Goal: Task Accomplishment & Management: Use online tool/utility

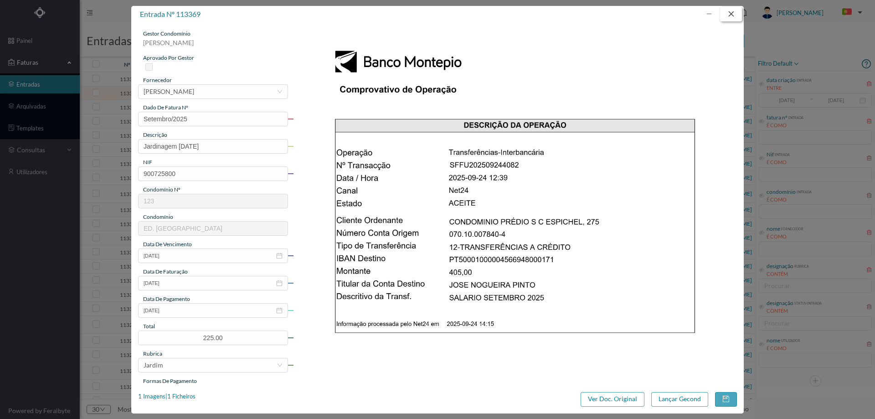
scroll to position [137, 0]
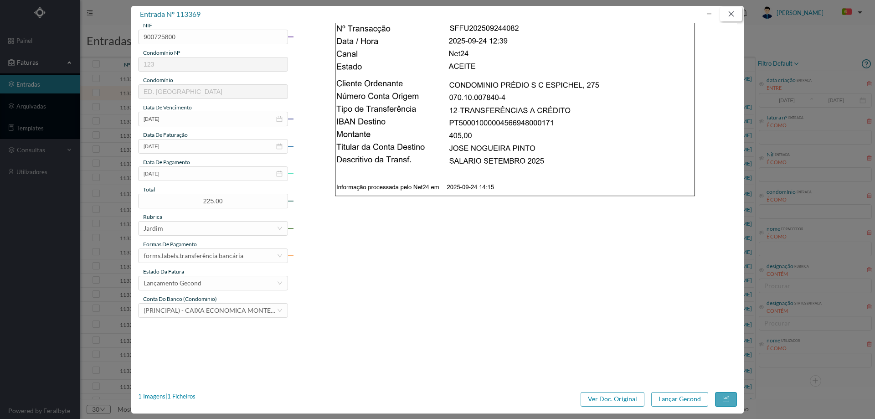
click at [730, 12] on button "button" at bounding box center [731, 14] width 22 height 15
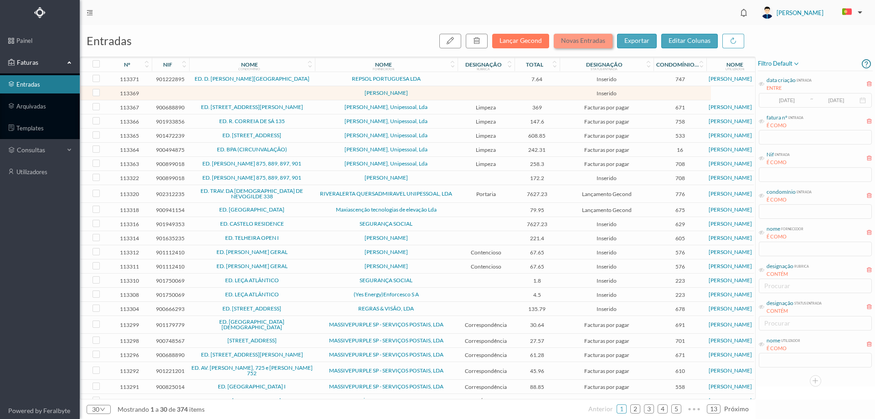
click at [572, 44] on button "Novas Entradas" at bounding box center [583, 41] width 59 height 15
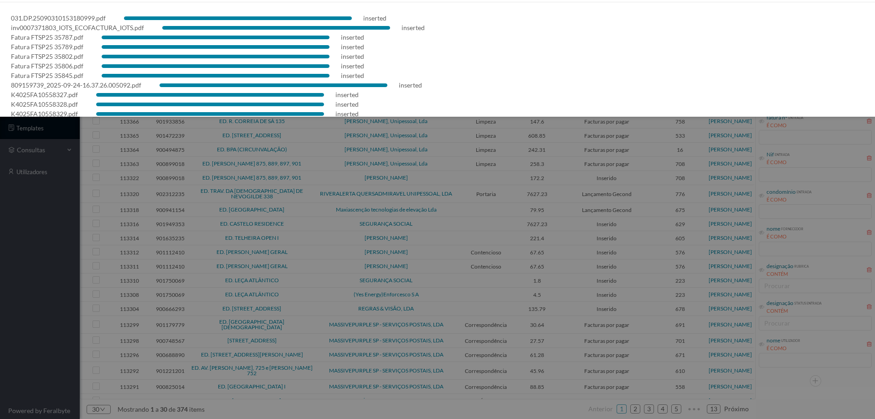
scroll to position [45, 0]
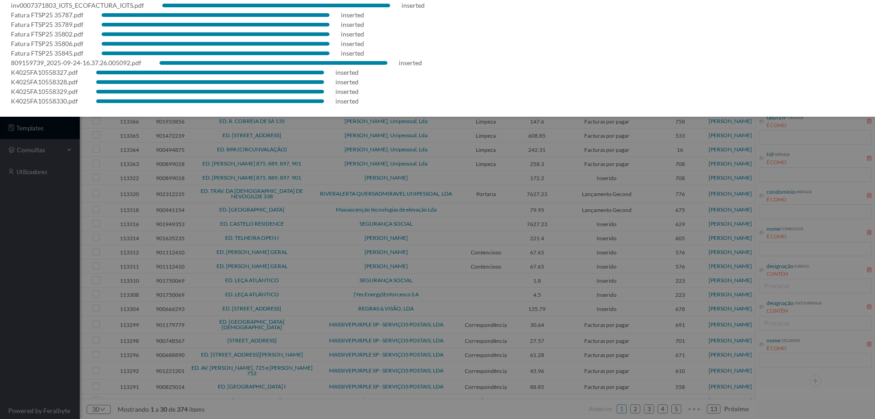
click at [78, 231] on div at bounding box center [437, 209] width 875 height 419
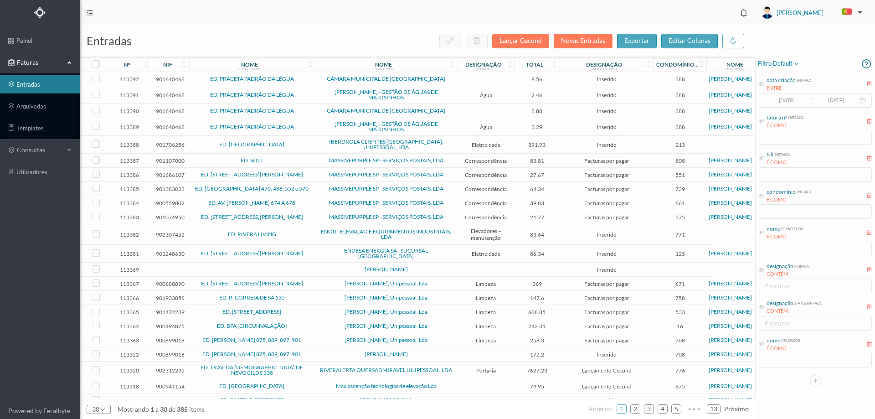
click at [297, 158] on span "ED. SOL I" at bounding box center [251, 160] width 121 height 5
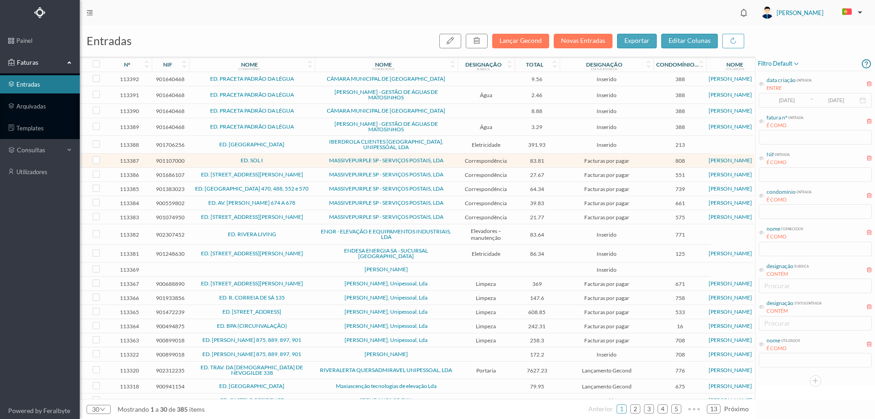
click at [306, 172] on span "ED. [STREET_ADDRESS][PERSON_NAME]" at bounding box center [251, 174] width 121 height 5
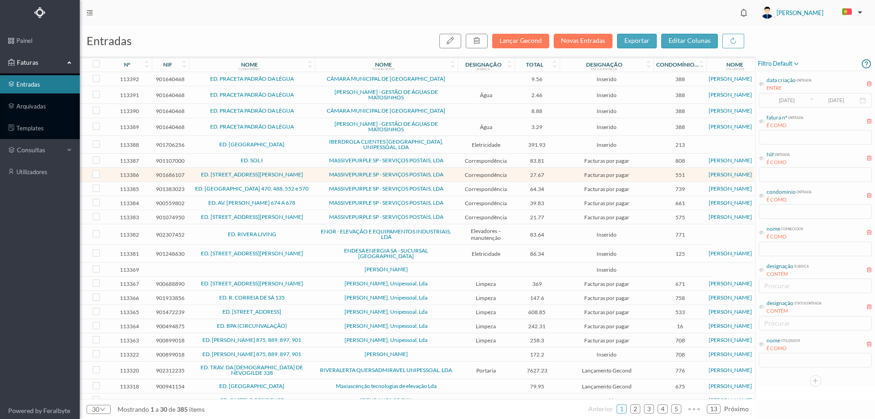
click at [305, 187] on span "ED. [GEOGRAPHIC_DATA] 470, 488, 552 e 570" at bounding box center [251, 188] width 121 height 5
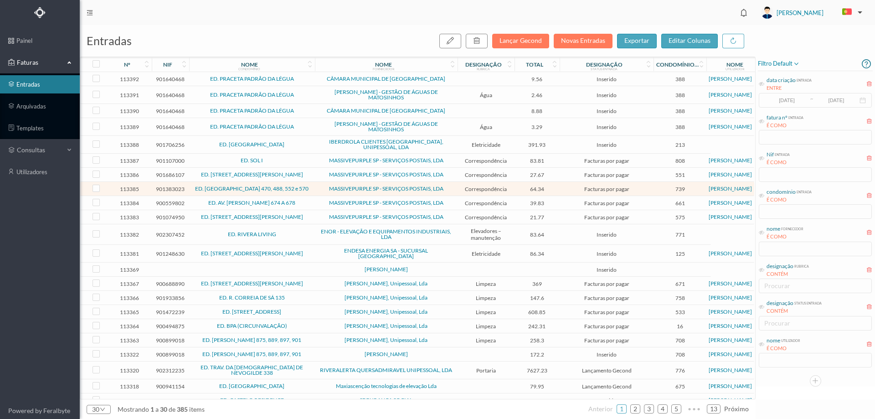
click at [304, 202] on span "ED. AV. [PERSON_NAME] 674 A 678" at bounding box center [251, 202] width 121 height 5
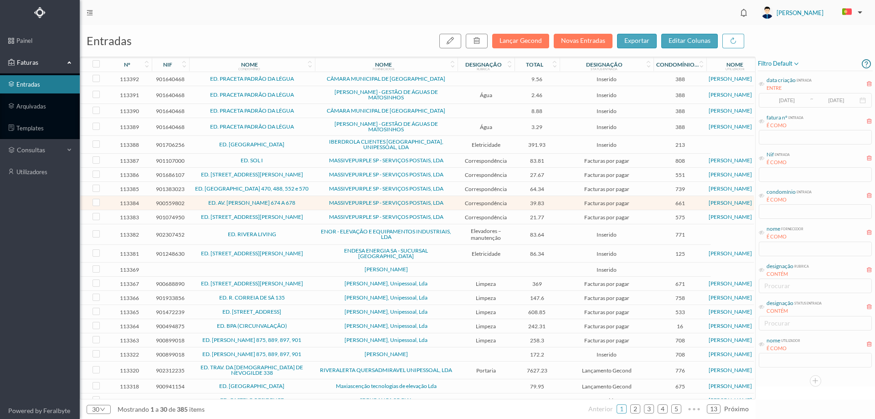
click at [303, 218] on td "ED. [STREET_ADDRESS][PERSON_NAME]" at bounding box center [252, 217] width 126 height 14
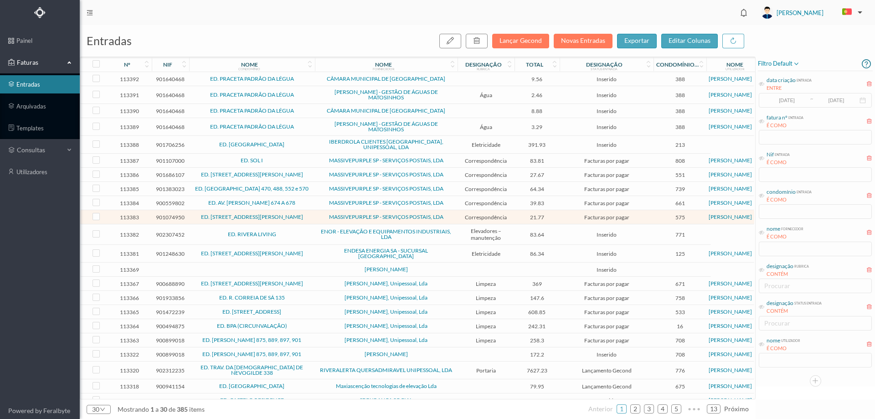
click at [292, 231] on span "ED. RIVERA LIVING" at bounding box center [251, 233] width 121 height 5
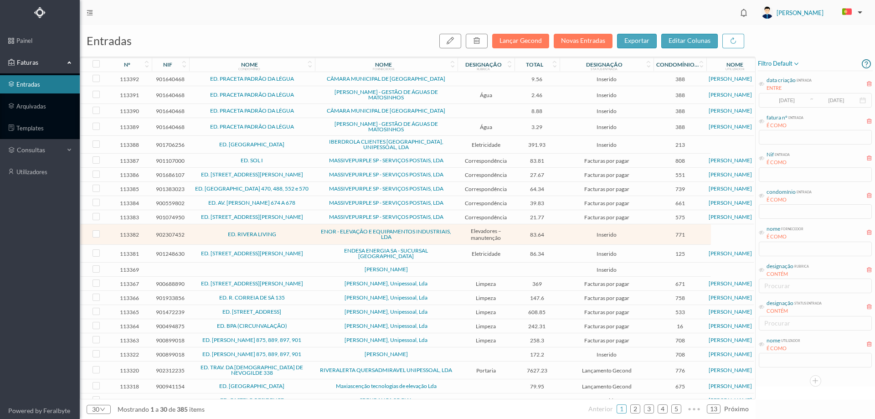
click at [306, 251] on span "ED. [STREET_ADDRESS][PERSON_NAME]" at bounding box center [251, 253] width 121 height 5
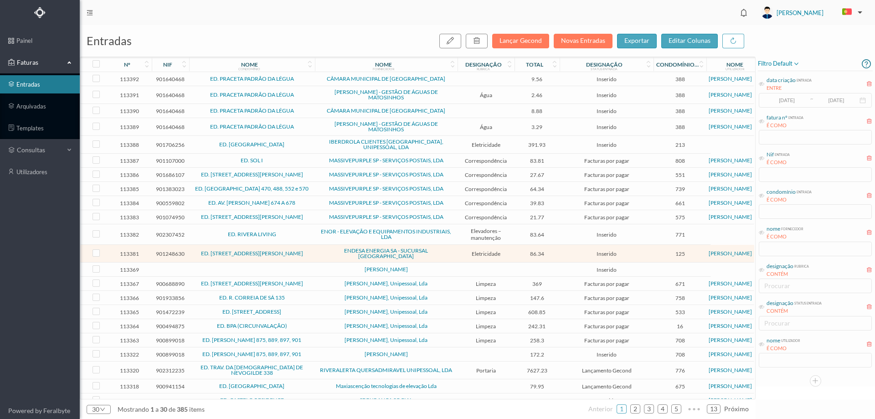
scroll to position [113, 0]
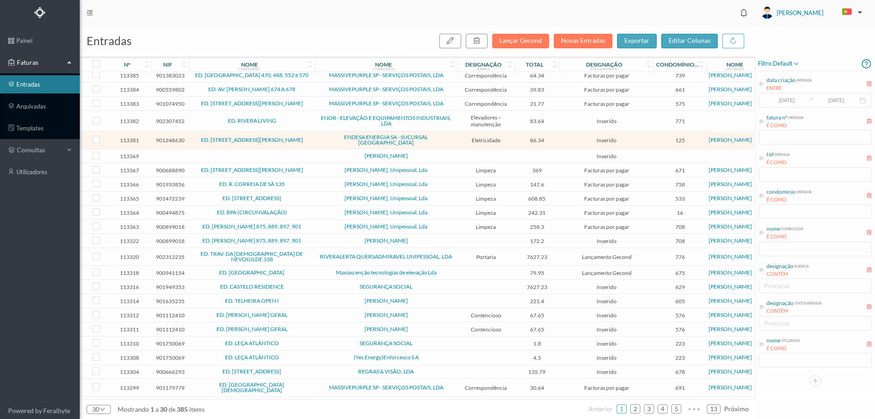
click at [294, 149] on td at bounding box center [252, 156] width 126 height 14
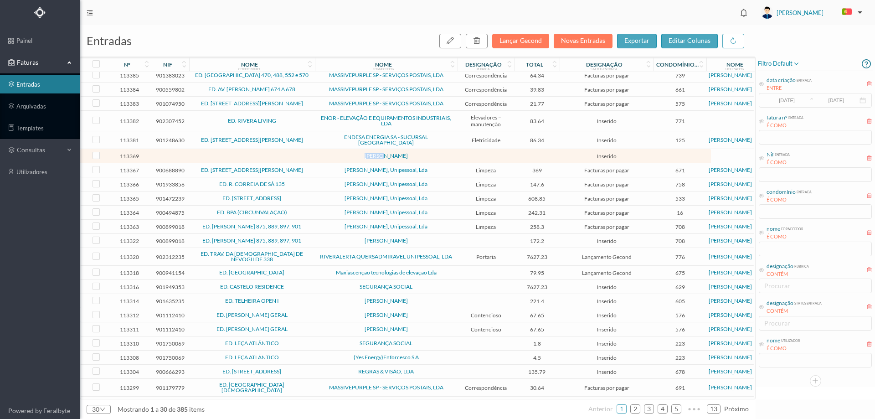
click at [294, 149] on td at bounding box center [252, 156] width 126 height 14
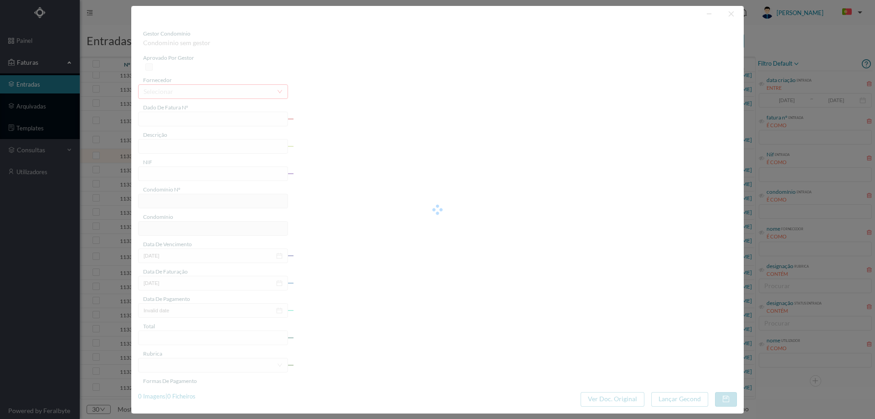
type input "ITO"
type input "0"
type input "Invalid date"
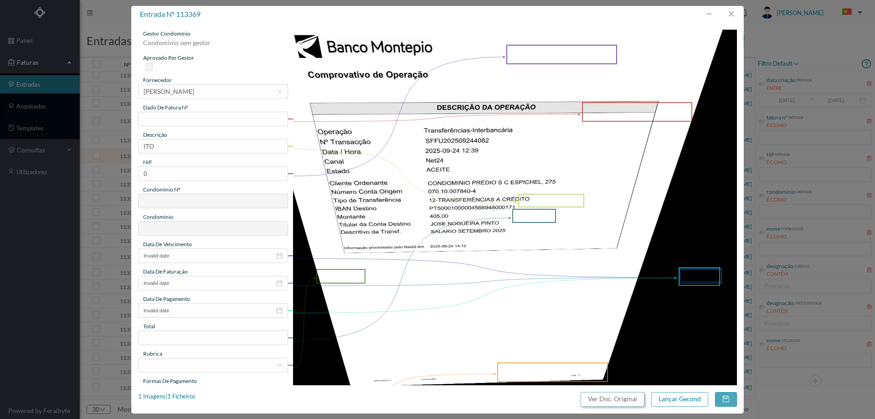
drag, startPoint x: 609, startPoint y: 397, endPoint x: 503, endPoint y: 59, distance: 354.8
click at [609, 397] on button "Ver Doc. Original" at bounding box center [613, 399] width 64 height 15
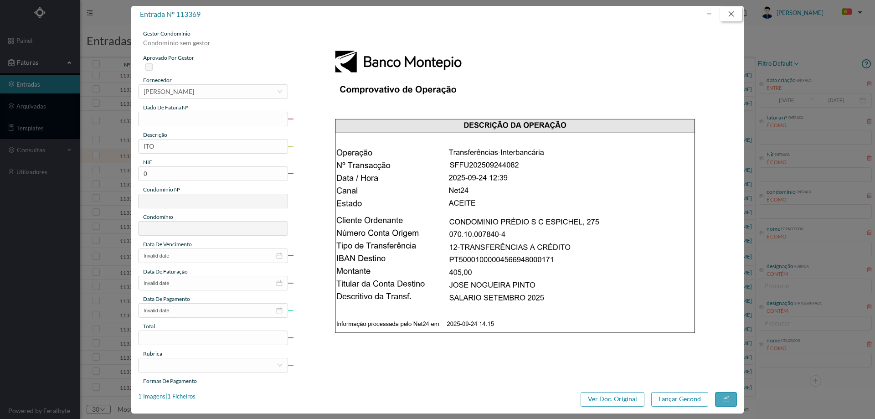
click at [730, 15] on button "button" at bounding box center [731, 14] width 22 height 15
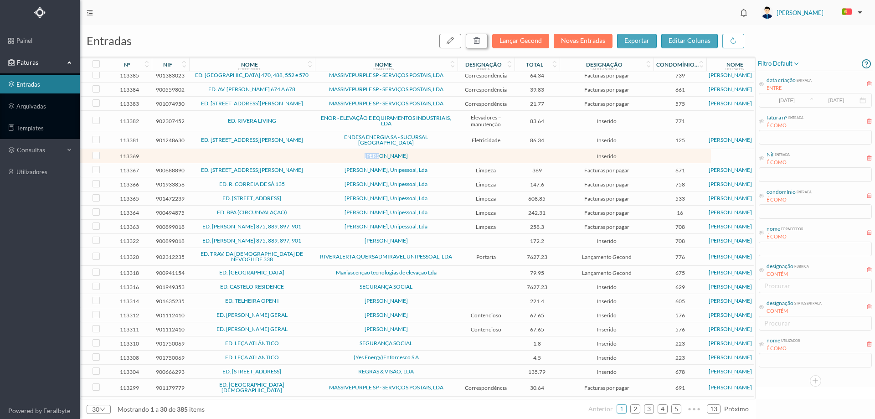
click at [480, 38] on icon "button" at bounding box center [476, 40] width 7 height 7
click at [560, 80] on button "sim" at bounding box center [559, 82] width 18 height 11
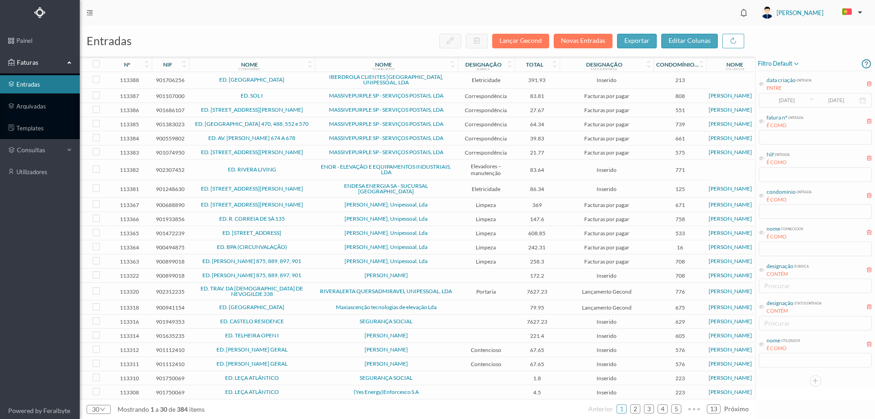
scroll to position [0, 0]
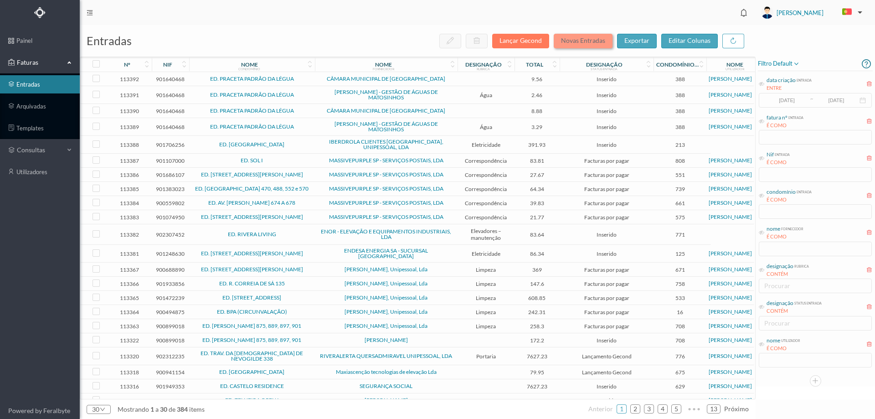
click at [580, 46] on button "Novas Entradas" at bounding box center [583, 41] width 59 height 15
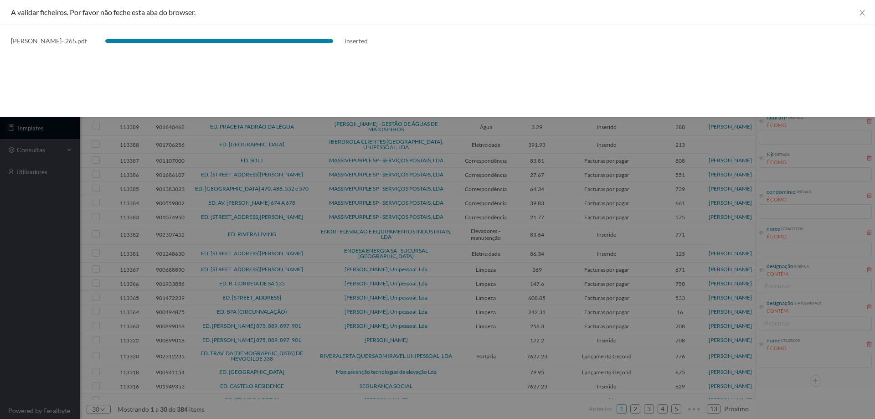
drag, startPoint x: 0, startPoint y: 275, endPoint x: 0, endPoint y: 266, distance: 9.1
click at [0, 275] on div at bounding box center [437, 209] width 875 height 419
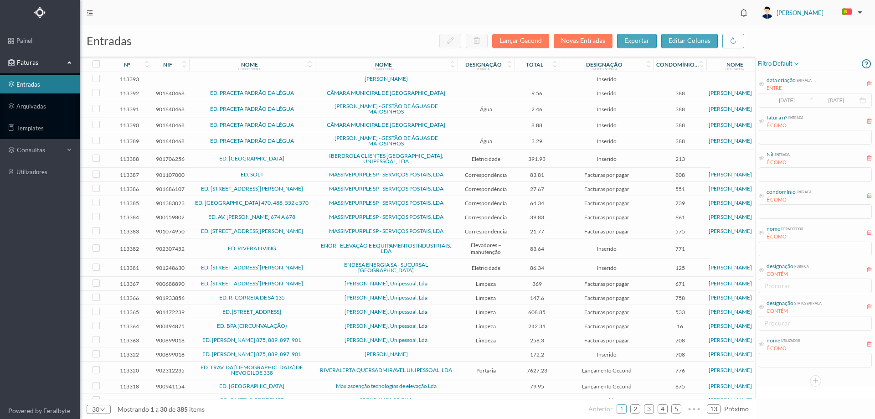
click at [303, 77] on td at bounding box center [252, 79] width 126 height 14
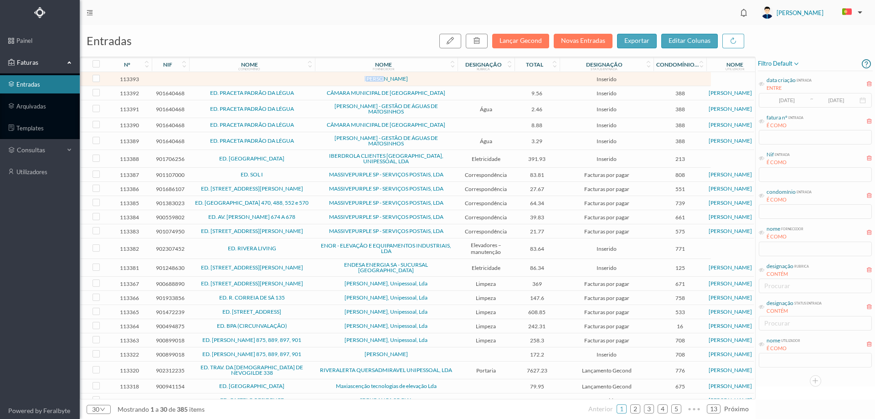
click at [303, 77] on td at bounding box center [252, 79] width 126 height 14
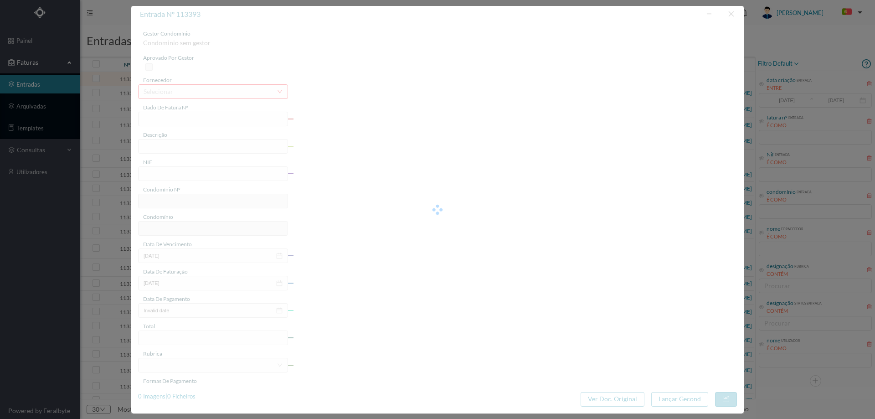
type input "0"
type input "Invalid date"
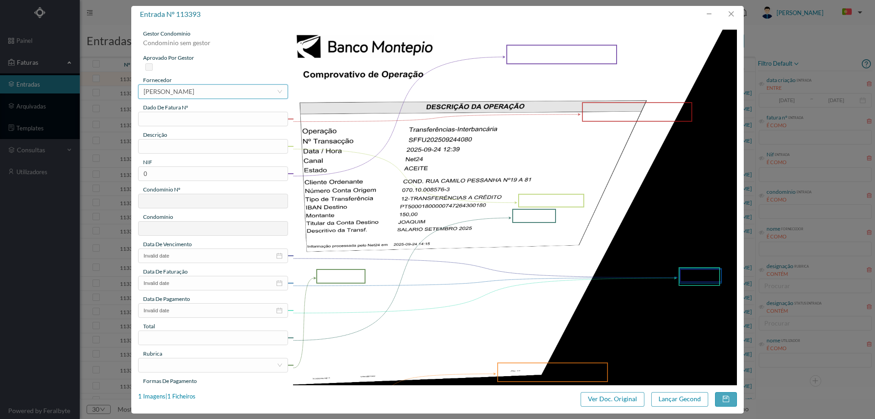
click at [194, 93] on div "[PERSON_NAME]" at bounding box center [169, 92] width 51 height 14
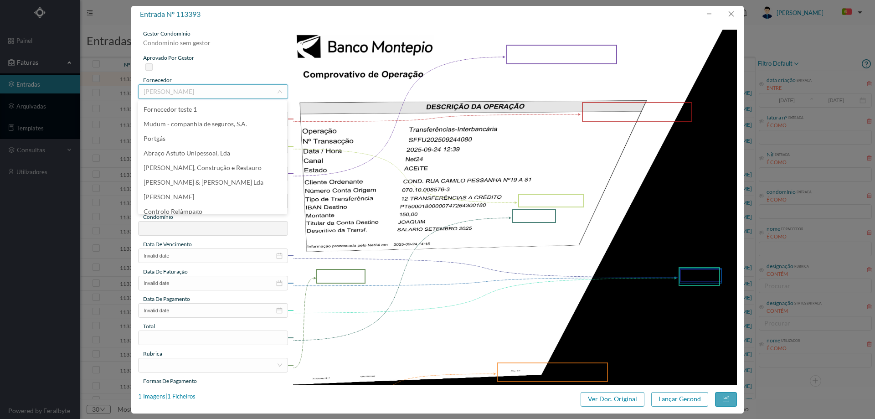
scroll to position [6071, 0]
click at [736, 12] on button "button" at bounding box center [731, 14] width 22 height 15
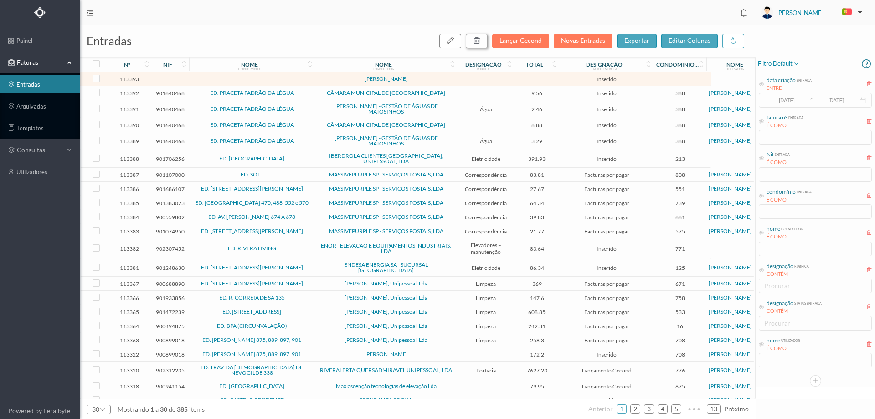
click at [483, 39] on button "button" at bounding box center [477, 41] width 22 height 15
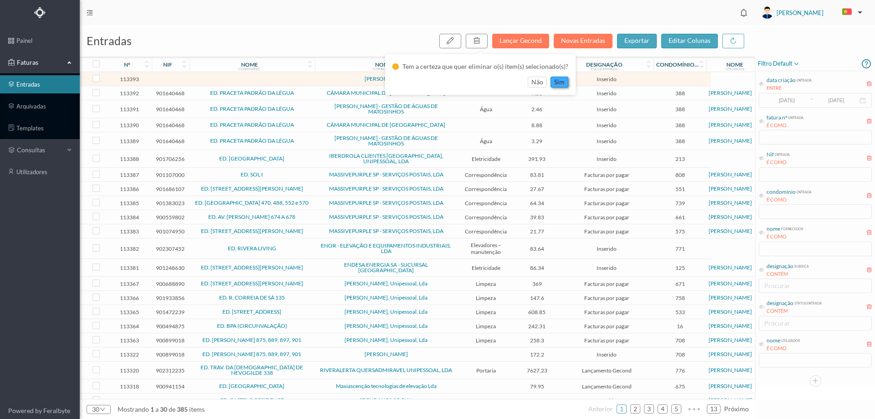
click at [556, 84] on button "sim" at bounding box center [559, 82] width 18 height 11
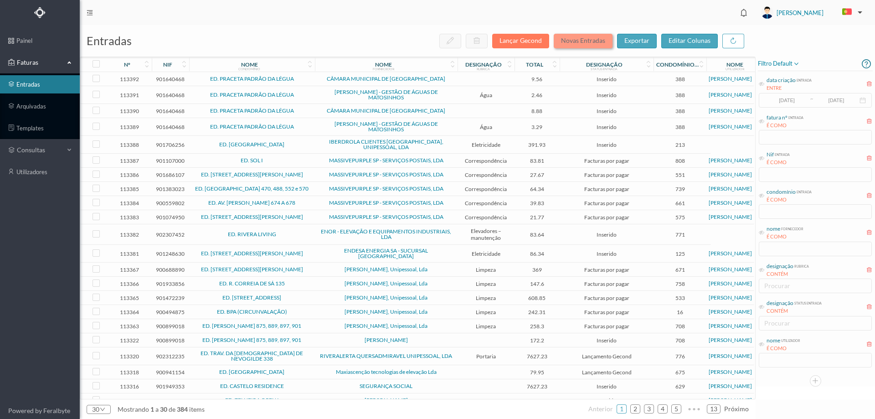
click at [581, 41] on button "Novas Entradas" at bounding box center [583, 41] width 59 height 15
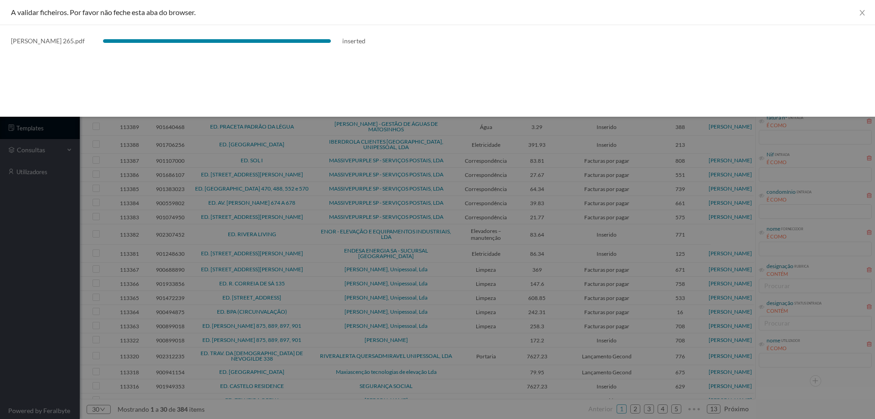
click at [54, 247] on div at bounding box center [437, 209] width 875 height 419
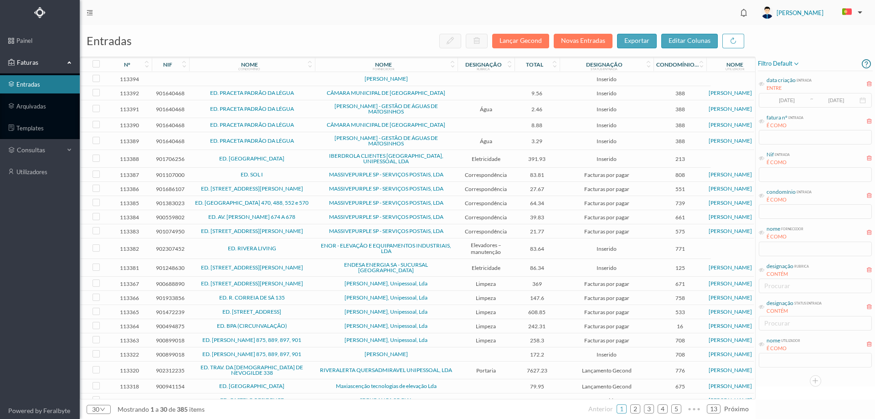
click at [322, 81] on span "[PERSON_NAME]" at bounding box center [386, 78] width 138 height 5
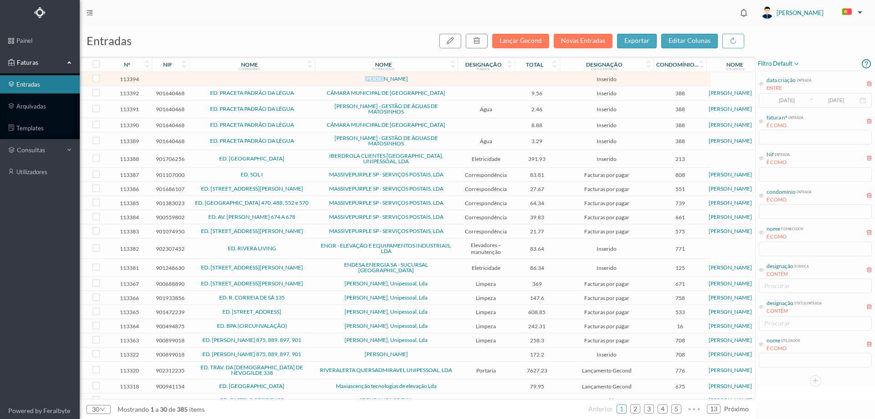
click at [322, 81] on span "[PERSON_NAME]" at bounding box center [386, 78] width 138 height 5
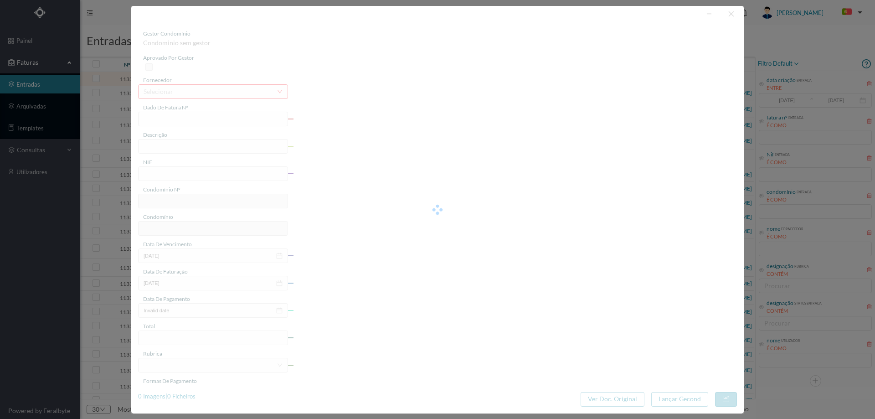
type input "0"
type input "Invalid date"
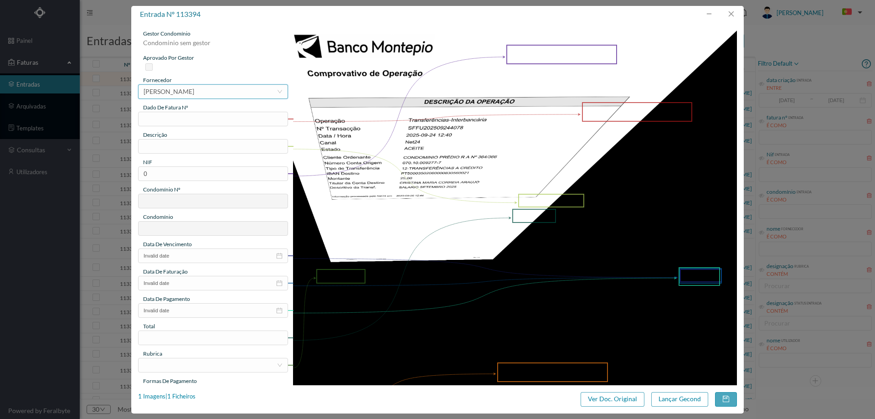
click at [194, 92] on div "[PERSON_NAME]" at bounding box center [169, 92] width 51 height 14
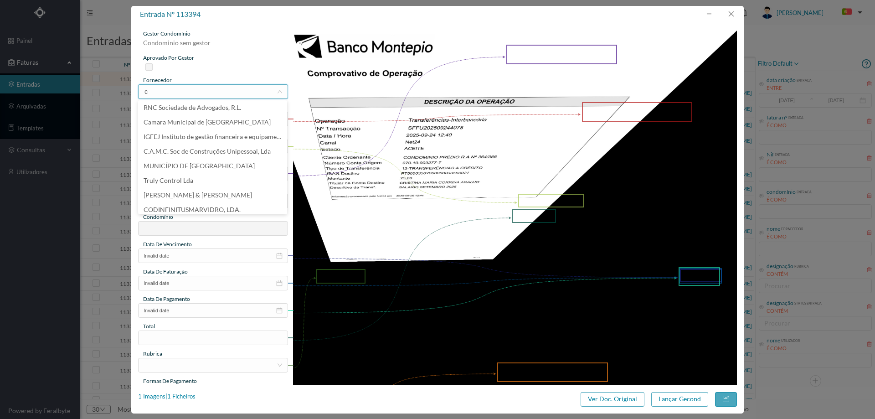
scroll to position [2, 0]
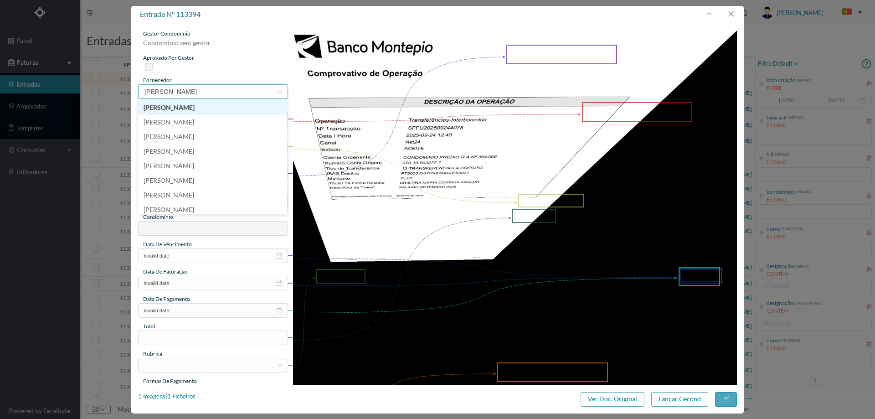
type input "[PERSON_NAME]"
click at [235, 195] on li "CRISTINA MARIA CORREIA ARAÚJO" at bounding box center [212, 195] width 149 height 15
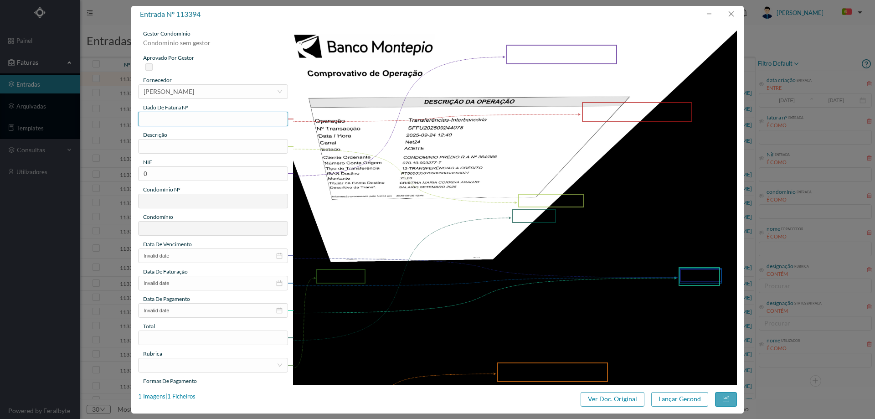
click at [190, 122] on input "text" at bounding box center [213, 119] width 150 height 15
type input "Setembro/2025"
click at [189, 152] on input "text" at bounding box center [213, 146] width 150 height 15
type input "Limpeza Setembro 2025"
click at [207, 173] on input "0" at bounding box center [213, 173] width 150 height 15
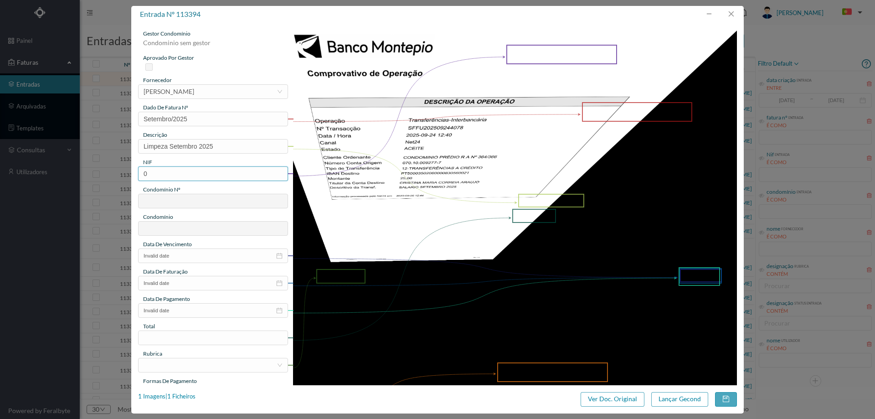
click at [207, 173] on input "0" at bounding box center [213, 173] width 150 height 15
paste input "90181153"
type input "901811530"
type input "265"
type input "ED. RUA DA ALEGRIA"
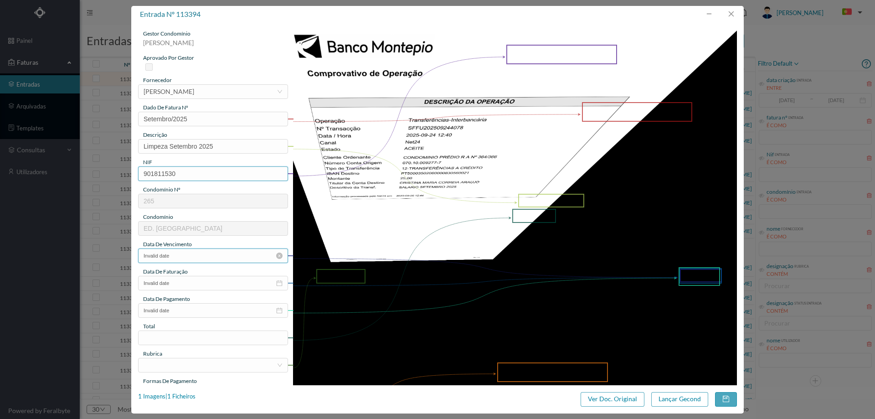
type input "901811530"
click at [194, 252] on input "Invalid date" at bounding box center [213, 255] width 150 height 15
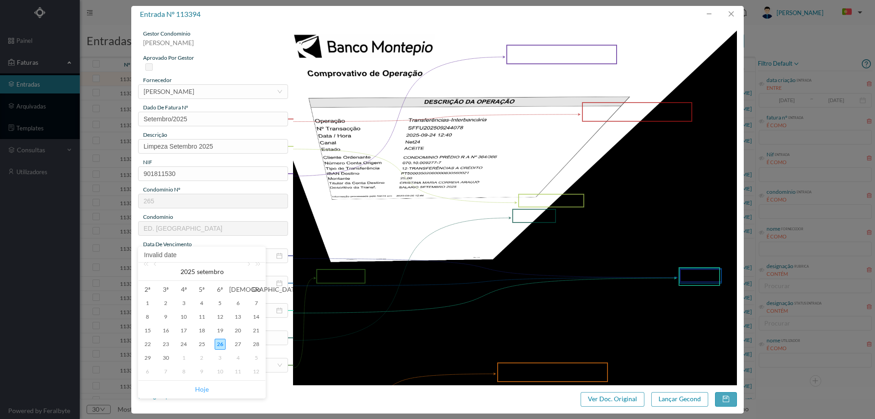
click at [203, 388] on link "Hoje" at bounding box center [202, 389] width 14 height 17
type input "[DATE]"
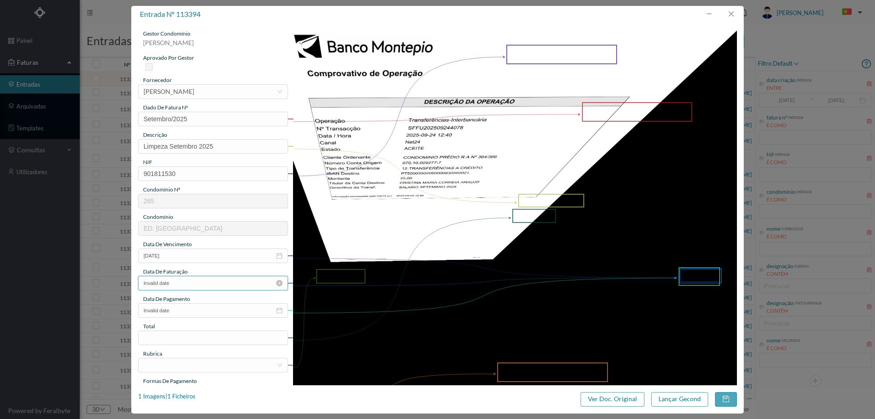
click at [201, 280] on input "Invalid date" at bounding box center [213, 283] width 150 height 15
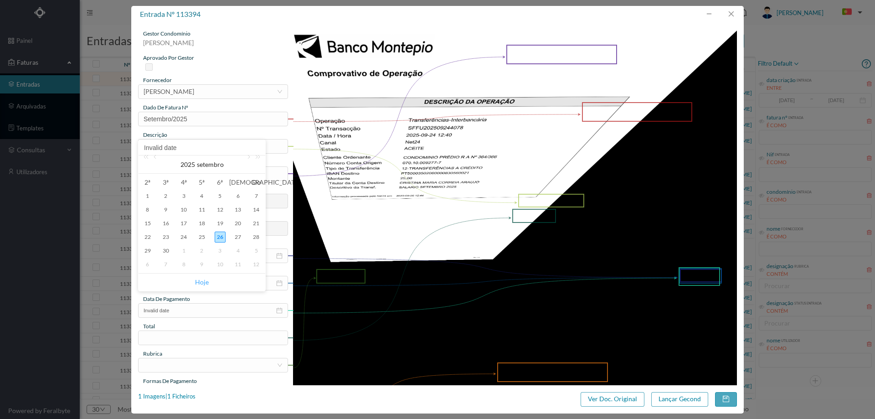
click at [201, 276] on link "Hoje" at bounding box center [202, 281] width 14 height 17
type input "[DATE]"
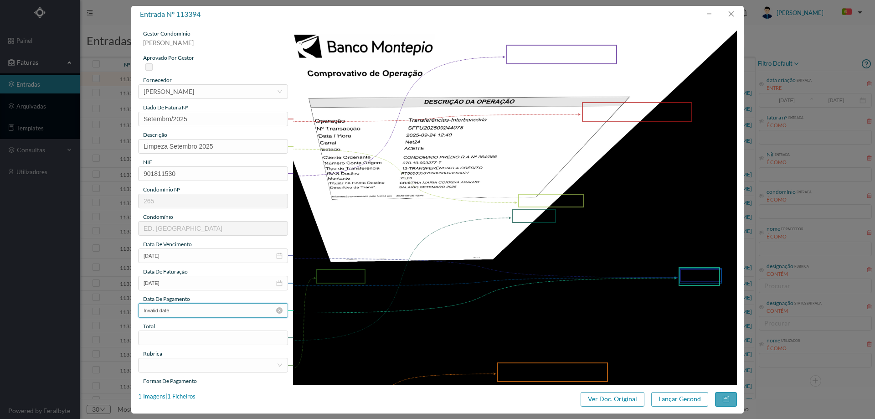
click at [196, 306] on input "Invalid date" at bounding box center [213, 310] width 150 height 15
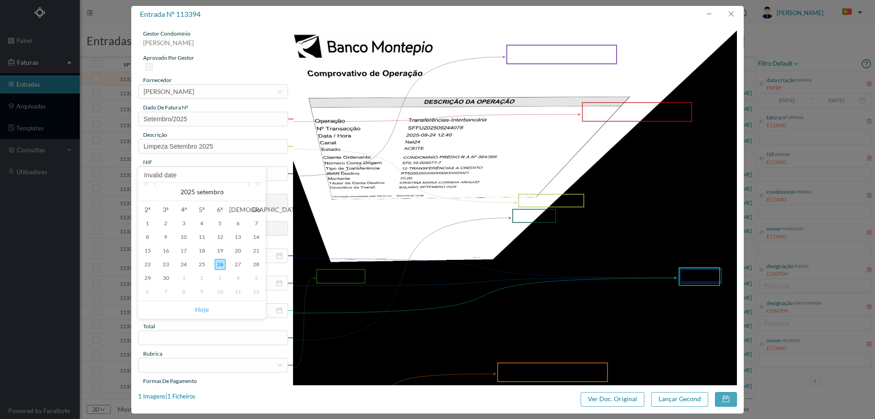
click at [198, 304] on link "Hoje" at bounding box center [202, 309] width 14 height 17
type input "[DATE]"
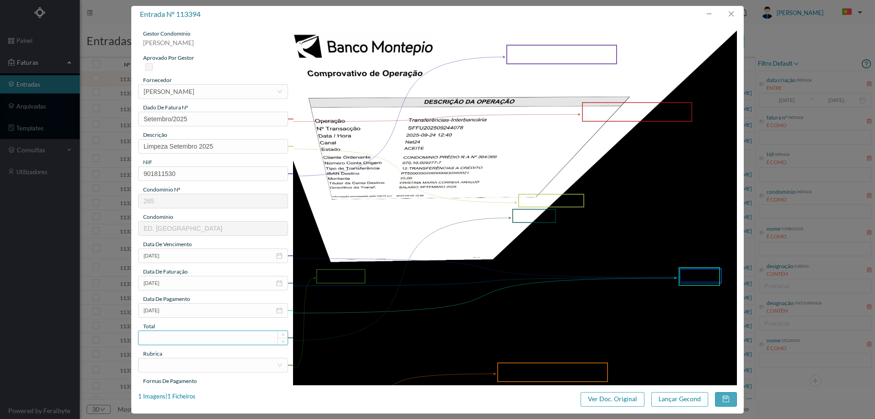
click at [194, 336] on input at bounding box center [213, 338] width 149 height 14
type input "25.00"
click at [185, 365] on div at bounding box center [210, 365] width 133 height 14
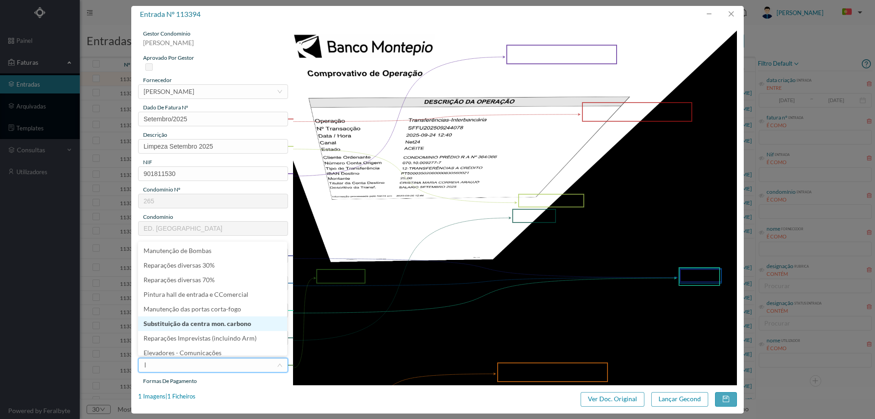
type input "li"
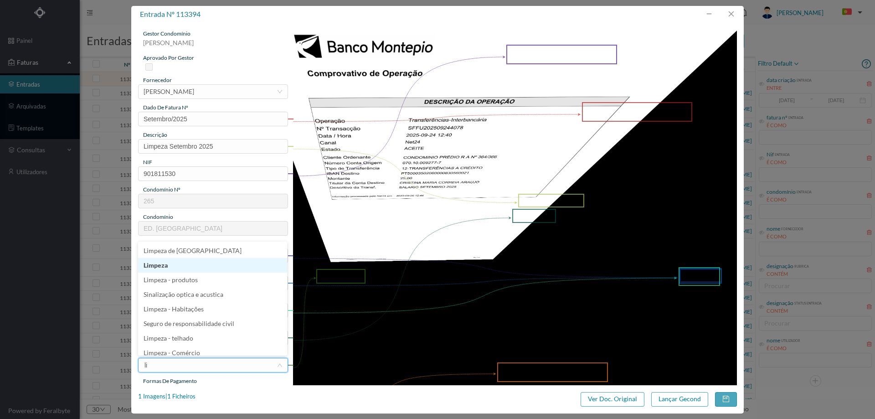
click at [202, 268] on li "Limpeza" at bounding box center [212, 265] width 149 height 15
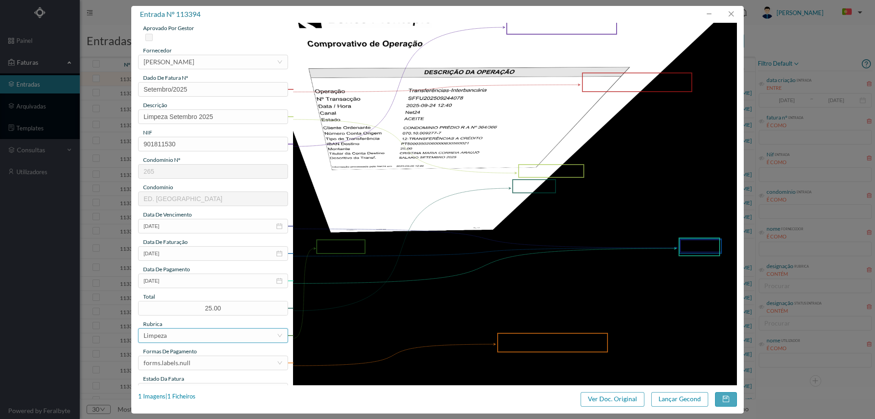
scroll to position [46, 0]
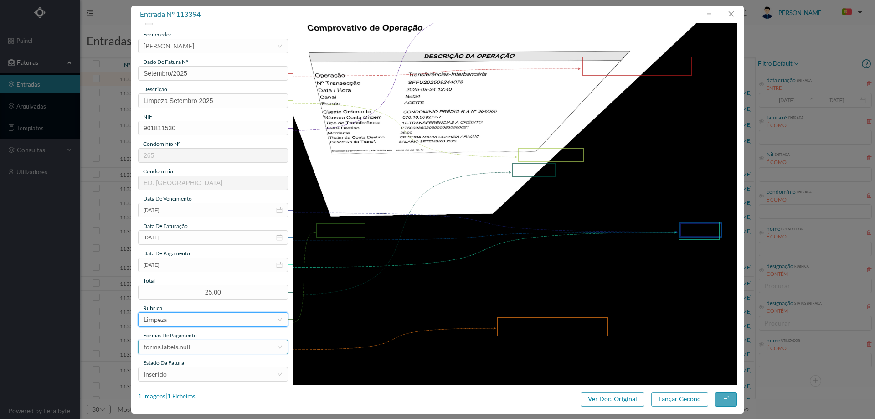
click at [198, 344] on div "forms.labels.null" at bounding box center [210, 347] width 133 height 14
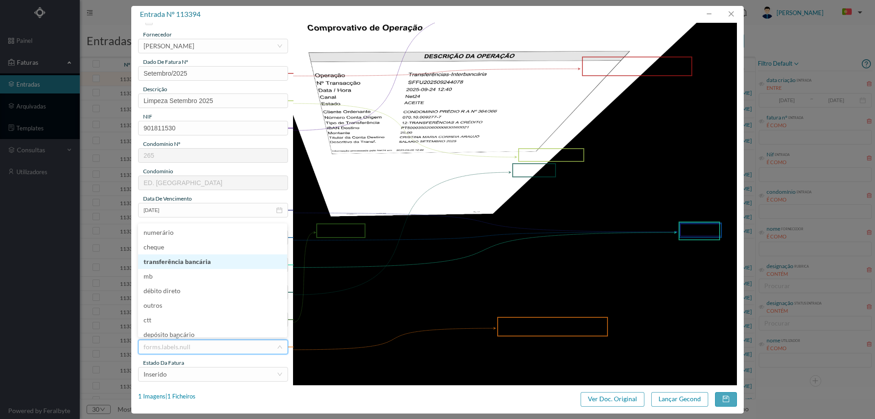
click at [194, 263] on li "transferência bancária" at bounding box center [212, 261] width 149 height 15
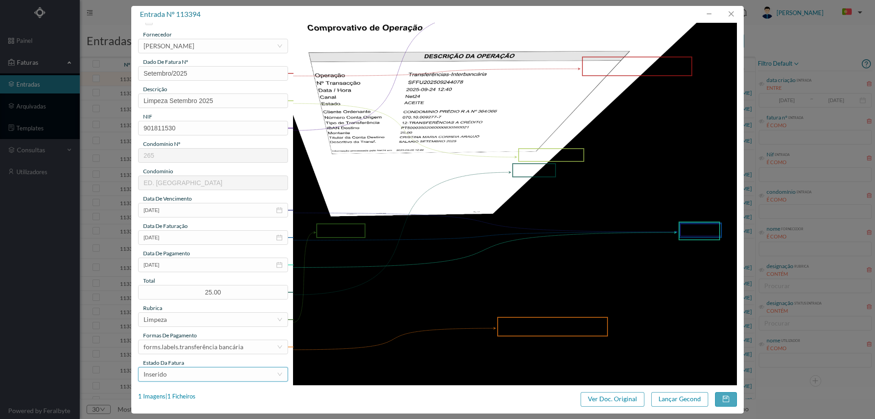
click at [184, 370] on div "Inserido" at bounding box center [210, 374] width 133 height 14
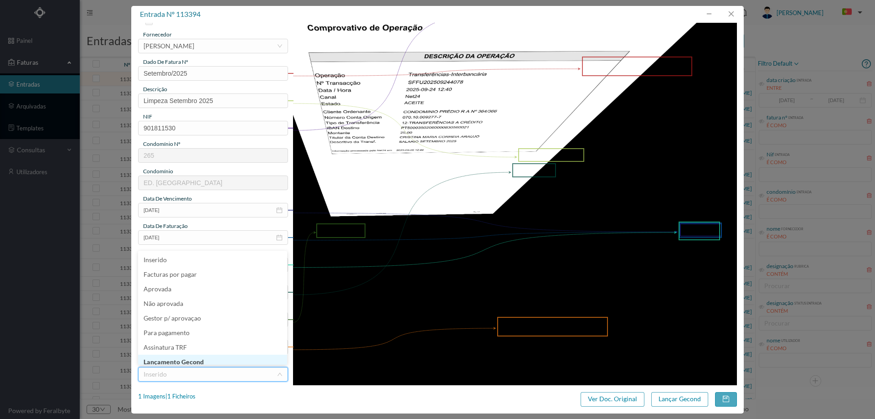
click at [193, 356] on li "Lançamento Gecond" at bounding box center [212, 362] width 149 height 15
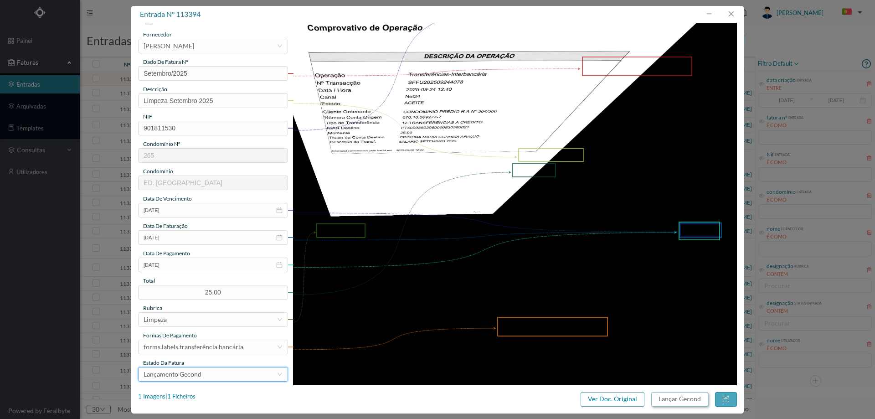
click at [696, 393] on button "Lançar Gecond" at bounding box center [679, 399] width 57 height 15
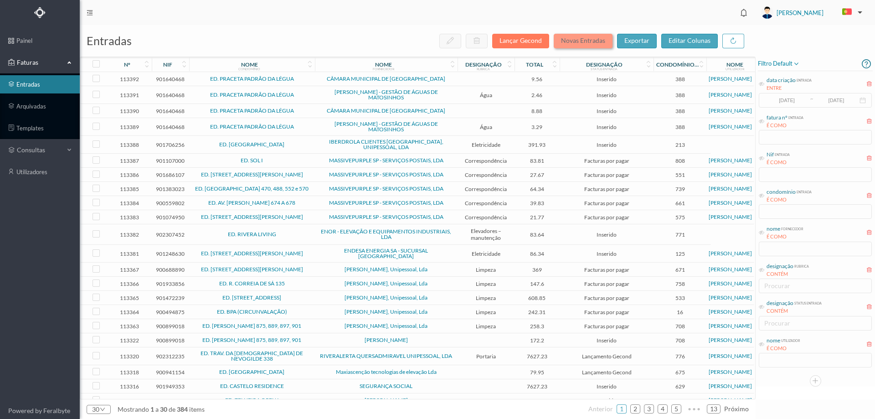
click at [573, 44] on button "Novas Entradas" at bounding box center [583, 41] width 59 height 15
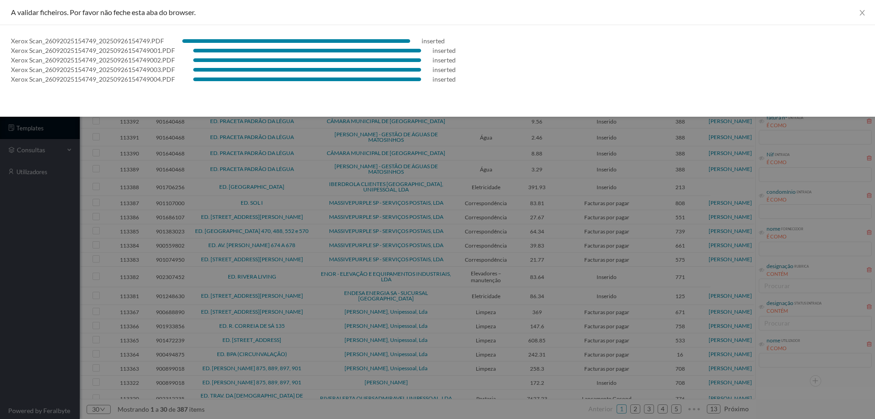
click at [615, 224] on div at bounding box center [437, 209] width 875 height 419
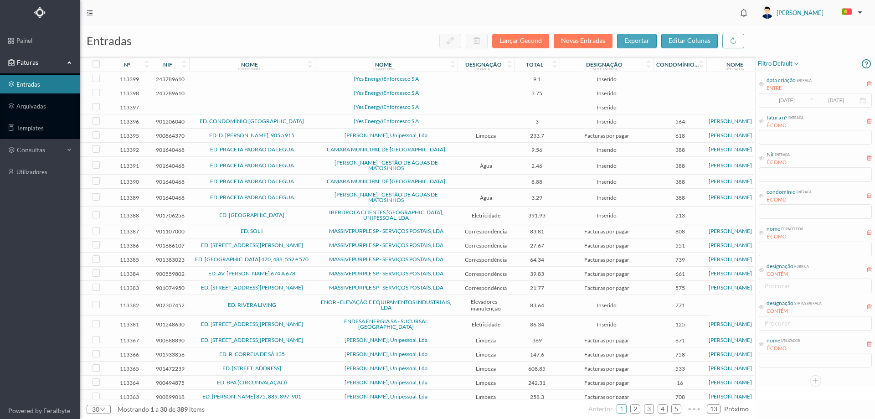
click at [316, 79] on td "(Yes Energy)Enforcesco S A" at bounding box center [386, 79] width 143 height 14
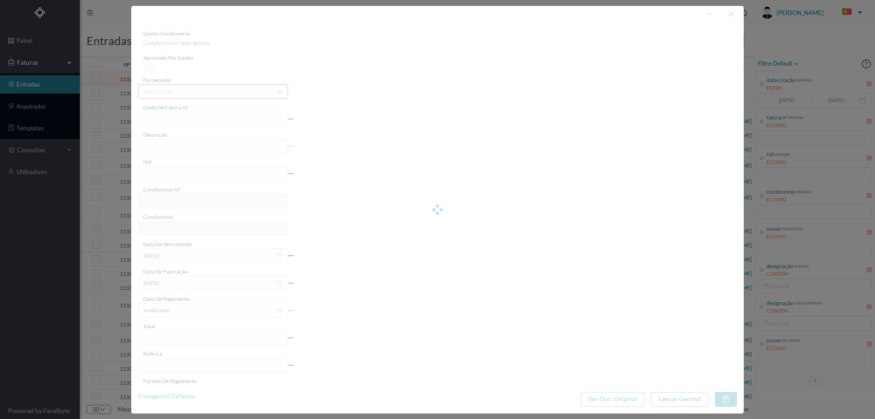
type input "FS 70010112025001/056724"
type input "243789610"
type input "Invalid date"
type input "14-08-2025"
type input "9.10"
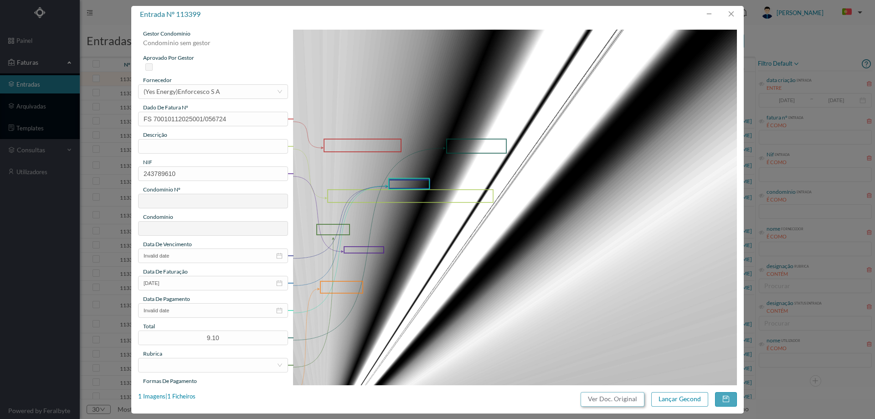
click at [614, 401] on button "Ver Doc. Original" at bounding box center [613, 399] width 64 height 15
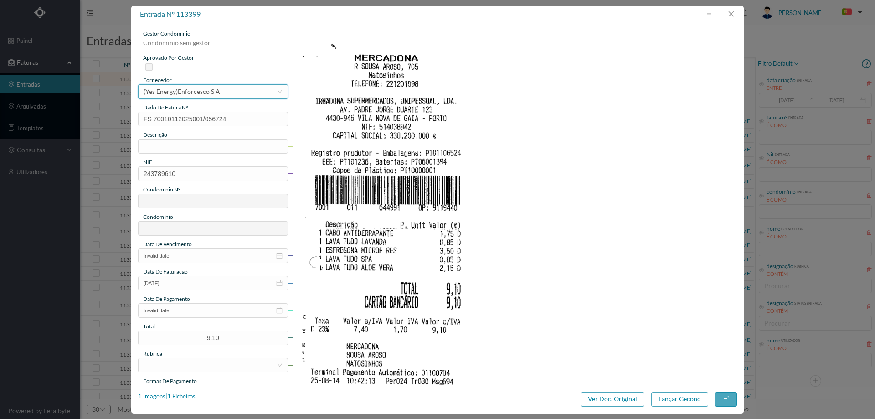
click at [167, 92] on div "(Yes Energy)Enforcesco S A" at bounding box center [182, 92] width 77 height 14
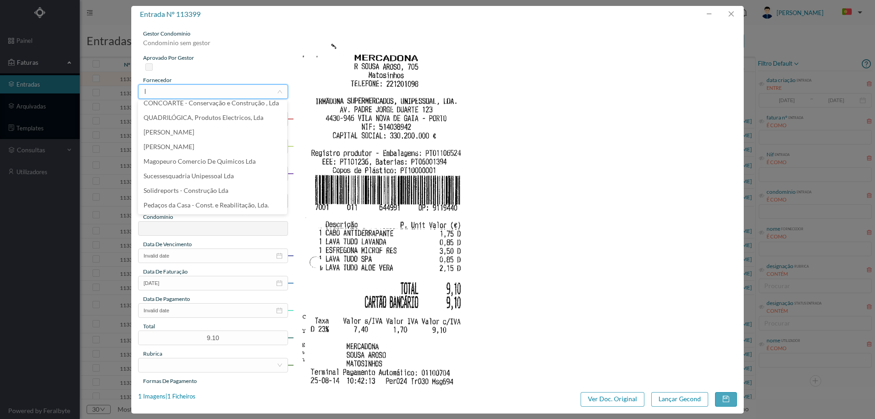
scroll to position [2, 0]
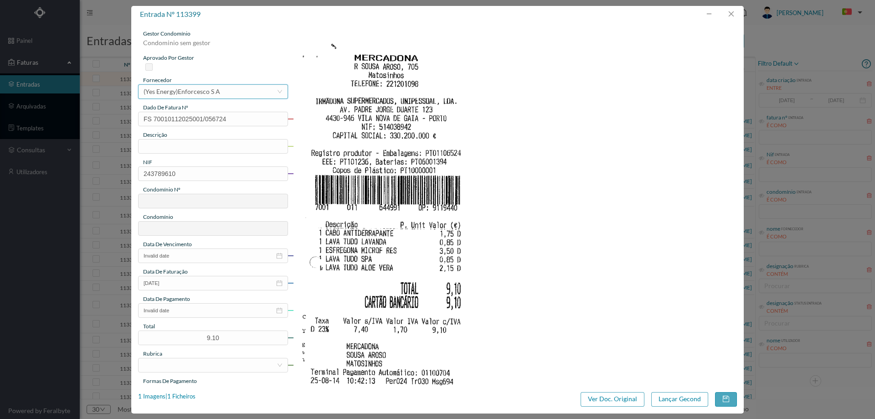
click at [228, 88] on div "selecionar (Yes Energy)Enforcesco S A" at bounding box center [210, 92] width 133 height 14
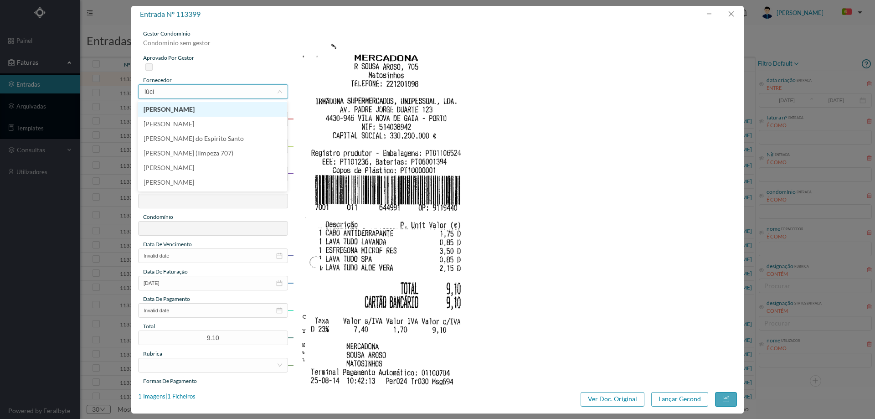
type input "lúcia"
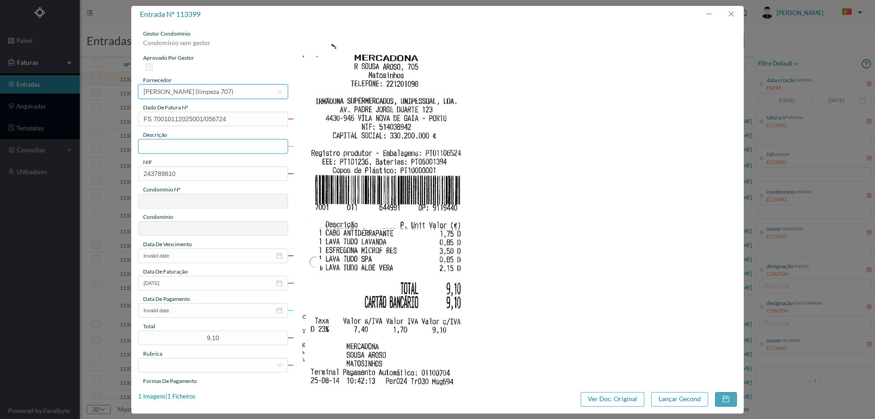
click at [165, 141] on input "text" at bounding box center [213, 146] width 150 height 15
type input "Produtos de Limpeza"
drag, startPoint x: 185, startPoint y: 178, endPoint x: 99, endPoint y: 170, distance: 85.6
click at [99, 170] on div "entrada nº 113399 gestor condomínio Condominio sem gestor aprovado por gestor f…" at bounding box center [437, 209] width 875 height 419
click at [193, 168] on input "243789610" at bounding box center [213, 173] width 150 height 15
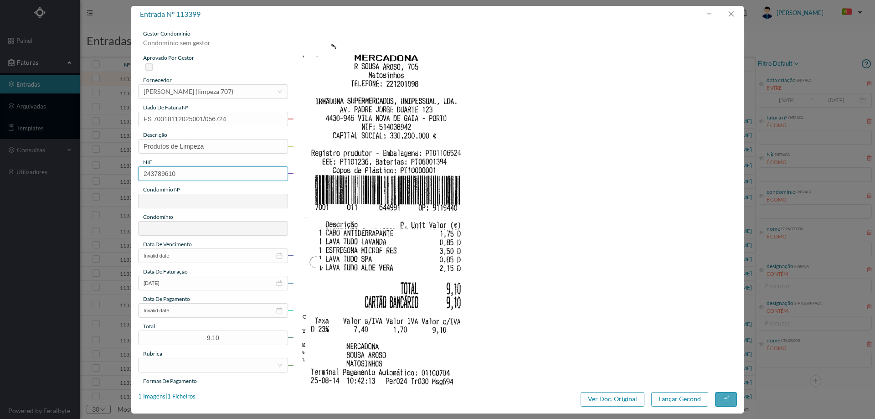
click at [193, 168] on input "243789610" at bounding box center [213, 173] width 150 height 15
paste input "900519533"
click at [147, 176] on input "900519533" at bounding box center [213, 173] width 150 height 15
type input "900519533"
type input "707"
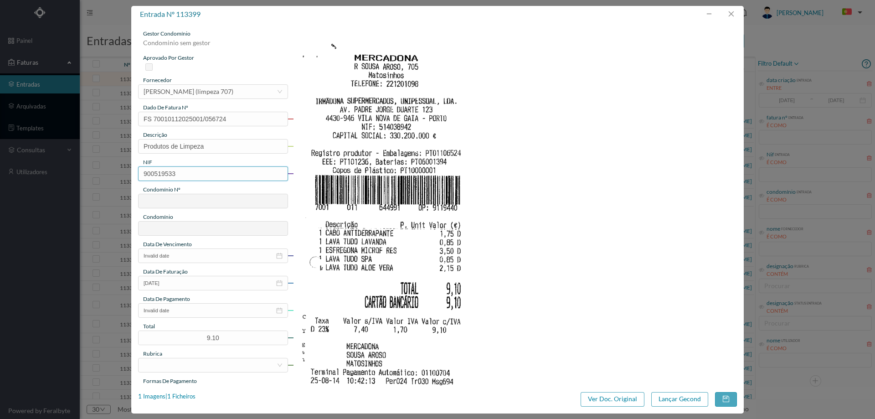
type input "ED. PARQUE - MATOSINHOS"
type input "900519533"
click at [186, 257] on input "Invalid date" at bounding box center [213, 255] width 150 height 15
click at [186, 344] on div "24" at bounding box center [183, 344] width 11 height 11
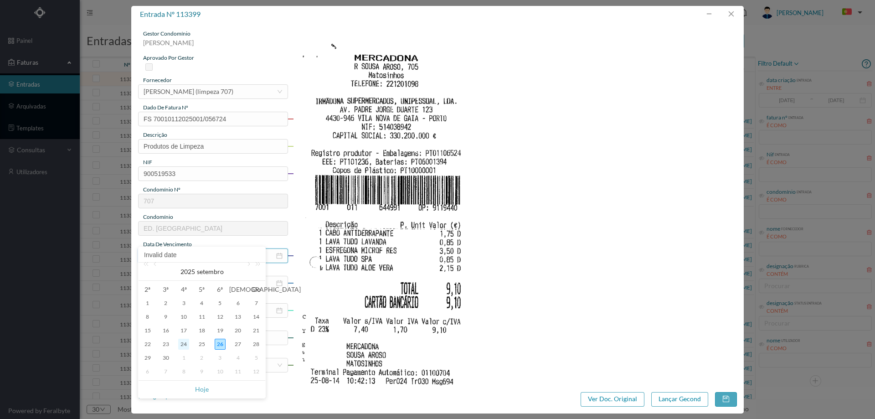
type input "[DATE]"
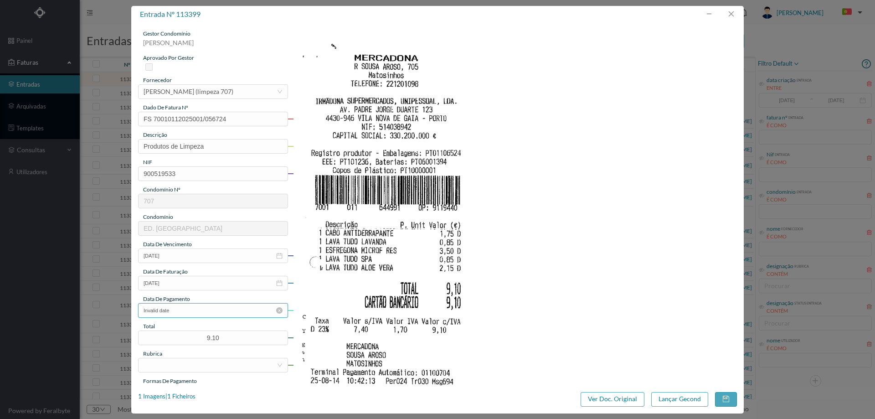
click at [213, 306] on input "Invalid date" at bounding box center [213, 310] width 150 height 15
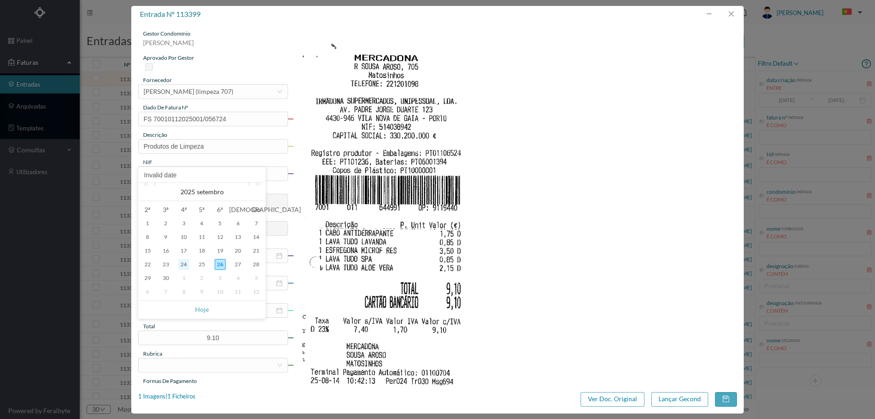
click at [186, 263] on div "24" at bounding box center [183, 264] width 11 height 11
type input "[DATE]"
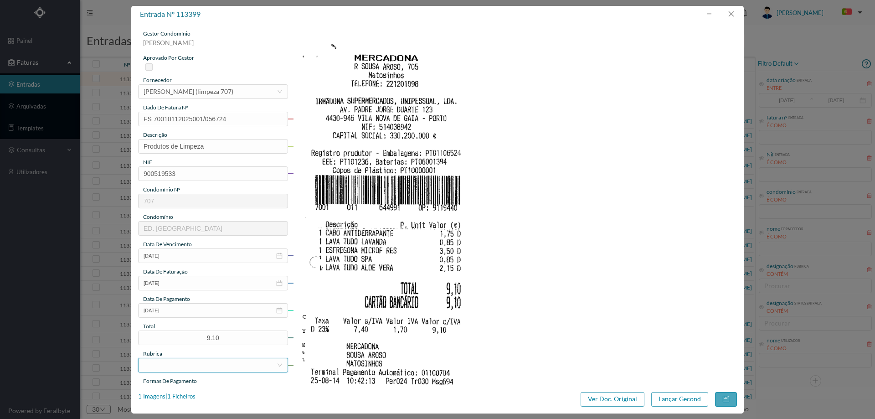
click at [178, 368] on div at bounding box center [210, 365] width 133 height 14
type input "produ"
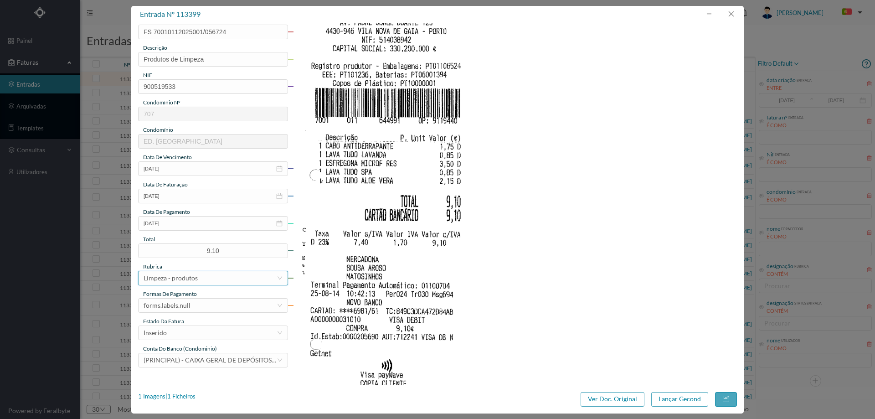
scroll to position [137, 0]
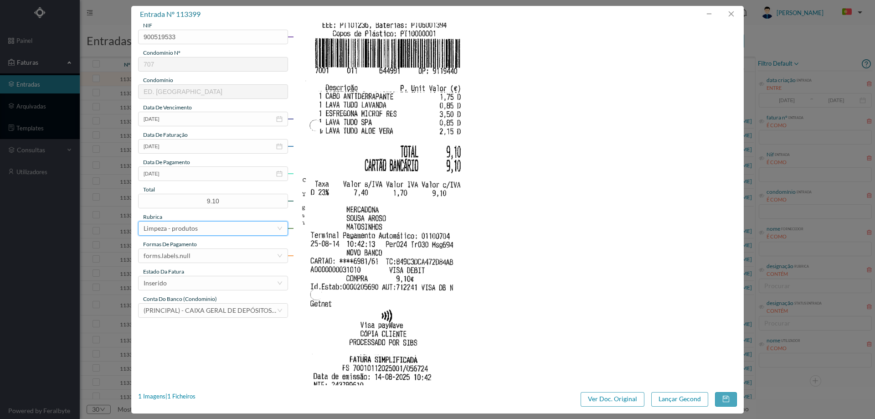
click at [226, 263] on div "gestor condomínio Joana Laroca aprovado por gestor fornecedor selecionar Maria …" at bounding box center [213, 105] width 150 height 425
click at [225, 258] on div "forms.labels.null" at bounding box center [210, 256] width 133 height 14
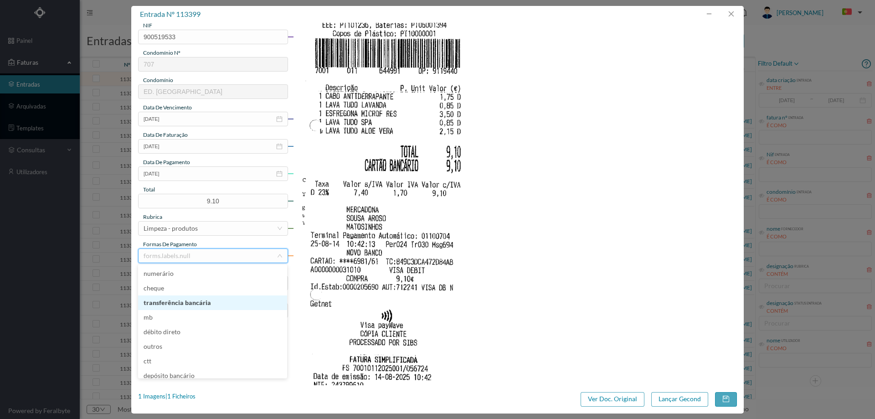
click at [193, 304] on li "transferência bancária" at bounding box center [212, 302] width 149 height 15
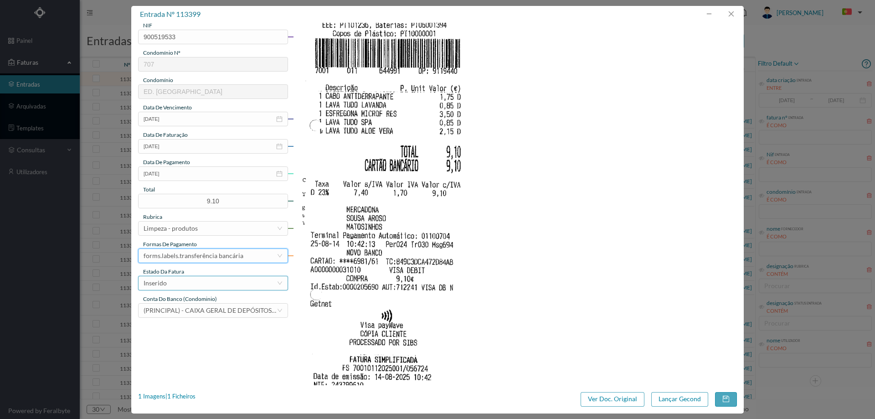
click at [195, 285] on div "Inserido" at bounding box center [210, 283] width 133 height 14
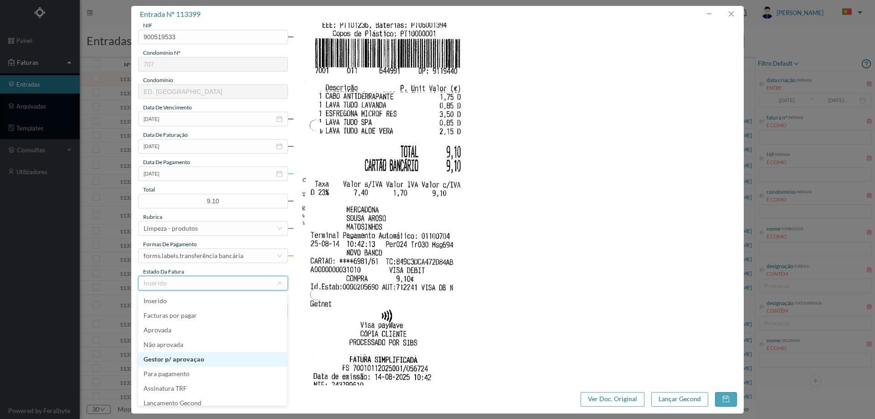
scroll to position [5, 0]
click at [190, 395] on li "Lançamento Gecond" at bounding box center [212, 398] width 149 height 15
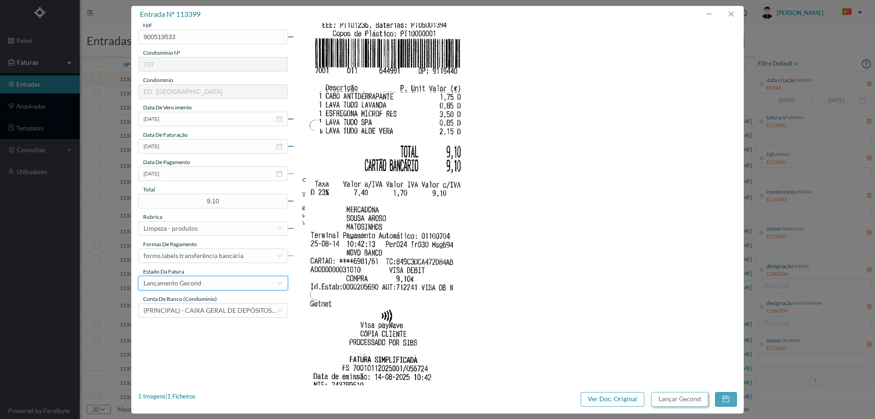
click at [679, 396] on button "Lançar Gecond" at bounding box center [679, 399] width 57 height 15
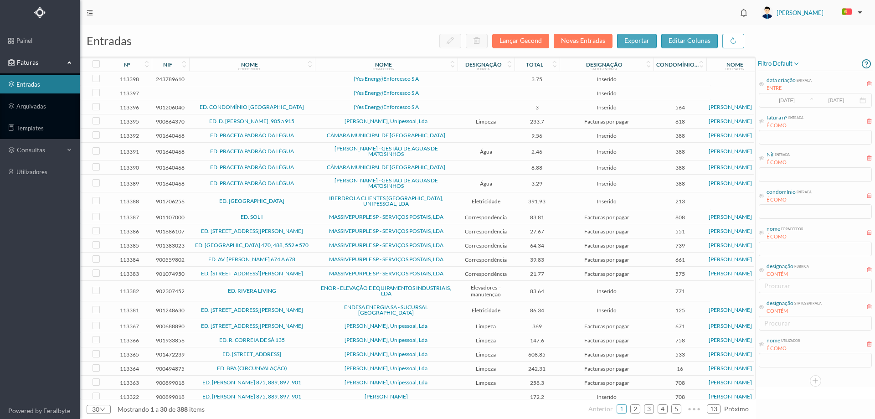
click at [448, 83] on td "(Yes Energy)Enforcesco S A" at bounding box center [386, 79] width 143 height 14
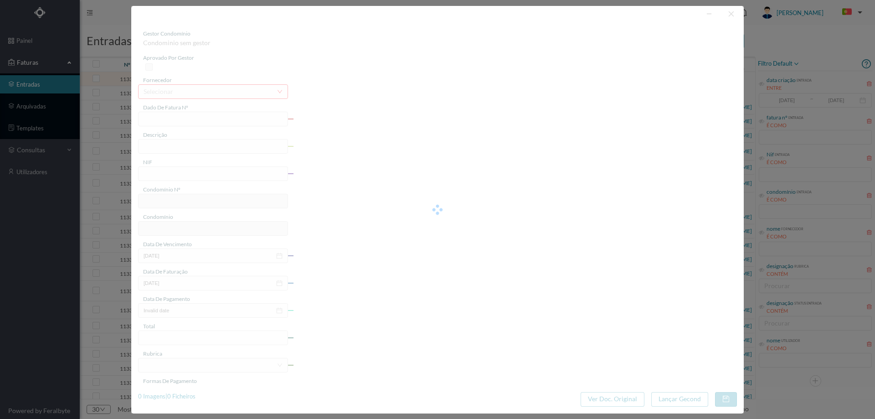
type input "FR 5/26807"
type input "243789610"
type input "Invalid date"
type input "26-08-2025"
type input "3.75"
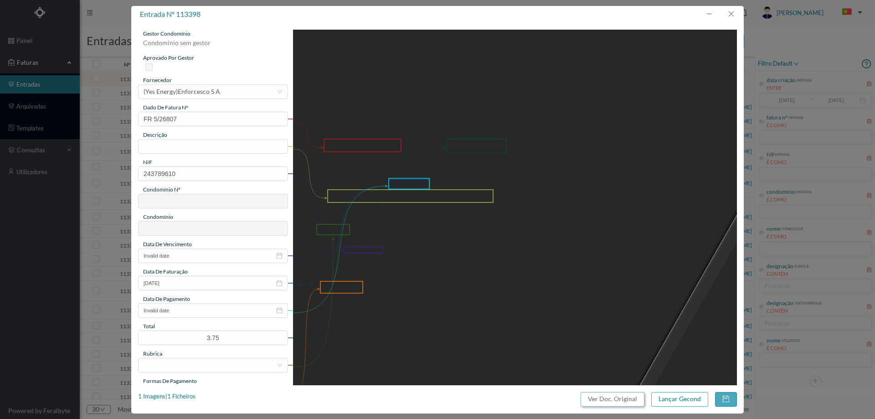
click at [610, 398] on button "Ver Doc. Original" at bounding box center [613, 399] width 64 height 15
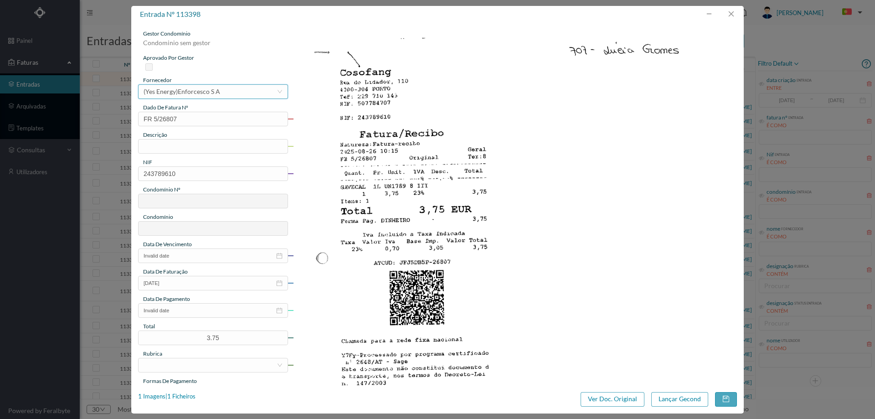
click at [211, 90] on div "(Yes Energy)Enforcesco S A" at bounding box center [182, 92] width 77 height 14
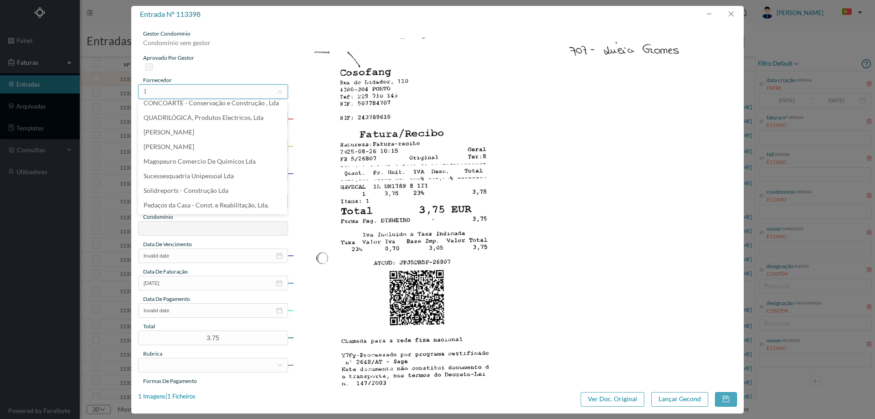
scroll to position [2, 0]
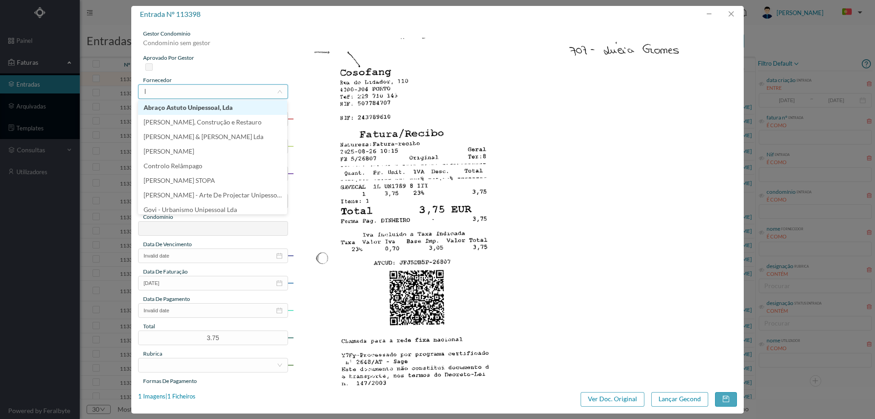
type input "lú"
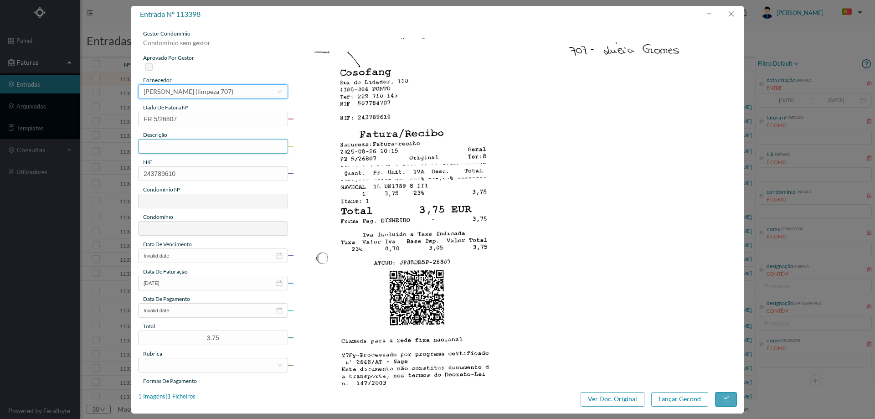
click at [199, 146] on input "text" at bounding box center [213, 146] width 150 height 15
type input "Produtos de Limpeza"
drag, startPoint x: 162, startPoint y: 169, endPoint x: 91, endPoint y: 163, distance: 71.3
click at [91, 163] on div "entrada nº 113398 gestor condomínio Condominio sem gestor aprovado por gestor f…" at bounding box center [437, 209] width 875 height 419
paste input "900519533"
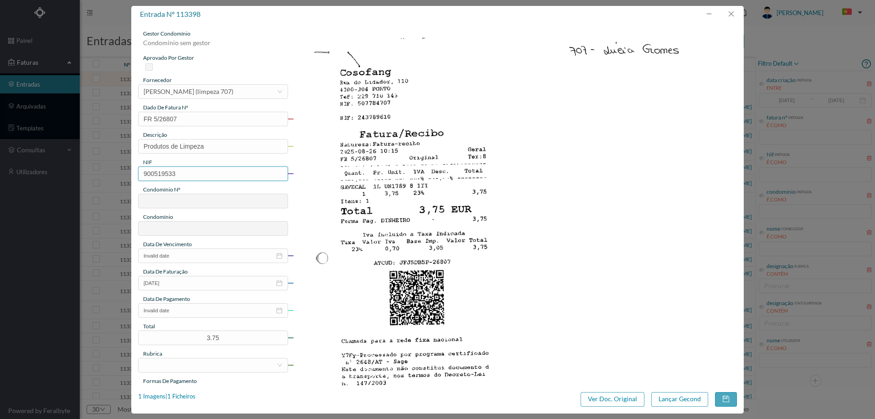
click at [145, 174] on input "900519533" at bounding box center [213, 173] width 150 height 15
type input "900519533"
type input "707"
type input "ED. PARQUE - MATOSINHOS"
type input "900519533"
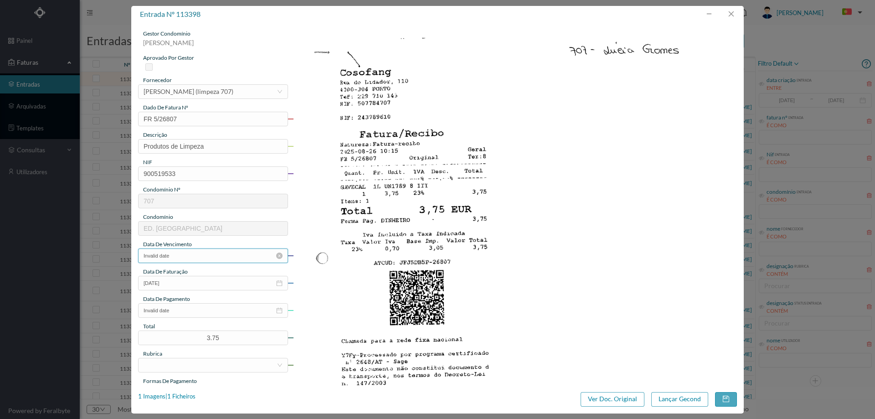
click at [190, 253] on input "Invalid date" at bounding box center [213, 255] width 150 height 15
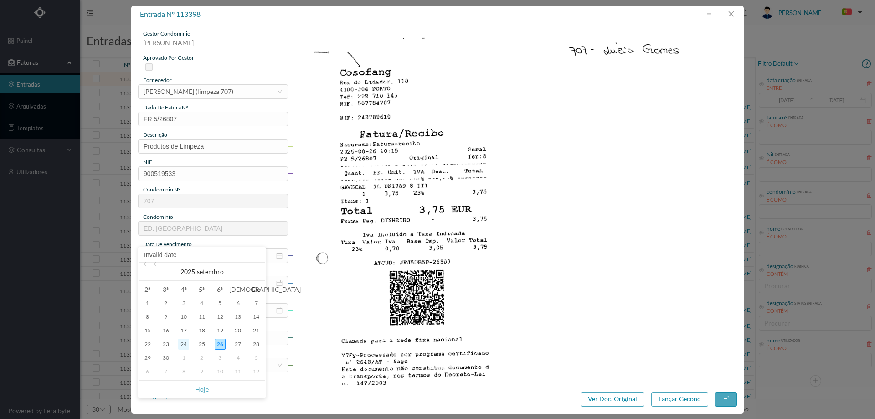
click at [187, 343] on div "24" at bounding box center [183, 344] width 11 height 11
type input "[DATE]"
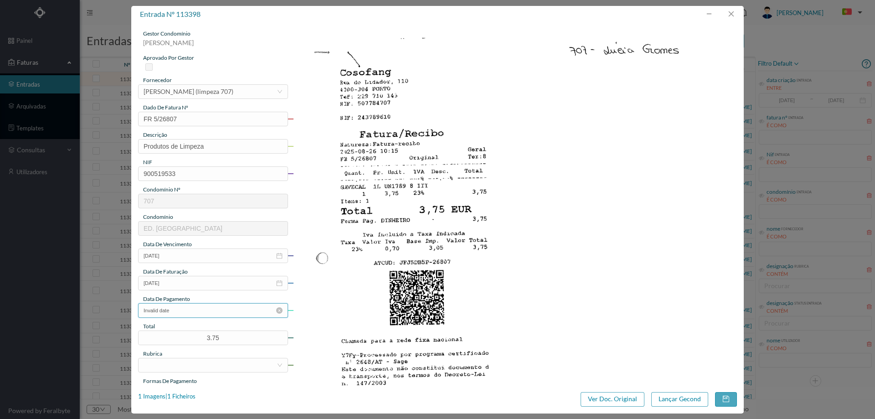
click at [212, 309] on input "Invalid date" at bounding box center [213, 310] width 150 height 15
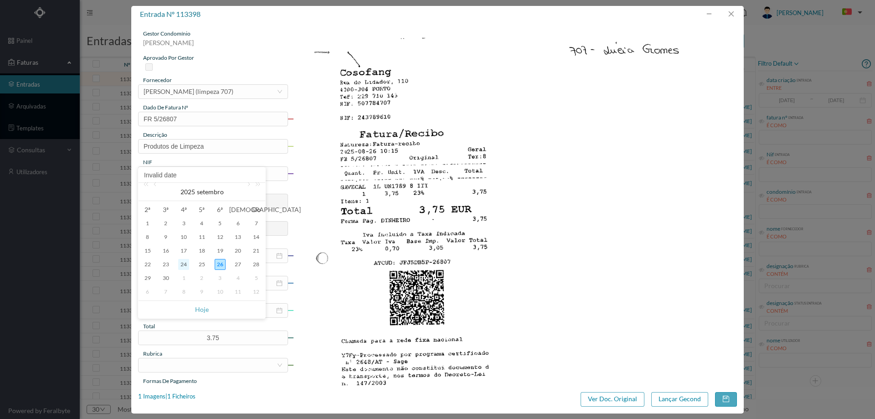
click at [184, 265] on div "24" at bounding box center [183, 264] width 11 height 11
type input "[DATE]"
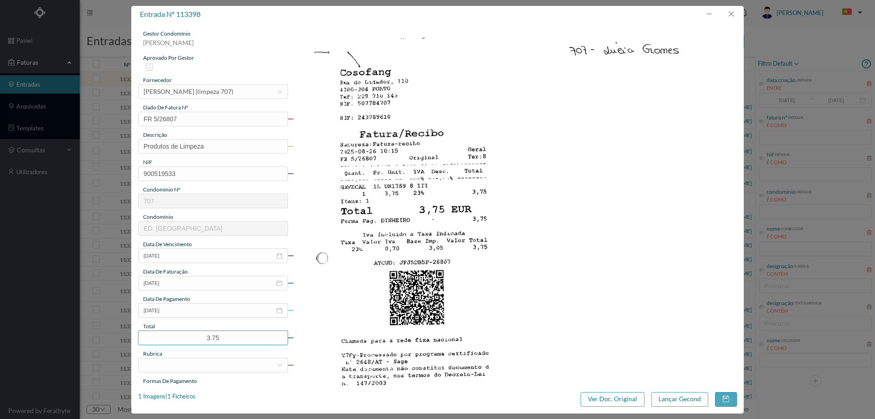
drag, startPoint x: 228, startPoint y: 338, endPoint x: 167, endPoint y: 325, distance: 62.8
click at [167, 325] on div "gestor condomínio Joana Laroca aprovado por gestor fornecedor selecionar Maria …" at bounding box center [213, 242] width 150 height 425
click at [386, 293] on img at bounding box center [515, 344] width 444 height 628
click at [160, 363] on div at bounding box center [210, 365] width 133 height 14
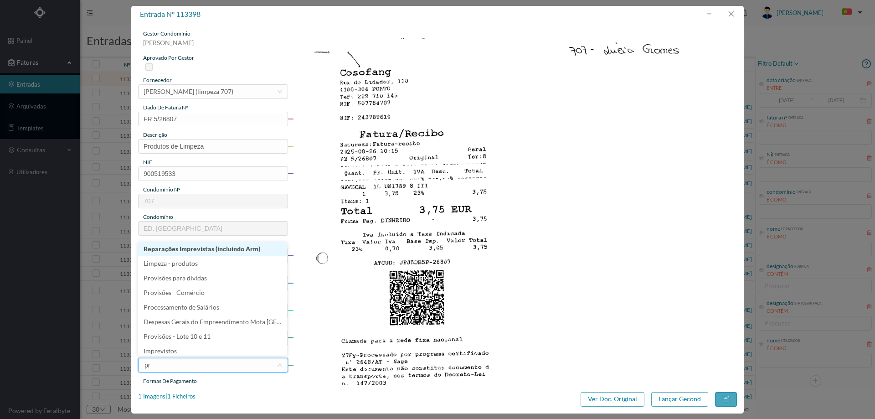
type input "pro"
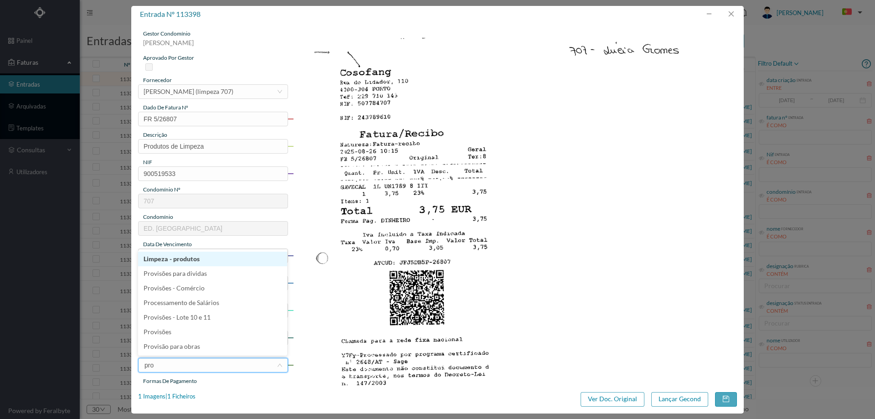
click at [196, 261] on li "Limpeza - produtos" at bounding box center [212, 259] width 149 height 15
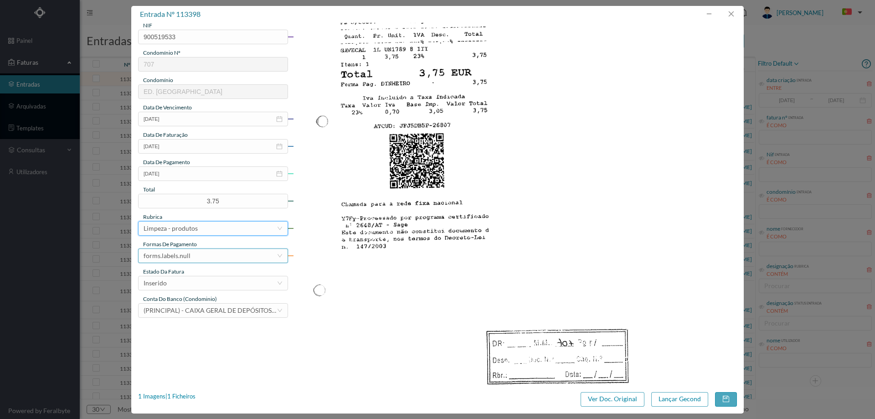
click at [199, 257] on div "forms.labels.null" at bounding box center [210, 256] width 133 height 14
click at [195, 299] on li "transferência bancária" at bounding box center [212, 302] width 149 height 15
click at [199, 280] on div "Inserido" at bounding box center [210, 283] width 133 height 14
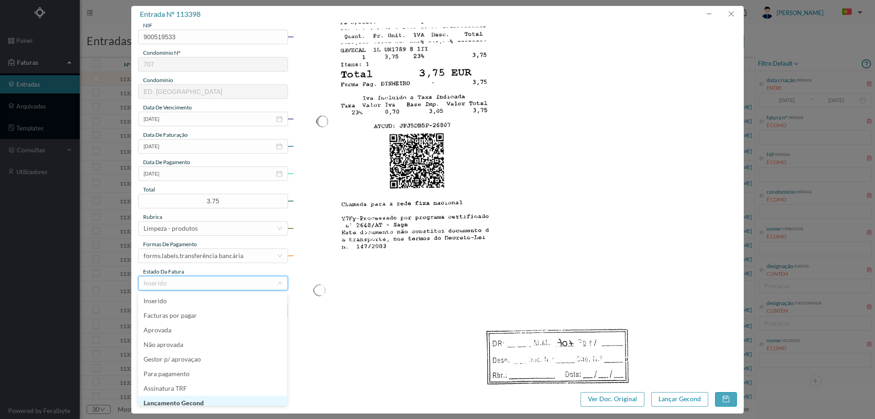
scroll to position [5, 0]
click at [196, 398] on li "Lançamento Gecond" at bounding box center [212, 398] width 149 height 15
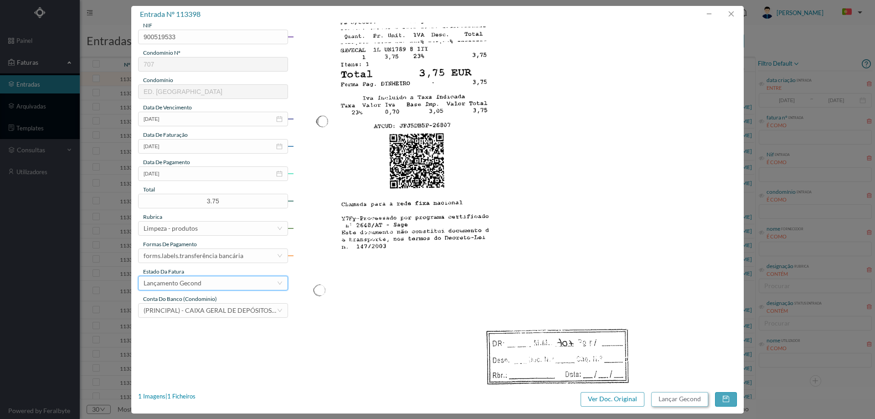
click at [690, 396] on button "Lançar Gecond" at bounding box center [679, 399] width 57 height 15
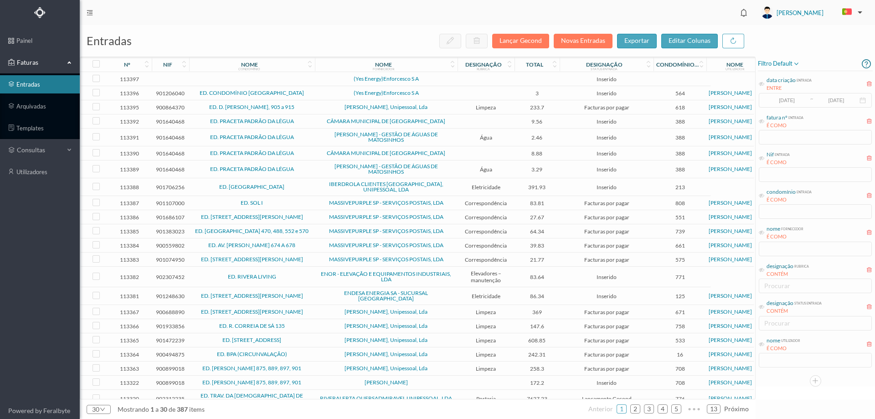
click at [436, 81] on span "(Yes Energy)Enforcesco S A" at bounding box center [386, 78] width 138 height 5
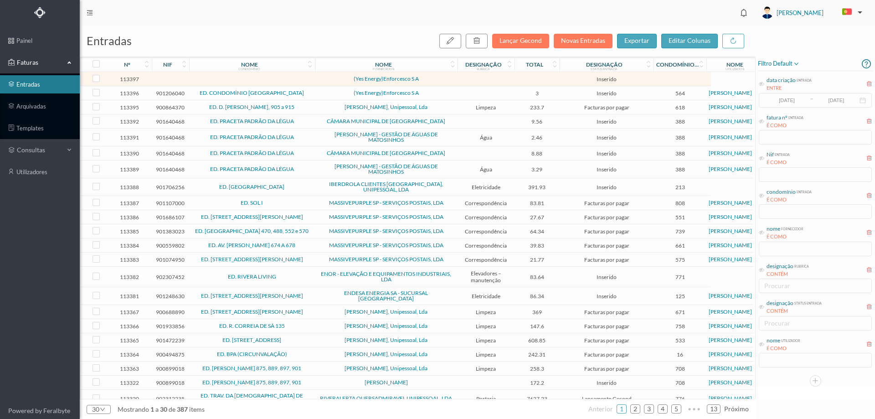
click at [436, 81] on span "(Yes Energy)Enforcesco S A" at bounding box center [386, 78] width 138 height 5
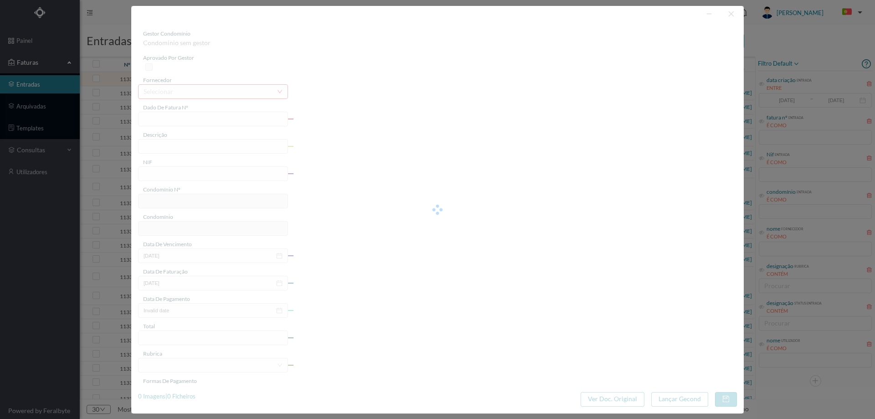
type input "0"
type input "Invalid date"
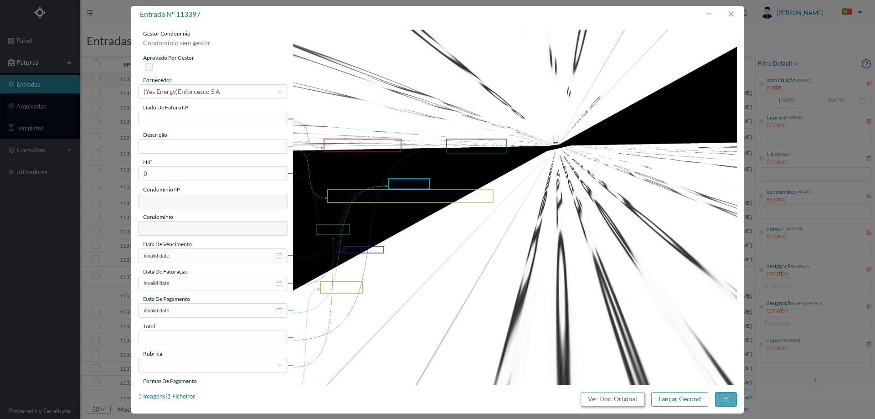
click at [591, 396] on button "Ver Doc. Original" at bounding box center [613, 399] width 64 height 15
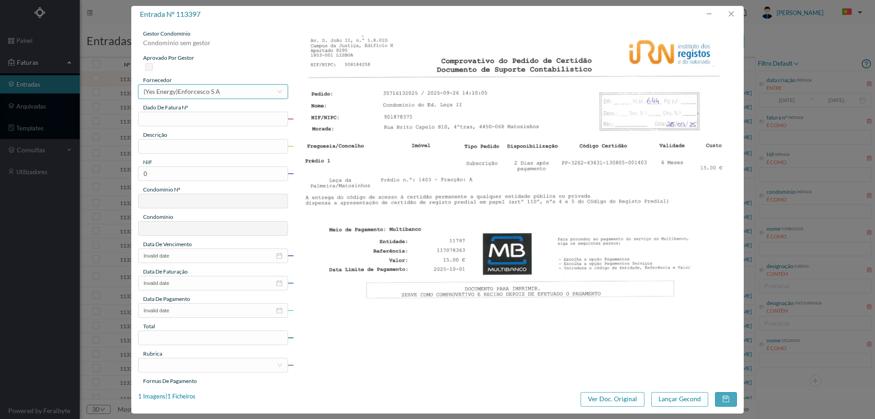
click at [224, 92] on div "selecionar (Yes Energy)Enforcesco S A" at bounding box center [210, 92] width 133 height 14
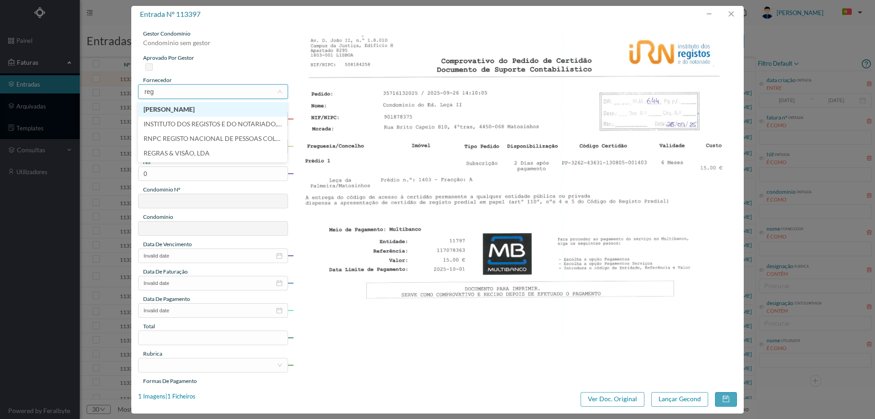
type input "regi"
click at [209, 109] on li "INSTITUTO DOS REGISTOS E DO NOTARIADO, I.P." at bounding box center [212, 109] width 149 height 15
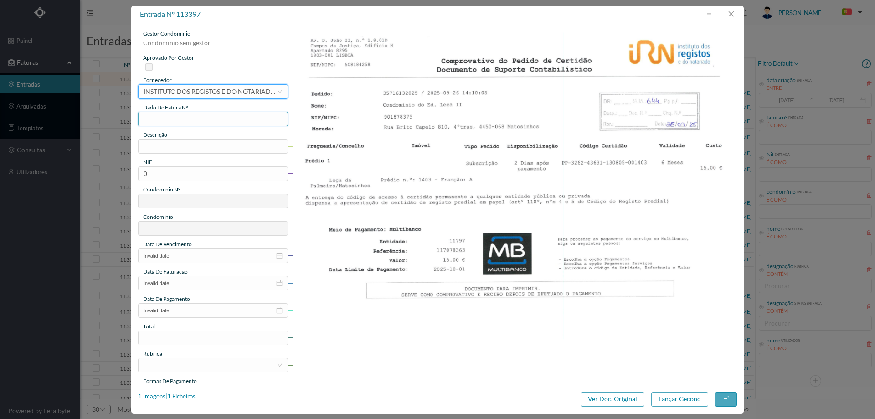
click at [185, 124] on input "text" at bounding box center [213, 119] width 150 height 15
type input "35716132025"
click at [221, 148] on input "text" at bounding box center [213, 146] width 150 height 15
type input "Pedido de certidão permanente"
click at [175, 170] on input "0" at bounding box center [213, 173] width 150 height 15
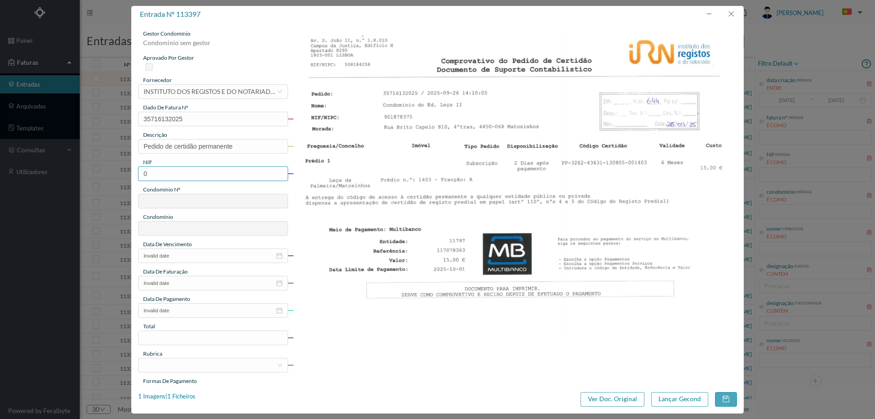
click at [175, 170] on input "0" at bounding box center [213, 173] width 150 height 15
type input "901878375"
type input "644"
type input "ED. LEÇA II"
type input "901878375"
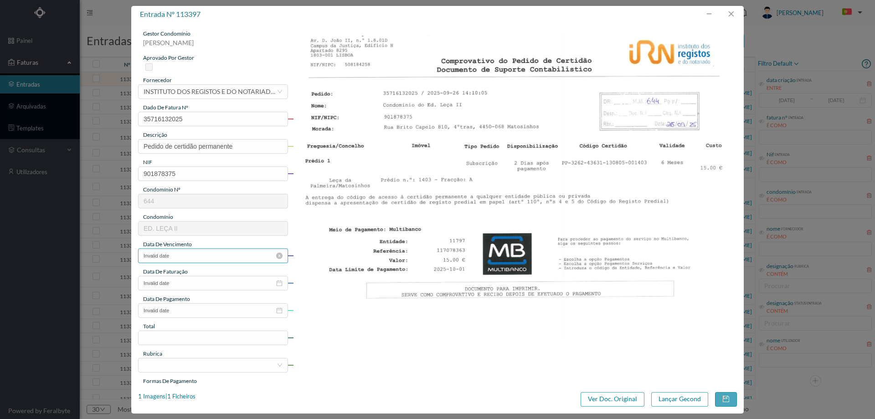
click at [171, 255] on input "Invalid date" at bounding box center [213, 255] width 150 height 15
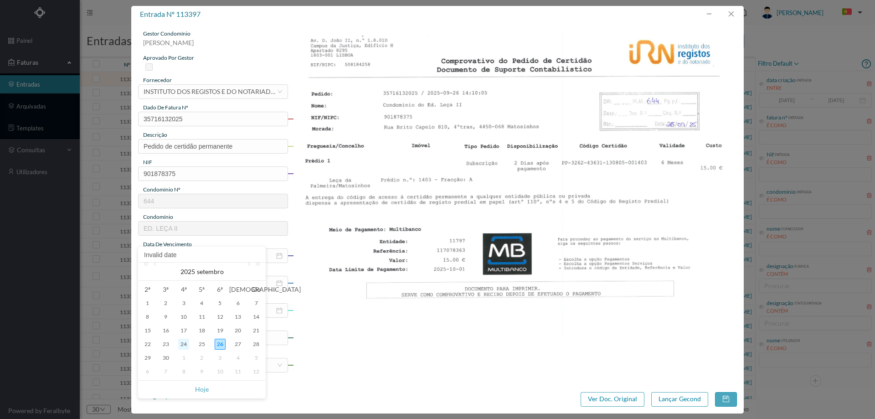
click at [181, 341] on div "24" at bounding box center [183, 344] width 11 height 11
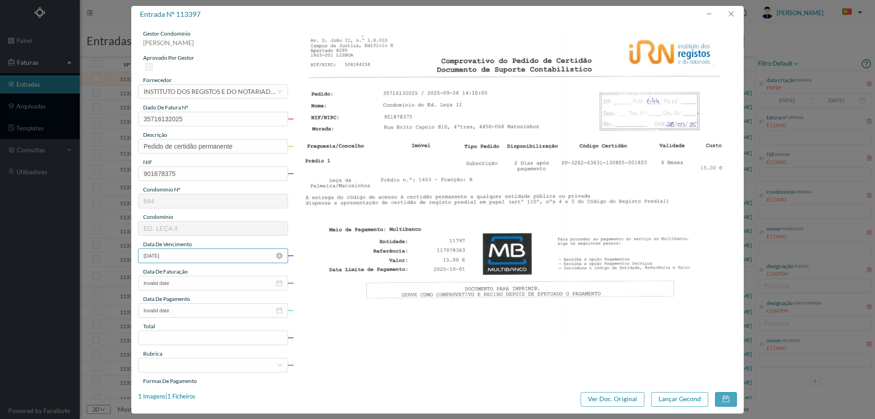
click at [183, 260] on input "[DATE]" at bounding box center [213, 255] width 150 height 15
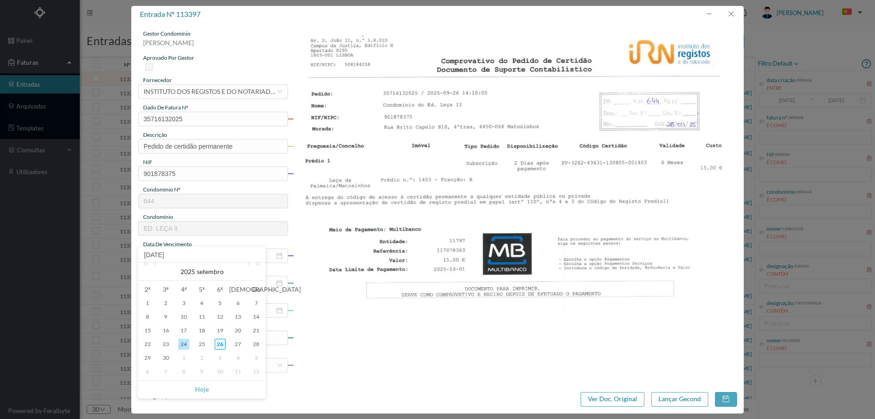
click at [224, 341] on div "26" at bounding box center [220, 344] width 11 height 11
type input "26-09-2025"
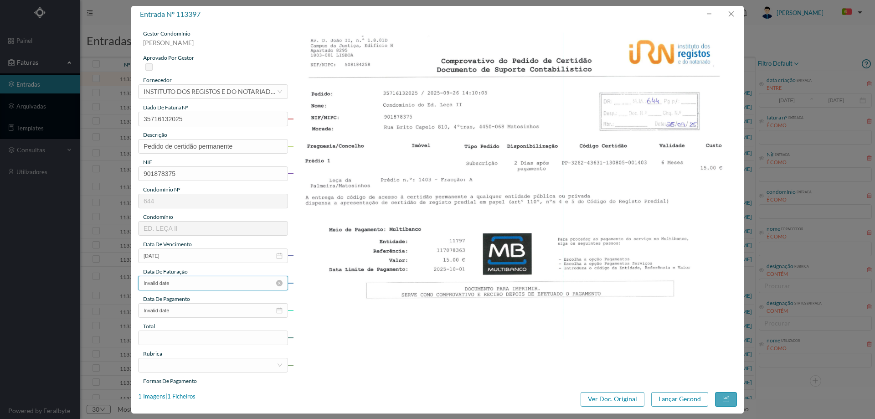
click at [207, 283] on input "Invalid date" at bounding box center [213, 283] width 150 height 15
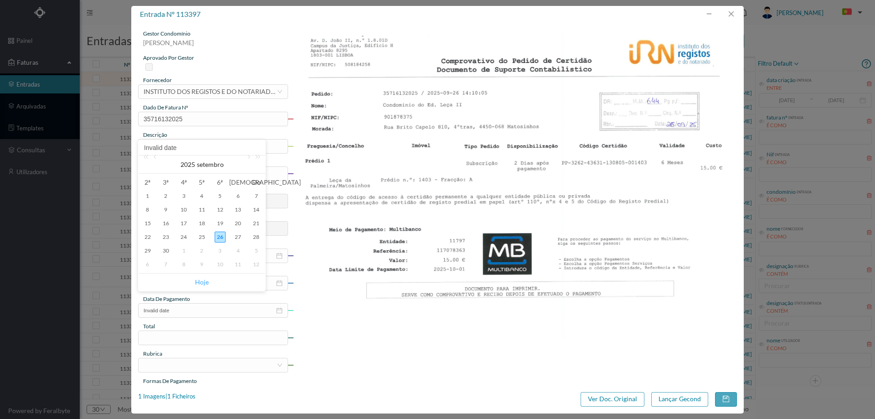
click at [204, 281] on link "Hoje" at bounding box center [202, 281] width 14 height 17
type input "26-09-2025"
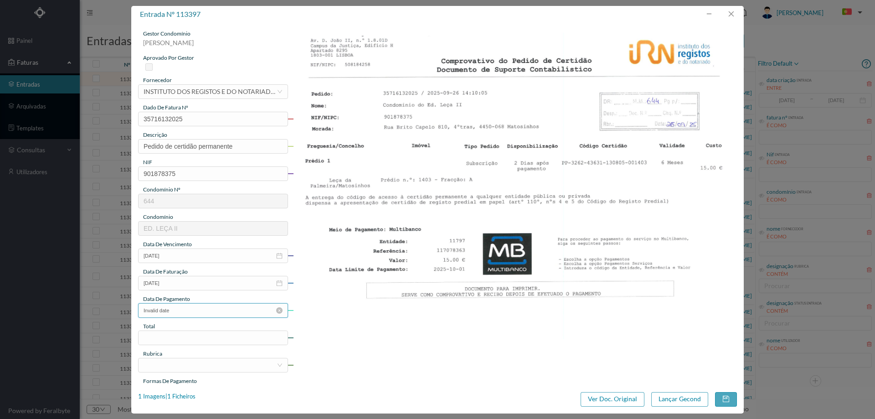
click at [194, 312] on input "Invalid date" at bounding box center [213, 310] width 150 height 15
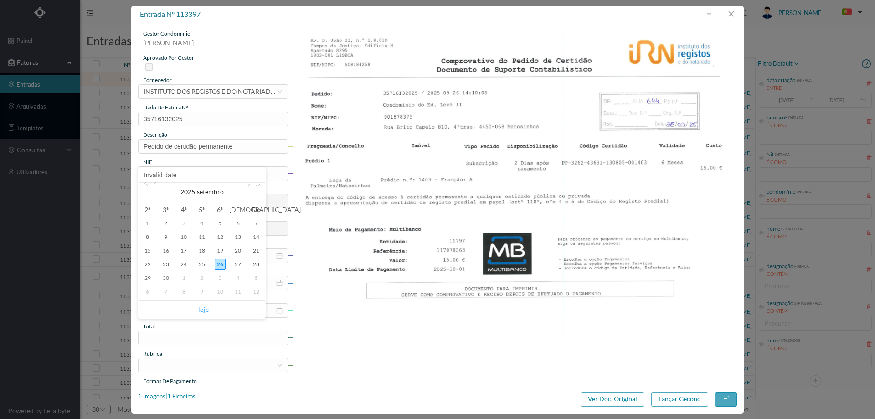
click at [199, 306] on link "Hoje" at bounding box center [202, 309] width 14 height 17
type input "26-09-2025"
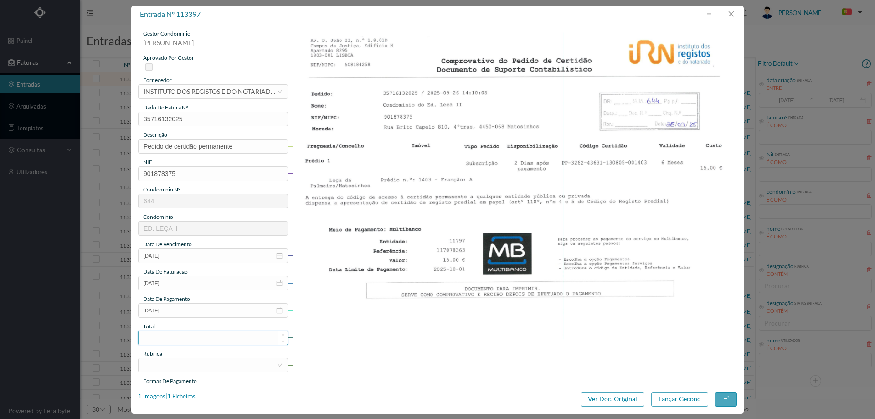
click at [186, 340] on input at bounding box center [213, 338] width 149 height 14
type input "15.00"
click at [174, 365] on div at bounding box center [210, 365] width 133 height 14
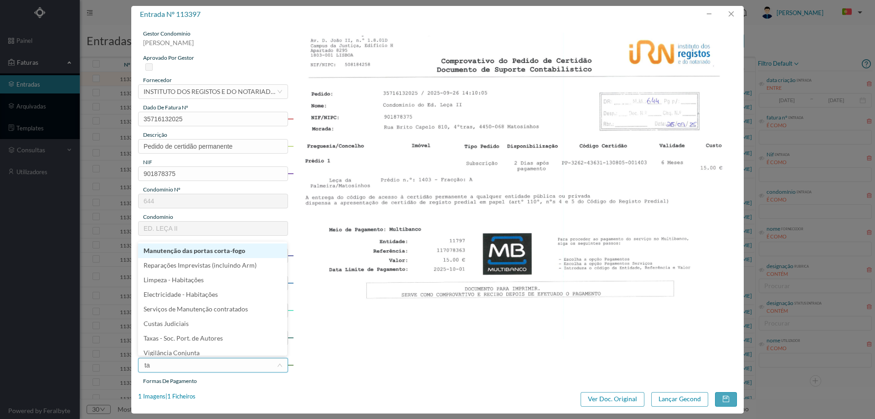
type input "tax"
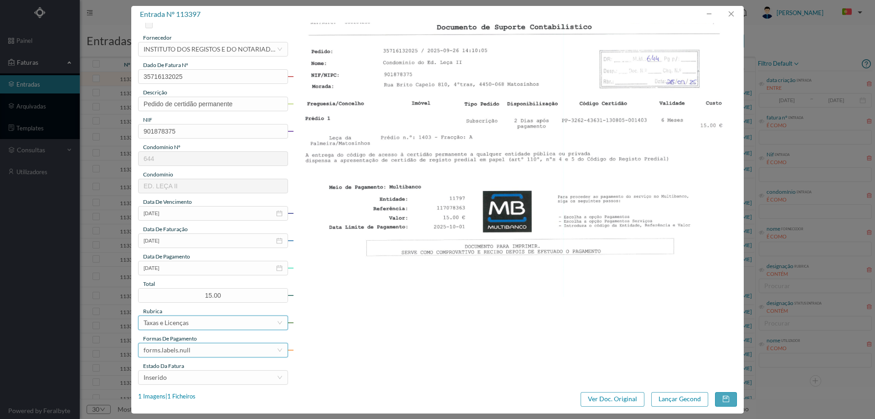
scroll to position [76, 0]
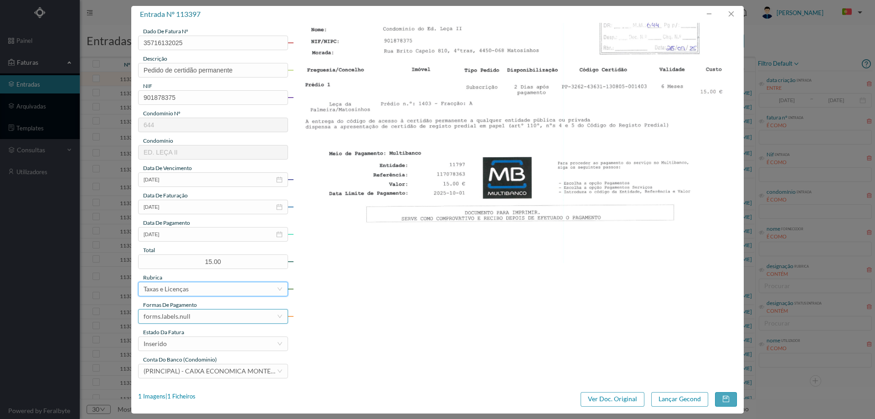
click at [195, 315] on div "forms.labels.null" at bounding box center [210, 316] width 133 height 14
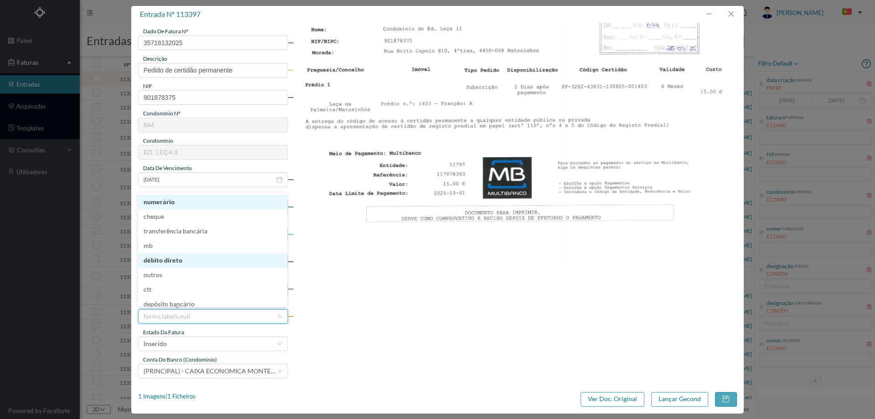
scroll to position [3, 0]
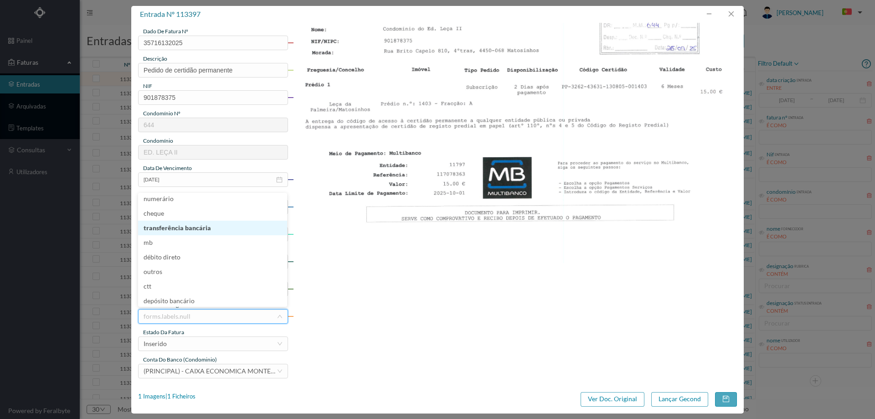
click at [200, 231] on li "transferência bancária" at bounding box center [212, 228] width 149 height 15
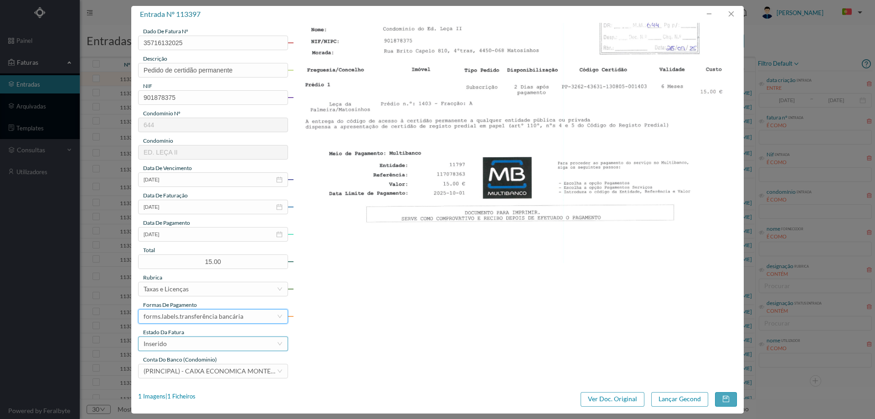
click at [192, 337] on div "Inserido" at bounding box center [210, 344] width 133 height 14
click at [196, 323] on li "Assinatura TRF" at bounding box center [212, 316] width 149 height 15
click at [192, 343] on div "Assinatura TRF" at bounding box center [210, 344] width 133 height 14
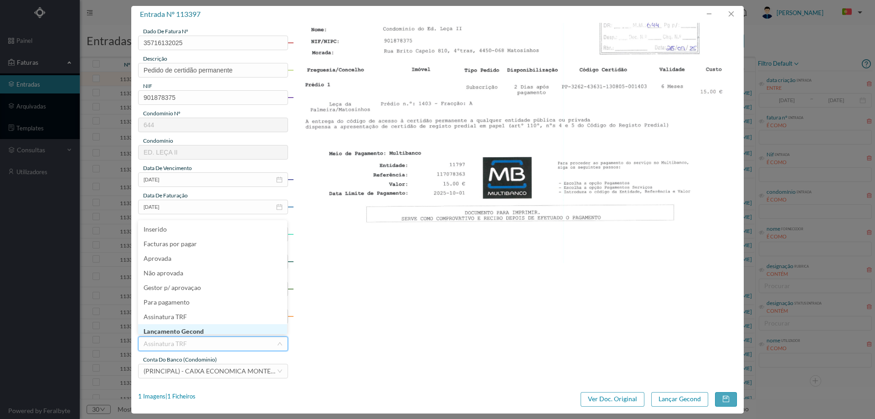
scroll to position [4, 0]
click at [193, 330] on li "Lançamento Gecond" at bounding box center [212, 327] width 149 height 15
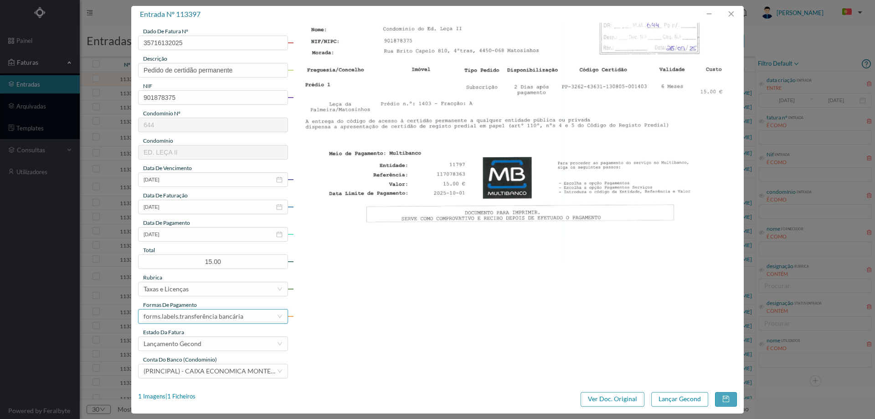
click at [200, 315] on div "forms.labels.transferência bancária" at bounding box center [194, 316] width 100 height 14
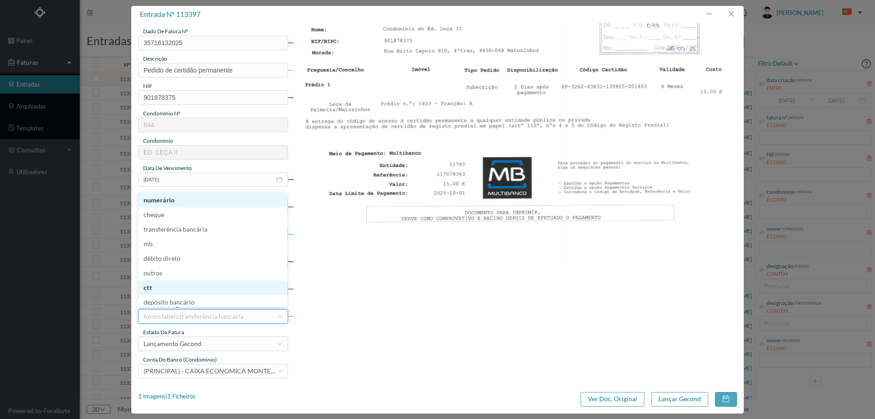
scroll to position [5, 0]
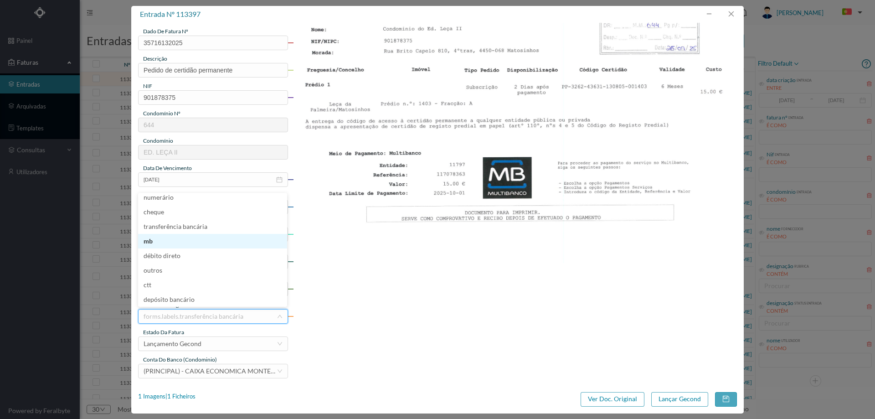
click at [177, 245] on li "mb" at bounding box center [212, 241] width 149 height 15
click at [682, 398] on button "Lançar Gecond" at bounding box center [679, 399] width 57 height 15
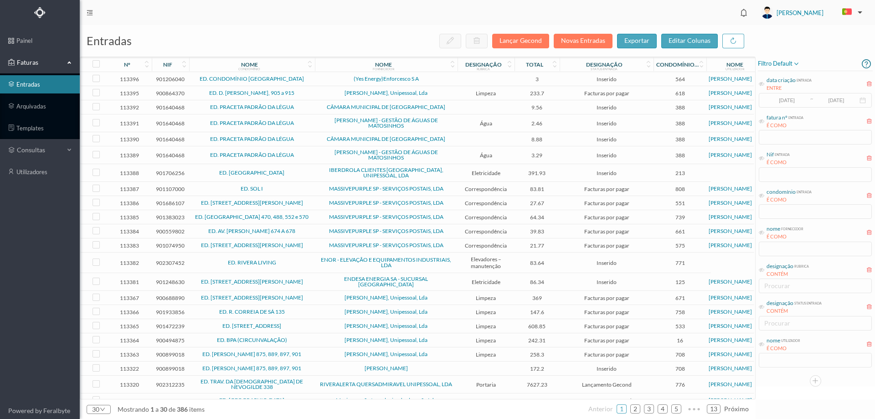
click at [318, 76] on span "(Yes Energy)Enforcesco S A" at bounding box center [386, 78] width 138 height 5
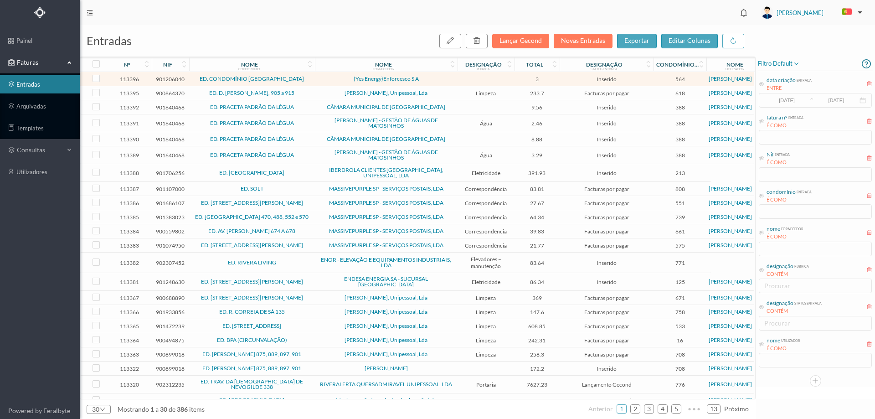
click at [318, 76] on span "(Yes Energy)Enforcesco S A" at bounding box center [386, 78] width 138 height 5
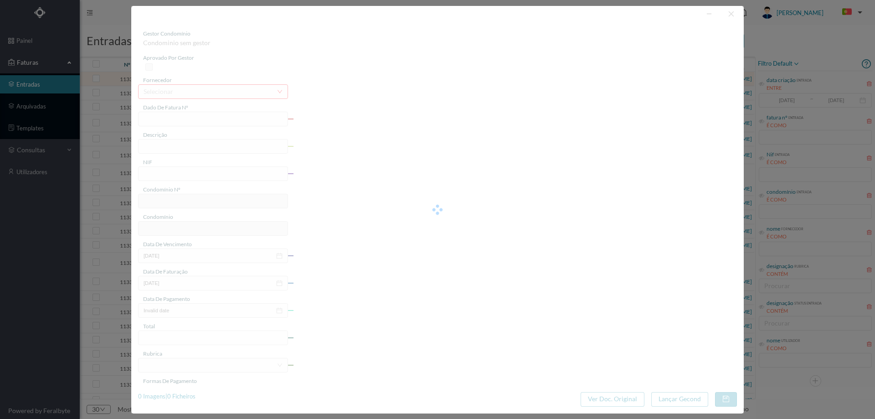
type input "FAC 2/3886"
type input "901206040"
type input "Invalid date"
type input "26-09-2025"
type input "3.00"
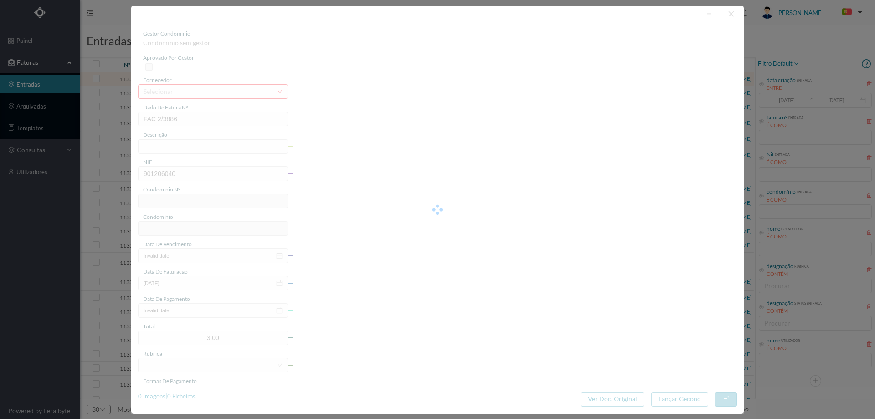
type input "564"
type input "ED. CONDOMÍNIO CABO DAS MARÉS"
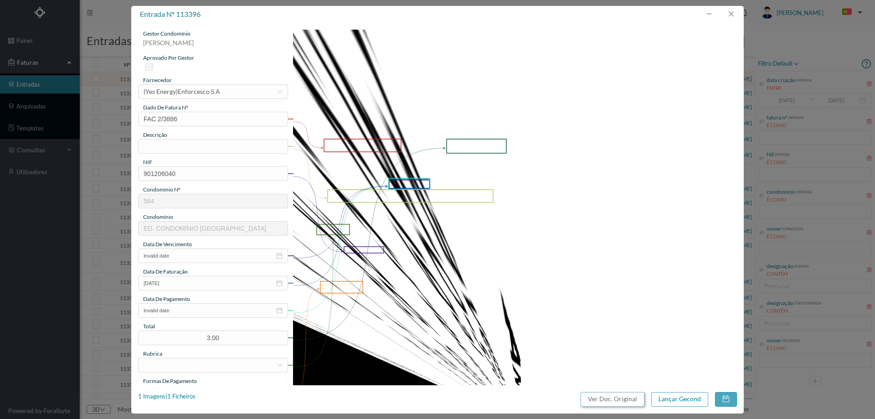
click at [597, 406] on button "Ver Doc. Original" at bounding box center [613, 399] width 64 height 15
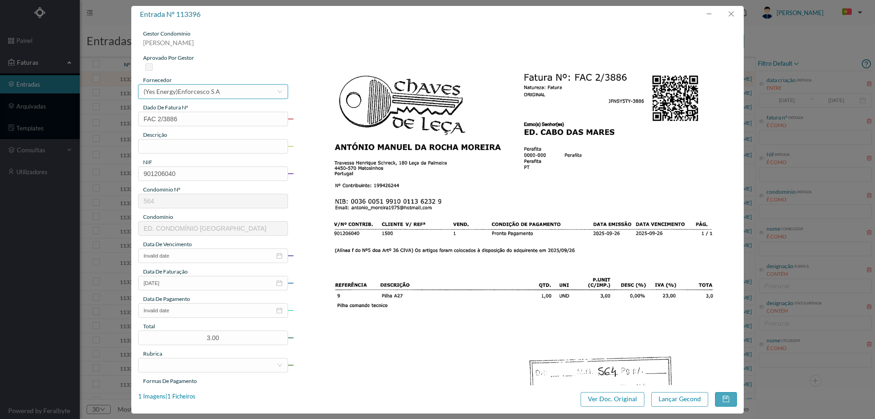
click at [183, 87] on div "(Yes Energy)Enforcesco S A" at bounding box center [182, 92] width 77 height 14
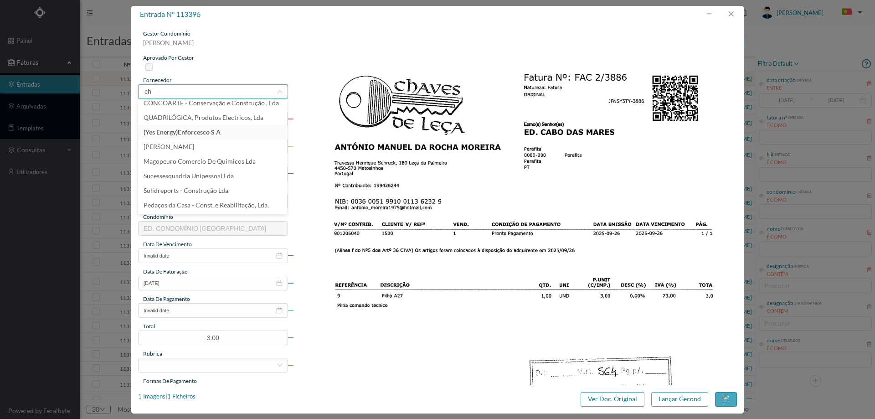
scroll to position [2, 0]
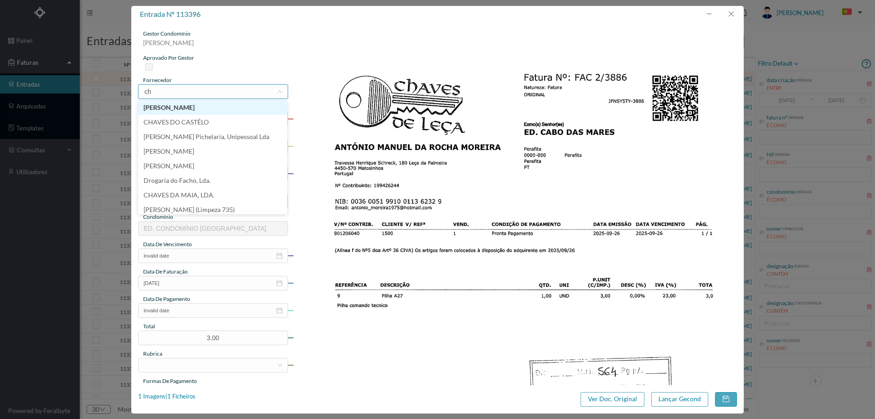
type input "cha"
type input "chaves de"
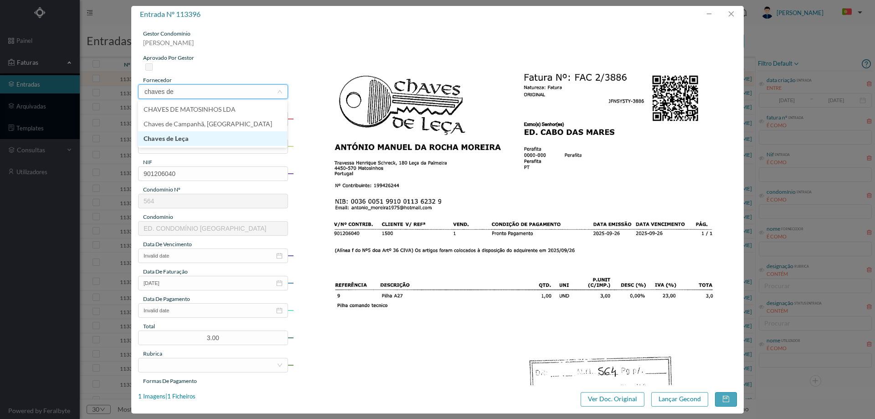
click at [194, 141] on li "Chaves de Leça" at bounding box center [212, 138] width 149 height 15
click at [180, 143] on input "text" at bounding box center [213, 146] width 150 height 15
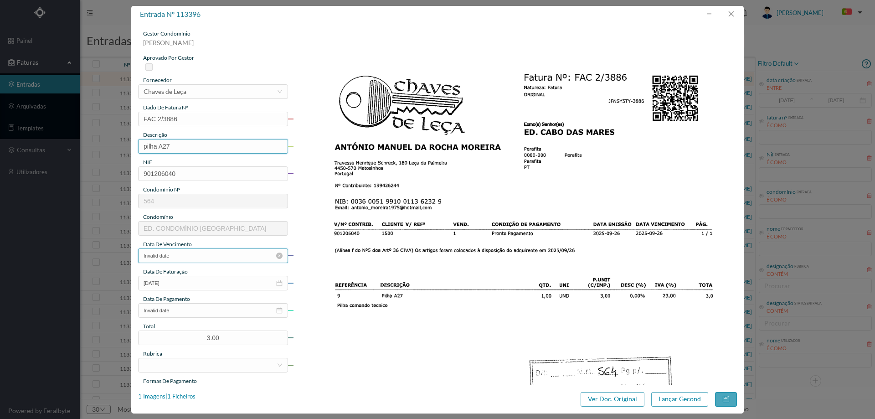
type input "pilha A27"
click at [192, 260] on input "Invalid date" at bounding box center [213, 255] width 150 height 15
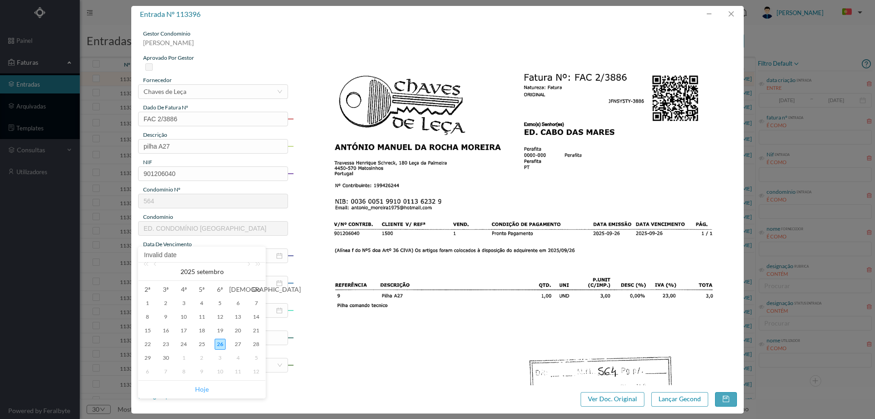
click at [196, 388] on link "Hoje" at bounding box center [202, 389] width 14 height 17
type input "[DATE]"
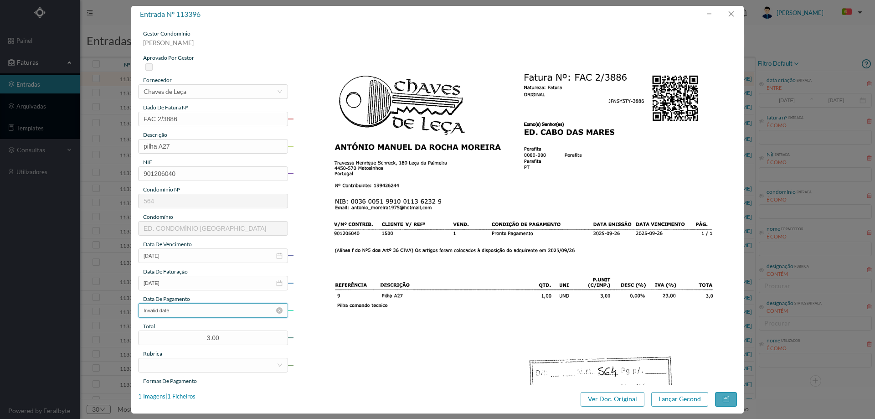
click at [193, 311] on input "Invalid date" at bounding box center [213, 310] width 150 height 15
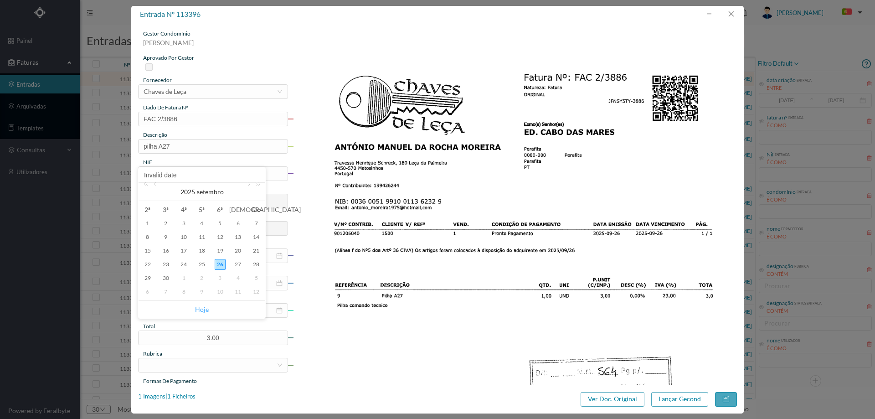
click at [203, 307] on link "Hoje" at bounding box center [202, 309] width 14 height 17
type input "[DATE]"
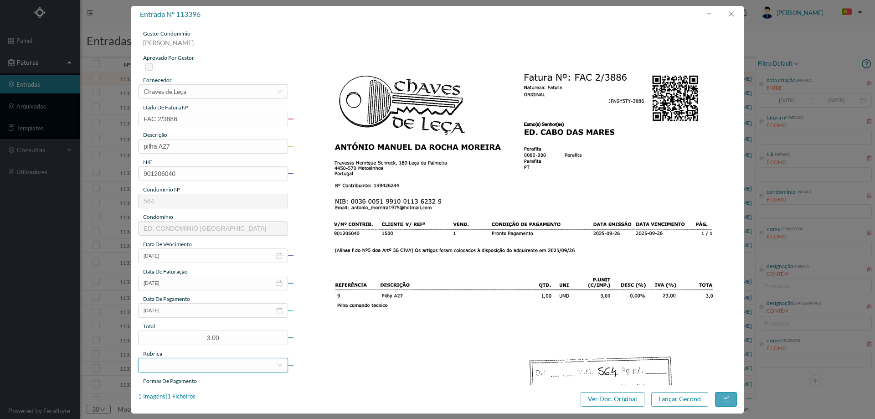
click at [190, 362] on div at bounding box center [210, 365] width 133 height 14
type input "MATE"
click at [195, 349] on li "Materiais Diversos" at bounding box center [212, 346] width 149 height 15
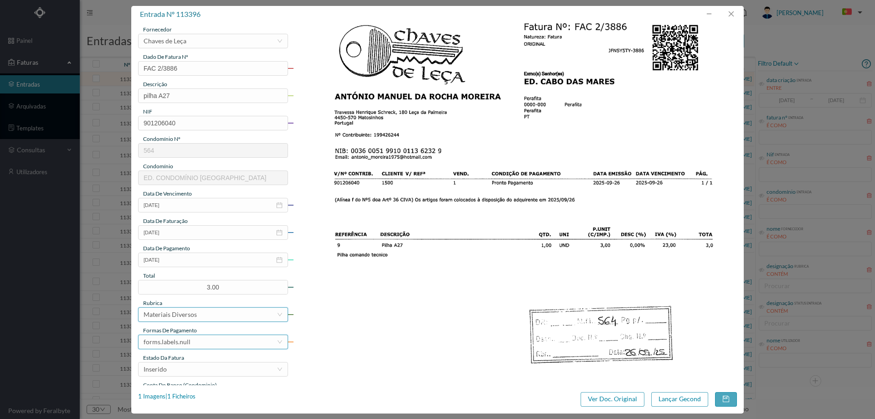
scroll to position [91, 0]
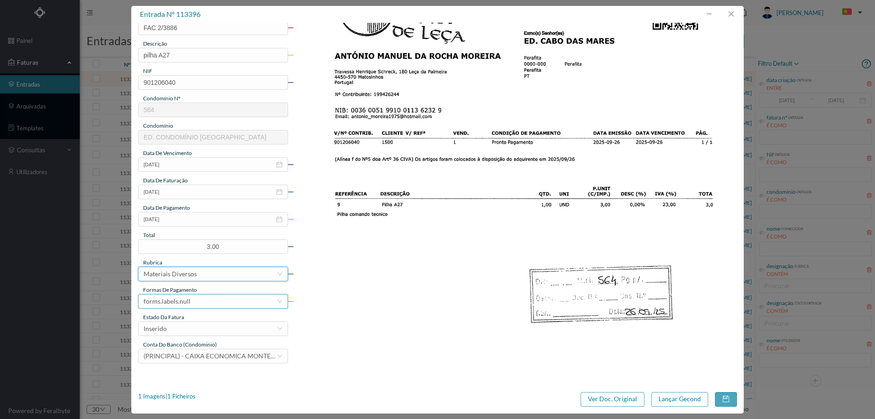
click at [206, 297] on div "forms.labels.null" at bounding box center [210, 301] width 133 height 14
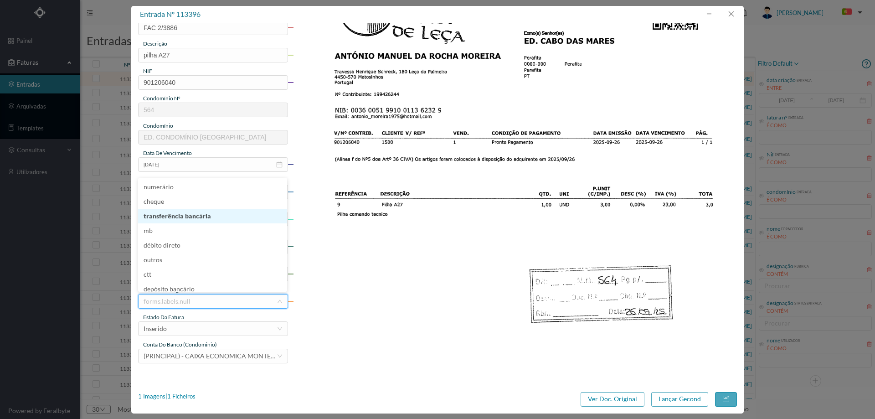
click at [212, 217] on li "transferência bancária" at bounding box center [212, 216] width 149 height 15
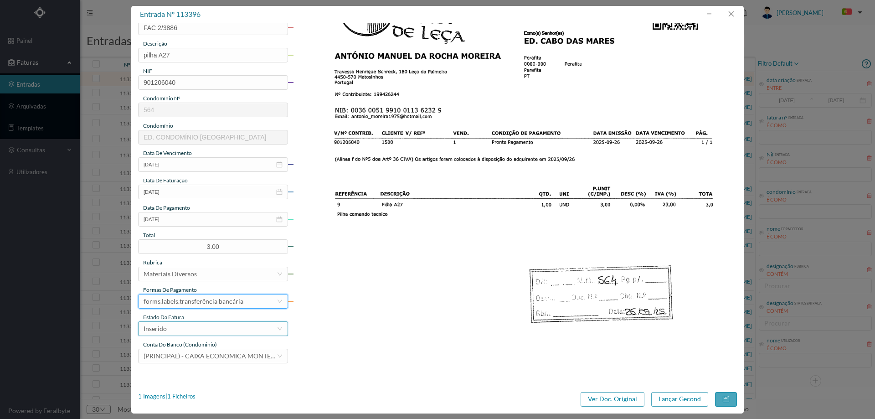
click at [183, 331] on div "Inserido" at bounding box center [210, 329] width 133 height 14
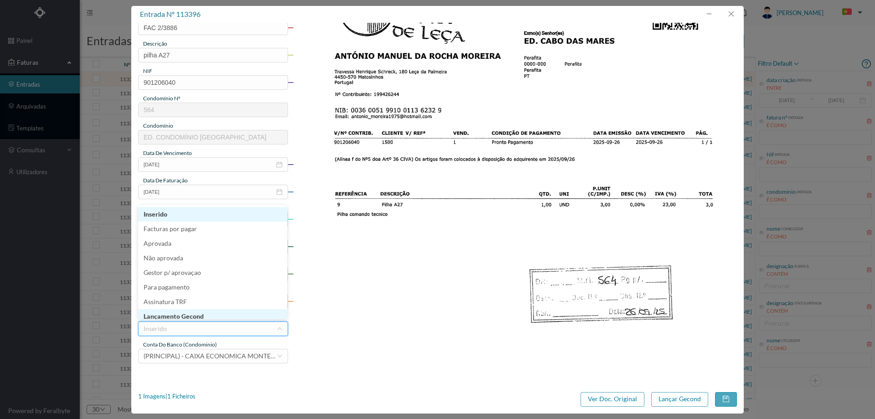
scroll to position [2, 0]
click at [186, 314] on li "Lançamento Gecond" at bounding box center [212, 314] width 149 height 15
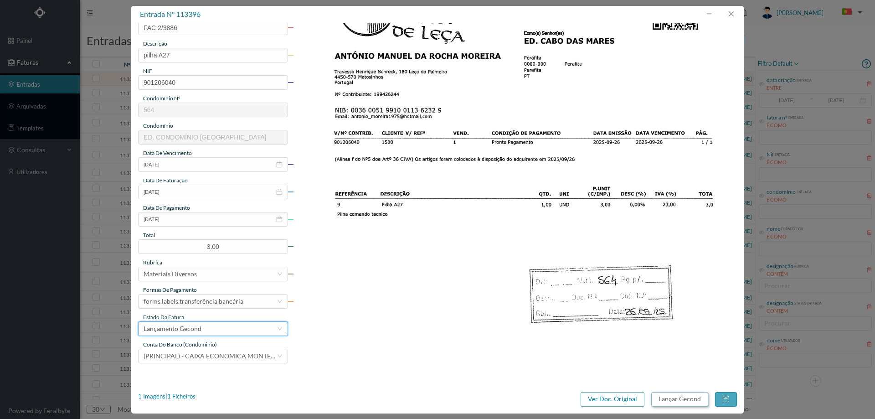
click at [685, 400] on button "Lançar Gecond" at bounding box center [679, 399] width 57 height 15
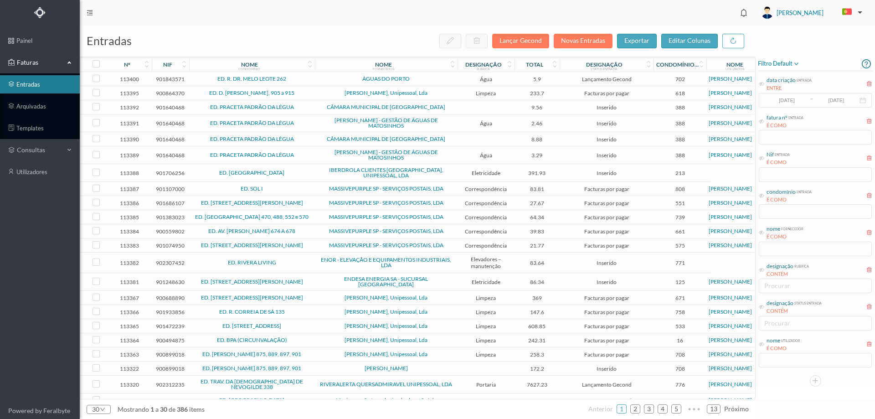
click at [315, 93] on td "[PERSON_NAME], Unipessoal, Lda" at bounding box center [386, 93] width 143 height 14
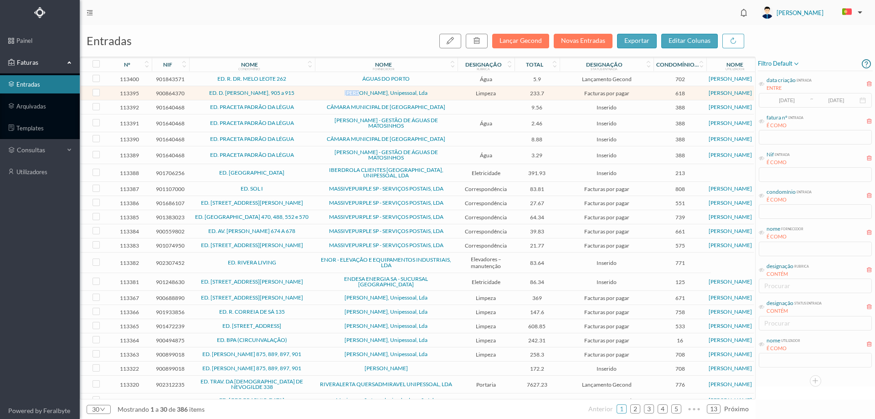
click at [315, 93] on td "[PERSON_NAME], Unipessoal, Lda" at bounding box center [386, 93] width 143 height 14
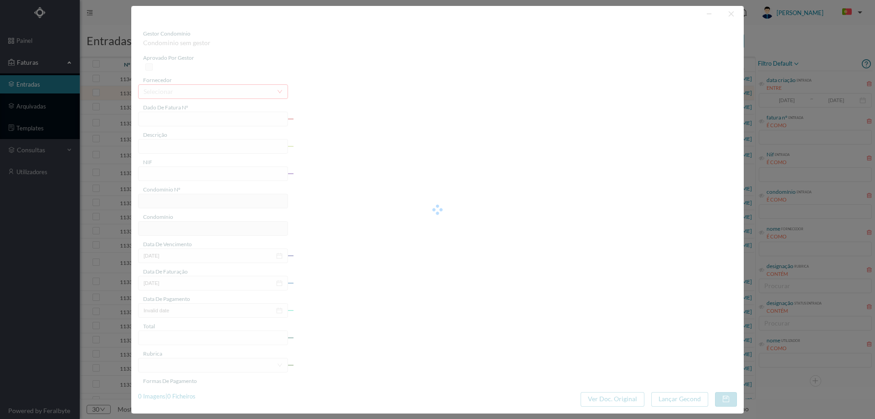
type input "1 2025/313"
type input "Serviço de limpeza setembr"
type input "900864370"
type input "[DATE]"
type input "233.70"
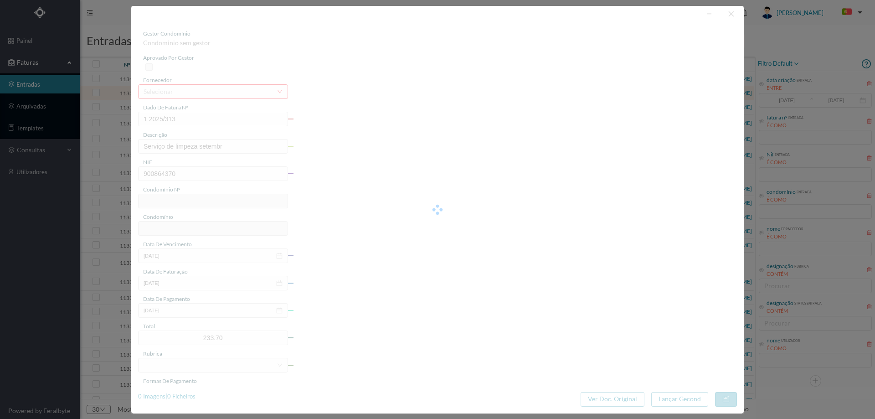
type input "618"
type input "ED. D. AFONSO HENRIQUES, 905 a 915"
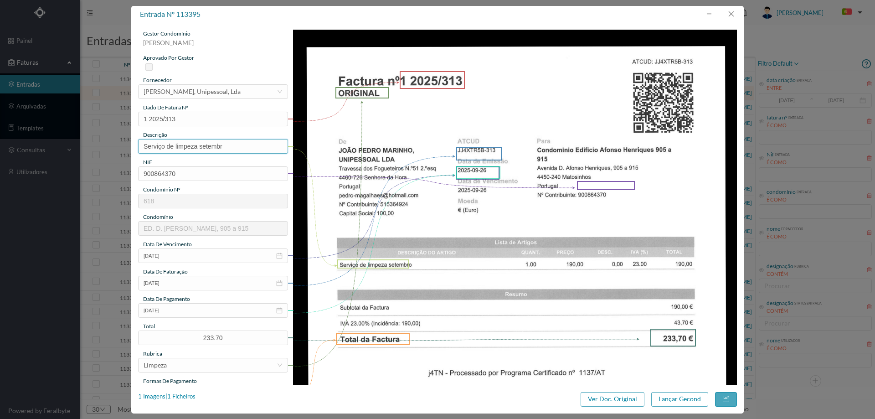
drag, startPoint x: 231, startPoint y: 144, endPoint x: 26, endPoint y: 146, distance: 205.5
click at [26, 146] on div "entrada nº 113395 gestor condomínio Joana Laroca aprovado por gestor fornecedor…" at bounding box center [437, 209] width 875 height 419
click at [180, 153] on input "Serviço de limpeza setembr" at bounding box center [213, 146] width 150 height 15
drag, startPoint x: 178, startPoint y: 146, endPoint x: 88, endPoint y: 147, distance: 90.2
click at [88, 147] on div "entrada nº 113395 gestor condomínio Joana Laroca aprovado por gestor fornecedor…" at bounding box center [437, 209] width 875 height 419
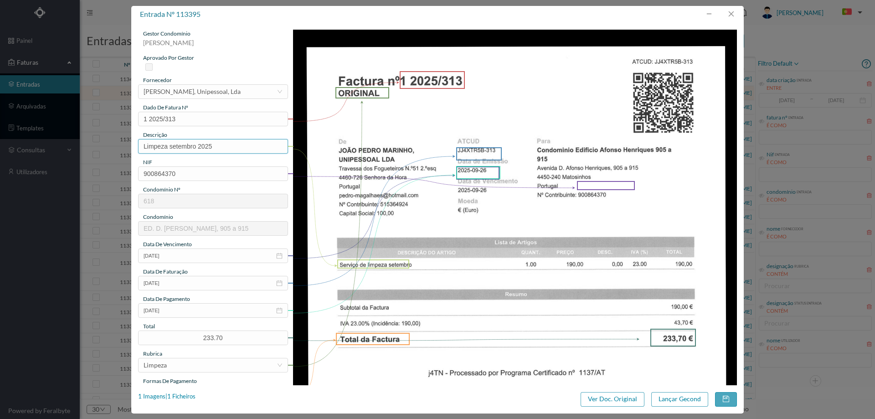
type input "Limpeza setembro 2025"
click at [446, 198] on img at bounding box center [515, 343] width 444 height 627
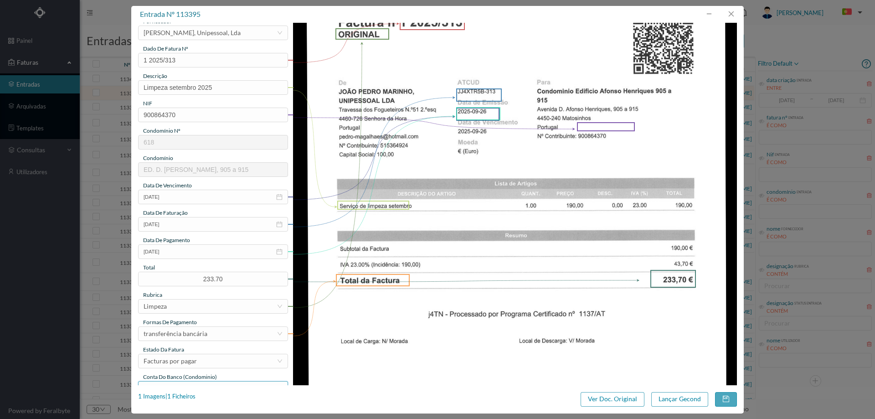
scroll to position [137, 0]
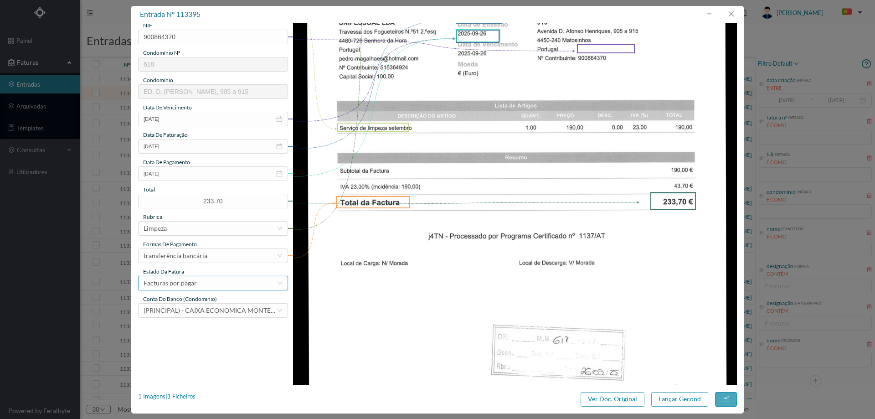
drag, startPoint x: 184, startPoint y: 282, endPoint x: 189, endPoint y: 281, distance: 5.1
click at [185, 282] on div "Facturas por pagar" at bounding box center [170, 283] width 53 height 14
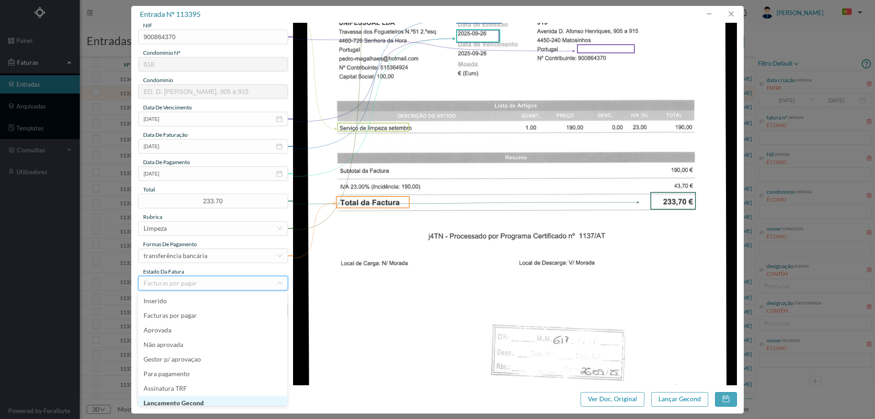
scroll to position [5, 0]
click at [192, 396] on li "Lançamento Gecond" at bounding box center [212, 398] width 149 height 15
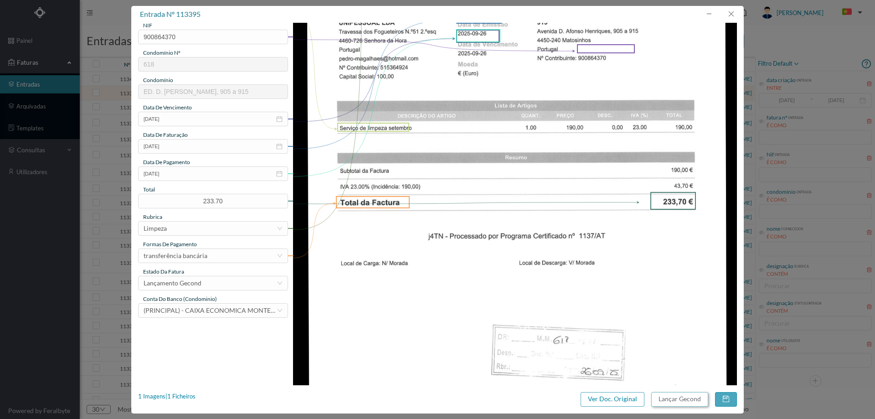
click at [681, 401] on button "Lançar Gecond" at bounding box center [679, 399] width 57 height 15
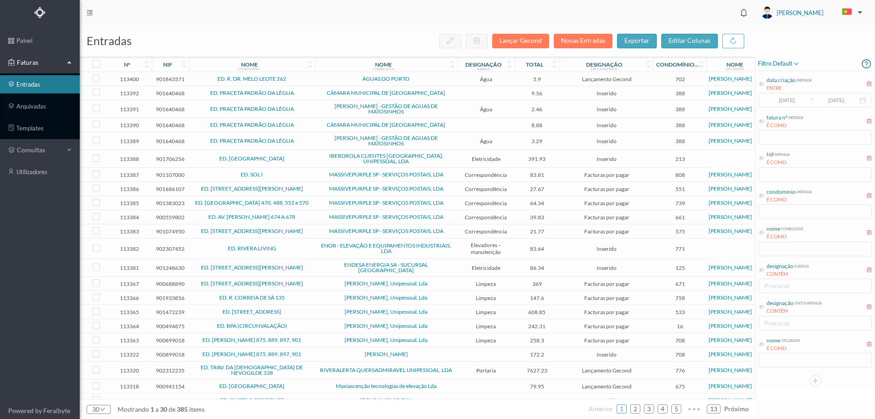
click at [780, 62] on span "filtro default" at bounding box center [779, 63] width 42 height 11
click at [783, 96] on span "abrir filtro" at bounding box center [788, 95] width 33 height 8
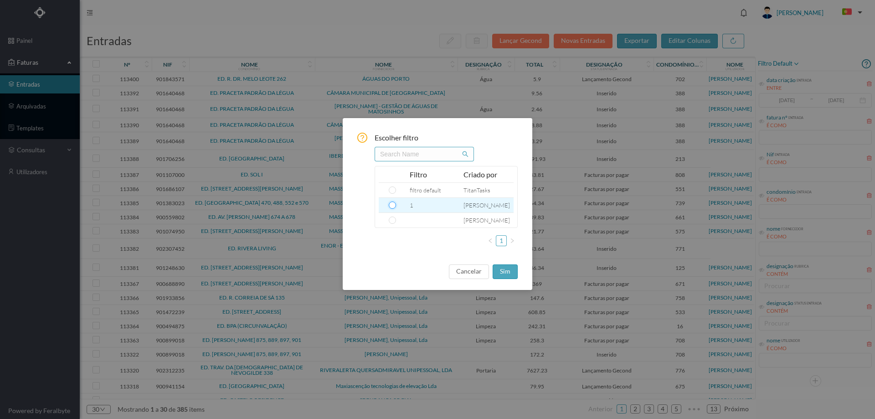
click at [389, 205] on input "radio" at bounding box center [392, 204] width 7 height 7
radio input "true"
click at [507, 269] on button "sim" at bounding box center [505, 271] width 25 height 15
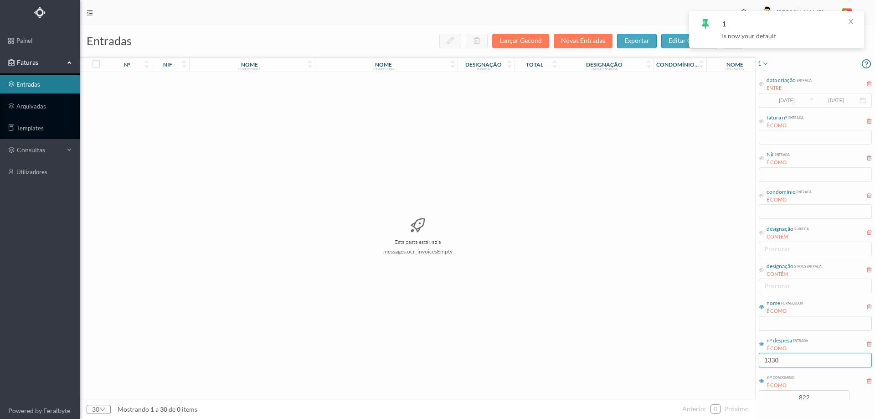
drag, startPoint x: 791, startPoint y: 362, endPoint x: 674, endPoint y: 360, distance: 116.7
click at [674, 360] on div "entradas Lançar Gecond Novas Entradas exportar editar colunas nº nif nome condo…" at bounding box center [477, 222] width 795 height 394
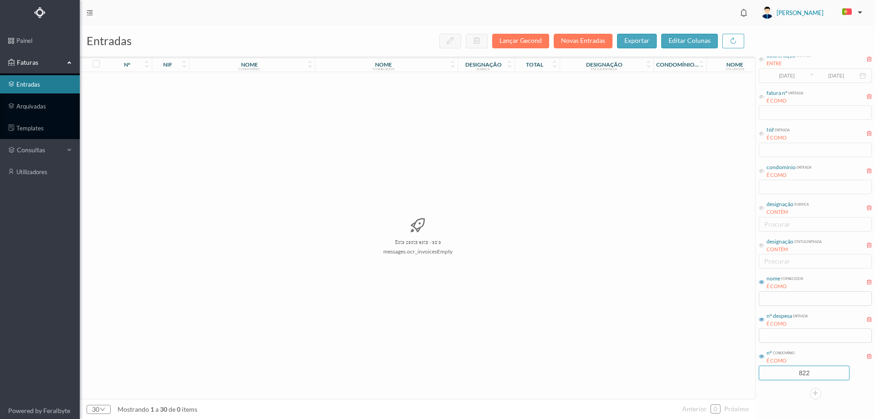
drag, startPoint x: 813, startPoint y: 395, endPoint x: 720, endPoint y: 396, distance: 93.9
click at [720, 396] on div "entradas Lançar Gecond Novas Entradas exportar editar colunas nº nif nome condo…" at bounding box center [477, 222] width 795 height 394
type input "109"
click at [428, 77] on span "Acciona Green" at bounding box center [386, 78] width 138 height 5
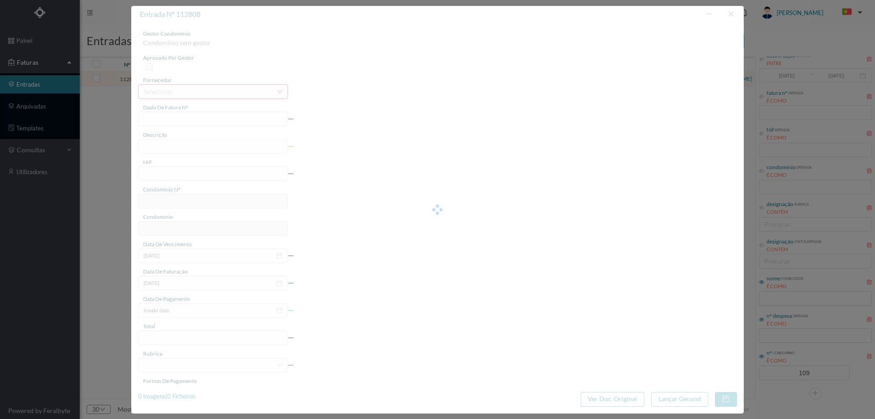
type input "FT P25/040958"
type input "DOUTOR JOAO GOMES LARANJO"
type input "900604360"
type input "19-10-2025"
type input "19-09-2025"
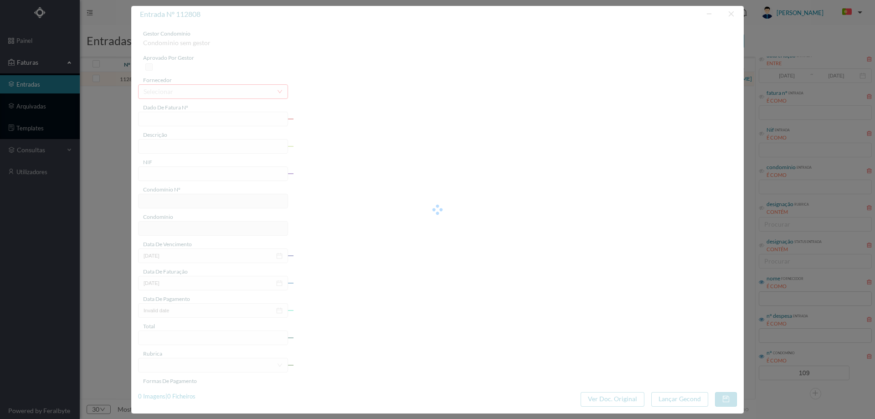
type input "19-10-2025"
type input "104.02"
type input "109"
type input "ED. LAMEIRAS 4"
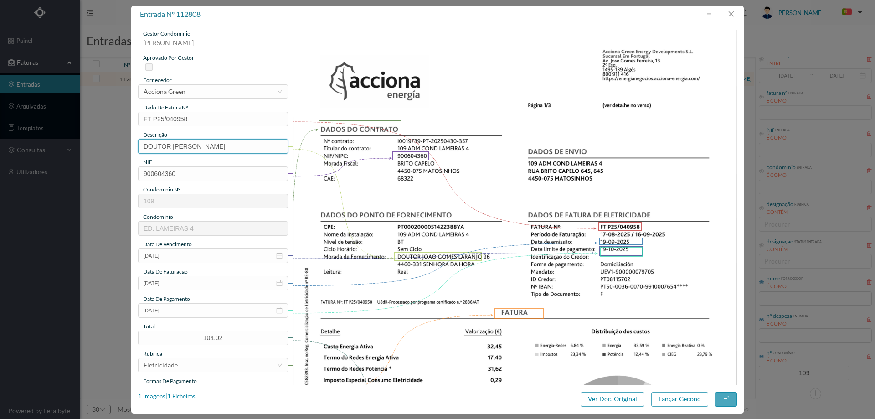
drag, startPoint x: 260, startPoint y: 144, endPoint x: 95, endPoint y: 138, distance: 165.1
click at [95, 138] on div "entrada nº 112808 gestor condomínio Hugo Moreira aprovado por gestor fornecedor…" at bounding box center [437, 209] width 875 height 419
click at [198, 147] on input "17.08.2025 a 16.062025" at bounding box center [213, 146] width 150 height 15
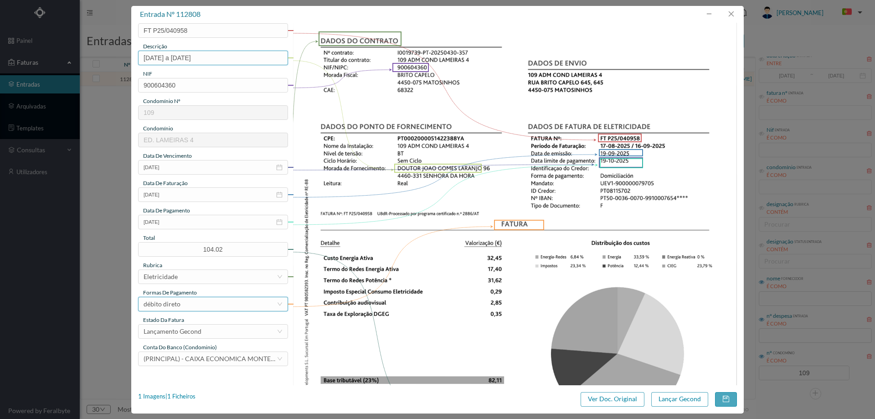
scroll to position [91, 0]
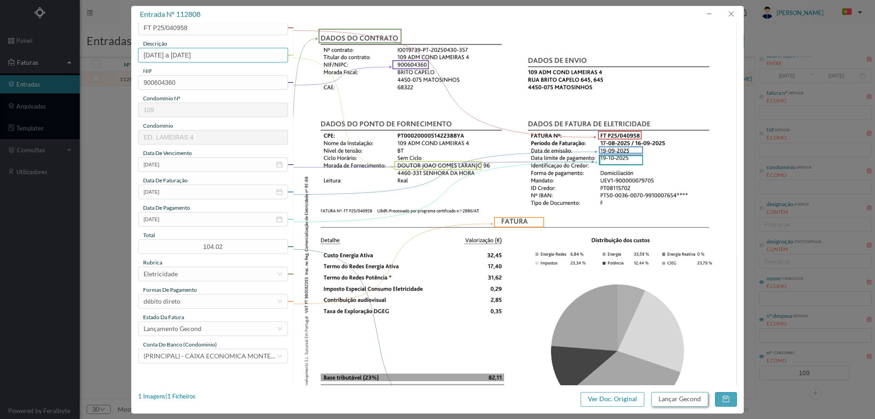
type input "17.08.2025 a 16.06.2025"
click at [663, 399] on button "Lançar Gecond" at bounding box center [679, 399] width 57 height 15
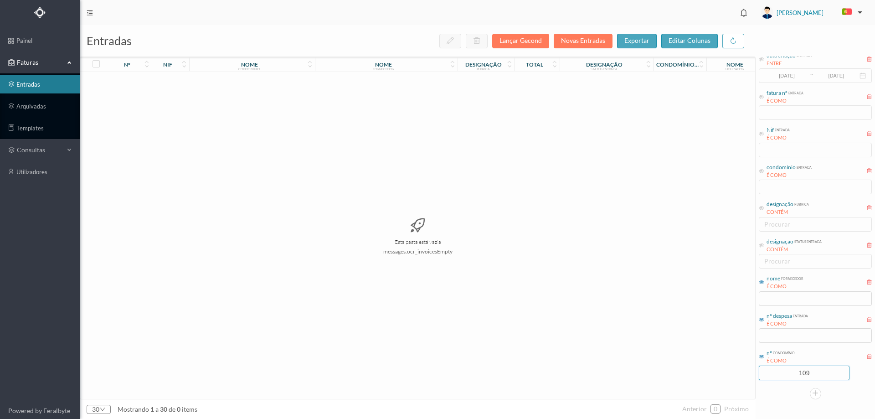
drag, startPoint x: 817, startPoint y: 373, endPoint x: 735, endPoint y: 375, distance: 82.1
click at [735, 375] on div "entradas Lançar Gecond Novas Entradas exportar editar colunas nº nif nome condo…" at bounding box center [477, 222] width 795 height 394
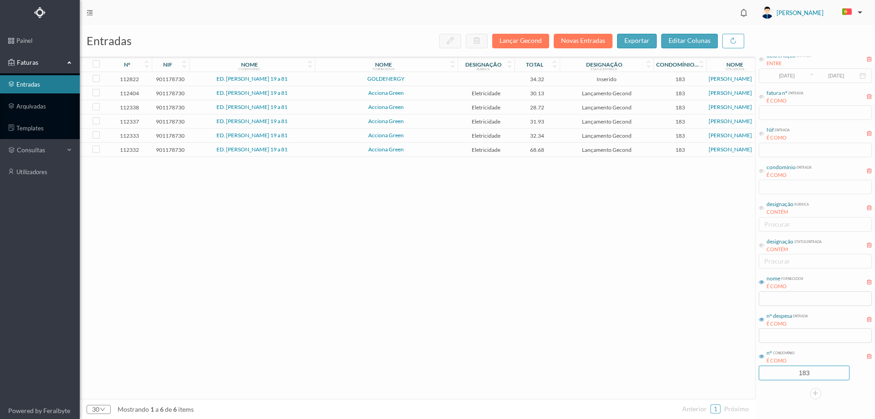
type input "183"
click at [334, 79] on span "GOLDENERGY" at bounding box center [386, 78] width 138 height 5
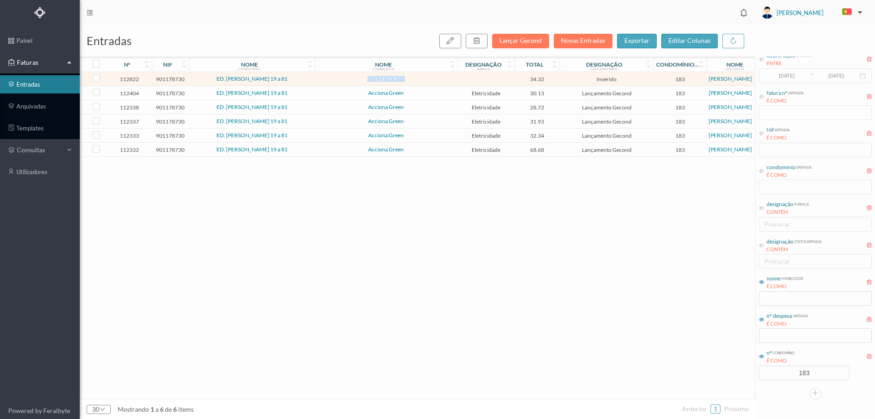
click at [334, 79] on span "GOLDENERGY" at bounding box center [386, 78] width 138 height 5
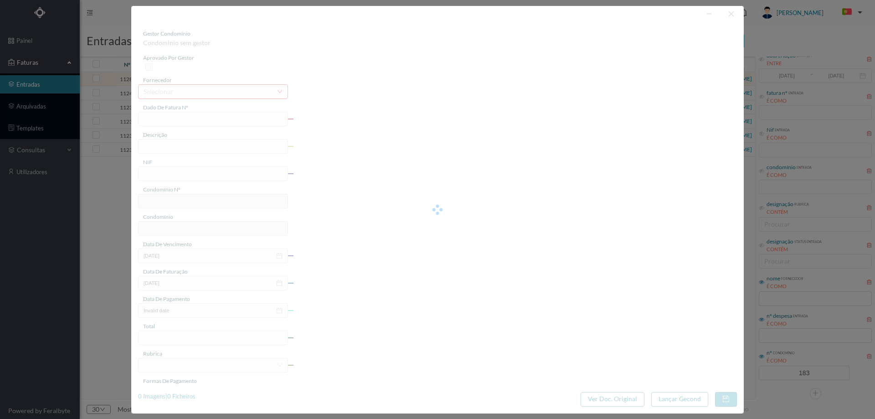
type input "FT 16251/06872989"
type input "901178730"
type input "Invalid date"
type input "20-09-2025"
type input "34.32"
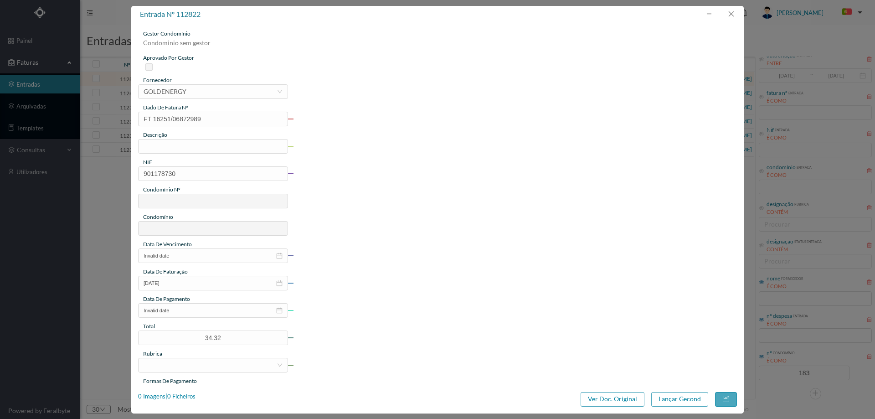
type input "183"
type input "ED. CAMILO PESSANHA 19 a 81"
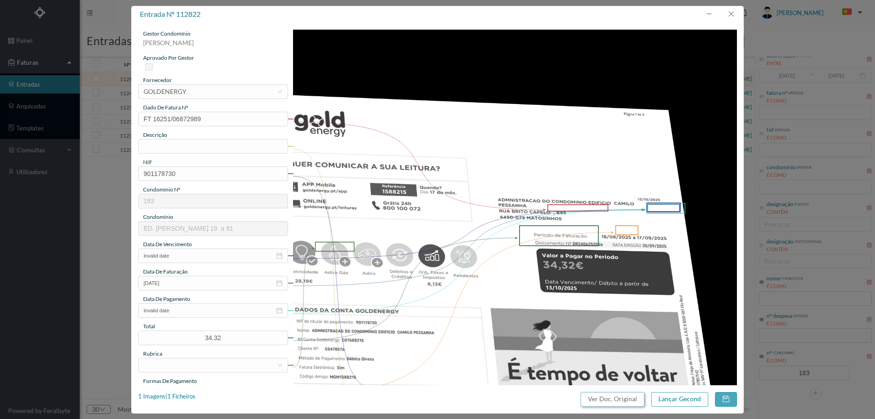
drag, startPoint x: 607, startPoint y: 398, endPoint x: 514, endPoint y: 62, distance: 348.5
click at [607, 397] on button "Ver Doc. Original" at bounding box center [613, 399] width 64 height 15
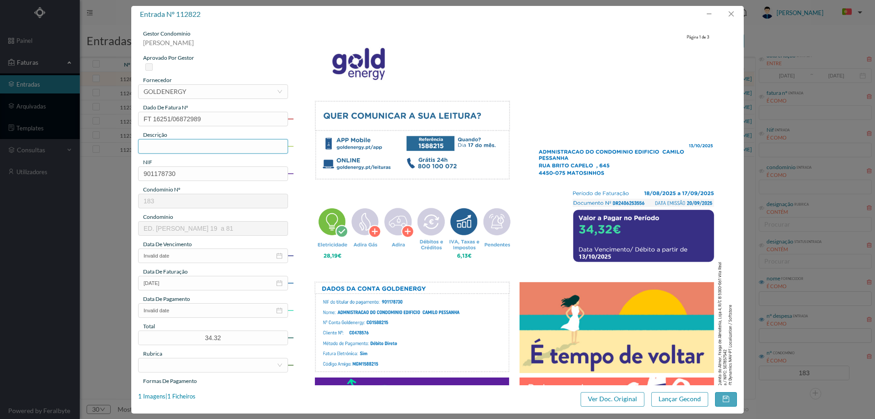
click at [173, 145] on input "text" at bounding box center [213, 146] width 150 height 15
type input "18.08.2025 a 17.09.2025"
click at [193, 259] on input "Invalid date" at bounding box center [213, 255] width 150 height 15
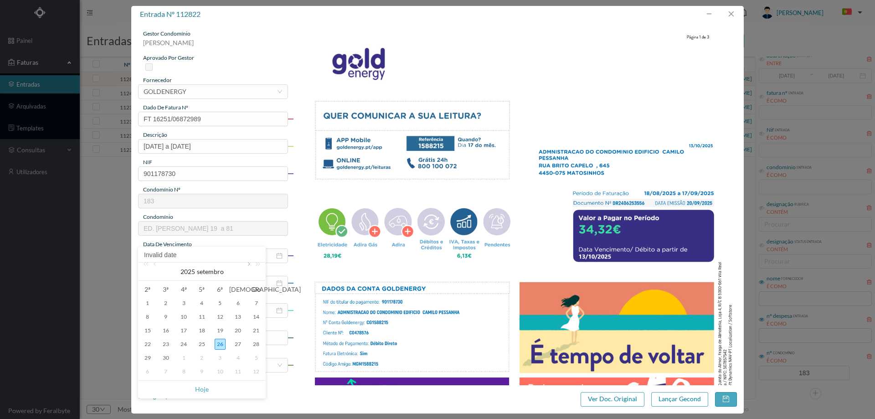
click at [244, 265] on link at bounding box center [248, 271] width 8 height 18
click at [149, 331] on div "13" at bounding box center [147, 330] width 11 height 11
type input "13-10-2025"
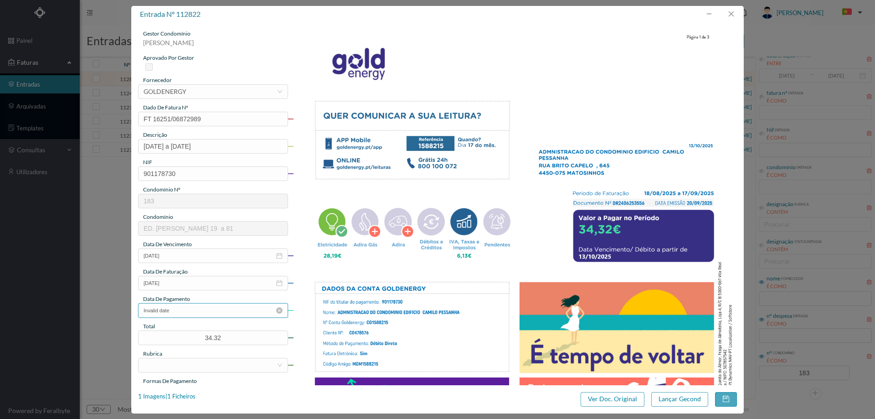
click at [188, 313] on input "Invalid date" at bounding box center [213, 310] width 150 height 15
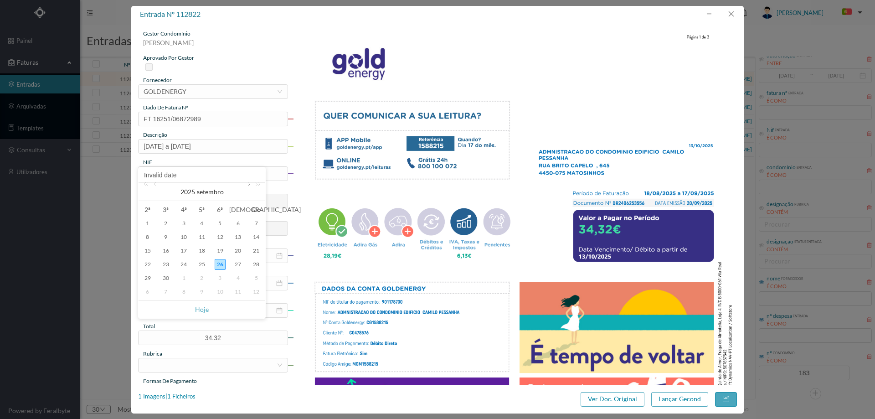
click at [249, 186] on link at bounding box center [248, 192] width 8 height 18
click at [149, 249] on div "13" at bounding box center [147, 250] width 11 height 11
type input "13-10-2025"
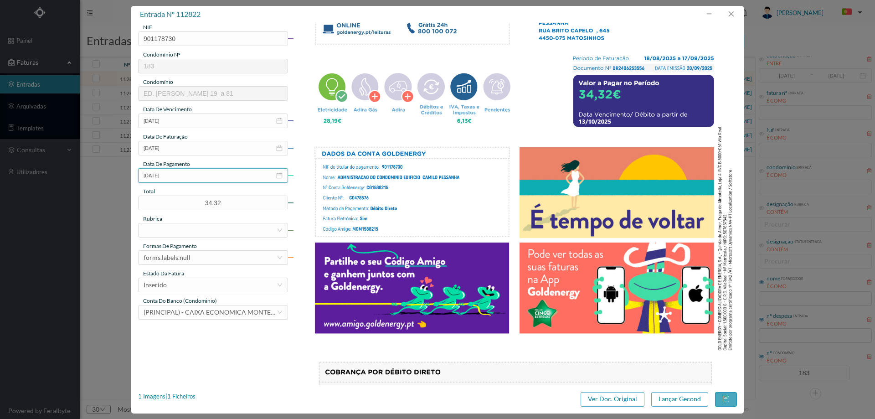
scroll to position [137, 0]
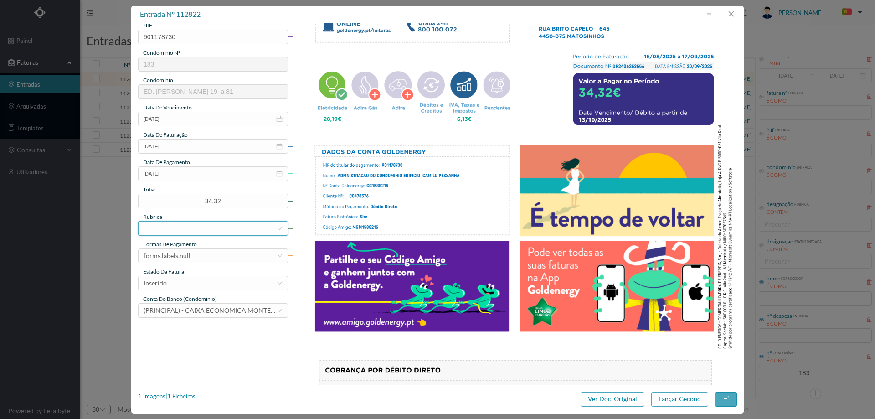
click at [221, 231] on div at bounding box center [210, 228] width 133 height 14
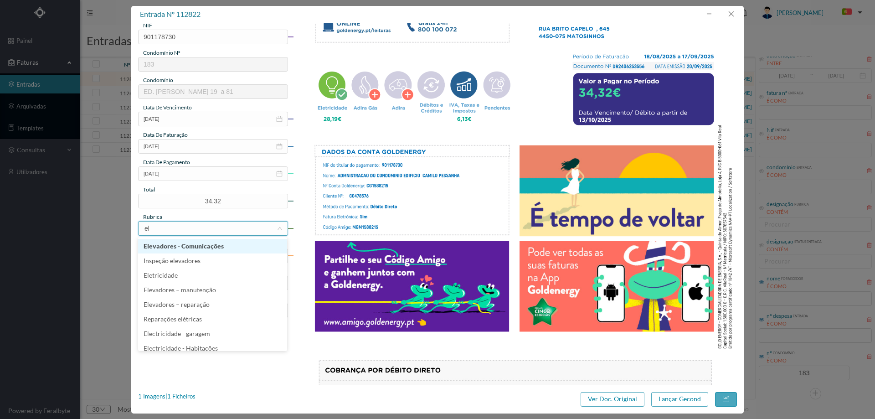
type input "ele"
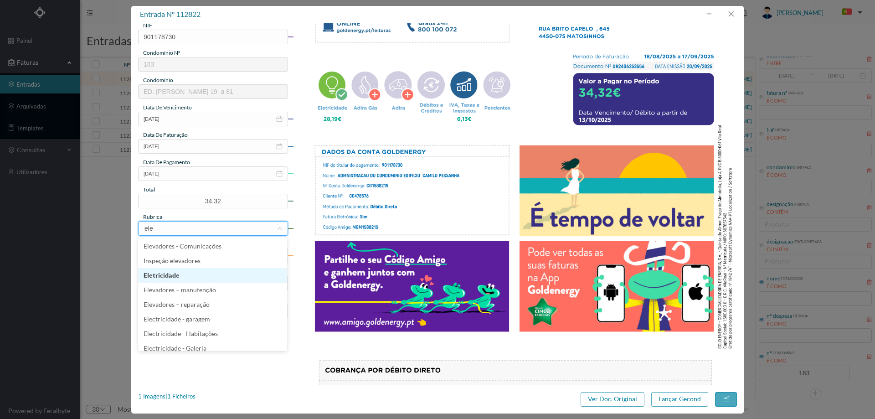
click at [179, 278] on li "Eletricidade" at bounding box center [212, 275] width 149 height 15
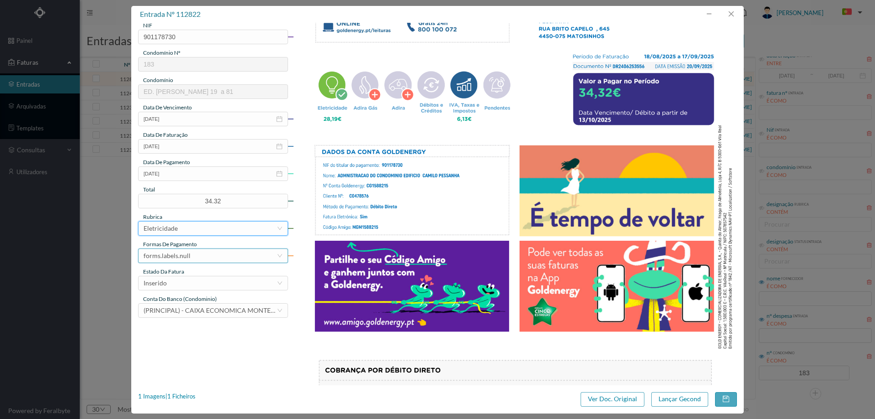
click at [181, 254] on div "forms.labels.null" at bounding box center [167, 256] width 47 height 14
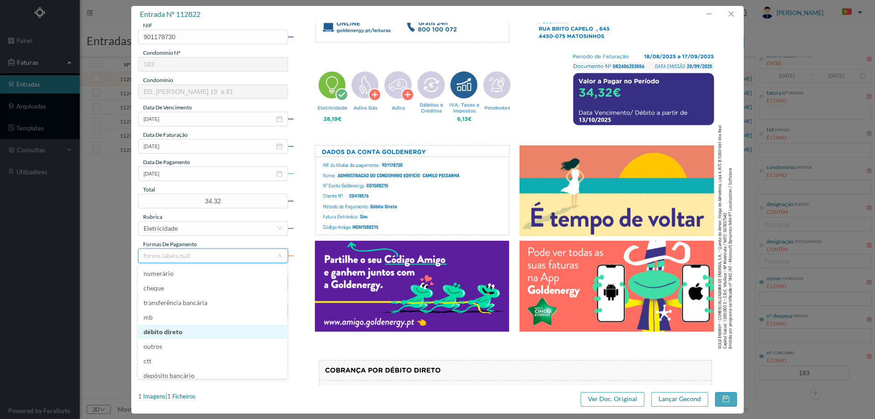
click at [180, 330] on li "débito direto" at bounding box center [212, 331] width 149 height 15
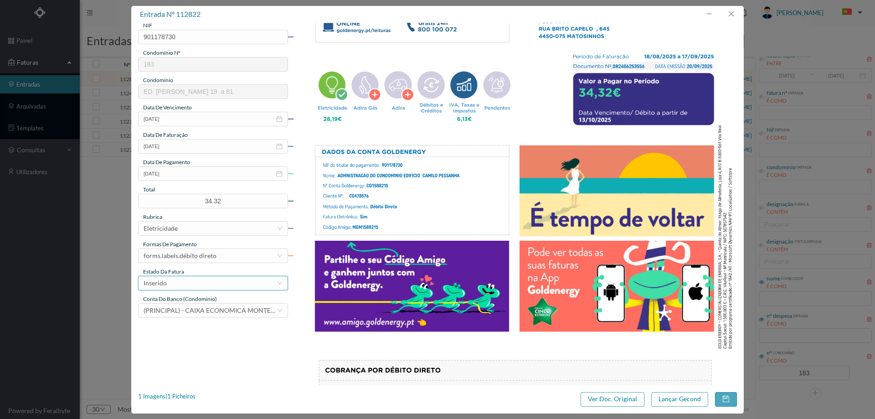
click at [178, 278] on div "Inserido" at bounding box center [210, 283] width 133 height 14
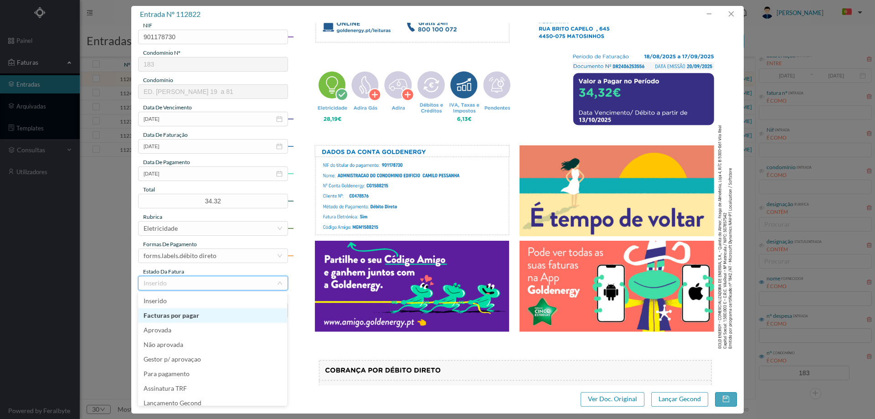
scroll to position [5, 0]
click at [197, 397] on li "Lançamento Gecond" at bounding box center [212, 398] width 149 height 15
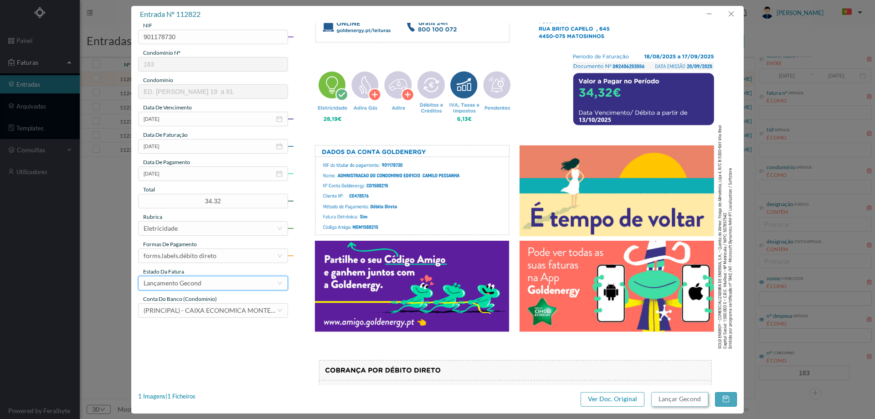
click at [676, 395] on button "Lançar Gecond" at bounding box center [679, 399] width 57 height 15
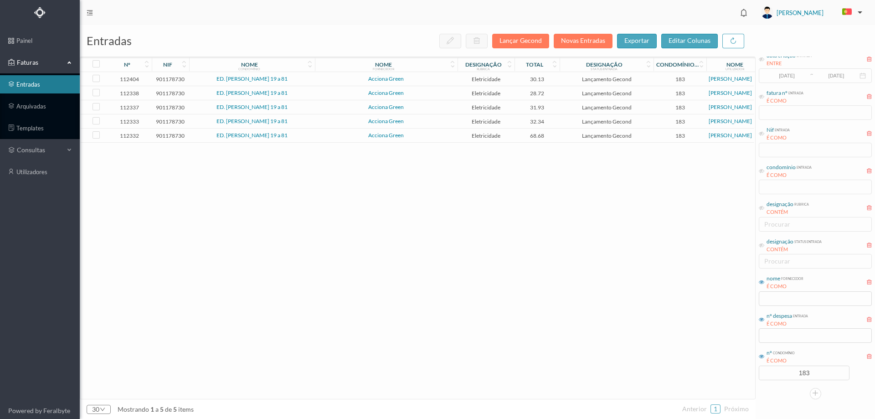
click at [319, 79] on span "Acciona Green" at bounding box center [386, 78] width 138 height 5
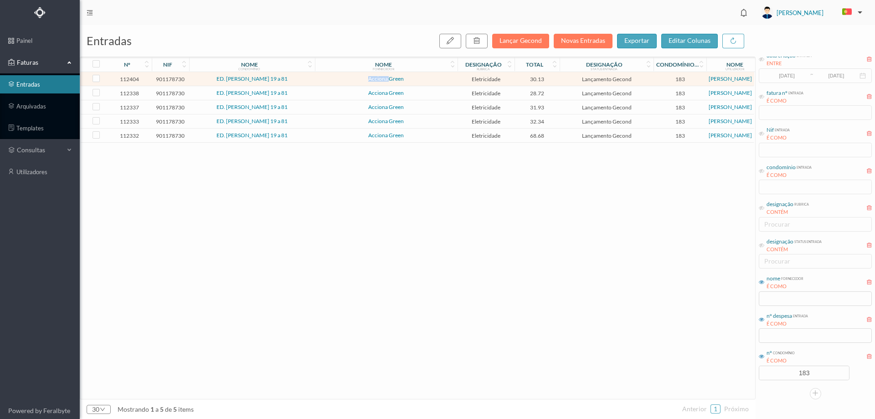
click at [319, 79] on span "Acciona Green" at bounding box center [386, 78] width 138 height 5
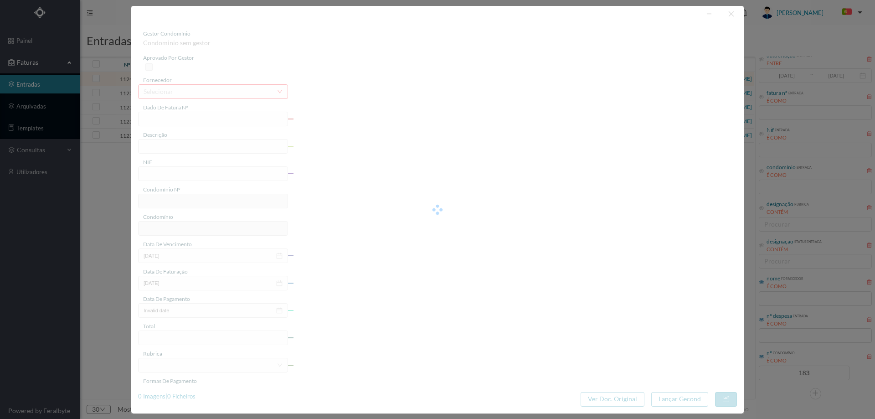
type input "FT P25/040244"
type input "CAMILO PESSANHA 19"
type input "901178730"
type input "16-10-2025"
type input "16-09-2025"
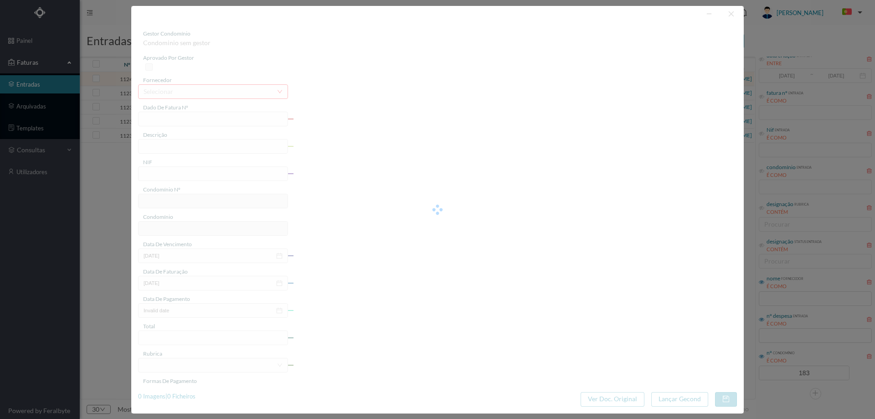
type input "16-10-2025"
type input "30.13"
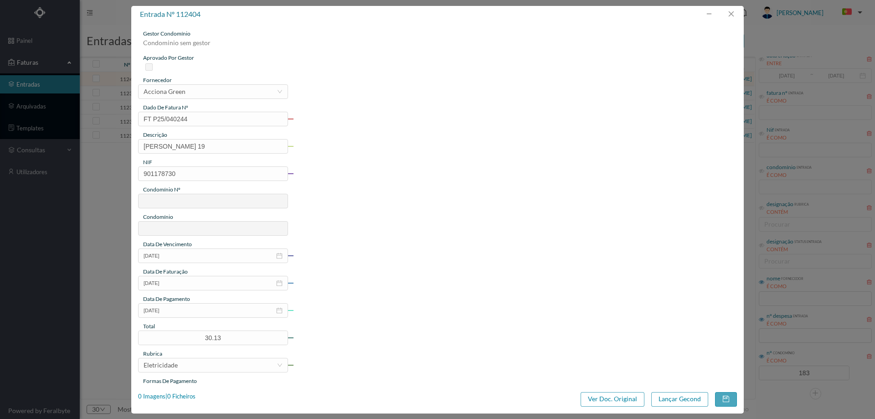
type input "183"
type input "ED. CAMILO PESSANHA 19 a 81"
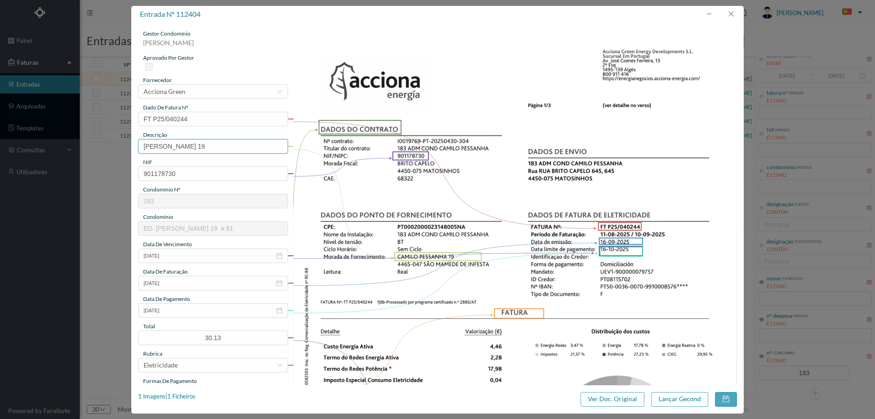
drag, startPoint x: 219, startPoint y: 145, endPoint x: 49, endPoint y: 147, distance: 170.0
click at [49, 147] on div "entrada nº 112404 gestor condomínio Hugo Moreira aprovado por gestor fornecedor…" at bounding box center [437, 209] width 875 height 419
type input "19 (11.08.2025 a 10.09.2025)"
click at [661, 396] on button "Lançar Gecond" at bounding box center [679, 399] width 57 height 15
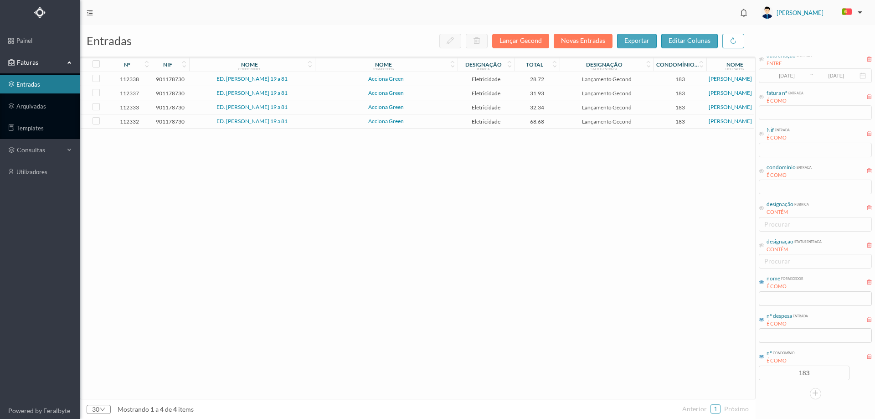
click at [311, 77] on span "ED. CAMILO PESSANHA 19 a 81" at bounding box center [251, 78] width 121 height 5
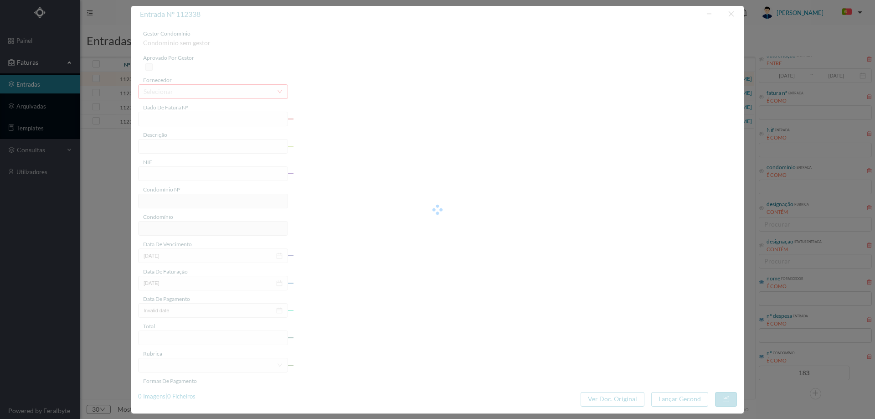
type input "FT P25/040246"
type input "CAMILO PESSANHA 55"
type input "901178730"
type input "16-10-2025"
type input "16-09-2025"
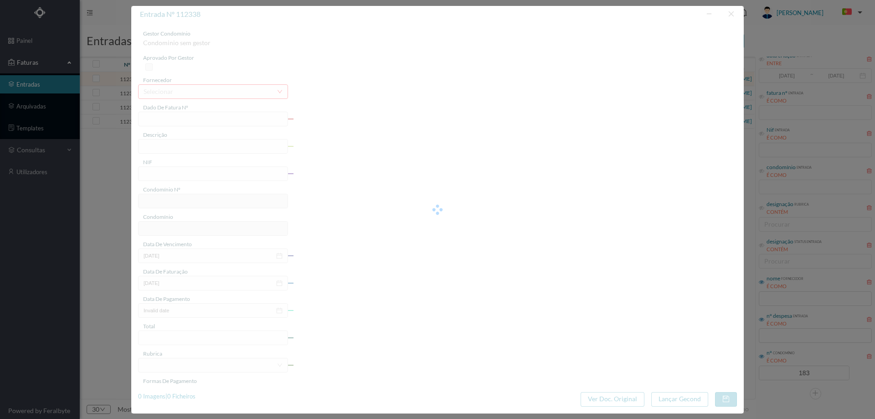
type input "16-10-2025"
type input "28.72"
type input "183"
type input "ED. CAMILO PESSANHA 19 a 81"
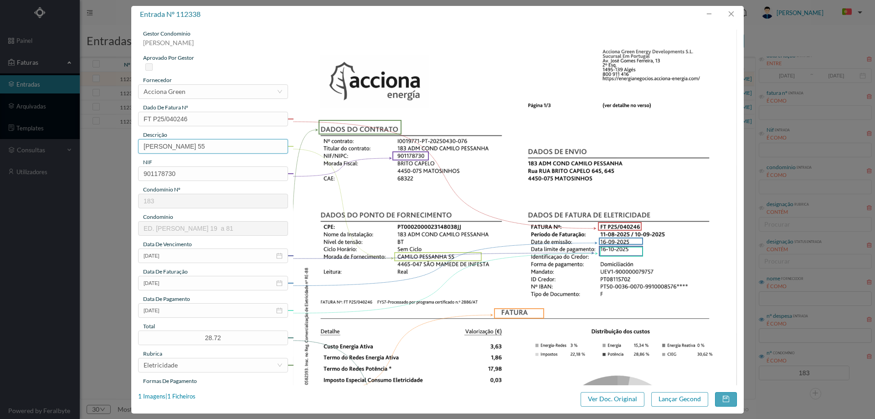
drag, startPoint x: 208, startPoint y: 148, endPoint x: 0, endPoint y: 189, distance: 212.3
click at [0, 189] on div "entrada nº 112338 gestor condomínio Hugo Moreira aprovado por gestor fornecedor…" at bounding box center [437, 209] width 875 height 419
click at [171, 144] on input "55" at bounding box center [213, 146] width 150 height 15
drag, startPoint x: 239, startPoint y: 148, endPoint x: 153, endPoint y: 145, distance: 86.2
click at [153, 145] on input "55 (11.08.2025 A 10.09.2025)" at bounding box center [213, 146] width 150 height 15
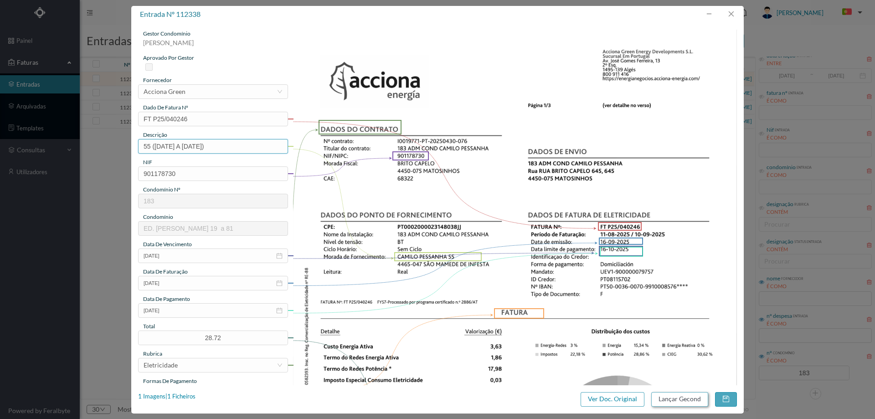
type input "55 (11.08.2025 A 10.09.2025)"
click at [661, 401] on button "Lançar Gecond" at bounding box center [679, 399] width 57 height 15
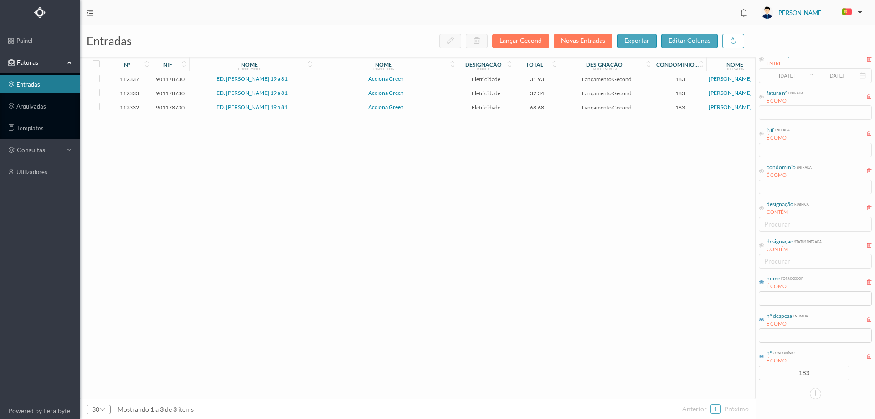
click at [308, 75] on td "ED. CAMILO PESSANHA 19 a 81" at bounding box center [252, 79] width 126 height 14
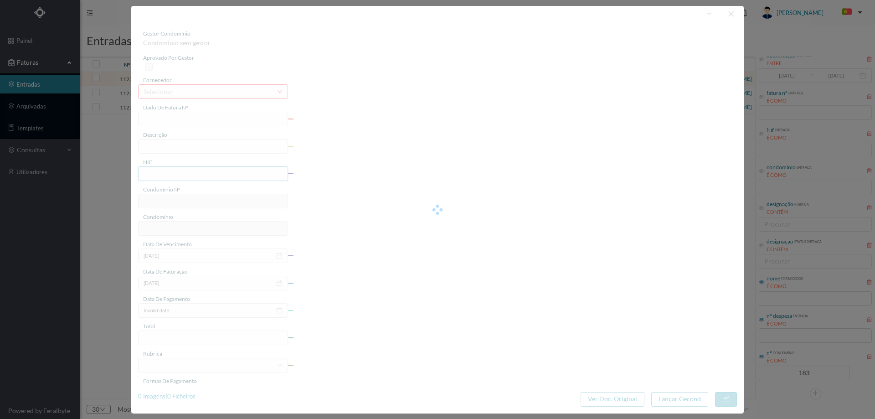
type input "FT P25/040245"
type input "CAMILO PESSANHA 81"
type input "901178730"
type input "16-10-2025"
type input "16-09-2025"
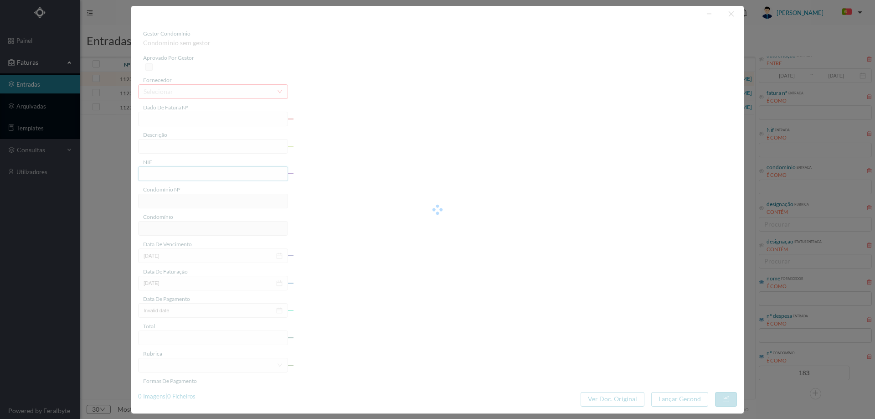
type input "16-10-2025"
type input "31.93"
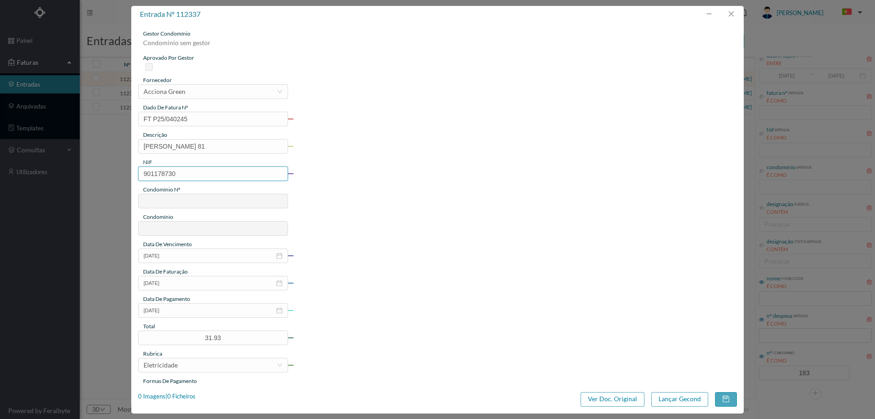
type input "183"
type input "ED. CAMILO PESSANHA 19 a 81"
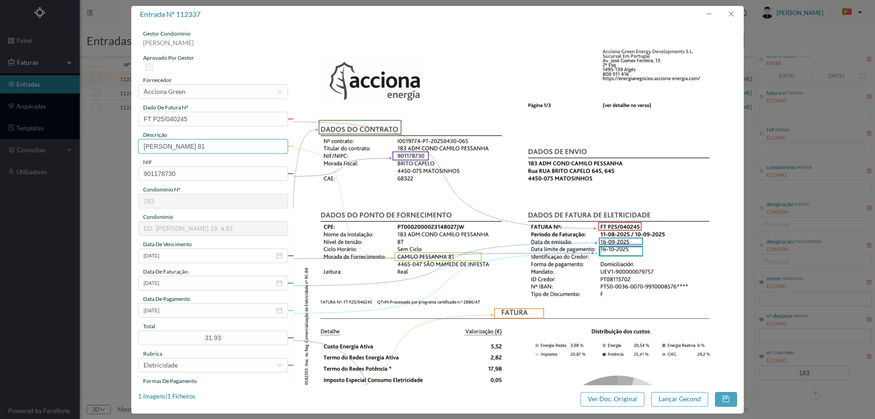
drag, startPoint x: 206, startPoint y: 148, endPoint x: 0, endPoint y: 153, distance: 206.5
click at [0, 154] on div "entrada nº 112337 gestor condomínio Hugo Moreira aprovado por gestor fornecedor…" at bounding box center [437, 209] width 875 height 419
click at [202, 149] on input "81" at bounding box center [213, 146] width 150 height 15
paste input "(11.08.2025 A 10.09.2025)"
click at [155, 145] on input "81 ((11.08.2025 A 10.09.2025)" at bounding box center [213, 146] width 150 height 15
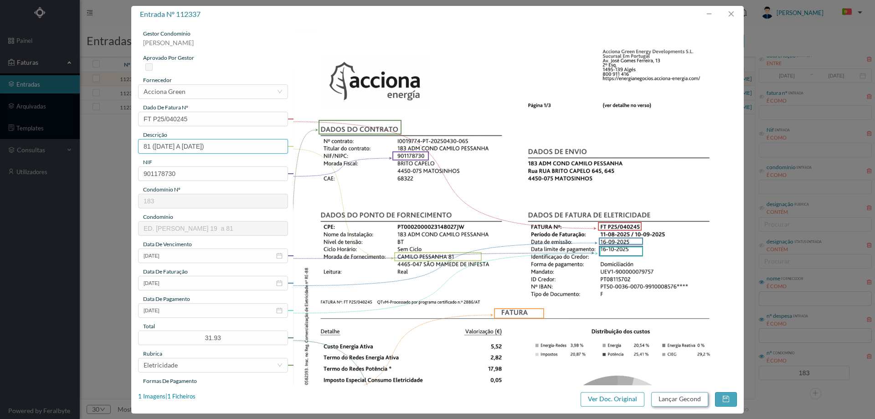
type input "81 (11.08.2025 A 10.09.2025)"
click at [690, 398] on button "Lançar Gecond" at bounding box center [679, 399] width 57 height 15
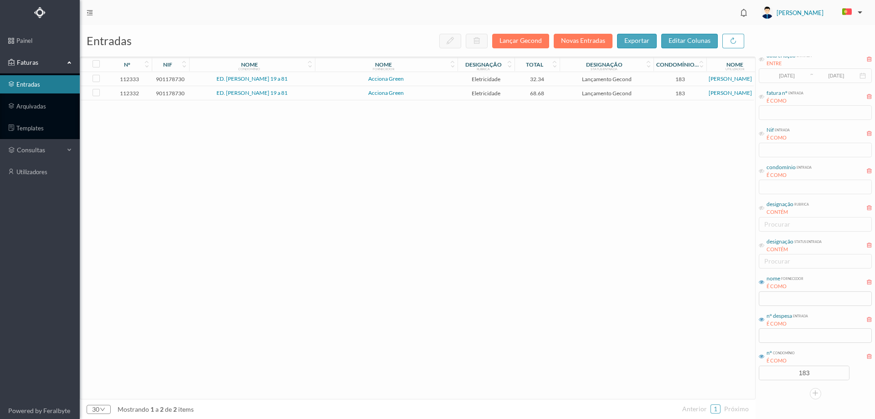
click at [305, 84] on td "ED. CAMILO PESSANHA 19 a 81" at bounding box center [252, 79] width 126 height 14
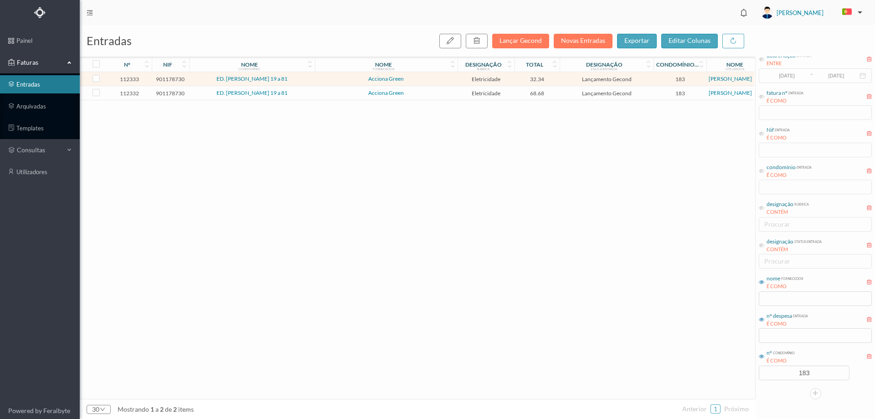
click at [305, 84] on td "ED. CAMILO PESSANHA 19 a 81" at bounding box center [252, 79] width 126 height 14
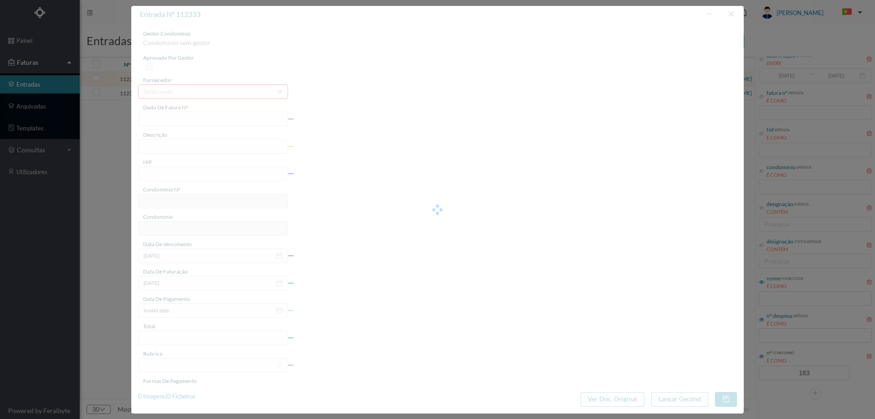
type input "FT P25/040237"
type input "CAMILO PESSANHA 55"
type input "901178730"
type input "16-10-2025"
type input "16-09-2025"
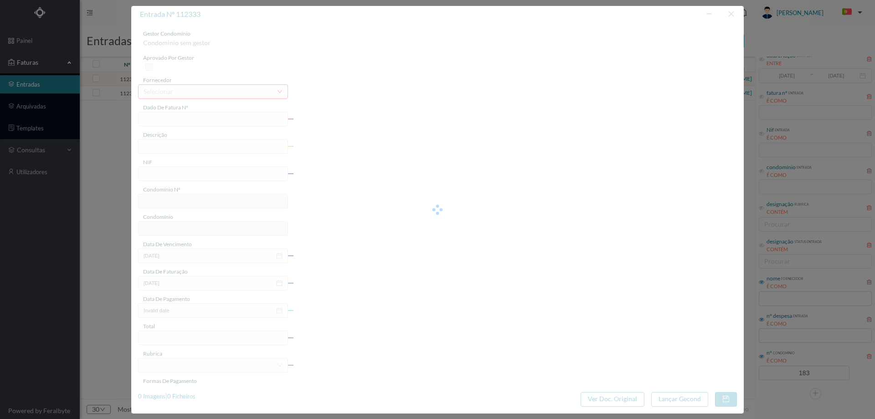
type input "16-10-2025"
type input "32.34"
type input "183"
type input "ED. CAMILO PESSANHA 19 a 81"
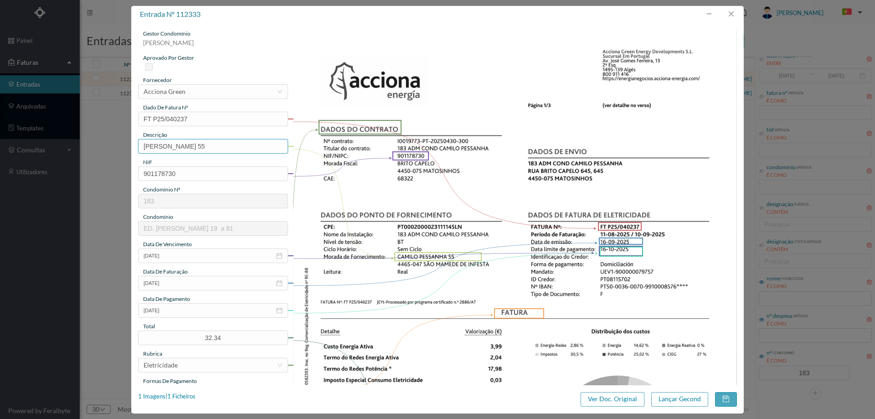
drag, startPoint x: 207, startPoint y: 145, endPoint x: 0, endPoint y: 162, distance: 207.1
click at [7, 161] on div "entrada nº 112333 gestor condomínio Hugo Moreira aprovado por gestor fornecedor…" at bounding box center [437, 209] width 875 height 419
drag, startPoint x: 160, startPoint y: 142, endPoint x: 160, endPoint y: 147, distance: 4.6
click at [160, 143] on input "55" at bounding box center [213, 146] width 150 height 15
paste input "(11.08.2025 A 10.09.2025)"
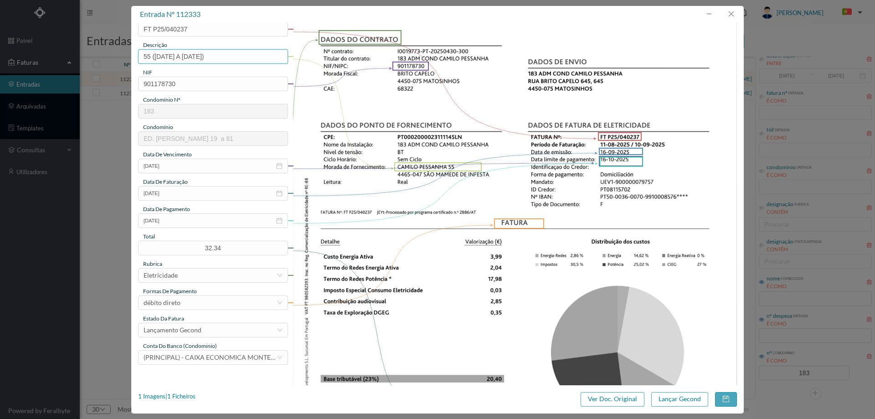
scroll to position [182, 0]
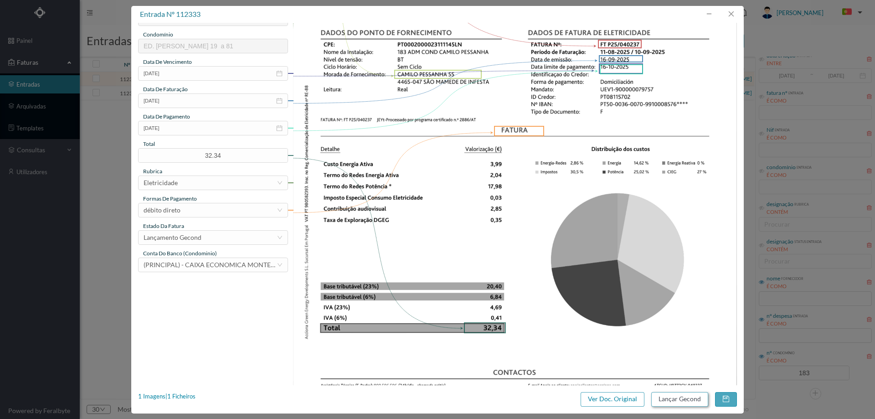
type input "55 (11.08.2025 A 10.09.2025)"
click at [681, 392] on button "Lançar Gecond" at bounding box center [679, 399] width 57 height 15
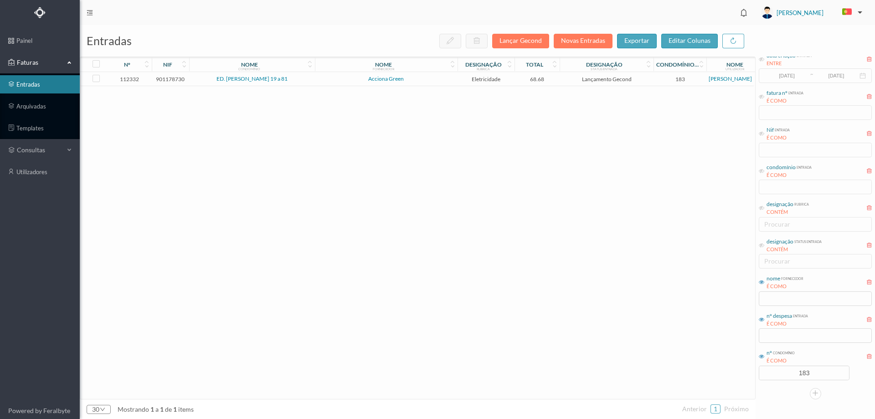
click at [319, 84] on td "Acciona Green" at bounding box center [386, 79] width 143 height 14
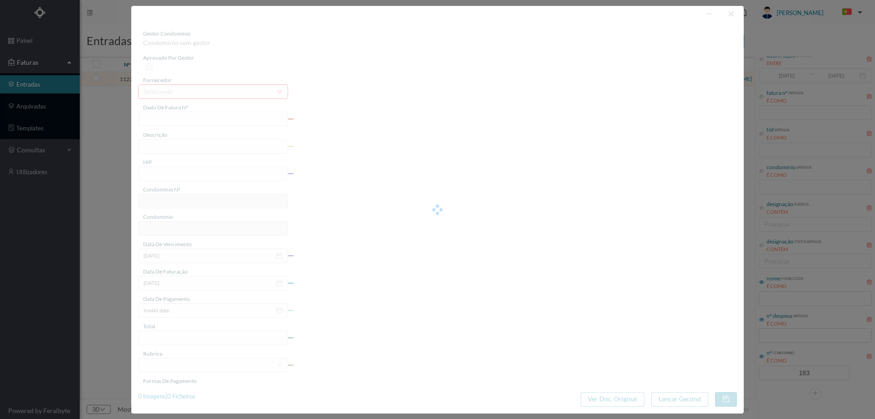
type input "FT P25/040236"
type input "CAMILO PESSANHA 41"
type input "901178730"
type input "16-10-2025"
type input "16-09-2025"
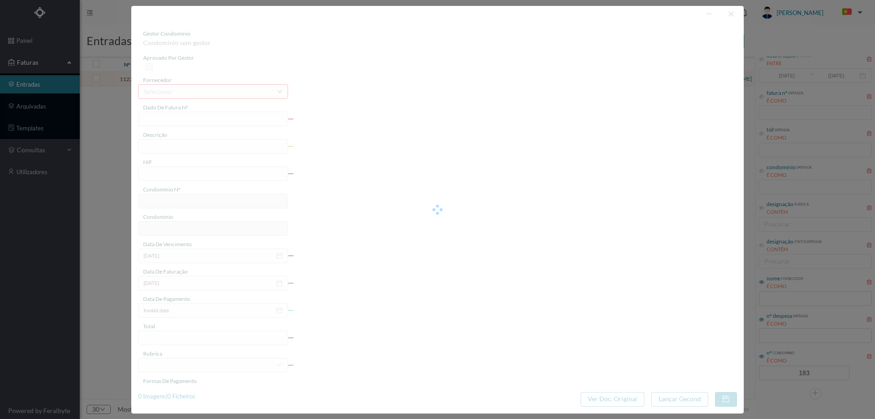
type input "16-10-2025"
type input "68.68"
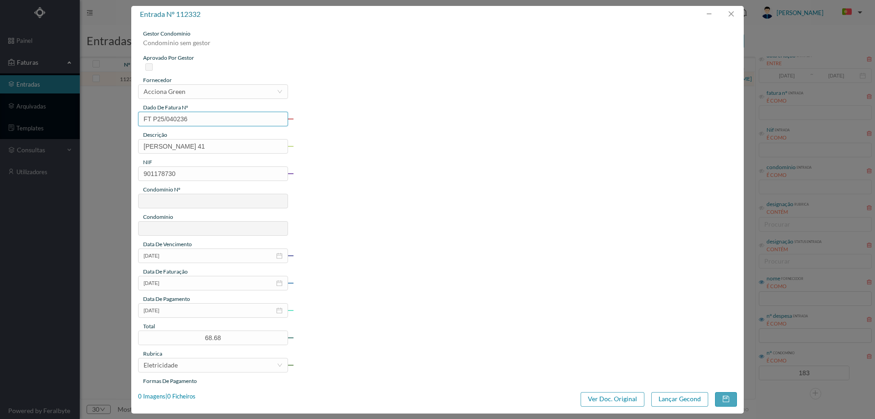
type input "183"
type input "ED. CAMILO PESSANHA 19 a 81"
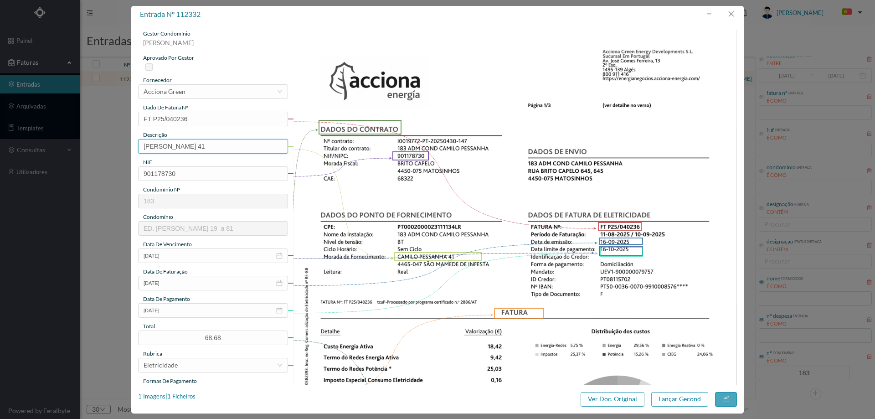
drag, startPoint x: 207, startPoint y: 147, endPoint x: 0, endPoint y: 154, distance: 207.4
click at [0, 154] on div "entrada nº 112332 gestor condomínio Hugo Moreira aprovado por gestor fornecedor…" at bounding box center [437, 209] width 875 height 419
click at [212, 150] on input "41" at bounding box center [213, 146] width 150 height 15
paste input "(11.08.2025 A 10.09.2025)"
type input "41 (11.08.2025 A 10.09.2025)"
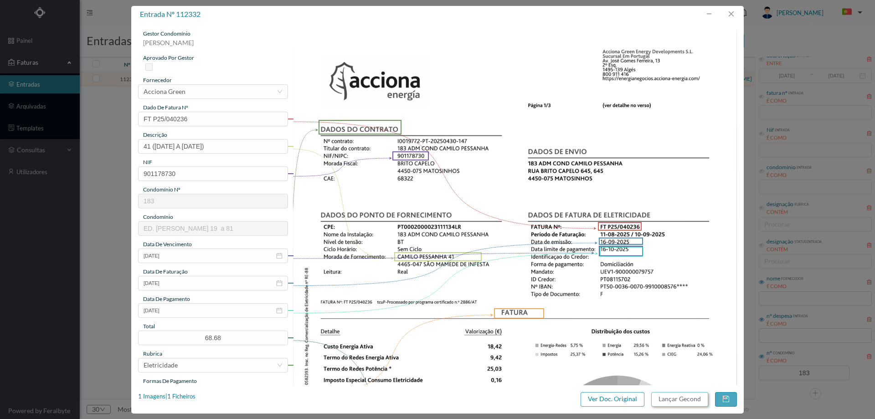
click at [667, 399] on button "Lançar Gecond" at bounding box center [679, 399] width 57 height 15
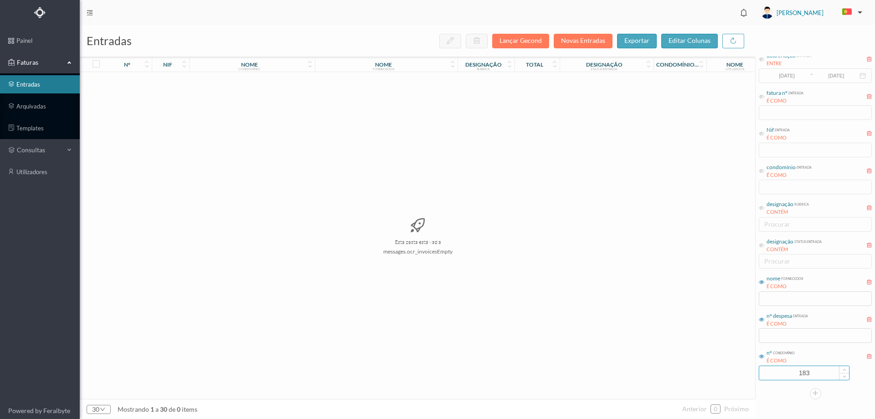
drag, startPoint x: 825, startPoint y: 375, endPoint x: 761, endPoint y: 375, distance: 63.8
click at [762, 375] on input "183" at bounding box center [804, 373] width 90 height 14
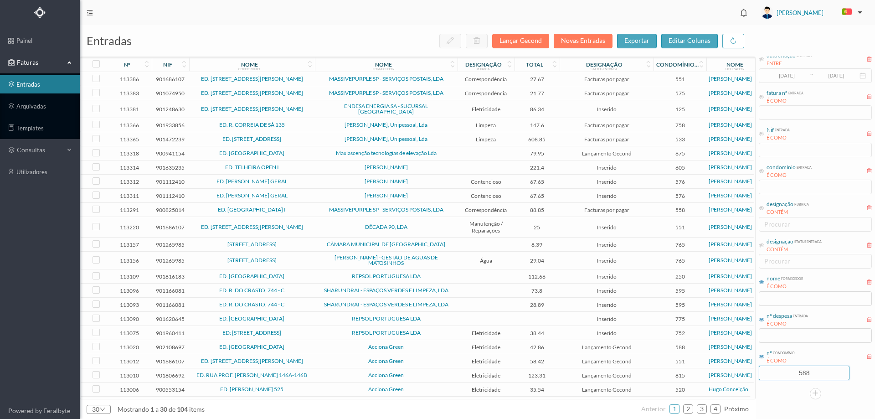
type input "588"
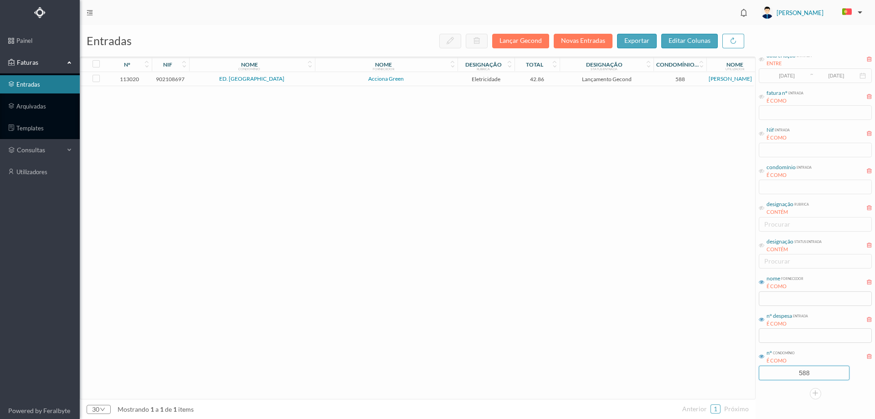
click at [328, 77] on span "Acciona Green" at bounding box center [386, 78] width 138 height 5
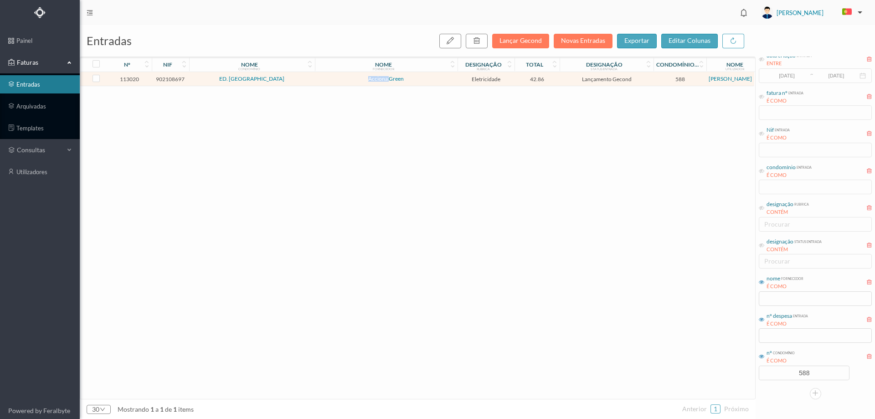
click at [328, 77] on span "Acciona Green" at bounding box center [386, 78] width 138 height 5
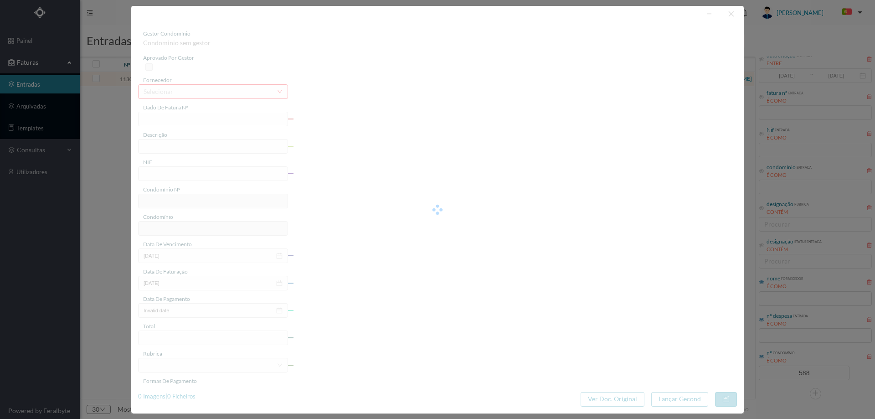
type input "FT P25/040953"
type input "DA REPUBLICA 101"
type input "902108697"
type input "19-10-2025"
type input "19-09-2025"
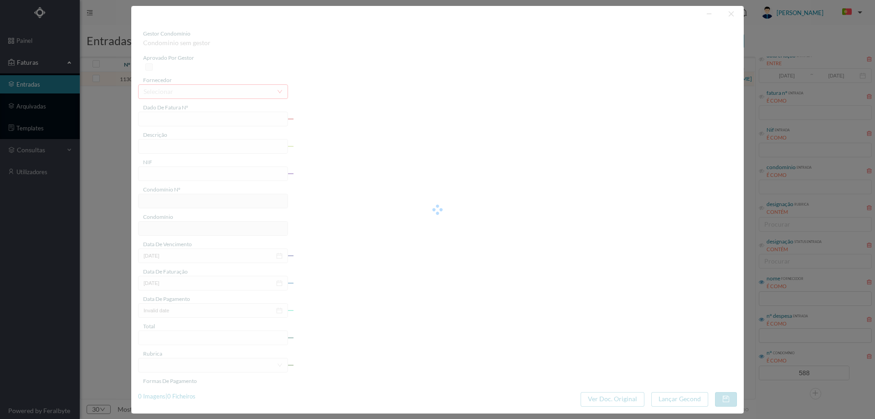
type input "19-10-2025"
type input "42.86"
type input "588"
type input "ED. PRAÇA DA REPUBLICA 101"
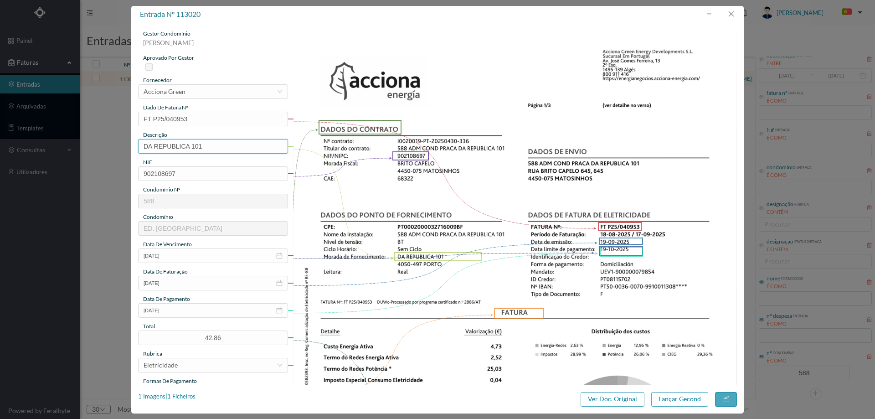
drag, startPoint x: 191, startPoint y: 146, endPoint x: 89, endPoint y: 149, distance: 102.1
click at [89, 149] on div "entrada nº 113020 gestor condomínio Beatriz Pinheiro aprovado por gestor fornec…" at bounding box center [437, 209] width 875 height 419
click at [205, 146] on input "101" at bounding box center [213, 146] width 150 height 15
paste input "(11.08.2025 A 10.09.2025)"
click at [164, 145] on input "101 (11.08.2025 A 10.09.2025)" at bounding box center [213, 146] width 150 height 15
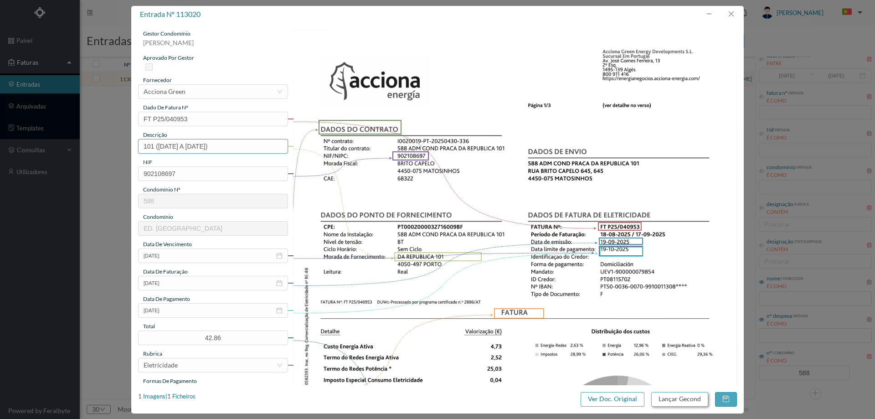
type input "101 (18.08.2025 A 17.09.2025)"
click at [684, 395] on button "Lançar Gecond" at bounding box center [679, 399] width 57 height 15
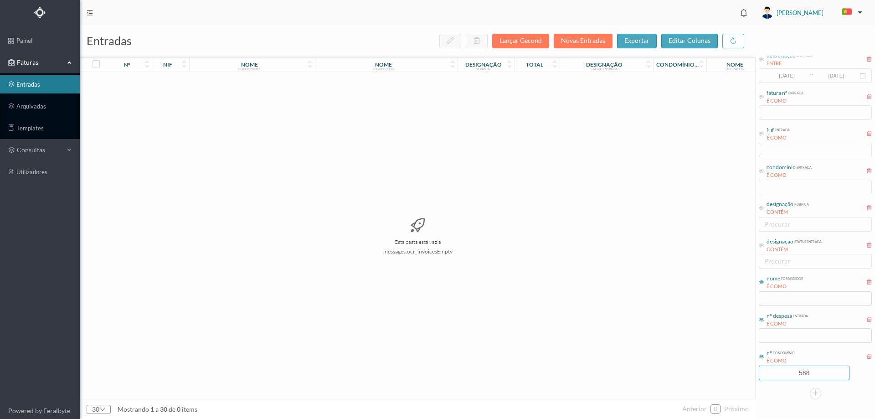
drag, startPoint x: 819, startPoint y: 377, endPoint x: 727, endPoint y: 372, distance: 92.6
click at [728, 372] on div "entradas Lançar Gecond Novas Entradas exportar editar colunas nº nif nome condo…" at bounding box center [477, 222] width 795 height 394
type input "649"
click at [325, 79] on span "Acciona Green" at bounding box center [386, 80] width 138 height 5
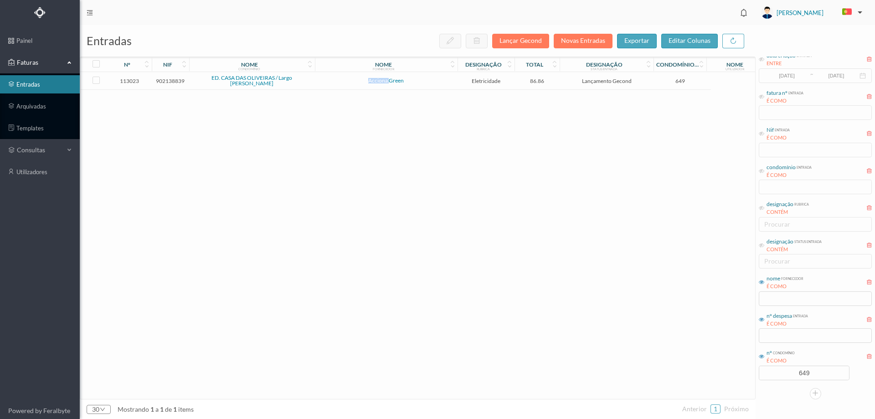
click at [325, 79] on span "Acciona Green" at bounding box center [386, 80] width 138 height 5
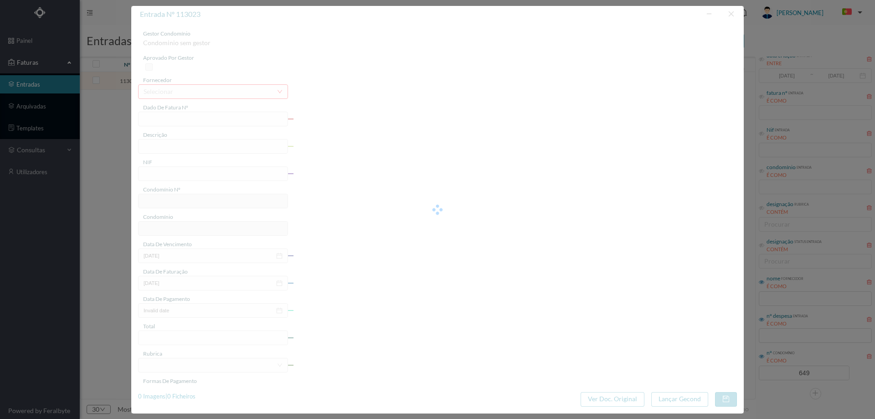
type input "FT P25/041005"
type input "ALBERTO PIMENTEL 3"
type input "902138839"
type input "19-10-2025"
type input "19-09-2025"
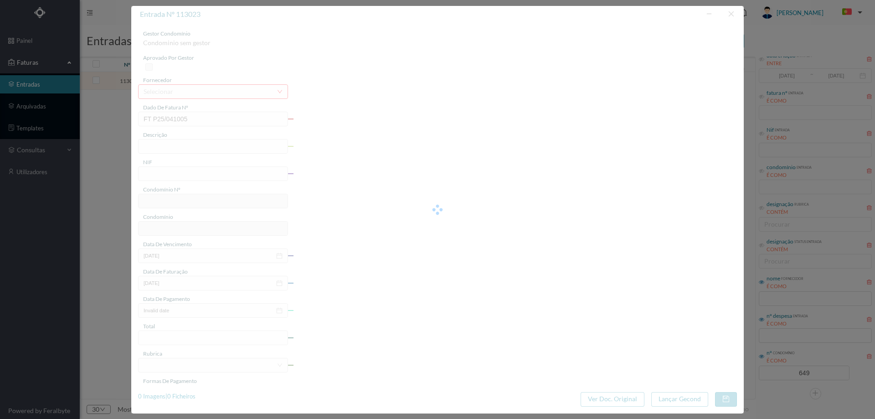
type input "19-10-2025"
type input "86.86"
type input "649"
type input "ED. CASA DAS OLIVEIRAS / Largo Alberto Pimentel"
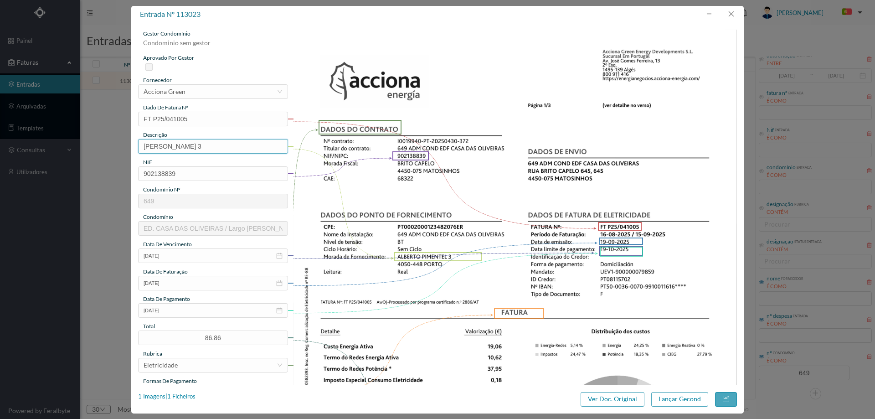
drag, startPoint x: 208, startPoint y: 144, endPoint x: 116, endPoint y: 139, distance: 91.7
click at [116, 139] on div "entrada nº 113023 gestor condomínio Condominio sem gestor aprovado por gestor f…" at bounding box center [437, 209] width 875 height 419
click at [219, 141] on input "3" at bounding box center [213, 146] width 150 height 15
paste input "(11.08.2025 A 10.09.2025)"
click at [158, 146] on input "3 (11.08.2025 A 10.09.2025)" at bounding box center [213, 146] width 150 height 15
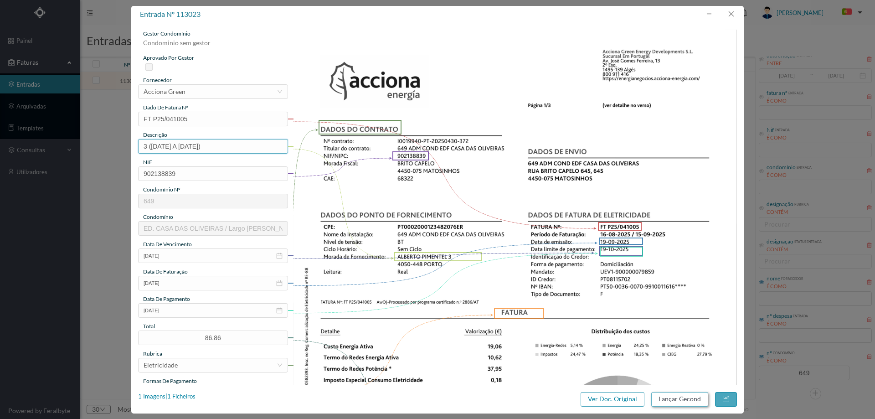
type input "3 (16.08.2025 A 15.09.2025)"
click at [685, 394] on button "Lançar Gecond" at bounding box center [679, 399] width 57 height 15
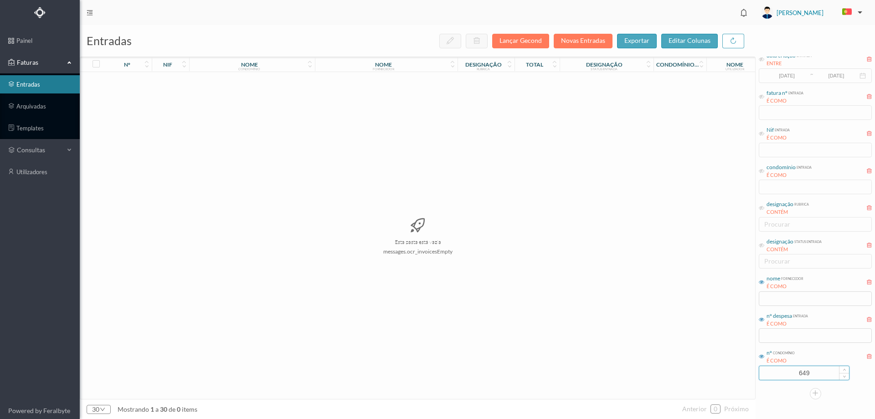
drag, startPoint x: 815, startPoint y: 375, endPoint x: 777, endPoint y: 372, distance: 38.0
click at [777, 372] on input "649" at bounding box center [804, 373] width 90 height 14
drag, startPoint x: 759, startPoint y: 375, endPoint x: 700, endPoint y: 375, distance: 58.8
click at [700, 375] on div "entradas Lançar Gecond Novas Entradas exportar editar colunas nº nif nome condo…" at bounding box center [477, 222] width 795 height 394
drag, startPoint x: 818, startPoint y: 374, endPoint x: 667, endPoint y: 375, distance: 151.3
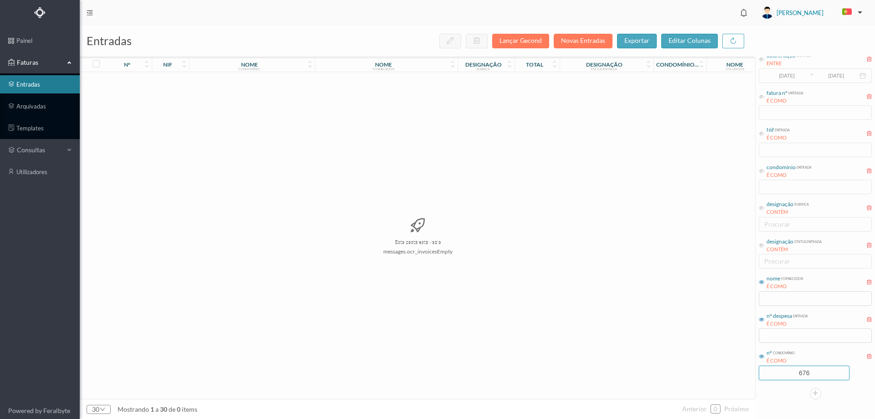
click at [667, 375] on div "entradas Lançar Gecond Novas Entradas exportar editar colunas nº nif nome condo…" at bounding box center [477, 222] width 795 height 394
click at [652, 365] on div "Esta pasta está vazia messages.ocr_invoicesEmpty" at bounding box center [417, 235] width 675 height 327
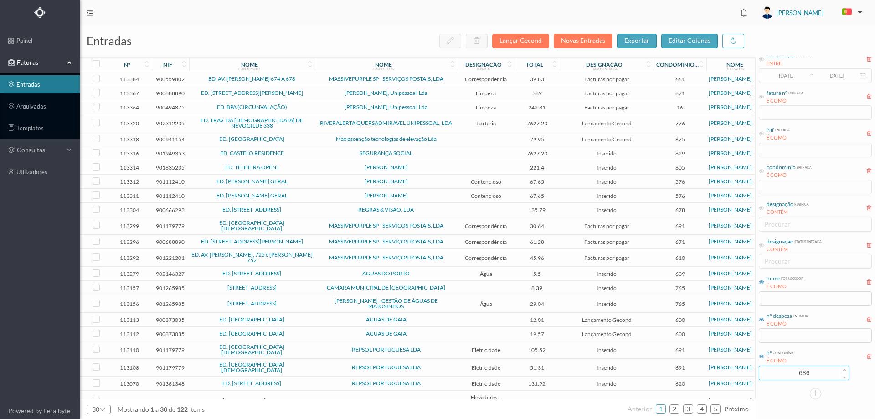
click at [814, 374] on input "686" at bounding box center [804, 373] width 90 height 14
type input "686"
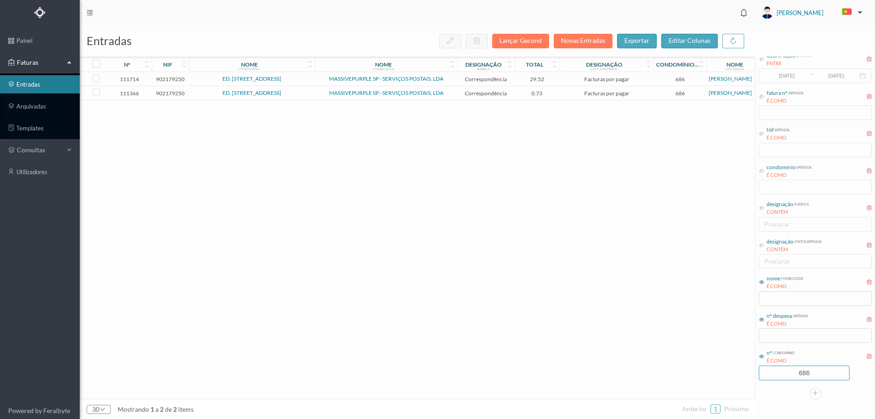
click at [309, 77] on span "ED. RUA HERÓIS DE FRANÇA, 327/331" at bounding box center [251, 78] width 121 height 5
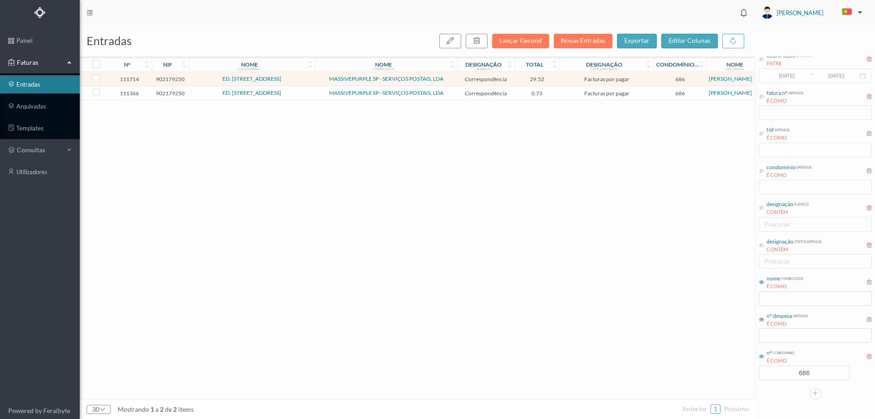
click at [309, 77] on span "ED. RUA HERÓIS DE FRANÇA, 327/331" at bounding box center [251, 78] width 121 height 5
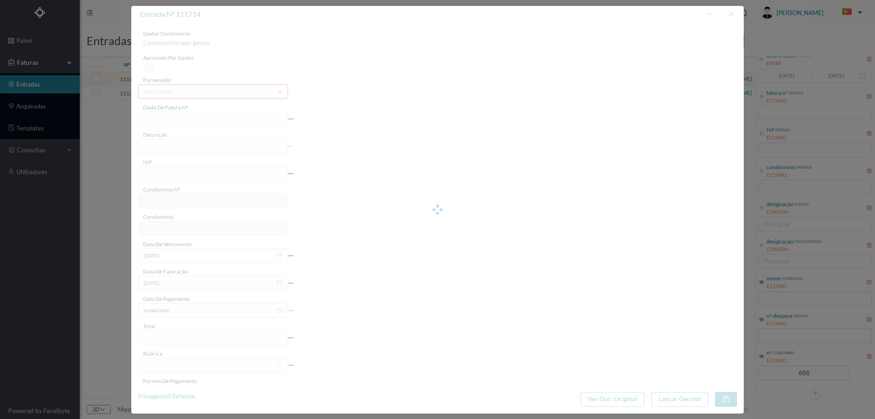
type input "4 45/34376"
type input "ANUIDADE"
type input "902179250"
type input "2025-08-03"
type input "2025-08-31"
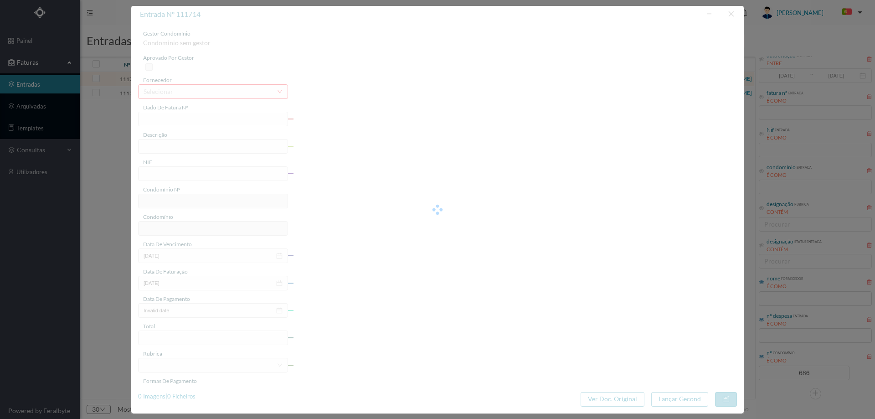
type input "2025-08-03"
type input "29.52"
type input "686"
type input "ED. RUA HERÓIS DE FRANÇA, 327/331"
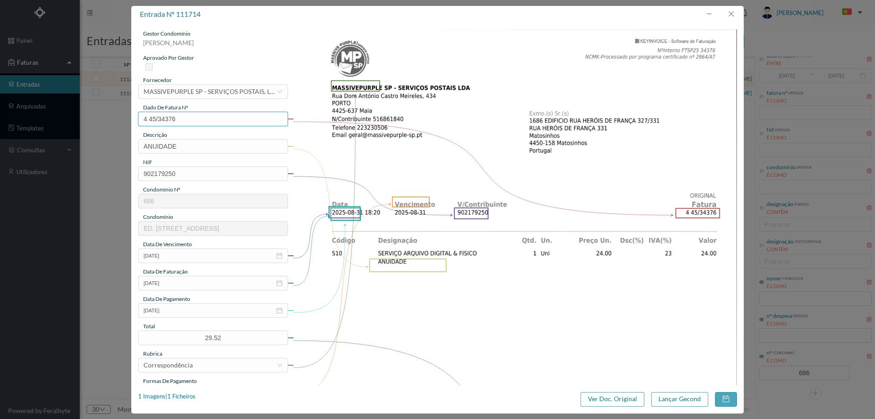
drag, startPoint x: 176, startPoint y: 121, endPoint x: 123, endPoint y: 117, distance: 53.0
click at [125, 118] on div "entrada nº 111714 gestor condomínio Beatriz Pinheiro aprovado por gestor fornec…" at bounding box center [437, 209] width 875 height 419
click at [735, 17] on button "button" at bounding box center [731, 14] width 22 height 15
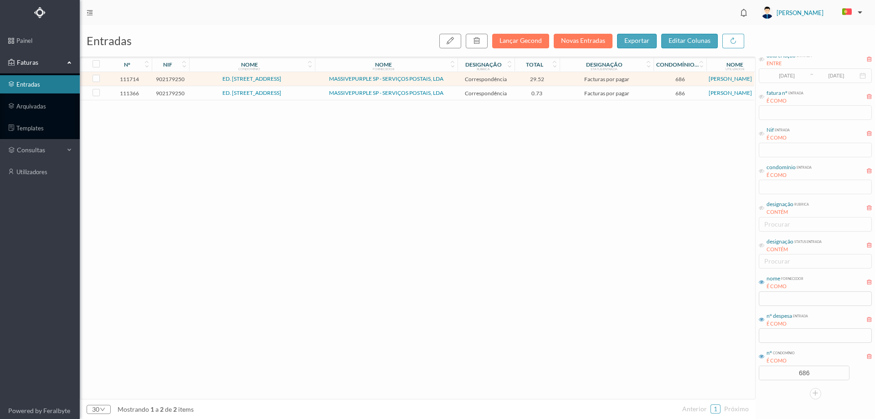
click at [314, 95] on td "ED. RUA HERÓIS DE FRANÇA, 327/331" at bounding box center [252, 93] width 126 height 14
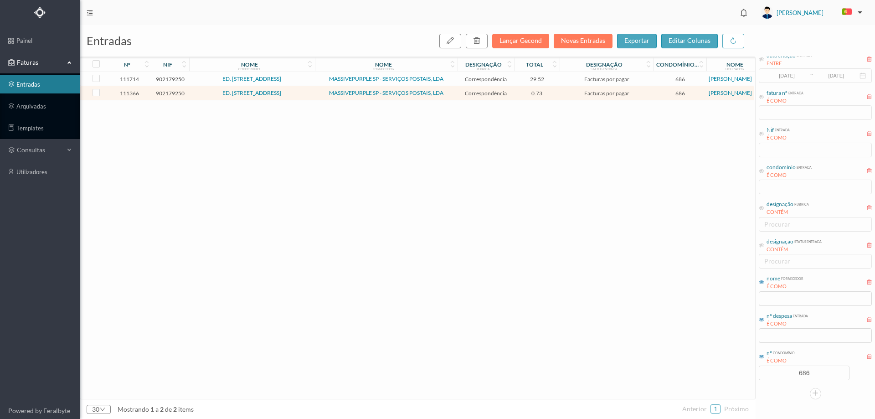
click at [314, 95] on td "ED. RUA HERÓIS DE FRANÇA, 327/331" at bounding box center [252, 93] width 126 height 14
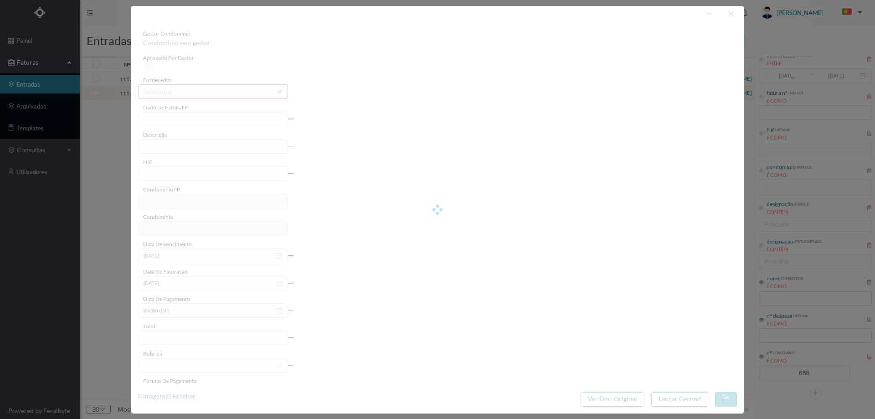
type input "4 45/32010"
type input "Serviço Envio Correio"
type input "902179250"
type input "2025-08-03"
type input "2025-08-31"
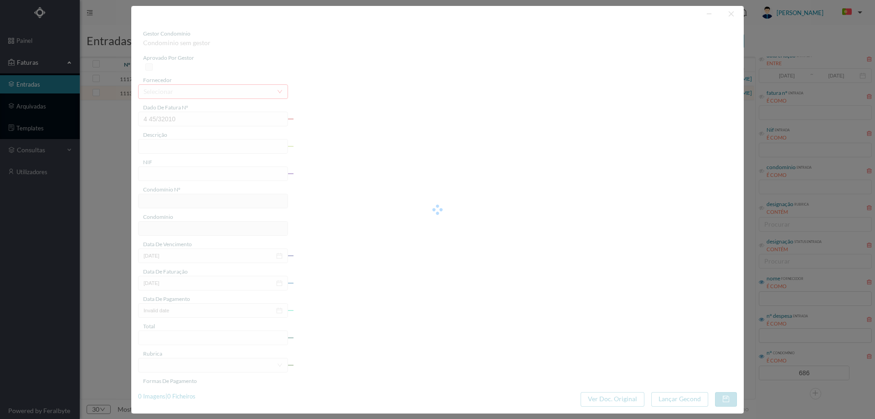
type input "2025-08-03"
type input "0.73"
type input "686"
type input "ED. RUA HERÓIS DE FRANÇA, 327/331"
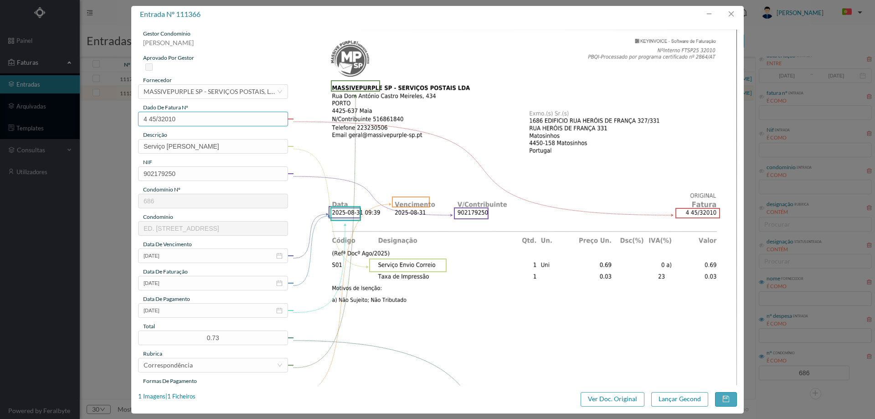
drag, startPoint x: 192, startPoint y: 120, endPoint x: 117, endPoint y: 120, distance: 75.2
click at [117, 120] on div "entrada nº 111366 gestor condomínio Beatriz Pinheiro aprovado por gestor fornec…" at bounding box center [437, 209] width 875 height 419
click at [729, 10] on button "button" at bounding box center [731, 14] width 22 height 15
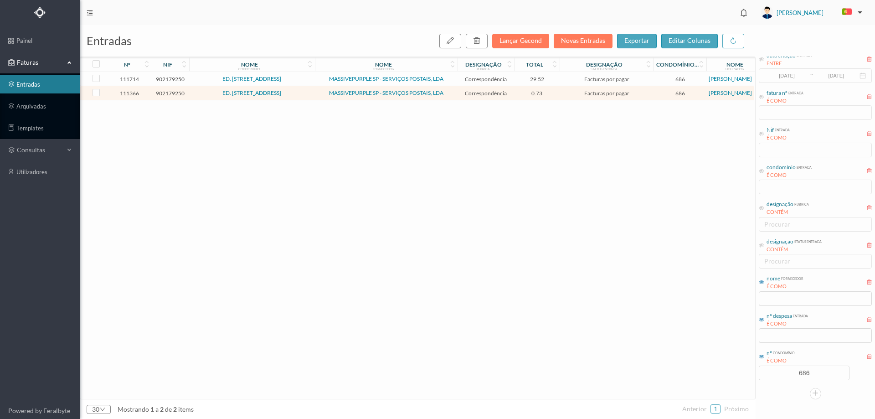
click at [314, 92] on td "ED. RUA HERÓIS DE FRANÇA, 327/331" at bounding box center [252, 93] width 126 height 14
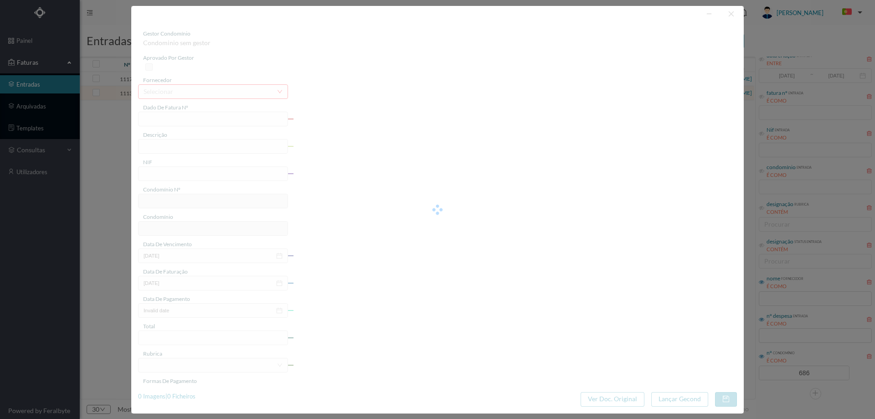
type input "4 45/32010"
type input "Serviço Envio Correio"
type input "902179250"
type input "2025-08-03"
type input "2025-08-31"
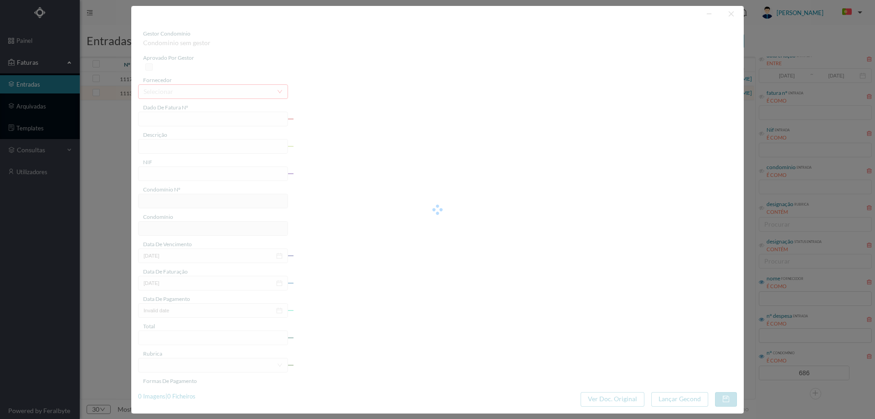
type input "2025-08-03"
type input "0.73"
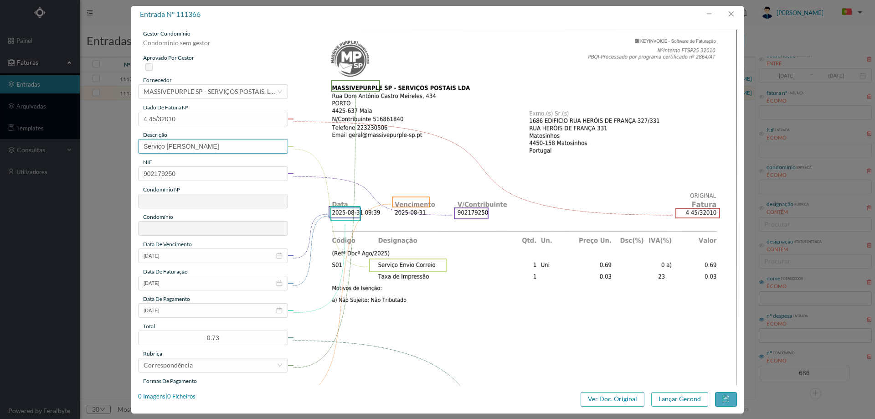
type input "686"
type input "ED. RUA HERÓIS DE FRANÇA, 327/331"
click at [192, 312] on input "2025-08-03" at bounding box center [213, 310] width 150 height 15
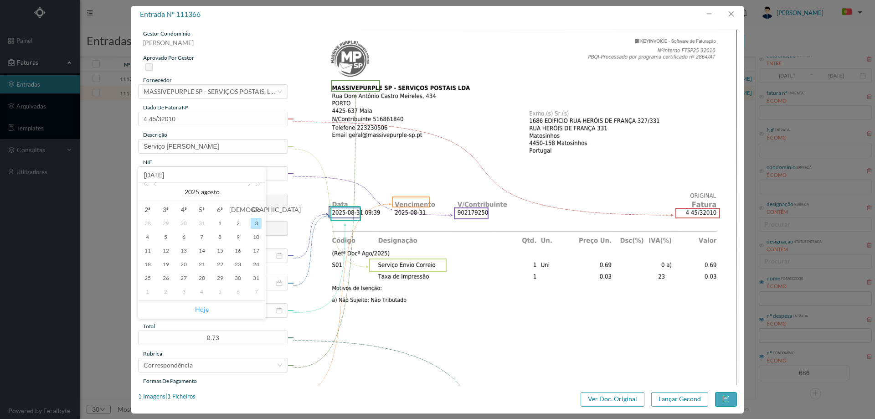
click at [196, 311] on link "Hoje" at bounding box center [202, 309] width 14 height 17
type input "[DATE]"
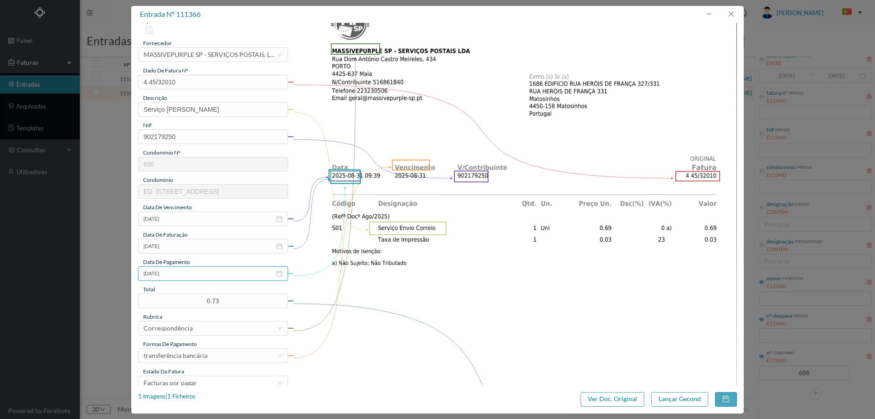
scroll to position [91, 0]
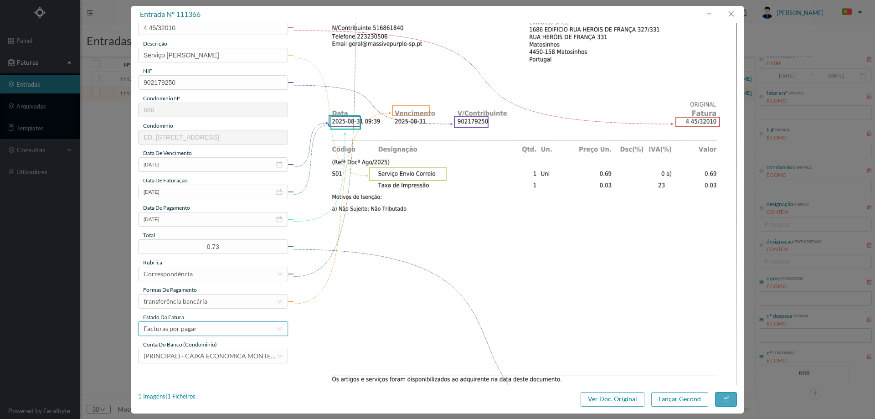
click at [193, 331] on div "Facturas por pagar" at bounding box center [170, 329] width 53 height 14
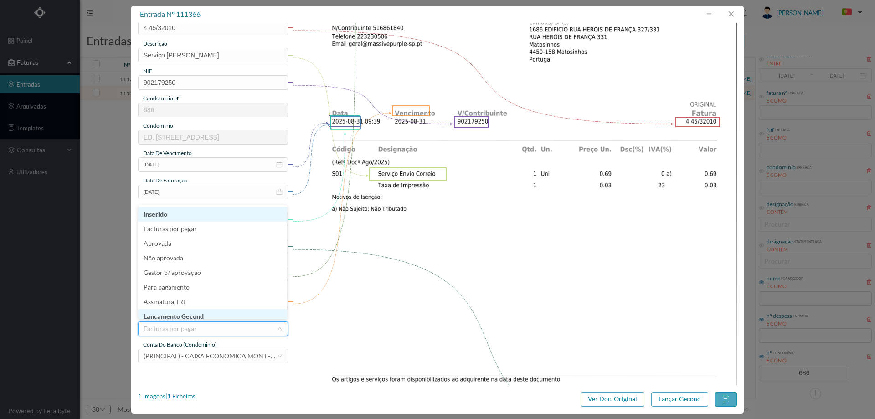
scroll to position [5, 0]
click at [201, 310] on li "Lançamento Gecond" at bounding box center [212, 311] width 149 height 15
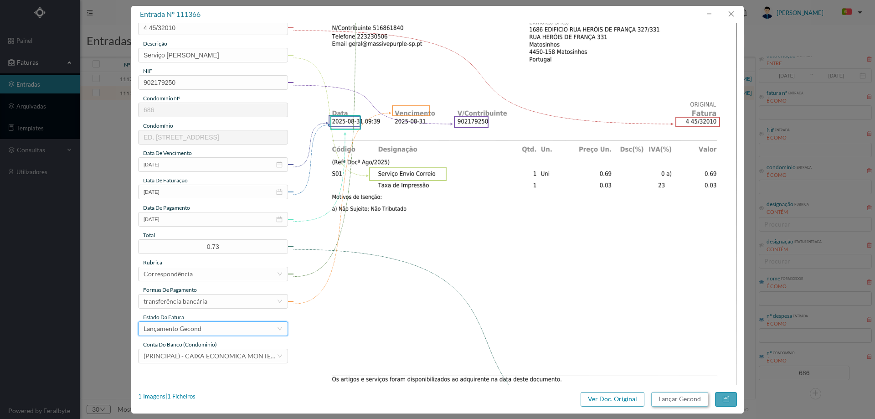
click at [677, 395] on button "Lançar Gecond" at bounding box center [679, 399] width 57 height 15
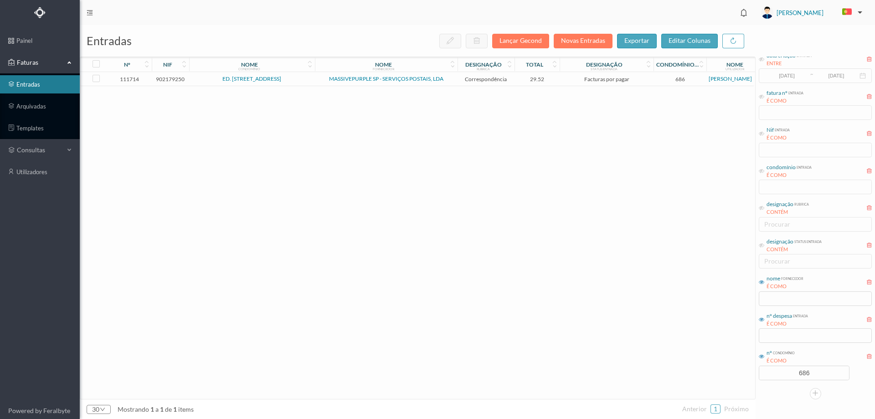
click at [309, 78] on span "ED. RUA HERÓIS DE FRANÇA, 327/331" at bounding box center [251, 78] width 121 height 5
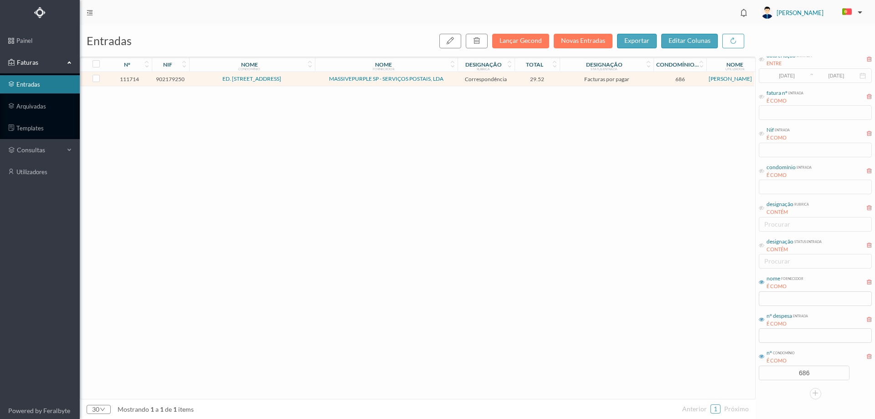
click at [309, 78] on span "ED. RUA HERÓIS DE FRANÇA, 327/331" at bounding box center [251, 78] width 121 height 5
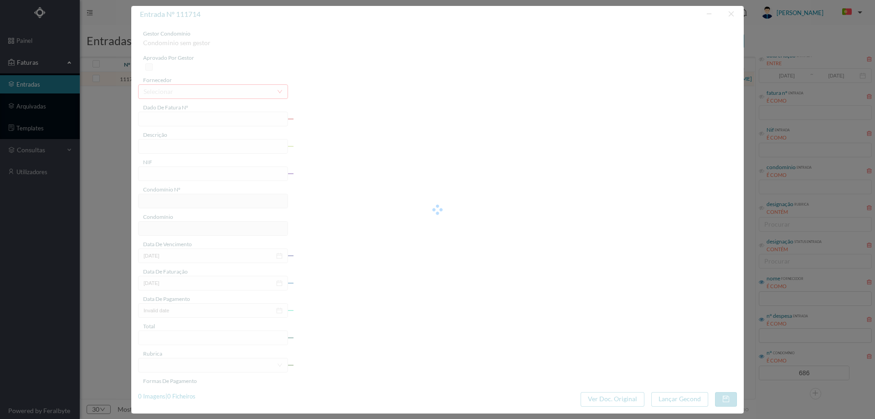
type input "4 45/34376"
type input "ANUIDADE"
type input "902179250"
type input "2025-08-03"
type input "2025-08-31"
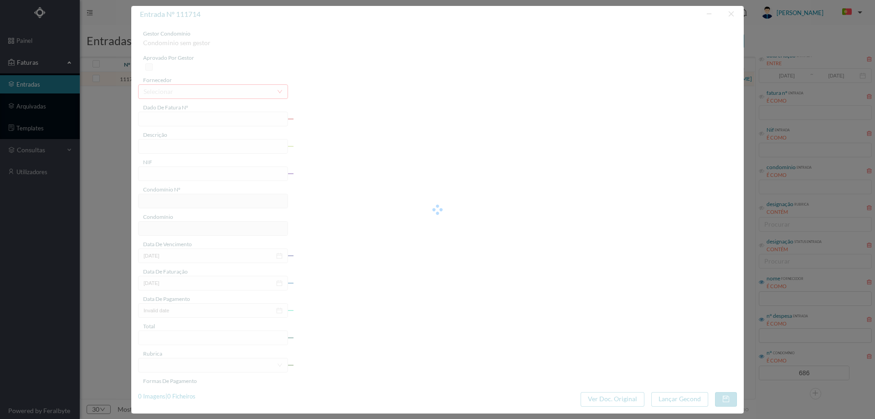
type input "2025-08-03"
type input "29.52"
type input "686"
type input "ED. RUA HERÓIS DE FRANÇA, 327/331"
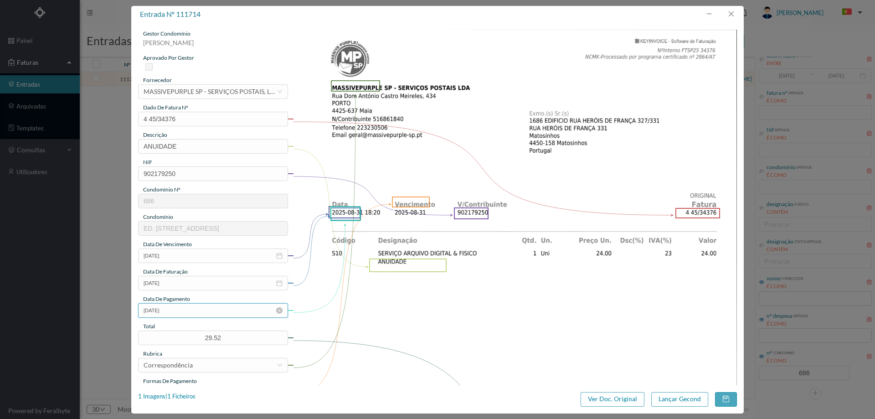
click at [199, 313] on input "2025-08-03" at bounding box center [213, 310] width 150 height 15
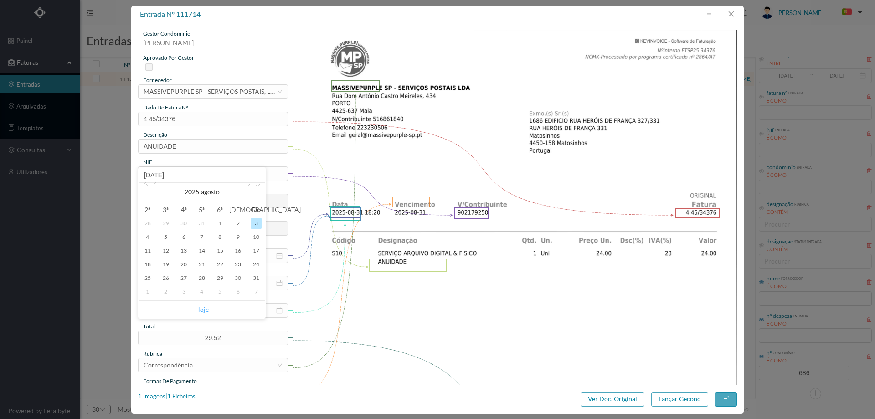
click at [201, 308] on link "Hoje" at bounding box center [202, 309] width 14 height 17
type input "[DATE]"
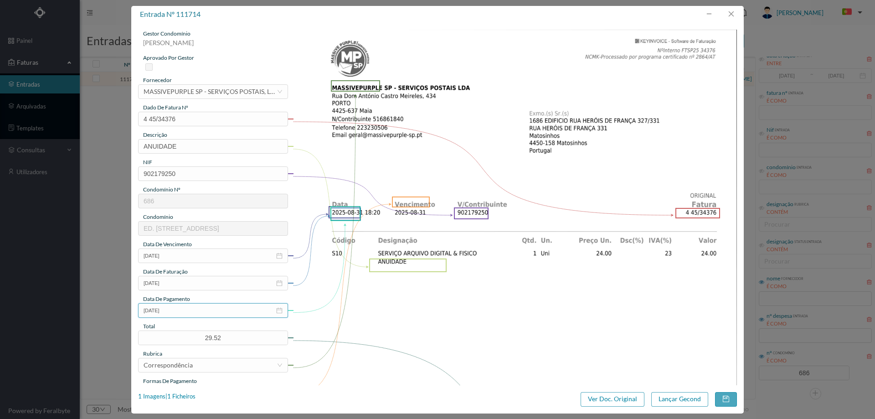
scroll to position [182, 0]
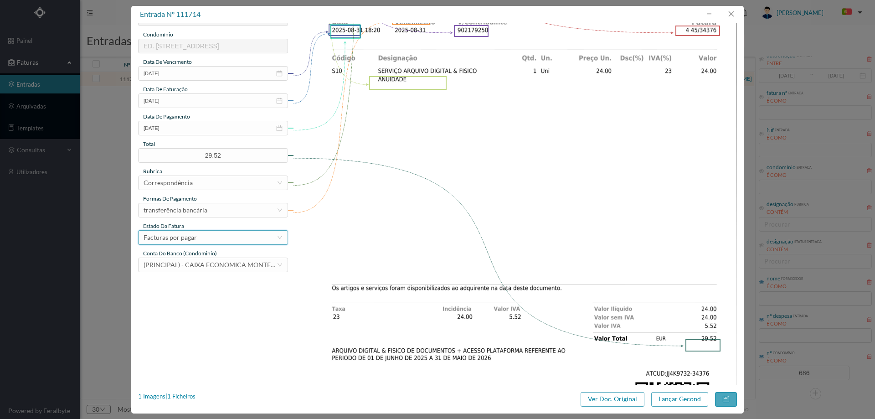
click at [199, 232] on div "Facturas por pagar" at bounding box center [210, 238] width 133 height 14
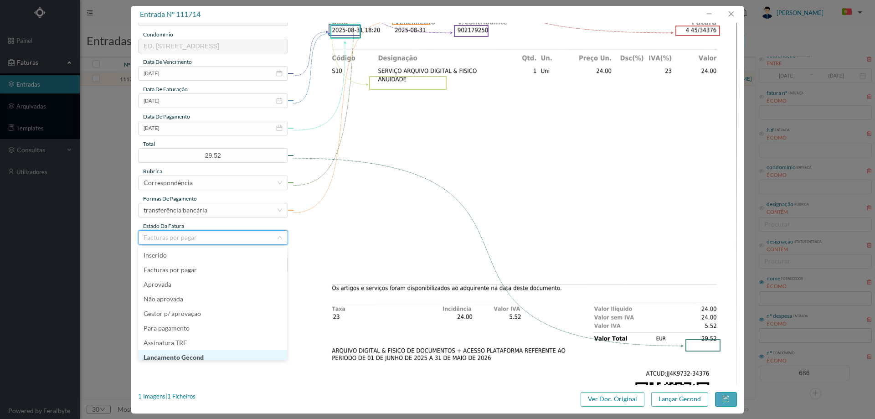
scroll to position [5, 0]
drag, startPoint x: 212, startPoint y: 354, endPoint x: 219, endPoint y: 354, distance: 6.9
click at [211, 354] on li "Lançamento Gecond" at bounding box center [212, 352] width 149 height 15
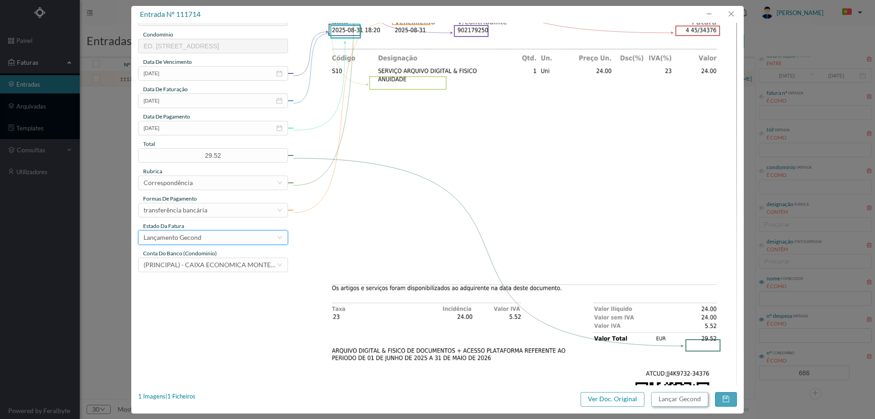
click at [683, 396] on button "Lançar Gecond" at bounding box center [679, 399] width 57 height 15
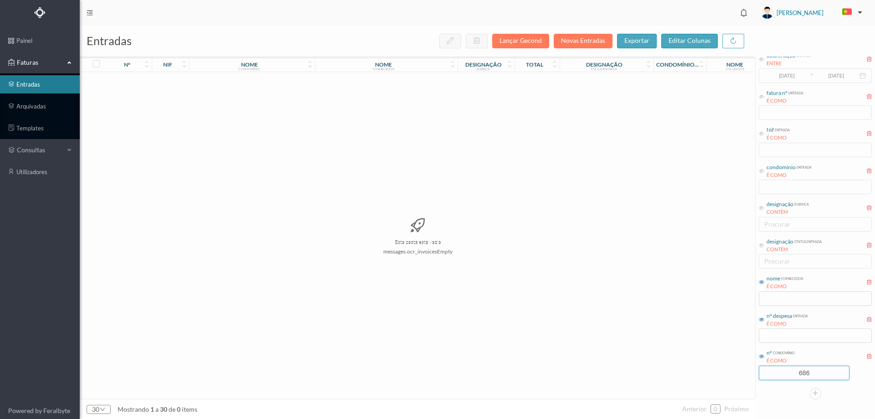
drag, startPoint x: 809, startPoint y: 374, endPoint x: 754, endPoint y: 374, distance: 55.1
click at [754, 374] on div "entradas Lançar Gecond Novas Entradas exportar editar colunas nº nif nome condo…" at bounding box center [477, 222] width 795 height 394
drag, startPoint x: 814, startPoint y: 373, endPoint x: 760, endPoint y: 374, distance: 54.2
click at [760, 374] on input "741" at bounding box center [804, 373] width 90 height 14
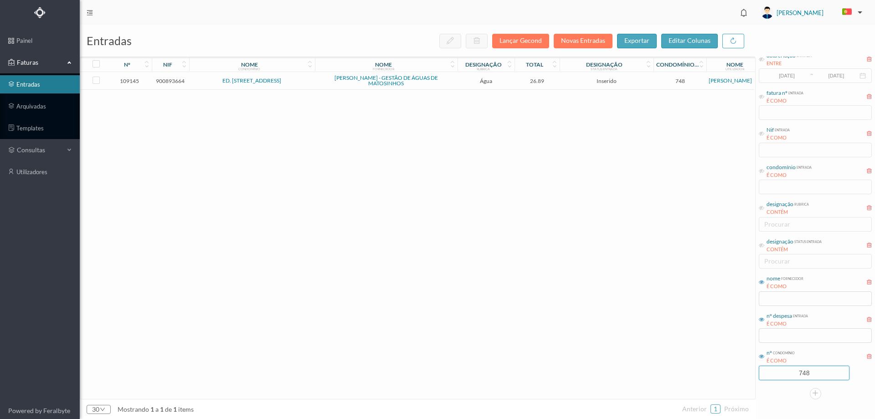
type input "748"
click at [458, 82] on td "Água" at bounding box center [486, 81] width 57 height 18
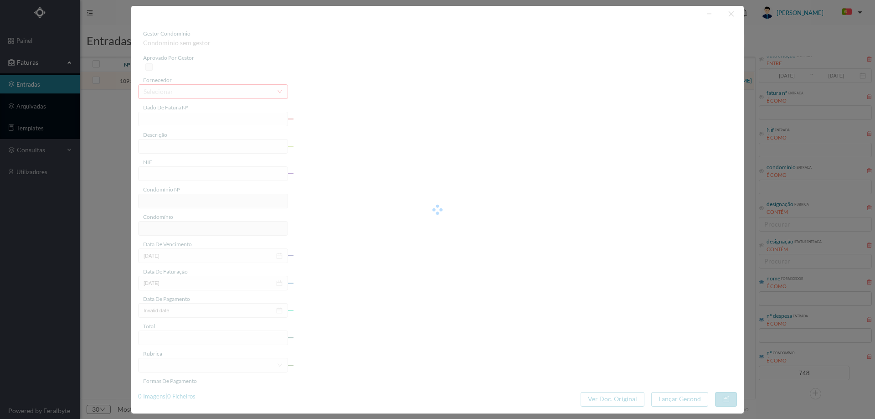
type input "FA K4025FA/10442420"
type input "Periodo de faturação: 31.05.2025 a 01.08.2025"
type input "900893664"
type input "[DATE]"
type input "06-08-2025"
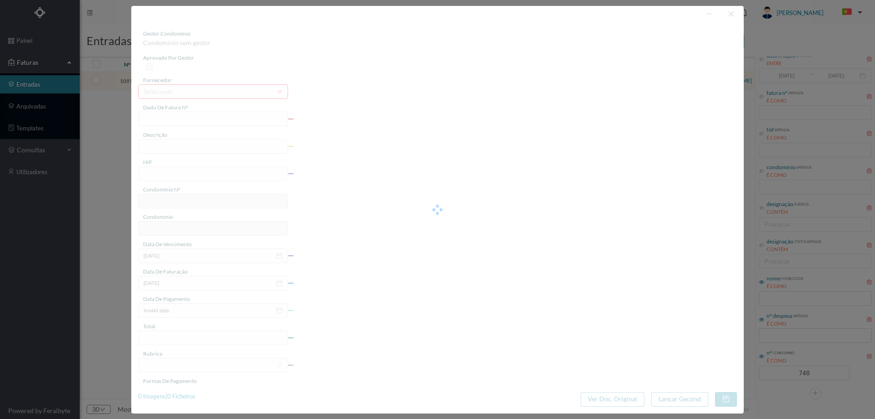
type input "[DATE]"
type input "26.89"
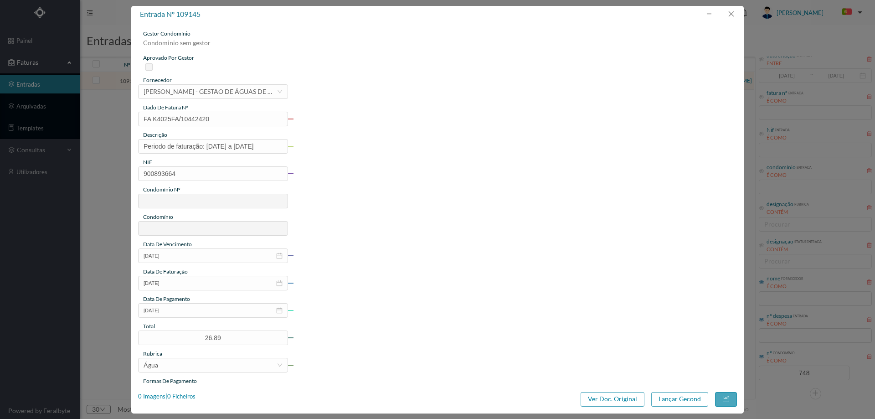
type input "748"
type input "ED. RUA DE MONSERRATE, 1420"
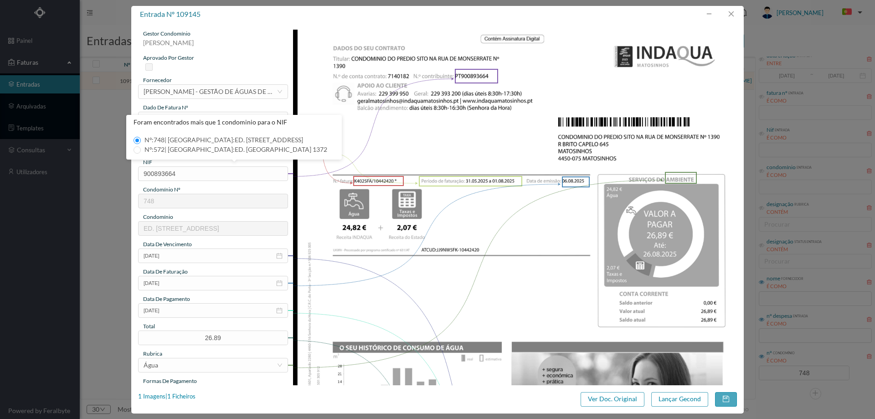
click at [270, 151] on span "Nº: 572 | Nome: ED. RUA DE MONSERRATE 1372" at bounding box center [236, 149] width 190 height 8
click at [141, 151] on input "Nº: 572 | Nome: ED. RUA DE MONSERRATE 1372" at bounding box center [137, 149] width 7 height 7
type input "572"
type input "ED. RUA DE MONSERRATE 1372"
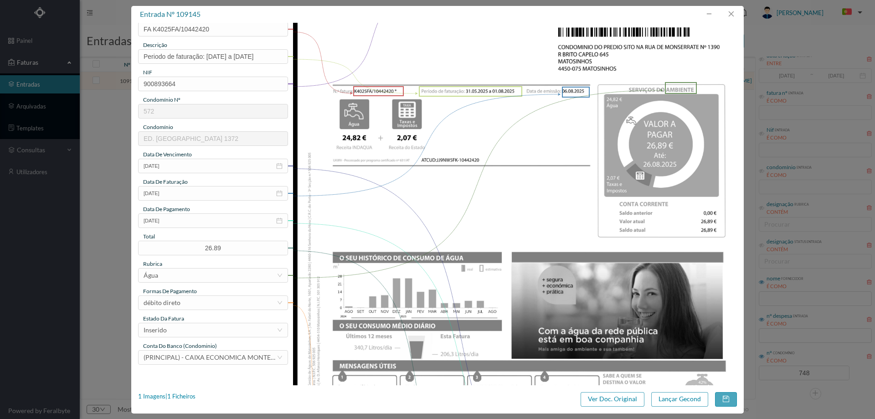
scroll to position [91, 0]
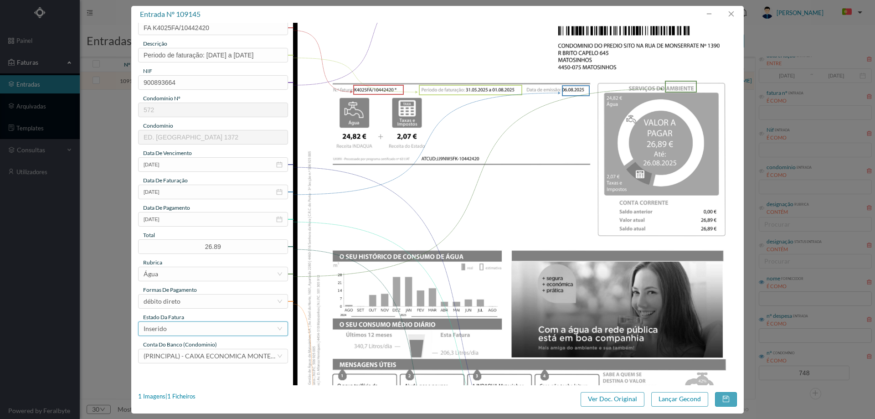
click at [277, 328] on icon "icon: down" at bounding box center [279, 328] width 5 height 5
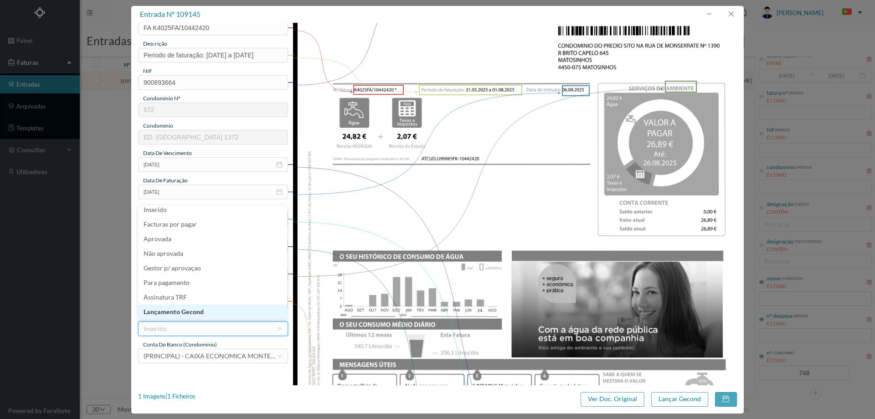
click at [209, 308] on li "Lançamento Gecond" at bounding box center [212, 311] width 149 height 15
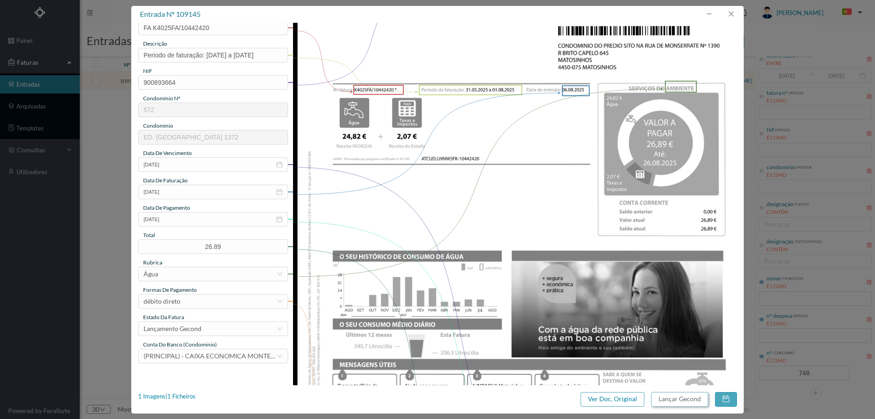
click at [670, 394] on button "Lançar Gecond" at bounding box center [679, 399] width 57 height 15
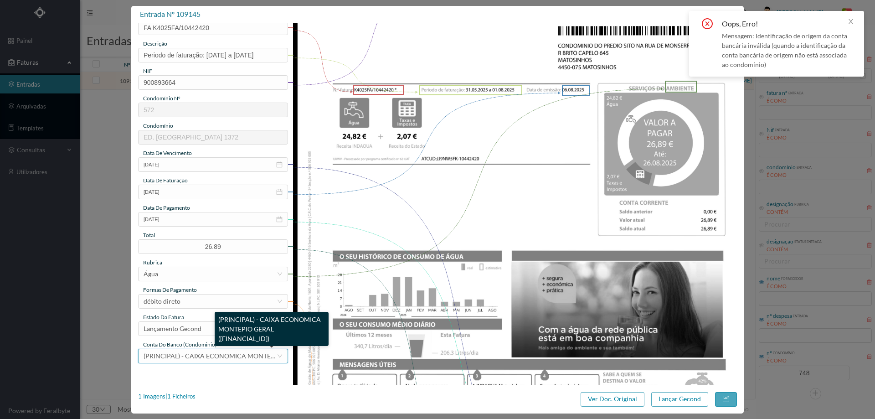
click at [200, 358] on span "(PRINCIPAL) - CAIXA ECONOMICA MONTEPIO GERAL (PT50 003600709910012356488)" at bounding box center [250, 356] width 212 height 8
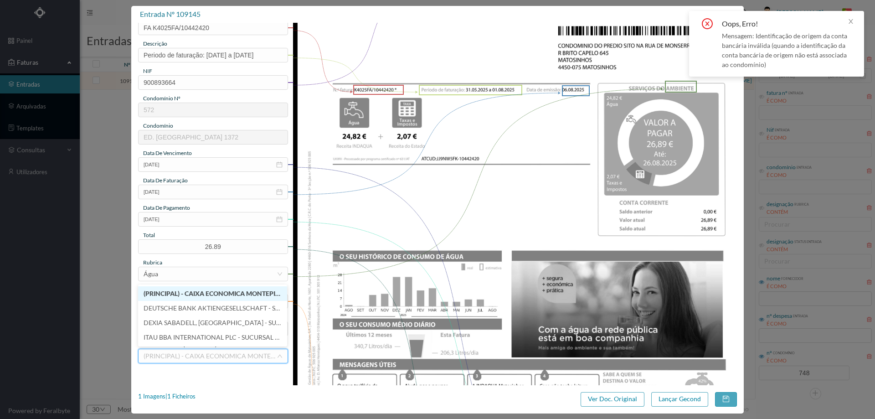
click at [194, 296] on span "(PRINCIPAL) - CAIXA ECONOMICA MONTEPIO GERAL (PT50 003600709910011202188)" at bounding box center [249, 293] width 210 height 8
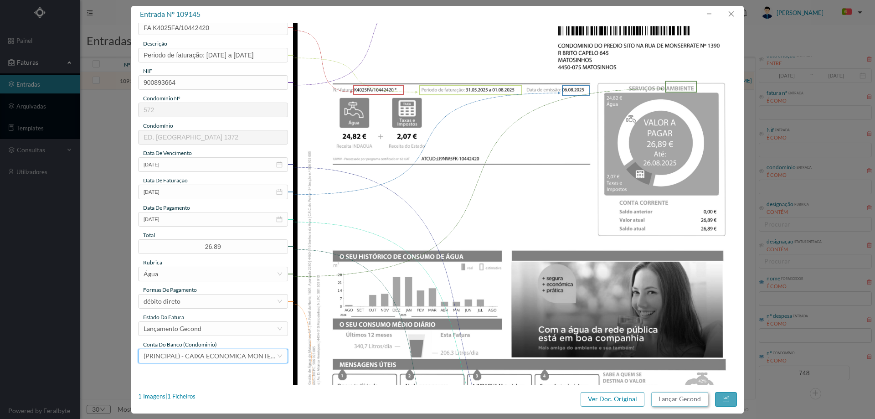
click at [669, 396] on button "Lançar Gecond" at bounding box center [679, 399] width 57 height 15
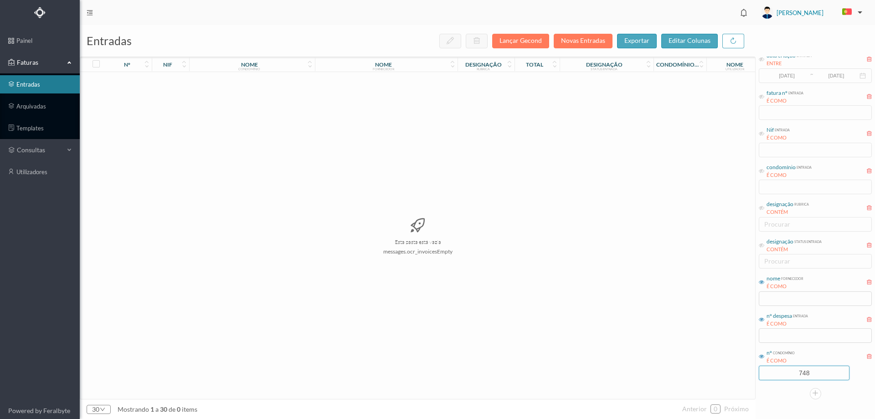
drag, startPoint x: 792, startPoint y: 368, endPoint x: 759, endPoint y: 365, distance: 33.9
click at [759, 365] on div "748" at bounding box center [815, 372] width 113 height 15
type input "7"
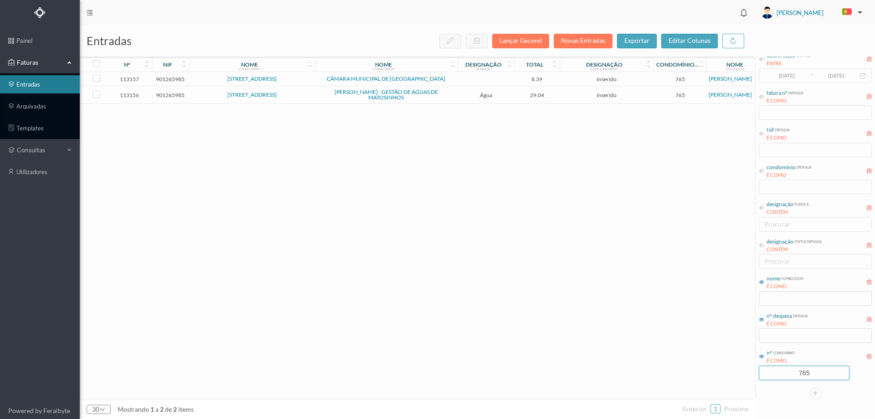
type input "765"
click at [315, 94] on td "[PERSON_NAME] - GESTÃO DE ÁGUAS DE MATOSINHOS" at bounding box center [386, 95] width 143 height 18
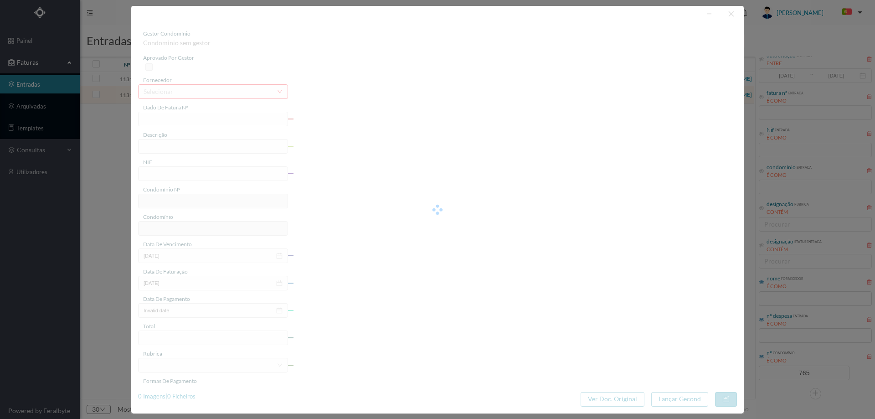
type input "FA K4024FA/10586586"
type input "Período de faturação: 10.08.2024 a 09.10.2024"
type input "901265985"
type input "04-11-2024"
type input "14-10-2024"
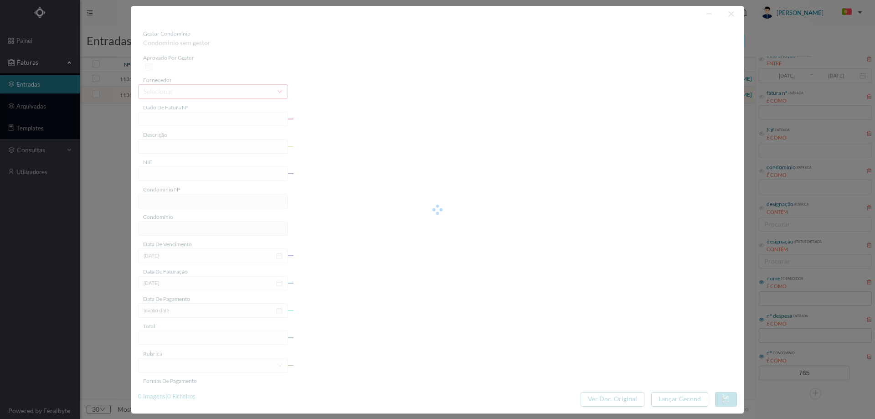
type input "04-11-2024"
type input "29.04"
type input "765"
type input "Avenida Calouste Gulbenkian 1011/1019"
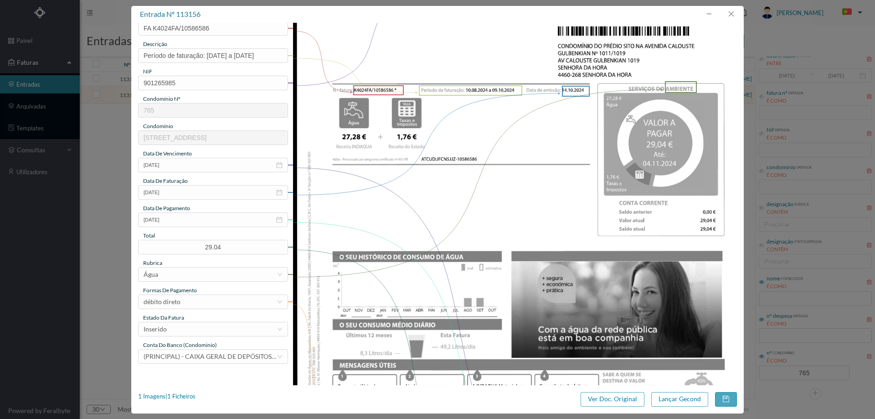
scroll to position [91, 0]
click at [208, 324] on div "Inserido" at bounding box center [210, 329] width 133 height 14
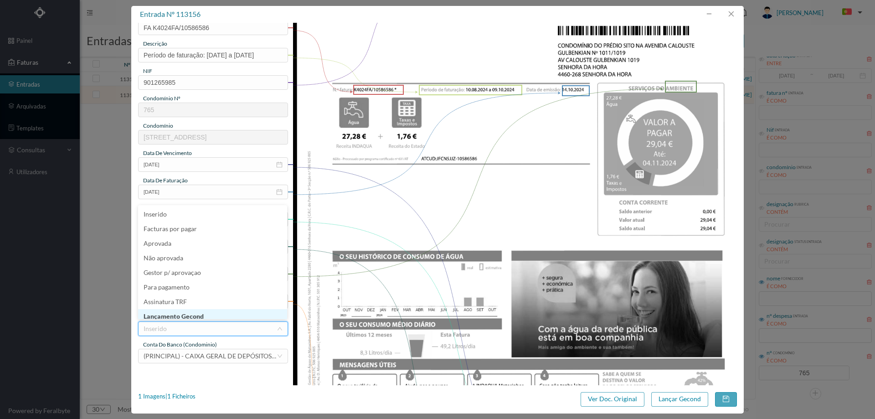
scroll to position [5, 0]
click at [198, 308] on li "Lançamento Gecond" at bounding box center [212, 311] width 149 height 15
click at [685, 401] on button "Lançar Gecond" at bounding box center [679, 399] width 57 height 15
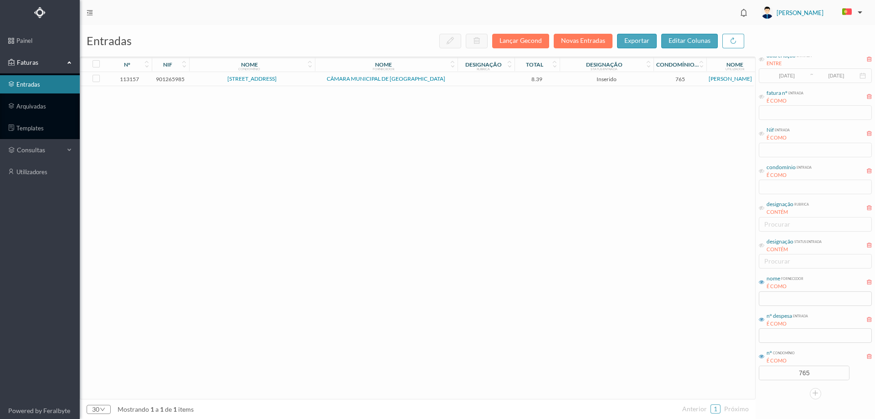
click at [305, 82] on td "Avenida Calouste Gulbenkian 1011/1019" at bounding box center [252, 79] width 126 height 14
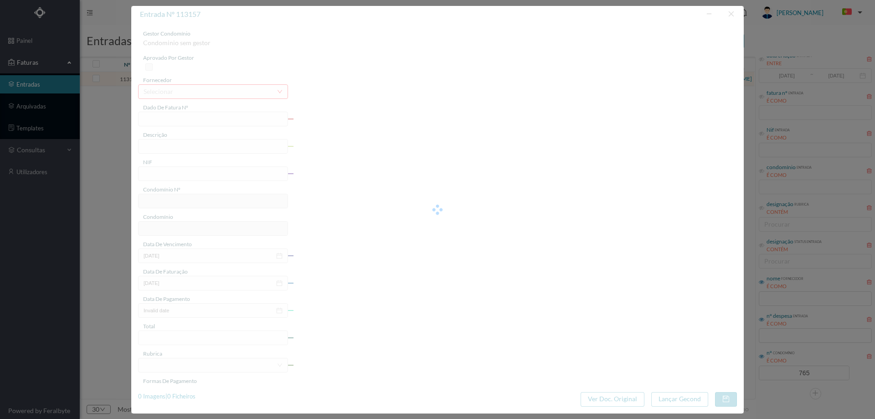
type input "FE E4024FE/10567569"
type input "901265985"
type input "Invalid date"
type input "14-10-2024"
type input "8.39"
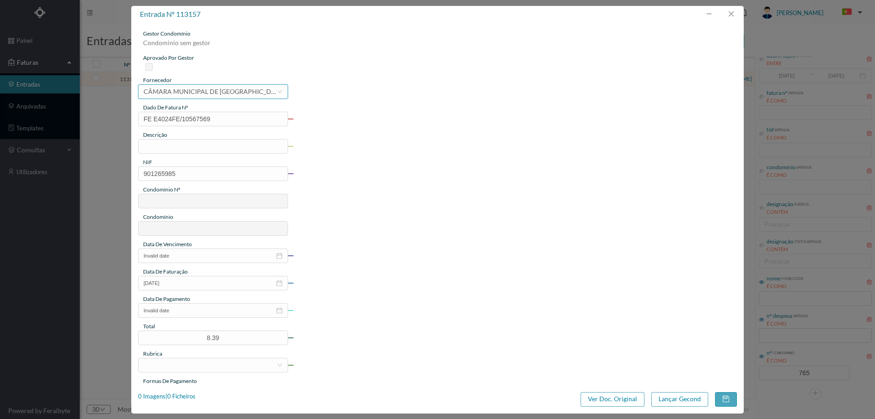
type input "765"
type input "Avenida Calouste Gulbenkian 1011/1019"
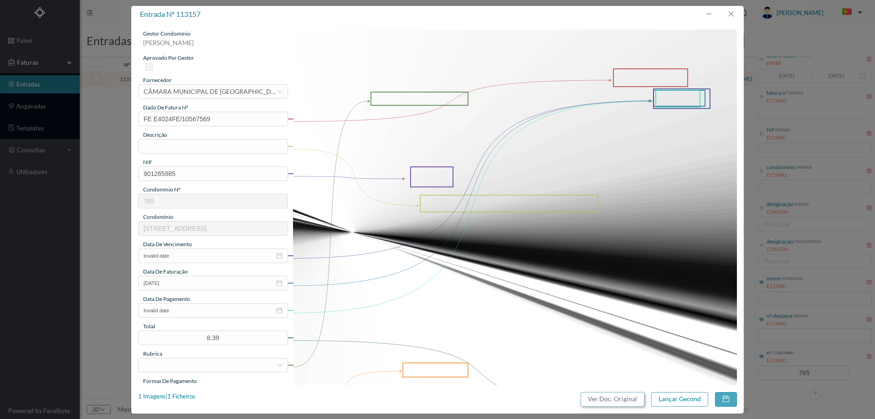
click at [617, 396] on button "Ver Doc. Original" at bounding box center [613, 399] width 64 height 15
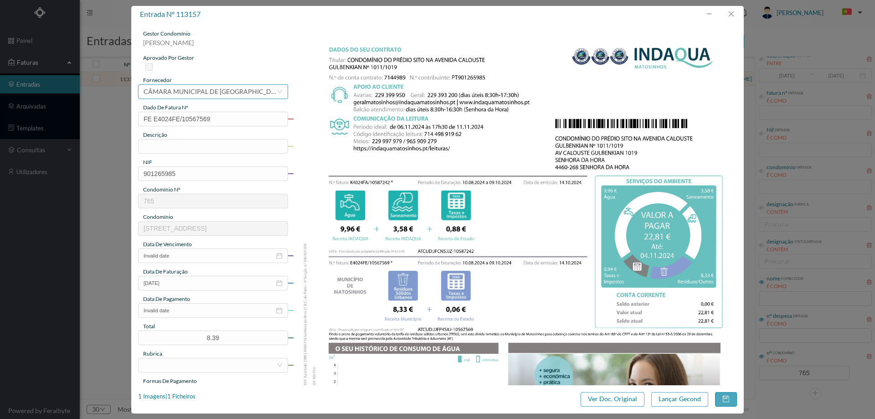
click at [223, 91] on div "CÂMARA MUNICIPAL DE [GEOGRAPHIC_DATA]" at bounding box center [210, 92] width 133 height 14
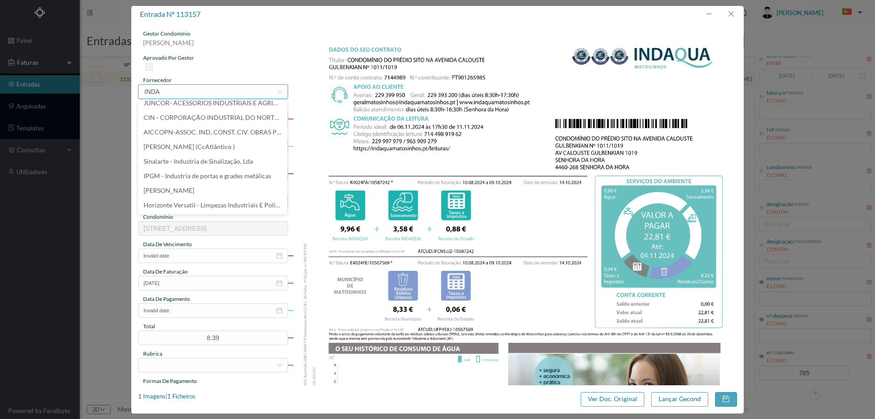
scroll to position [0, 0]
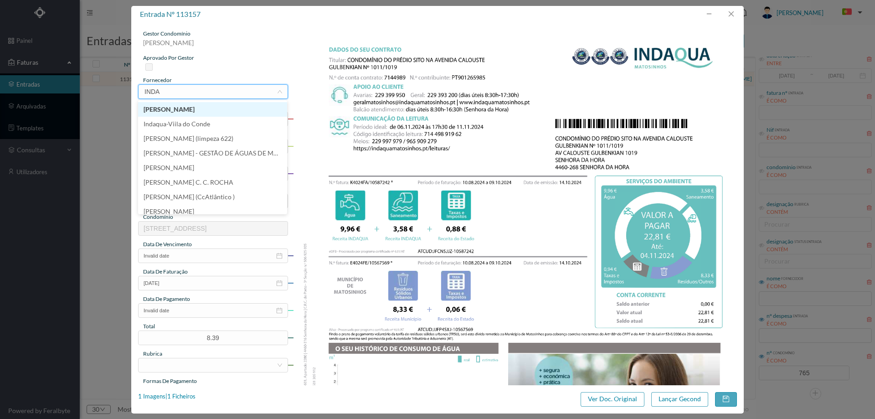
type input "INDAQ"
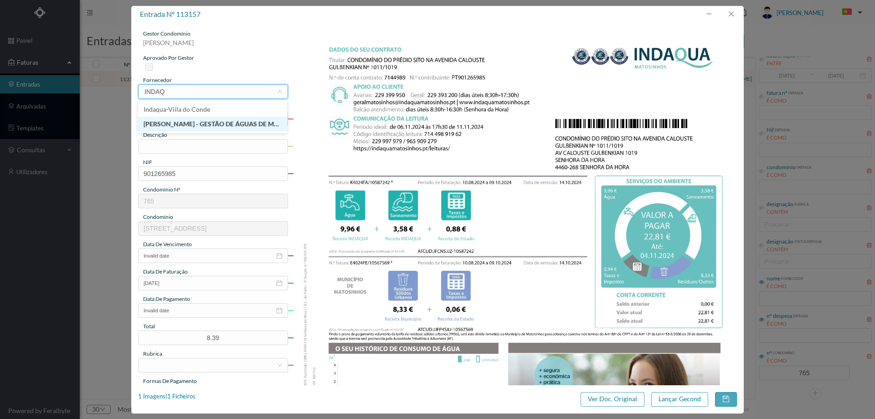
click at [210, 118] on li "[PERSON_NAME] - GESTÃO DE ÁGUAS DE MATOSINHOS" at bounding box center [212, 124] width 149 height 15
click at [181, 154] on div "gestor condomínio Cristina Sousa aprovado por gestor fornecedor selecionar INDA…" at bounding box center [213, 242] width 150 height 425
click at [180, 148] on input "text" at bounding box center [213, 146] width 150 height 15
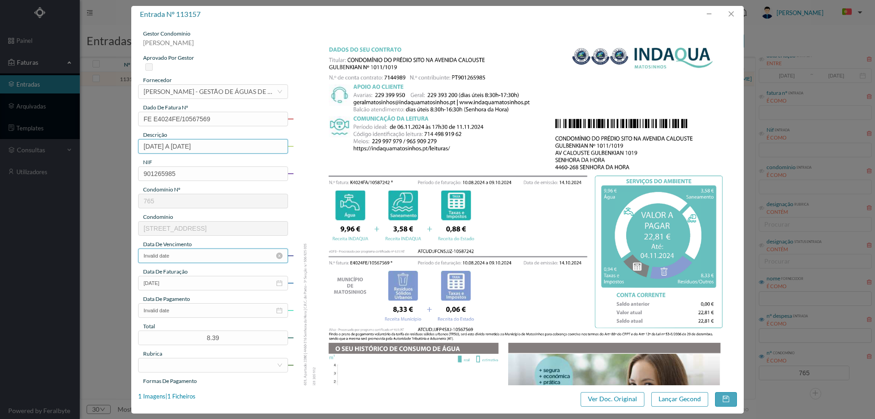
type input "10.08.2024 A 09.10.2025"
click at [195, 259] on input "Invalid date" at bounding box center [213, 255] width 150 height 15
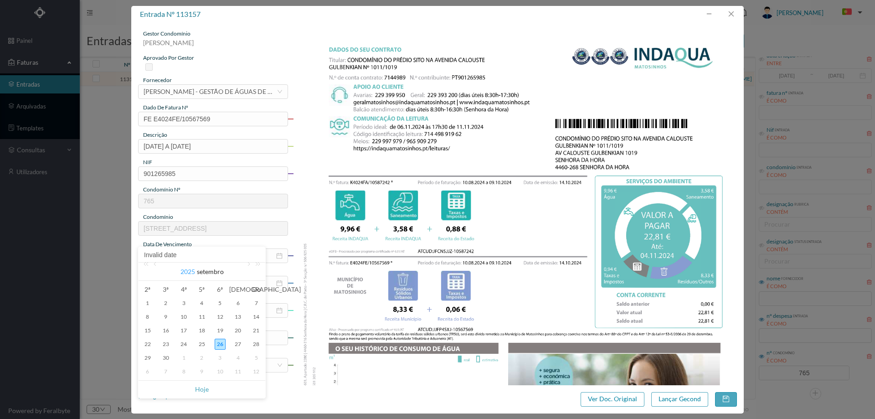
click at [185, 270] on link "2025" at bounding box center [188, 271] width 16 height 18
click at [252, 329] on link "2024" at bounding box center [244, 324] width 24 height 11
click at [248, 266] on link at bounding box center [248, 271] width 8 height 18
click at [147, 317] on div "4" at bounding box center [147, 316] width 11 height 11
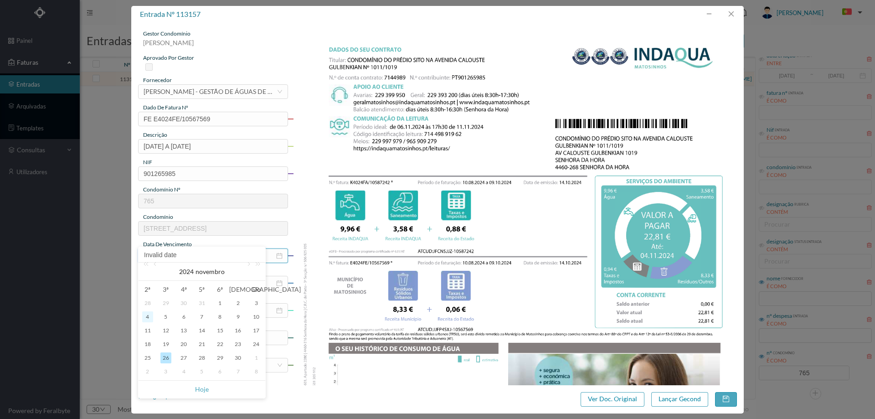
type input "04-11-2024"
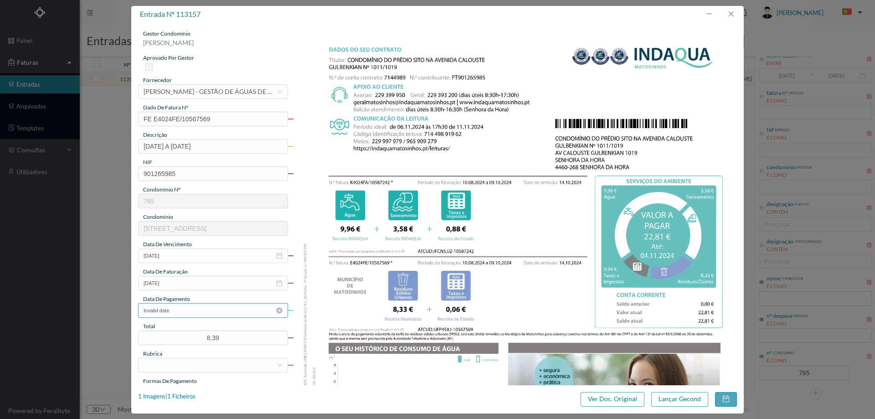
click at [187, 313] on input "Invalid date" at bounding box center [213, 310] width 150 height 15
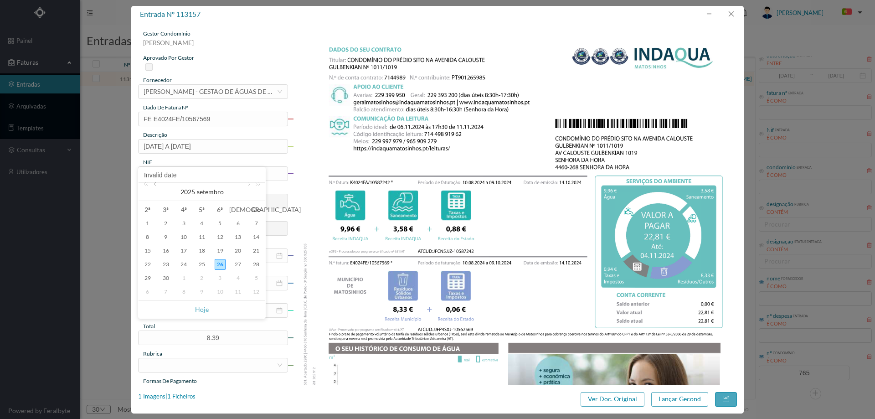
click at [155, 184] on link at bounding box center [156, 192] width 8 height 18
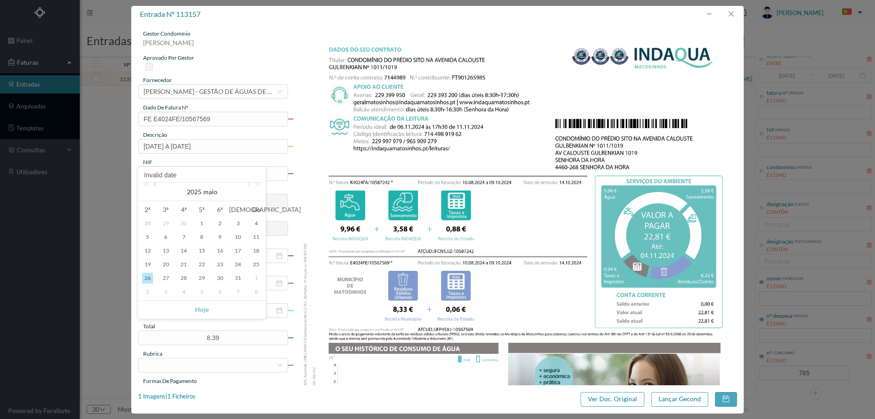
click at [155, 184] on link at bounding box center [156, 192] width 8 height 18
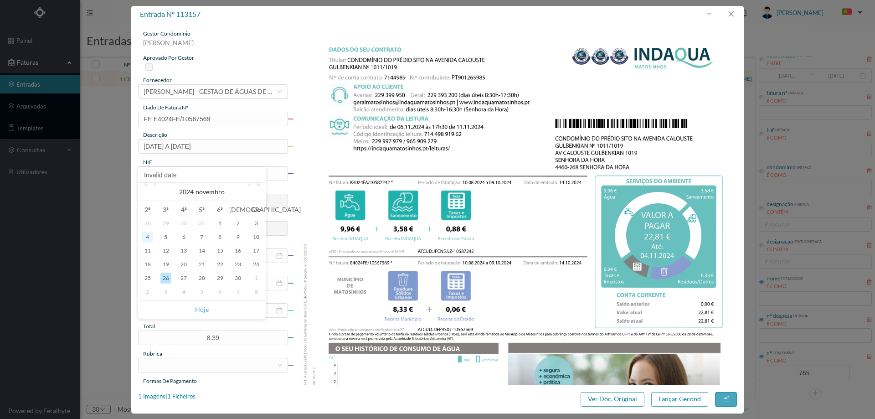
click at [151, 239] on div "4" at bounding box center [147, 236] width 11 height 11
type input "04-11-2024"
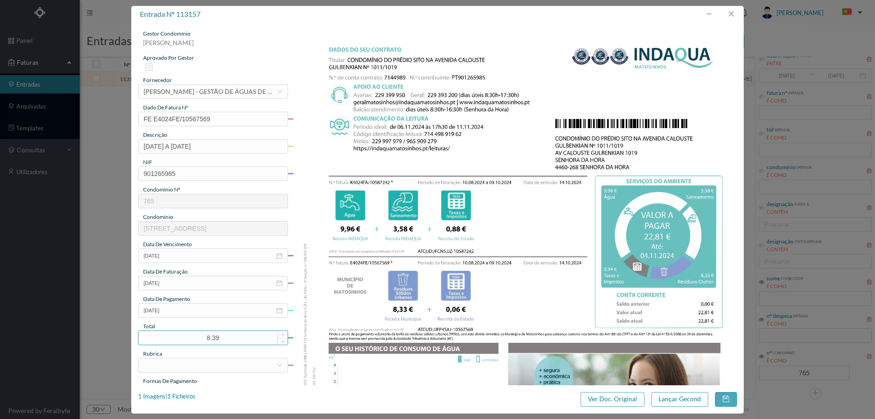
click at [186, 335] on input "8.39" at bounding box center [213, 338] width 149 height 14
type input "22.81"
click at [185, 370] on div at bounding box center [210, 365] width 133 height 14
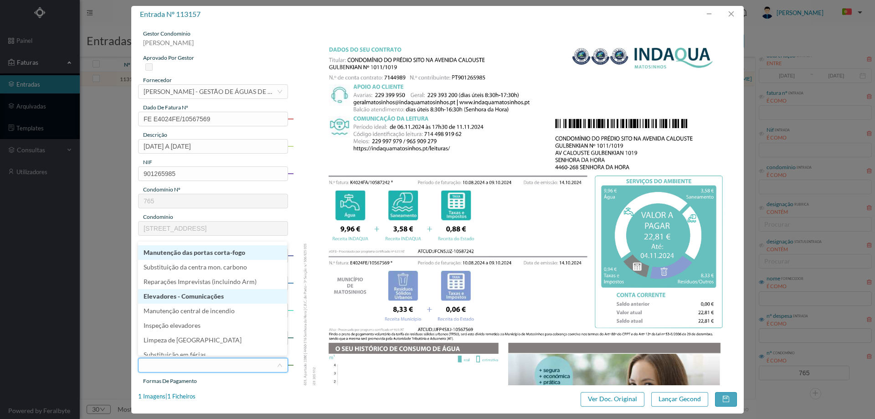
scroll to position [137, 0]
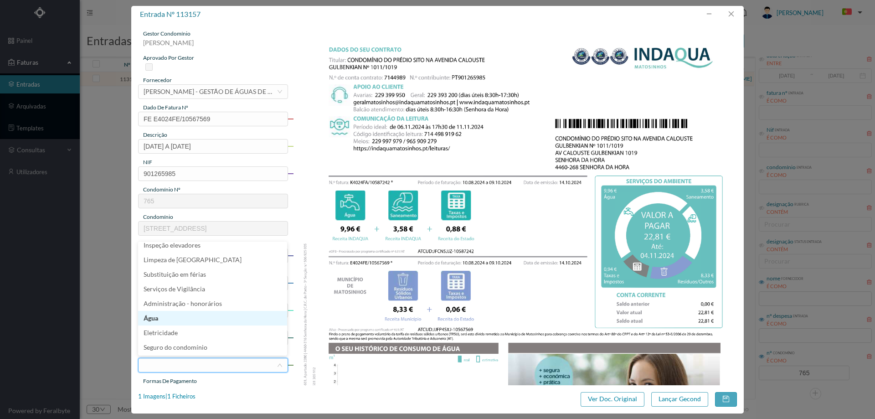
click at [201, 316] on li "Água" at bounding box center [212, 318] width 149 height 15
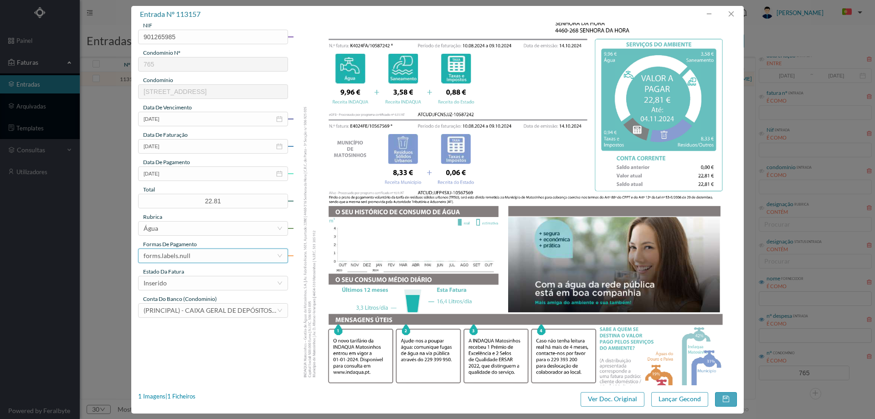
click at [204, 250] on div "forms.labels.null" at bounding box center [210, 256] width 133 height 14
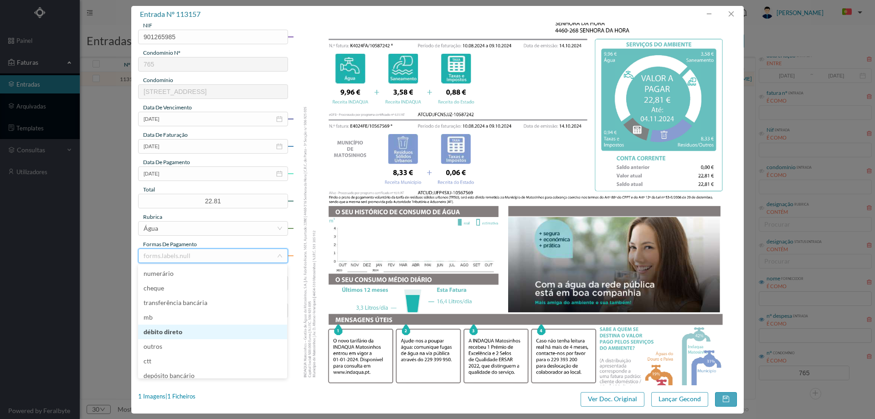
click at [184, 329] on li "débito direto" at bounding box center [212, 331] width 149 height 15
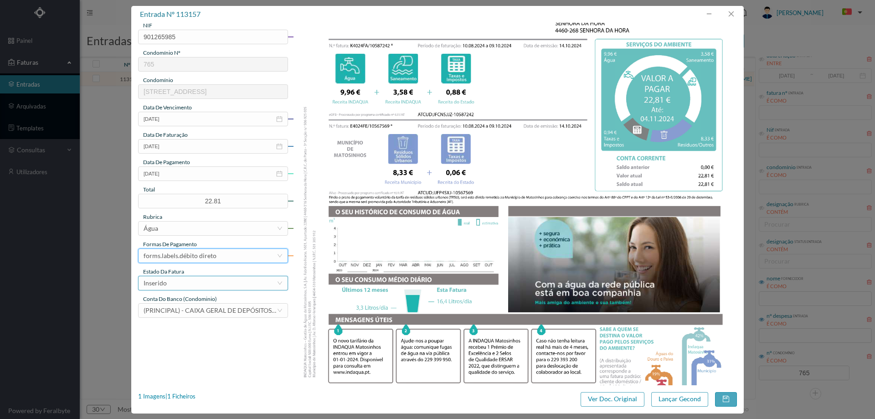
click at [192, 278] on div "Inserido" at bounding box center [210, 283] width 133 height 14
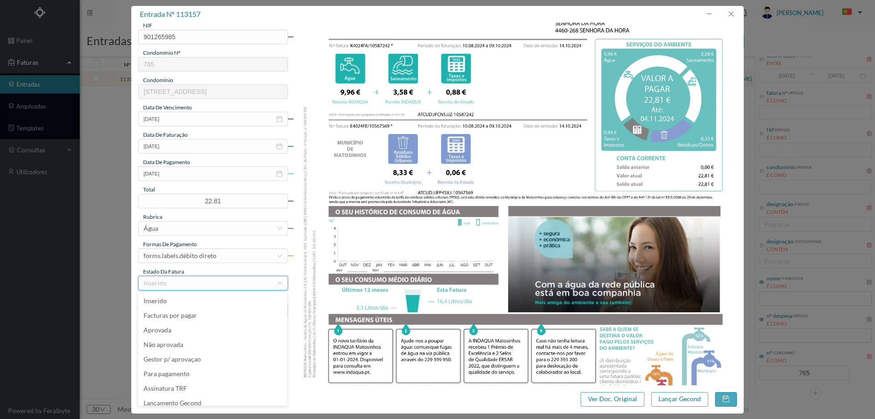
scroll to position [5, 0]
click at [201, 397] on li "Lançamento Gecond" at bounding box center [212, 398] width 149 height 15
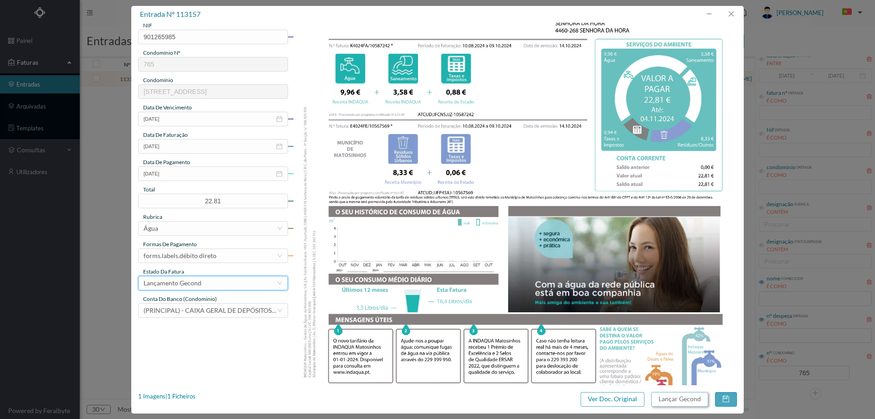
click at [679, 395] on button "Lançar Gecond" at bounding box center [679, 399] width 57 height 15
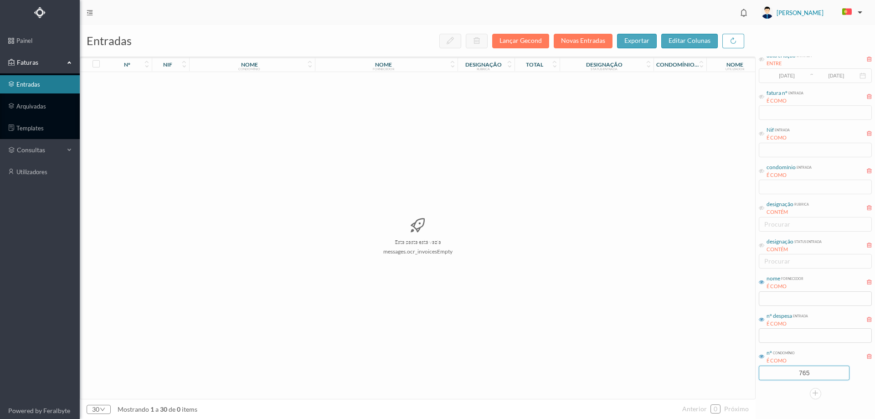
drag, startPoint x: 810, startPoint y: 371, endPoint x: 754, endPoint y: 363, distance: 56.2
click at [754, 363] on div "entradas Lançar Gecond Novas Entradas exportar editar colunas nº nif nome condo…" at bounding box center [477, 222] width 795 height 394
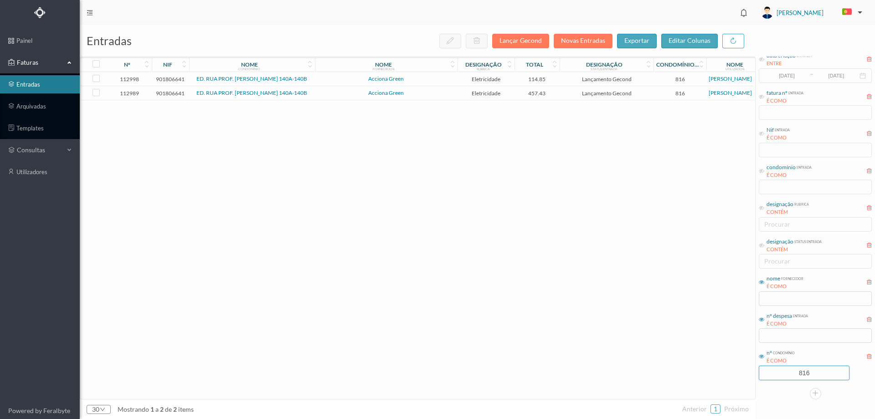
type input "816"
click at [316, 84] on td "Acciona Green" at bounding box center [386, 79] width 143 height 14
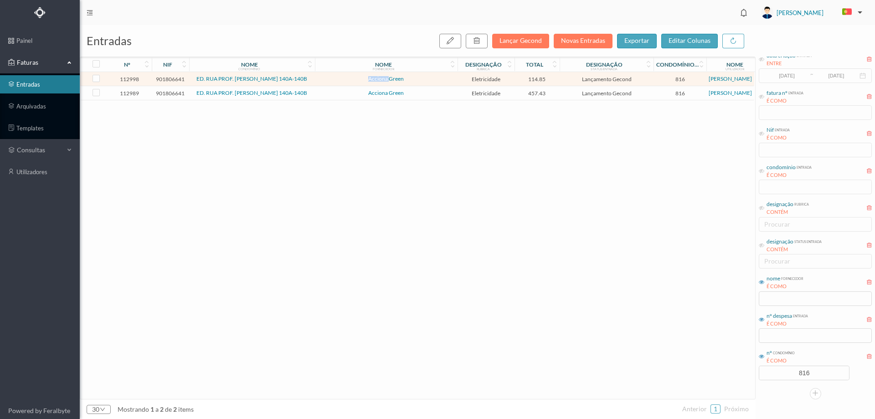
click at [316, 84] on td "Acciona Green" at bounding box center [386, 79] width 143 height 14
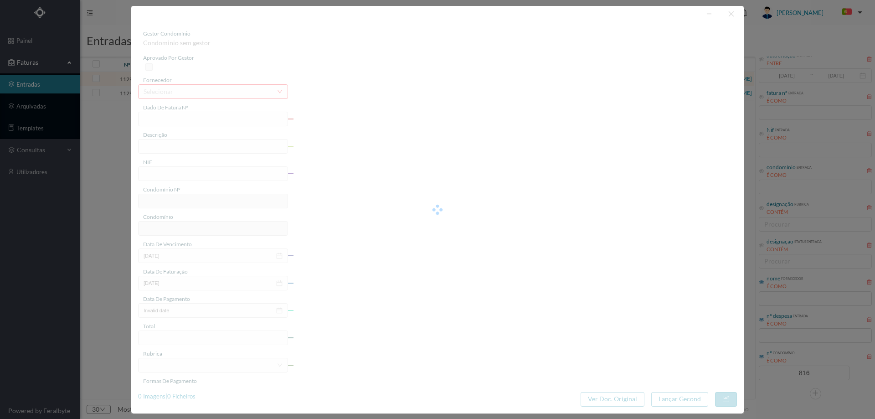
type input "FT P25/040978"
type input "PROF FERNANDO MAGANO 140 f"
type input "901806641"
type input "19-10-2025"
type input "19-09-2025"
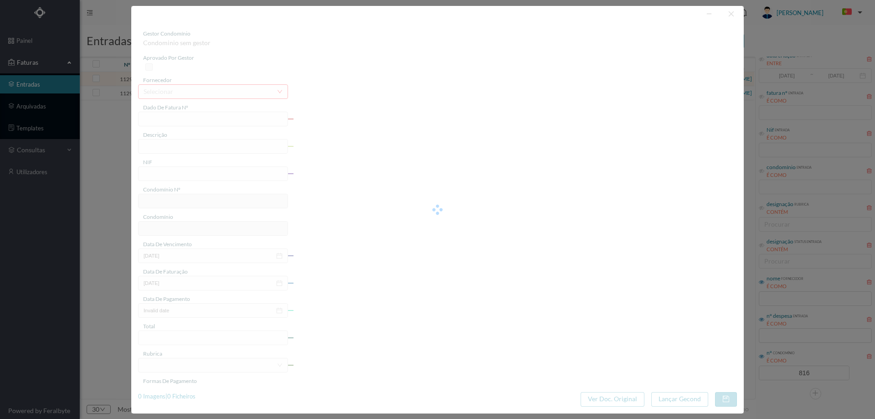
type input "19-10-2025"
type input "114.85"
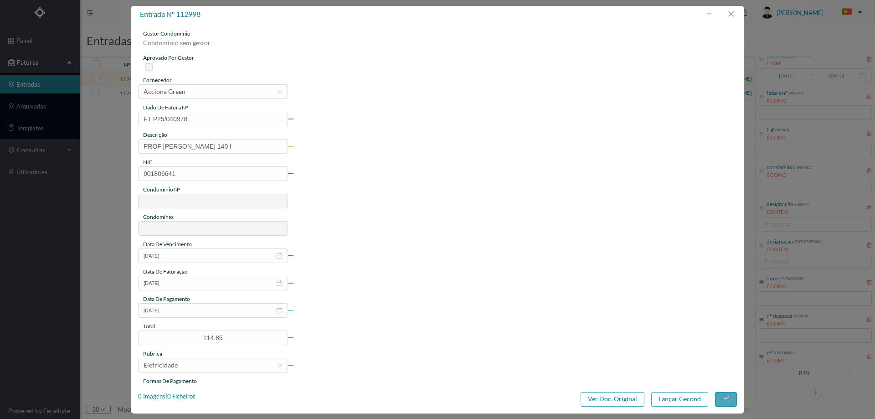
type input "816"
type input "ED. RUA PROF. FERNANDO MAGANO 140A-140B"
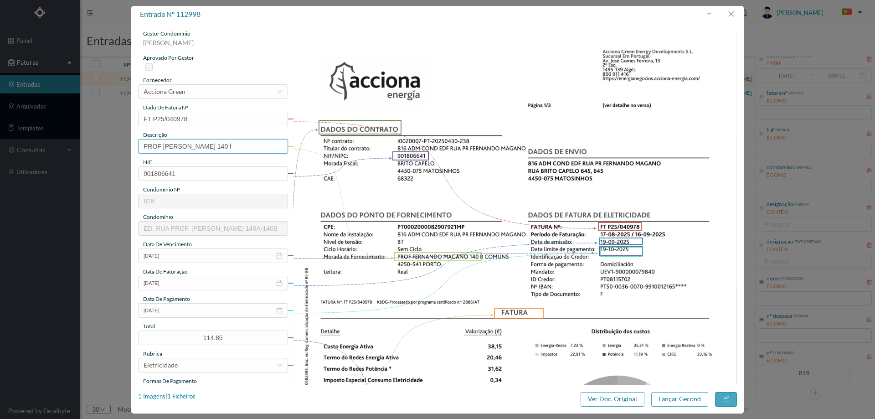
drag, startPoint x: 250, startPoint y: 147, endPoint x: 115, endPoint y: 154, distance: 135.5
click at [115, 154] on div "entrada nº 112998 gestor condomínio Joana Laroca aprovado por gestor fornecedor…" at bounding box center [437, 209] width 875 height 419
paste input "4 45/32010"
drag, startPoint x: 271, startPoint y: 149, endPoint x: 104, endPoint y: 148, distance: 167.2
click at [104, 148] on div "entrada nº 112998 gestor condomínio Joana Laroca aprovado por gestor fornecedor…" at bounding box center [437, 209] width 875 height 419
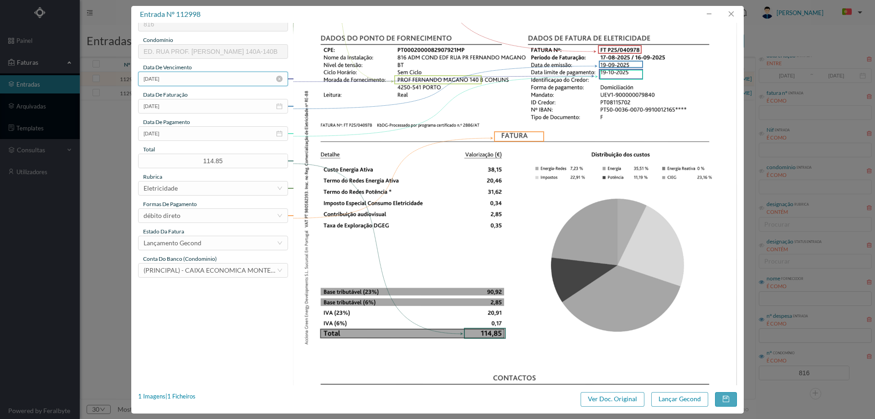
scroll to position [182, 0]
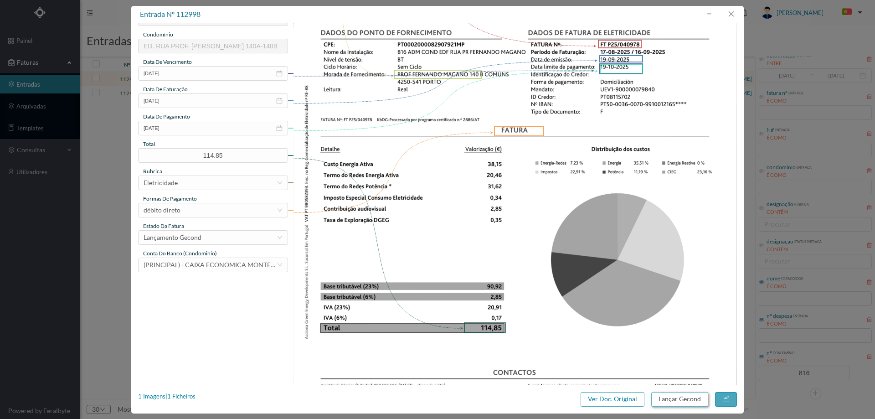
type input "140 B COMUNS (17.08.2025 A 16.09.2025)"
click at [667, 401] on button "Lançar Gecond" at bounding box center [679, 399] width 57 height 15
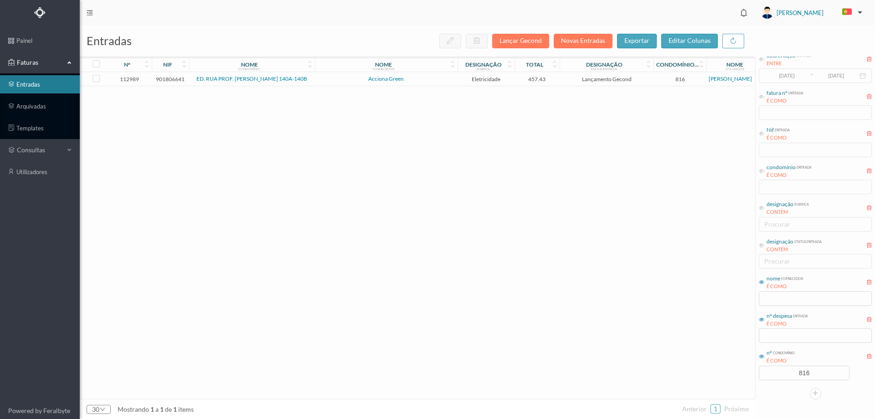
click at [323, 82] on span "Acciona Green" at bounding box center [386, 78] width 138 height 5
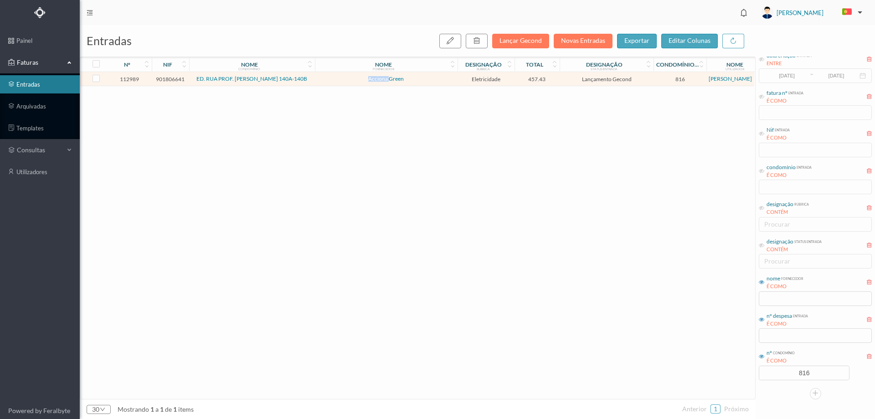
click at [323, 82] on span "Acciona Green" at bounding box center [386, 78] width 138 height 5
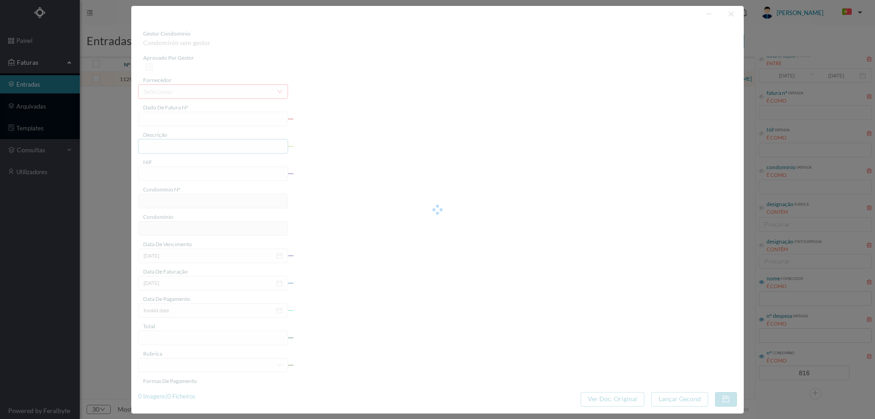
type input "FT P25/040981"
type input "PROF FERNANDO MAGANO 118"
type input "901806641"
type input "19-10-2025"
type input "19-09-2025"
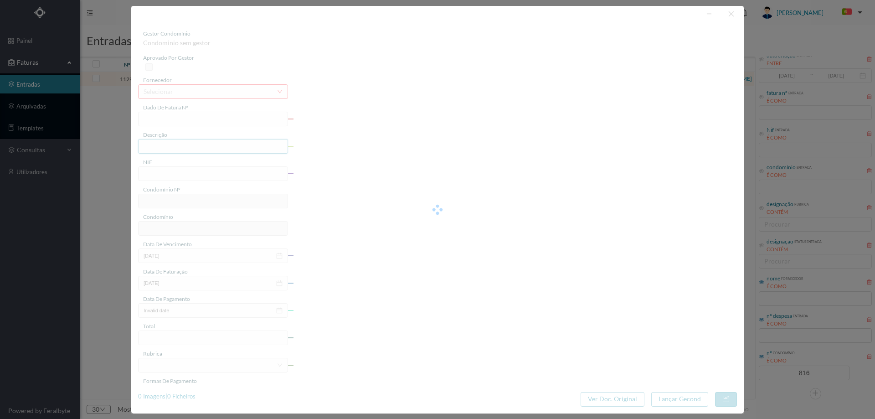
type input "19-10-2025"
type input "457.43"
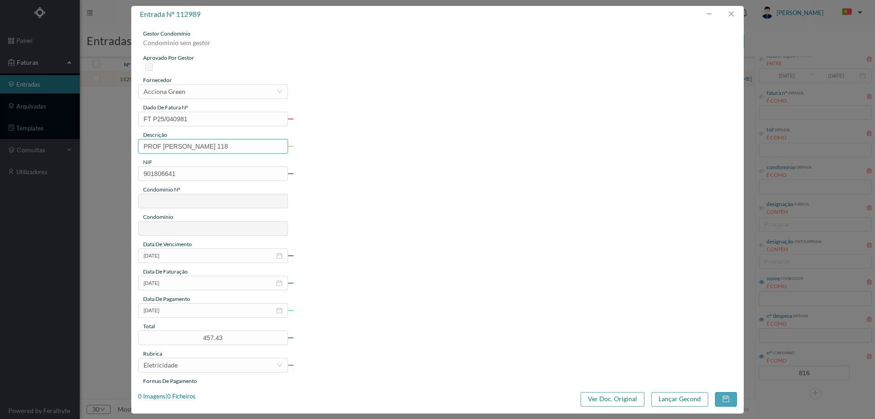
type input "816"
type input "ED. RUA PROF. FERNANDO MAGANO 140A-140B"
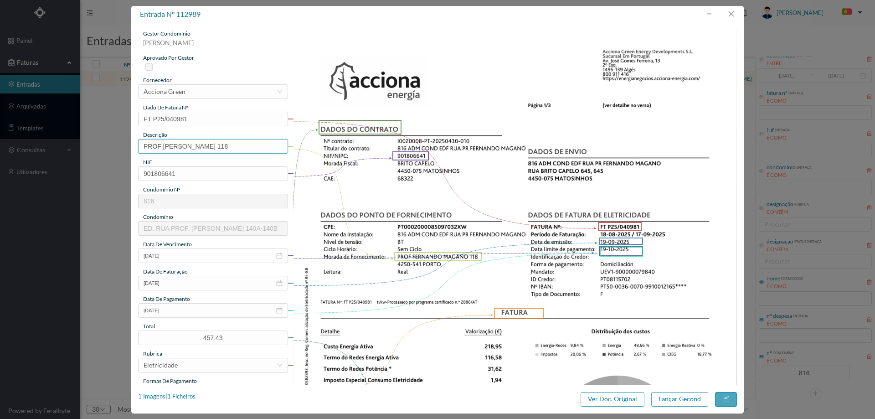
drag, startPoint x: 250, startPoint y: 148, endPoint x: 24, endPoint y: 158, distance: 226.7
click at [24, 158] on div "entrada nº 112989 gestor condomínio Joana Laroca aprovado por gestor fornecedor…" at bounding box center [437, 209] width 875 height 419
paste input "140 B COMUNS (17.08.2025 A 16.09.2025)"
click at [154, 149] on input "140 B COMUNS (17.08.2025 A 16.09.2025)" at bounding box center [213, 146] width 150 height 15
drag, startPoint x: 190, startPoint y: 146, endPoint x: 146, endPoint y: 146, distance: 44.7
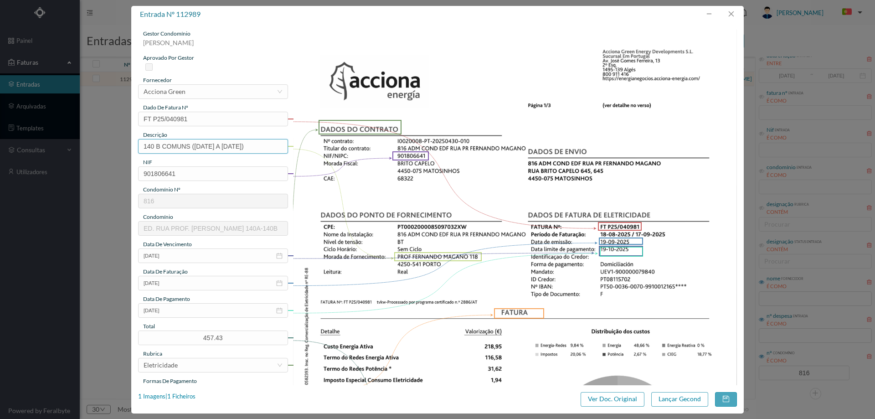
click at [146, 146] on input "140 B COMUNS (17.08.2025 A 16.09.2025)" at bounding box center [213, 146] width 150 height 15
type input "118 (17.08.2025 A 16.09.2025)"
click at [680, 398] on button "Lançar Gecond" at bounding box center [679, 399] width 57 height 15
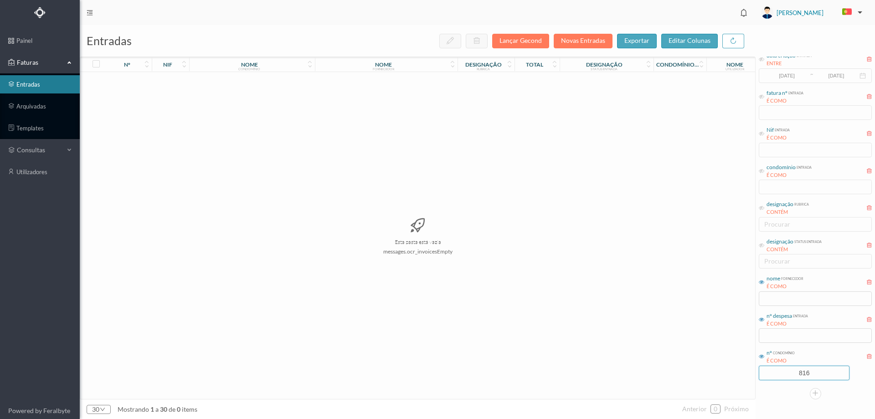
drag, startPoint x: 823, startPoint y: 374, endPoint x: 738, endPoint y: 373, distance: 84.3
click at [738, 373] on div "entradas Lançar Gecond Novas Entradas exportar editar colunas nº nif nome condo…" at bounding box center [477, 222] width 795 height 394
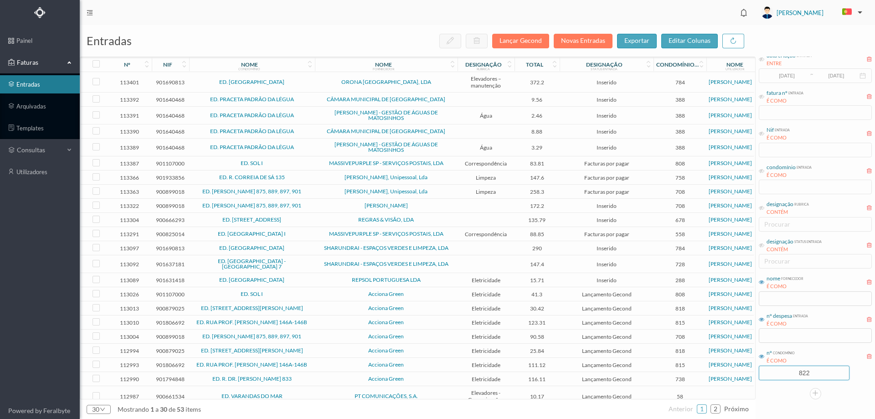
type input "822"
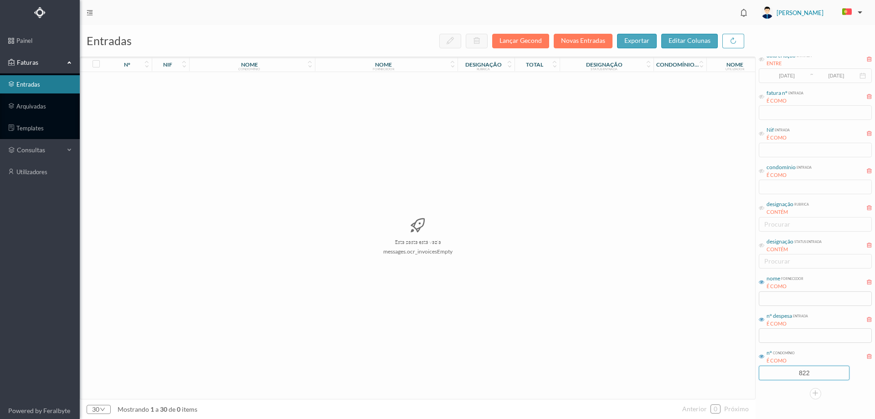
drag, startPoint x: 774, startPoint y: 371, endPoint x: 734, endPoint y: 371, distance: 40.1
click at [735, 371] on div "entradas Lançar Gecond Novas Entradas exportar editar colunas nº nif nome condo…" at bounding box center [477, 222] width 795 height 394
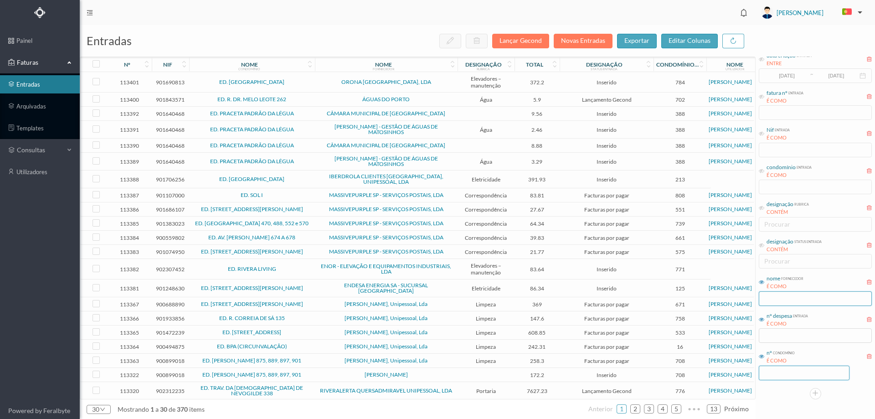
click at [794, 302] on input "text" at bounding box center [815, 298] width 113 height 15
type input "JOANA"
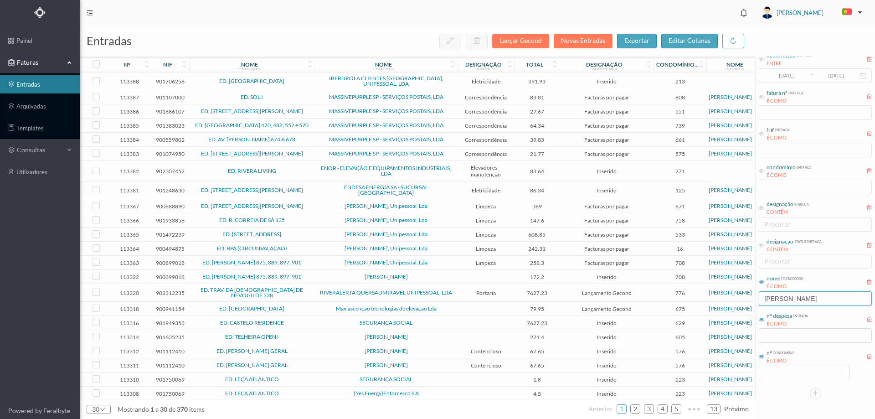
scroll to position [0, 0]
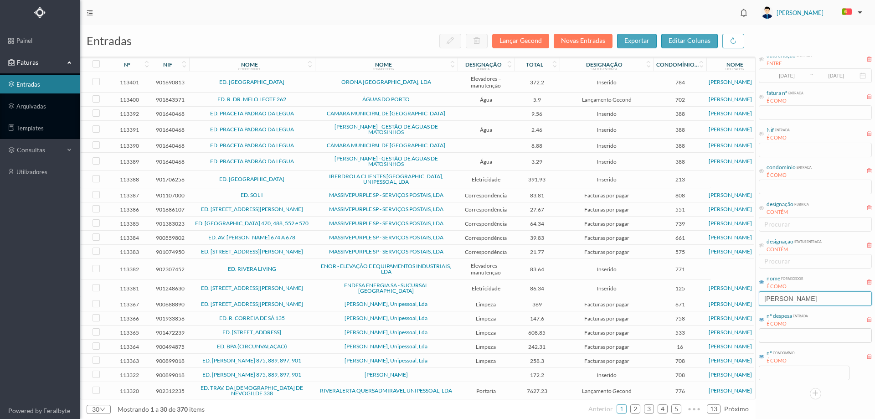
drag, startPoint x: 786, startPoint y: 303, endPoint x: 706, endPoint y: 300, distance: 80.3
click at [706, 299] on div "entradas Lançar Gecond Novas Entradas exportar editar colunas nº nif nome condo…" at bounding box center [477, 222] width 795 height 394
click at [40, 103] on link "arquivadas" at bounding box center [40, 106] width 80 height 18
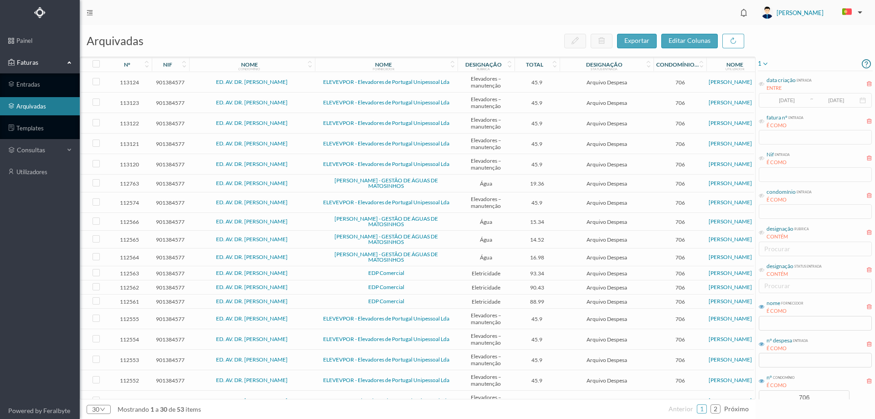
scroll to position [25, 0]
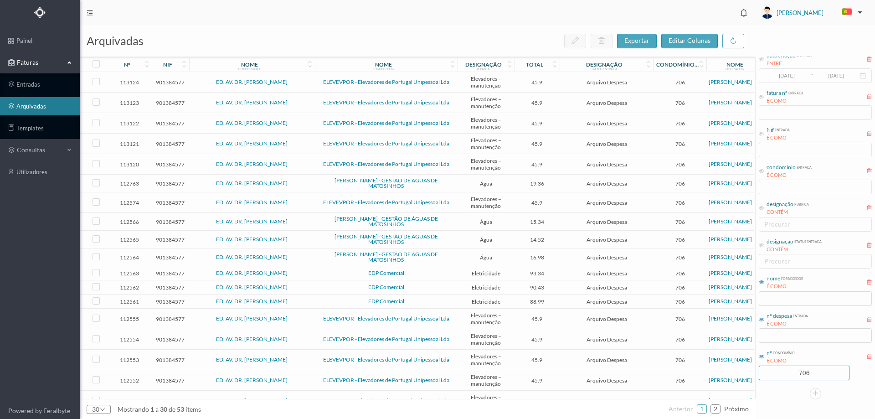
drag, startPoint x: 816, startPoint y: 394, endPoint x: 759, endPoint y: 396, distance: 56.5
click at [759, 396] on div "1 data criação entrada ENTRE 2017-05-01 ~ 2017-10-31 fatura nº entrada É COMO N…" at bounding box center [815, 215] width 119 height 367
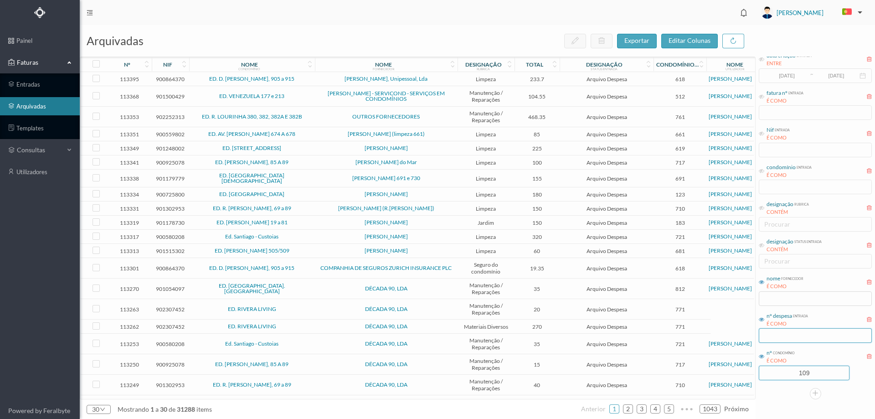
type input "109"
click at [797, 332] on input "text" at bounding box center [815, 335] width 113 height 15
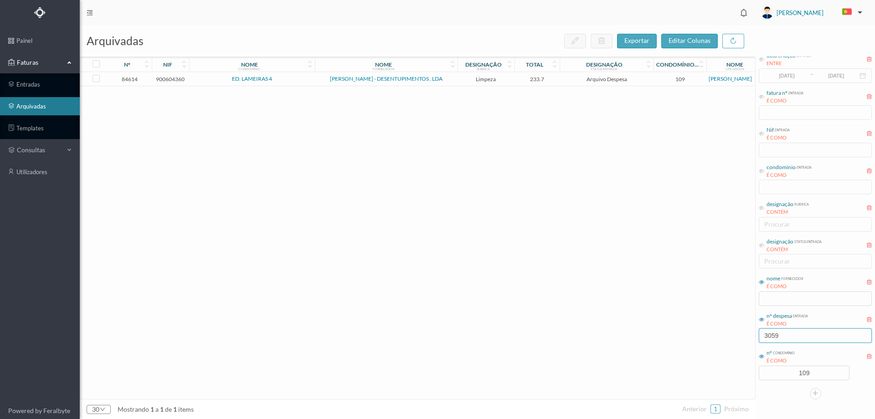
type input "3059"
click at [634, 81] on span "Arquivo Despesa" at bounding box center [606, 79] width 89 height 7
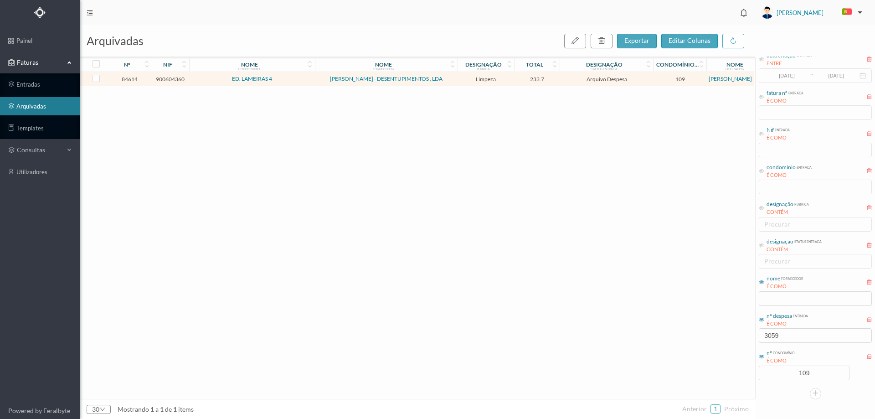
click at [634, 81] on span "Arquivo Despesa" at bounding box center [606, 79] width 89 height 7
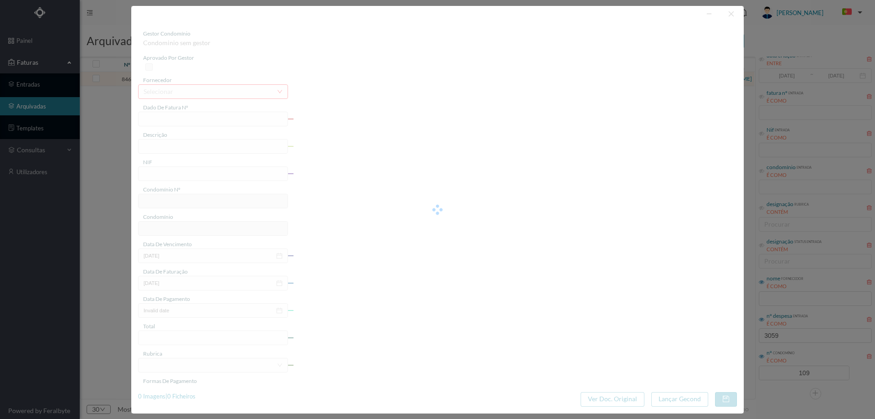
type input "FT 2024/286"
type input "Serviços de Limpeza."
type input "900604360"
type input "08-11-2024"
type input "31-10-2024"
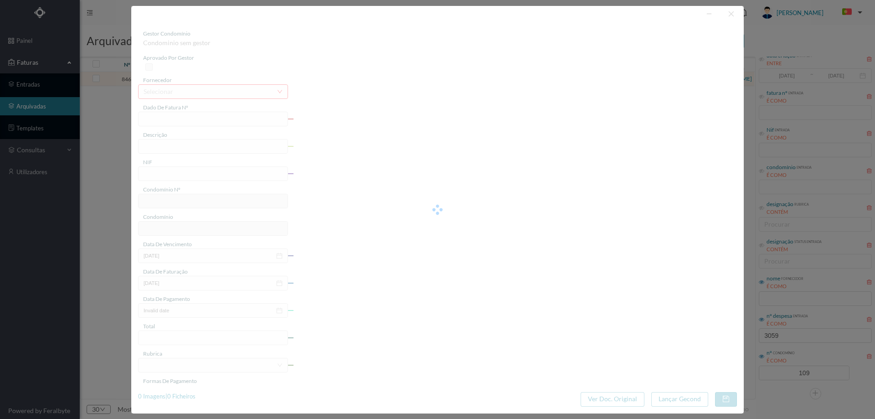
type input "13-11-2024"
type input "233.70"
type input "109"
type input "ED. LAMEIRAS 4"
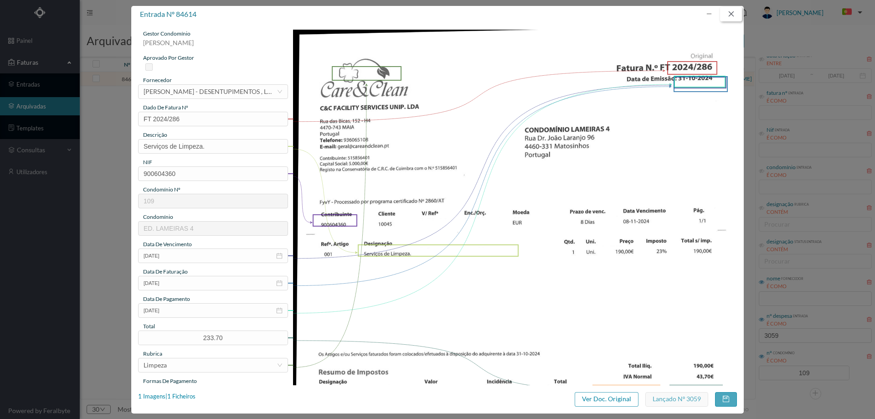
click at [733, 15] on button "button" at bounding box center [731, 14] width 22 height 15
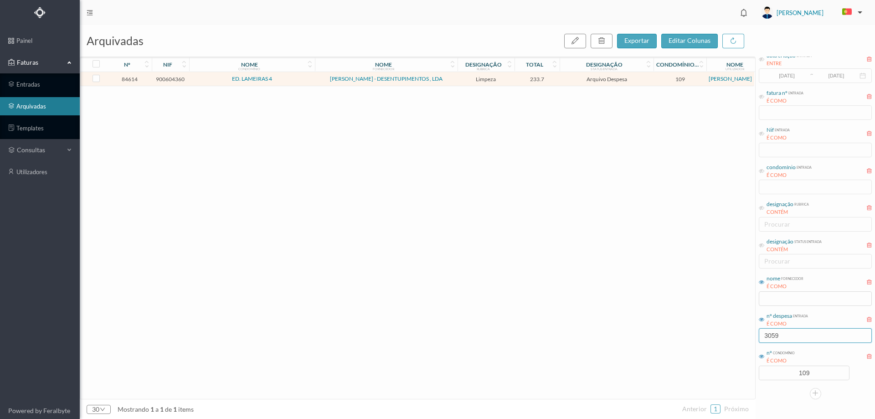
click at [826, 335] on input "3059" at bounding box center [815, 335] width 113 height 15
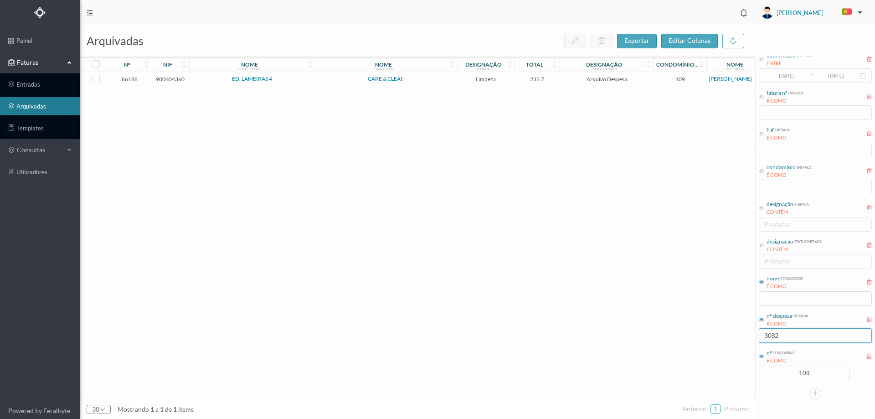
type input "3082"
click at [293, 77] on span "ED. LAMEIRAS 4" at bounding box center [251, 78] width 121 height 5
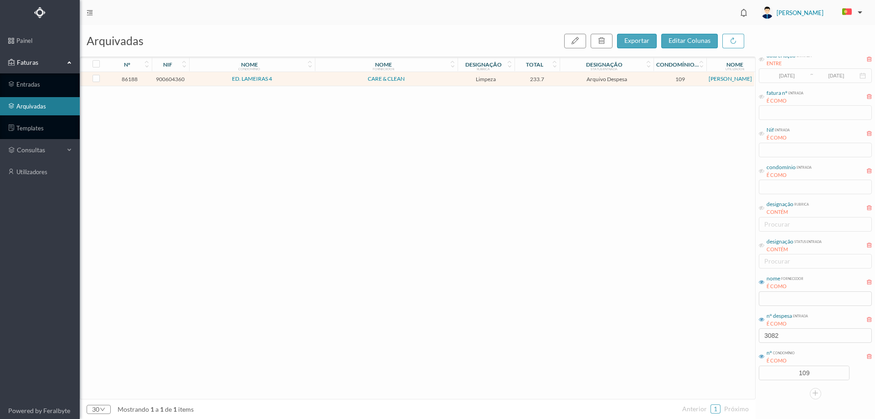
click at [293, 77] on span "ED. LAMEIRAS 4" at bounding box center [251, 78] width 121 height 5
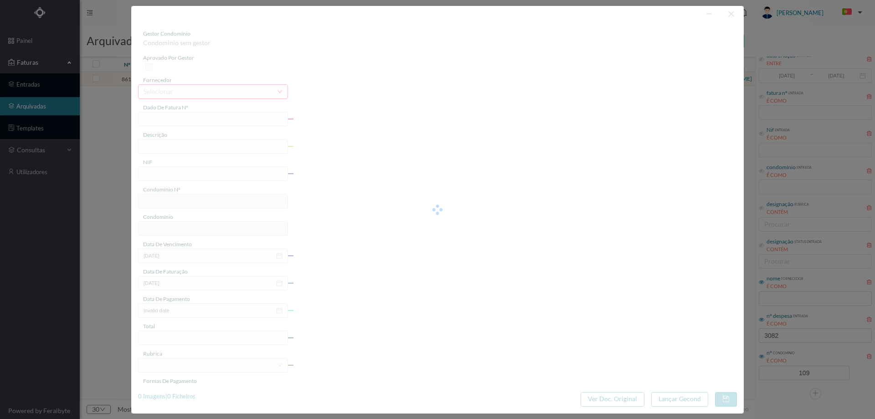
type input "FT 2024/319"
type input "Serviços de Limpeza."
type input "900604360"
type input "30-11-2024"
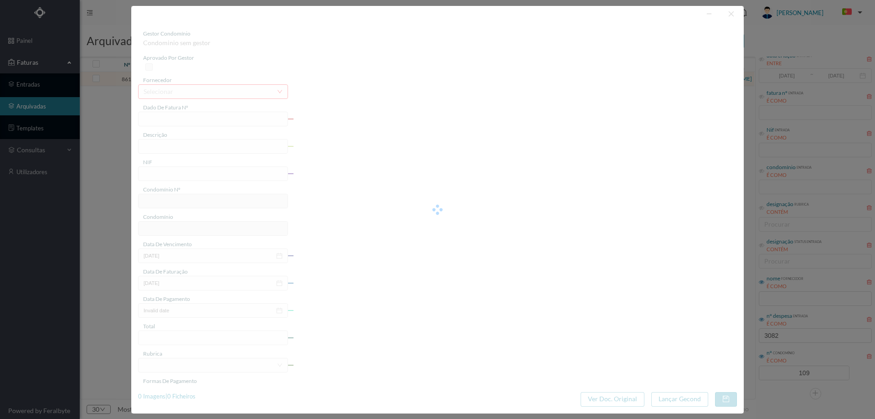
type input "02-12-2024"
type input "233.70"
type input "109"
type input "ED. LAMEIRAS 4"
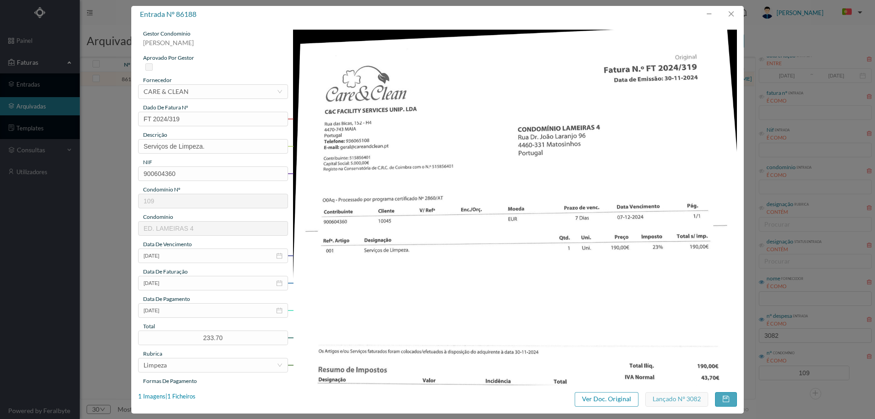
click at [735, 6] on div at bounding box center [731, 14] width 22 height 17
click at [732, 17] on button "button" at bounding box center [731, 14] width 22 height 15
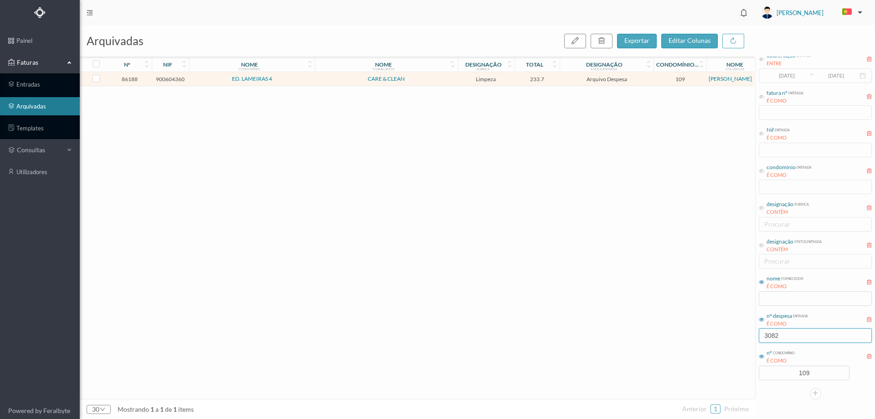
click at [800, 337] on input "3082" at bounding box center [815, 335] width 113 height 15
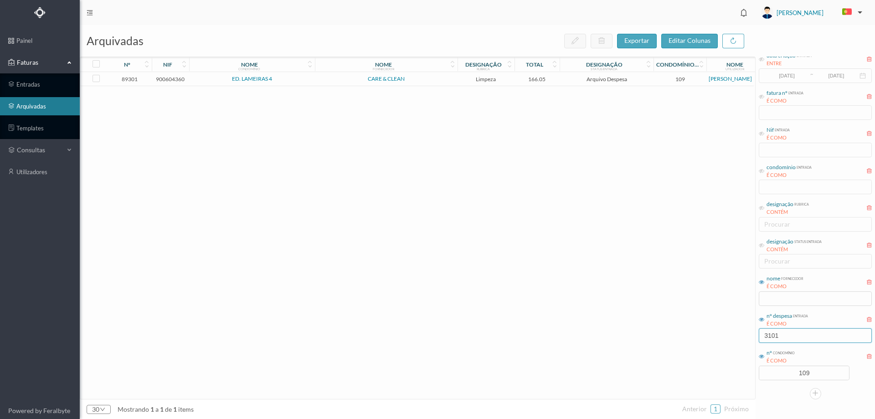
type input "3101"
click at [352, 81] on span "CARE & CLEAN" at bounding box center [386, 78] width 138 height 5
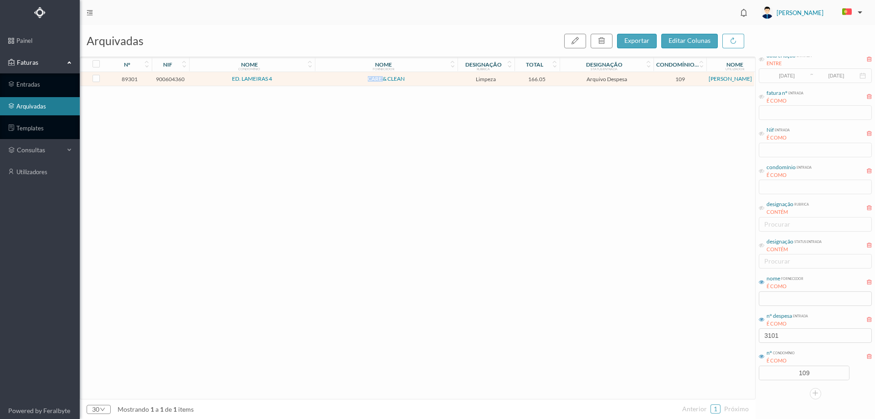
click at [352, 81] on span "CARE & CLEAN" at bounding box center [386, 78] width 138 height 5
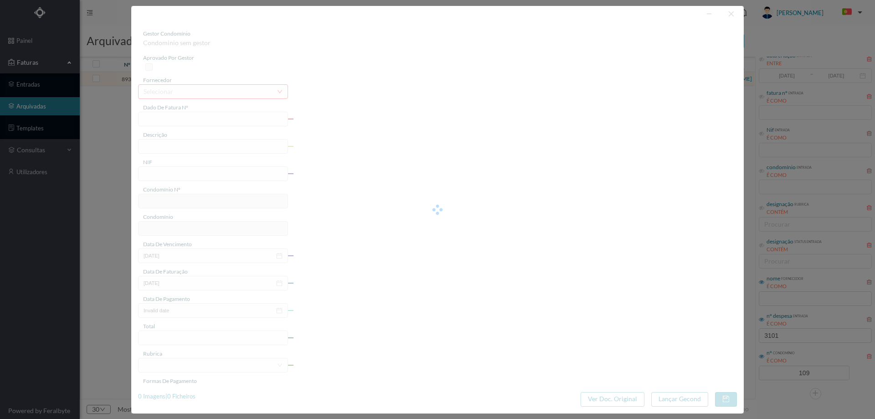
type input "FT 2025/7"
type input "Serviços de Limpeza."
type input "900604360"
type input "01-01-2025"
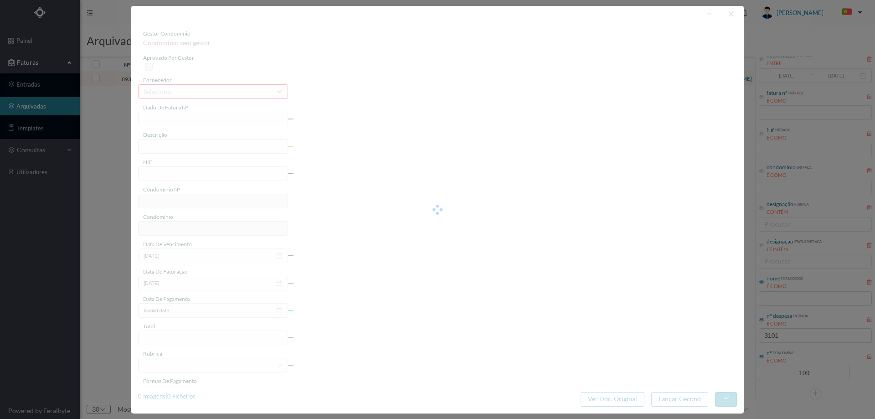
type input "02-01-2025"
type input "166.05"
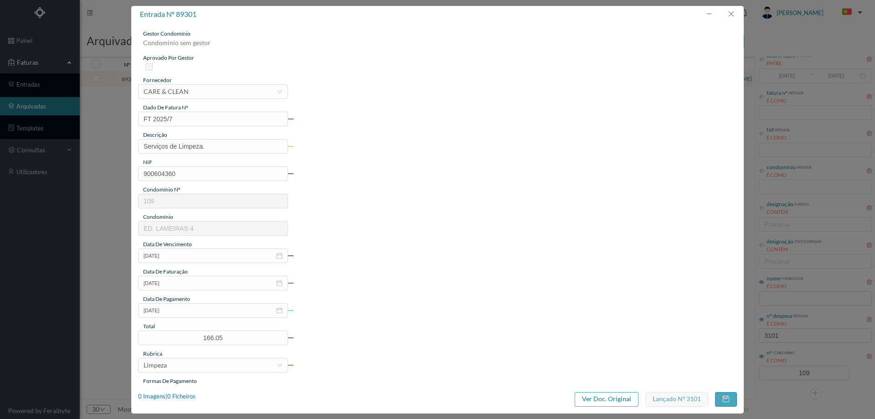
type input "109"
type input "ED. LAMEIRAS 4"
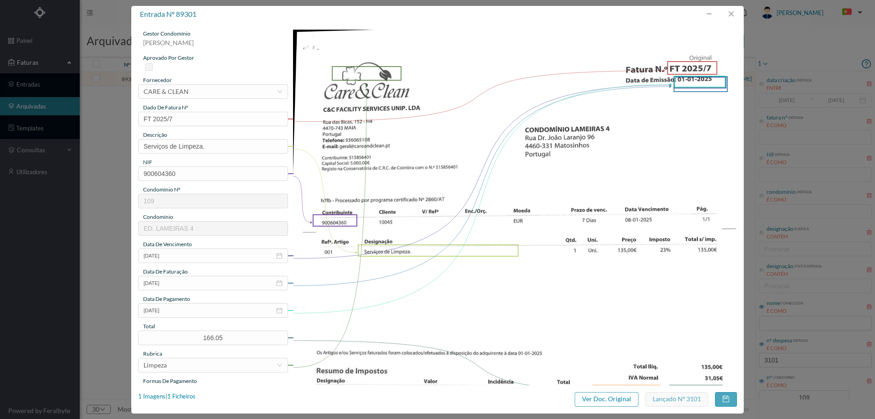
scroll to position [25, 0]
click at [738, 12] on button "button" at bounding box center [731, 14] width 22 height 15
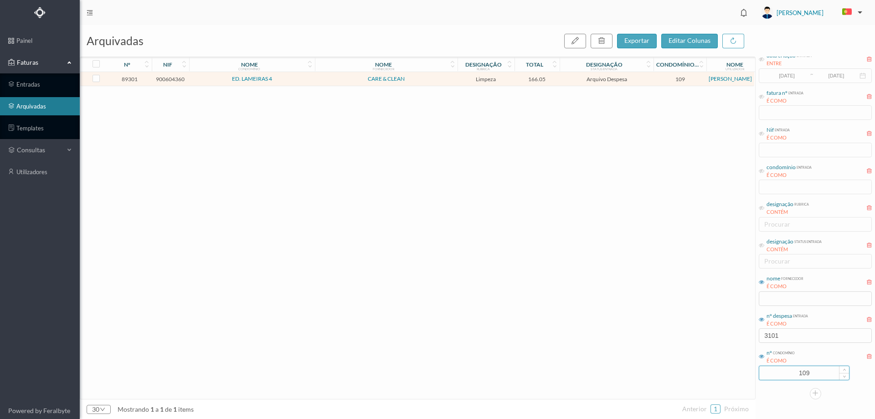
drag, startPoint x: 818, startPoint y: 375, endPoint x: 787, endPoint y: 376, distance: 31.4
click at [787, 376] on input "109" at bounding box center [804, 373] width 90 height 14
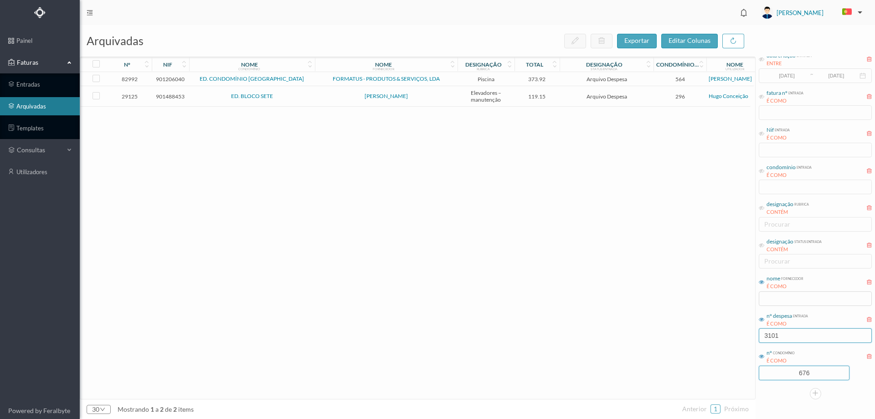
type input "676"
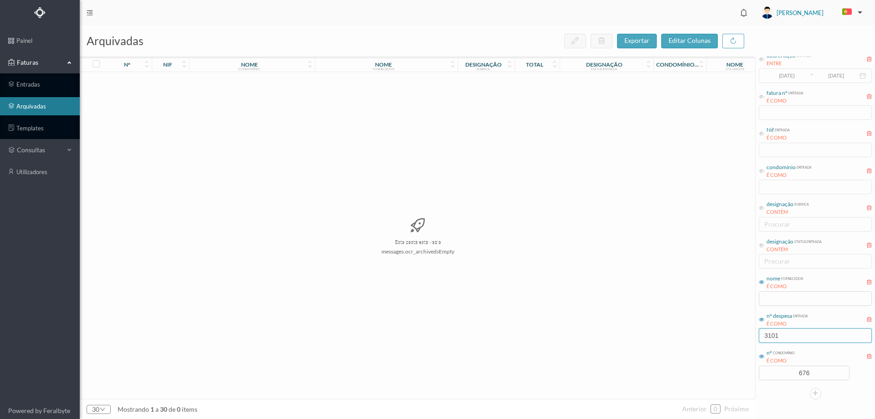
drag, startPoint x: 787, startPoint y: 342, endPoint x: 756, endPoint y: 339, distance: 31.2
click at [735, 339] on div "arquivadas exportar editar colunas nº nif nome condomínio nome fornecedor desig…" at bounding box center [477, 222] width 795 height 394
type input "280"
click at [441, 75] on td "Limpezas Para Ontem Unipessoal, Lda" at bounding box center [386, 79] width 143 height 14
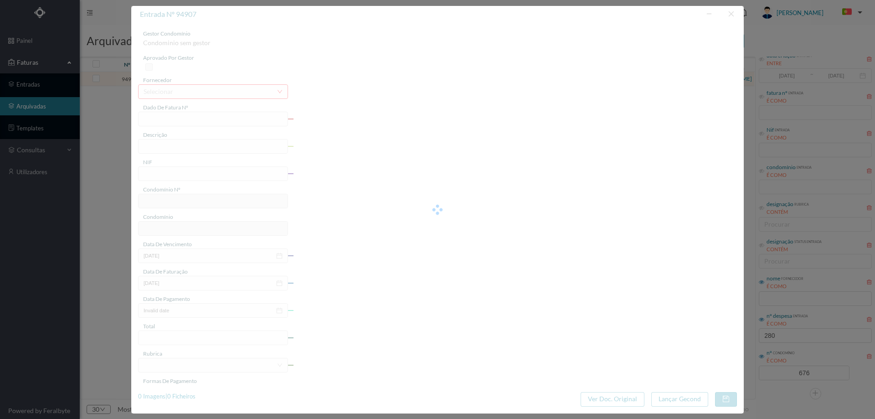
type input "FT 2025/88"
type input "Limpeza Fevereiro 2025"
type input "900780029"
type input "2025-02-28"
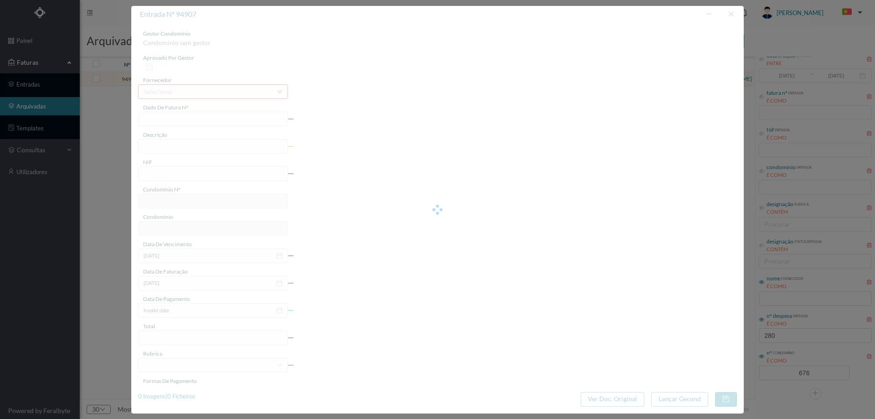
type input "2025-03-05"
type input "207.53"
type input "676"
type input "ED. AVENIDA DA REPÚBLICA 255"
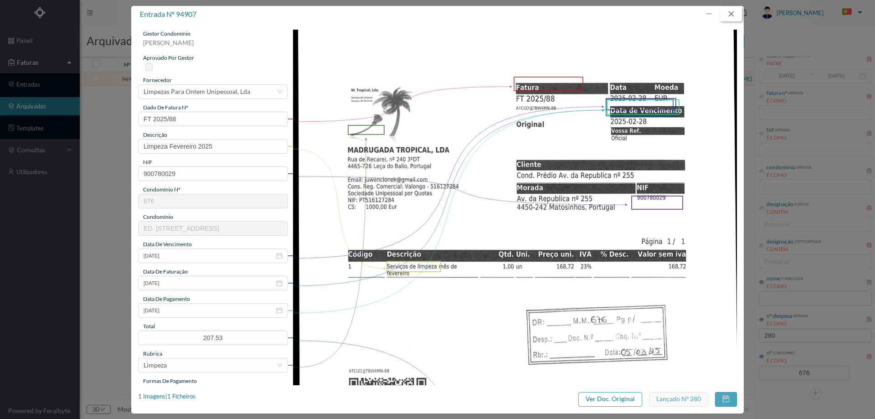
click at [734, 19] on button "button" at bounding box center [731, 14] width 22 height 15
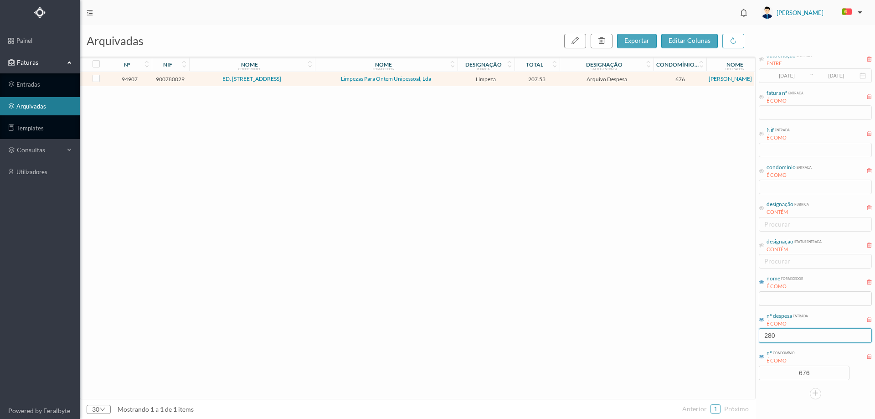
drag, startPoint x: 805, startPoint y: 335, endPoint x: 694, endPoint y: 335, distance: 111.6
click at [694, 335] on div "arquivadas exportar editar colunas nº nif nome condomínio nome fornecedor desig…" at bounding box center [477, 222] width 795 height 394
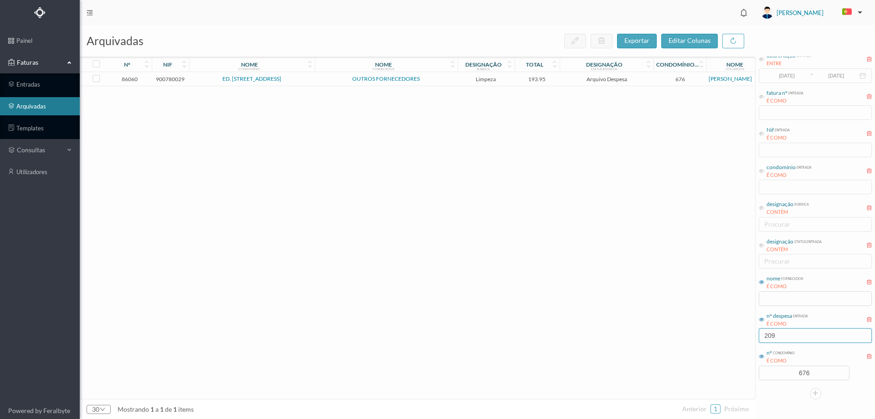
type input "209"
click at [445, 84] on td "OUTROS FORNECEDORES" at bounding box center [386, 79] width 143 height 14
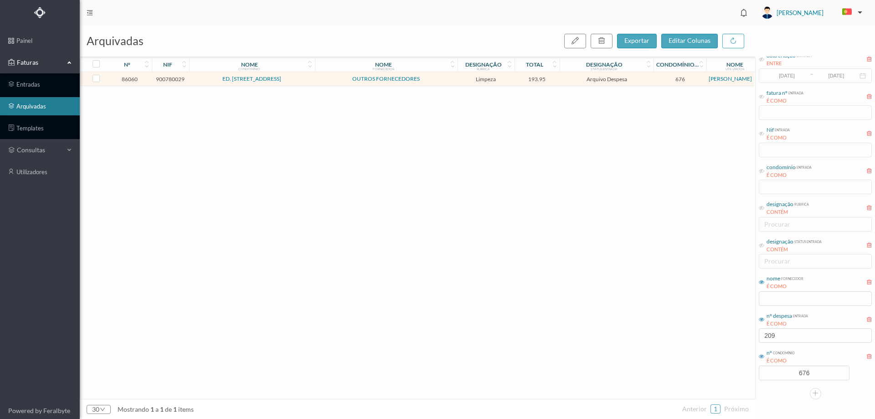
click at [445, 84] on td "OUTROS FORNECEDORES" at bounding box center [386, 79] width 143 height 14
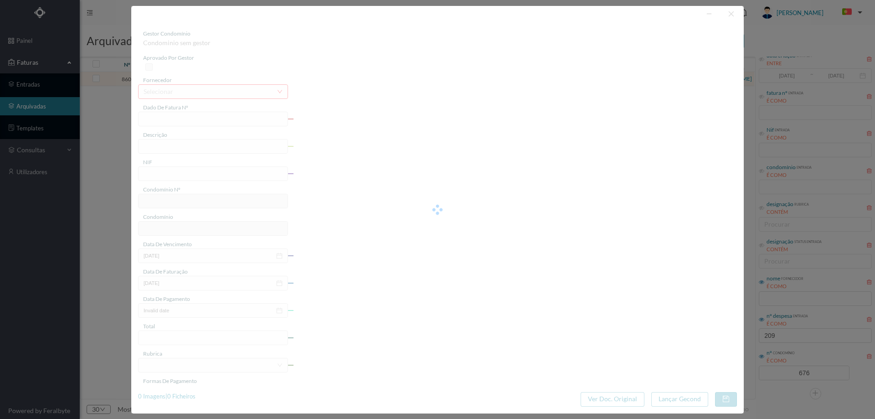
type input "FT 2024/605"
type input "Serviços de limpeza novembro 24"
type input "900780029"
type input "2024-11-29"
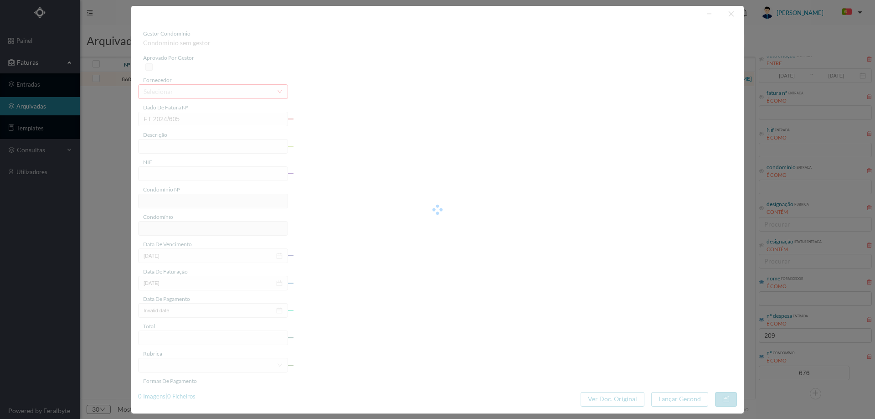
type input "2024-12-02"
type input "193.95"
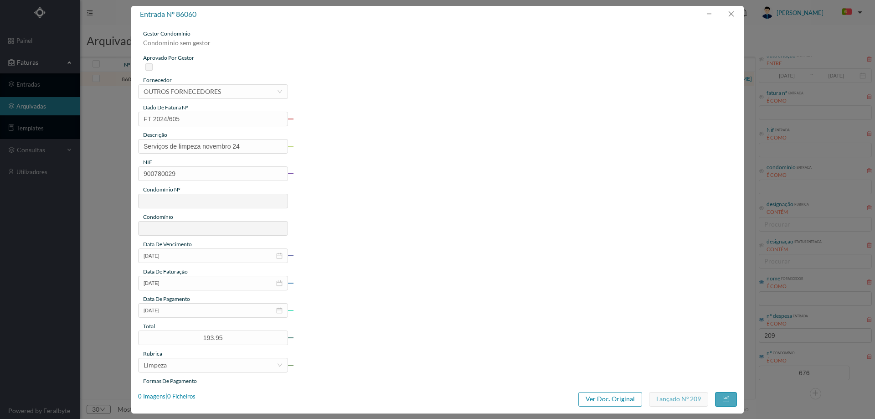
type input "676"
type input "ED. AVENIDA DA REPÚBLICA 255"
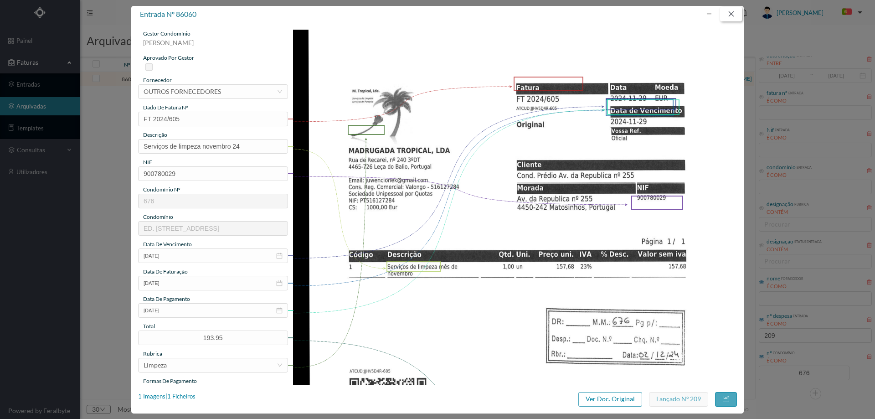
click at [726, 15] on button "button" at bounding box center [731, 14] width 22 height 15
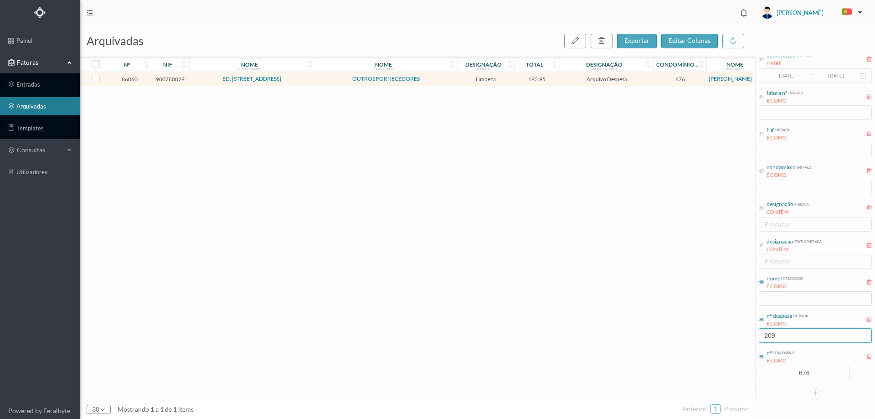
drag, startPoint x: 759, startPoint y: 334, endPoint x: 739, endPoint y: 334, distance: 20.5
click at [739, 334] on div "arquivadas exportar editar colunas nº nif nome condomínio nome fornecedor desig…" at bounding box center [477, 222] width 795 height 394
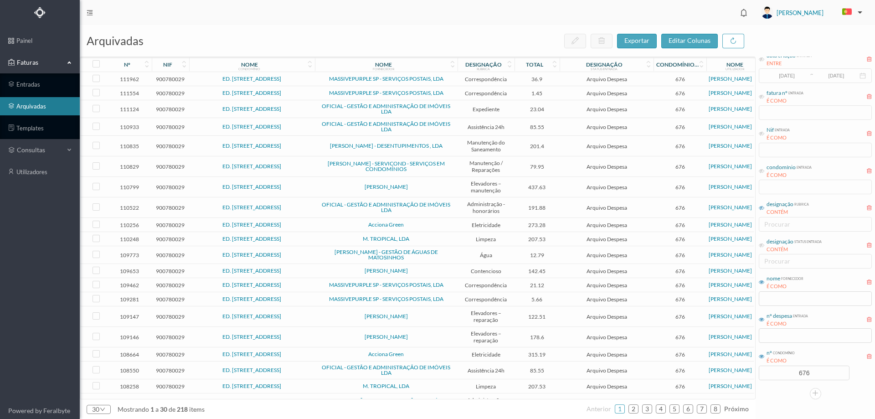
click at [762, 207] on icon at bounding box center [761, 207] width 5 height 5
click at [776, 230] on div "procurar" at bounding box center [813, 224] width 105 height 14
type input "limpeza"
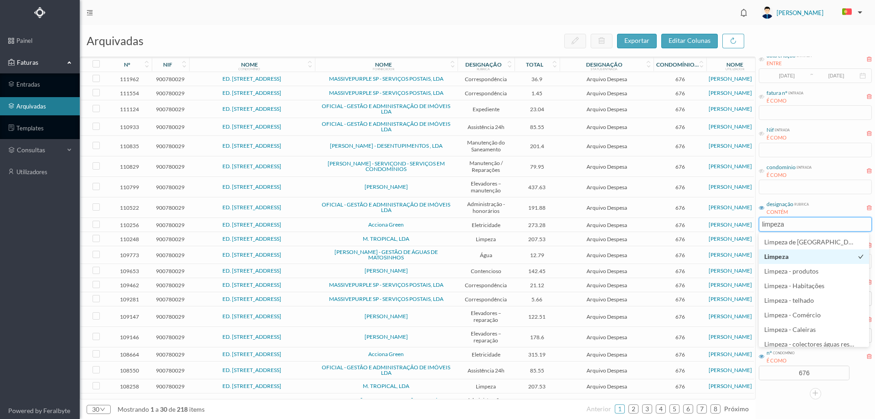
click at [810, 259] on li "Limpeza" at bounding box center [814, 256] width 110 height 15
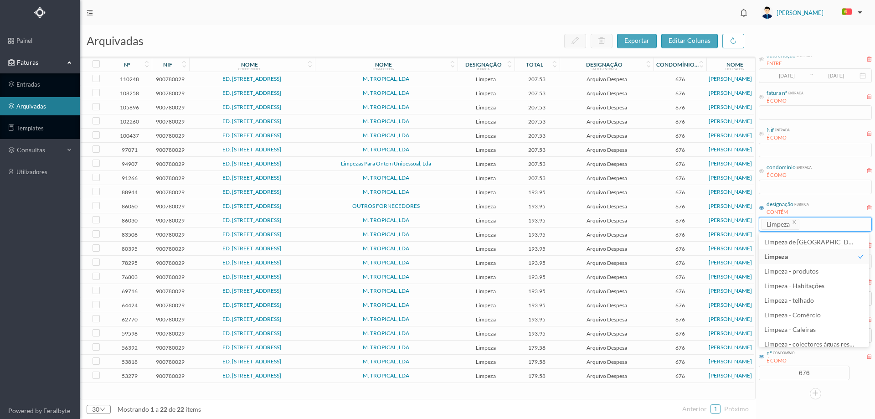
click at [559, 252] on td "193.95" at bounding box center [537, 249] width 46 height 14
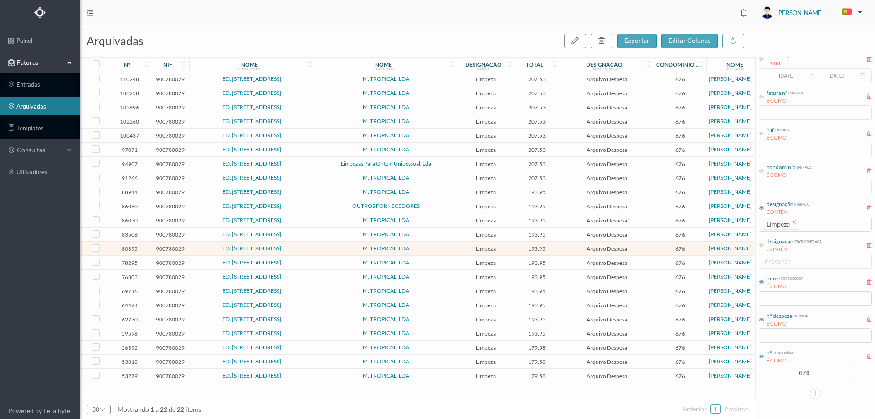
click at [559, 252] on td "193.95" at bounding box center [537, 249] width 46 height 14
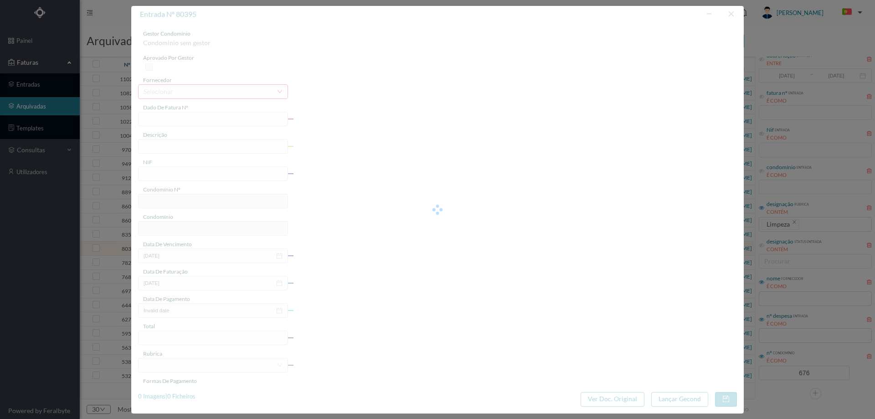
type input "FT 2024/508"
type input "setembro 2024"
type input "900780029"
type input "2024-10-01"
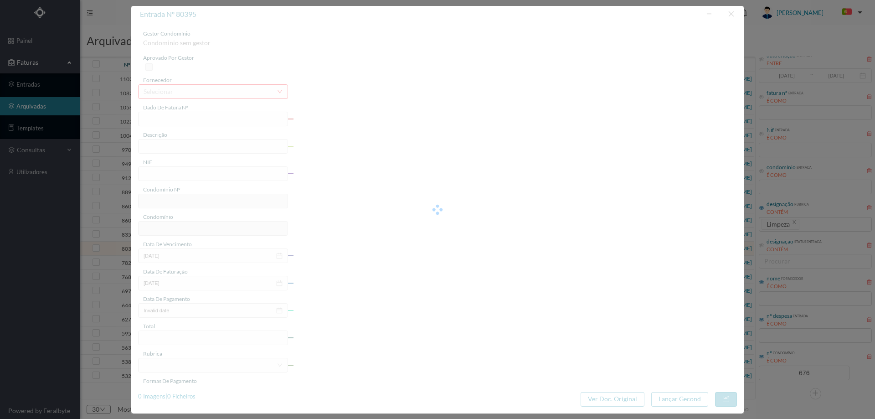
type input "2024-10-02"
type input "193.95"
type input "676"
type input "ED. AVENIDA DA REPÚBLICA 255"
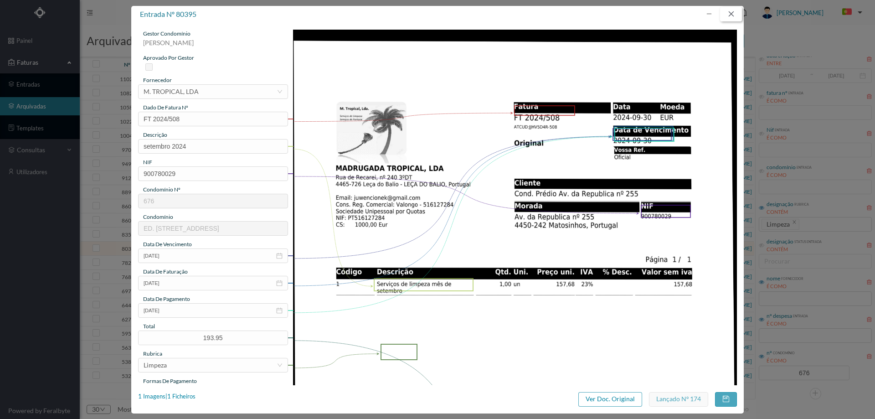
click at [730, 16] on button "button" at bounding box center [731, 14] width 22 height 15
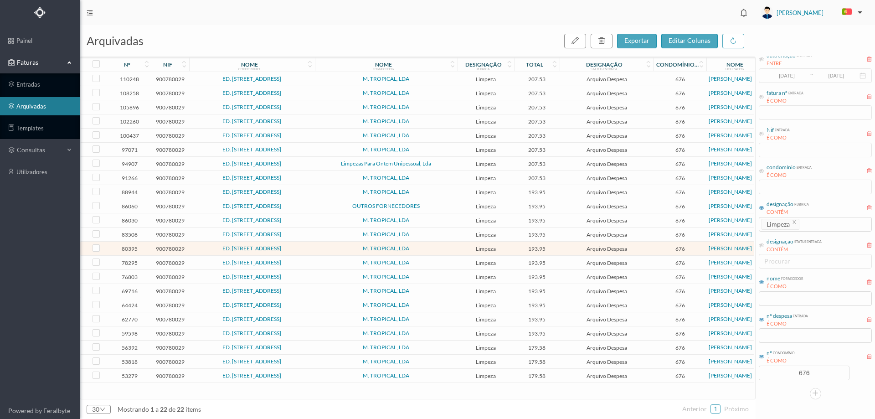
click at [571, 234] on span "Arquivo Despesa" at bounding box center [606, 234] width 89 height 7
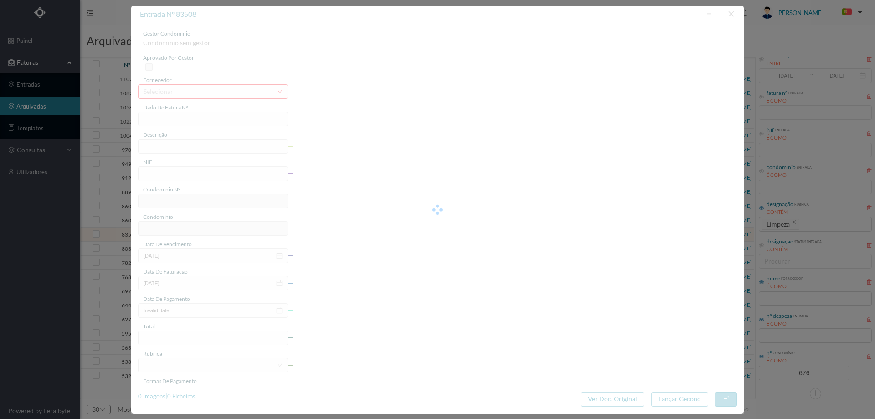
type input "FT 2024/560"
type input "outubro 2024"
type input "900780029"
type input "2024-11-05"
type input "2024-10-28"
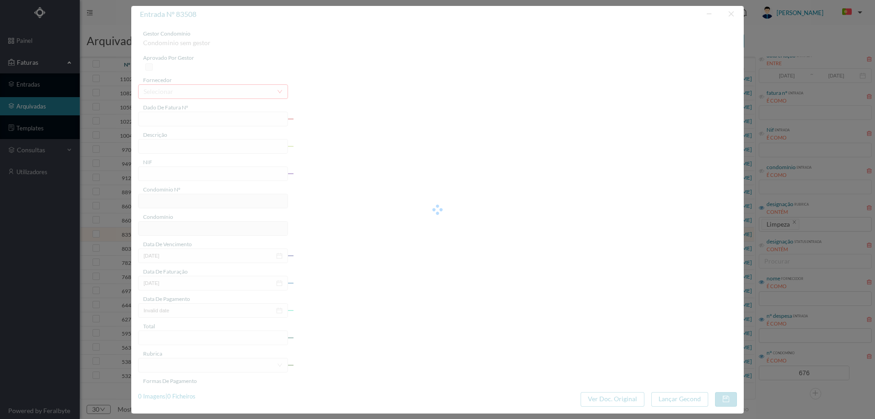
type input "2024-11-05"
type input "193.95"
type input "676"
type input "ED. AVENIDA DA REPÚBLICA 255"
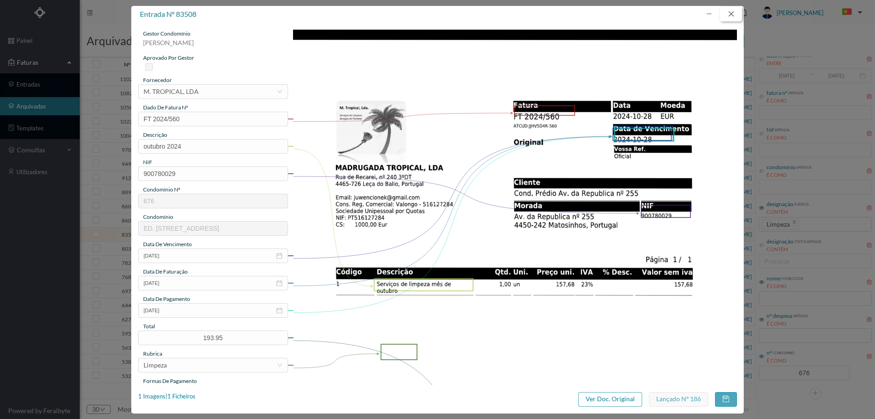
click at [731, 15] on button "button" at bounding box center [731, 14] width 22 height 15
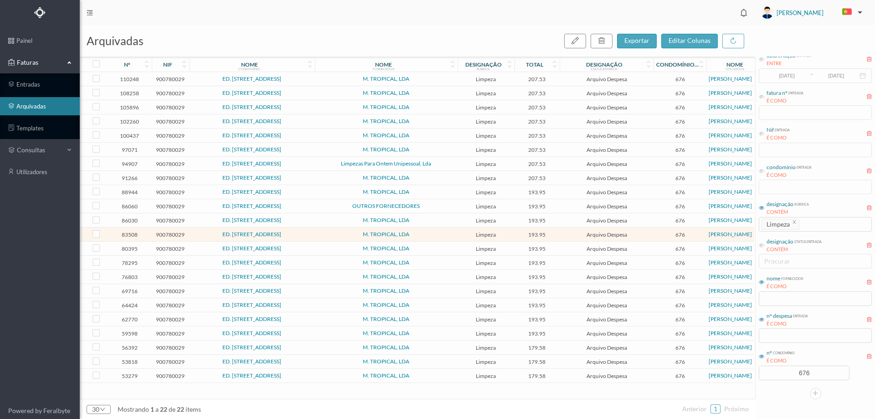
click at [570, 224] on td "Arquivo Despesa" at bounding box center [607, 220] width 94 height 14
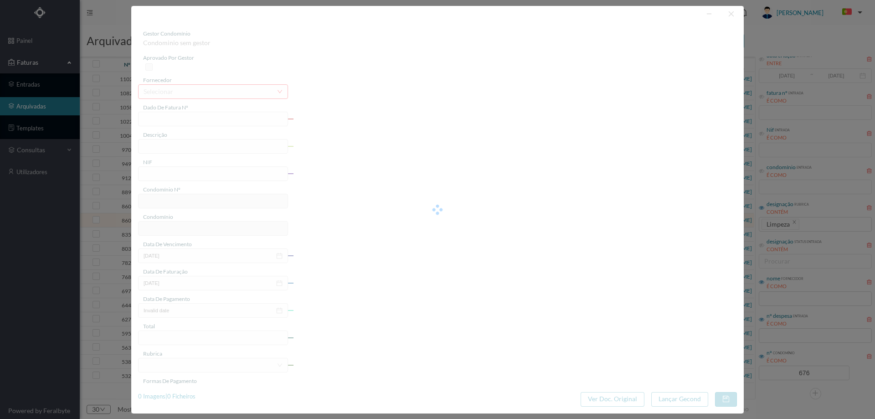
type input "FT 2024/605"
type input "Serviços de limpeza mês de novembro 24"
type input "900780029"
type input "2024-11-29"
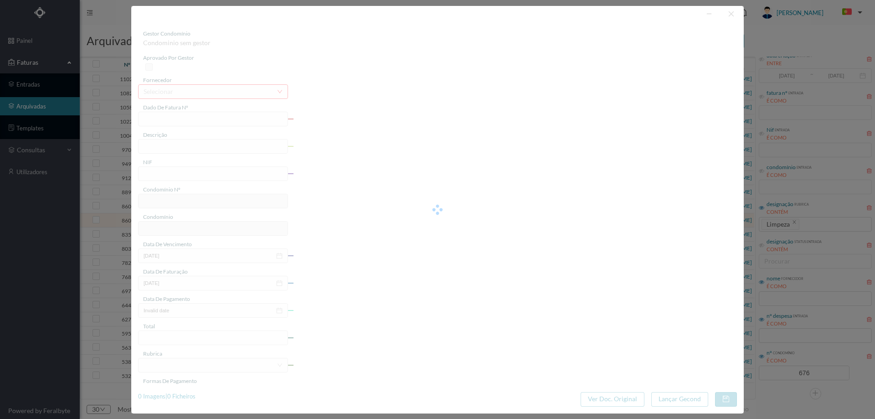
type input "2024-12-06"
type input "193.95"
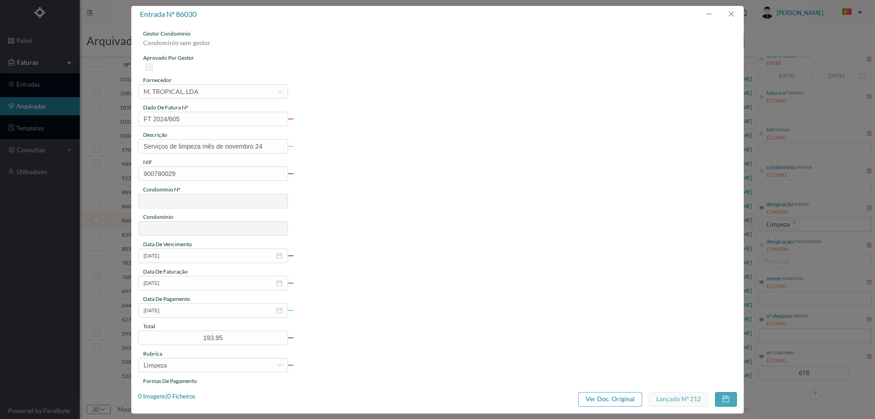
type input "676"
type input "ED. AVENIDA DA REPÚBLICA 255"
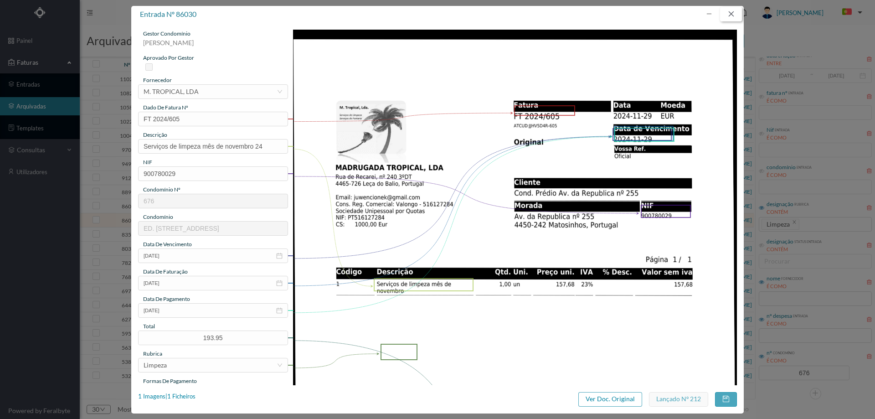
click at [728, 15] on button "button" at bounding box center [731, 14] width 22 height 15
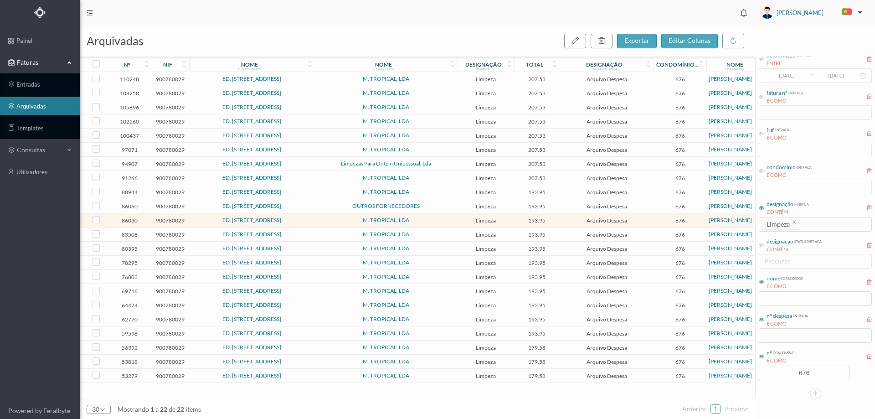
click at [459, 177] on td "Limpeza" at bounding box center [486, 178] width 57 height 14
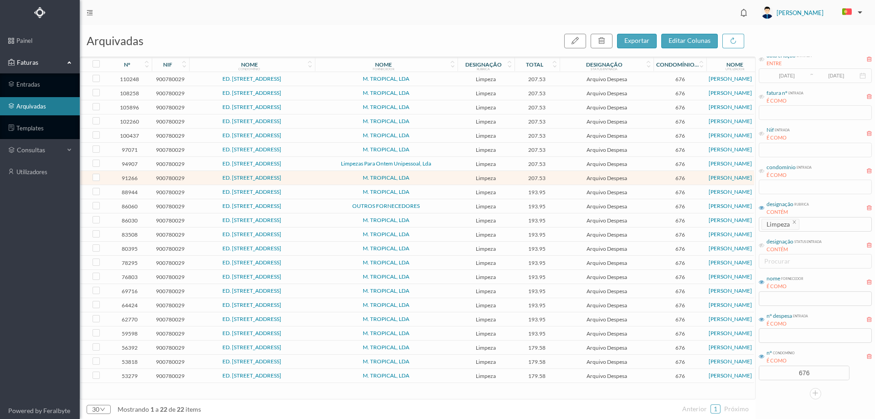
click at [452, 178] on span "M. TROPICAL, LDA" at bounding box center [386, 177] width 138 height 5
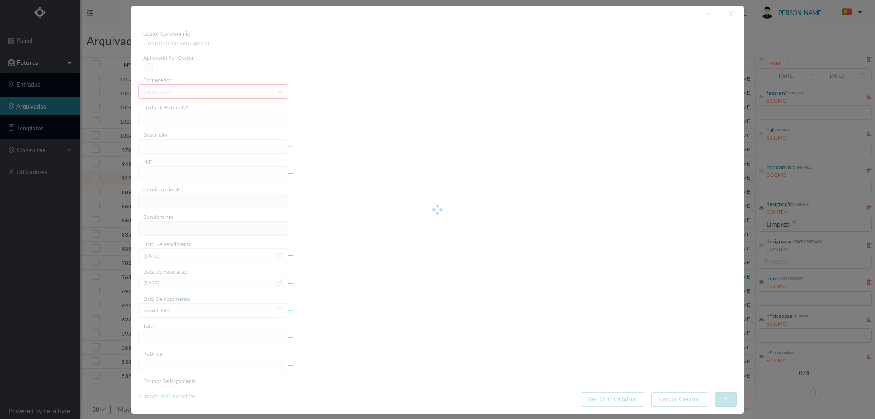
type input "FT 2025/19"
type input "Serviços de limpeza mês de janeiro 2025"
type input "900780029"
type input "2025-01-28"
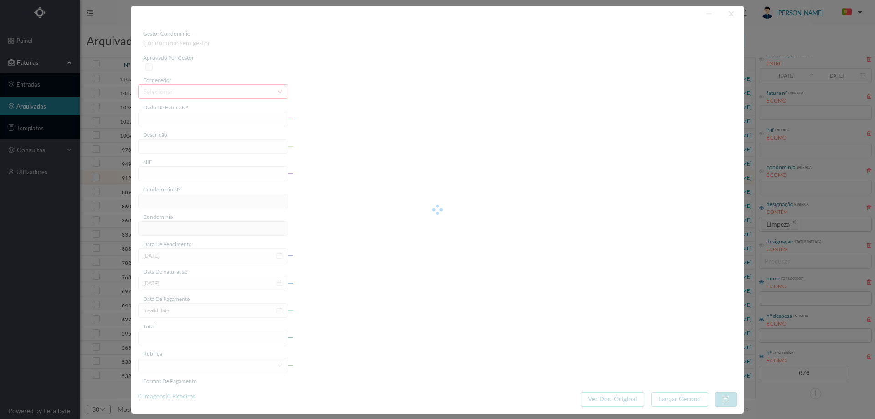
type input "2025-01-29"
type input "207.53"
type input "676"
type input "ED. AVENIDA DA REPÚBLICA 255"
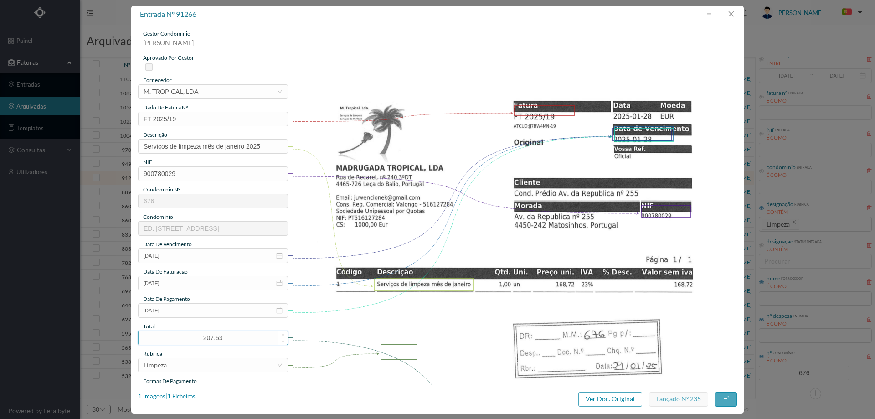
drag, startPoint x: 200, startPoint y: 339, endPoint x: 222, endPoint y: 338, distance: 21.9
click at [222, 338] on input "207.53" at bounding box center [213, 338] width 149 height 14
click at [730, 15] on button "button" at bounding box center [731, 14] width 22 height 15
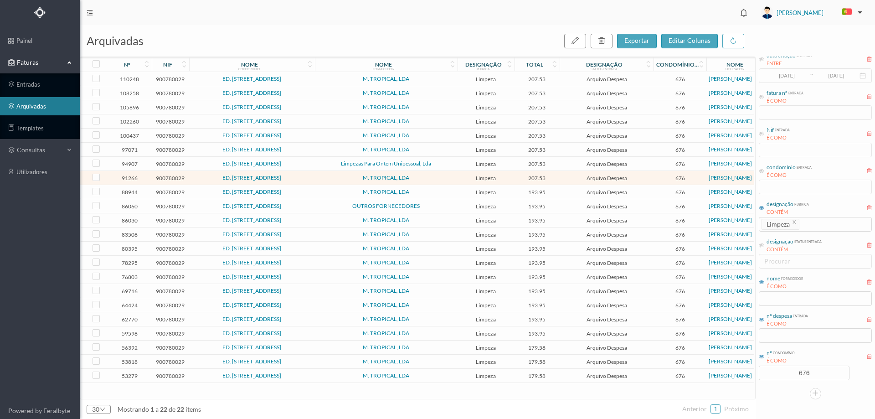
click at [440, 235] on span "M. TROPICAL, LDA" at bounding box center [386, 233] width 138 height 5
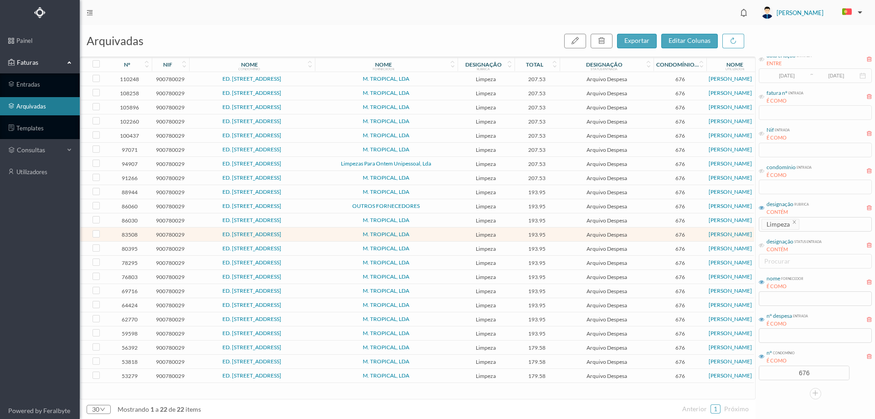
click at [440, 235] on span "M. TROPICAL, LDA" at bounding box center [386, 233] width 138 height 5
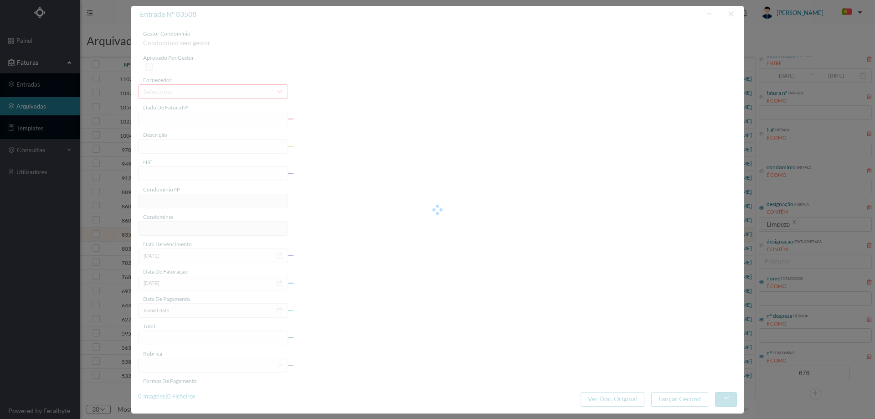
type input "FT 2024/560"
type input "outubro 2024"
type input "900780029"
type input "2024-11-05"
type input "2024-10-28"
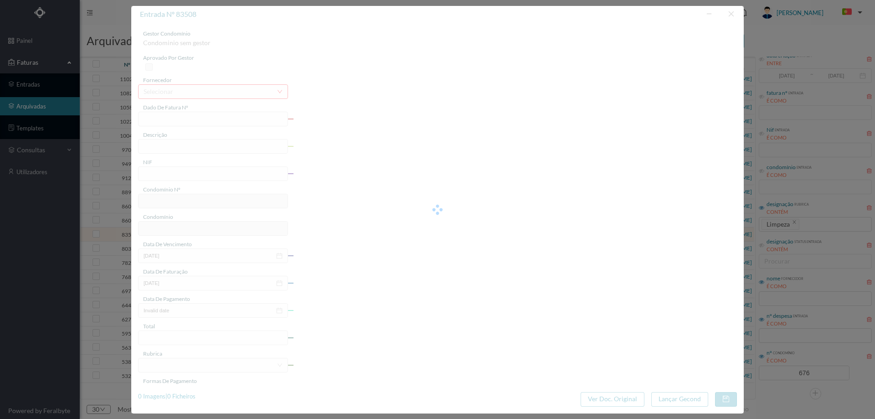
type input "2024-11-05"
type input "193.95"
type input "676"
type input "ED. AVENIDA DA REPÚBLICA 255"
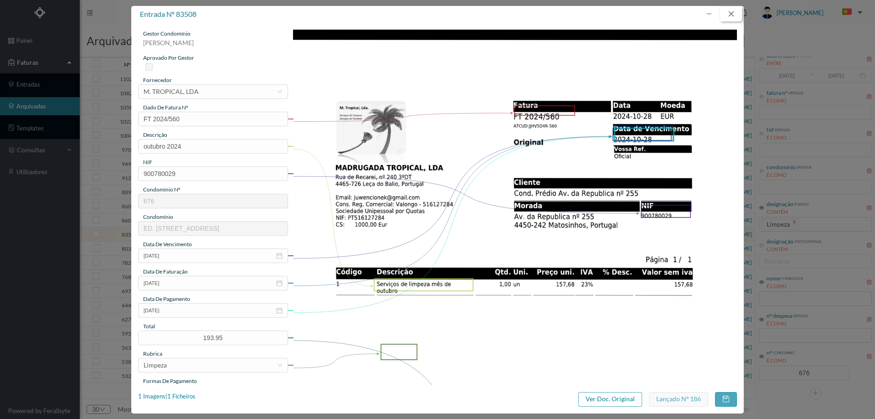
click at [737, 12] on button "button" at bounding box center [731, 14] width 22 height 15
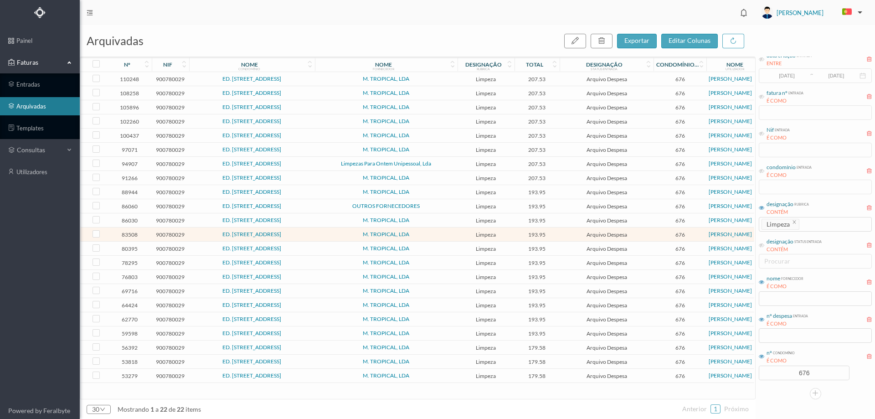
click at [443, 223] on td "M. TROPICAL, LDA" at bounding box center [386, 220] width 143 height 14
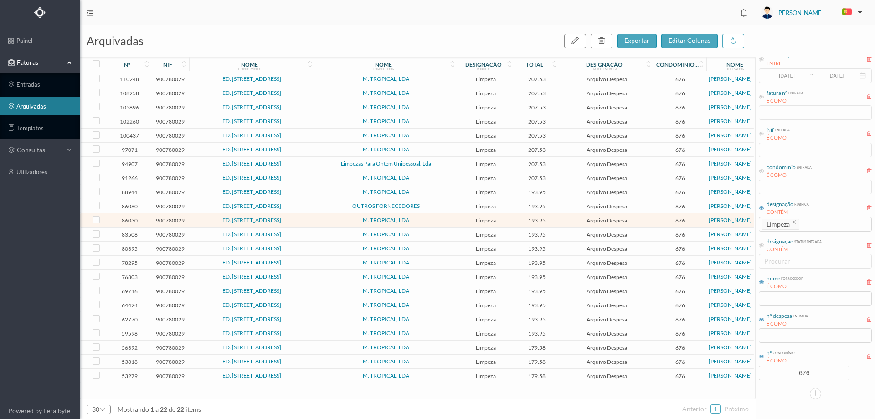
click at [443, 223] on td "M. TROPICAL, LDA" at bounding box center [386, 220] width 143 height 14
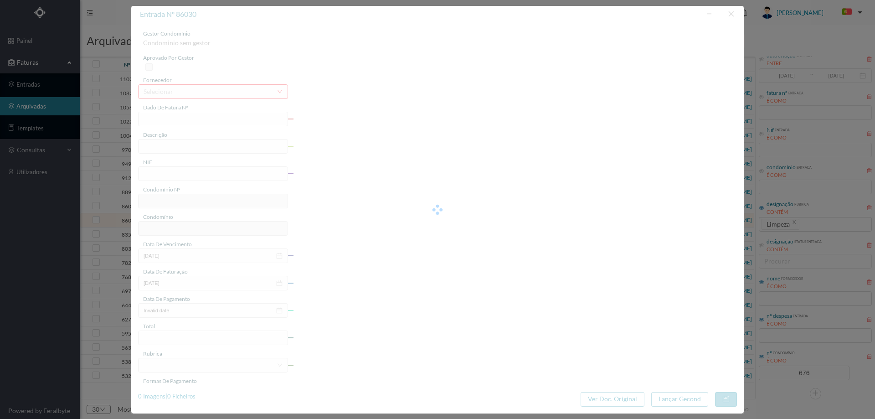
type input "FT 2024/605"
type input "Serviços de limpeza mês de novembro 24"
type input "900780029"
type input "2024-11-29"
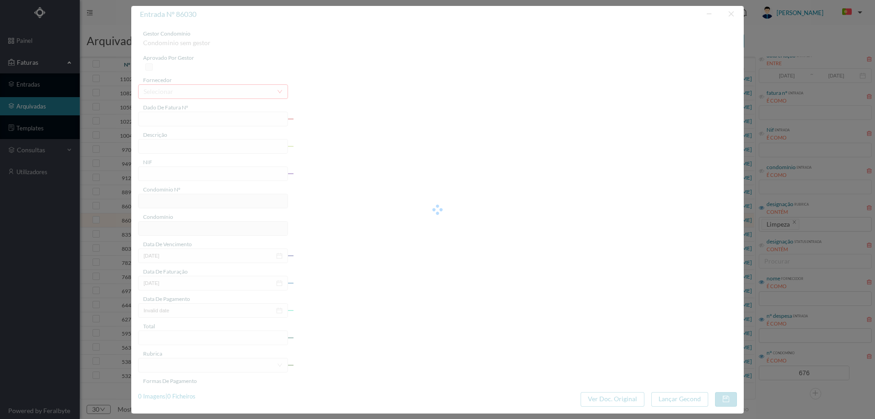
type input "2024-12-06"
type input "193.95"
type input "676"
type input "ED. AVENIDA DA REPÚBLICA 255"
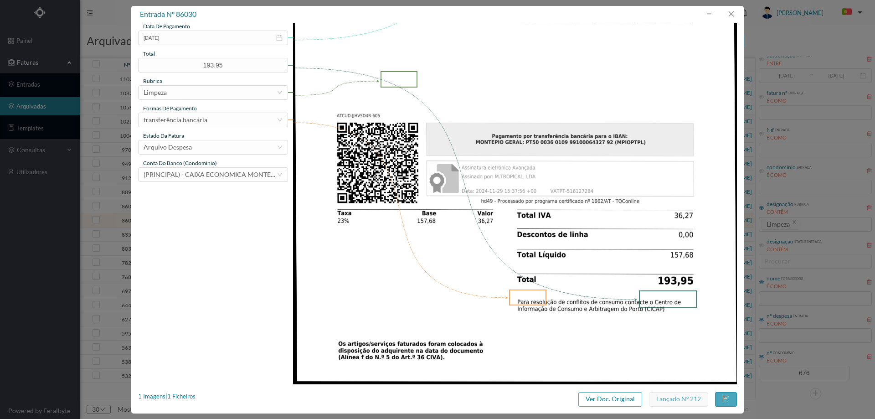
scroll to position [276, 0]
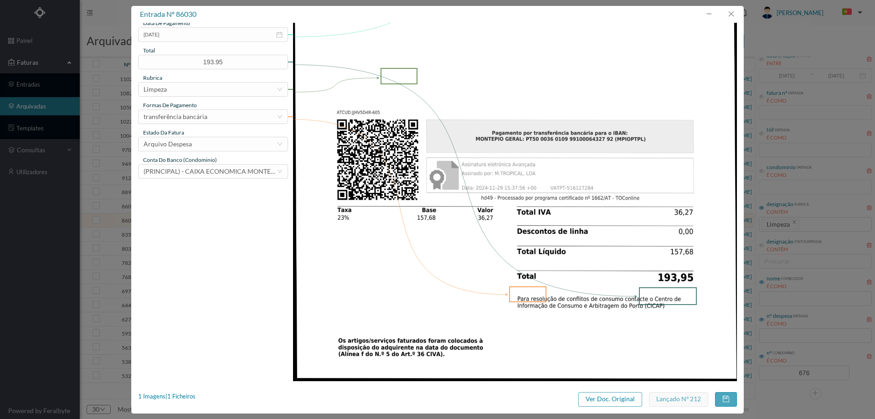
click at [199, 395] on div "1 Imagens | 1 Ficheiros Ver Doc. Original Lançado nº 212" at bounding box center [437, 399] width 599 height 15
click at [198, 395] on div "1 Imagens | 1 Ficheiros Ver Doc. Original Lançado nº 212" at bounding box center [437, 399] width 599 height 15
click at [193, 395] on div "1 Imagens | 1 Ficheiros" at bounding box center [166, 396] width 57 height 9
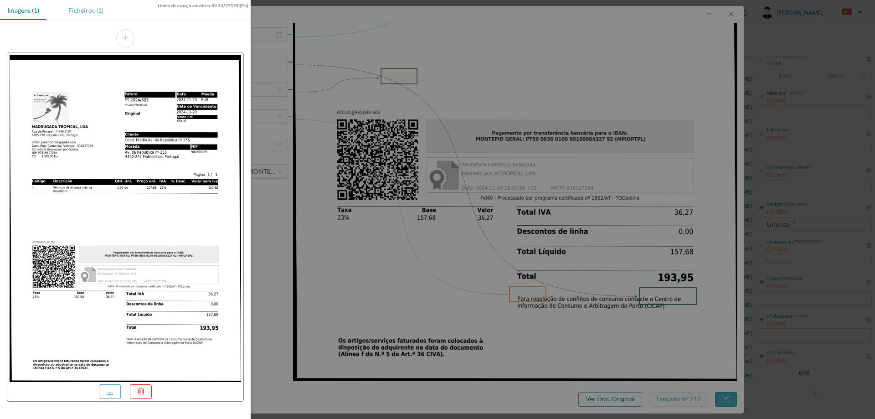
click at [79, 12] on div "Ficheiros (1)" at bounding box center [86, 10] width 50 height 21
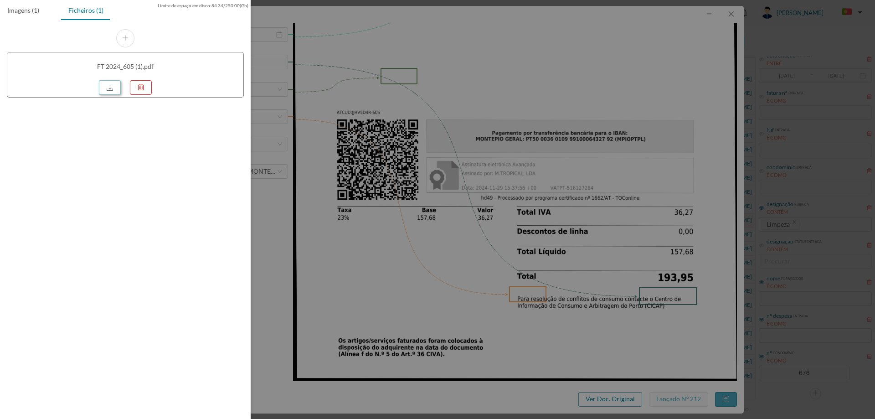
click at [109, 88] on link at bounding box center [110, 87] width 22 height 15
click at [439, 77] on div at bounding box center [437, 209] width 875 height 419
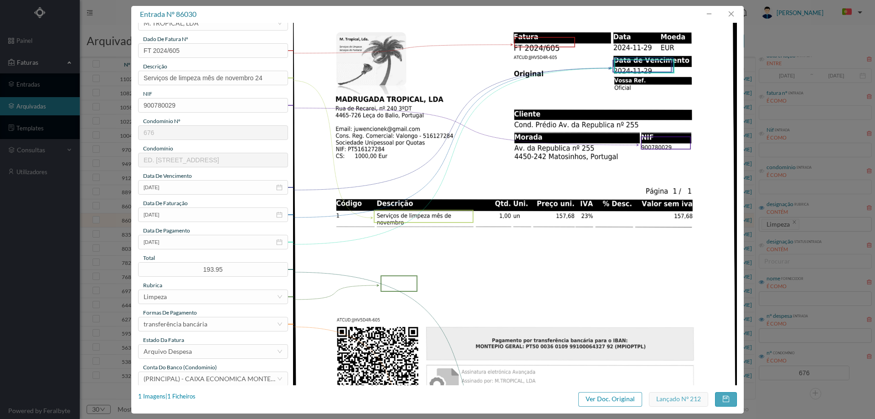
scroll to position [2, 0]
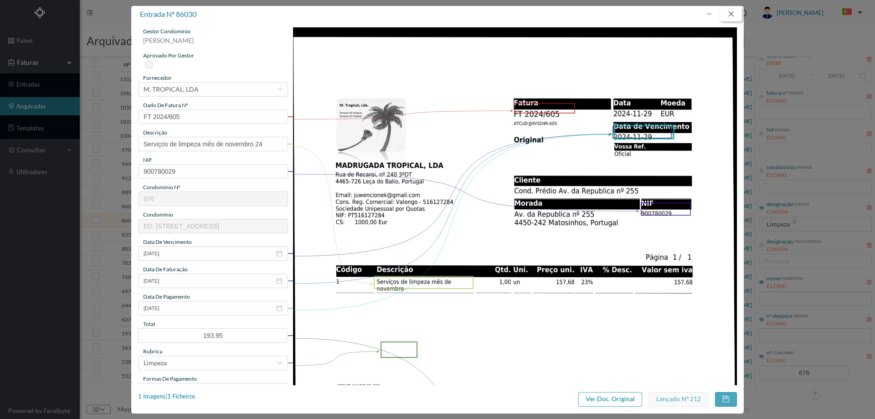
click at [734, 18] on button "button" at bounding box center [731, 14] width 22 height 15
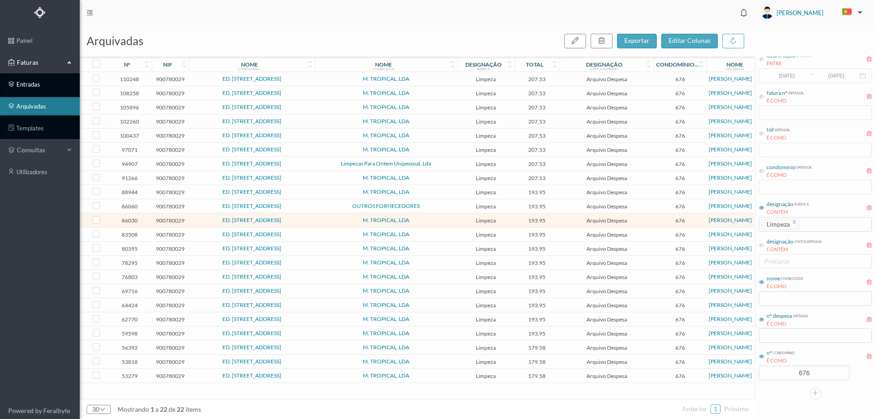
click at [34, 79] on link "entradas" at bounding box center [40, 84] width 80 height 18
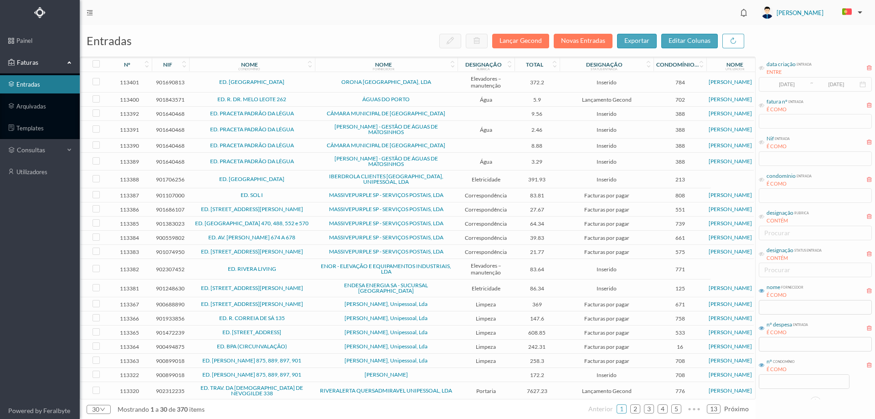
scroll to position [25, 0]
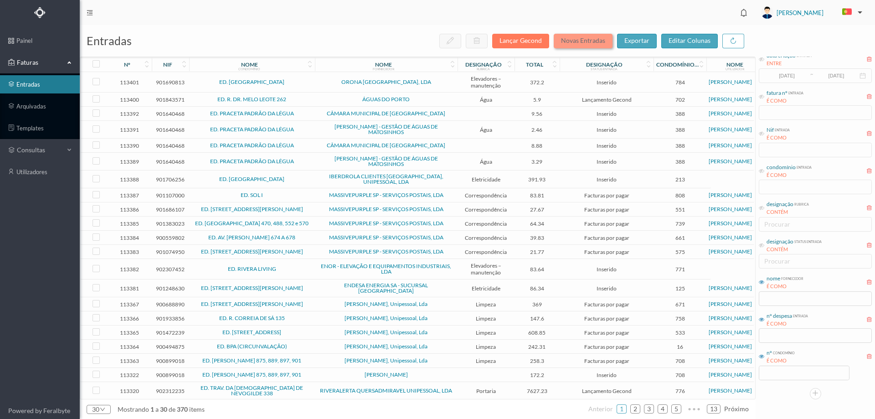
click at [587, 39] on button "Novas Entradas" at bounding box center [583, 41] width 59 height 15
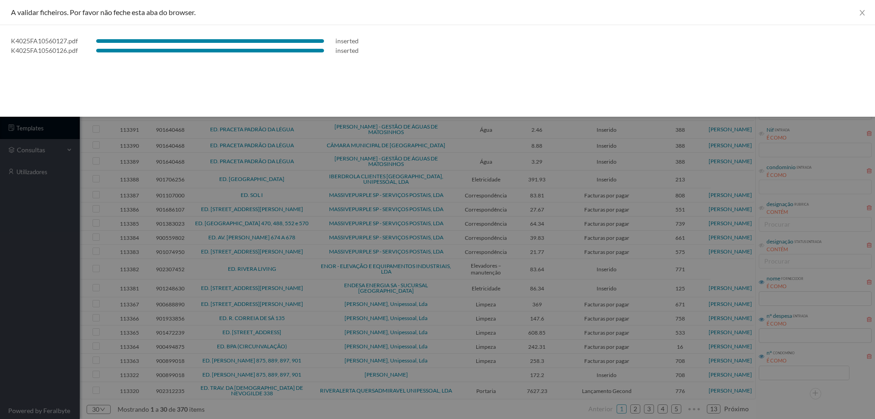
click at [48, 267] on div at bounding box center [437, 209] width 875 height 419
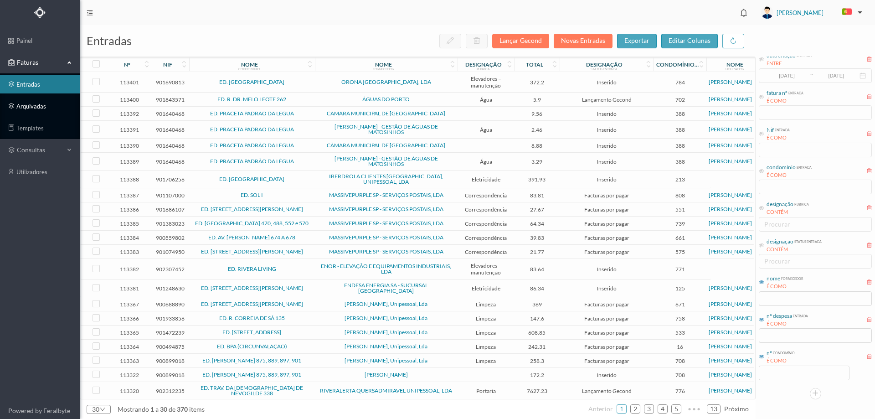
drag, startPoint x: 57, startPoint y: 105, endPoint x: 77, endPoint y: 112, distance: 20.6
click at [57, 105] on link "arquivadas" at bounding box center [40, 106] width 80 height 18
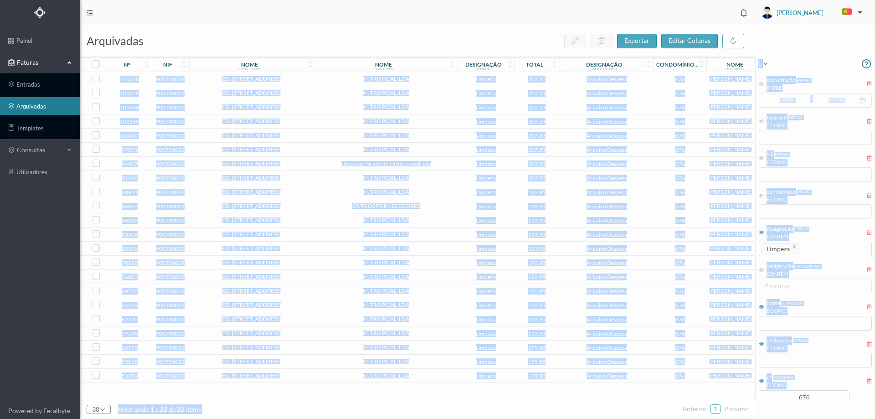
scroll to position [25, 0]
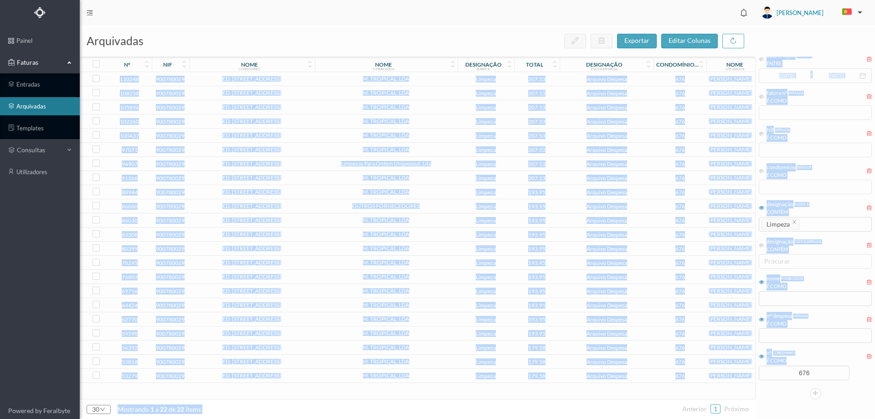
drag, startPoint x: 817, startPoint y: 399, endPoint x: 754, endPoint y: 397, distance: 62.5
click at [754, 397] on div "arquivadas exportar editar colunas nº nif nome condomínio nome fornecedor desig…" at bounding box center [477, 222] width 795 height 394
click at [807, 367] on input "676" at bounding box center [804, 373] width 90 height 14
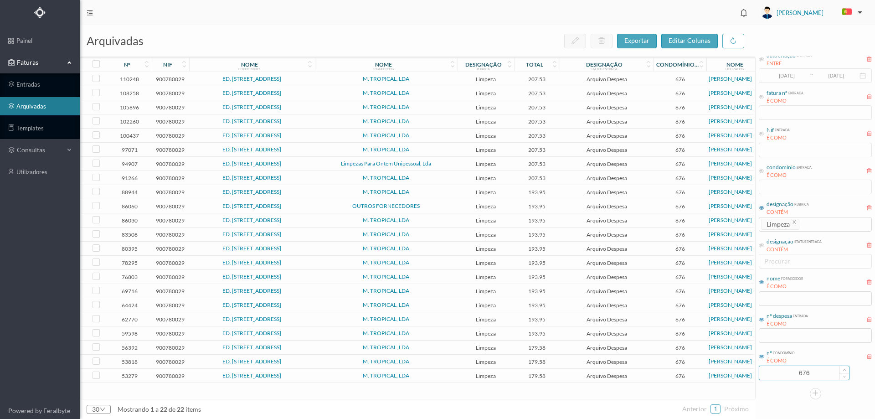
drag, startPoint x: 814, startPoint y: 373, endPoint x: 776, endPoint y: 372, distance: 38.7
click at [776, 372] on input "676" at bounding box center [804, 373] width 90 height 14
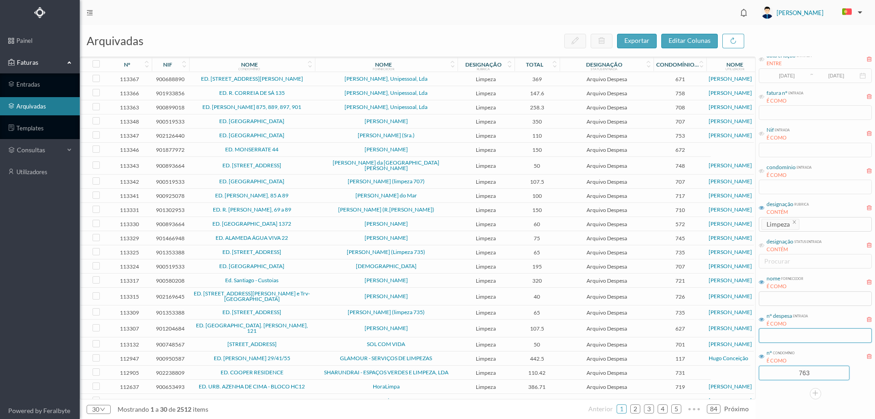
type input "763"
click at [807, 331] on input "text" at bounding box center [815, 335] width 113 height 15
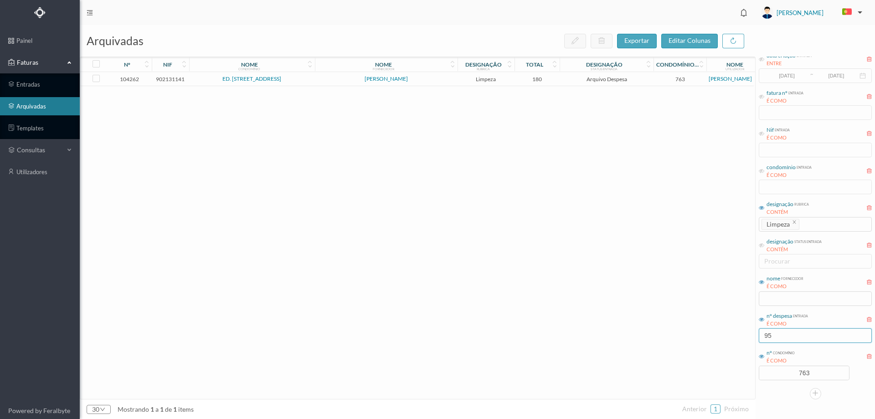
type input "95"
click at [315, 79] on td "Teresa Maria Pereira Vilela" at bounding box center [386, 79] width 143 height 14
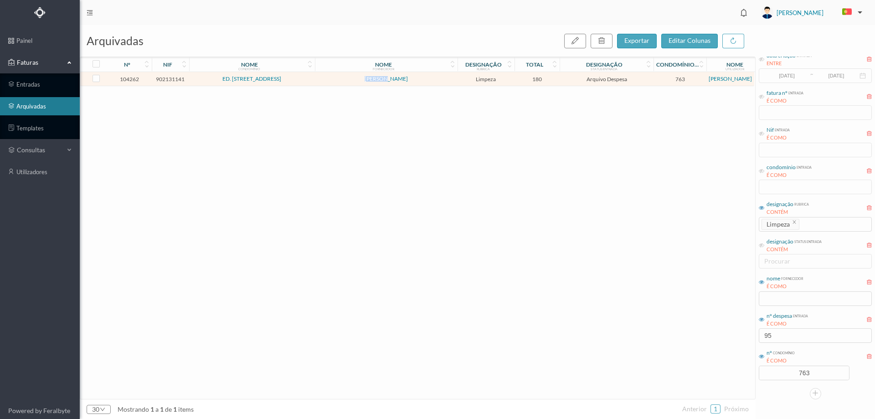
click at [315, 79] on td "Teresa Maria Pereira Vilela" at bounding box center [386, 79] width 143 height 14
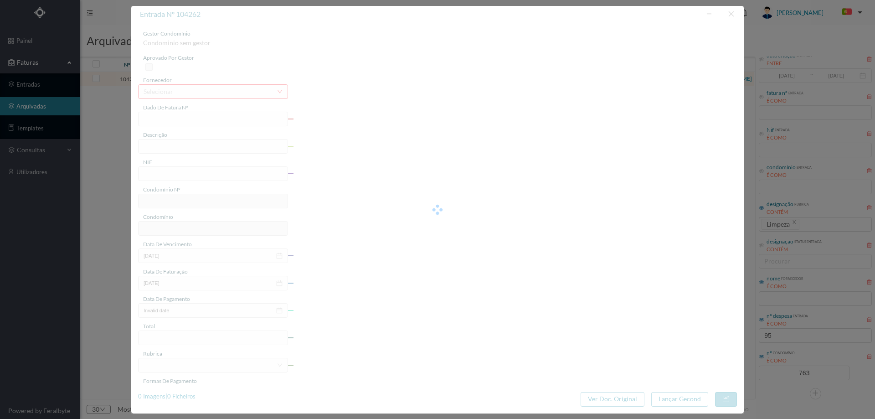
type input "FT ATSIRE01FT/13"
type input "Limpeza Abril 2025"
type input "902131141"
type input "16-06-2025"
type input "13-06-2025"
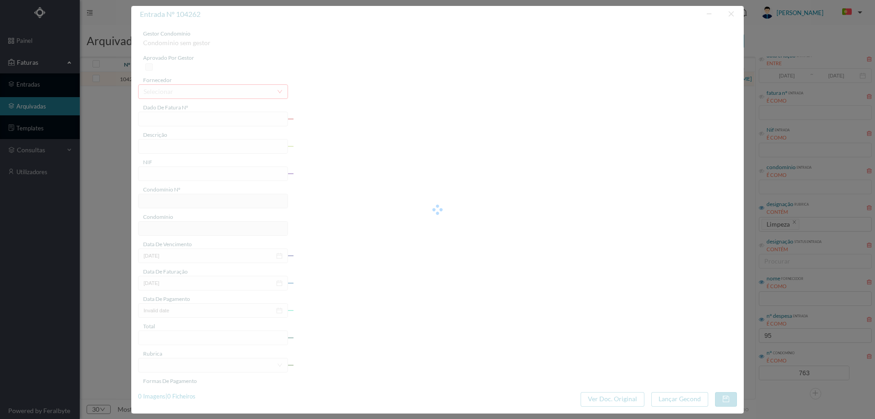
type input "13-06-2025"
type input "180.00"
type input "763"
type input "ED. [STREET_ADDRESS]"
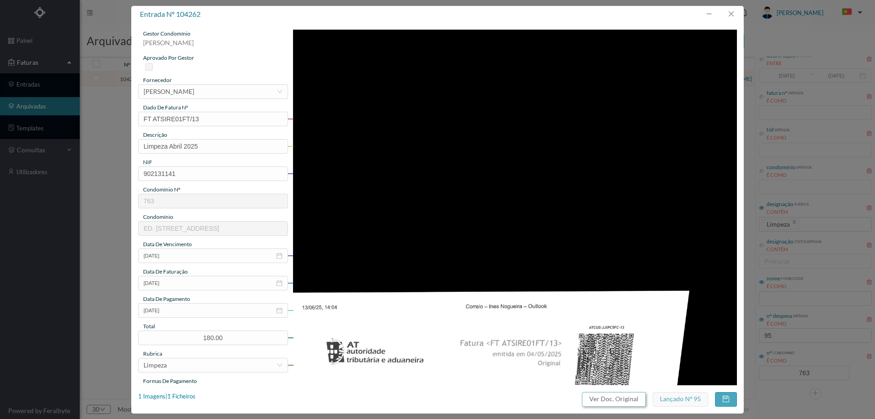
click at [614, 398] on button "Ver Doc. Original" at bounding box center [614, 399] width 64 height 15
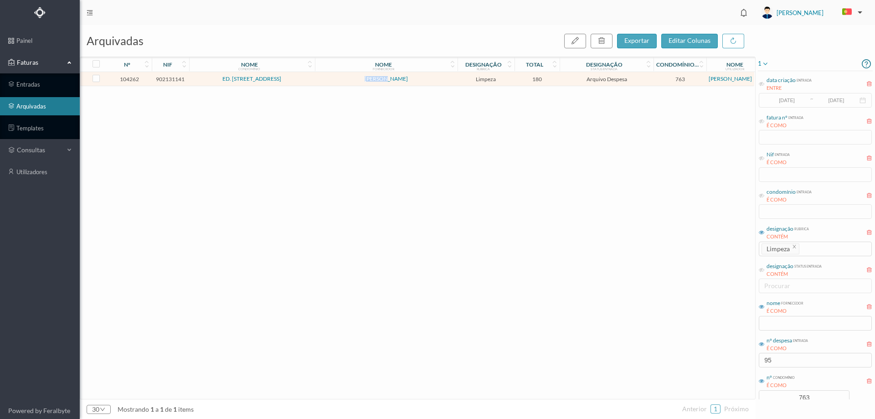
scroll to position [25, 0]
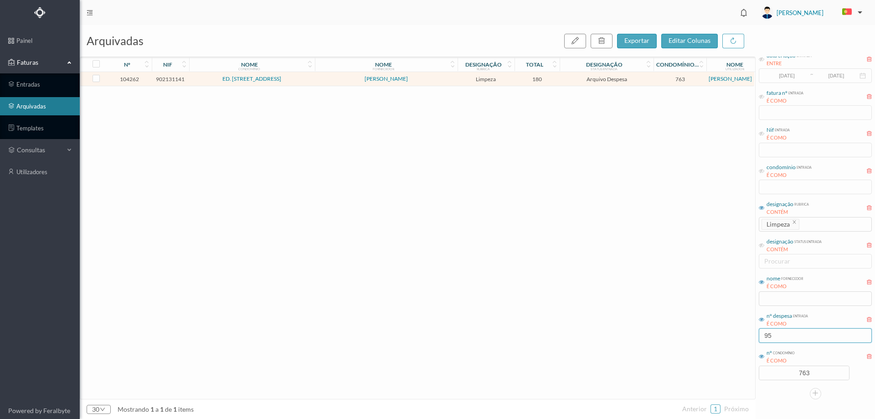
drag, startPoint x: 802, startPoint y: 332, endPoint x: 681, endPoint y: 336, distance: 120.8
click at [681, 336] on div "arquivadas exportar editar colunas nº nif nome condomínio nome fornecedor desig…" at bounding box center [477, 222] width 795 height 394
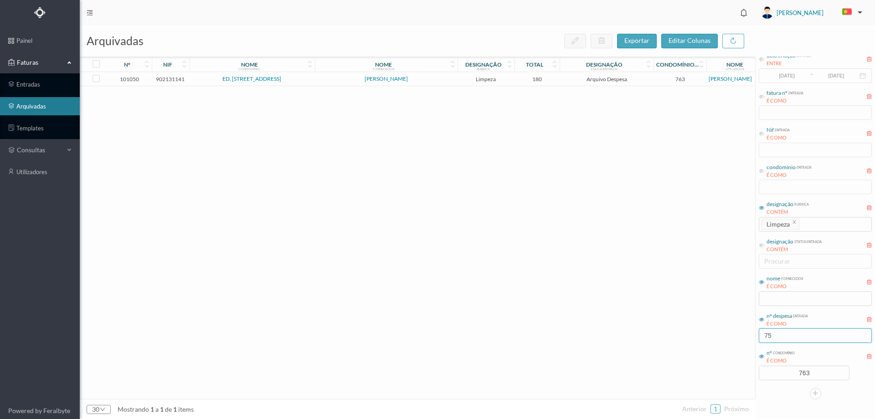
type input "75"
drag, startPoint x: 433, startPoint y: 175, endPoint x: 434, endPoint y: 163, distance: 11.5
click at [433, 175] on div "101050 902131141 ED. [STREET_ADDRESS] [PERSON_NAME] 180 Arquivo Despesa 763 [PE…" at bounding box center [417, 235] width 674 height 327
click at [433, 82] on span "[PERSON_NAME]" at bounding box center [386, 78] width 138 height 5
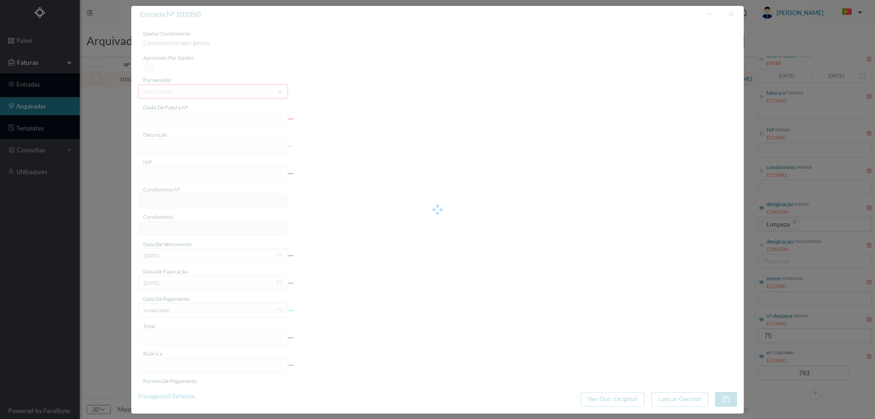
type input "FT ATSIRE01FT/13"
type input "Limpeza Abril 2025"
type input "902131141"
type input "[DATE]"
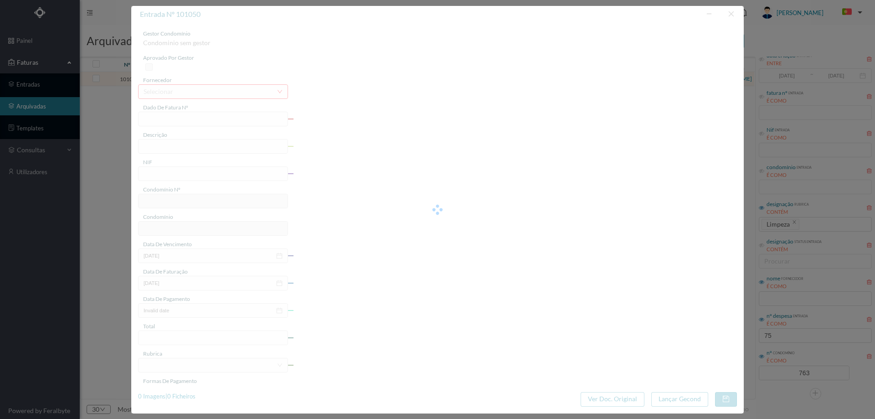
type input "[DATE]"
type input "180.00"
type input "763"
type input "ED. [STREET_ADDRESS]"
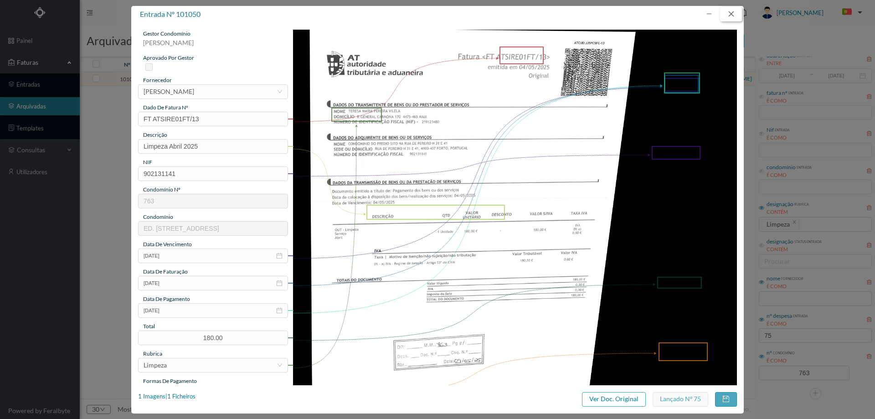
click at [733, 15] on button "button" at bounding box center [731, 14] width 22 height 15
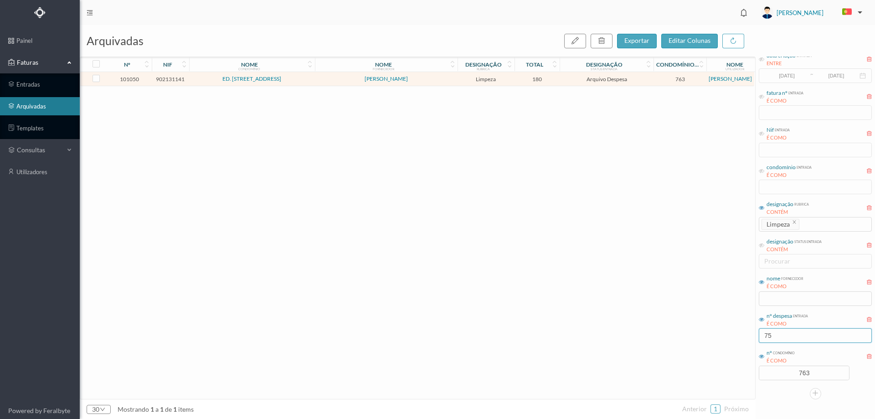
click at [795, 329] on input "75" at bounding box center [815, 335] width 113 height 15
click at [796, 334] on input "75" at bounding box center [815, 335] width 113 height 15
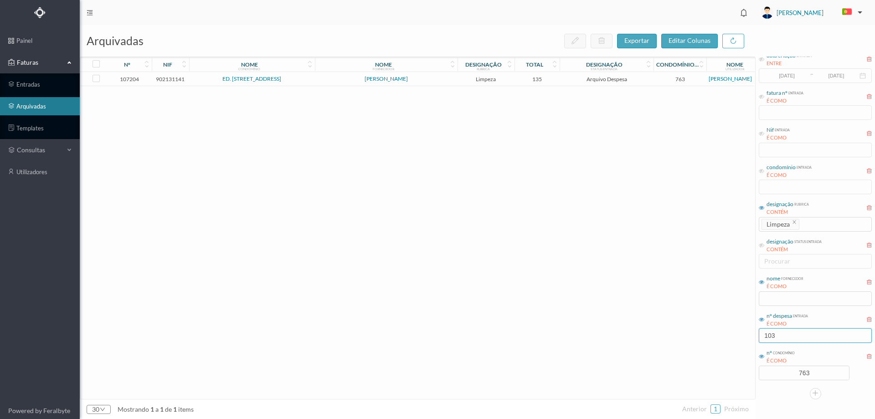
type input "103"
click at [441, 73] on td "[PERSON_NAME]" at bounding box center [386, 79] width 143 height 14
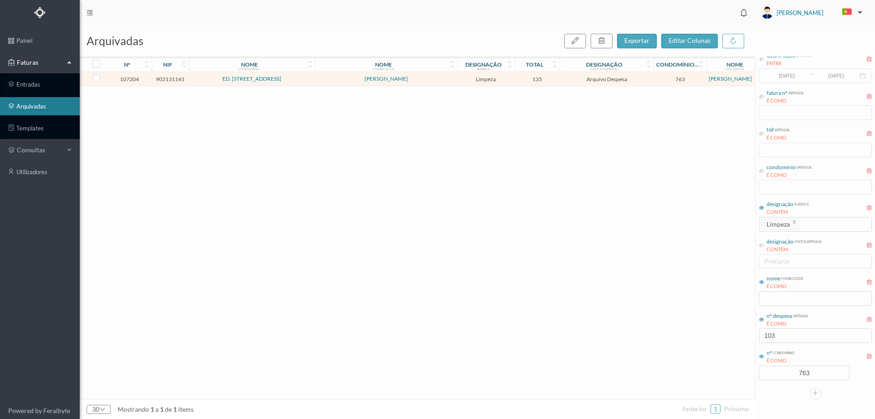
click at [441, 73] on td "[PERSON_NAME]" at bounding box center [386, 79] width 143 height 14
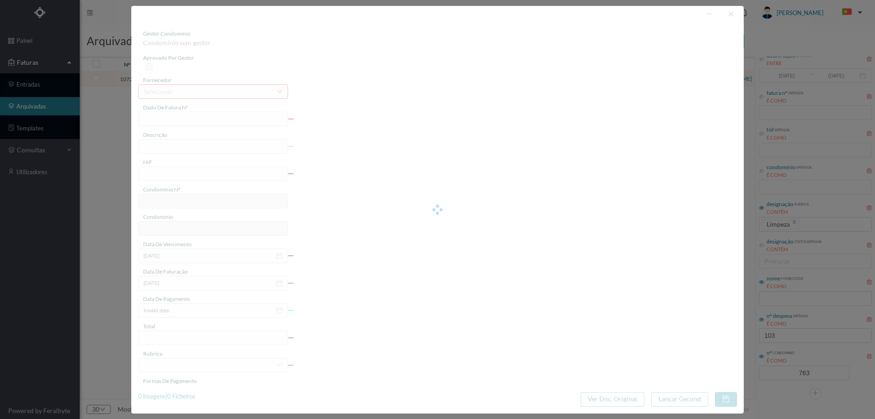
type input "FT ATSIRE01FT/20"
type input "Limpeza [DATE]"
type input "902131141"
type input "[DATE]"
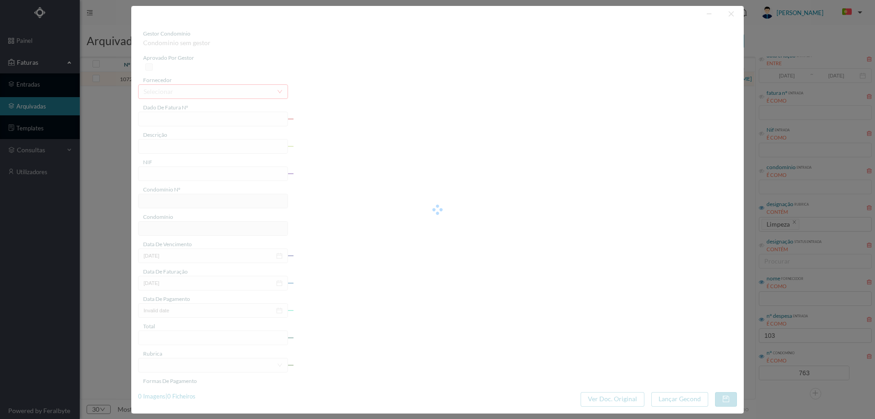
type input "[DATE]"
type input "135.00"
type input "763"
type input "ED. [STREET_ADDRESS]"
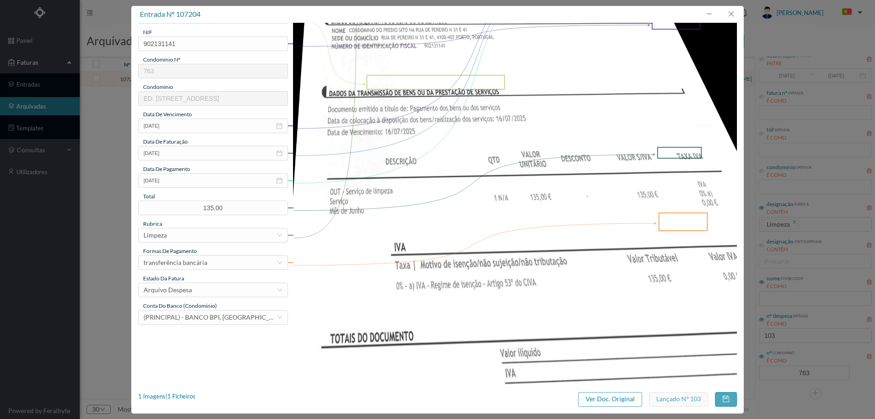
scroll to position [182, 0]
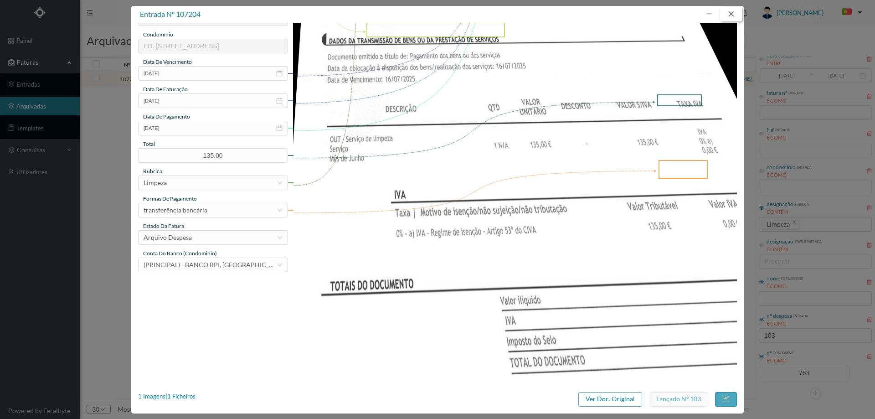
click at [735, 16] on button "button" at bounding box center [731, 14] width 22 height 15
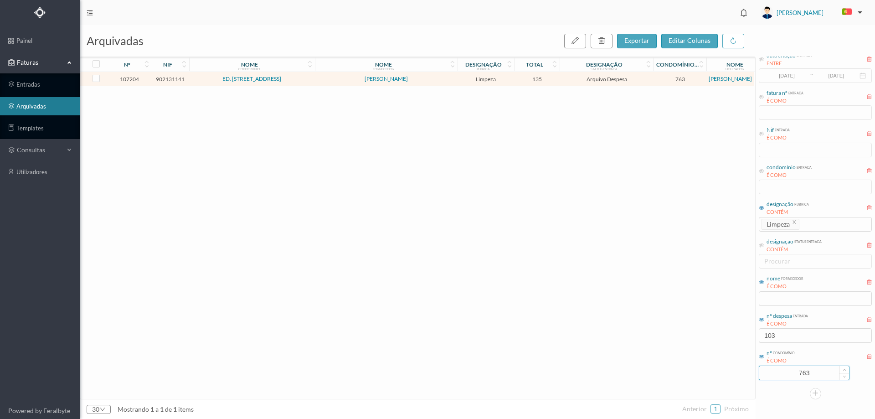
drag, startPoint x: 814, startPoint y: 374, endPoint x: 765, endPoint y: 378, distance: 48.9
click at [765, 378] on input "763" at bounding box center [804, 373] width 90 height 14
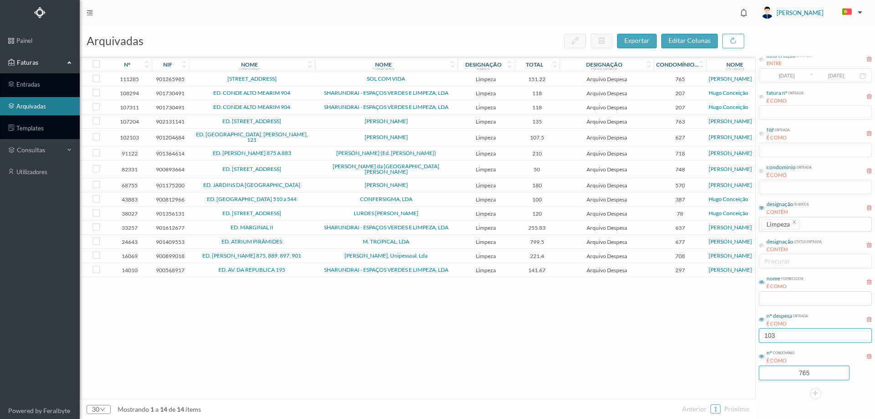
type input "765"
drag, startPoint x: 790, startPoint y: 336, endPoint x: 689, endPoint y: 335, distance: 101.2
click at [689, 335] on div "arquivadas exportar editar colunas nº nif nome condomínio nome fornecedor desig…" at bounding box center [477, 222] width 795 height 394
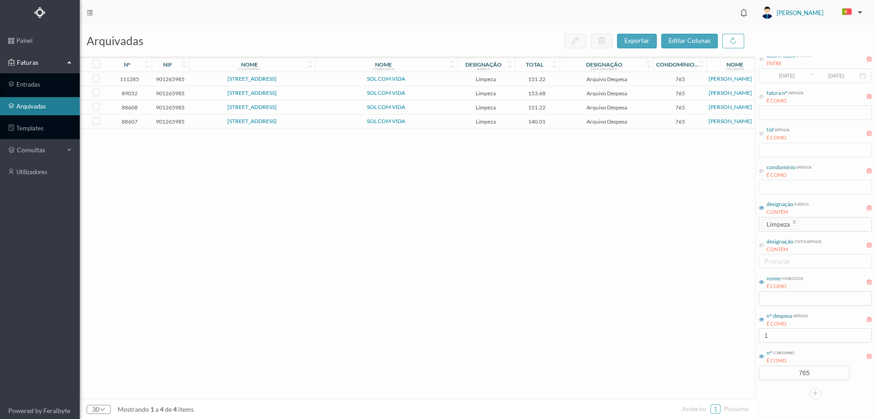
click at [561, 314] on div "111285 901265985 [GEOGRAPHIC_DATA][PERSON_NAME] SOL COM VIDA Limpeza 151.22 Arq…" at bounding box center [417, 235] width 674 height 327
click at [787, 331] on input "1" at bounding box center [815, 335] width 113 height 15
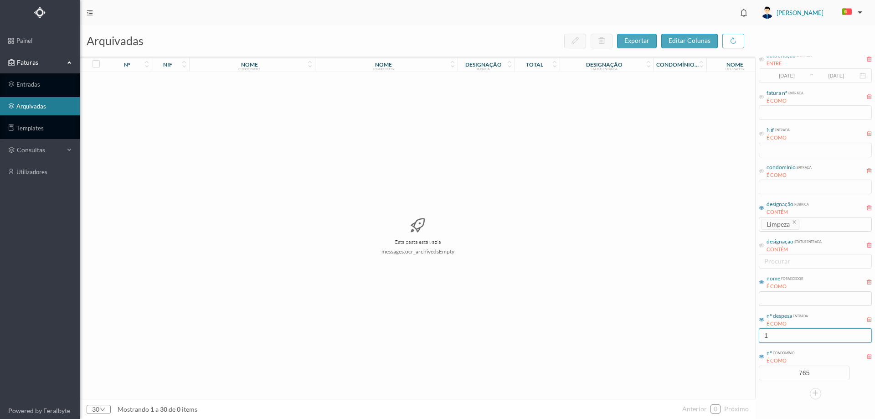
type input "1"
click at [794, 221] on icon "icon: close" at bounding box center [794, 221] width 3 height 3
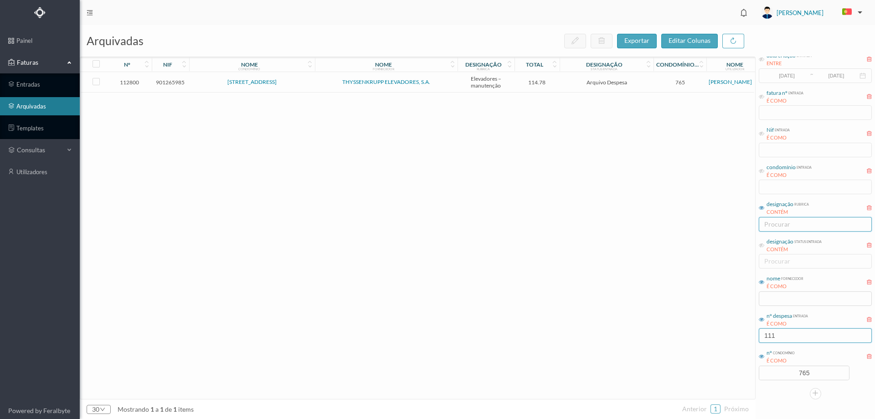
type input "111"
click at [442, 80] on span "THYSSENKRUPP ELEVADORES, S.A." at bounding box center [386, 81] width 138 height 5
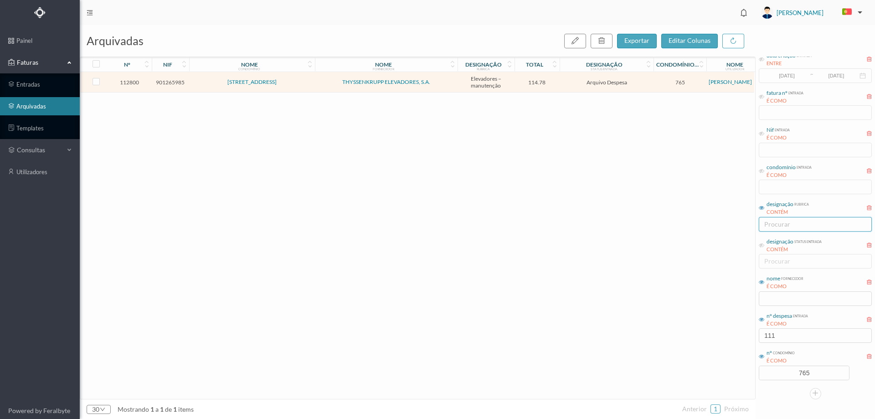
click at [442, 80] on span "THYSSENKRUPP ELEVADORES, S.A." at bounding box center [386, 81] width 138 height 5
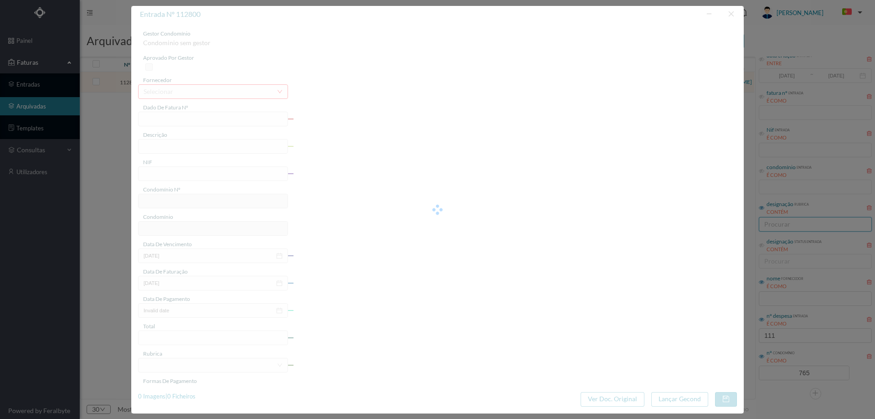
type input "15F2 B6L3/1583282523"
type input "Manutenção elevadores [DATE]"
type input "901265985"
type input "[DATE]"
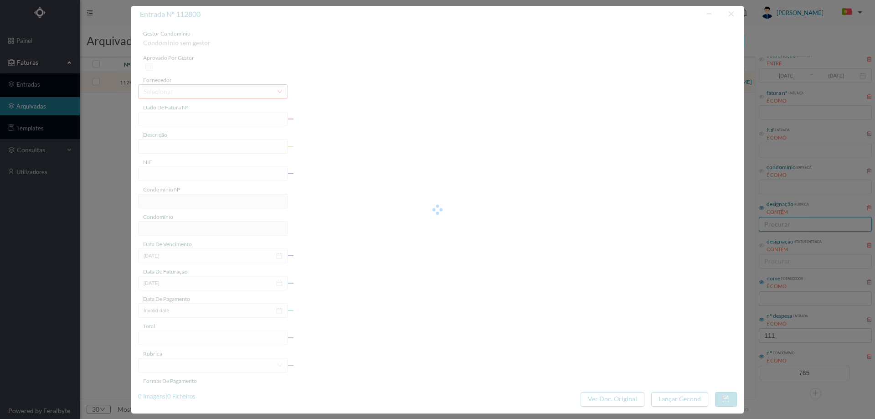
type input "[DATE]"
type input "114.78"
type input "765"
type input "[STREET_ADDRESS]"
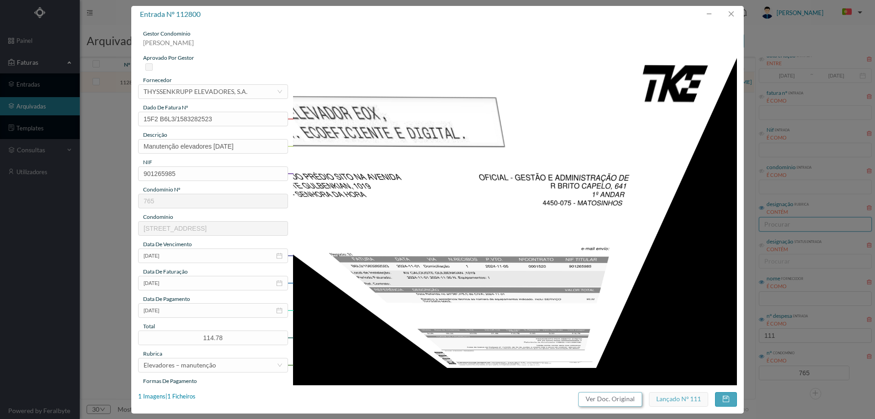
drag, startPoint x: 599, startPoint y: 395, endPoint x: 516, endPoint y: 57, distance: 348.6
click at [599, 396] on button "Ver Doc. Original" at bounding box center [610, 399] width 64 height 15
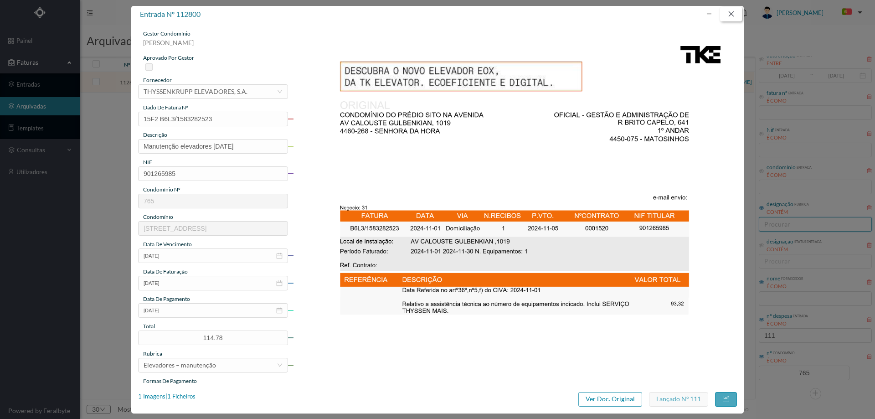
click at [734, 12] on button "button" at bounding box center [731, 14] width 22 height 15
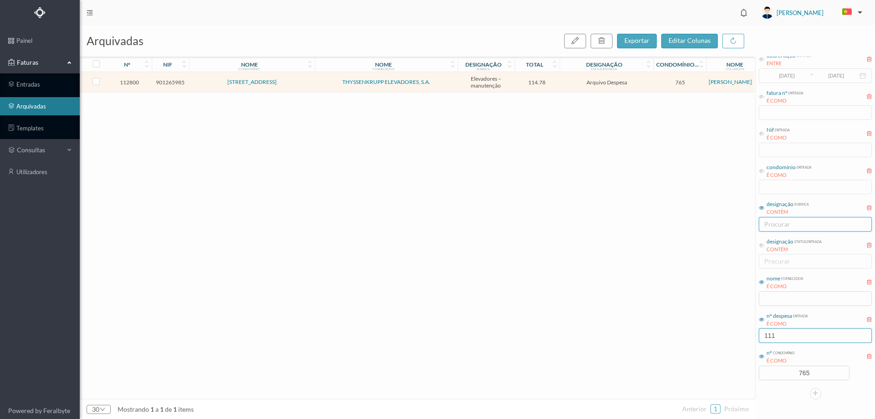
click at [720, 338] on div "arquivadas exportar editar colunas nº nif nome condomínio nome fornecedor desig…" at bounding box center [477, 222] width 795 height 394
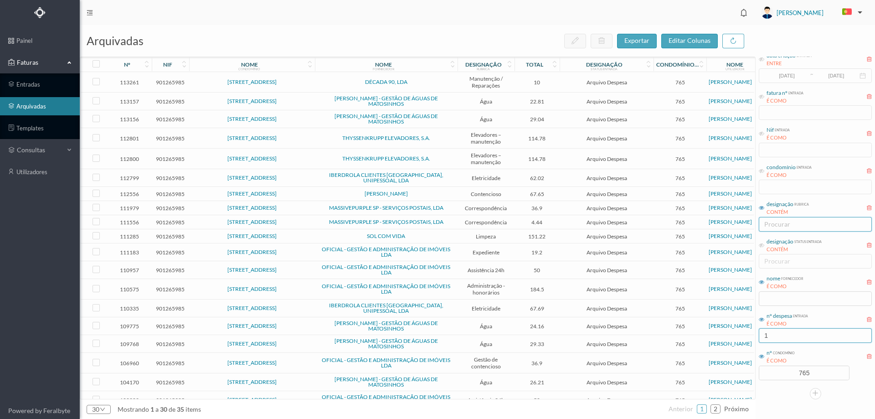
type input "1"
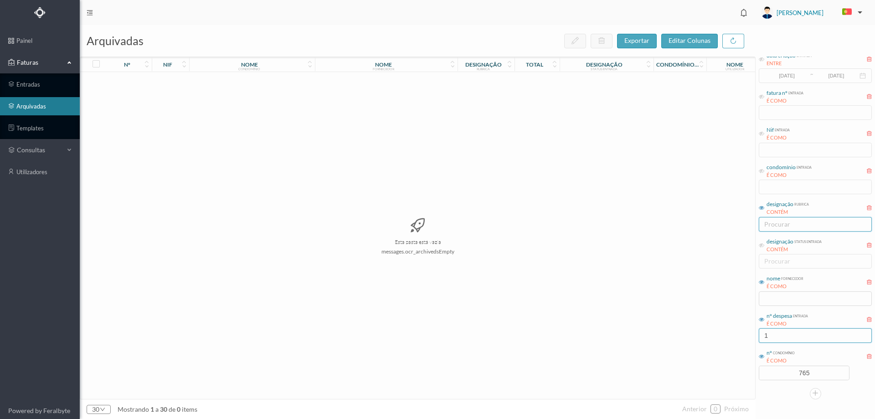
drag, startPoint x: 770, startPoint y: 337, endPoint x: 724, endPoint y: 337, distance: 45.6
click at [724, 337] on div "arquivadas exportar editar colunas nº nif nome condomínio nome fornecedor desig…" at bounding box center [477, 222] width 795 height 394
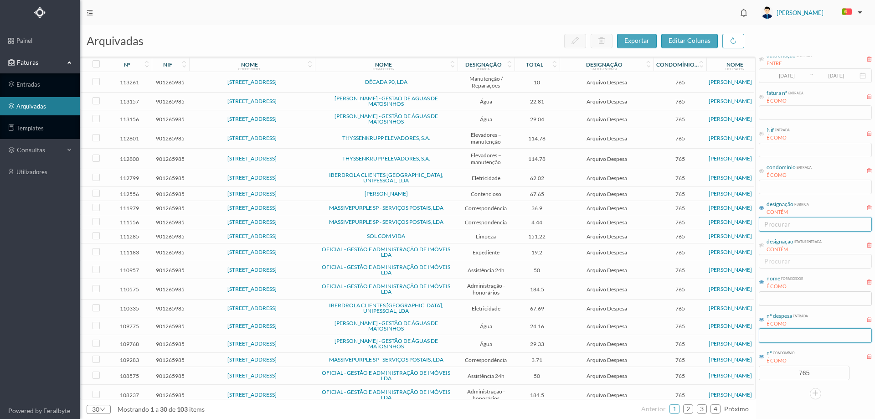
click at [777, 336] on input "text" at bounding box center [815, 335] width 113 height 15
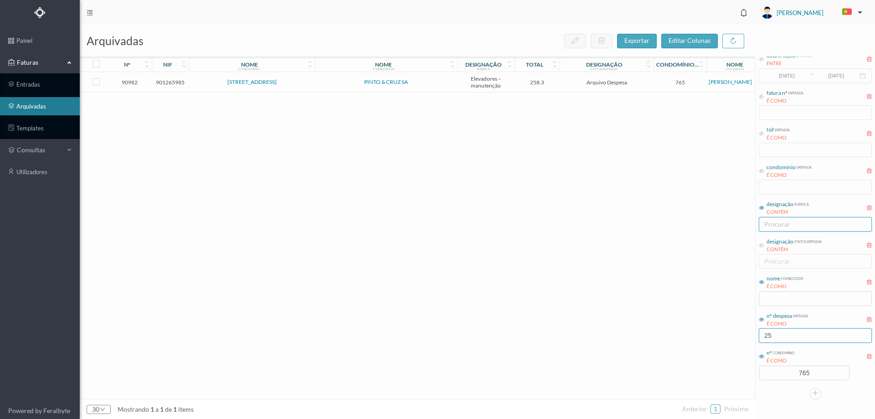
type input "25"
click at [443, 87] on td "PINTO & CRUZ SA" at bounding box center [386, 82] width 143 height 21
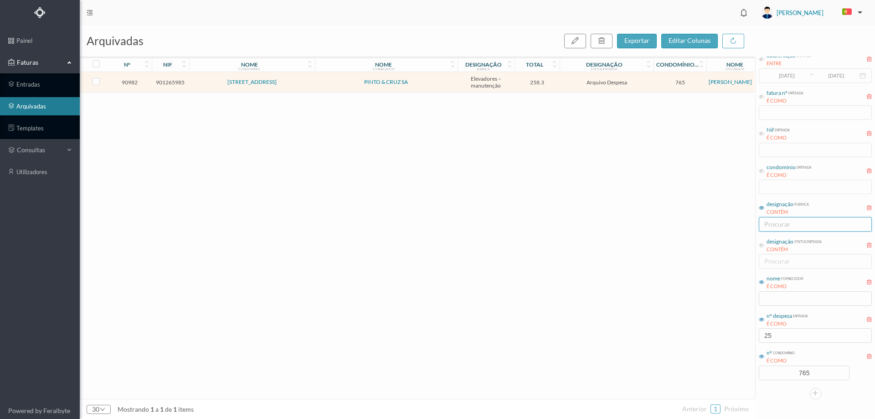
click at [443, 87] on td "PINTO & CRUZ SA" at bounding box center [386, 82] width 143 height 21
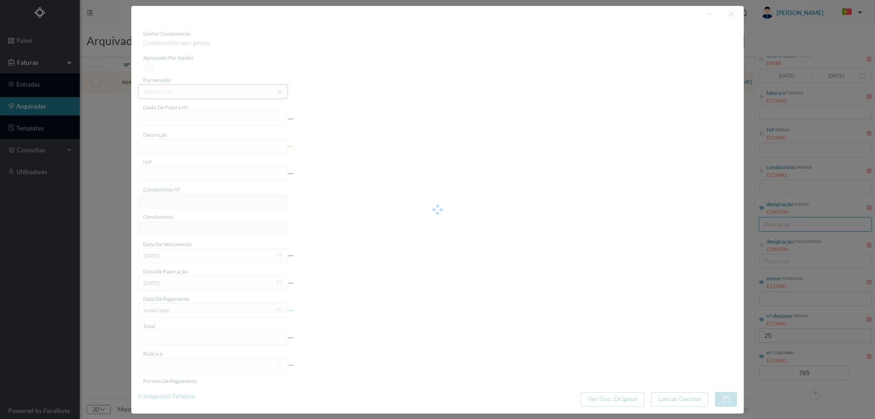
type input "FT FAM.A/246196"
type input "Manutenção elevadores janeiro a março 2025"
type input "901265985"
type input "22-01-2025"
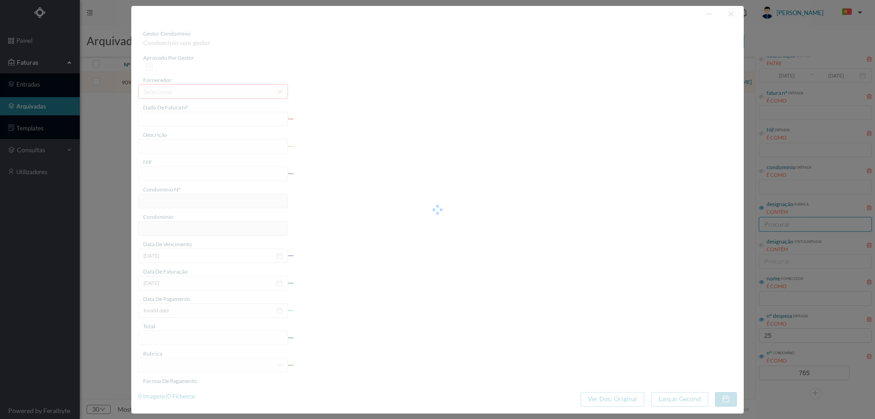
type input "258.30"
type input "765"
type input "[STREET_ADDRESS]"
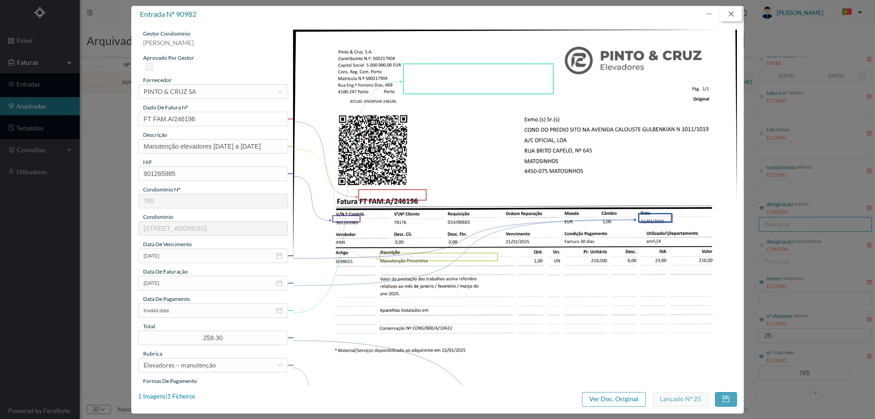
click at [734, 7] on button "button" at bounding box center [731, 14] width 22 height 15
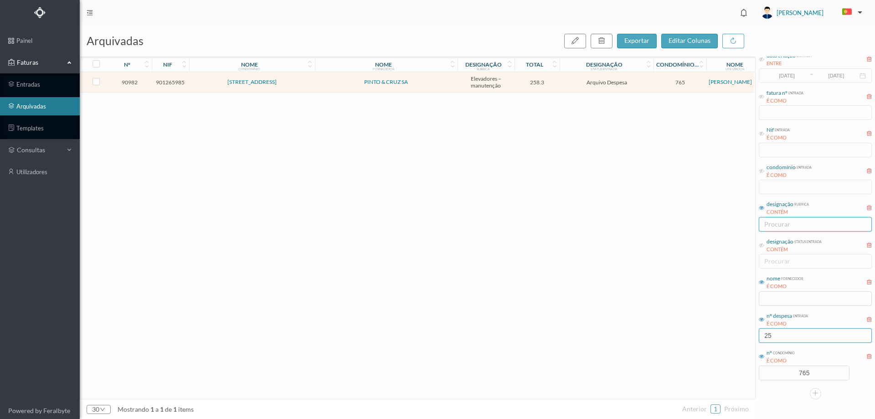
drag, startPoint x: 789, startPoint y: 335, endPoint x: 726, endPoint y: 332, distance: 62.9
click at [727, 332] on div "arquivadas exportar editar colunas nº nif nome condomínio nome fornecedor desig…" at bounding box center [477, 222] width 795 height 394
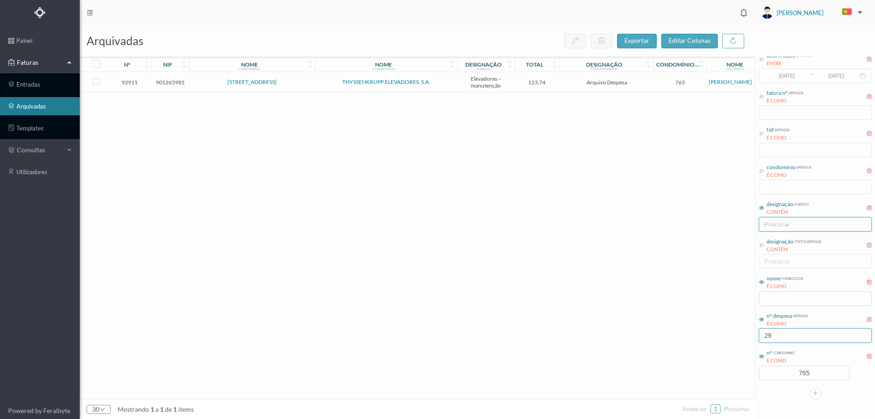
type input "29"
click at [446, 87] on td "THYSSENKRUPP ELEVADORES, S.A." at bounding box center [386, 82] width 143 height 21
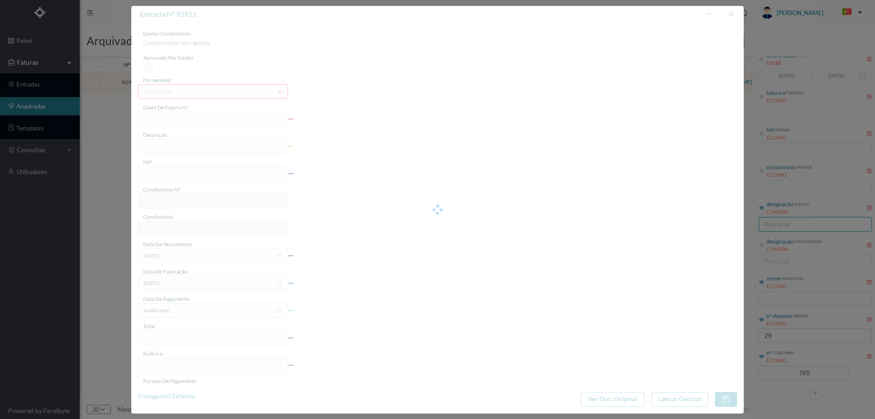
type input "B6L3/1583316978"
type input "manutenção elevadores Fevereiro 2025"
type input "901265985"
type input "2025-02-05"
type input "2025-02-01"
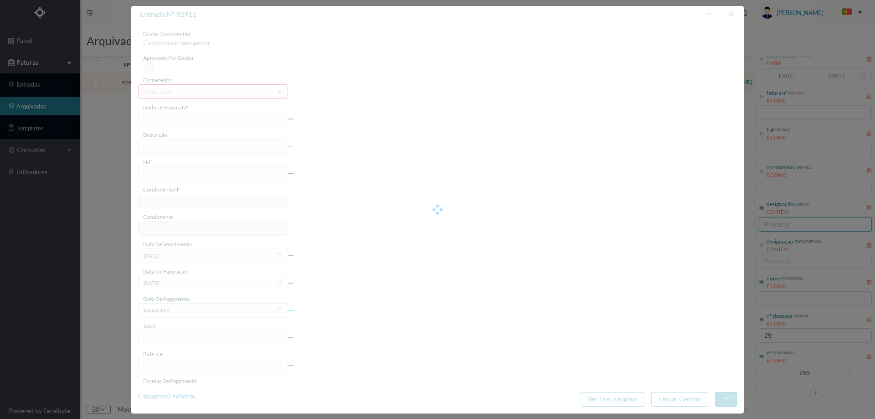
type input "2025-02-05"
type input "123.74"
type input "765"
type input "[STREET_ADDRESS]"
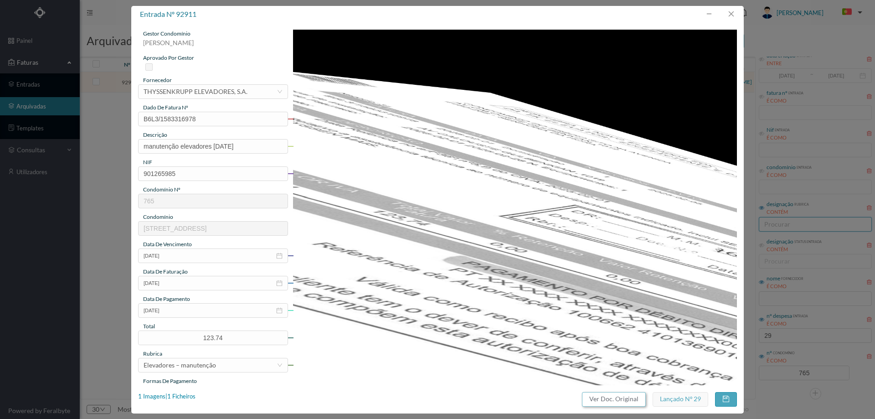
click at [610, 401] on button "Ver Doc. Original" at bounding box center [614, 399] width 64 height 15
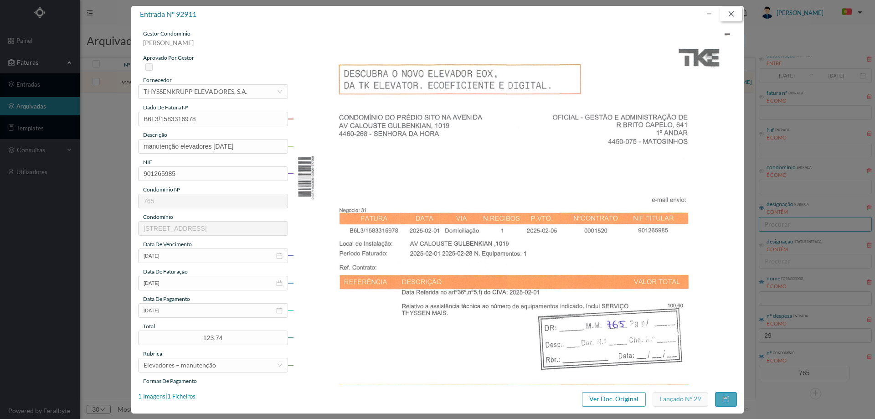
click at [732, 13] on button "button" at bounding box center [731, 14] width 22 height 15
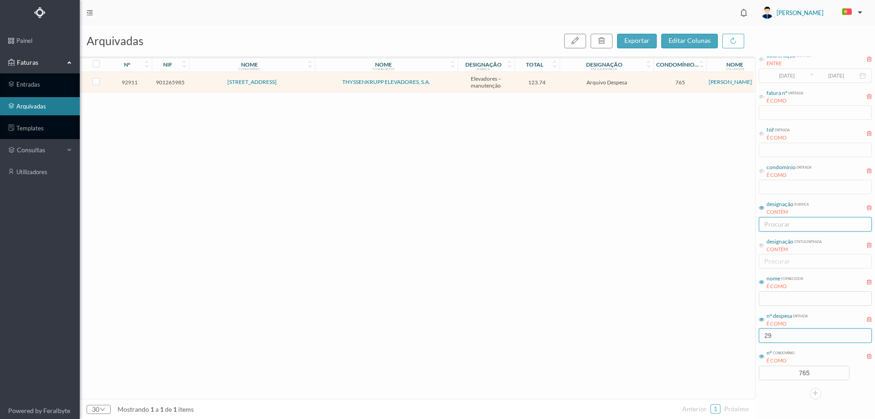
drag, startPoint x: 771, startPoint y: 339, endPoint x: 742, endPoint y: 339, distance: 29.2
click at [742, 339] on div "arquivadas exportar editar colunas nº nif nome condomínio nome fornecedor desig…" at bounding box center [477, 222] width 795 height 394
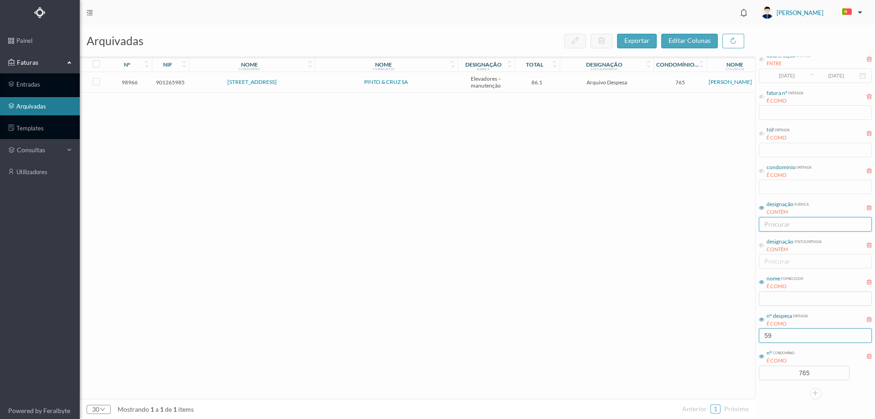
type input "59"
click at [447, 81] on span "PINTO & CRUZ SA" at bounding box center [386, 81] width 138 height 5
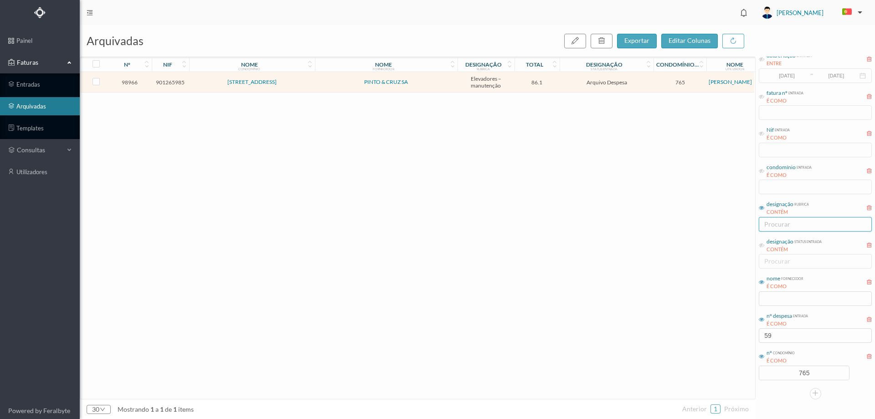
click at [447, 81] on span "PINTO & CRUZ SA" at bounding box center [386, 81] width 138 height 5
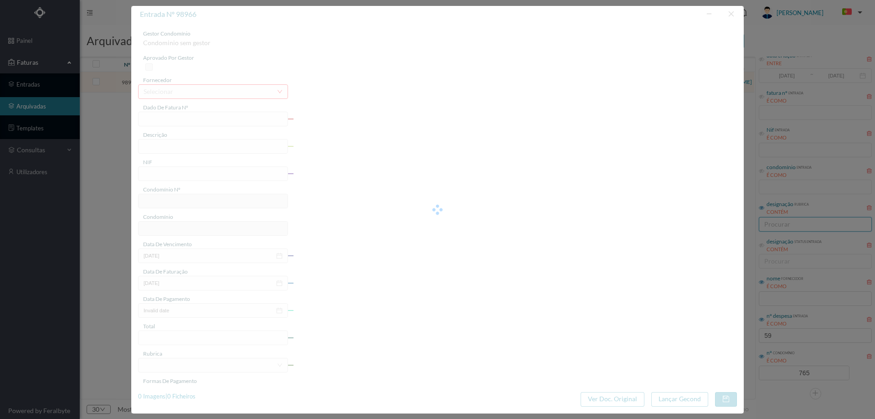
type input "FT FAM.A/253213"
type input "Manutenção elevadores - [DATE] a [DATE]"
type input "901265985"
type input "[DATE]"
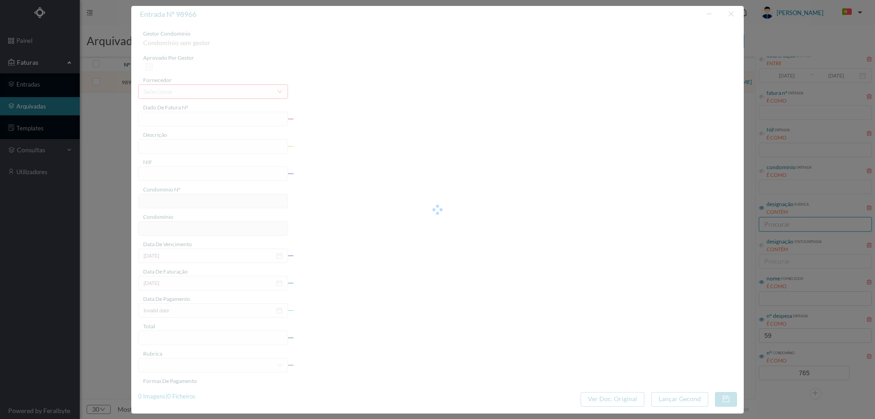
type input "86.10"
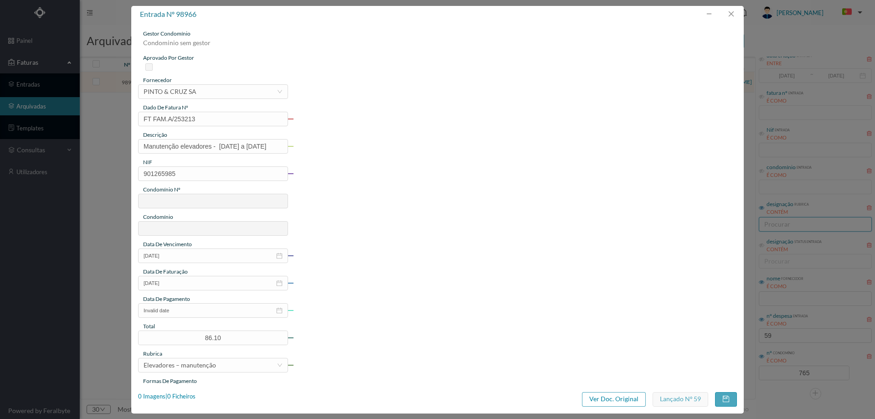
type input "765"
type input "[STREET_ADDRESS]"
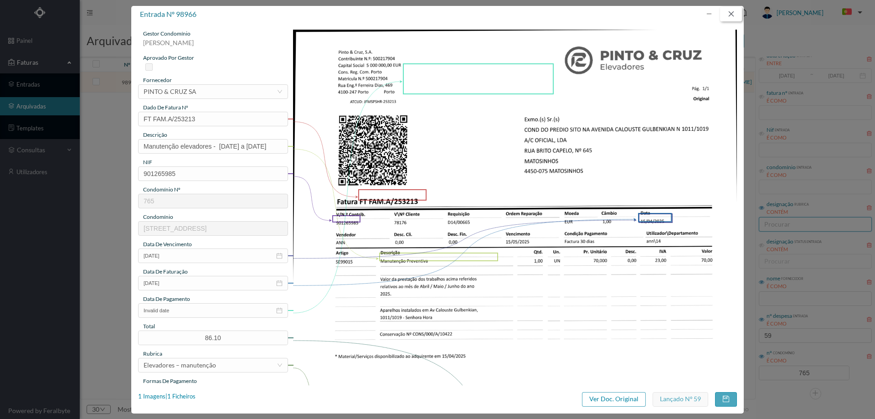
click at [733, 15] on button "button" at bounding box center [731, 14] width 22 height 15
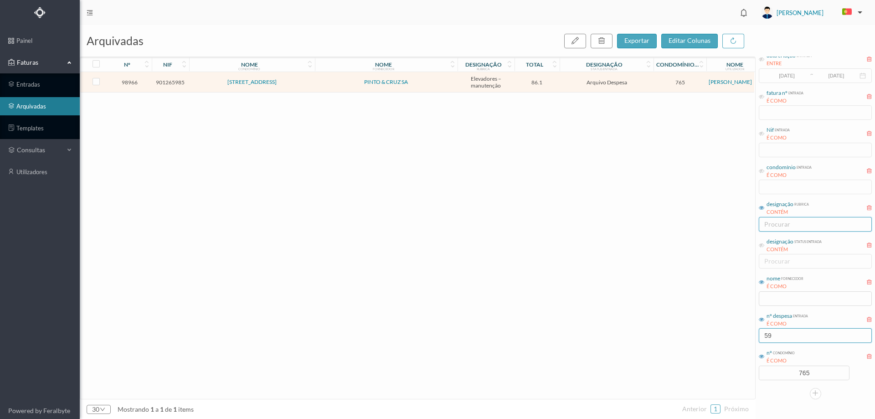
drag, startPoint x: 789, startPoint y: 340, endPoint x: 741, endPoint y: 339, distance: 47.4
click at [741, 339] on div "arquivadas exportar editar colunas nº nif nome condomínio nome fornecedor desig…" at bounding box center [477, 222] width 795 height 394
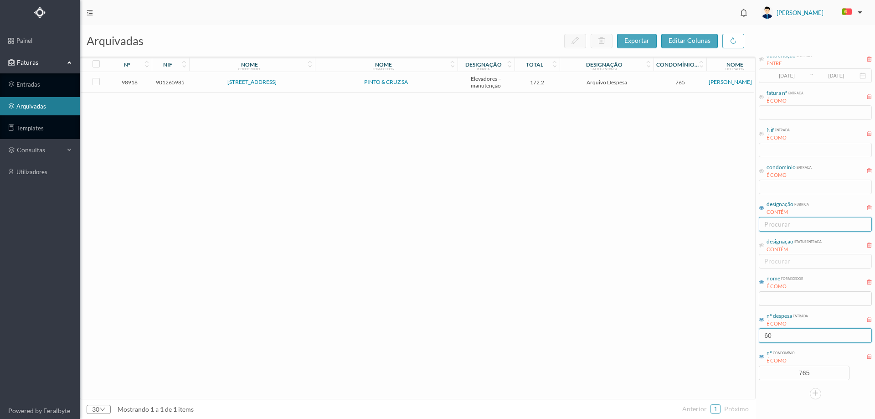
type input "60"
click at [440, 89] on td "PINTO & CRUZ SA" at bounding box center [386, 82] width 143 height 21
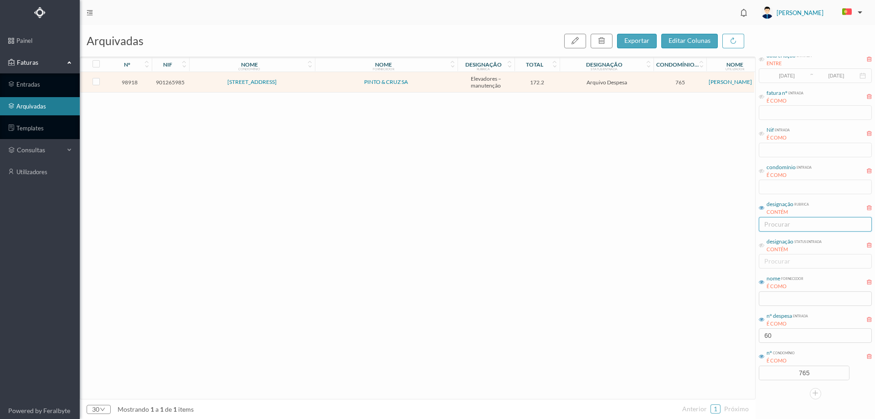
click at [440, 89] on td "PINTO & CRUZ SA" at bounding box center [386, 82] width 143 height 21
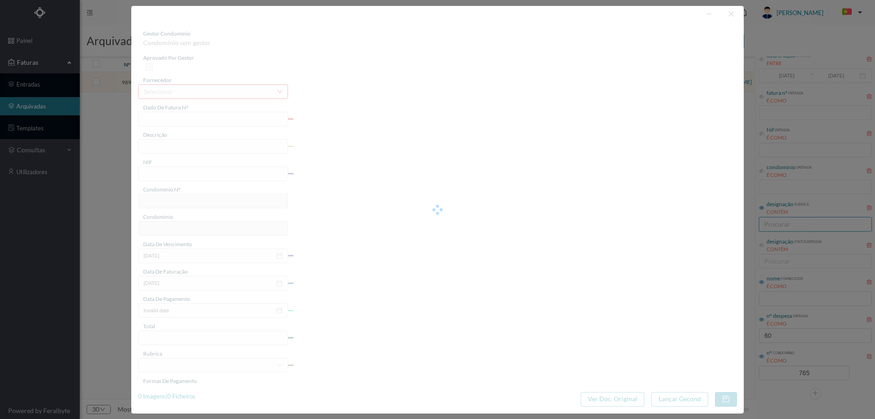
type input "FT FAM.A/253973"
type input "Manutenção elevadores - Abril a Junho 2025"
type input "901265985"
type input "15-04-2025"
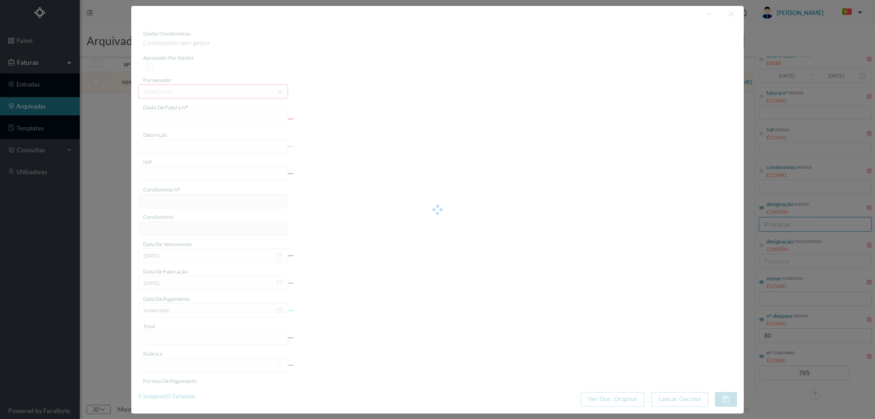
type input "172.20"
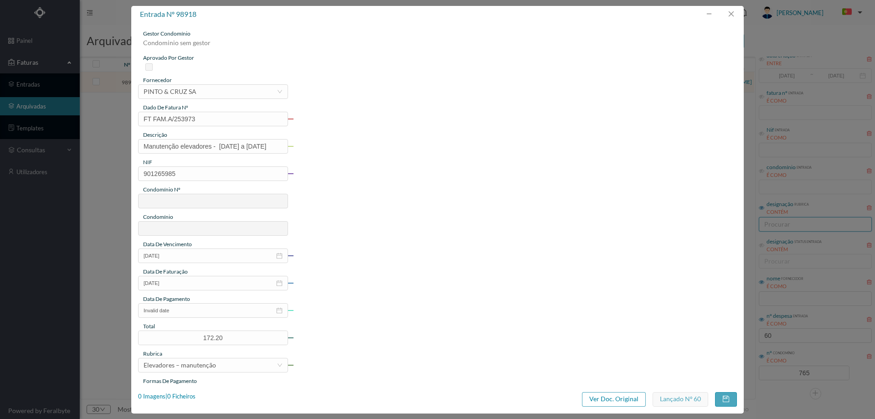
type input "765"
type input "[STREET_ADDRESS]"
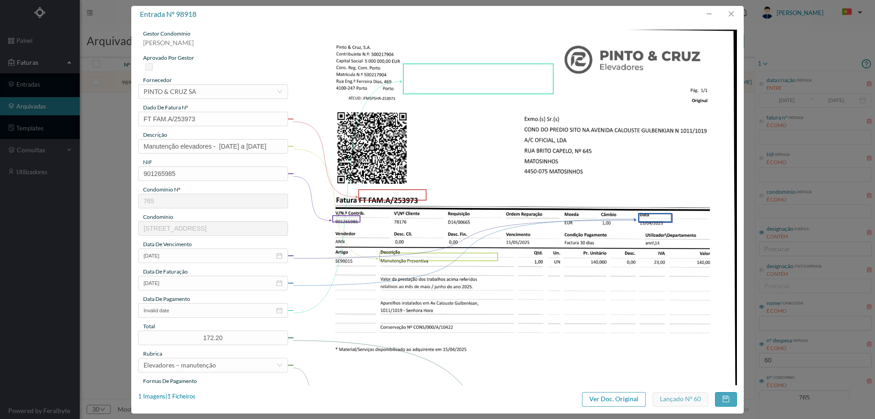
scroll to position [25, 0]
click at [735, 14] on button "button" at bounding box center [731, 14] width 22 height 15
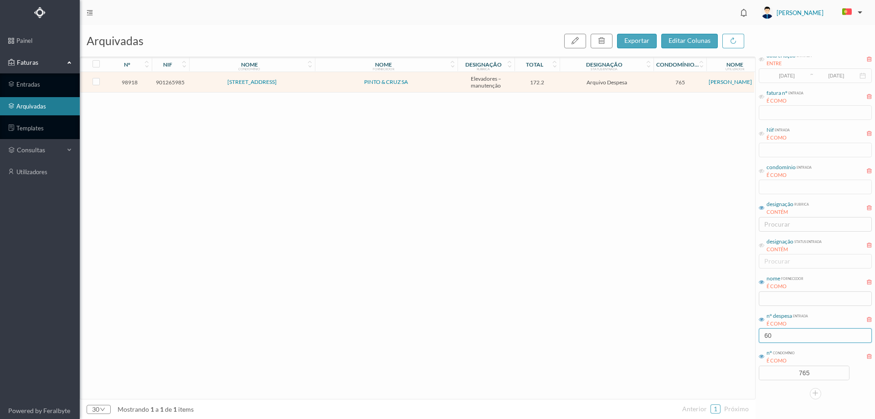
drag, startPoint x: 779, startPoint y: 341, endPoint x: 746, endPoint y: 340, distance: 33.7
click at [746, 340] on div "arquivadas exportar editar colunas nº nif nome condomínio nome fornecedor desig…" at bounding box center [477, 222] width 795 height 394
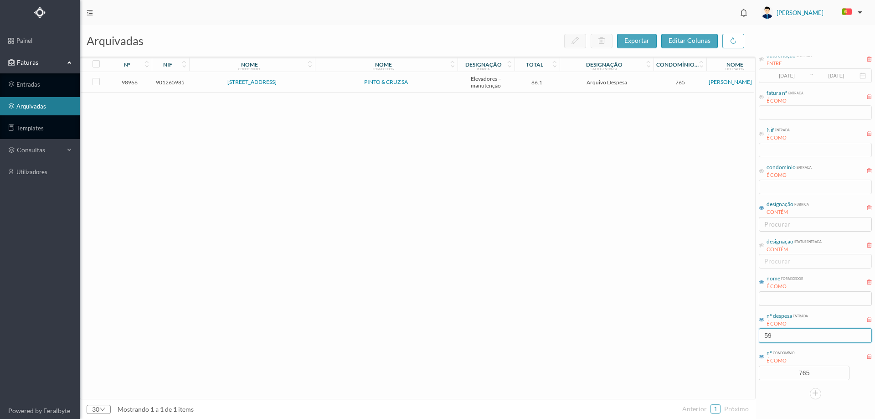
type input "59"
click at [425, 83] on span "PINTO & CRUZ SA" at bounding box center [386, 81] width 138 height 5
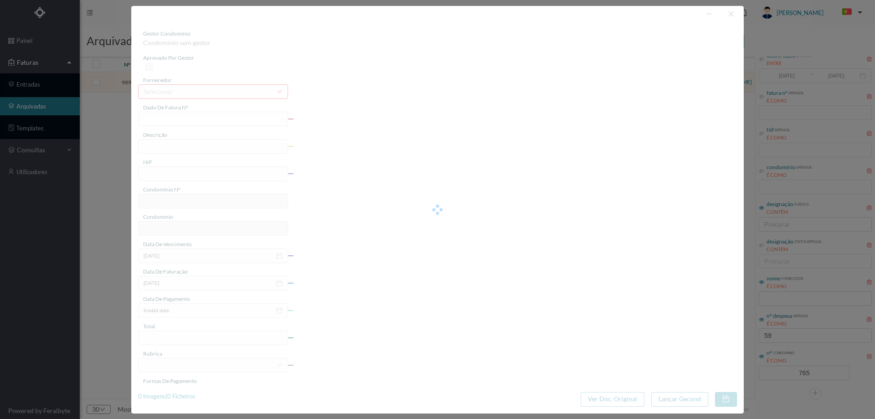
type input "FT FAM.A/253213"
type input "Manutenção elevadores - [DATE] a [DATE]"
type input "901265985"
type input "[DATE]"
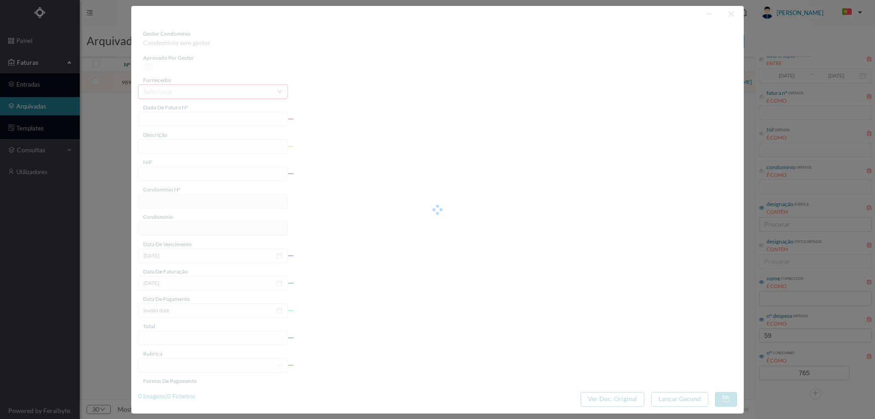
type input "86.10"
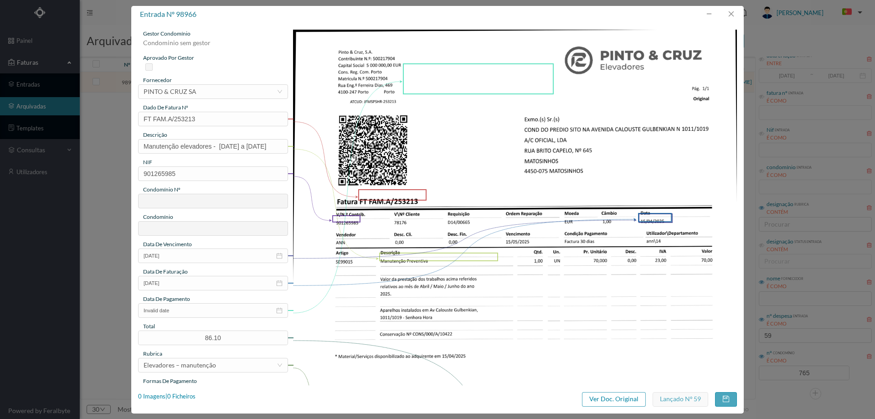
type input "765"
type input "[STREET_ADDRESS]"
click at [733, 15] on button "button" at bounding box center [731, 14] width 22 height 15
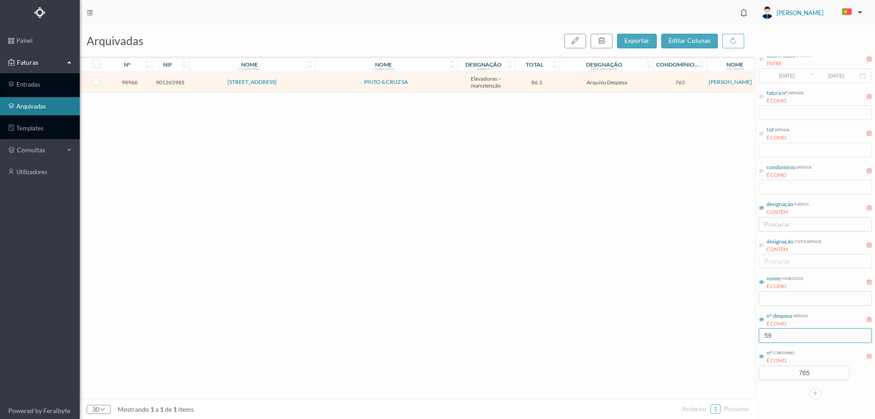
drag, startPoint x: 768, startPoint y: 336, endPoint x: 731, endPoint y: 336, distance: 36.5
click at [731, 336] on div "arquivadas exportar editar colunas nº nif nome condomínio nome fornecedor desig…" at bounding box center [477, 222] width 795 height 394
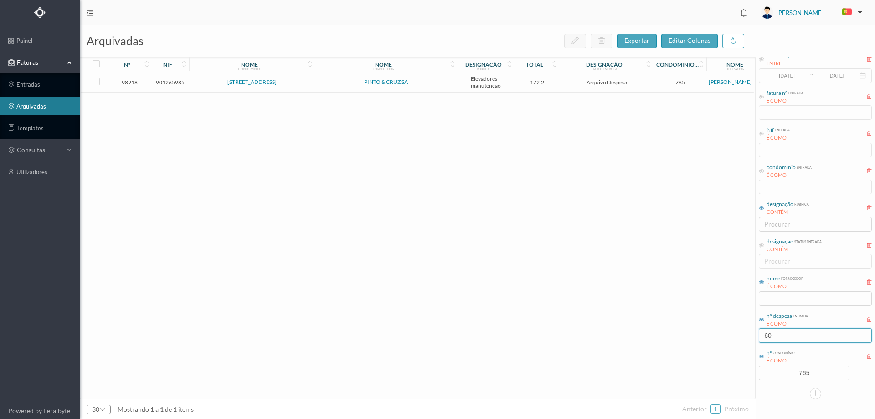
type input "60"
click at [421, 87] on td "PINTO & CRUZ SA" at bounding box center [386, 82] width 143 height 21
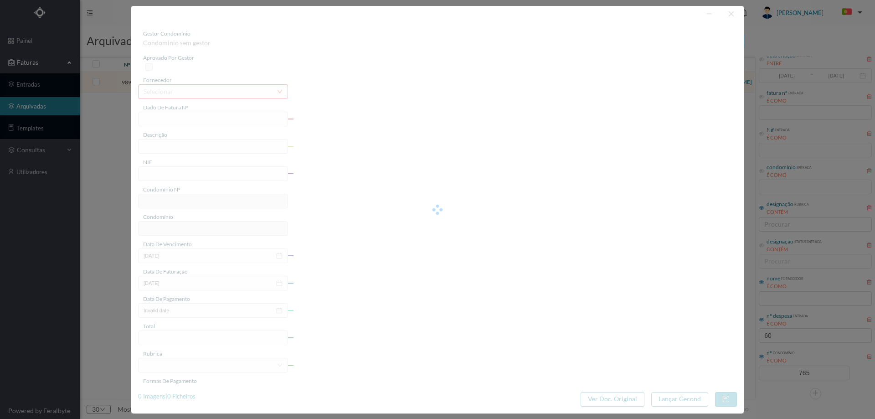
type input "FT FAM.A/253973"
type input "Manutenção elevadores - [DATE] a [DATE]"
type input "901265985"
type input "[DATE]"
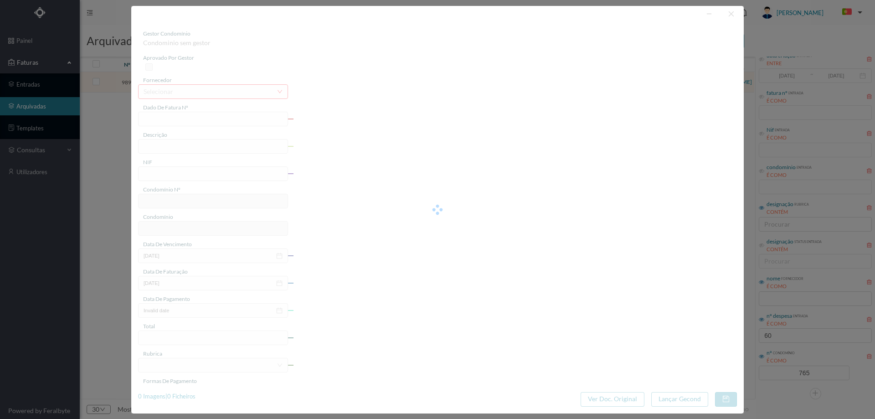
type input "172.20"
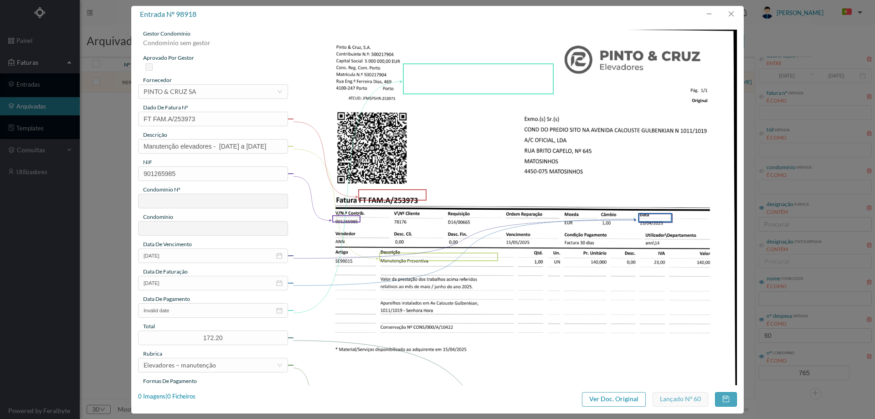
type input "765"
type input "[STREET_ADDRESS]"
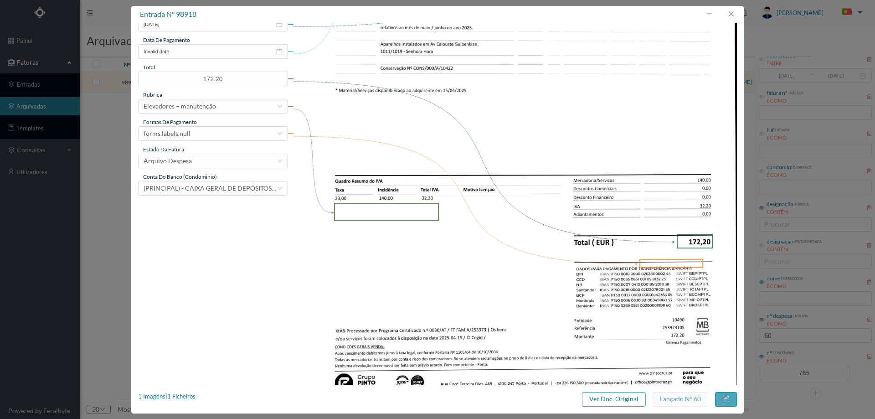
scroll to position [273, 0]
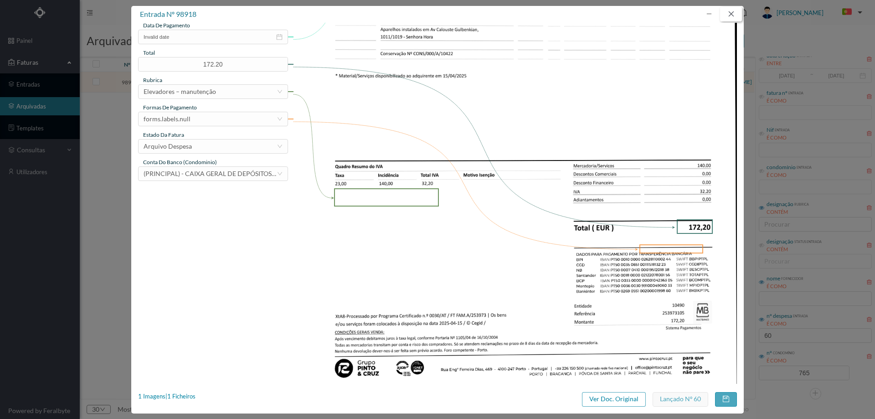
click at [738, 14] on button "button" at bounding box center [731, 14] width 22 height 15
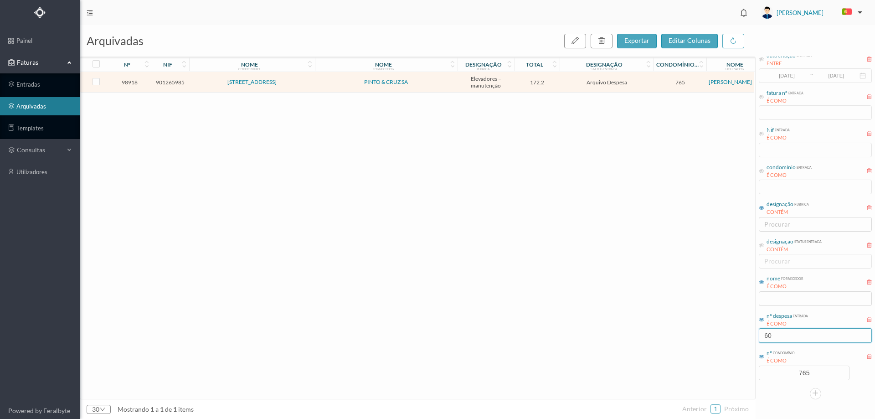
drag, startPoint x: 770, startPoint y: 333, endPoint x: 730, endPoint y: 334, distance: 39.2
click at [731, 334] on div "arquivadas exportar editar colunas nº nif nome condomínio nome fornecedor desig…" at bounding box center [477, 222] width 795 height 394
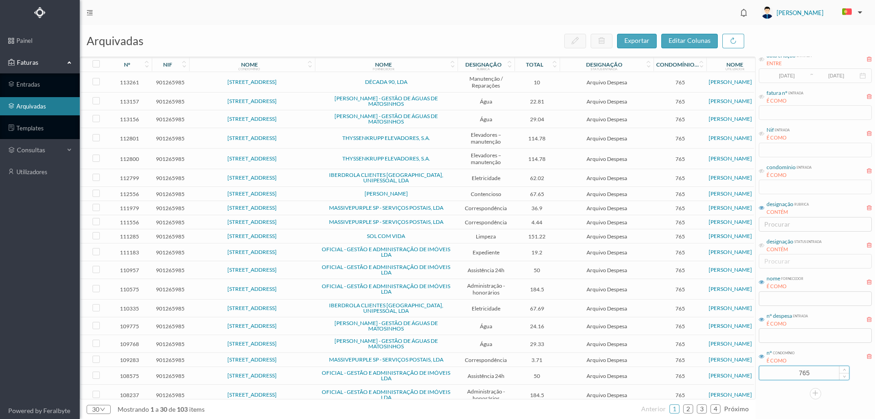
drag, startPoint x: 806, startPoint y: 369, endPoint x: 767, endPoint y: 369, distance: 38.7
click at [767, 369] on input "765" at bounding box center [804, 373] width 90 height 14
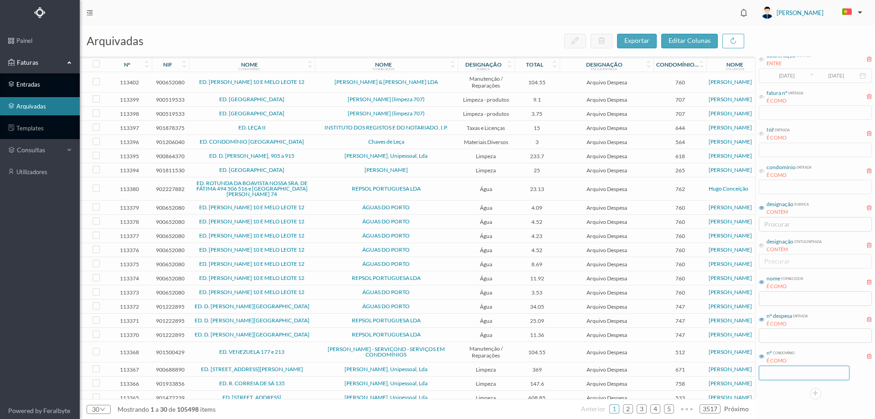
click at [36, 83] on link "entradas" at bounding box center [40, 84] width 80 height 18
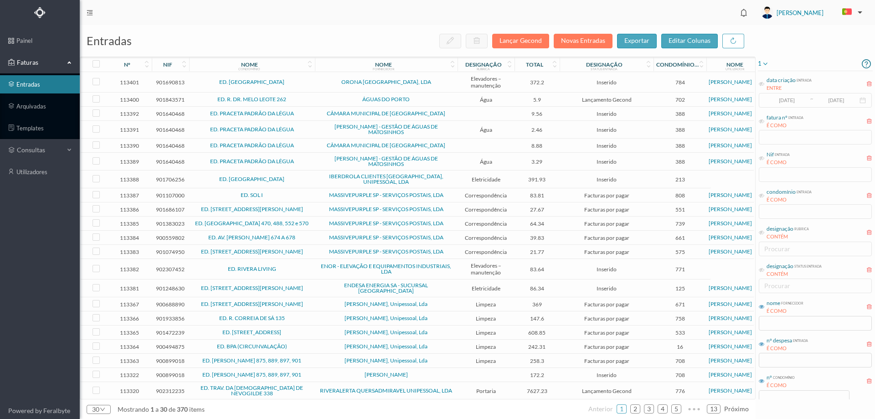
click at [763, 61] on icon at bounding box center [764, 63] width 7 height 11
click at [777, 97] on span "abrir filtro" at bounding box center [788, 95] width 33 height 8
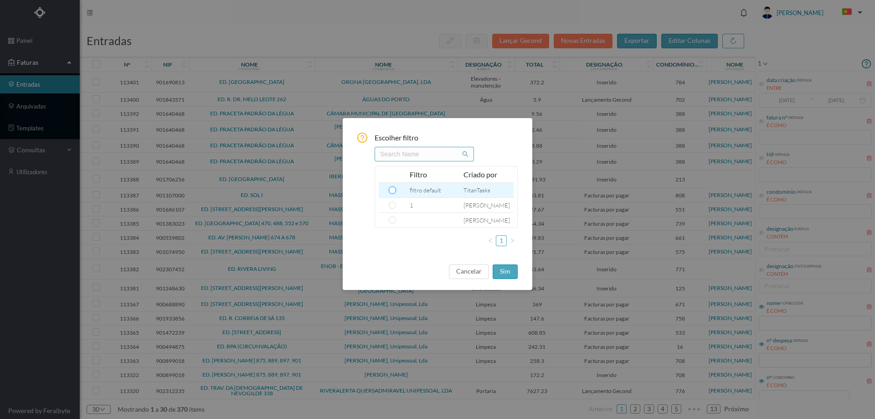
click at [392, 189] on input "radio" at bounding box center [392, 189] width 7 height 7
radio input "true"
click at [504, 273] on button "sim" at bounding box center [505, 271] width 25 height 15
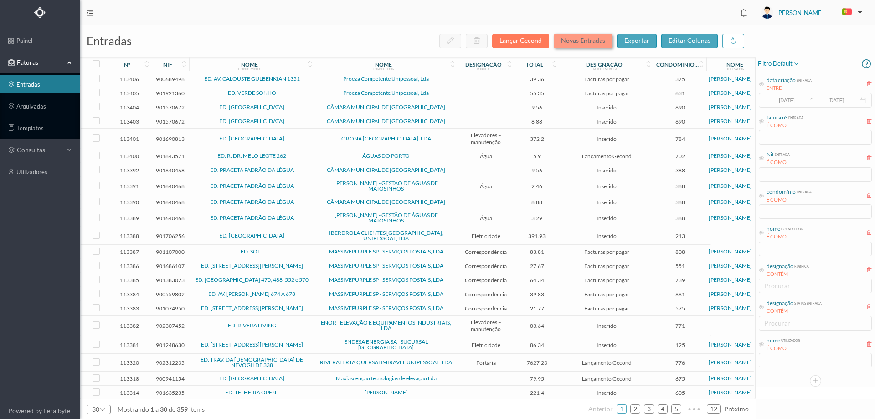
click at [592, 36] on button "Novas Entradas" at bounding box center [583, 41] width 59 height 15
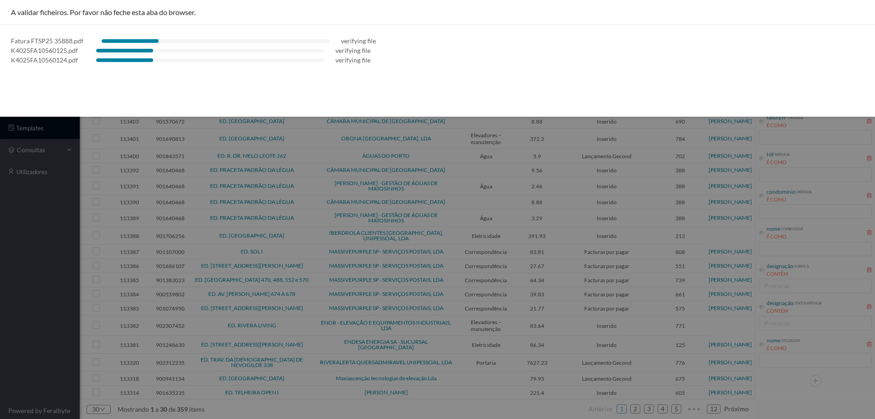
click at [26, 234] on div at bounding box center [437, 209] width 875 height 419
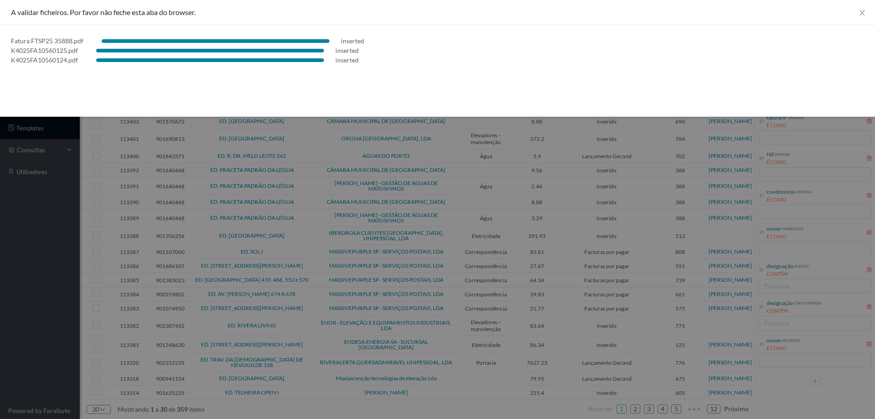
click at [6, 261] on div at bounding box center [437, 209] width 875 height 419
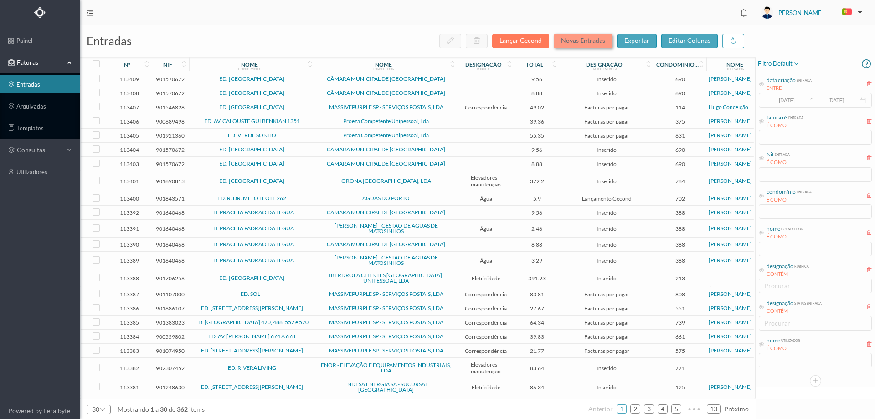
click at [570, 38] on button "Novas Entradas" at bounding box center [583, 41] width 59 height 15
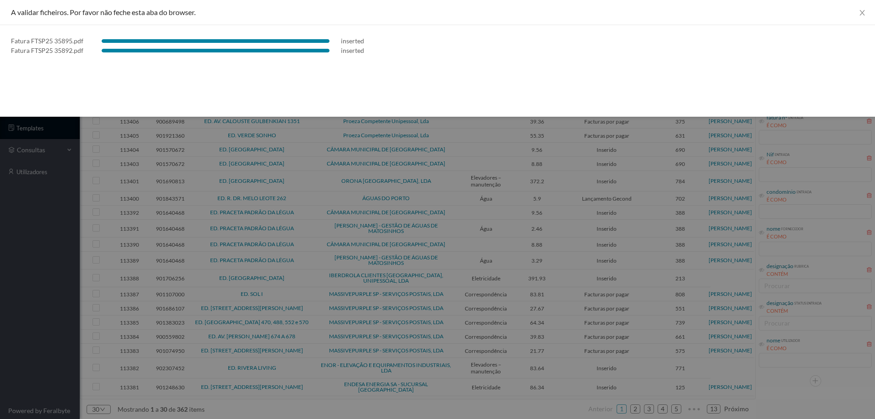
click at [0, 238] on div at bounding box center [437, 209] width 875 height 419
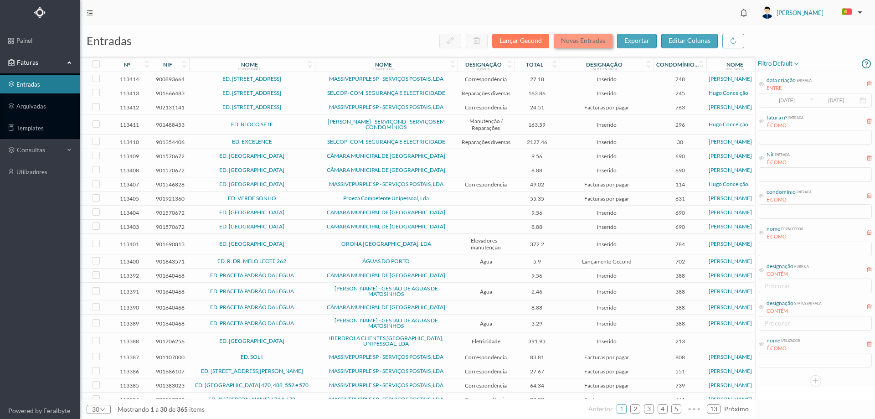
click at [591, 39] on button "Novas Entradas" at bounding box center [583, 41] width 59 height 15
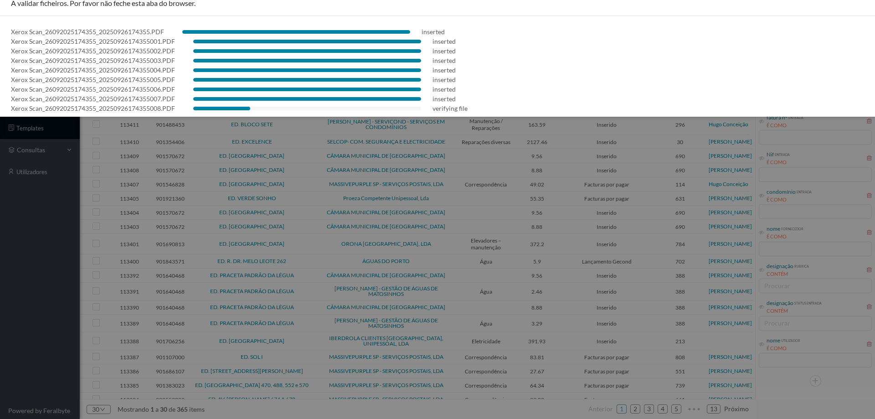
scroll to position [16, 0]
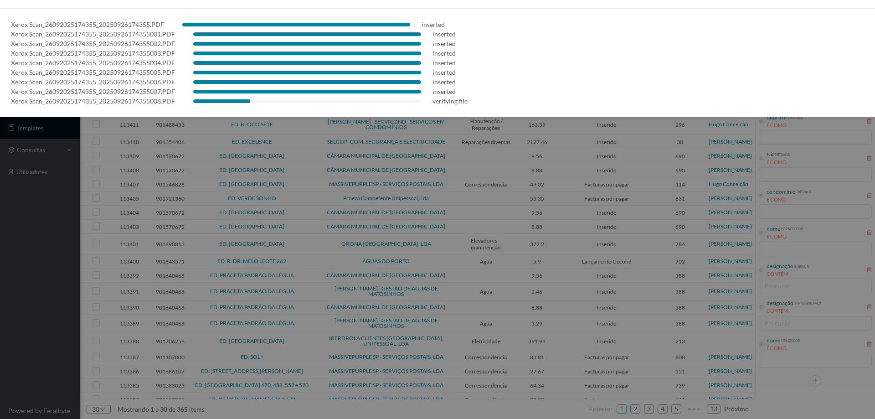
click at [32, 302] on div at bounding box center [437, 209] width 875 height 419
click at [0, 251] on div at bounding box center [437, 209] width 875 height 419
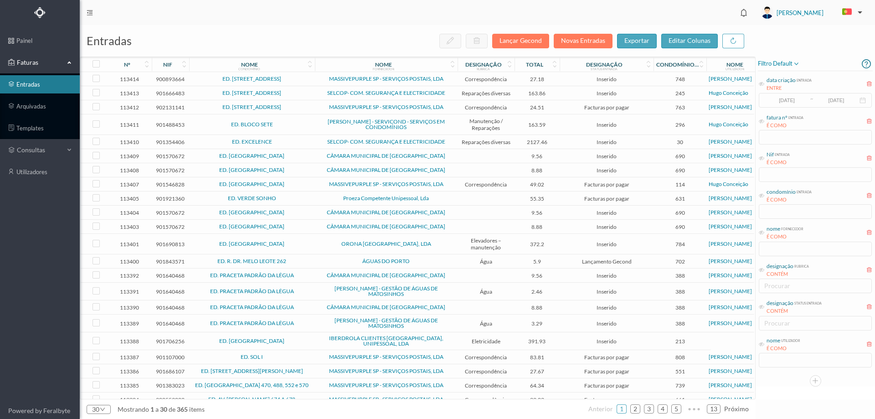
scroll to position [0, 0]
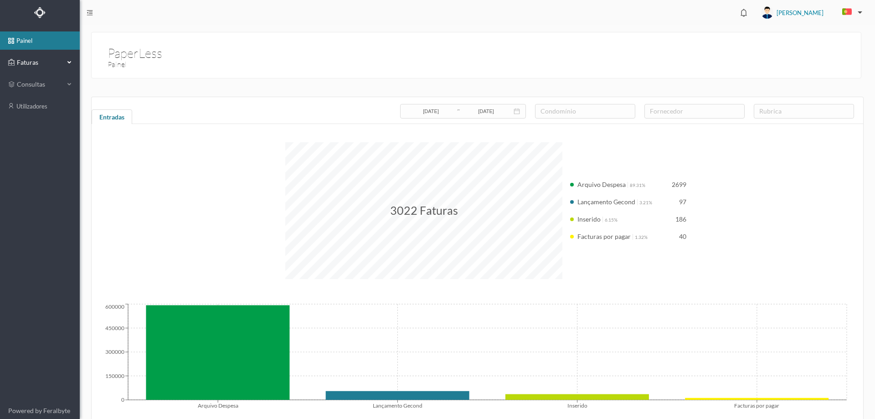
click at [58, 65] on span "Faturas" at bounding box center [40, 62] width 50 height 9
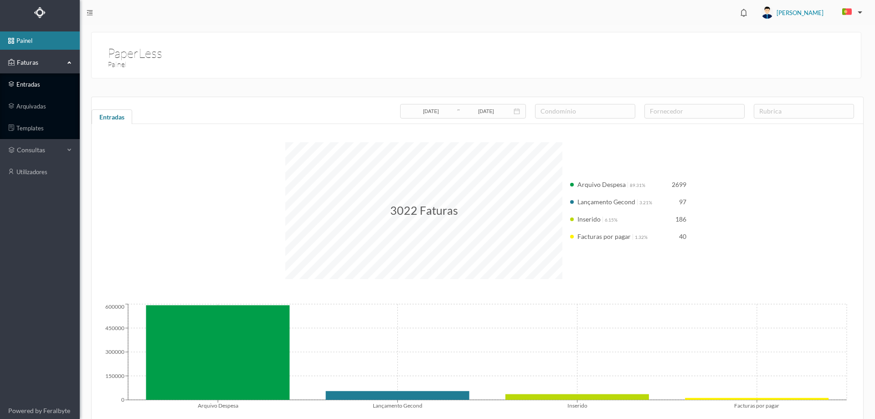
click at [44, 86] on link "entradas" at bounding box center [40, 84] width 80 height 18
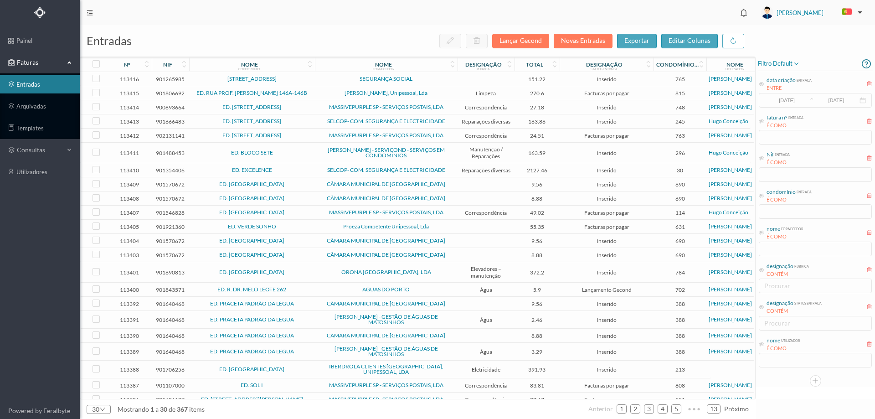
click at [320, 95] on span "[PERSON_NAME], Unipessoal, Lda" at bounding box center [386, 92] width 138 height 5
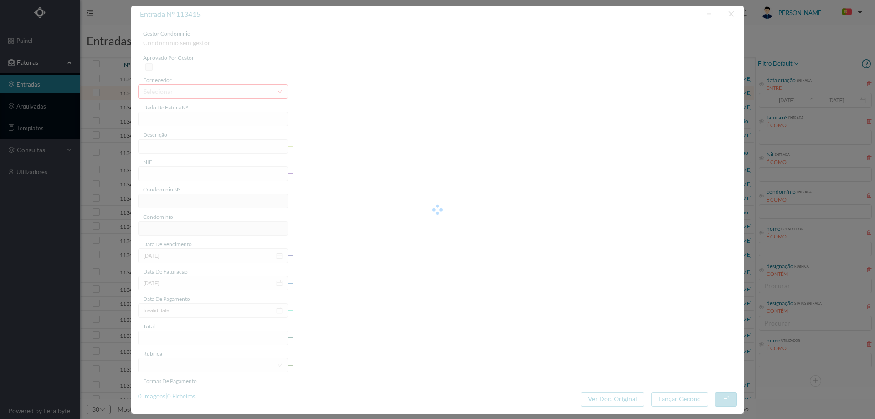
type input "1 2025/311"
type input "Serviço de limpeza setembr"
type input "901806692"
type input "[DATE]"
type input "270.60"
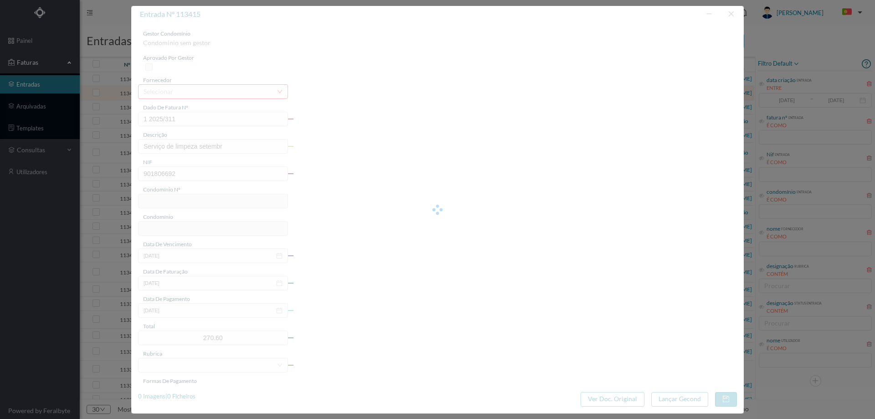
type input "815"
type input "ED. RUA PROF. [PERSON_NAME] 146A-146B"
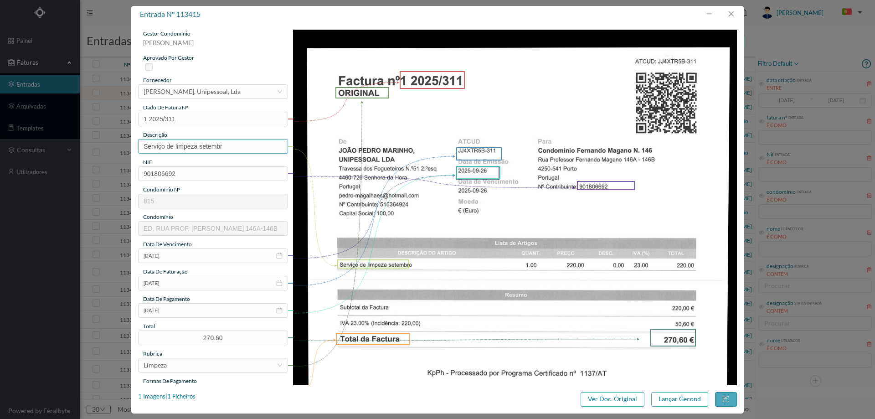
drag, startPoint x: 231, startPoint y: 146, endPoint x: 124, endPoint y: 145, distance: 107.1
click at [124, 145] on div "entrada nº 113415 gestor condomínio Joana Laroca aprovado por gestor fornecedor…" at bounding box center [437, 209] width 875 height 419
type input "l"
type input "Limpeza Setembro 2025"
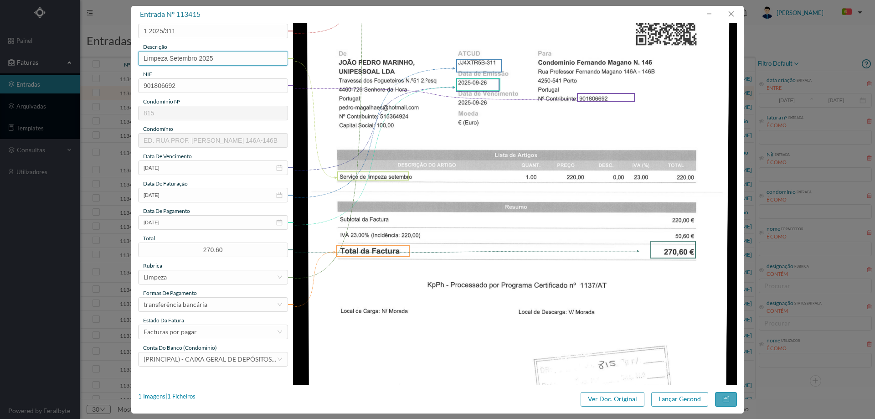
scroll to position [137, 0]
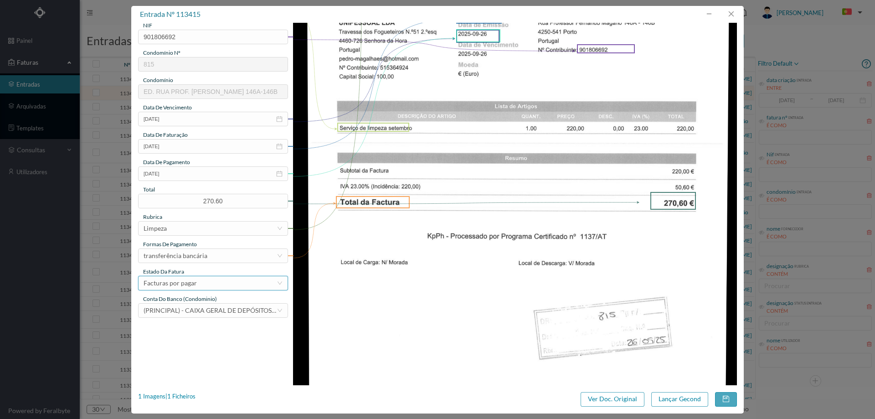
click at [180, 284] on div "Facturas por pagar" at bounding box center [170, 283] width 53 height 14
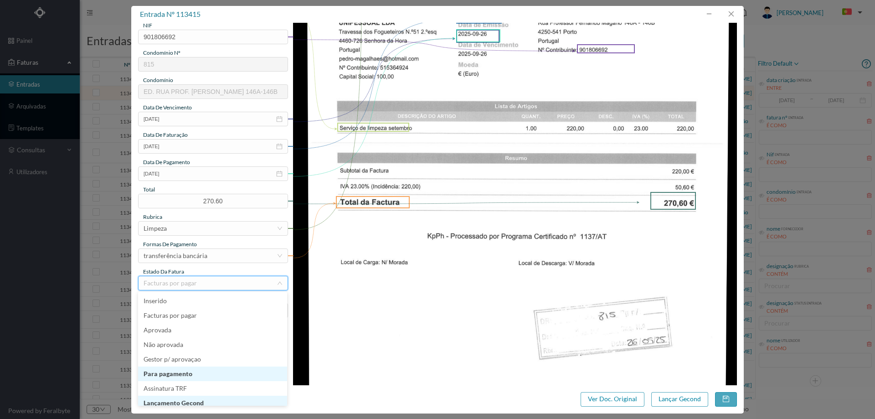
scroll to position [5, 0]
click at [190, 399] on li "Lançamento Gecond" at bounding box center [212, 398] width 149 height 15
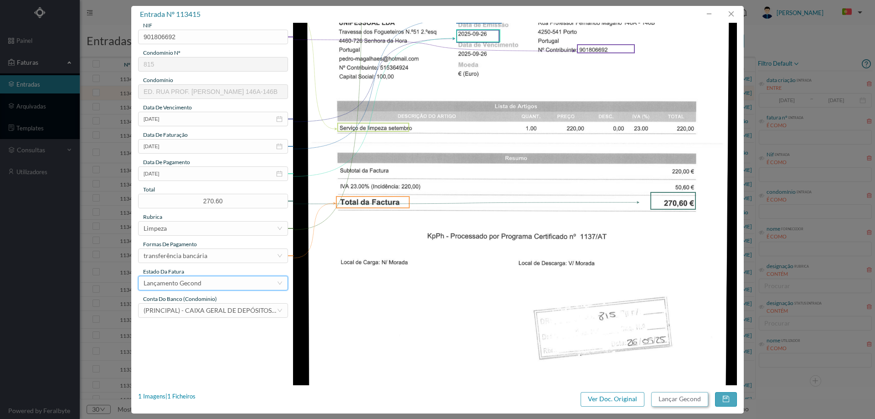
click at [698, 400] on button "Lançar Gecond" at bounding box center [679, 399] width 57 height 15
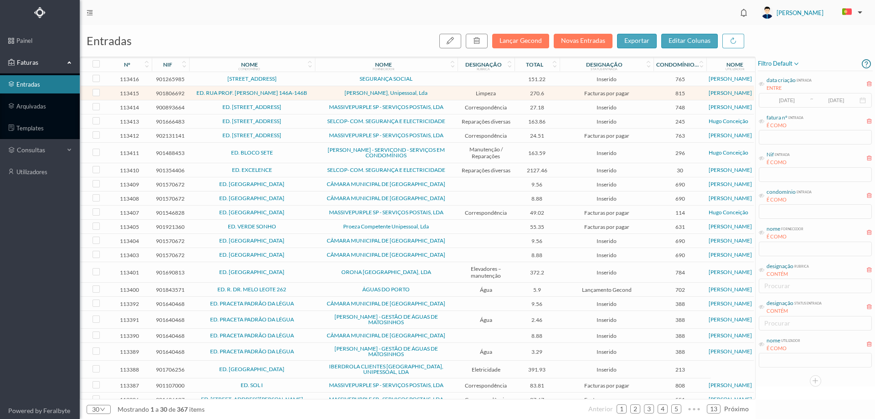
click at [316, 138] on td "MASSIVEPURPLE SP - SERVIÇOS POSTAIS, LDA" at bounding box center [386, 136] width 143 height 14
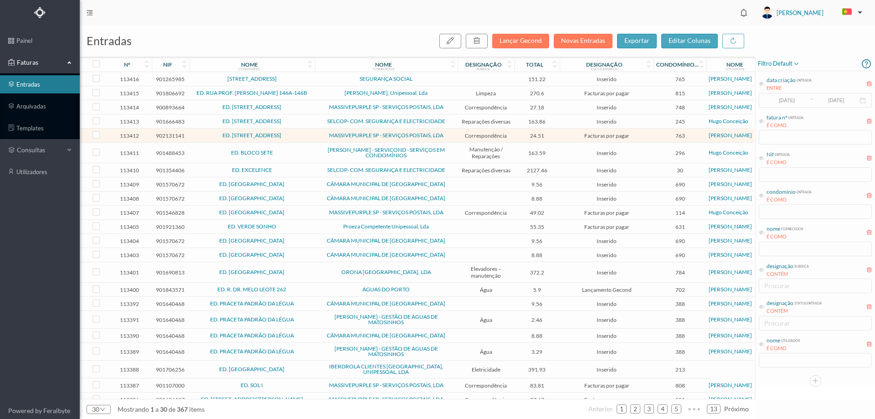
click at [322, 94] on span "João Pedro Marinho, Unipessoal, Lda" at bounding box center [386, 92] width 138 height 5
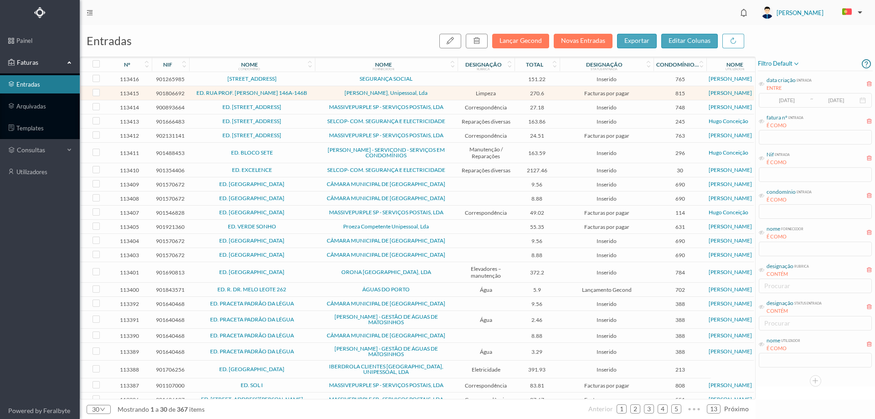
click at [330, 76] on td "SEGURANÇA SOCIAL" at bounding box center [386, 79] width 143 height 14
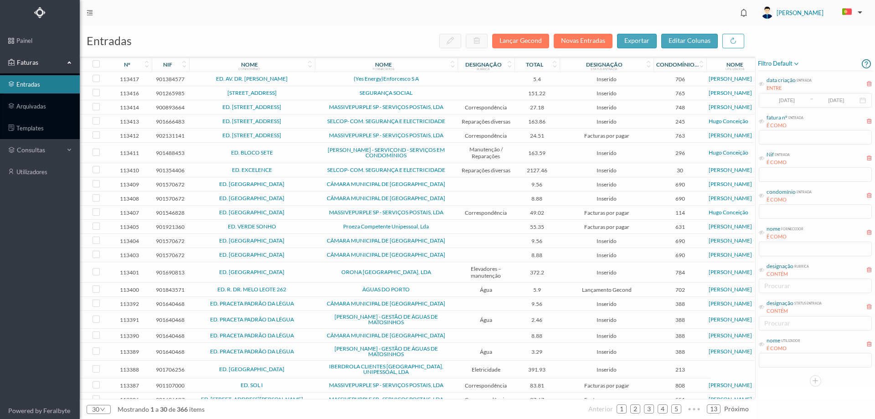
click at [324, 80] on span "(Yes Energy)Enforcesco S A" at bounding box center [386, 78] width 138 height 5
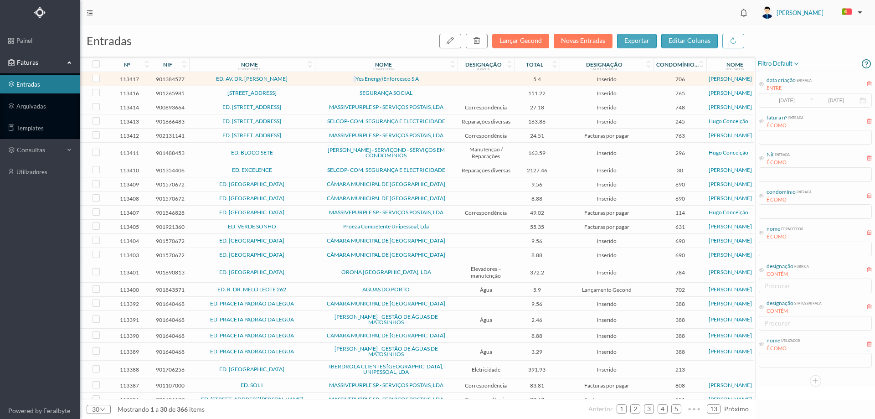
click at [324, 80] on span "(Yes Energy)Enforcesco S A" at bounding box center [386, 78] width 138 height 5
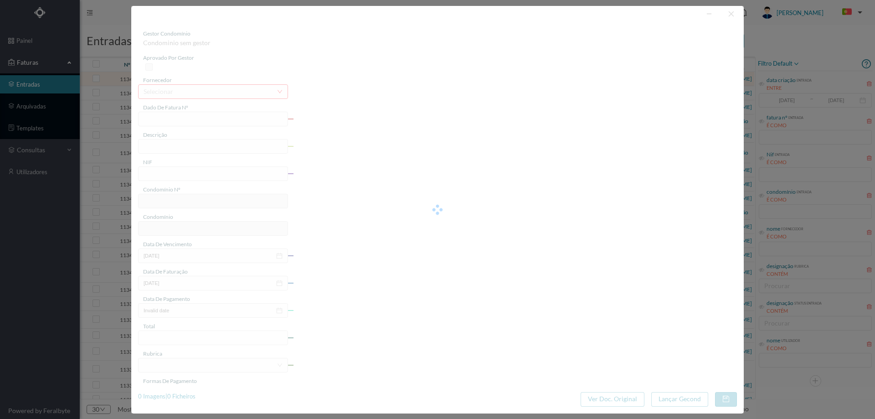
type input "FAC 2/3809"
type input "901384577"
type input "Invalid date"
type input "23-07-2025"
type input "5.40"
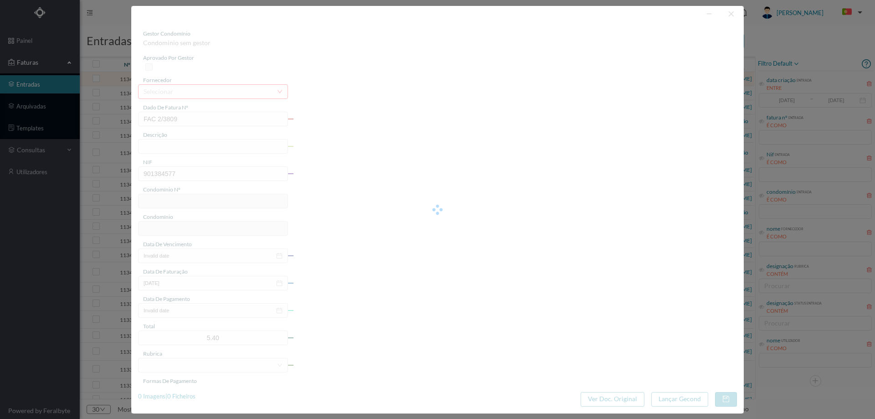
type input "706"
type input "ED. AV. DR. FERNANDO AROSO"
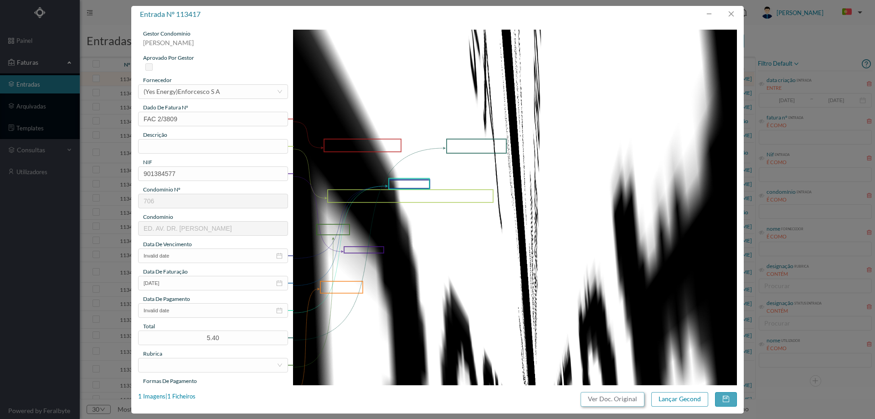
click at [617, 397] on button "Ver Doc. Original" at bounding box center [613, 399] width 64 height 15
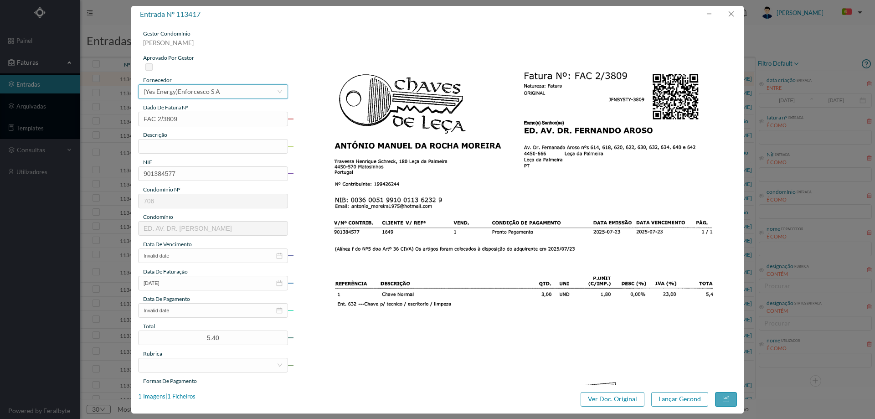
click at [226, 89] on div "selecionar (Yes Energy)Enforcesco S A" at bounding box center [210, 92] width 133 height 14
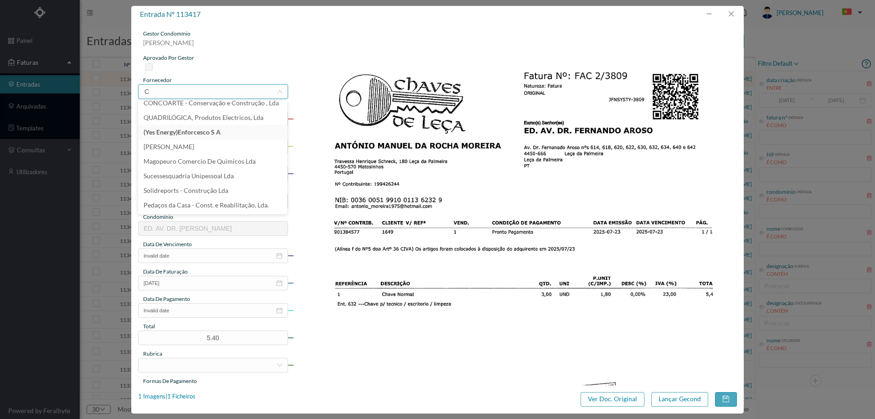
scroll to position [2, 0]
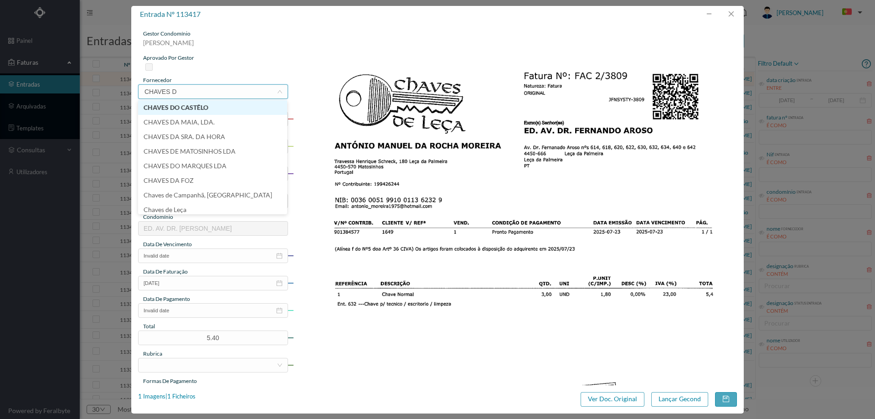
type input "CHAVES DE"
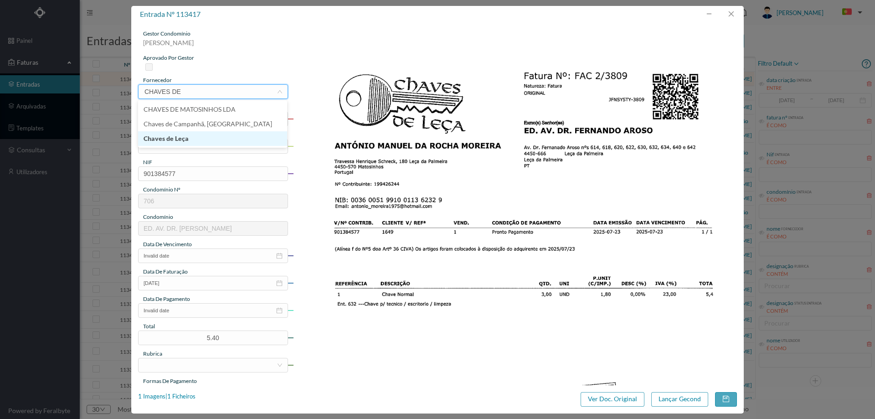
click at [198, 139] on li "Chaves de Leça" at bounding box center [212, 138] width 149 height 15
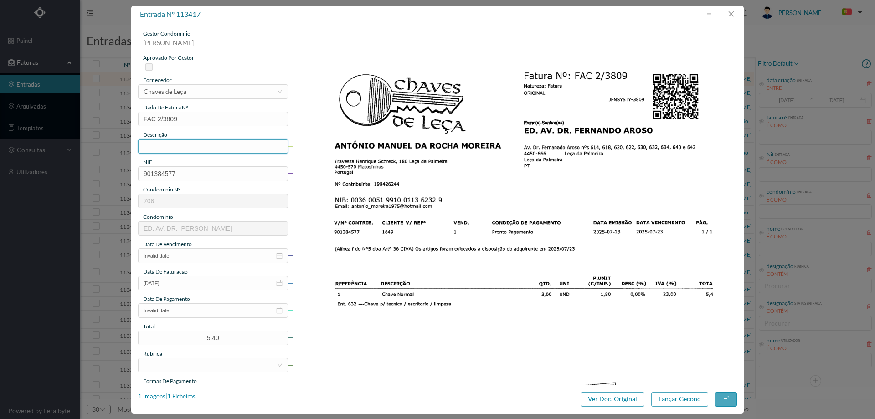
click at [193, 148] on input "text" at bounding box center [213, 146] width 150 height 15
type input "CHAVE NORMAL"
click at [416, 202] on img at bounding box center [515, 344] width 444 height 628
click at [185, 251] on input "Invalid date" at bounding box center [213, 255] width 150 height 15
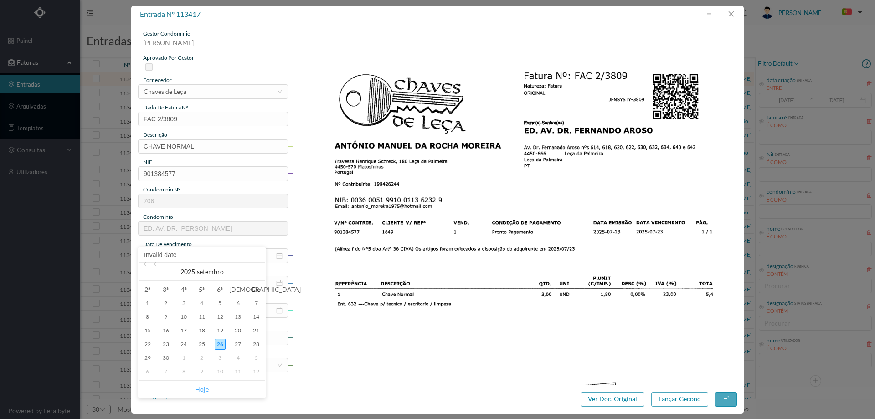
click at [201, 385] on link "Hoje" at bounding box center [202, 389] width 14 height 17
type input "26-09-2025"
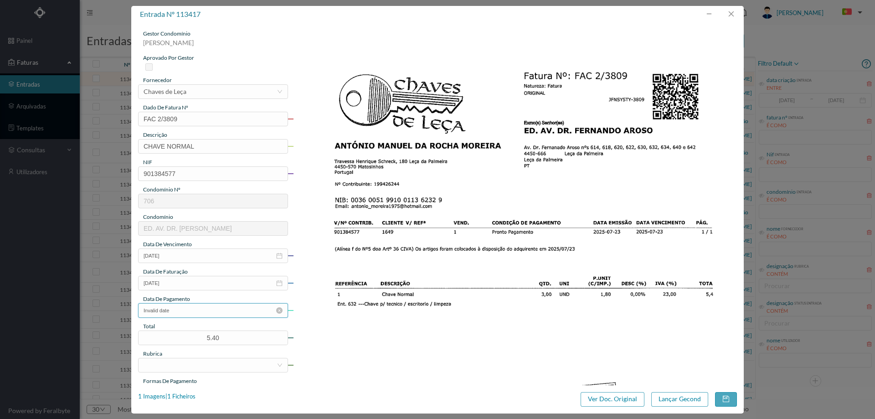
click at [203, 309] on input "Invalid date" at bounding box center [213, 310] width 150 height 15
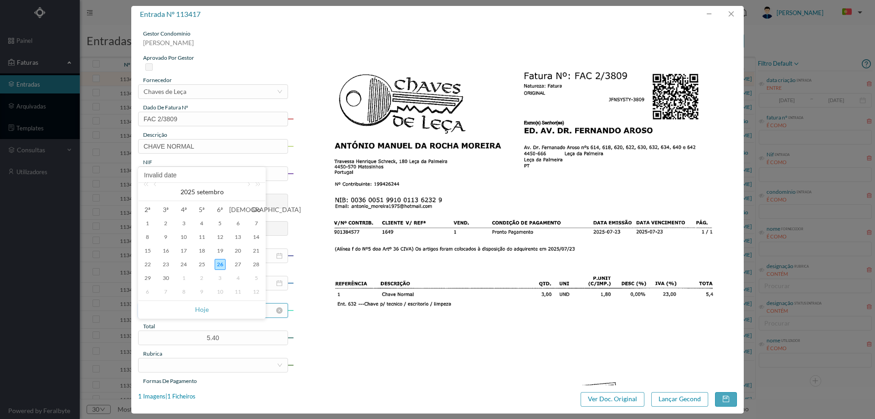
click at [203, 310] on link "Hoje" at bounding box center [202, 309] width 14 height 17
type input "26-09-2025"
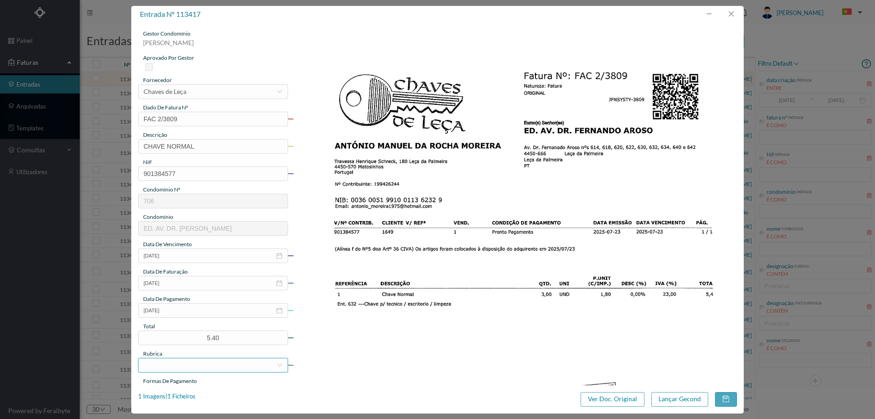
click at [184, 364] on div at bounding box center [210, 365] width 133 height 14
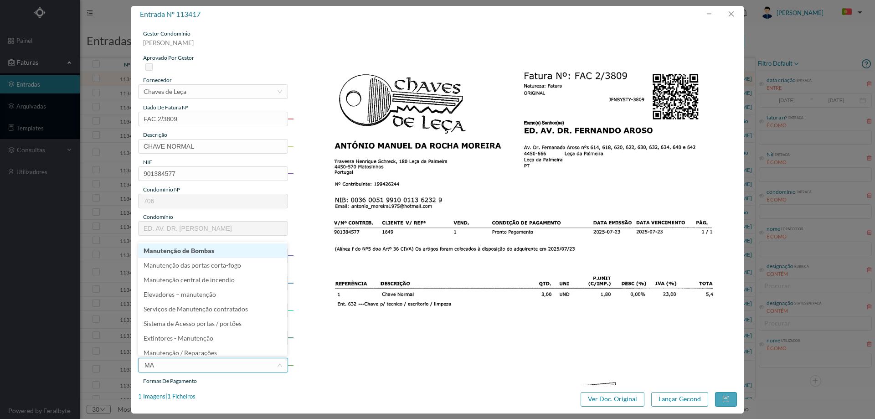
type input "MAT"
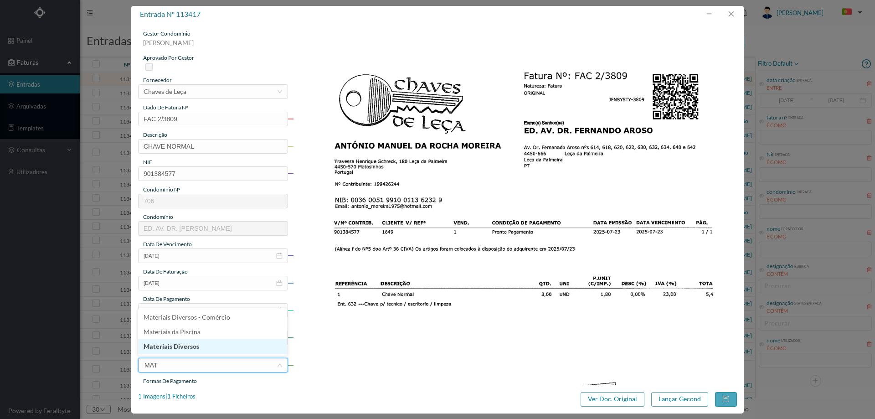
click at [185, 342] on li "Materiais Diversos" at bounding box center [212, 346] width 149 height 15
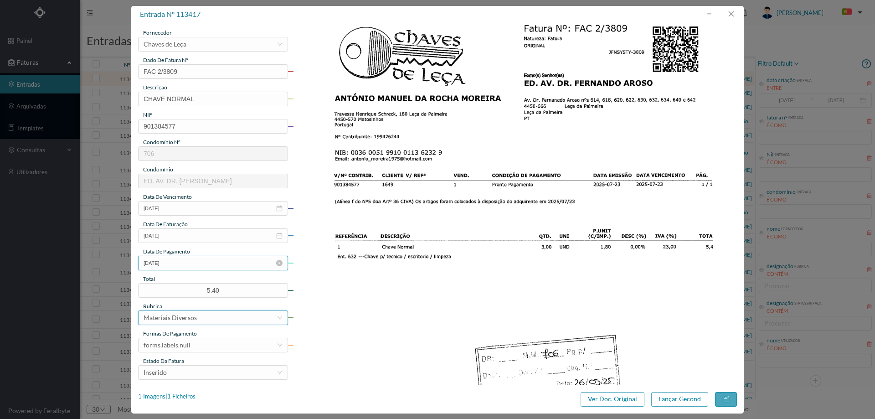
scroll to position [91, 0]
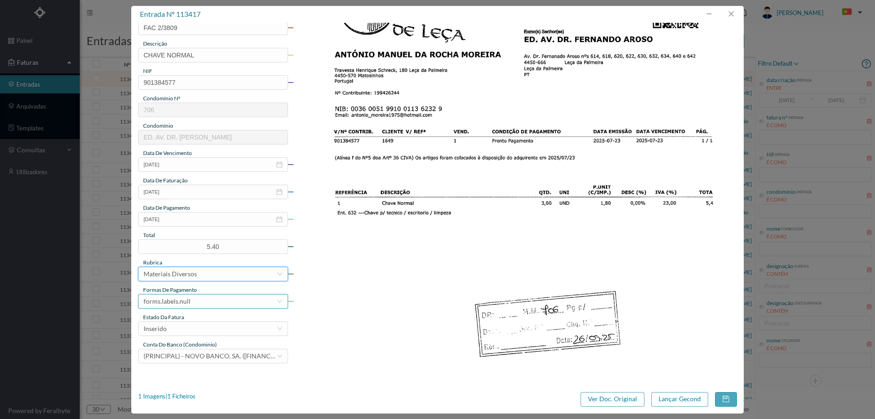
click at [207, 303] on div "forms.labels.null" at bounding box center [210, 301] width 133 height 14
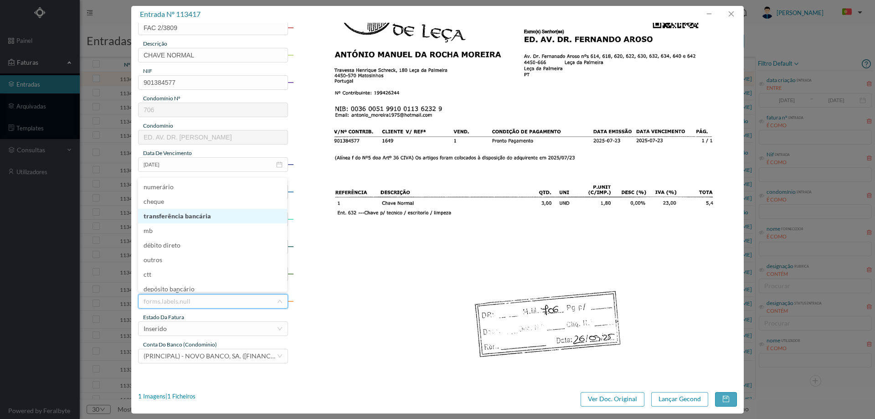
click at [199, 216] on li "transferência bancária" at bounding box center [212, 216] width 149 height 15
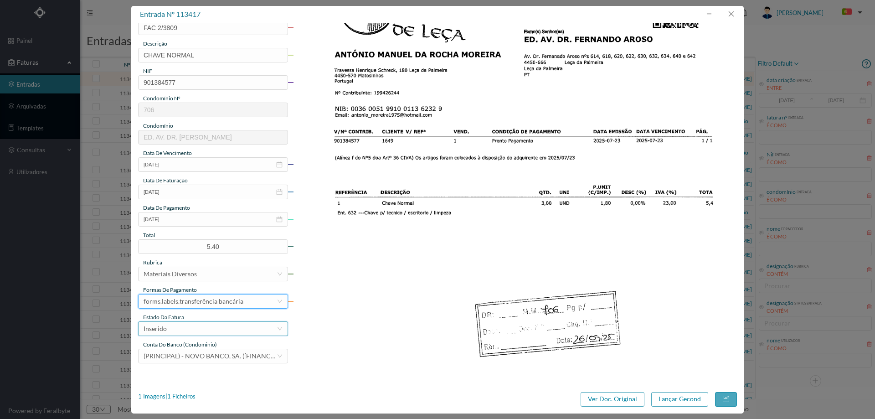
click at [185, 329] on div "Inserido" at bounding box center [210, 329] width 133 height 14
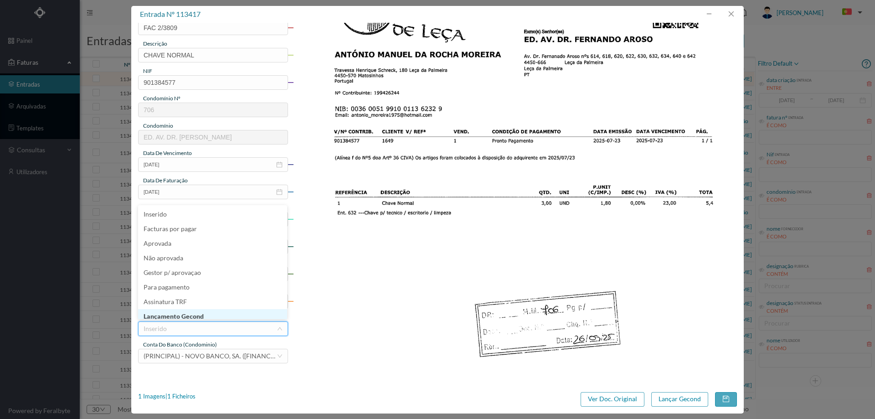
scroll to position [4, 0]
click at [186, 311] on li "Lançamento Gecond" at bounding box center [212, 312] width 149 height 15
click at [676, 395] on button "Lançar Gecond" at bounding box center [679, 399] width 57 height 15
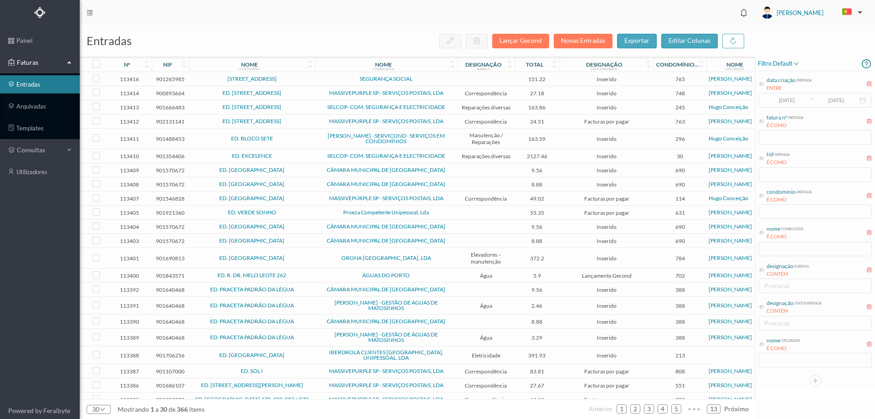
click at [329, 74] on td "SEGURANÇA SOCIAL" at bounding box center [386, 79] width 143 height 14
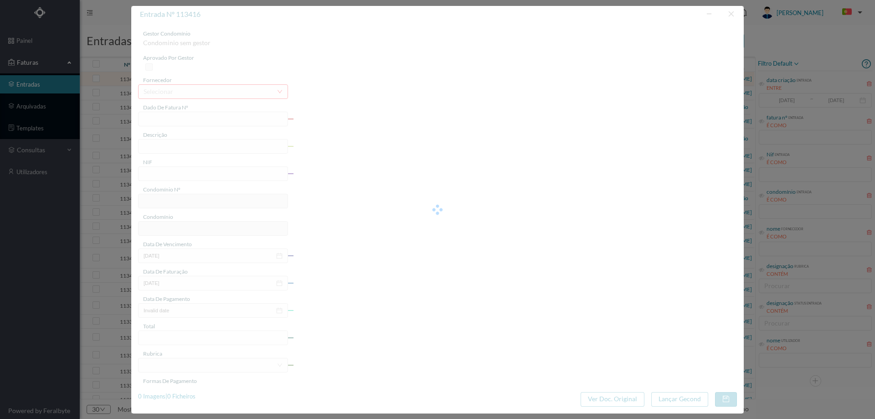
type input "FC FC.2025/41"
type input "901265985"
type input "Invalid date"
type input "2025-01-30"
type input "151.22"
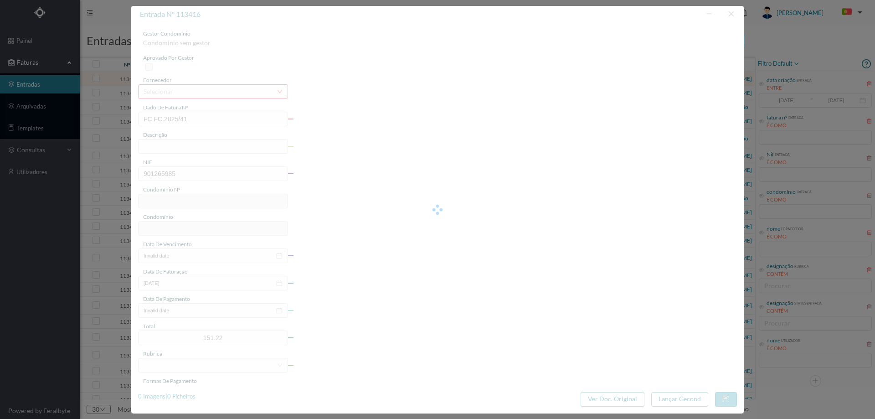
type input "765"
type input "Avenida Calouste Gulbenkian 1011/1019"
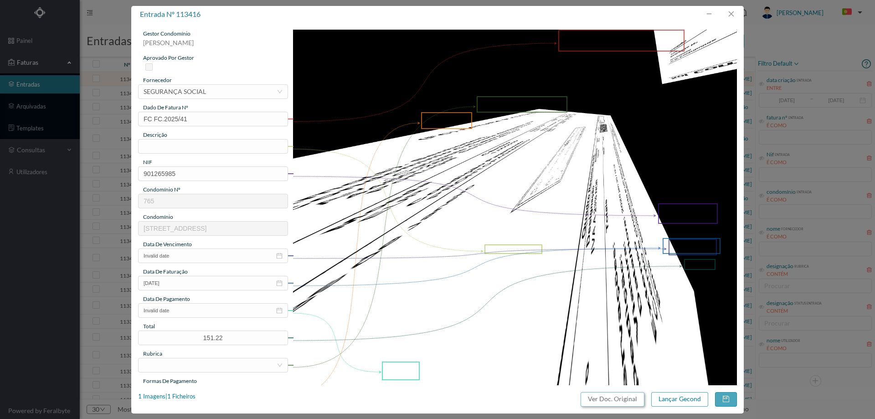
click at [604, 401] on button "Ver Doc. Original" at bounding box center [613, 399] width 64 height 15
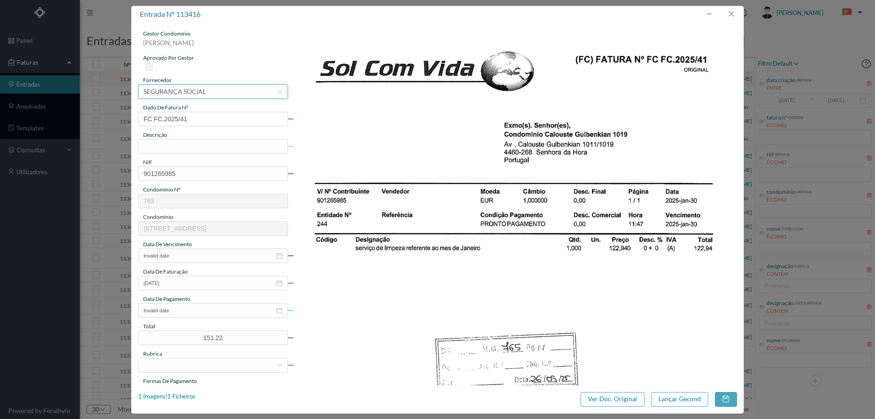
click at [201, 89] on div "SEGURANÇA SOCIAL" at bounding box center [175, 92] width 62 height 14
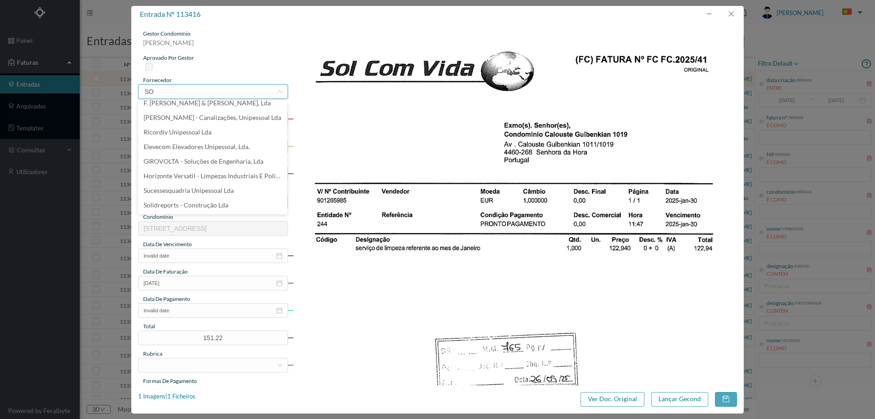
scroll to position [0, 0]
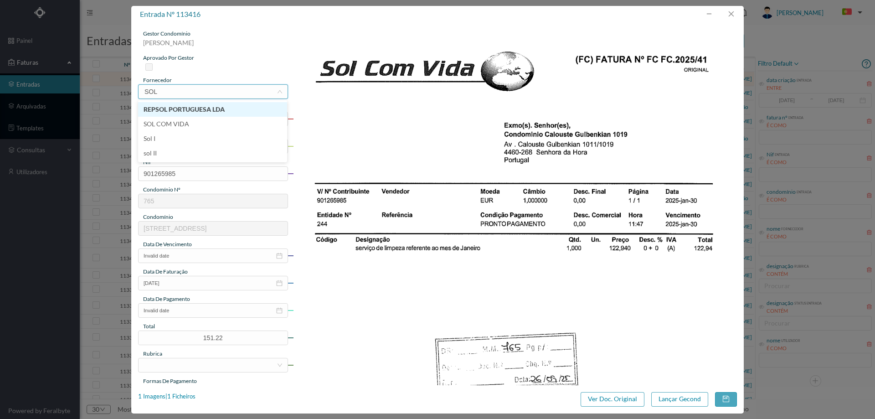
type input "SOL C"
click at [211, 108] on li "SOL COM VIDA" at bounding box center [212, 109] width 149 height 15
click at [193, 148] on input "text" at bounding box center [213, 146] width 150 height 15
drag, startPoint x: 187, startPoint y: 147, endPoint x: 173, endPoint y: 145, distance: 14.3
click at [173, 145] on input "Limpeza Junho 2025" at bounding box center [213, 146] width 150 height 15
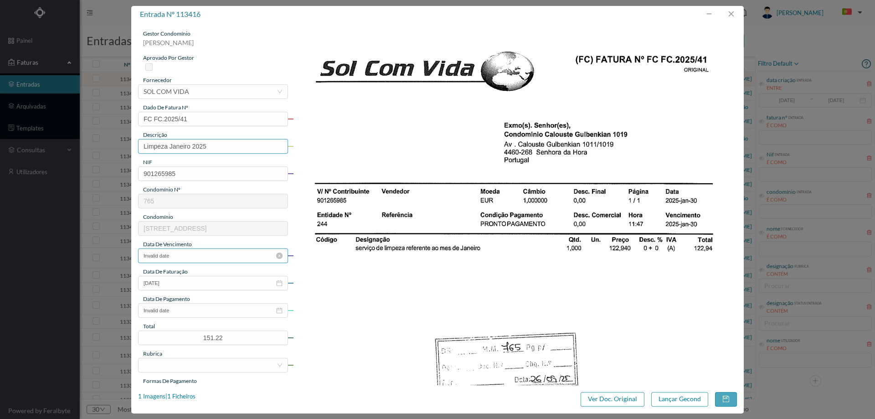
type input "Limpeza Janeiro 2025"
click at [197, 256] on input "Invalid date" at bounding box center [213, 255] width 150 height 15
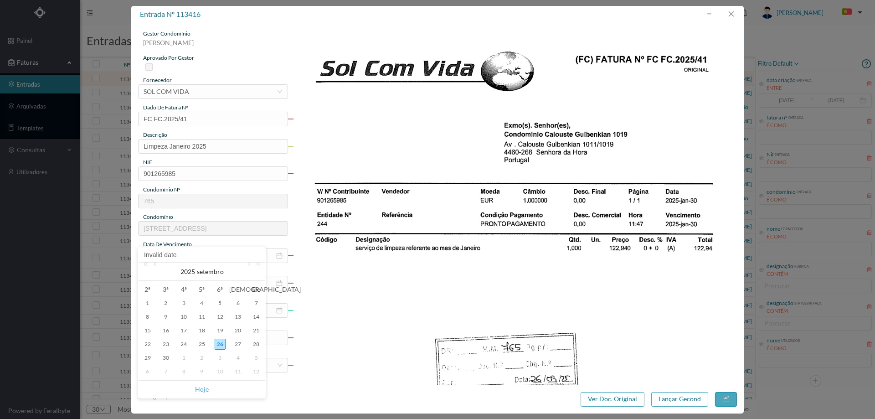
click at [200, 387] on link "Hoje" at bounding box center [202, 389] width 14 height 17
type input "[DATE]"
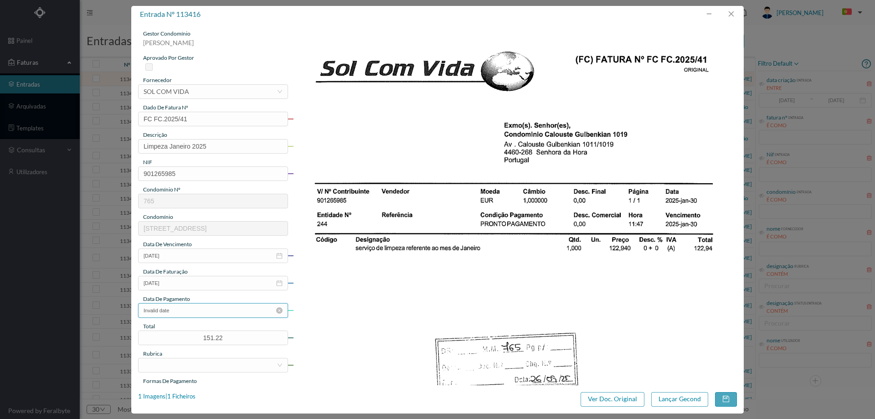
click at [199, 314] on input "Invalid date" at bounding box center [213, 310] width 150 height 15
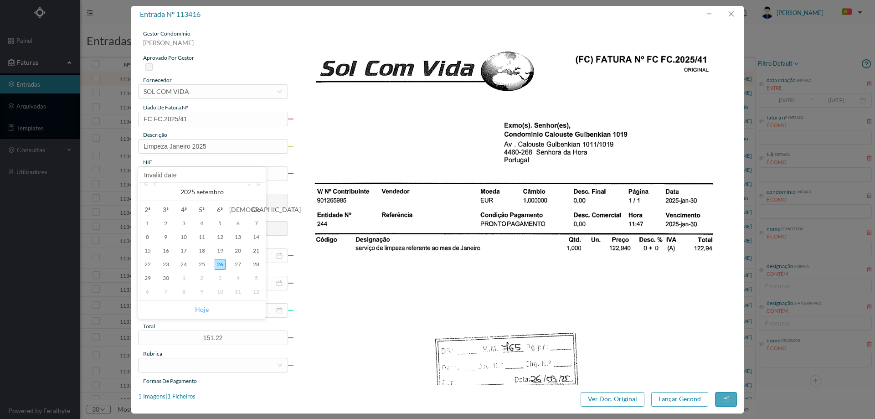
click at [203, 310] on link "Hoje" at bounding box center [202, 309] width 14 height 17
type input "[DATE]"
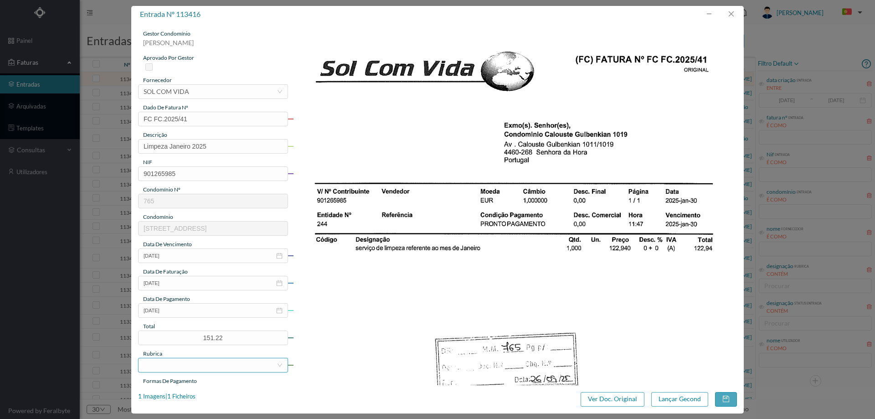
click at [190, 366] on div at bounding box center [210, 365] width 133 height 14
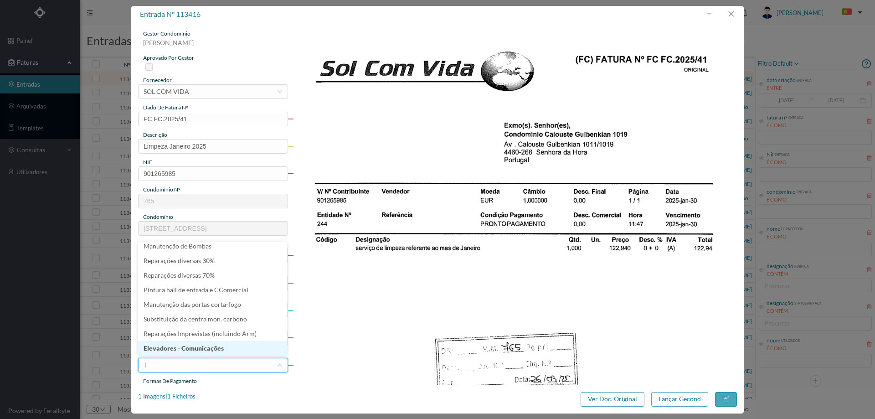
scroll to position [5, 0]
type input "li"
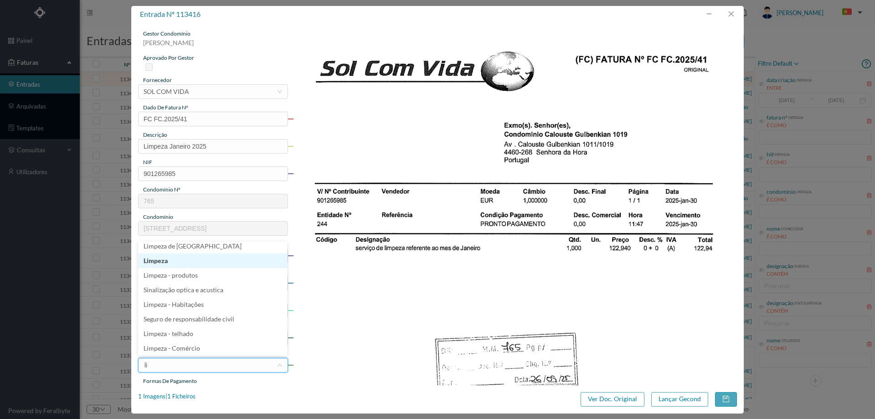
click at [174, 264] on li "Limpeza" at bounding box center [212, 260] width 149 height 15
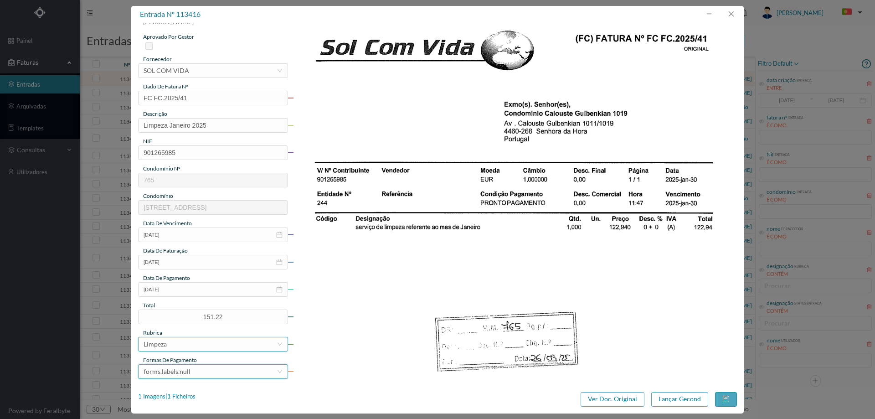
scroll to position [137, 0]
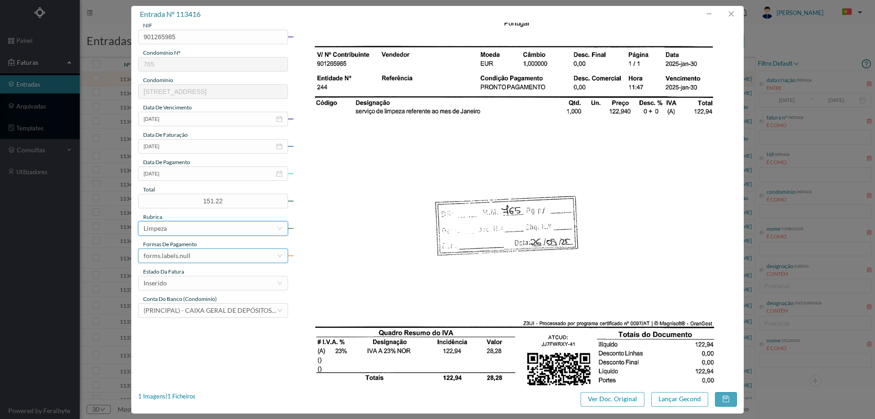
click at [183, 249] on div "forms.labels.null" at bounding box center [167, 256] width 47 height 14
click at [190, 302] on li "transferência bancária" at bounding box center [212, 302] width 149 height 15
click at [188, 277] on div "Inserido" at bounding box center [210, 283] width 133 height 14
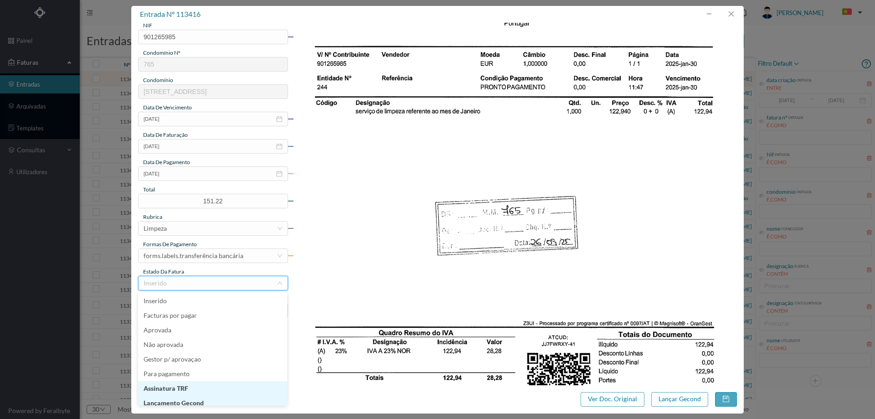
scroll to position [5, 0]
click at [189, 399] on li "Lançamento Gecond" at bounding box center [212, 398] width 149 height 15
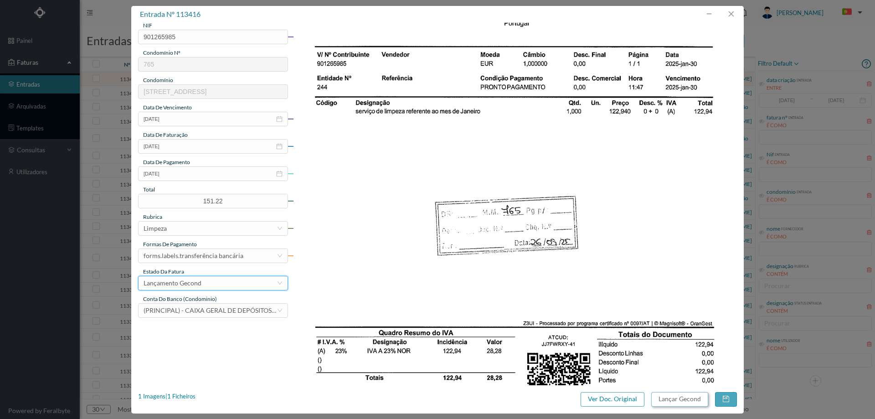
click at [692, 399] on button "Lançar Gecond" at bounding box center [679, 399] width 57 height 15
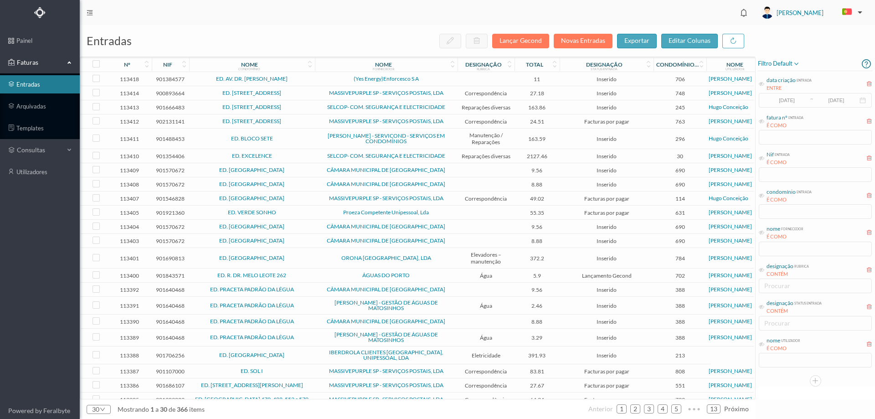
click at [321, 77] on span "(Yes Energy)Enforcesco S A" at bounding box center [386, 78] width 138 height 5
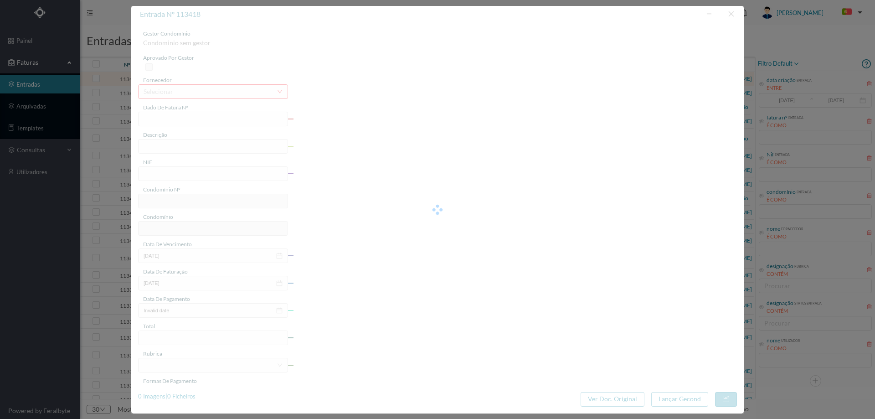
type input "FAC 2/3796"
type input "901384577"
type input "Invalid date"
type input "16-07-2025"
type input "11.00"
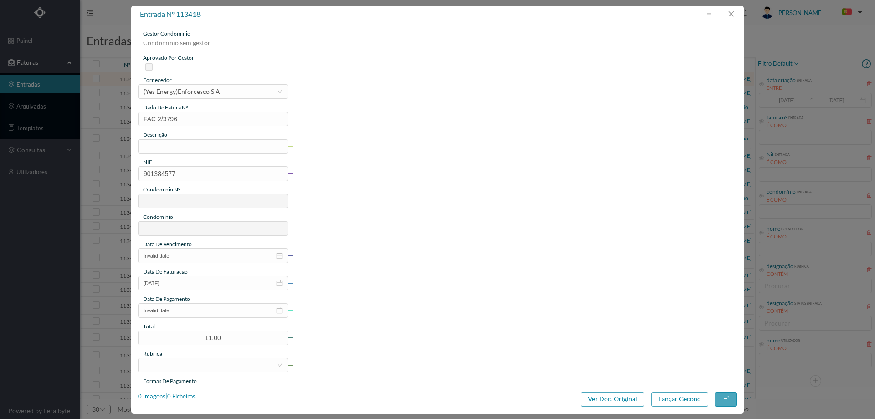
type input "706"
type input "ED. AV. DR. FERNANDO AROSO"
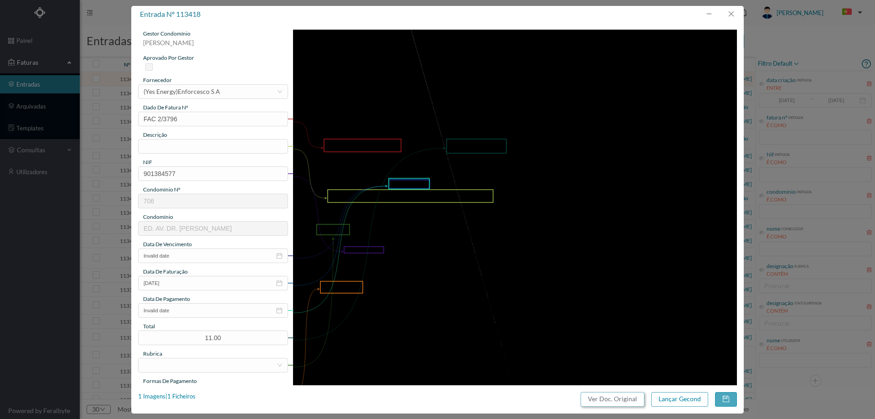
click at [597, 402] on button "Ver Doc. Original" at bounding box center [613, 399] width 64 height 15
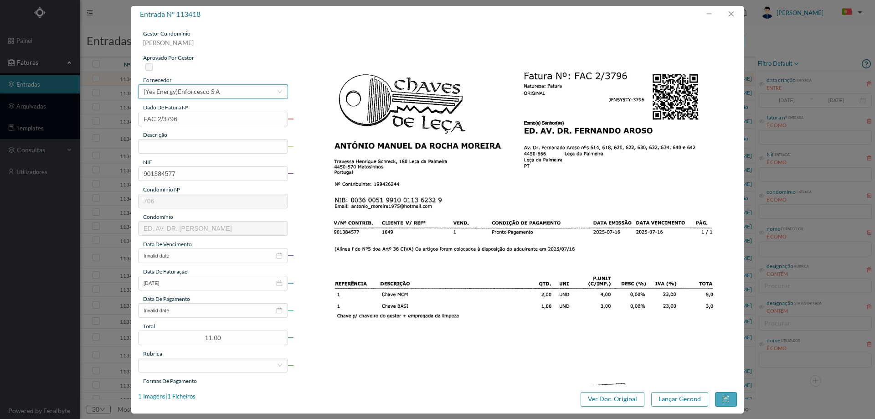
click at [205, 93] on div "(Yes Energy)Enforcesco S A" at bounding box center [182, 92] width 77 height 14
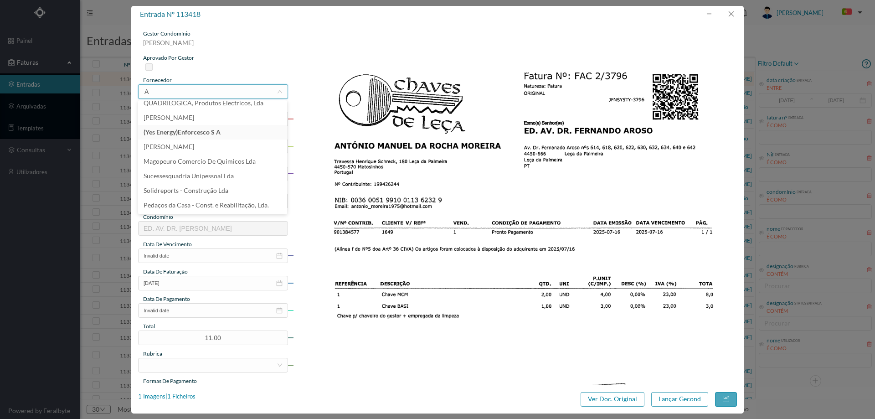
scroll to position [2, 0]
drag, startPoint x: 176, startPoint y: 92, endPoint x: 122, endPoint y: 93, distance: 54.2
click at [122, 93] on div "entrada nº 113418 gestor condomínio Beatriz Pinheiro aprovado por gestor fornec…" at bounding box center [437, 209] width 875 height 419
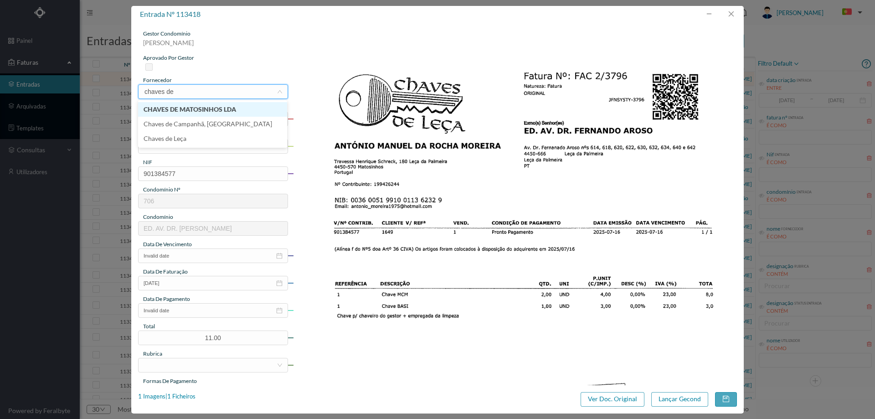
type input "chaves de"
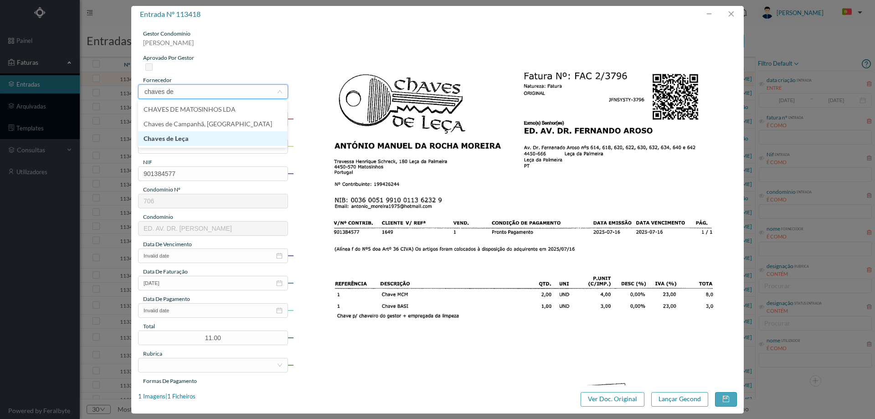
click at [165, 136] on li "Chaves de Leça" at bounding box center [212, 138] width 149 height 15
click at [196, 137] on div "descrição" at bounding box center [213, 135] width 150 height 8
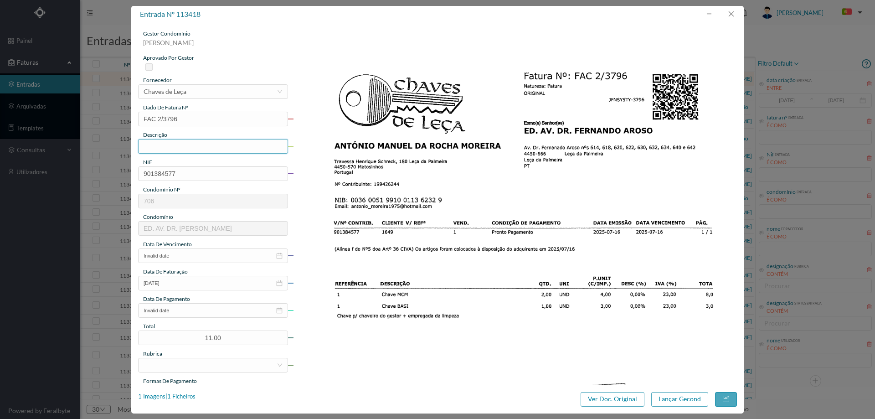
click at [194, 148] on input "text" at bounding box center [213, 146] width 150 height 15
type input "Chaves"
click at [193, 258] on input "Invalid date" at bounding box center [213, 255] width 150 height 15
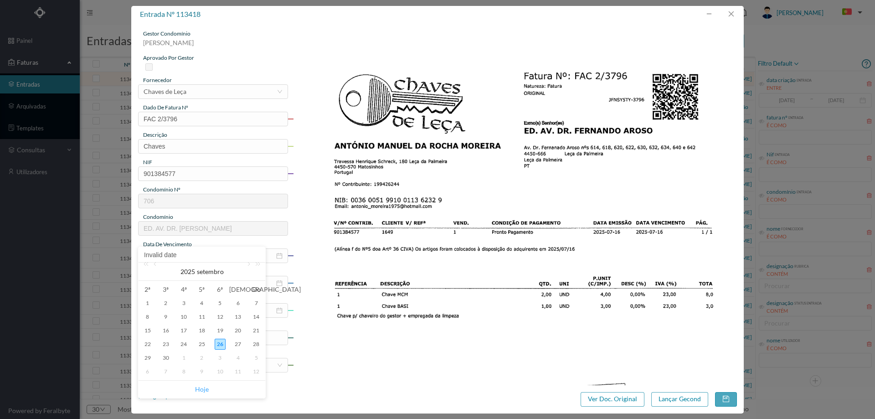
click at [198, 394] on link "Hoje" at bounding box center [202, 389] width 14 height 17
type input "26-09-2025"
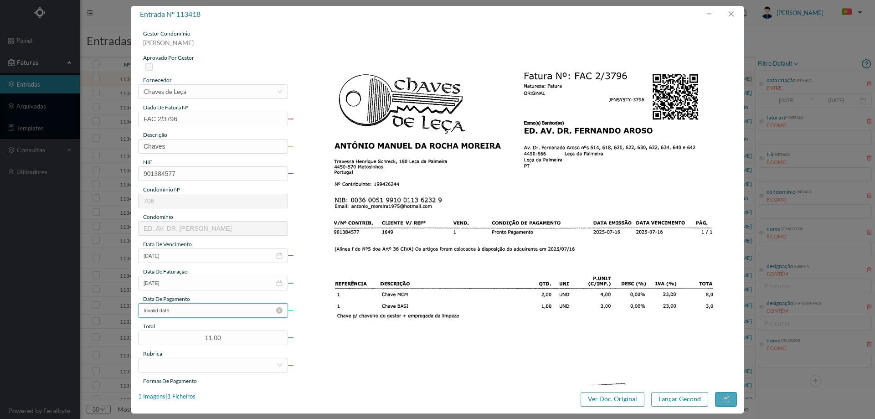
click at [196, 315] on input "Invalid date" at bounding box center [213, 310] width 150 height 15
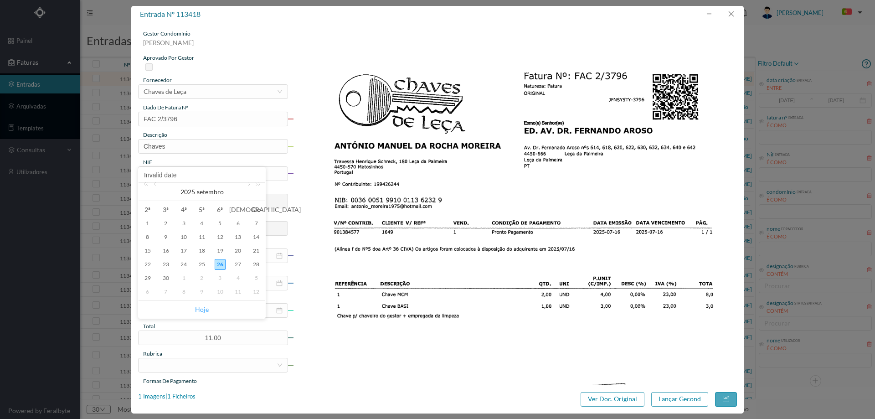
click at [206, 310] on link "Hoje" at bounding box center [202, 309] width 14 height 17
type input "26-09-2025"
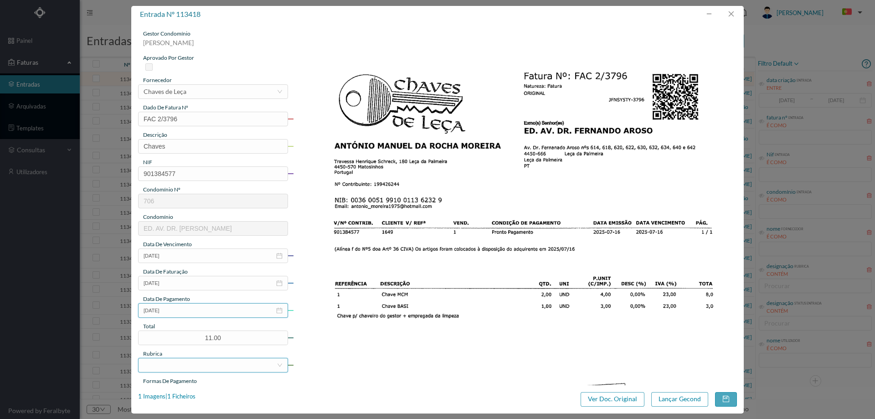
scroll to position [46, 0]
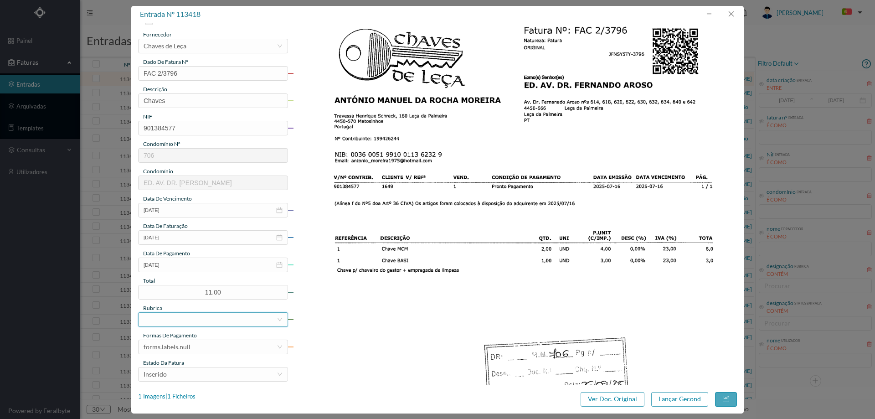
click at [203, 313] on div at bounding box center [210, 320] width 133 height 14
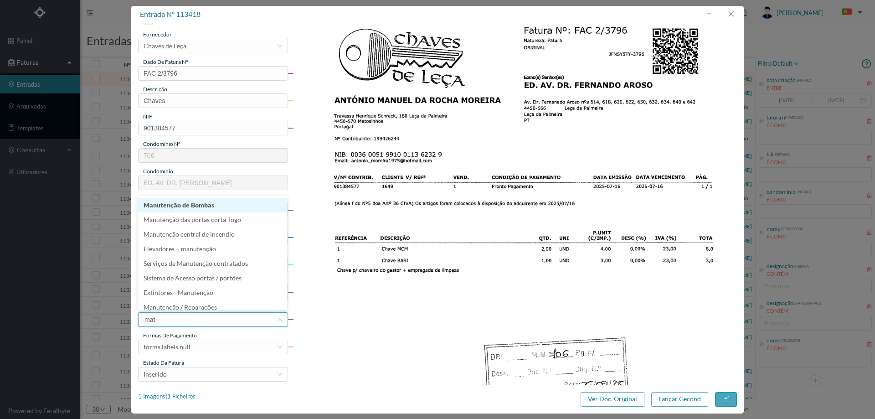
type input "mate"
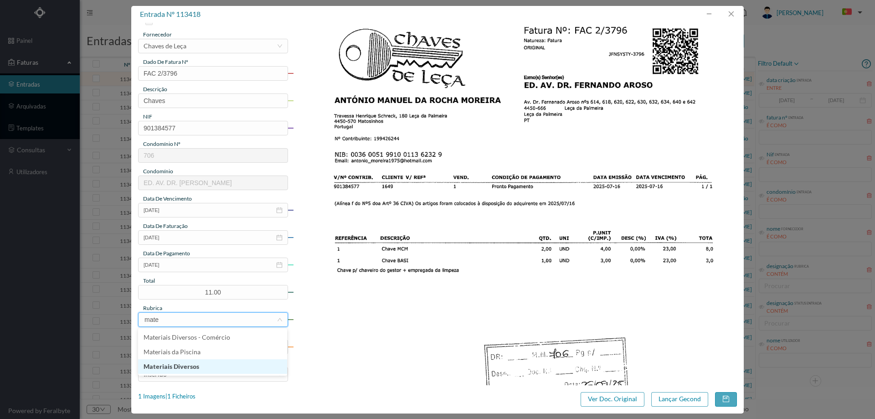
click at [193, 366] on li "Materiais Diversos" at bounding box center [212, 366] width 149 height 15
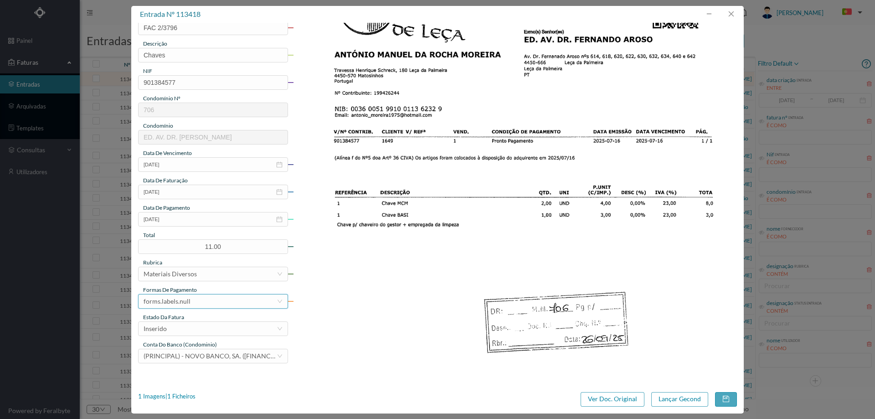
click at [206, 303] on div "forms.labels.null" at bounding box center [210, 301] width 133 height 14
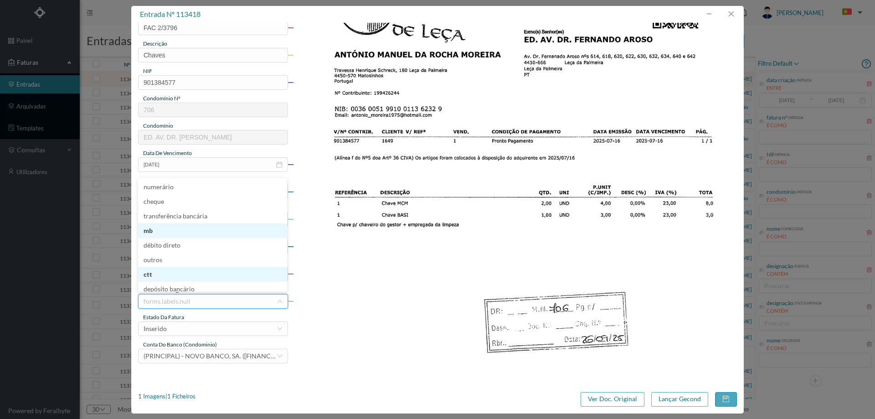
scroll to position [4, 0]
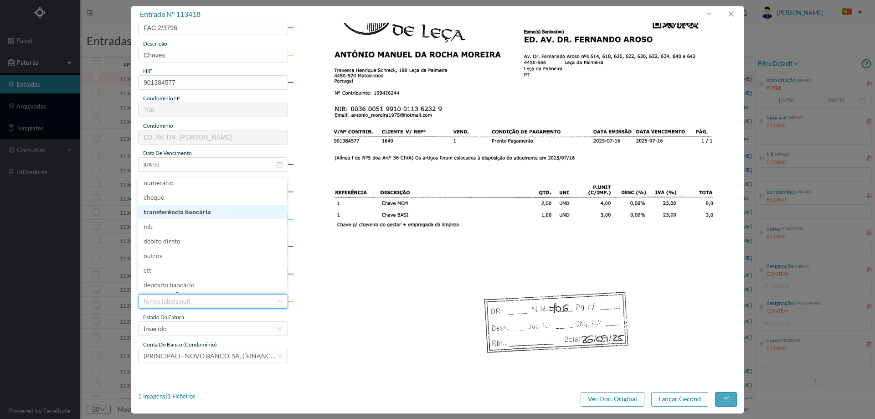
click at [185, 216] on li "transferência bancária" at bounding box center [212, 212] width 149 height 15
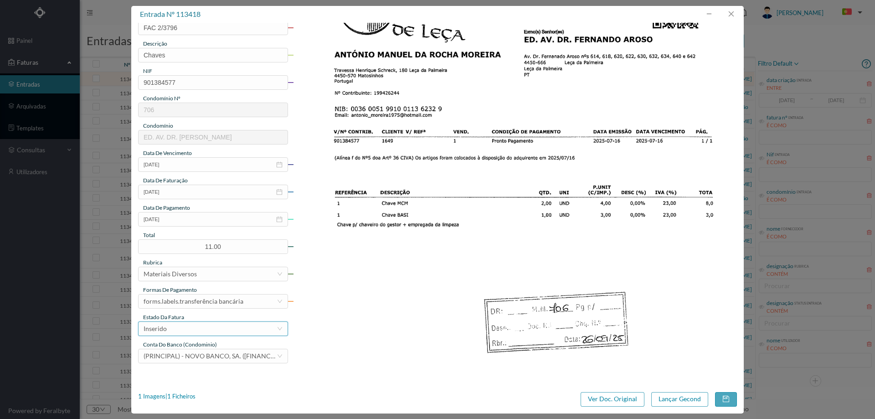
click at [181, 326] on div "Inserido" at bounding box center [210, 329] width 133 height 14
click at [185, 312] on li "Lançamento Gecond" at bounding box center [212, 316] width 149 height 15
click at [683, 401] on button "Lançar Gecond" at bounding box center [679, 399] width 57 height 15
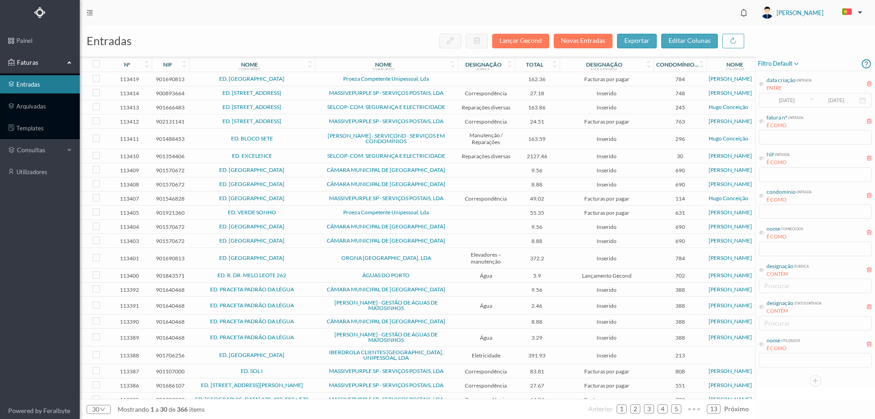
click at [309, 77] on span "ED. [GEOGRAPHIC_DATA]" at bounding box center [251, 78] width 121 height 5
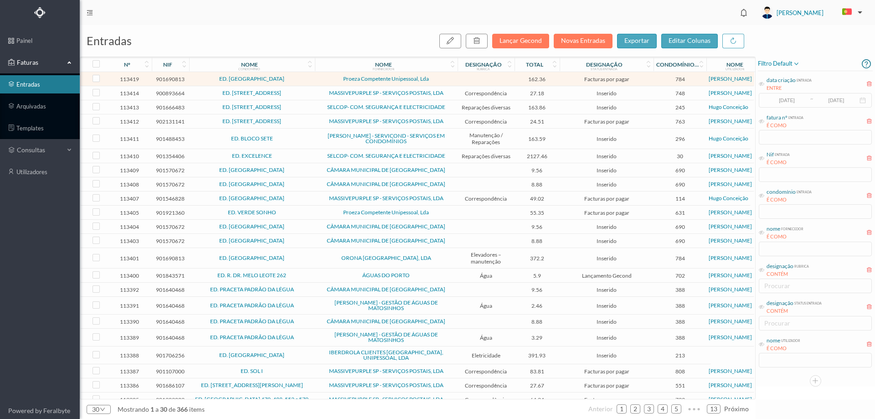
click at [309, 77] on span "ED. [GEOGRAPHIC_DATA]" at bounding box center [251, 78] width 121 height 5
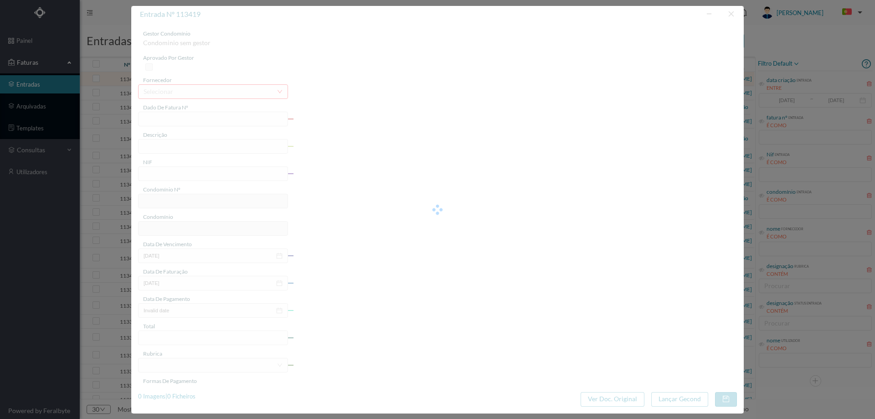
type input "FT 2025/5"
type input "901690813"
type input "2025-09-25"
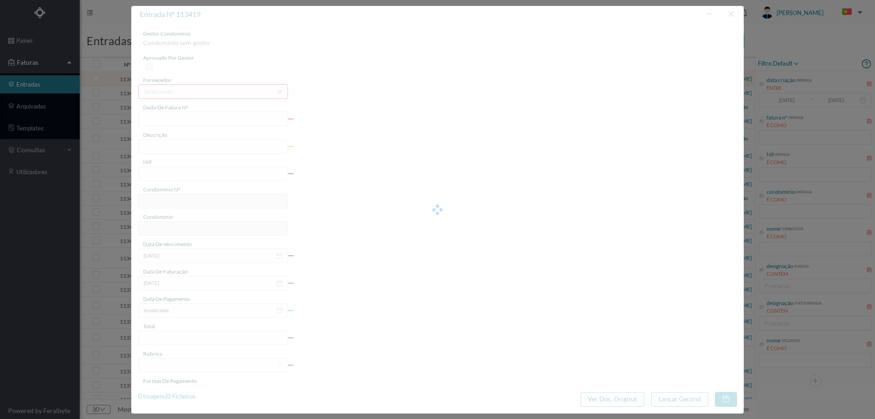
type input "162.36"
type input "784"
type input "ED. [GEOGRAPHIC_DATA]"
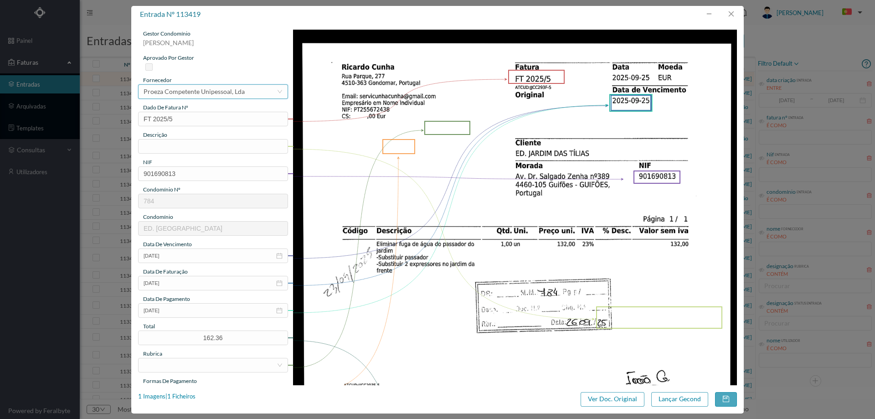
click at [190, 90] on div "Proeza Competente Unipessoal, Lda" at bounding box center [194, 92] width 101 height 14
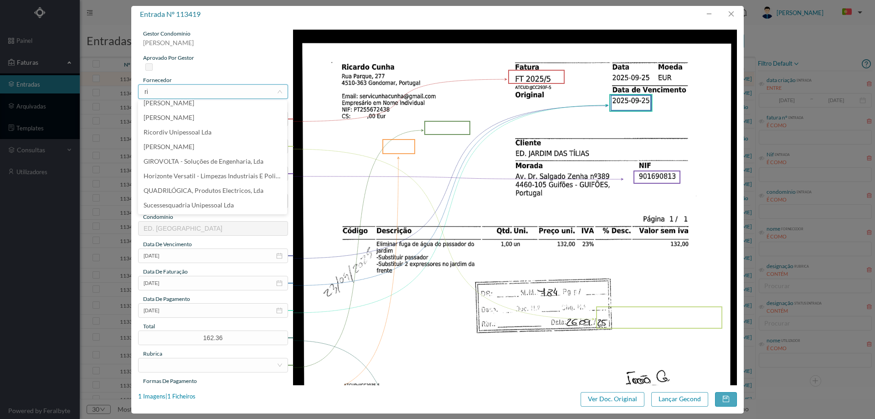
scroll to position [2, 0]
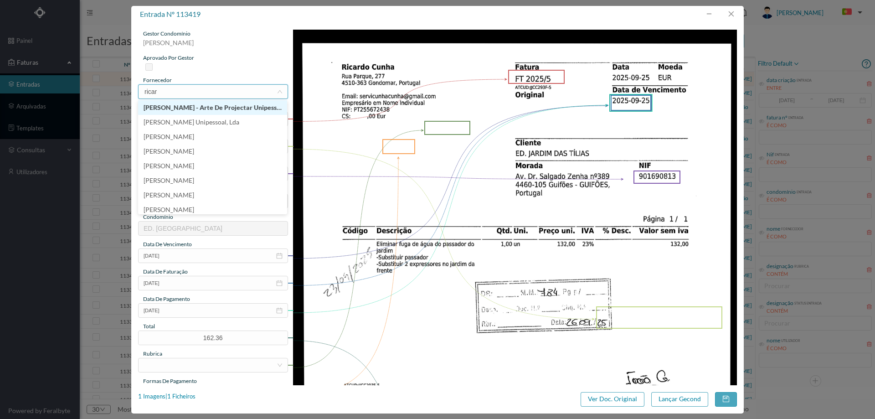
type input "ricard"
click at [198, 149] on li "Ricardo Cunha" at bounding box center [212, 151] width 149 height 15
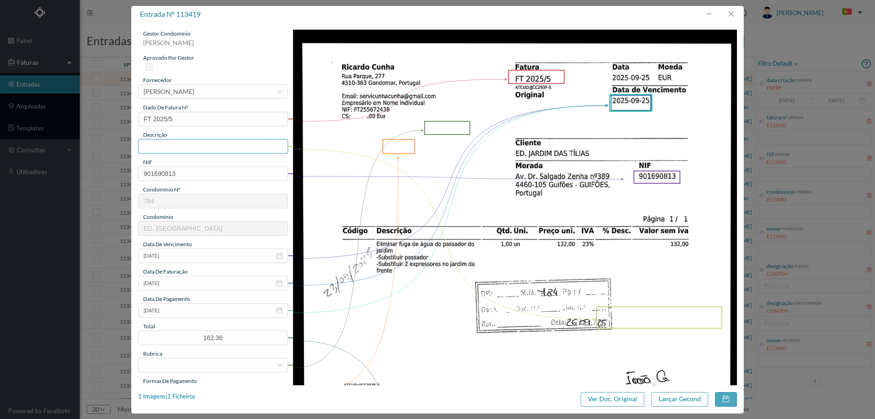
click at [179, 146] on input "text" at bounding box center [213, 146] width 150 height 15
type input "eliminar fuga de água"
click at [189, 308] on input "2025-09-25" at bounding box center [213, 310] width 150 height 15
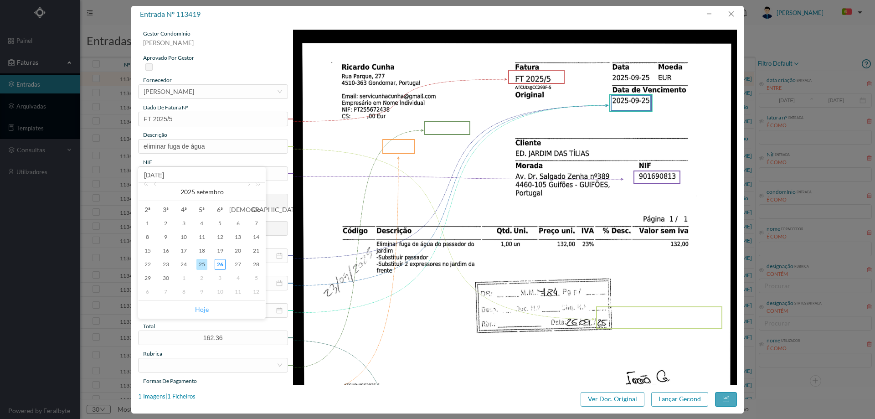
click at [200, 307] on link "Hoje" at bounding box center [202, 309] width 14 height 17
type input "[DATE]"
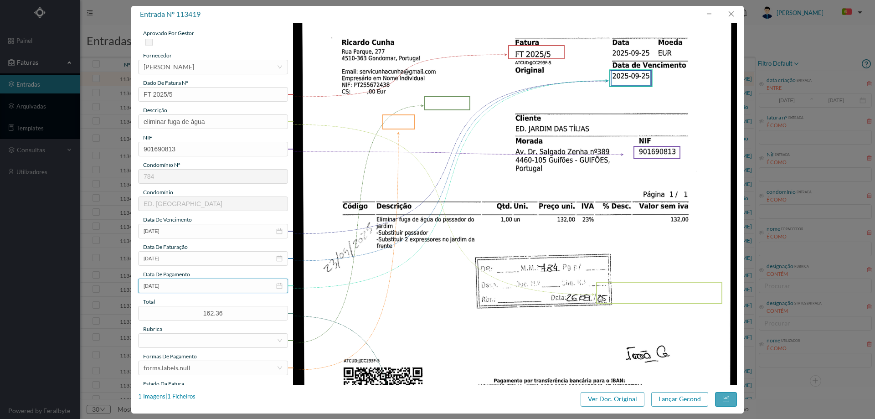
scroll to position [46, 0]
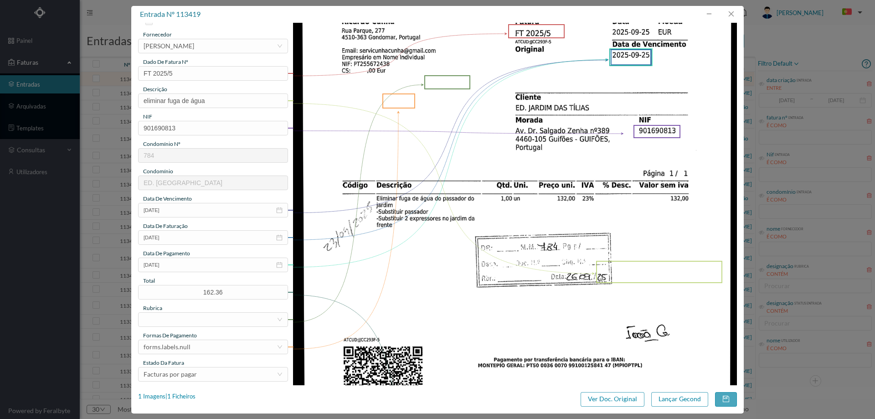
click at [200, 359] on div "estado da fatura" at bounding box center [213, 363] width 150 height 8
click at [197, 320] on div at bounding box center [210, 320] width 133 height 14
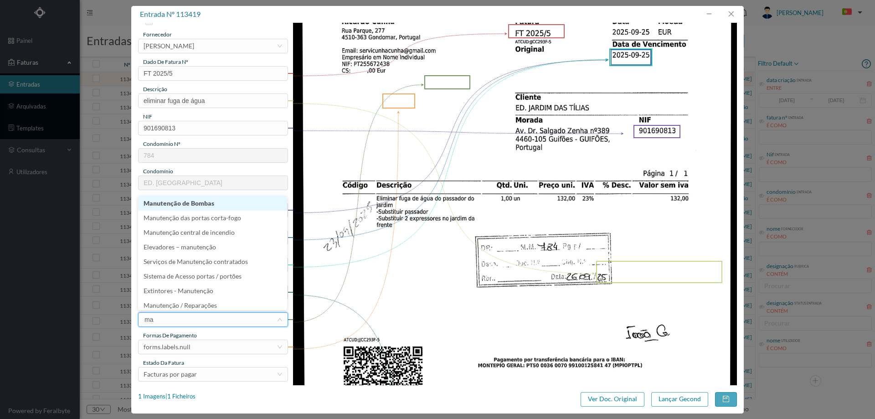
type input "man"
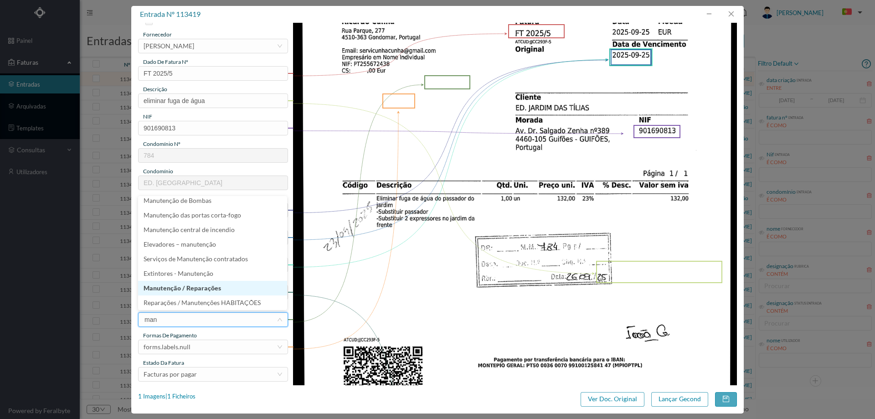
click at [206, 283] on li "Manutenção / Reparações" at bounding box center [212, 288] width 149 height 15
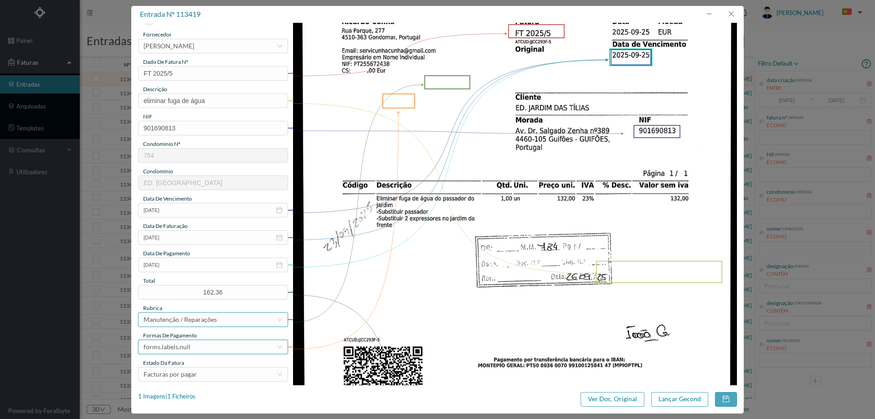
scroll to position [2, 0]
click at [182, 349] on div "forms.labels.null" at bounding box center [167, 347] width 47 height 14
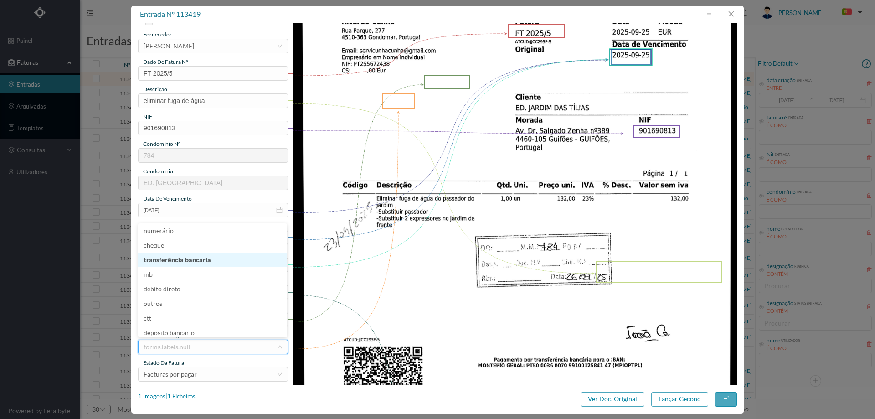
click at [196, 259] on li "transferência bancária" at bounding box center [212, 259] width 149 height 15
click at [192, 374] on div "Facturas por pagar" at bounding box center [170, 374] width 53 height 14
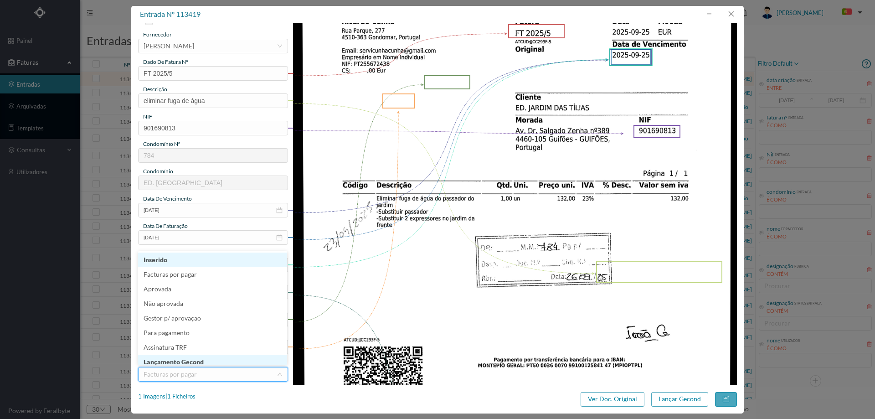
scroll to position [3, 0]
click at [195, 353] on li "Lançamento Gecond" at bounding box center [212, 358] width 149 height 15
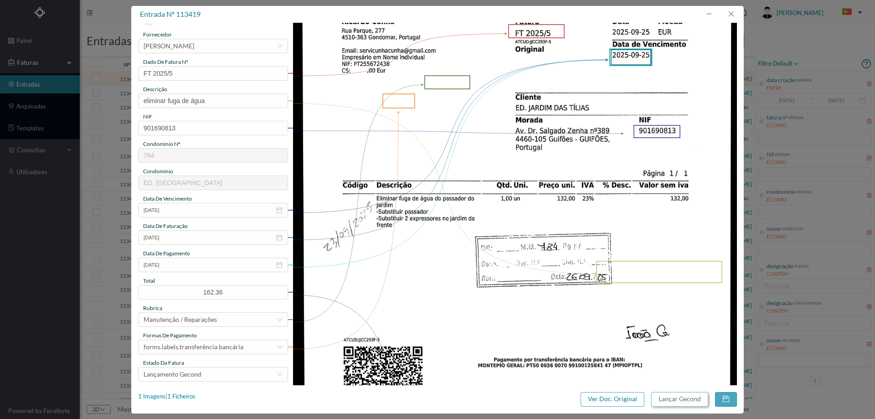
click at [682, 398] on button "Lançar Gecond" at bounding box center [679, 399] width 57 height 15
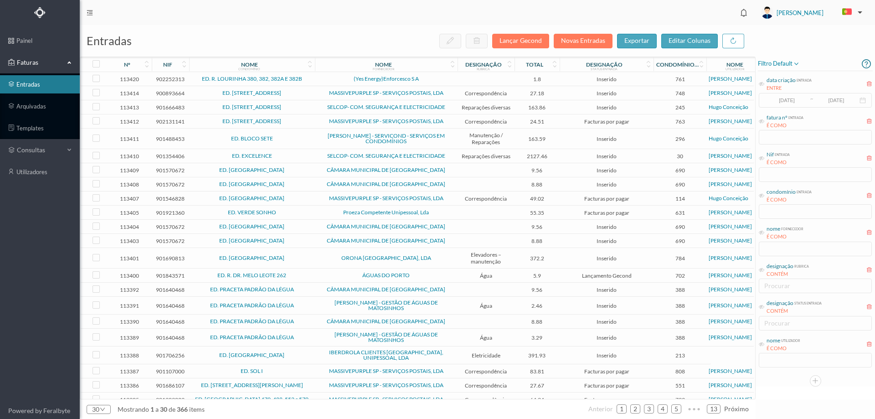
click at [326, 74] on td "(Yes Energy)Enforcesco S A" at bounding box center [386, 79] width 143 height 14
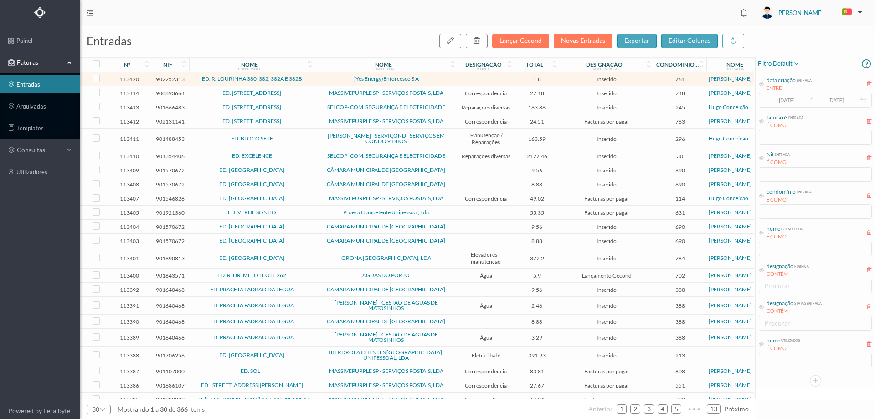
click at [326, 75] on td "(Yes Energy)Enforcesco S A" at bounding box center [386, 79] width 143 height 14
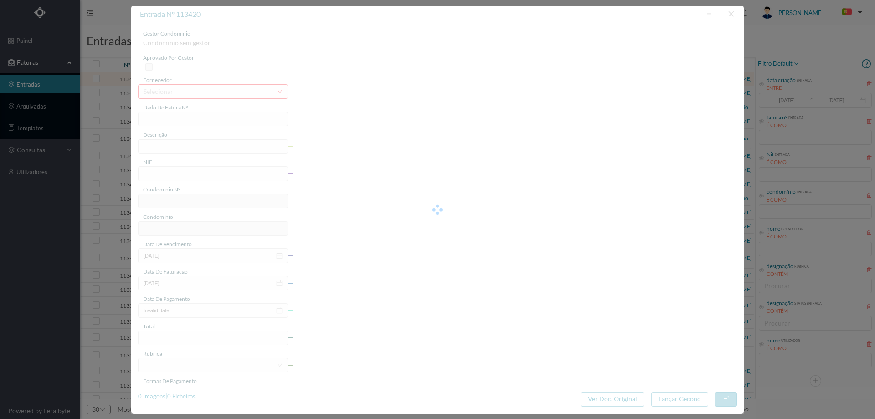
type input "FAC 2/3787"
type input "902252313"
type input "Invalid date"
type input "07-07-2025"
type input "1.80"
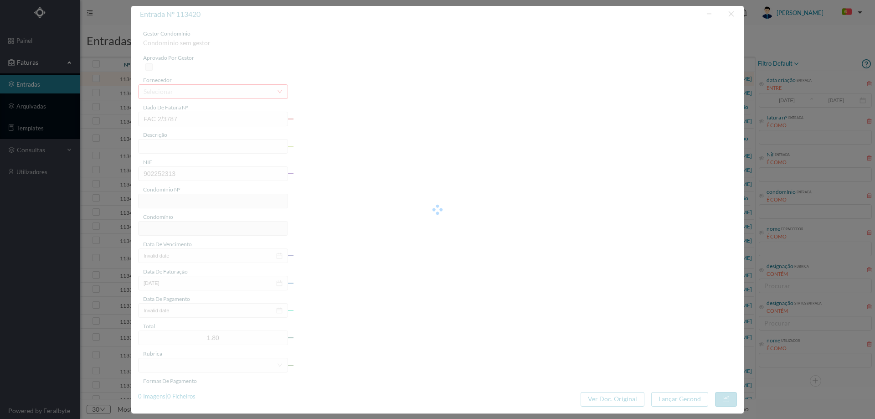
type input "761"
type input "ED. R. LOURINHA 380, 382, 382A E 382B"
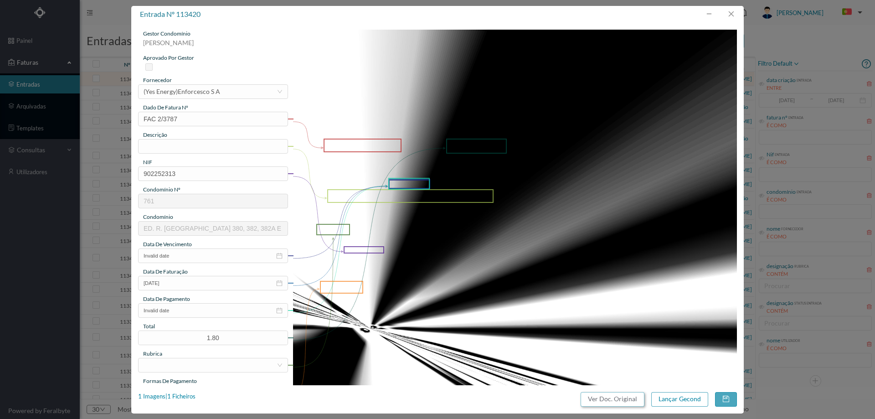
click at [611, 402] on button "Ver Doc. Original" at bounding box center [613, 399] width 64 height 15
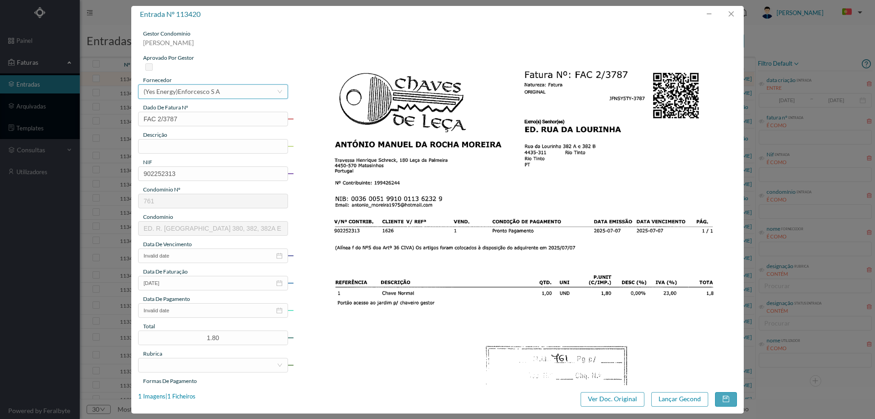
click at [175, 93] on div "(Yes Energy)Enforcesco S A" at bounding box center [182, 92] width 77 height 14
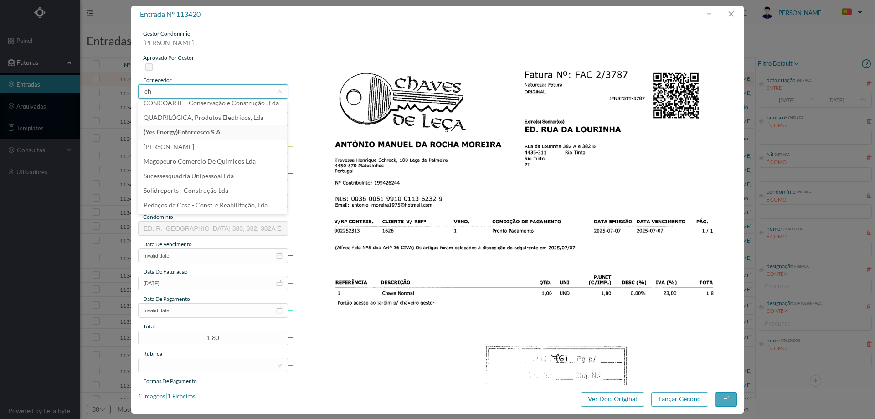
scroll to position [2, 0]
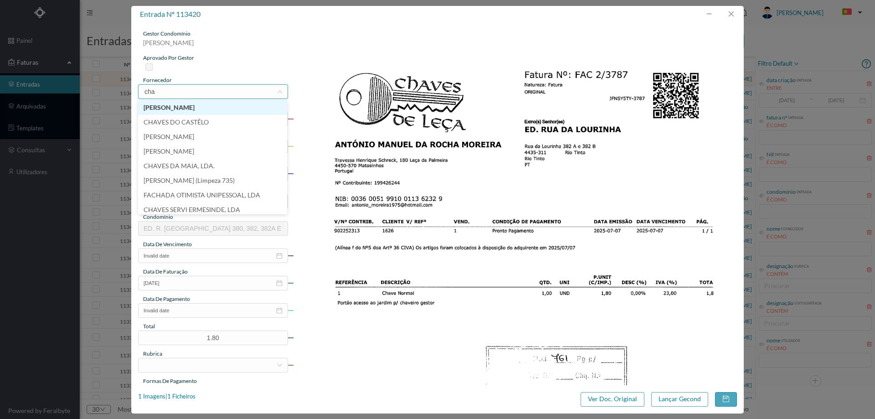
type input "chav"
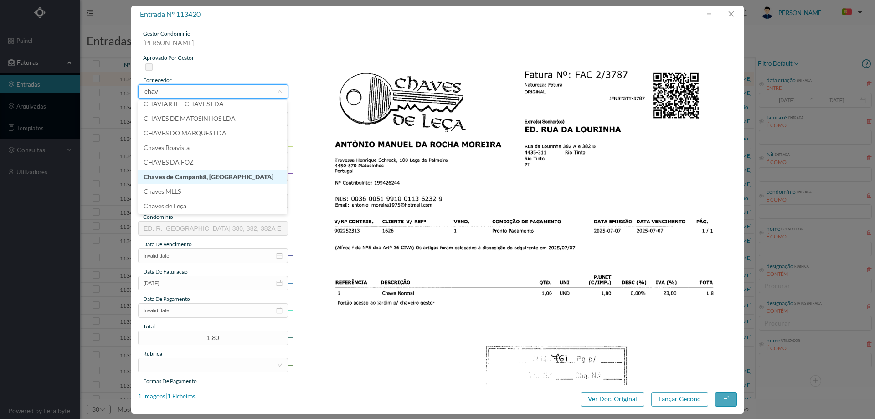
scroll to position [94, 0]
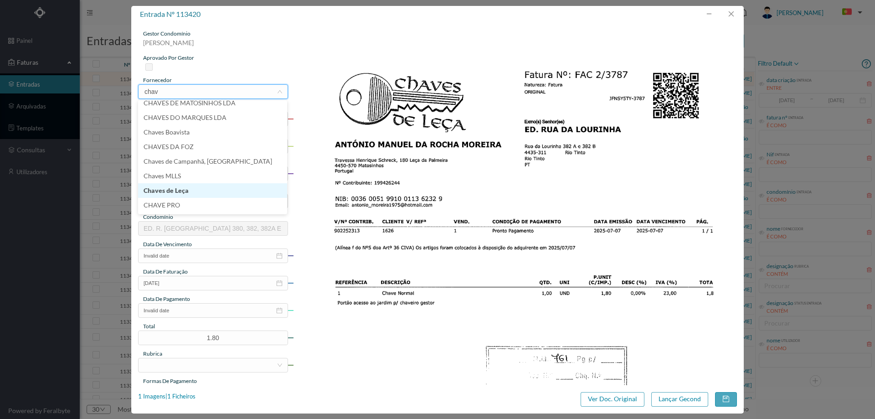
click at [195, 191] on li "Chaves de Leça" at bounding box center [212, 190] width 149 height 15
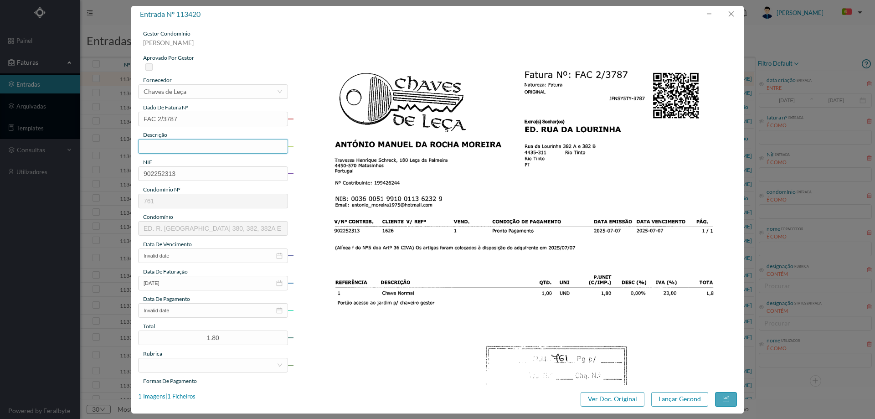
click at [193, 146] on input "text" at bounding box center [213, 146] width 150 height 15
type input "chave normal"
click at [177, 257] on input "Invalid date" at bounding box center [213, 255] width 150 height 15
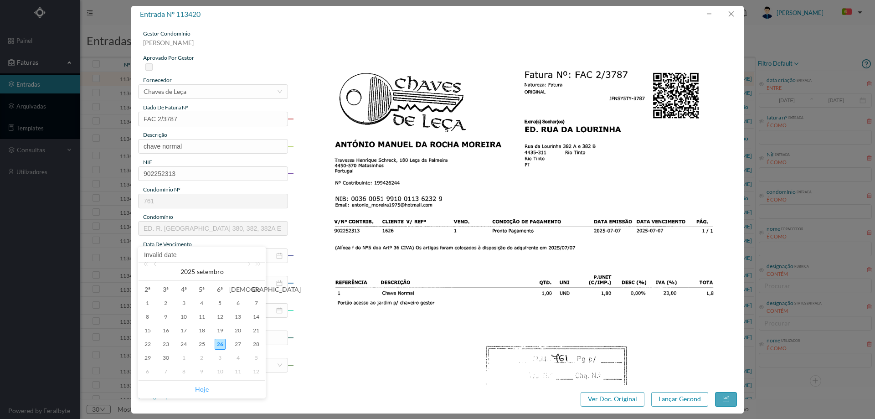
click at [201, 386] on link "Hoje" at bounding box center [202, 389] width 14 height 17
type input "26-09-2025"
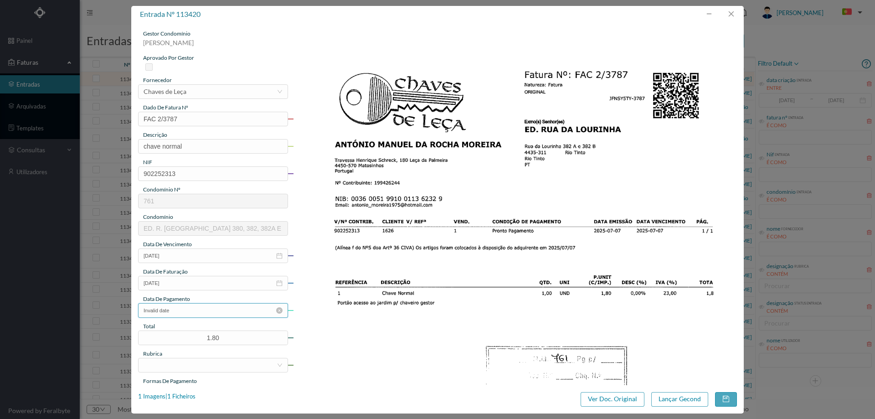
click at [194, 307] on input "Invalid date" at bounding box center [213, 310] width 150 height 15
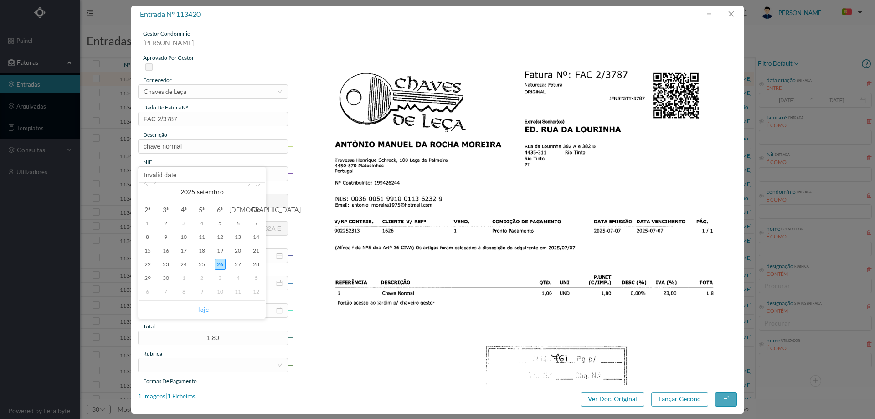
click at [206, 305] on link "Hoje" at bounding box center [202, 309] width 14 height 17
type input "26-09-2025"
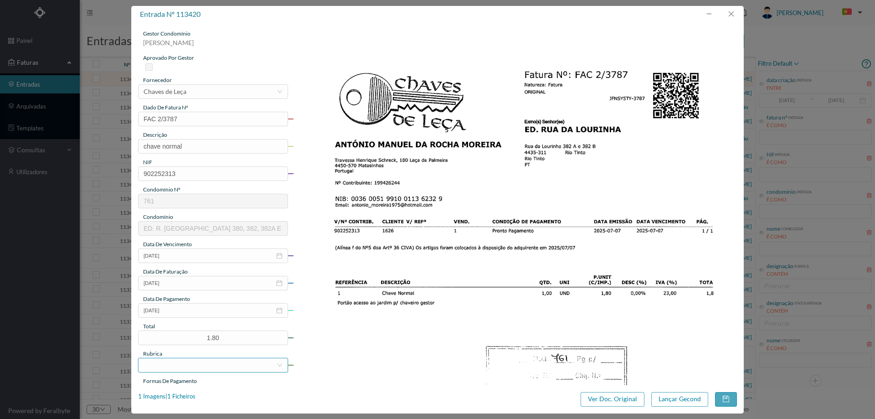
click at [193, 365] on div at bounding box center [210, 365] width 133 height 14
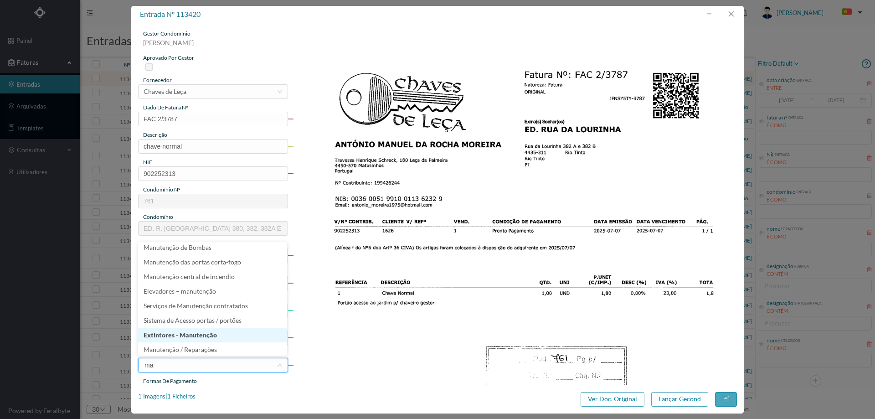
scroll to position [2, 0]
type input "mat"
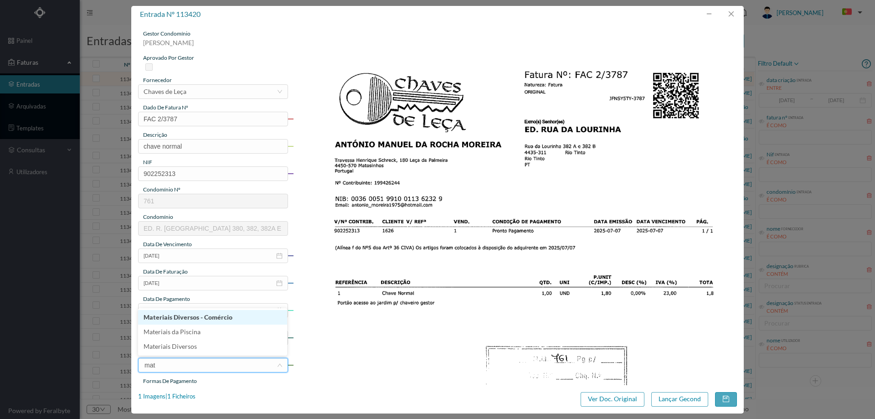
click at [192, 342] on li "Materiais Diversos" at bounding box center [212, 346] width 149 height 15
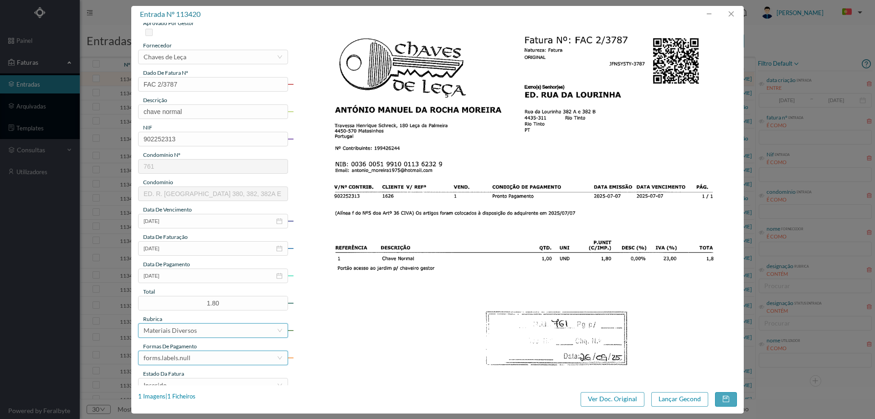
scroll to position [91, 0]
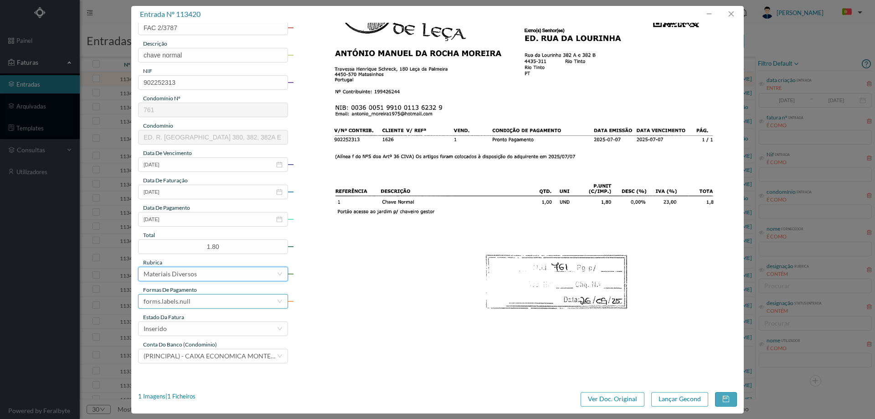
click at [205, 302] on div "forms.labels.null" at bounding box center [210, 301] width 133 height 14
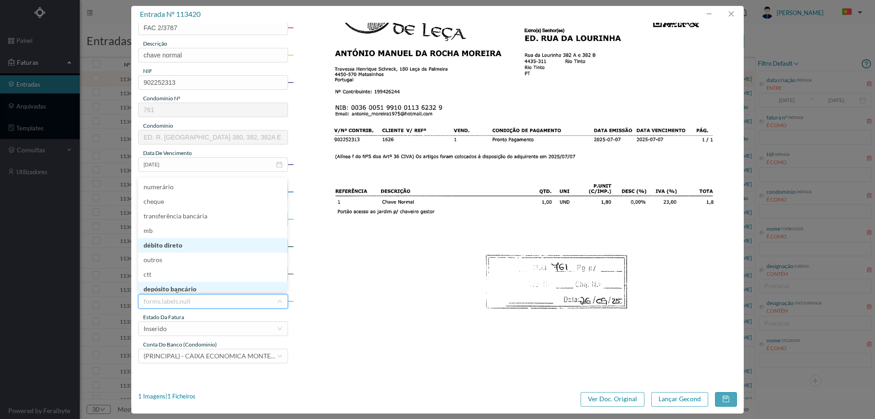
scroll to position [2, 0]
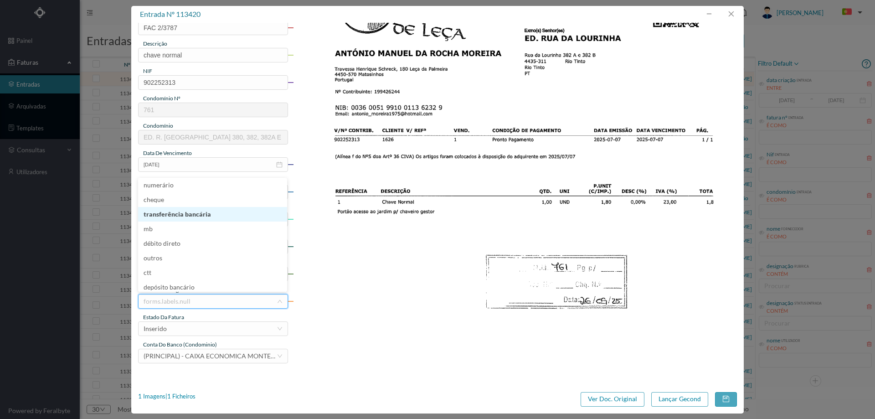
click at [197, 214] on li "transferência bancária" at bounding box center [212, 214] width 149 height 15
click at [172, 329] on div "Inserido" at bounding box center [210, 329] width 133 height 14
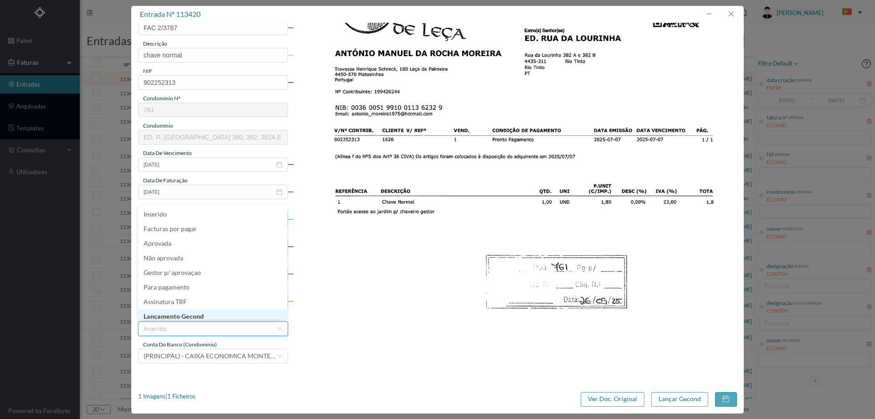
scroll to position [5, 0]
click at [192, 309] on li "Lançamento Gecond" at bounding box center [212, 311] width 149 height 15
click at [689, 396] on button "Lançar Gecond" at bounding box center [679, 399] width 57 height 15
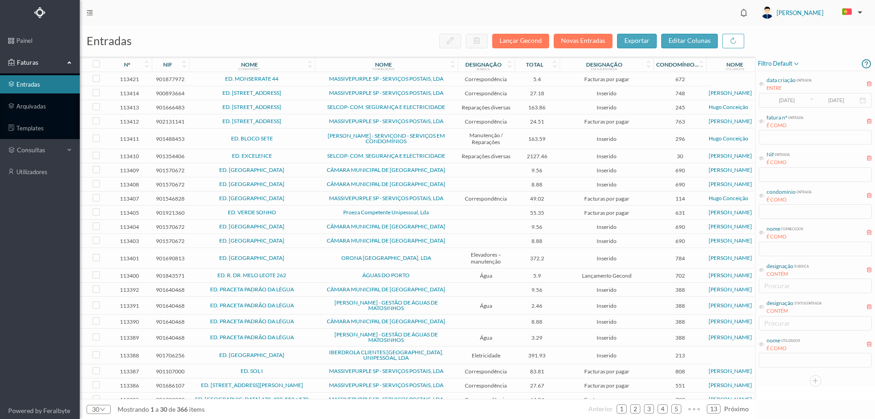
click at [294, 79] on span "ED. MONSERRATE 44" at bounding box center [251, 78] width 121 height 5
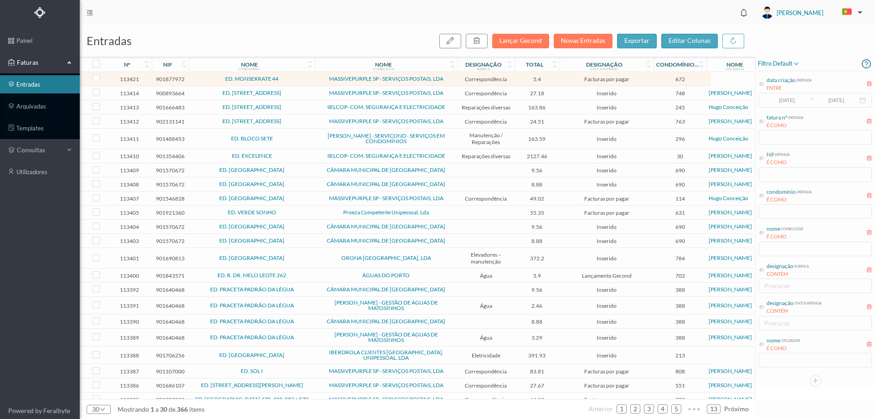
click at [294, 79] on span "ED. MONSERRATE 44" at bounding box center [251, 78] width 121 height 5
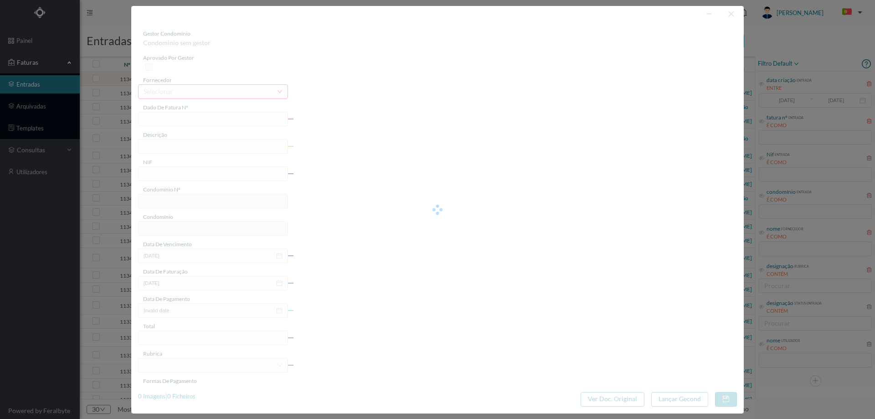
type input "4 45/33906"
type input "Serviço Envio Correio"
type input "901877972"
type input "2025-08-03"
type input "2025-08-31"
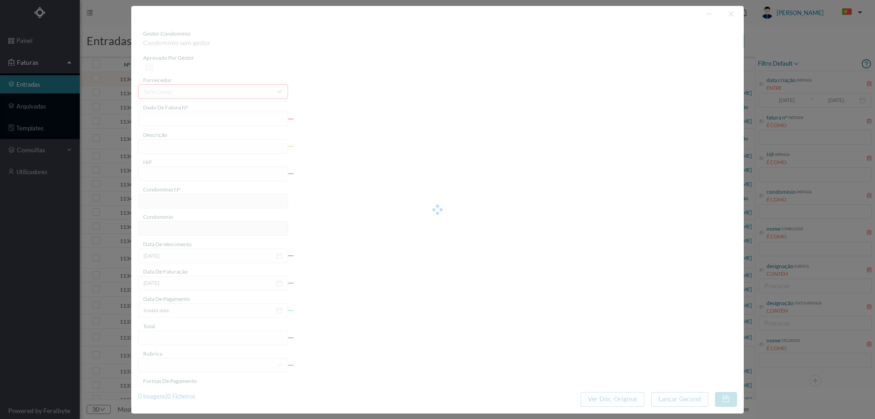
type input "2025-08-03"
type input "5.40"
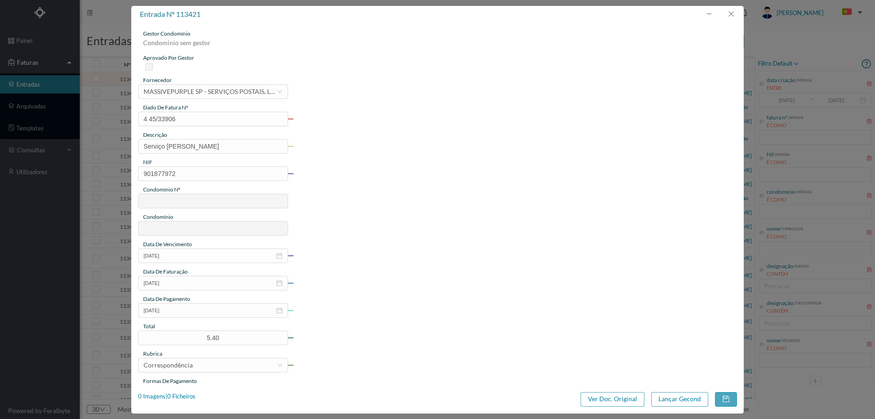
type input "672"
type input "ED. MONSERRATE 44"
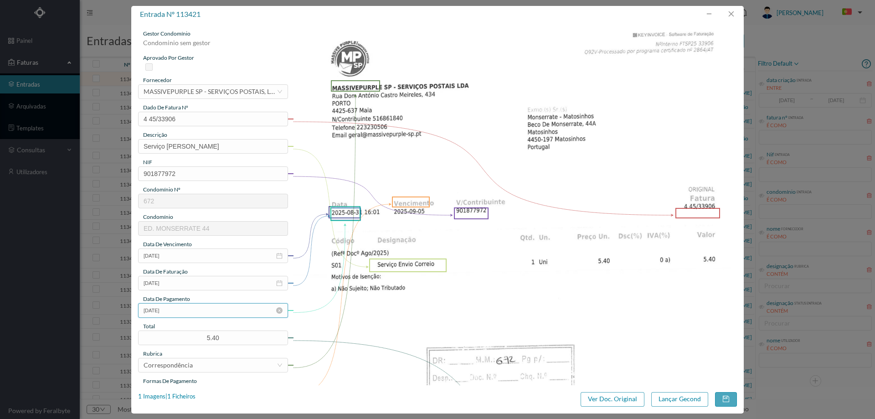
click at [196, 306] on input "2025-08-03" at bounding box center [213, 310] width 150 height 15
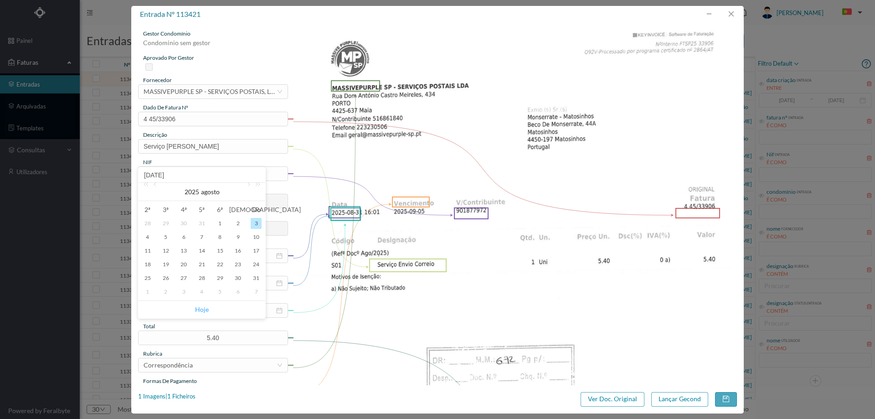
click at [197, 305] on link "Hoje" at bounding box center [202, 309] width 14 height 17
type input "[DATE]"
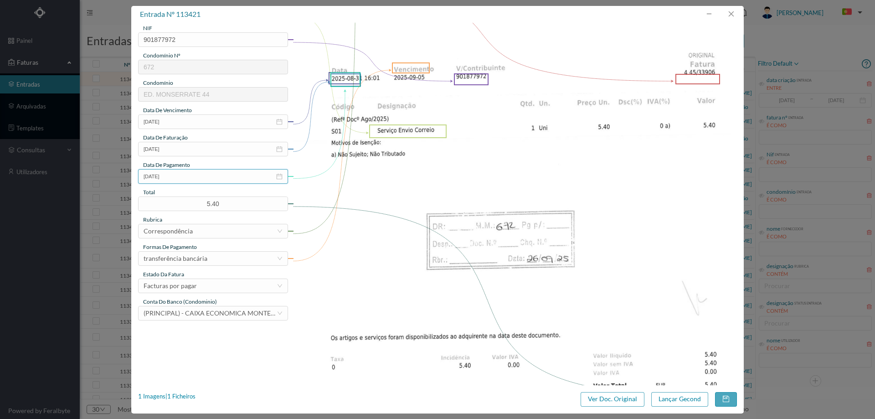
scroll to position [137, 0]
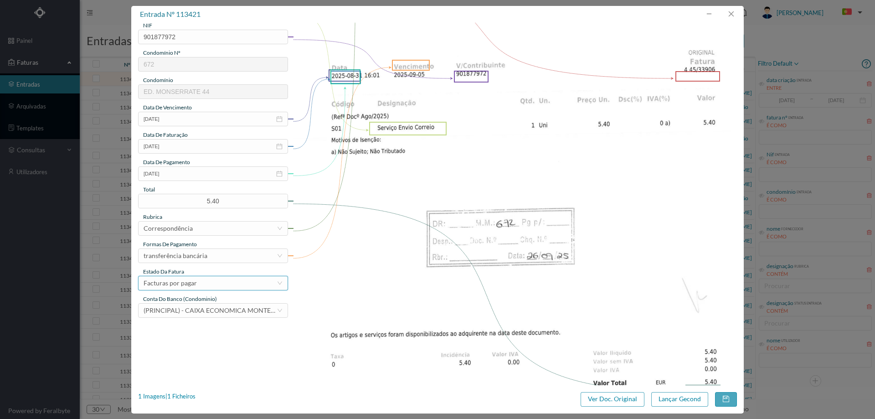
click at [197, 282] on div "Facturas por pagar" at bounding box center [210, 283] width 133 height 14
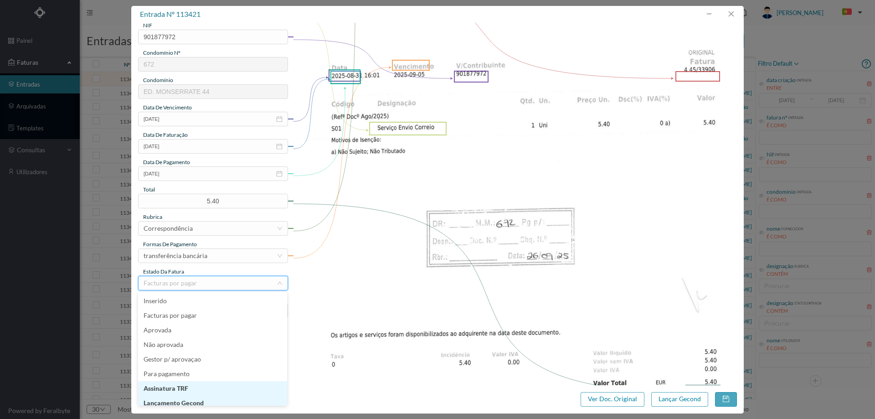
scroll to position [5, 0]
click at [213, 396] on li "Lançamento Gecond" at bounding box center [212, 398] width 149 height 15
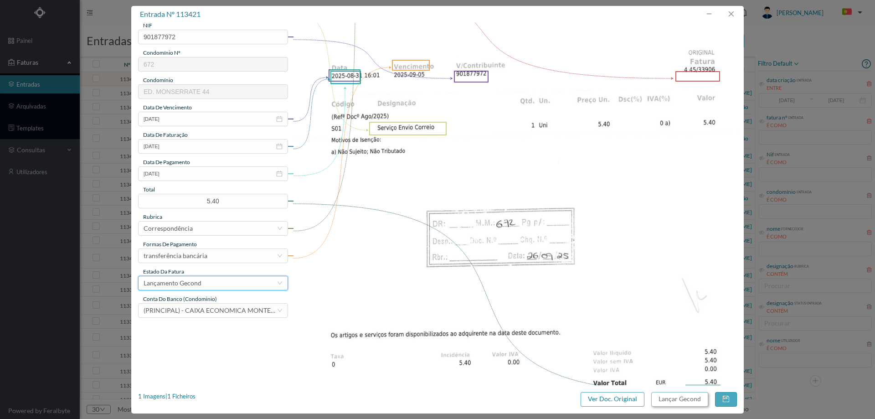
click at [663, 394] on button "Lançar Gecond" at bounding box center [679, 399] width 57 height 15
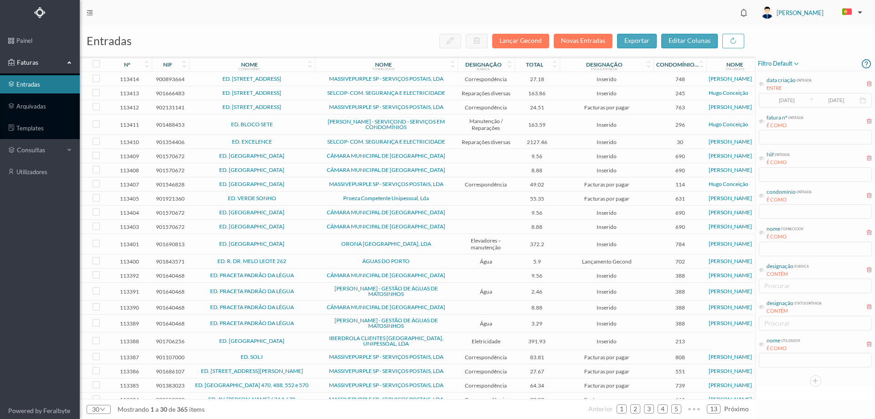
click at [305, 78] on span "ED. RUA DE MONSERRATE, 1420" at bounding box center [251, 78] width 121 height 5
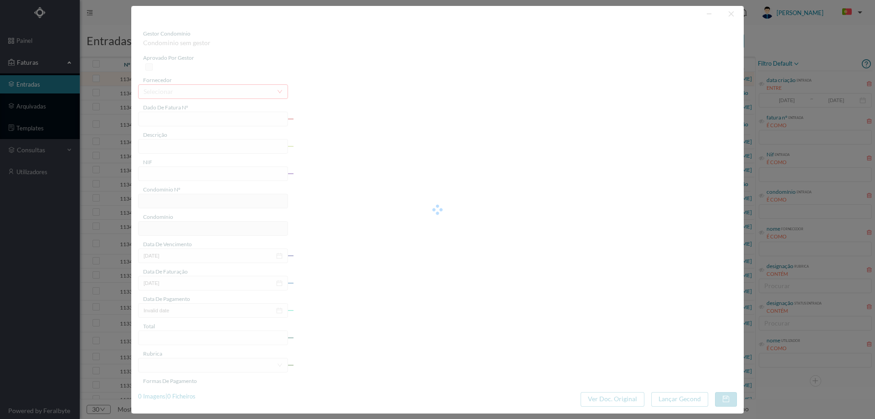
type input "4 45/35892"
type input "Serviço Envio Correio"
type input "900893664"
type input "[DATE]"
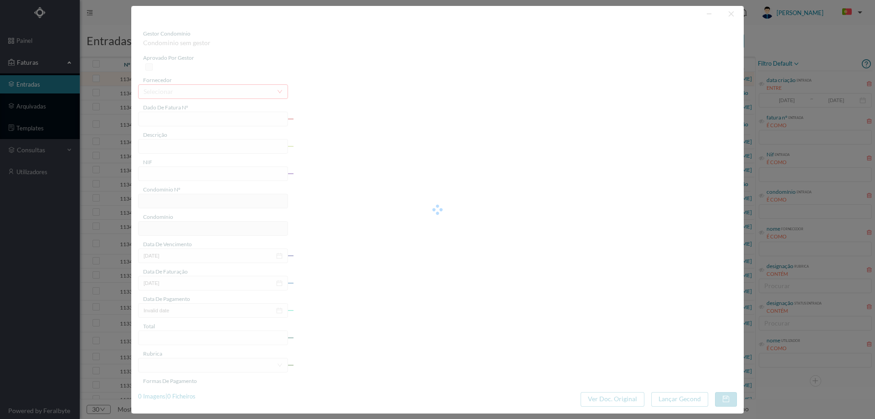
type input "27.18"
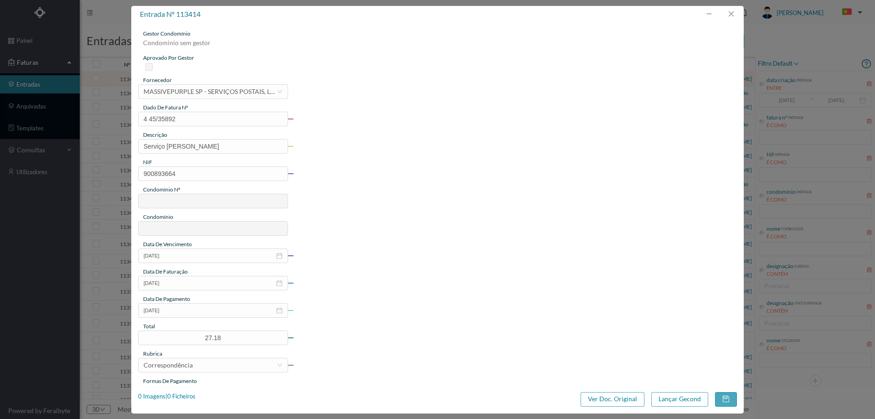
type input "748"
type input "ED. RUA DE MONSERRATE, 1420"
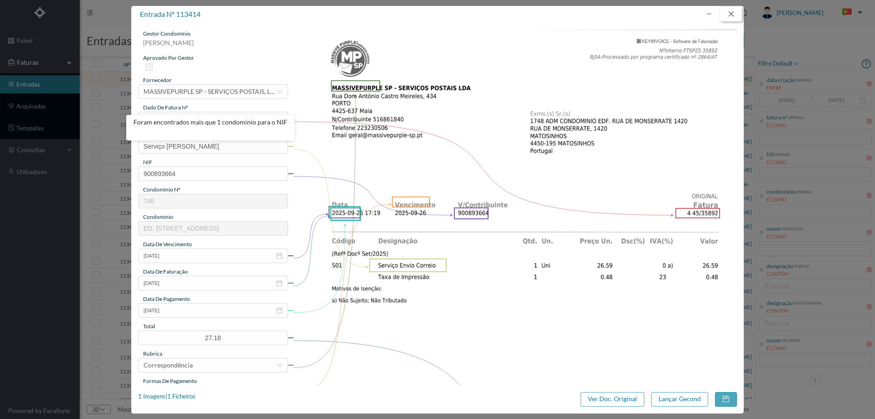
click at [729, 17] on button "button" at bounding box center [731, 14] width 22 height 15
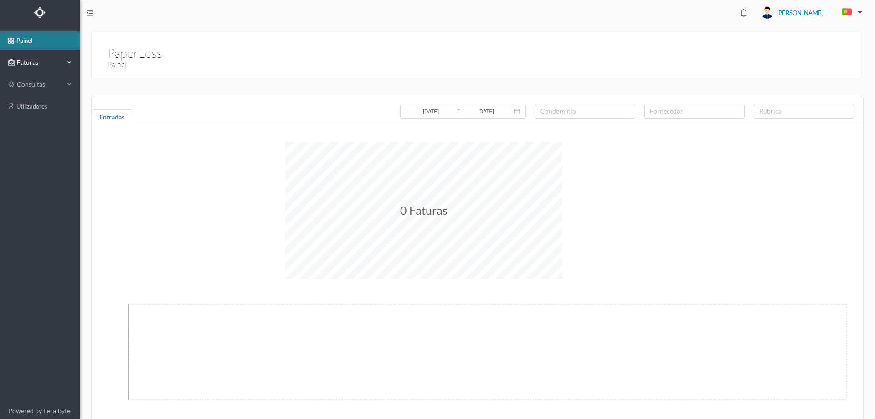
click at [32, 58] on span "Faturas" at bounding box center [40, 62] width 50 height 9
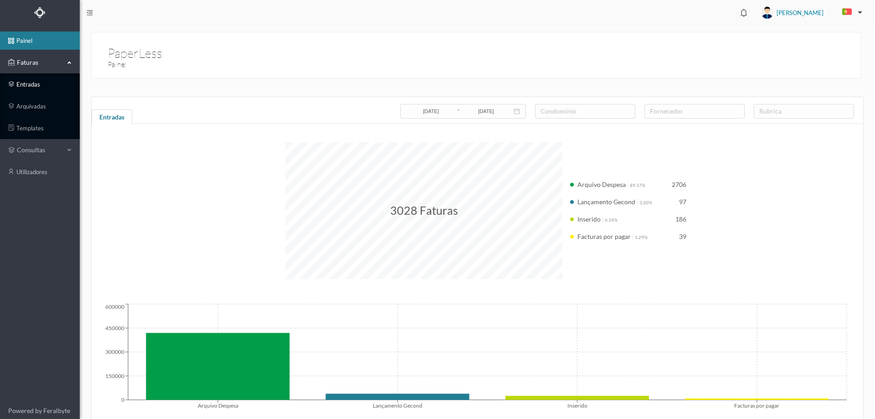
click at [35, 85] on link "entradas" at bounding box center [40, 84] width 80 height 18
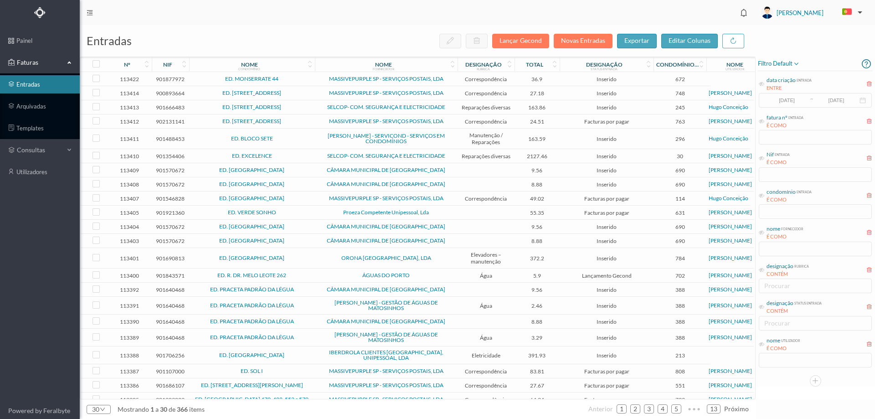
click at [292, 83] on td "ED. MONSERRATE 44" at bounding box center [252, 79] width 126 height 14
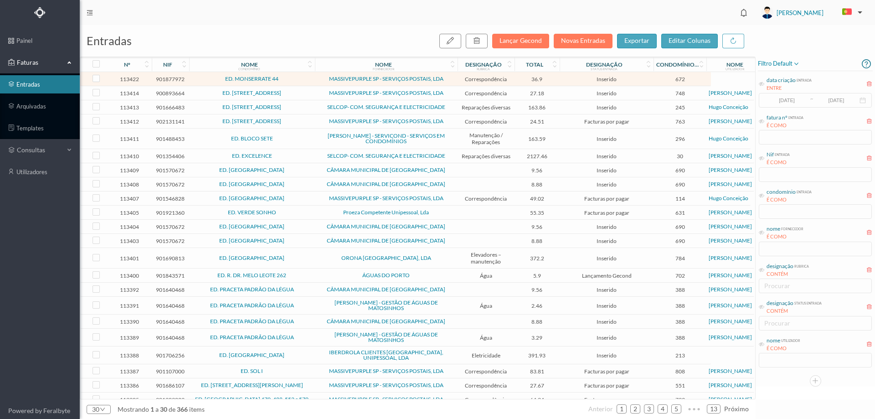
click at [292, 83] on td "ED. MONSERRATE 44" at bounding box center [252, 79] width 126 height 14
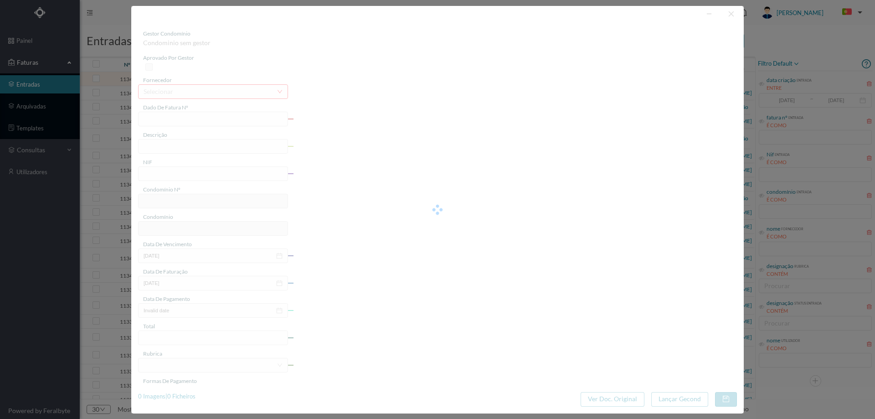
type input "4 45/34540"
type input "ANUIDADE"
type input "901877972"
type input "[DATE]"
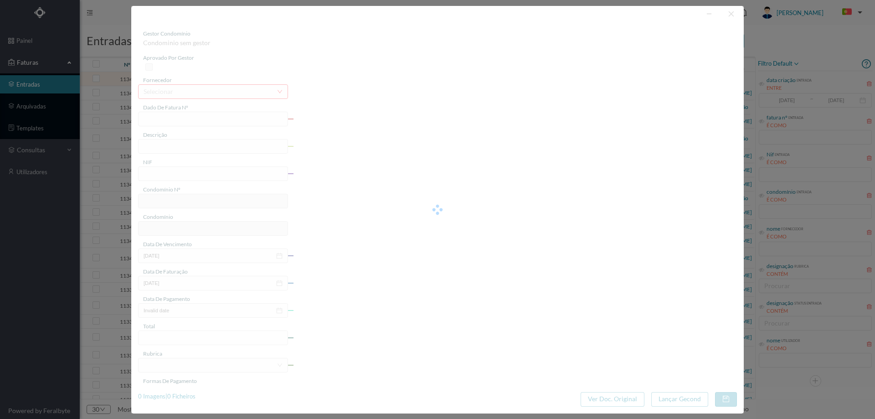
type input "[DATE]"
type input "36.90"
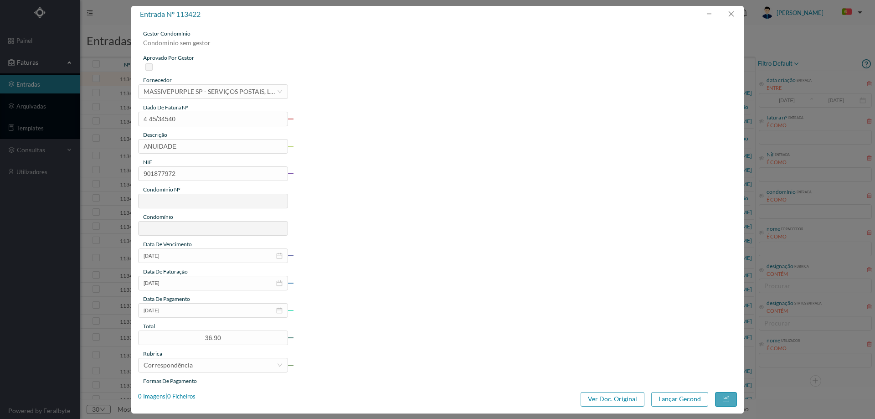
type input "672"
type input "ED. MONSERRATE 44"
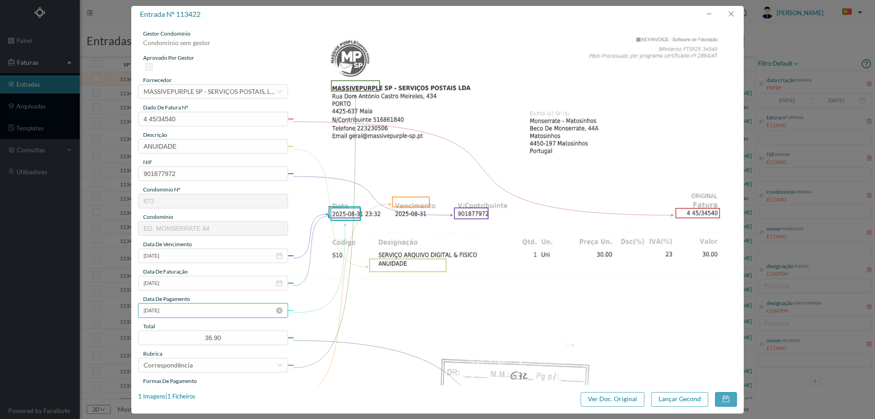
click at [199, 314] on input "[DATE]" at bounding box center [213, 310] width 150 height 15
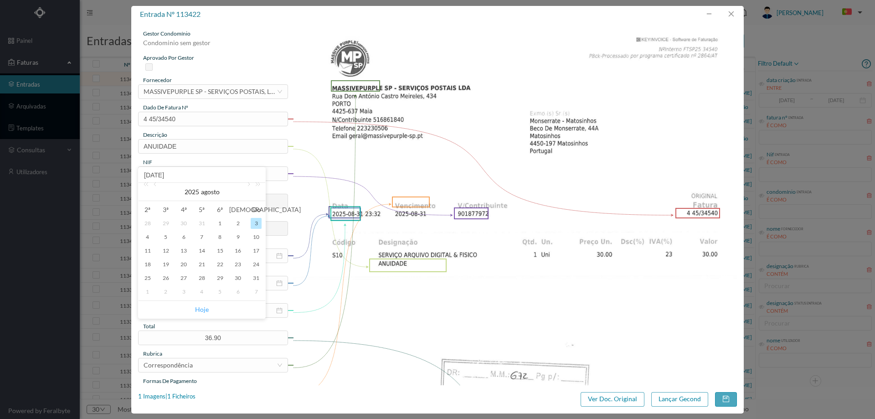
click at [198, 308] on link "Hoje" at bounding box center [202, 309] width 14 height 17
type input "[DATE]"
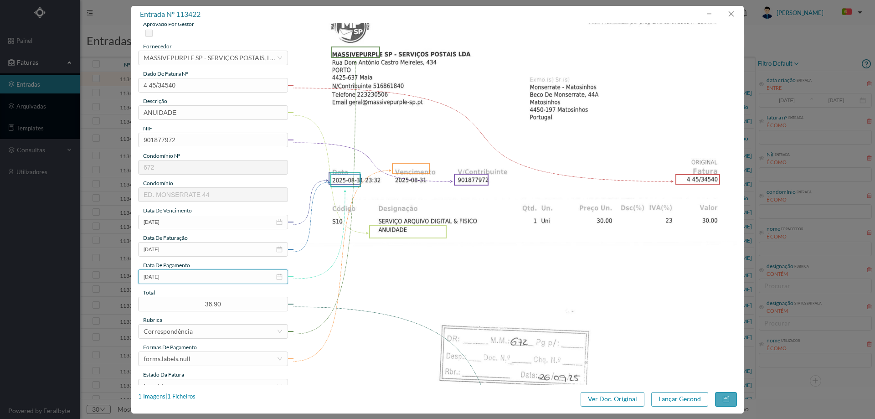
scroll to position [91, 0]
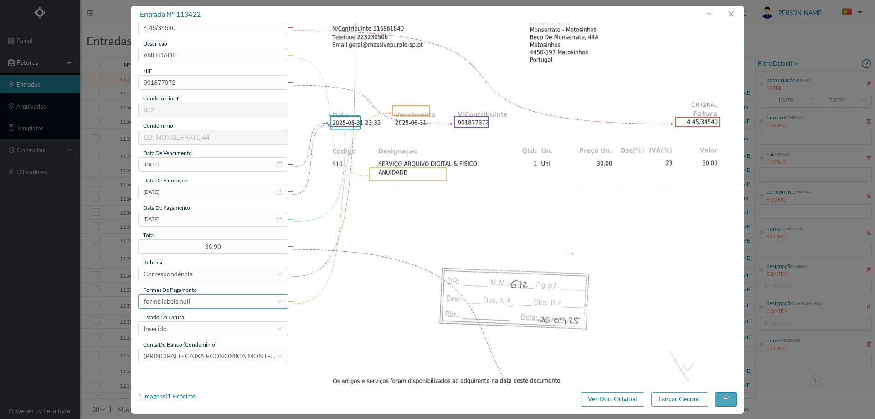
click at [195, 303] on div "forms.labels.null" at bounding box center [210, 301] width 133 height 14
click at [185, 215] on li "transferência bancária" at bounding box center [212, 216] width 149 height 15
click at [192, 328] on div "Inserido" at bounding box center [210, 329] width 133 height 14
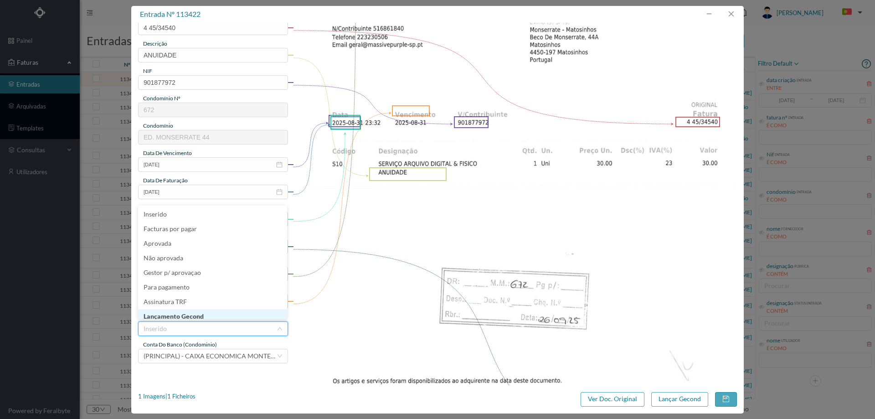
scroll to position [2, 0]
click at [191, 311] on li "Lançamento Gecond" at bounding box center [212, 314] width 149 height 15
click at [669, 398] on button "Lançar Gecond" at bounding box center [679, 399] width 57 height 15
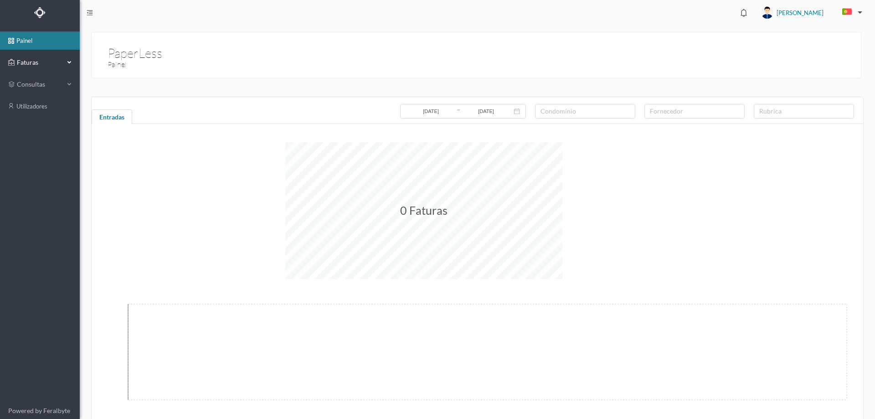
click at [40, 59] on span "Faturas" at bounding box center [40, 62] width 50 height 9
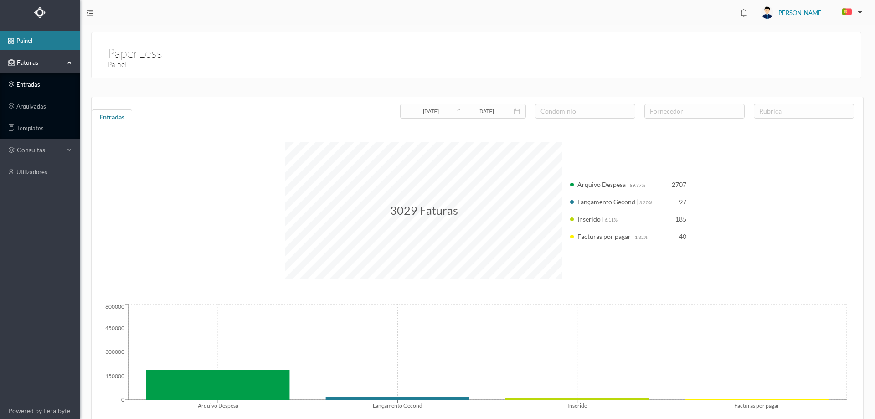
click at [39, 79] on link "entradas" at bounding box center [40, 84] width 80 height 18
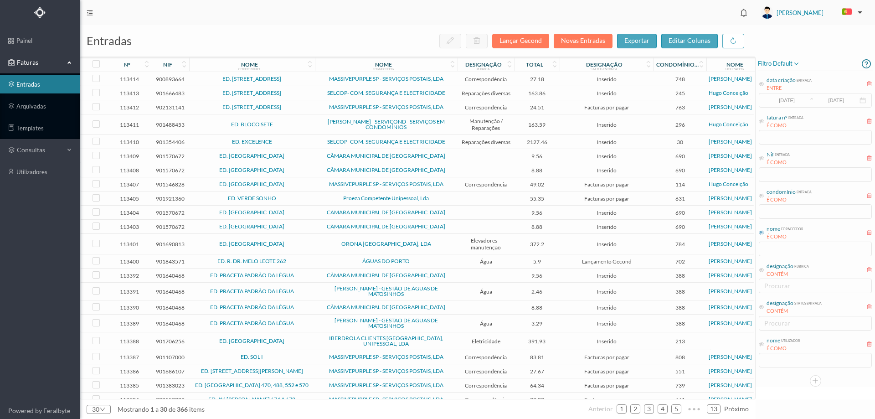
click at [761, 234] on icon at bounding box center [761, 232] width 5 height 5
click at [775, 251] on input "text" at bounding box center [815, 249] width 113 height 15
click at [776, 251] on input "text" at bounding box center [815, 249] width 113 height 15
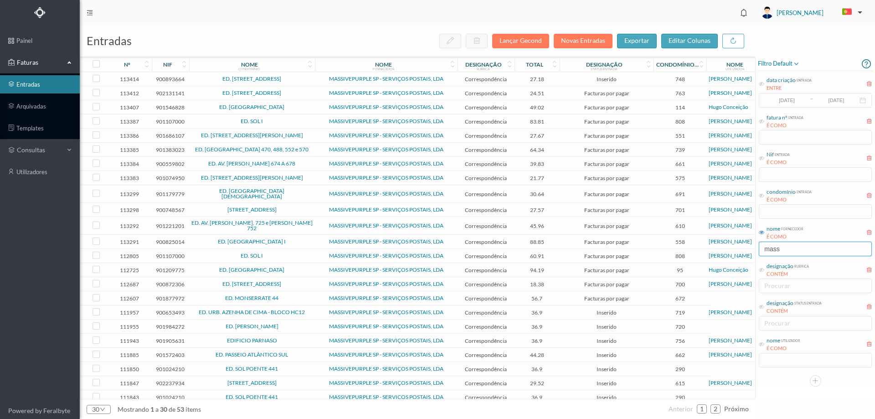
type input "mass"
click at [306, 295] on span "ED. MONSERRATE 44" at bounding box center [251, 297] width 121 height 5
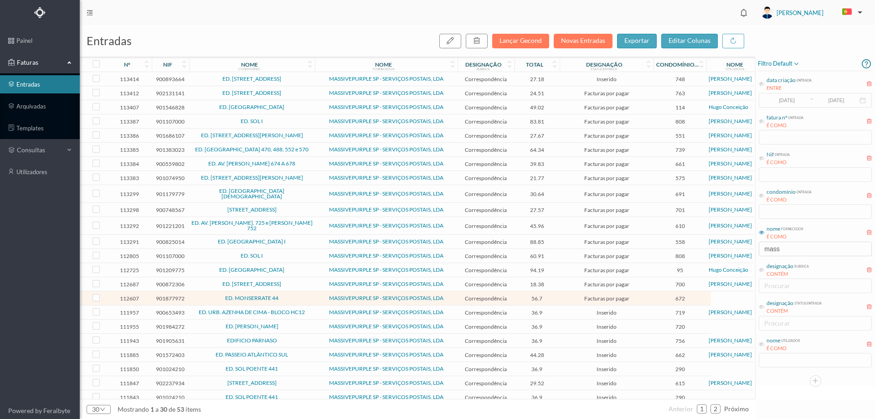
click at [305, 295] on span "ED. MONSERRATE 44" at bounding box center [251, 297] width 121 height 5
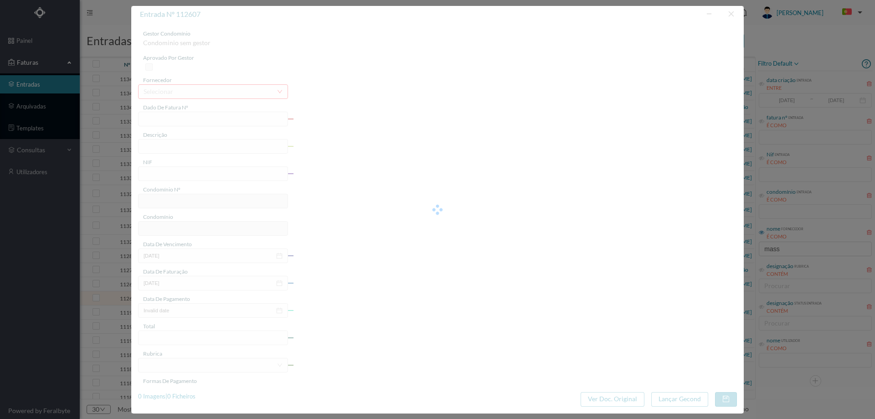
type input "4 45/22519"
type input "Serviço Envio Correio"
type input "901877972"
type input "2025-06-02"
type input "2025-06-25"
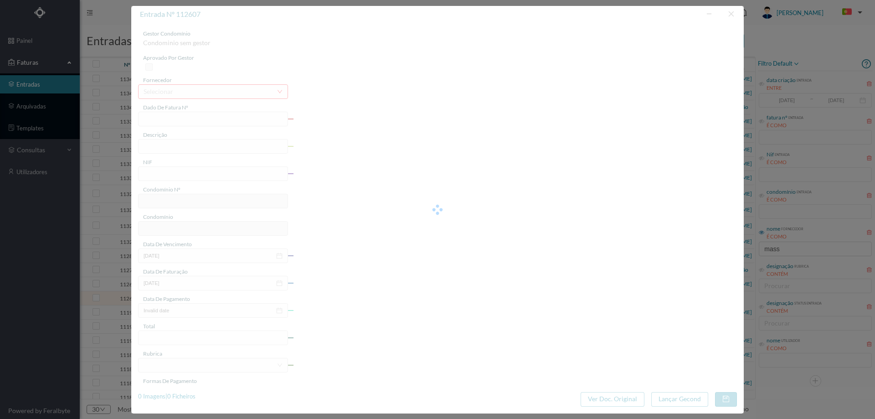
type input "2025-06-02"
type input "56.70"
type input "672"
type input "ED. MONSERRATE 44"
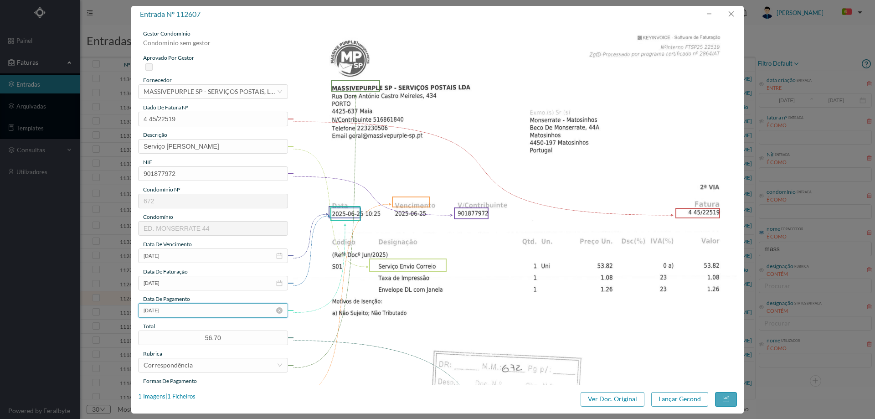
click at [202, 312] on input "2025-06-02" at bounding box center [213, 310] width 150 height 15
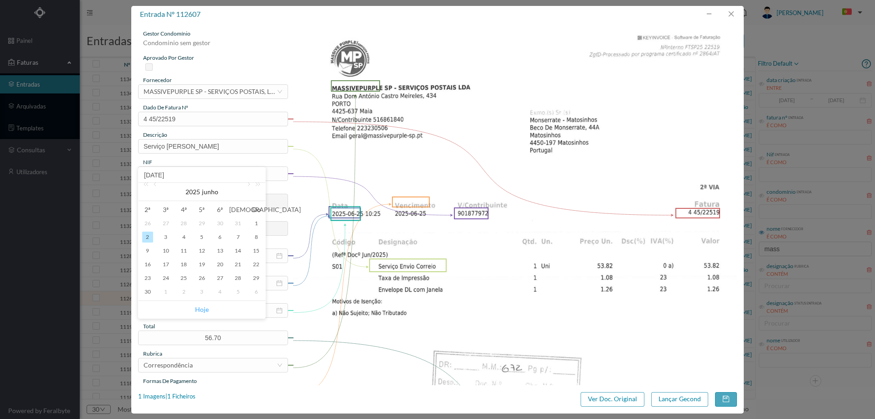
click at [200, 305] on link "Hoje" at bounding box center [202, 309] width 14 height 17
type input "[DATE]"
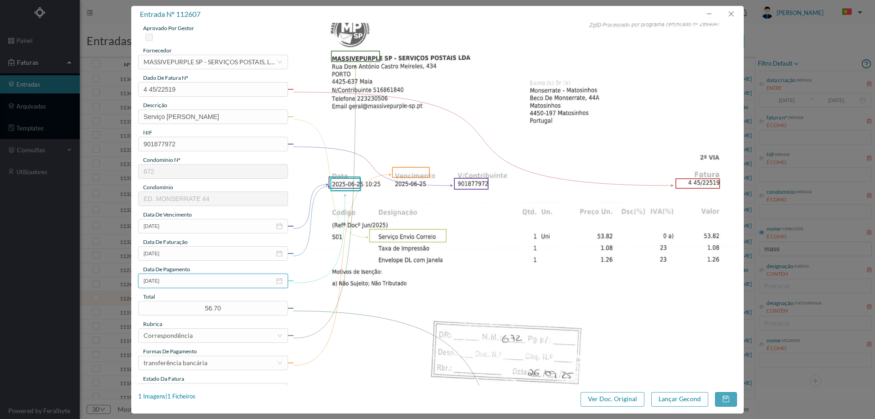
scroll to position [91, 0]
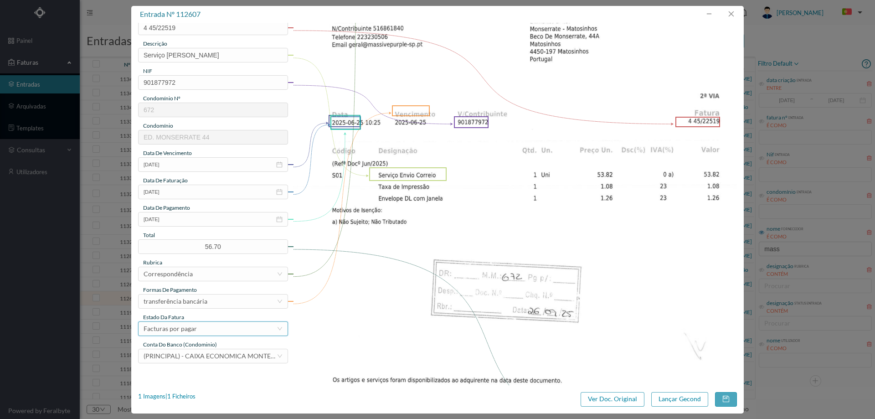
click at [198, 329] on div "Facturas por pagar" at bounding box center [210, 329] width 133 height 14
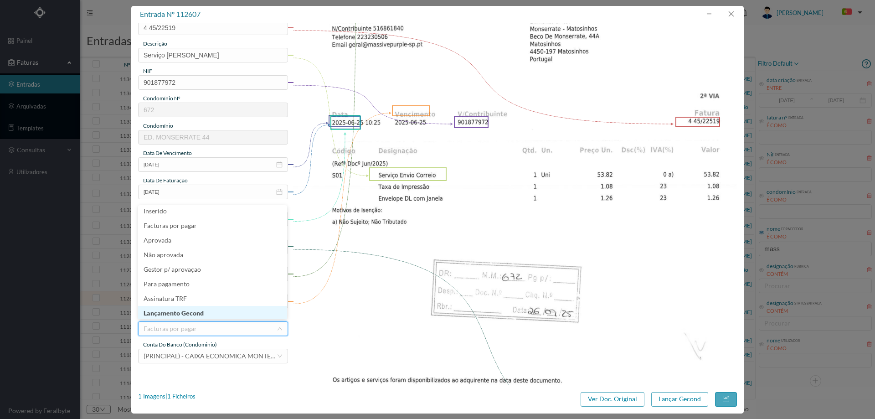
click at [200, 314] on li "Lançamento Gecond" at bounding box center [212, 313] width 149 height 15
click at [674, 400] on button "Lançar Gecond" at bounding box center [679, 399] width 57 height 15
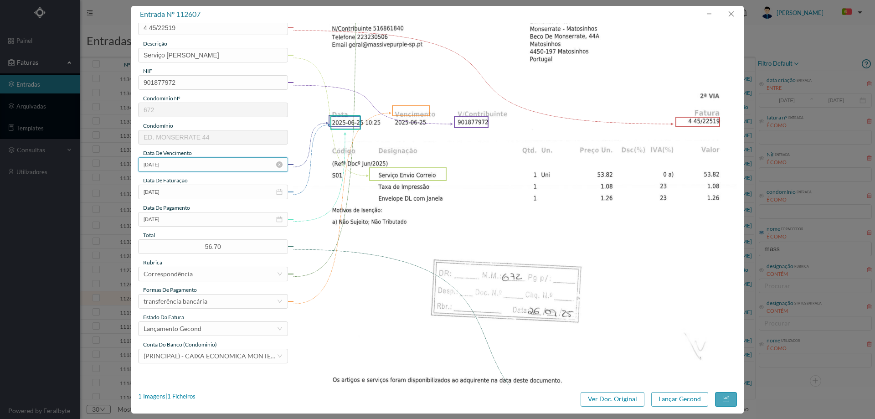
click at [212, 167] on input "2025-06-02" at bounding box center [213, 164] width 150 height 15
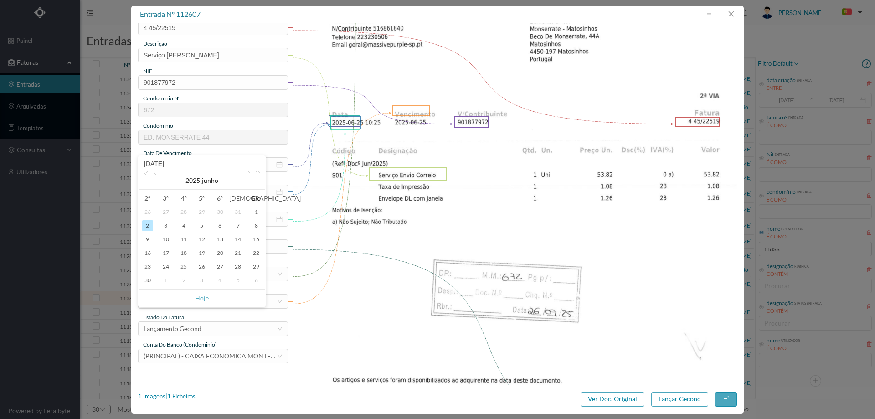
click at [169, 279] on div "1" at bounding box center [165, 280] width 11 height 11
type input "2025-07-01"
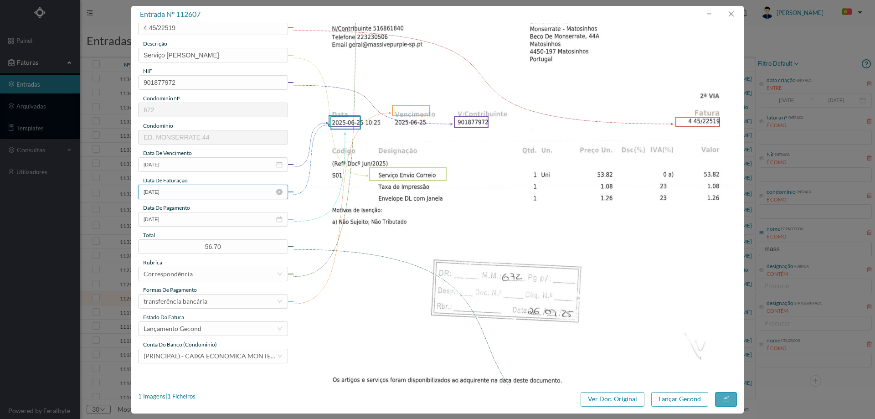
click at [191, 195] on input "2025-06-25" at bounding box center [213, 192] width 150 height 15
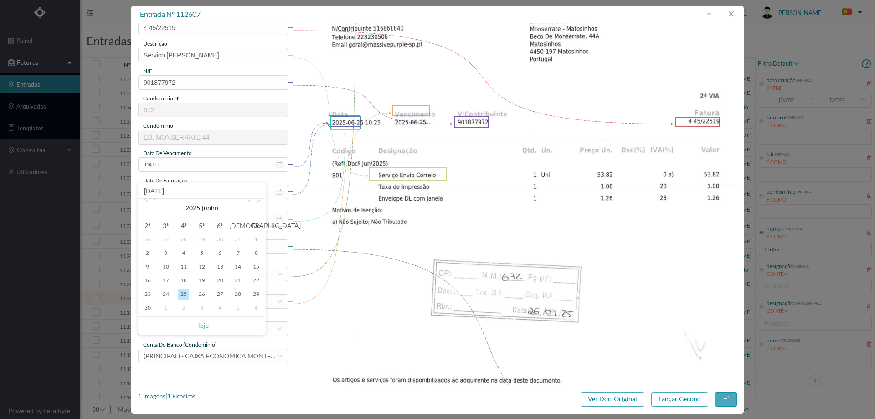
click at [168, 307] on div "1" at bounding box center [165, 307] width 11 height 11
type input "2025-07-01"
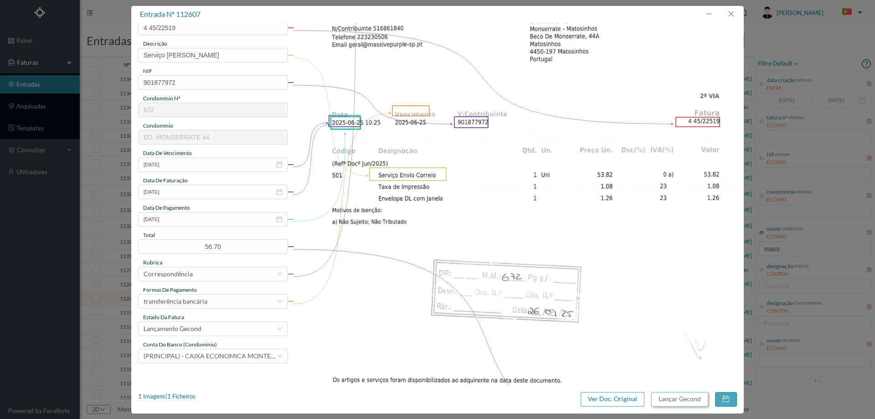
click at [665, 399] on button "Lançar Gecond" at bounding box center [679, 399] width 57 height 15
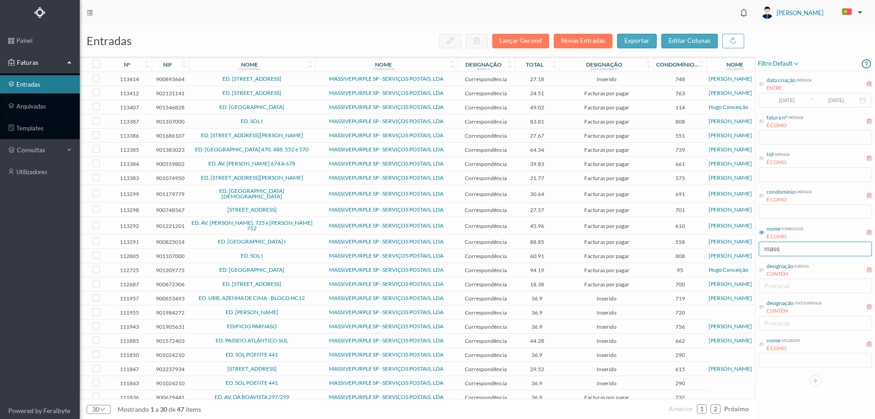
drag, startPoint x: 785, startPoint y: 250, endPoint x: 735, endPoint y: 252, distance: 50.2
click at [735, 252] on div "entradas Lançar Gecond Novas Entradas exportar editar colunas nº nif nome condo…" at bounding box center [477, 222] width 795 height 394
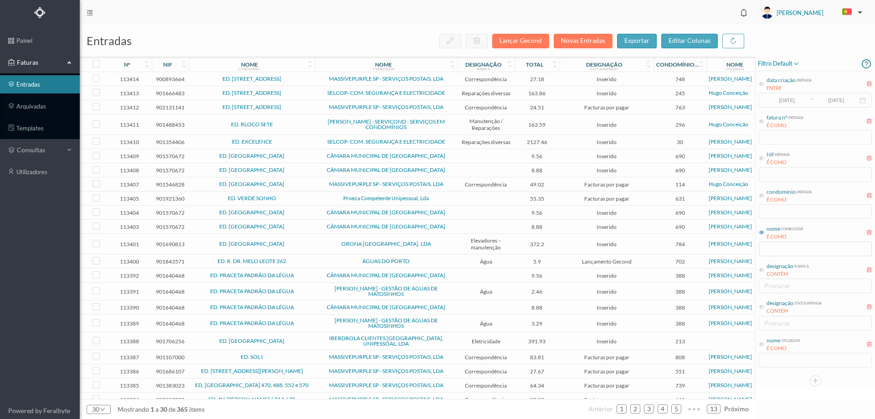
click at [301, 105] on span "ED. RUA DE PEREIRÓ 31 E 41" at bounding box center [251, 106] width 121 height 5
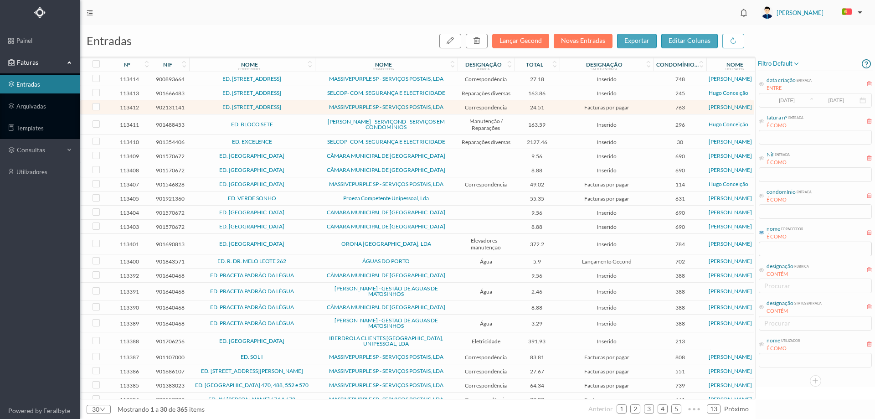
click at [307, 238] on td "ED. [GEOGRAPHIC_DATA]" at bounding box center [252, 244] width 126 height 21
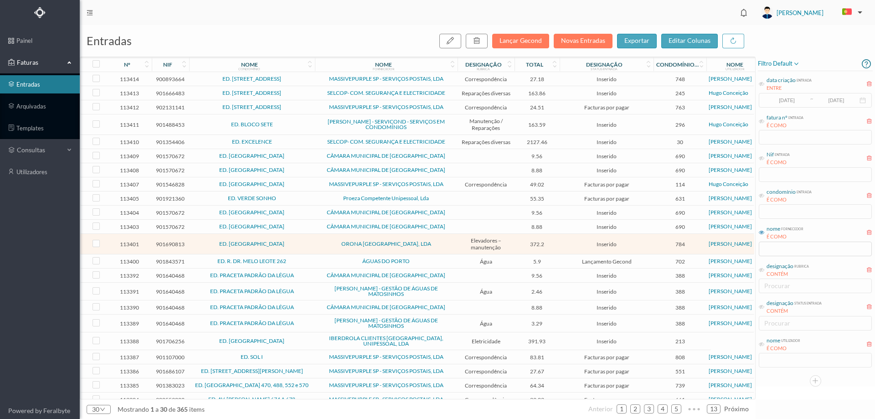
click at [307, 238] on td "ED. [GEOGRAPHIC_DATA]" at bounding box center [252, 244] width 126 height 21
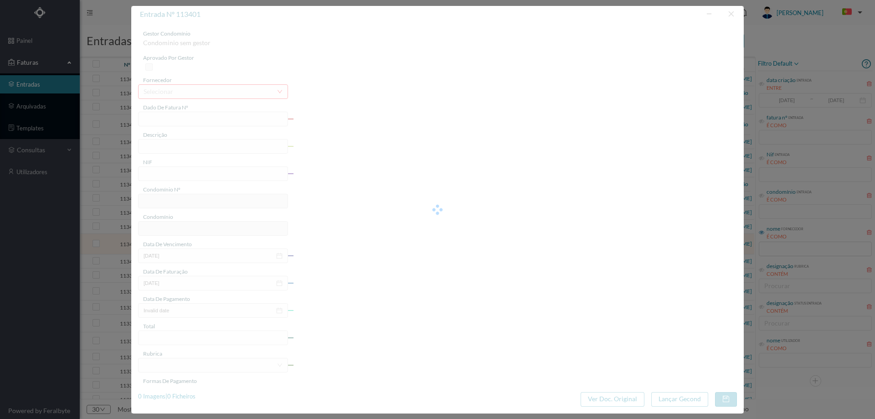
type input "FR 2504/038530"
type input "Reparação"
type input "901690813"
type input "Invalid date"
type input "26-09-2025"
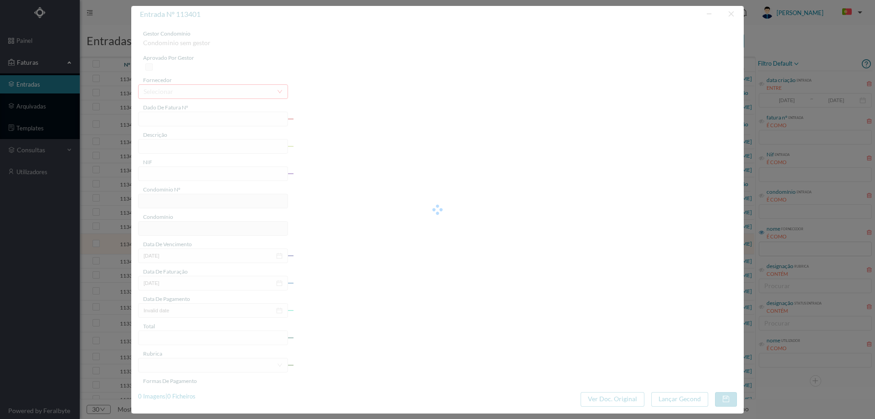
type input "372.20"
type input "784"
type input "ED. [GEOGRAPHIC_DATA]"
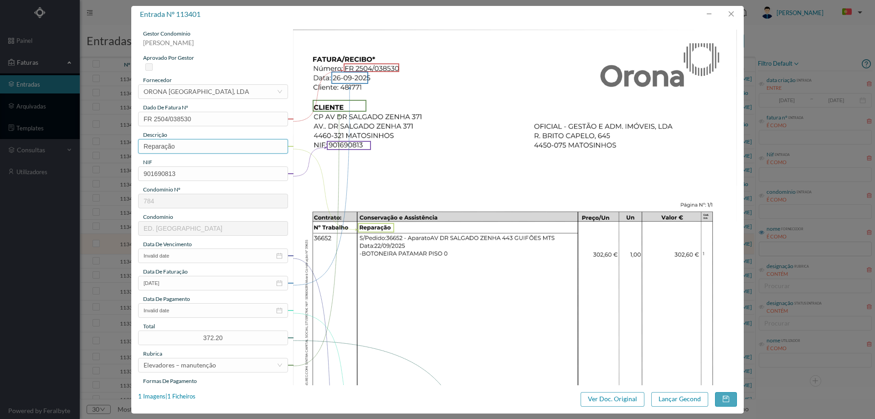
click at [190, 148] on input "Reparação" at bounding box center [213, 146] width 150 height 15
type input "Reparação elevador"
click at [496, 157] on img at bounding box center [515, 343] width 444 height 627
click at [191, 253] on input "Invalid date" at bounding box center [213, 255] width 150 height 15
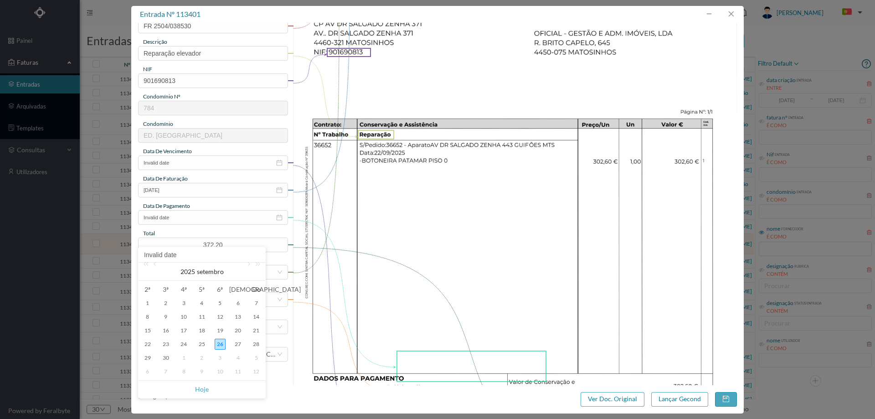
scroll to position [182, 0]
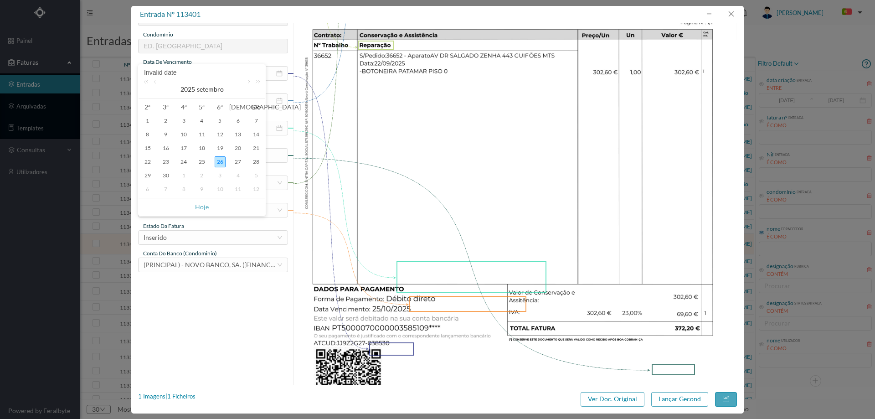
click at [444, 233] on img at bounding box center [515, 160] width 444 height 627
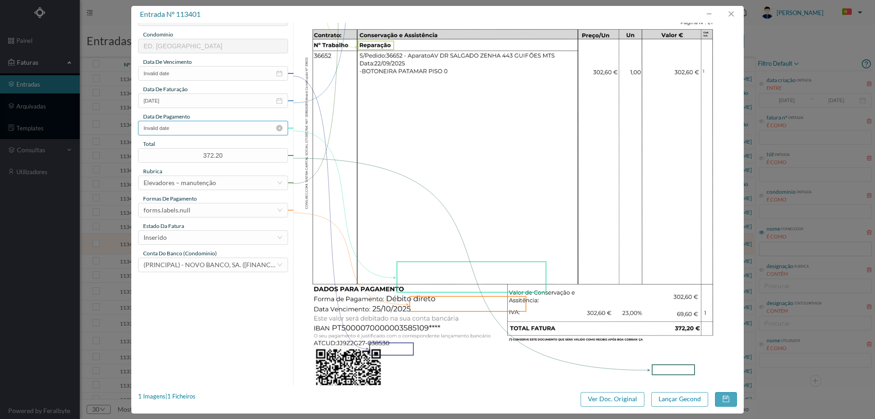
click at [177, 130] on input "Invalid date" at bounding box center [213, 128] width 150 height 15
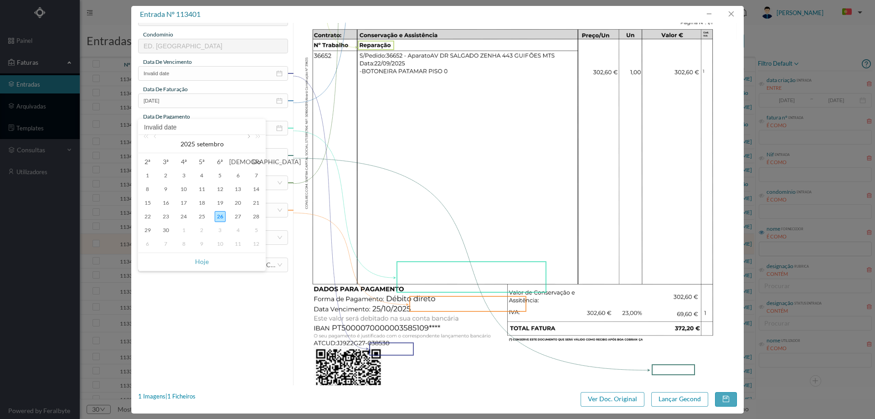
click at [247, 140] on link at bounding box center [248, 144] width 8 height 18
click at [235, 216] on div "25" at bounding box center [237, 216] width 11 height 11
type input "25-10-2025"
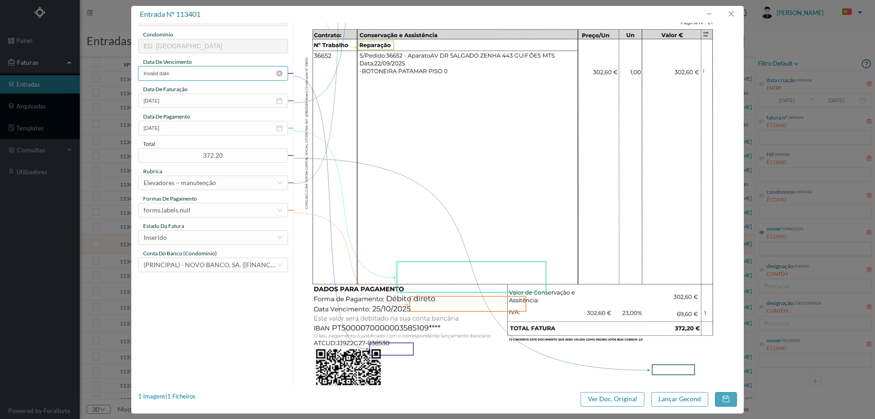
click at [195, 72] on input "Invalid date" at bounding box center [213, 73] width 150 height 15
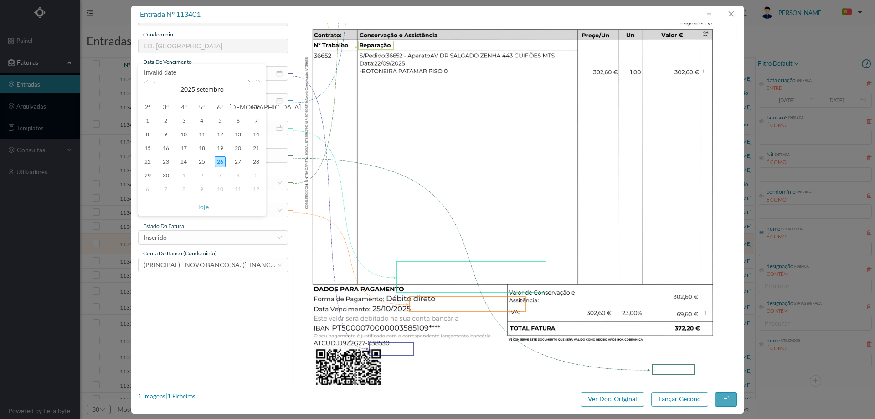
click at [246, 86] on link at bounding box center [248, 89] width 8 height 18
click at [233, 163] on div "25" at bounding box center [237, 161] width 11 height 11
type input "25-10-2025"
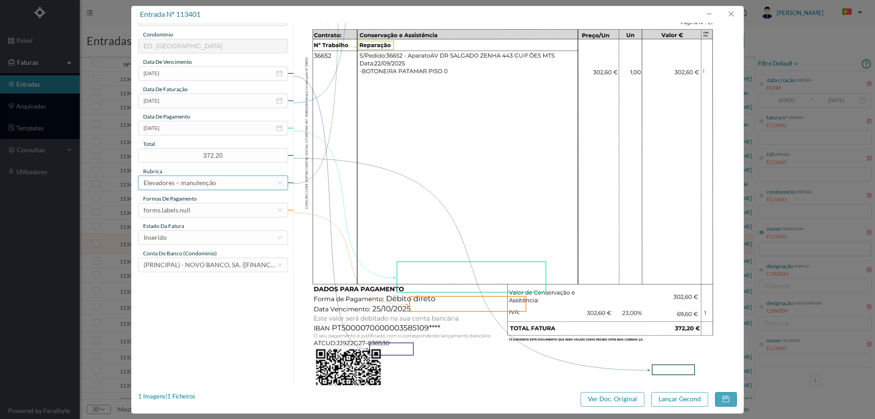
click at [204, 178] on div "Elevadores – manutenção" at bounding box center [180, 183] width 72 height 14
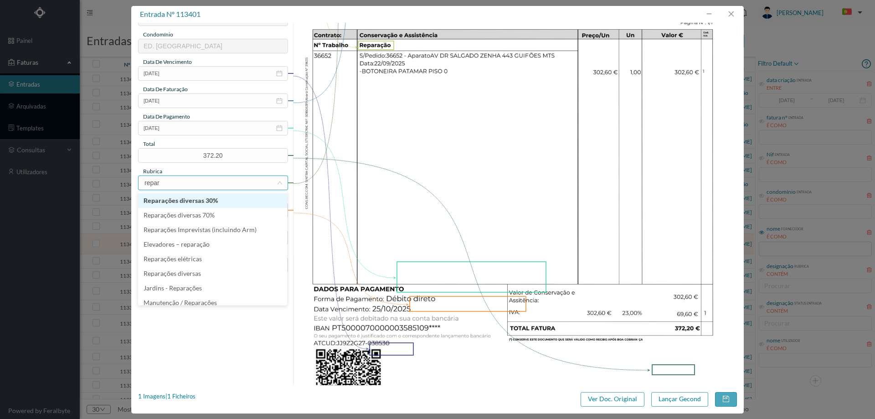
type input "repara"
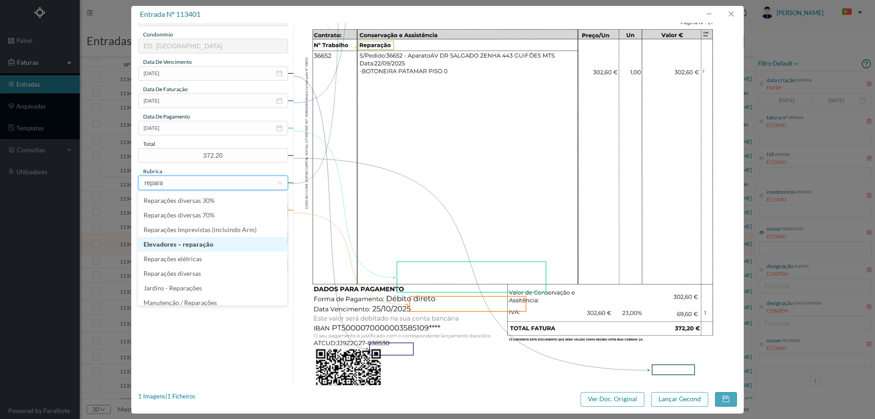
click at [225, 250] on li "Elevadores – reparação" at bounding box center [212, 244] width 149 height 15
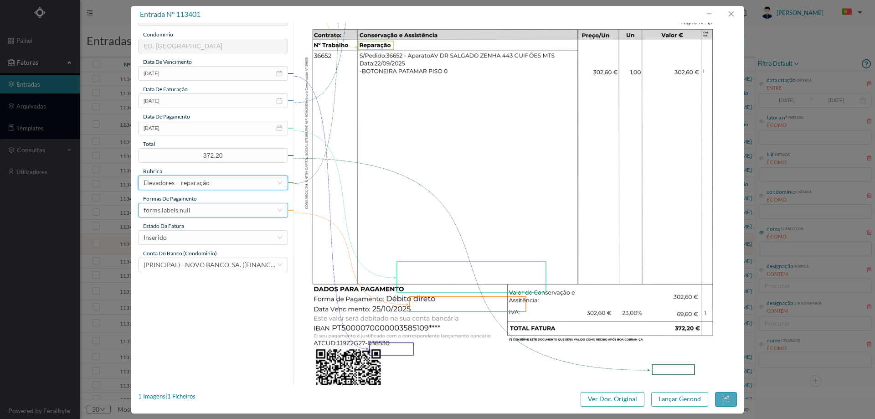
click at [211, 213] on div "forms.labels.null" at bounding box center [210, 210] width 133 height 14
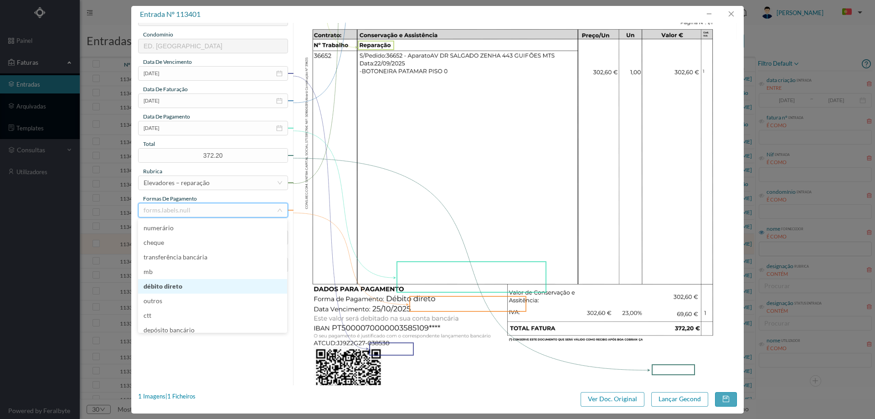
click at [187, 286] on li "débito direto" at bounding box center [212, 286] width 149 height 15
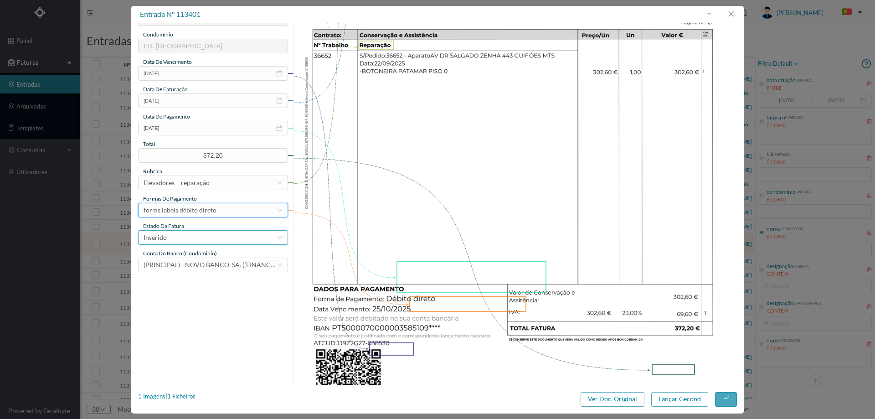
click at [225, 239] on div "Inserido" at bounding box center [210, 238] width 133 height 14
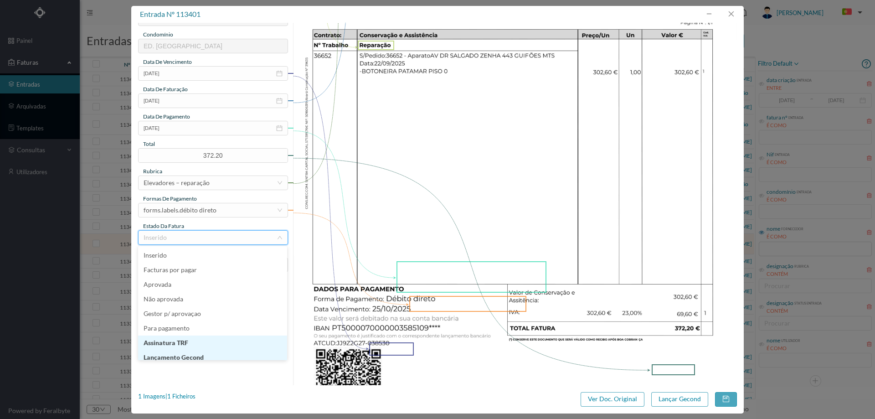
scroll to position [5, 0]
click at [192, 349] on li "Lançamento Gecond" at bounding box center [212, 352] width 149 height 15
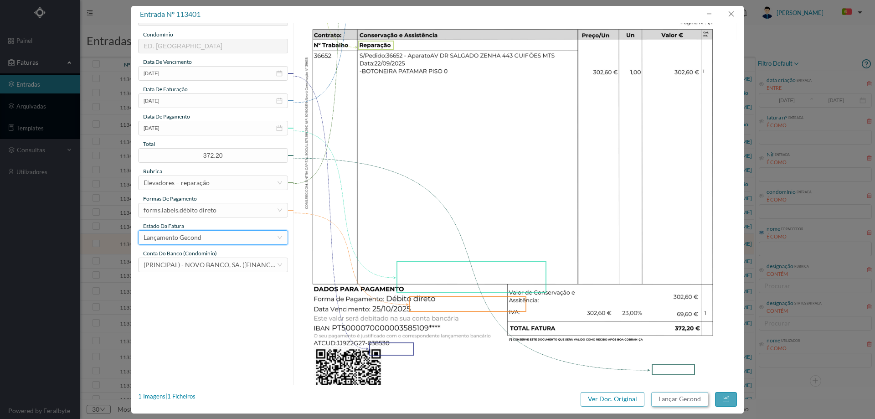
click at [675, 394] on button "Lançar Gecond" at bounding box center [679, 399] width 57 height 15
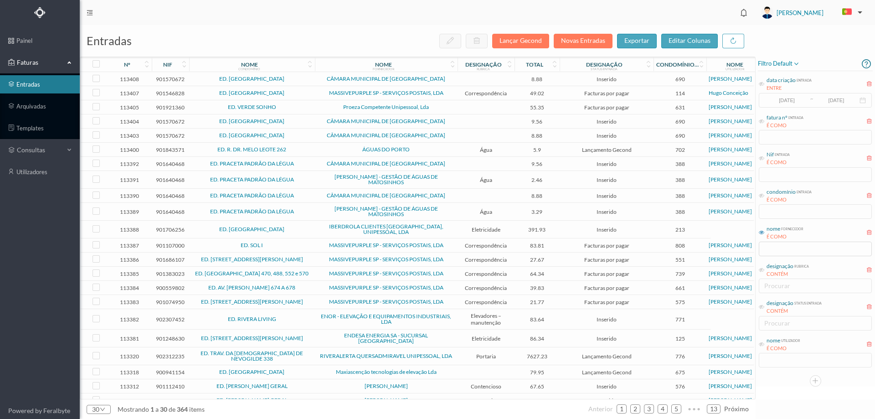
scroll to position [120, 0]
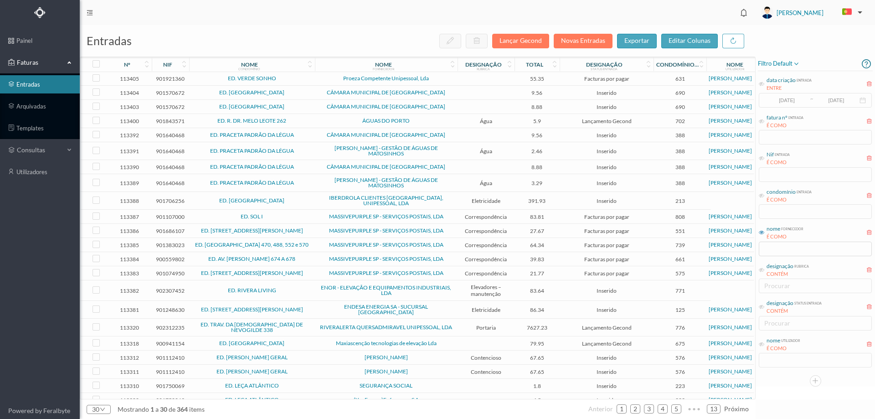
click at [295, 288] on span "ED. RIVERA LIVING" at bounding box center [251, 290] width 121 height 5
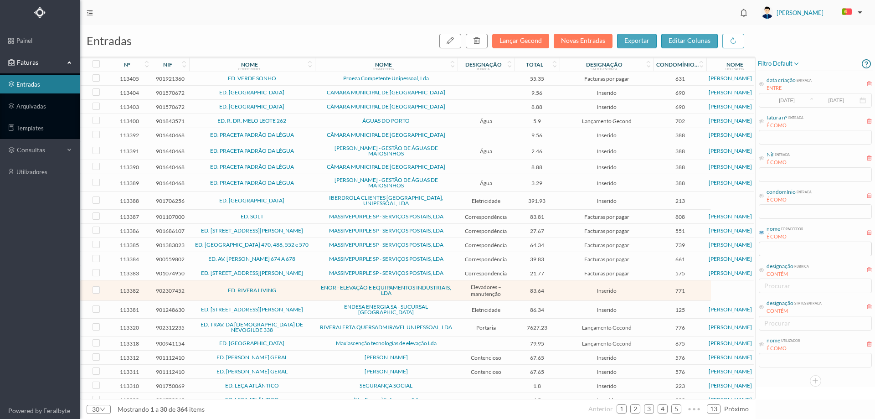
click at [294, 288] on span "ED. RIVERA LIVING" at bounding box center [251, 290] width 121 height 5
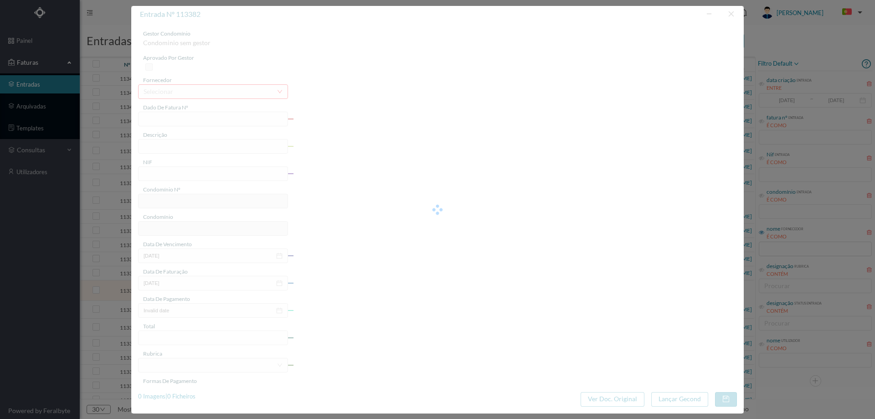
type input "FA 2025.3B/25002235"
type input "PELA REPARACAÃO DA INSTALACAO SITUAD"
type input "902307452"
type input "[DATE]"
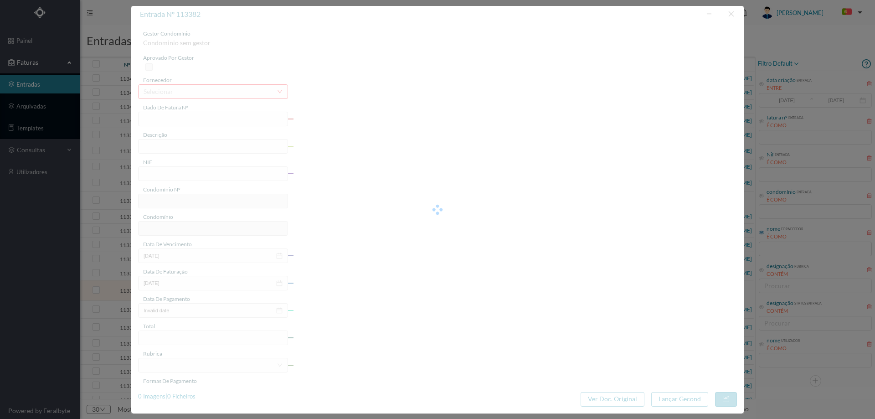
type input "[DATE]"
type input "83.64"
type input "771"
type input "ED. RIVERA LIVING"
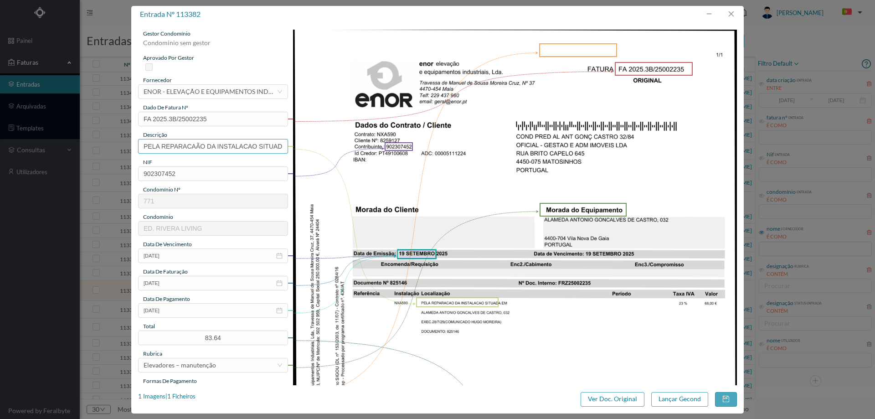
click at [224, 149] on input "PELA REPARACAÃO DA INSTALACAO SITUAD" at bounding box center [213, 146] width 150 height 15
type input "r"
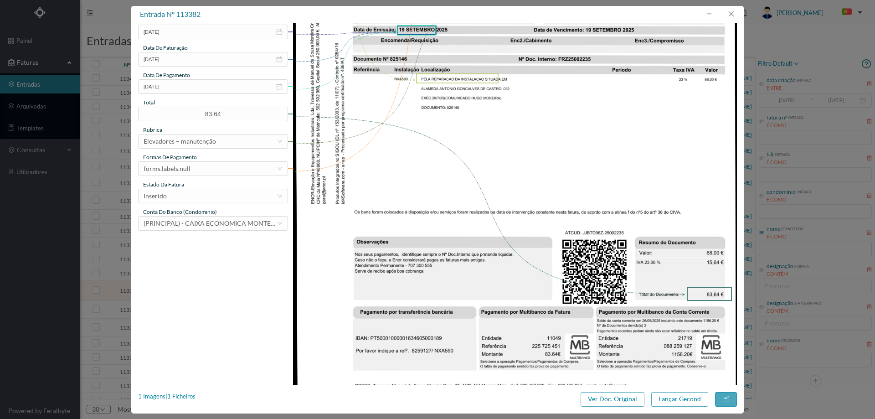
scroll to position [273, 0]
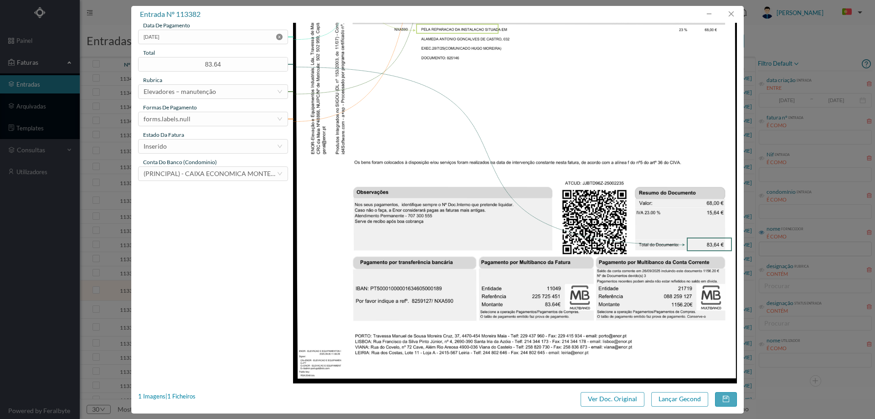
type input "Reparação elevador"
click at [279, 34] on icon "icon: close-circle" at bounding box center [279, 37] width 6 height 6
click at [210, 141] on div "Inserido" at bounding box center [210, 146] width 133 height 14
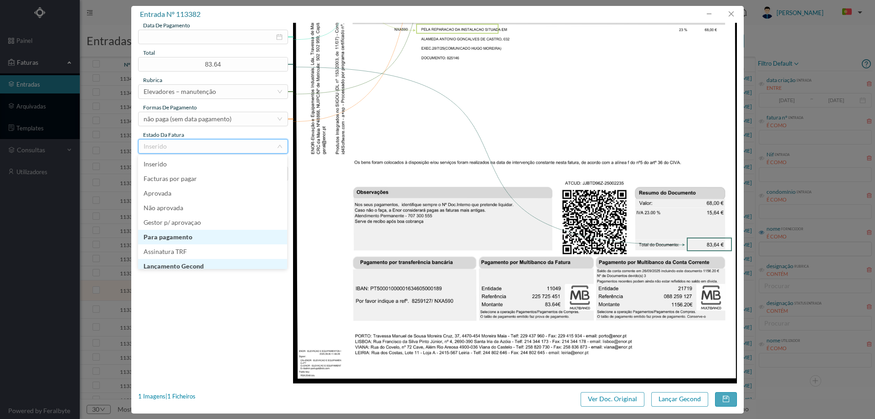
scroll to position [5, 0]
click at [198, 259] on li "Lançamento Gecond" at bounding box center [212, 261] width 149 height 15
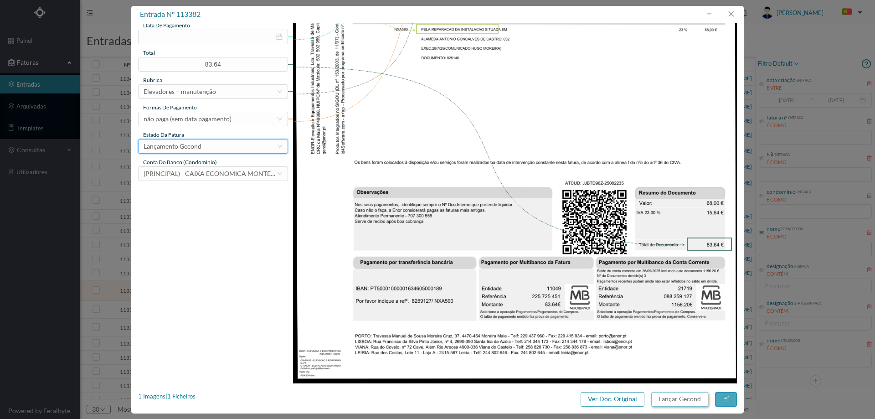
click at [686, 401] on button "Lançar Gecond" at bounding box center [679, 399] width 57 height 15
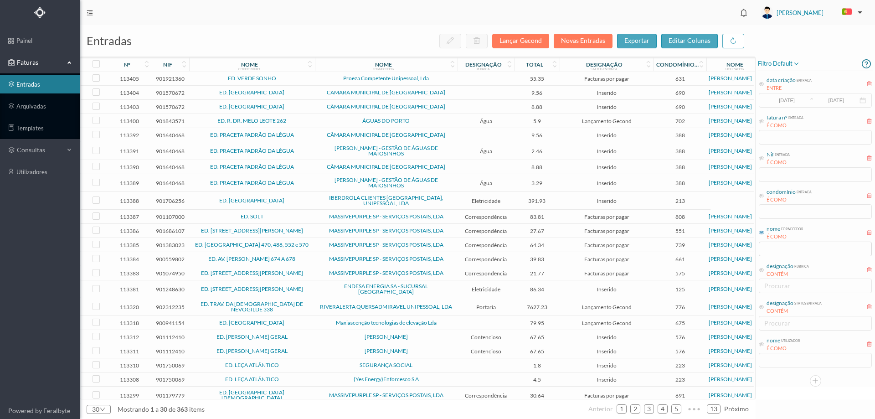
scroll to position [113, 0]
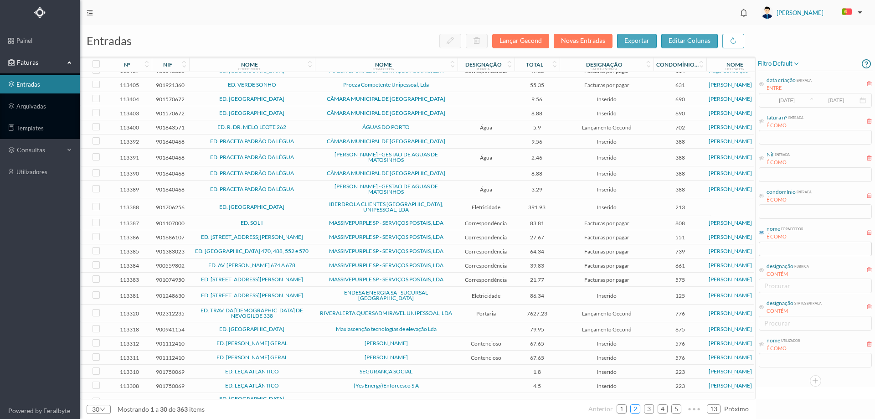
click at [637, 411] on link "2" at bounding box center [635, 409] width 9 height 14
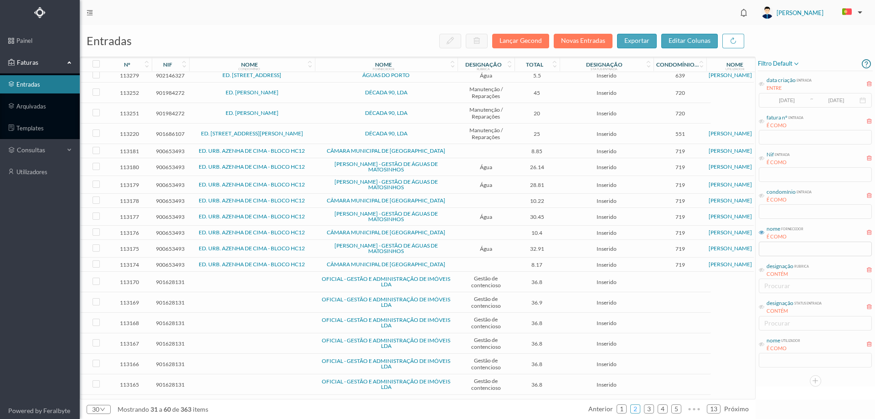
scroll to position [0, 0]
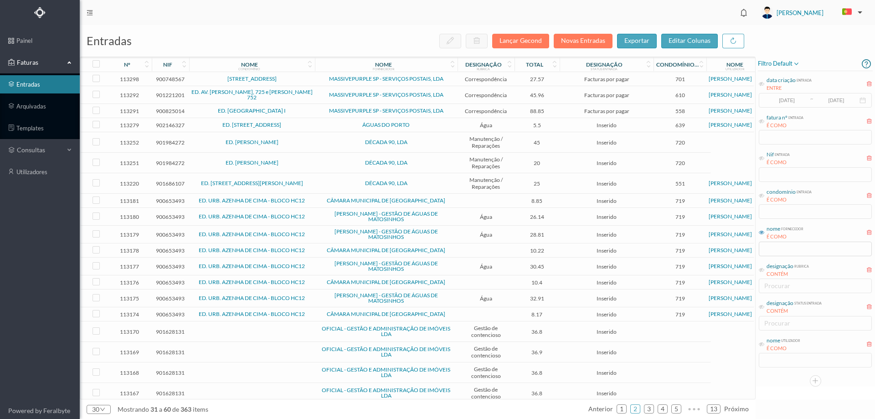
click at [317, 200] on td "CÂMARA MUNICIPAL DE [GEOGRAPHIC_DATA]" at bounding box center [386, 201] width 143 height 14
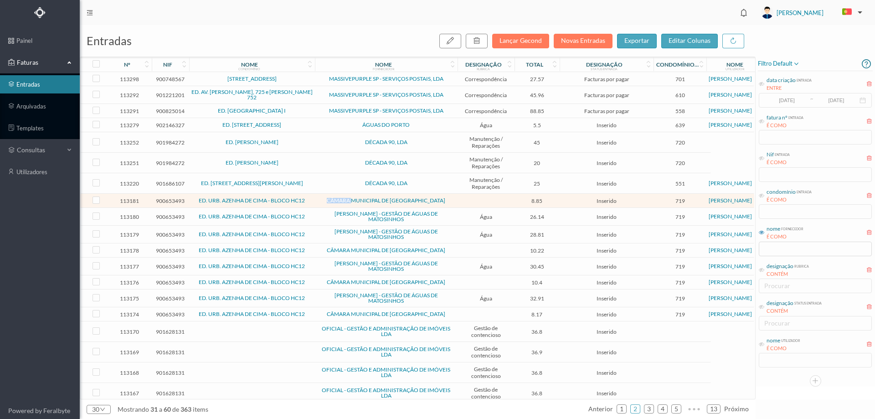
click at [317, 200] on td "CÂMARA MUNICIPAL DE [GEOGRAPHIC_DATA]" at bounding box center [386, 201] width 143 height 14
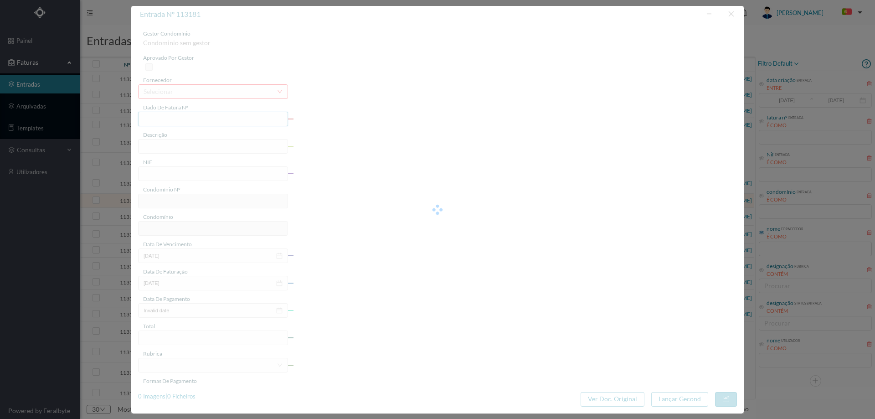
type input "FE E4025FE/10197116"
type input "900653493"
type input "Invalid date"
type input "09-04-2025"
type input "8.85"
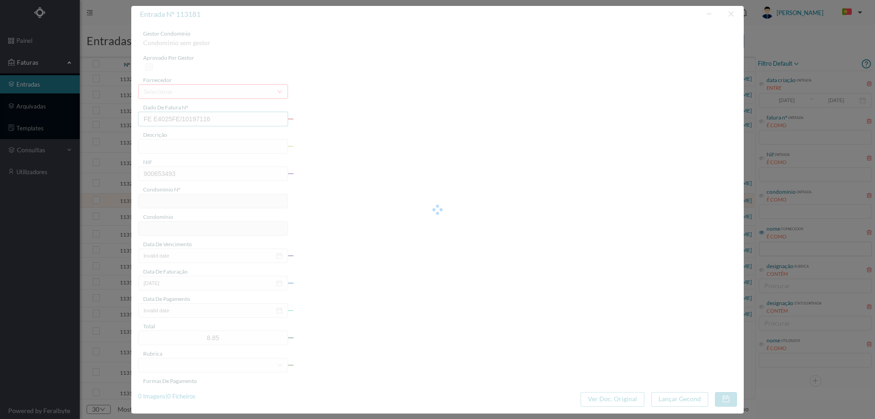
type input "719"
type input "ED. URB. AZENHA DE CIMA - BLOCO HC12"
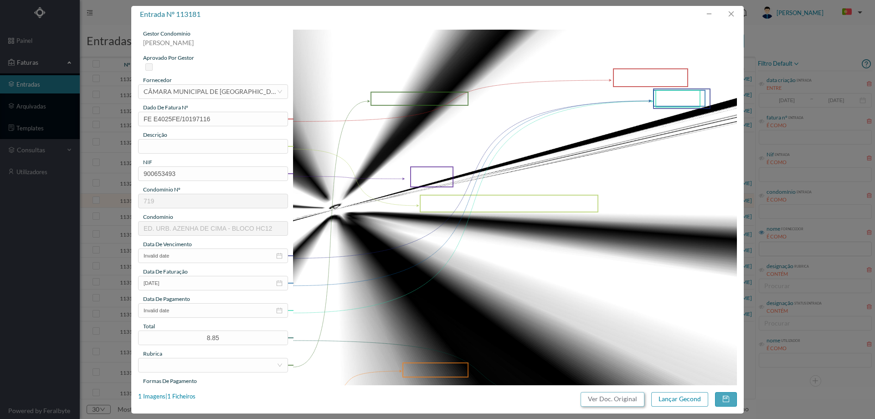
click at [607, 393] on button "Ver Doc. Original" at bounding box center [613, 399] width 64 height 15
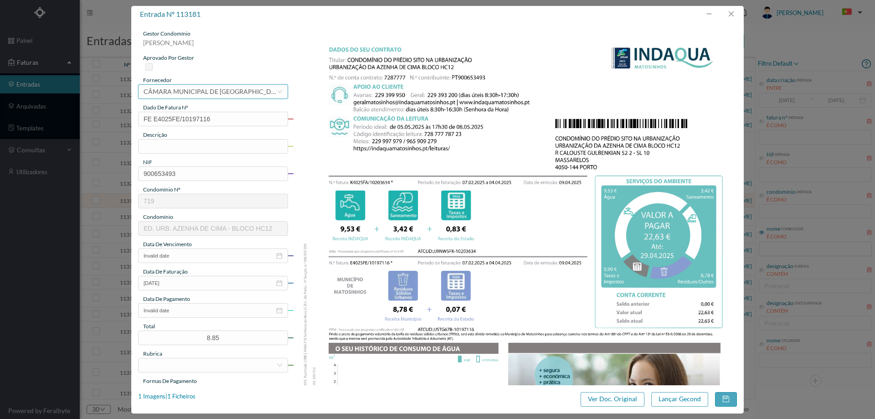
click at [221, 90] on div "CÂMARA MUNICIPAL DE [GEOGRAPHIC_DATA]" at bounding box center [210, 92] width 133 height 14
type input "indaqua"
click at [217, 127] on li "[PERSON_NAME] - GESTÃO DE ÁGUAS DE MATOSINHOS" at bounding box center [212, 124] width 149 height 15
click at [175, 148] on input "text" at bounding box center [213, 146] width 150 height 15
type input "07.02.2025 a"
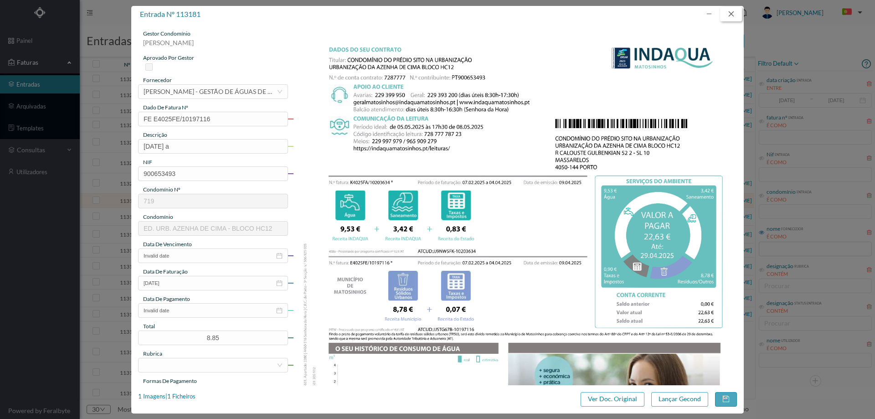
click at [733, 12] on button "button" at bounding box center [731, 14] width 22 height 15
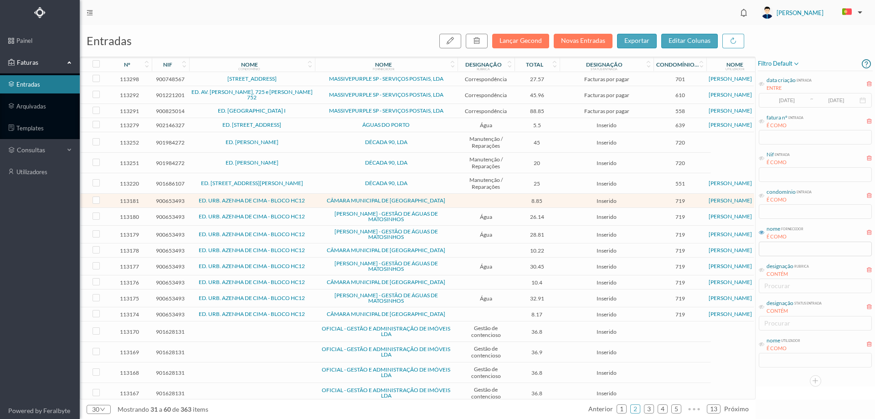
click at [312, 214] on span "ED. URB. AZENHA DE CIMA - BLOCO HC12" at bounding box center [251, 216] width 121 height 5
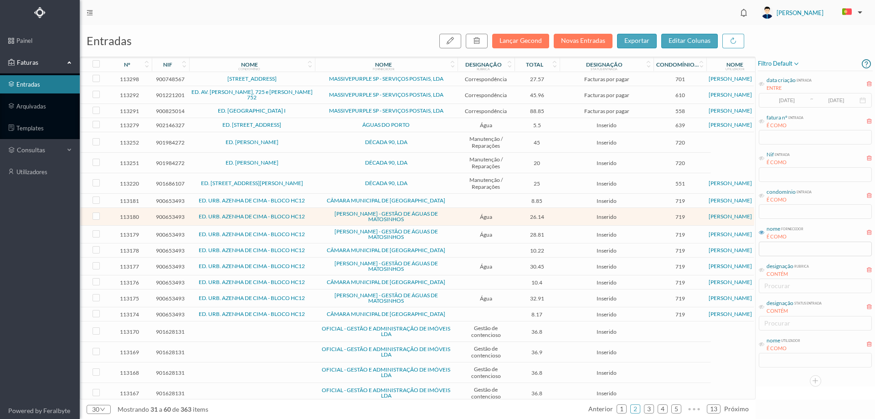
click at [312, 214] on span "ED. URB. AZENHA DE CIMA - BLOCO HC12" at bounding box center [251, 216] width 121 height 5
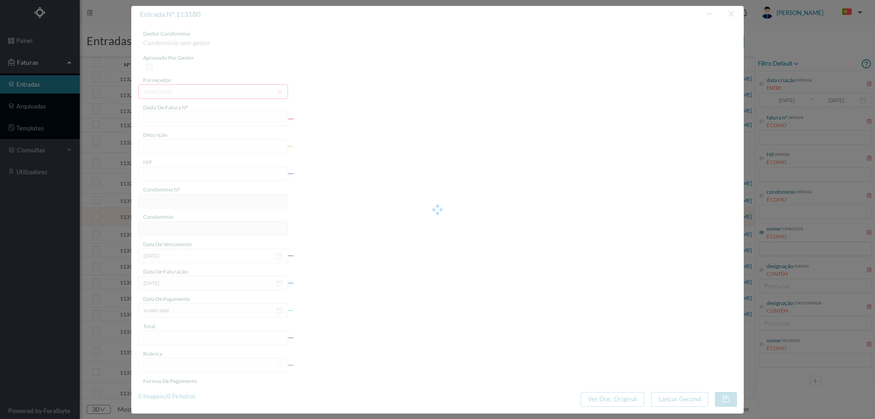
type input "FA K4025FA/10208660"
type input "Período de faturação: 07.02.2025 a 04.04.2025"
type input "900653493"
type input "30-04-2025"
type input "10-04-2025"
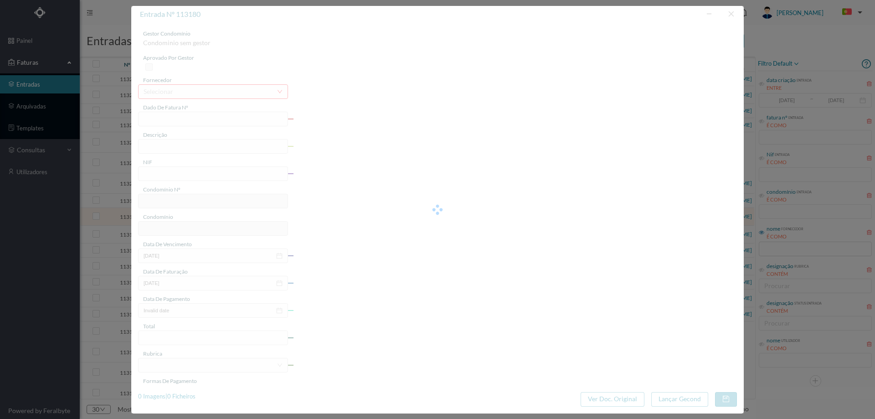
type input "30-04-2025"
type input "26.14"
type input "719"
type input "ED. URB. AZENHA DE CIMA - BLOCO HC12"
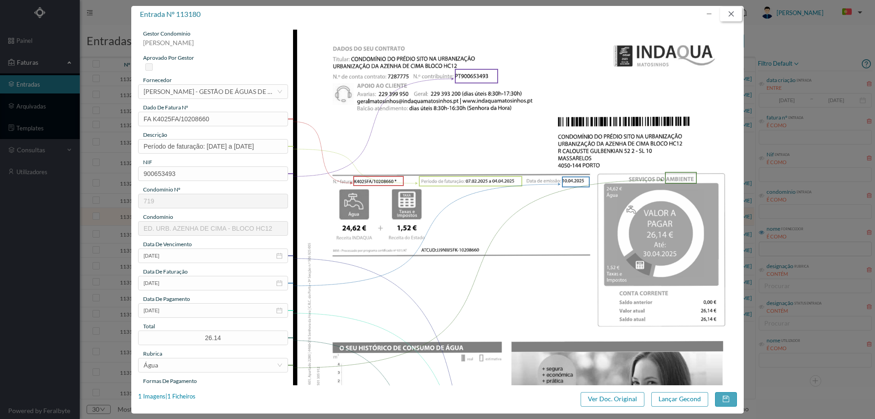
click at [729, 20] on button "button" at bounding box center [731, 14] width 22 height 15
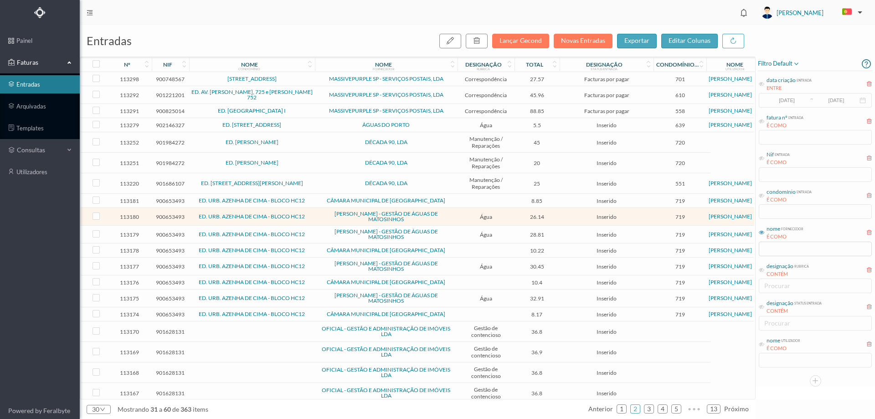
click at [305, 234] on td "ED. URB. AZENHA DE CIMA - BLOCO HC12" at bounding box center [252, 235] width 126 height 18
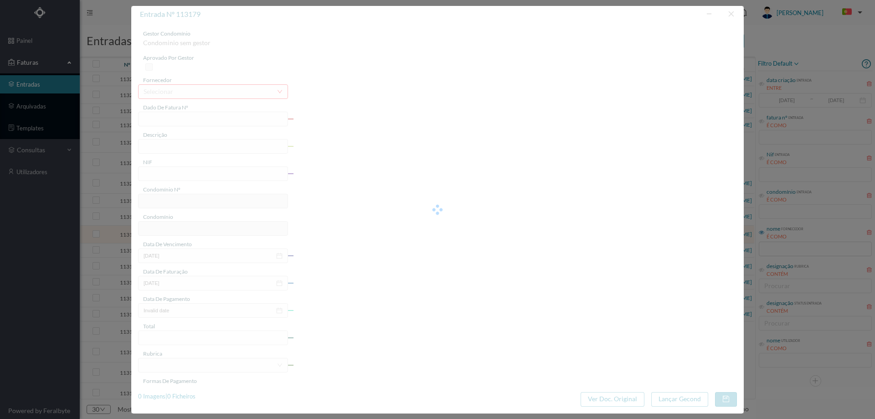
type input "FA K4025FA/10458525"
type input "Período de faturação: 06.06.2025 a 07.08.2025"
type input "900653493"
type input "[DATE]"
type input "12-08-2025"
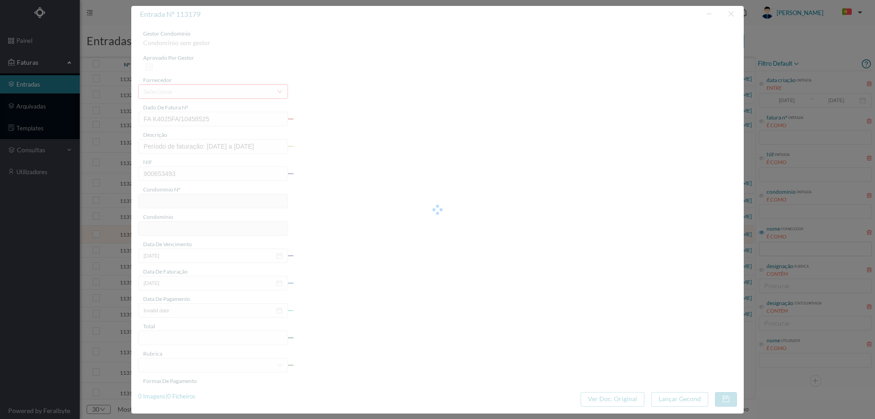
type input "[DATE]"
type input "28.81"
type input "719"
type input "ED. URB. AZENHA DE CIMA - BLOCO HC12"
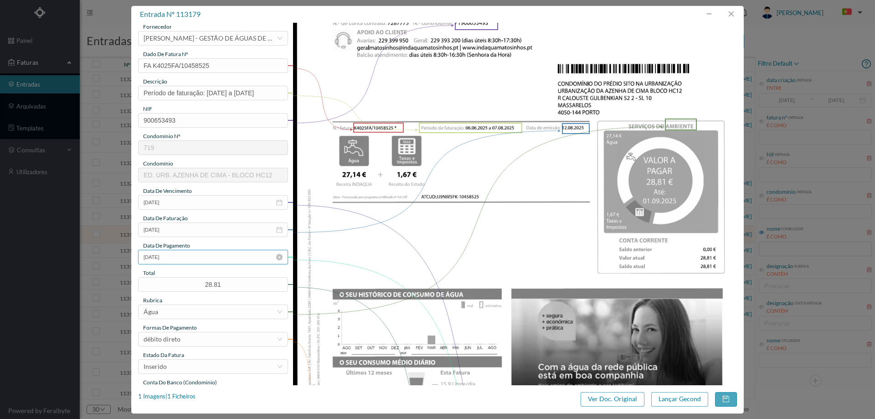
scroll to position [182, 0]
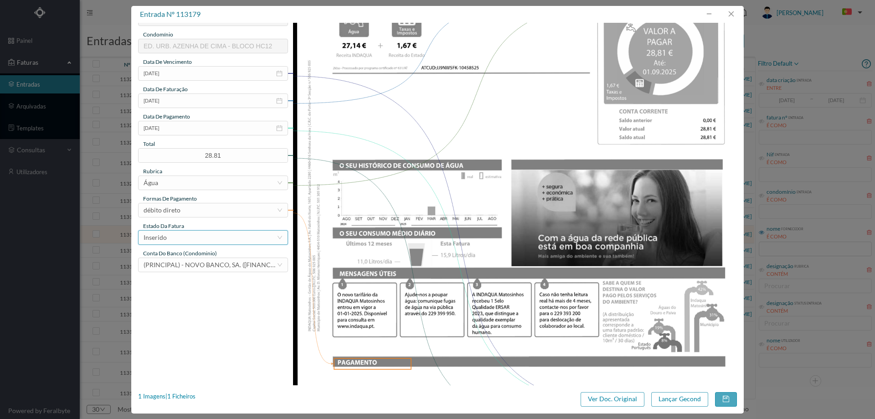
click at [170, 237] on div "Inserido" at bounding box center [210, 238] width 133 height 14
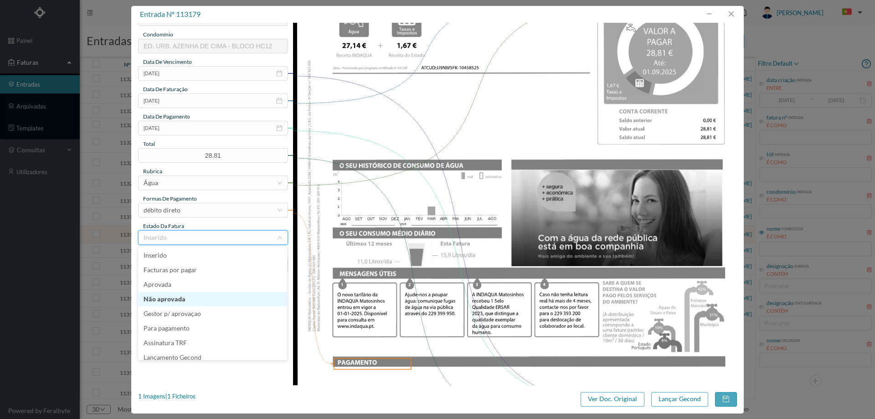
scroll to position [5, 0]
click at [193, 353] on li "Lançamento Gecond" at bounding box center [212, 352] width 149 height 15
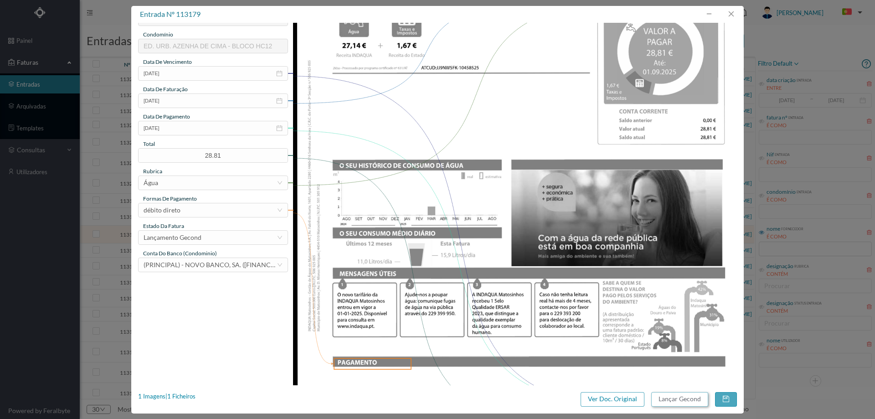
click at [687, 398] on button "Lançar Gecond" at bounding box center [679, 399] width 57 height 15
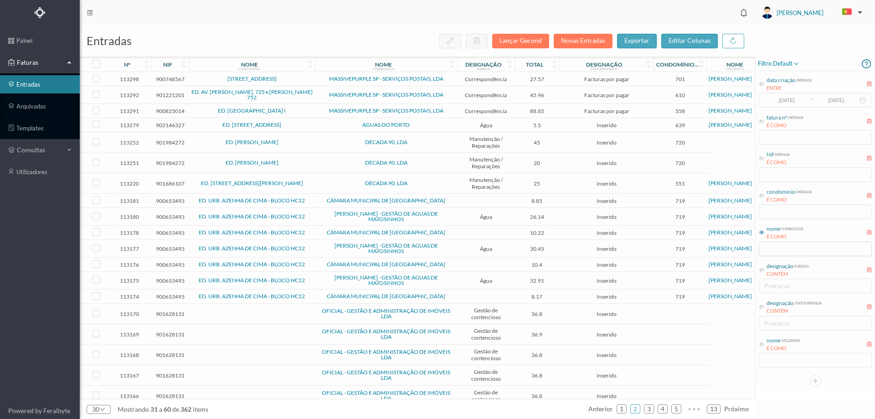
click at [318, 231] on span "CÂMARA MUNICIPAL DE [GEOGRAPHIC_DATA]" at bounding box center [386, 232] width 138 height 5
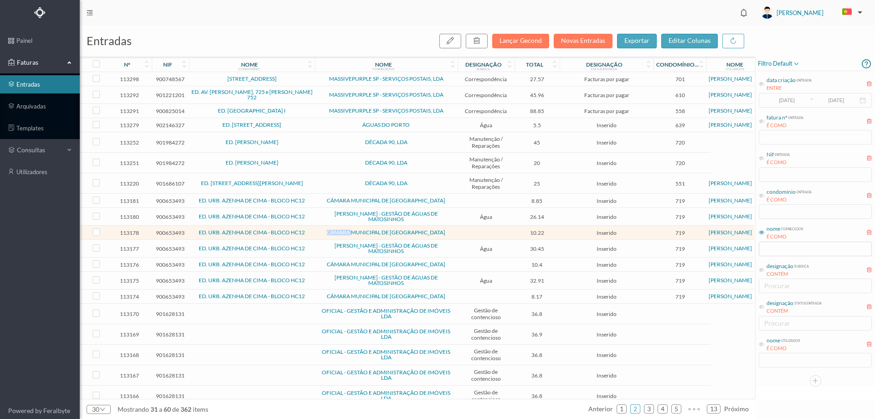
click at [318, 231] on span "CÂMARA MUNICIPAL DE [GEOGRAPHIC_DATA]" at bounding box center [386, 232] width 138 height 5
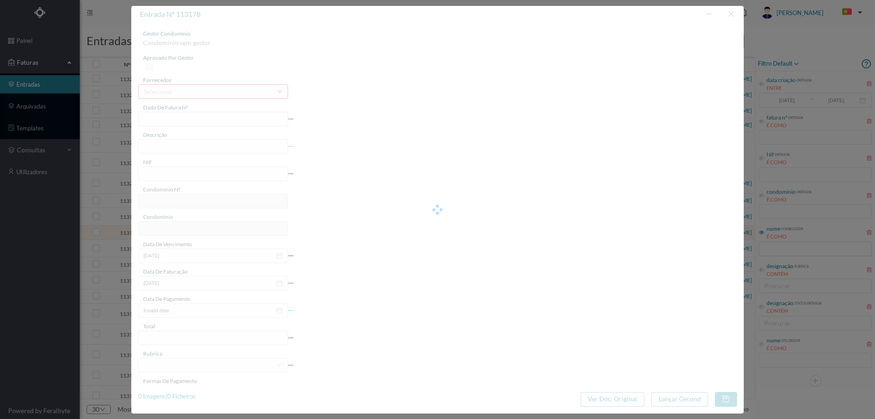
type input "FE E4025FE/10197117"
type input "900653493"
type input "Invalid date"
type input "09-04-2025"
type input "10.22"
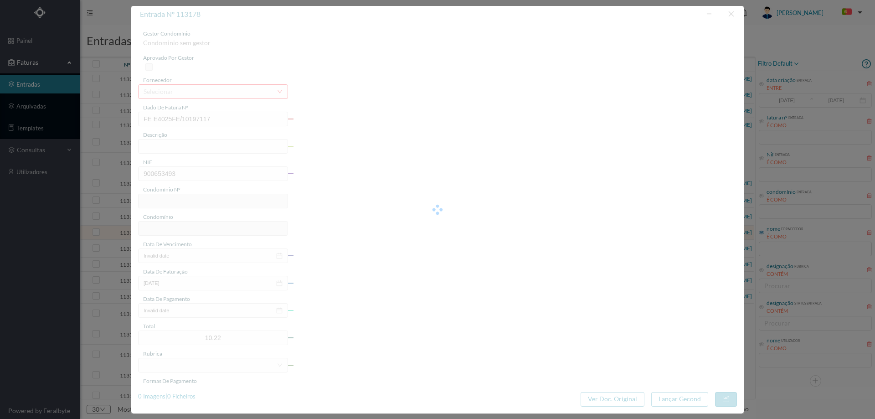
type input "719"
type input "ED. URB. AZENHA DE CIMA - BLOCO HC12"
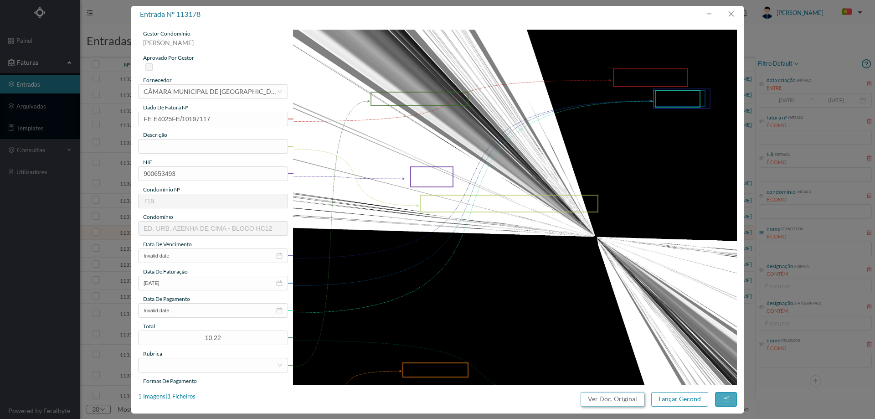
click at [608, 404] on button "Ver Doc. Original" at bounding box center [613, 399] width 64 height 15
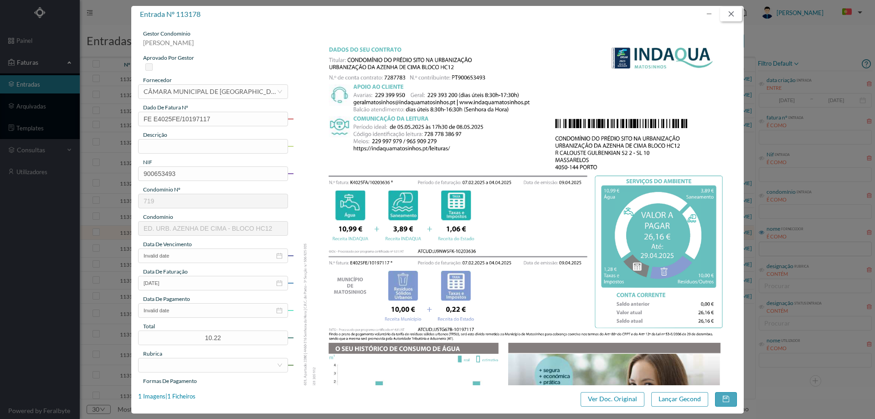
click at [735, 17] on button "button" at bounding box center [731, 14] width 22 height 15
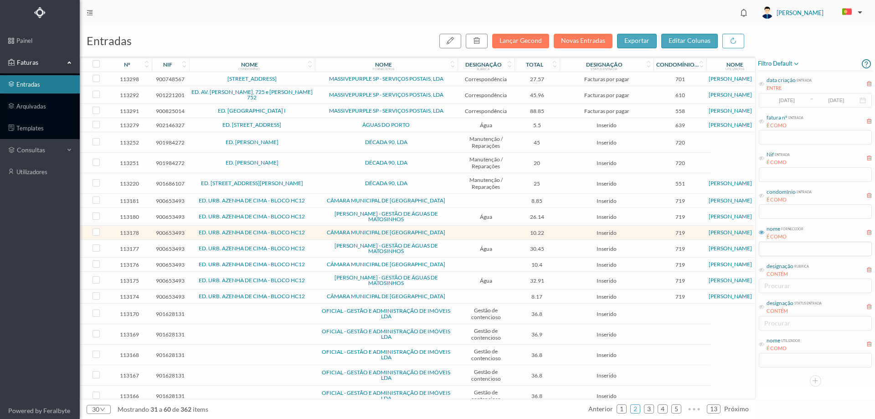
click at [318, 247] on span "[PERSON_NAME] - GESTÃO DE ÁGUAS DE MATOSINHOS" at bounding box center [386, 248] width 138 height 11
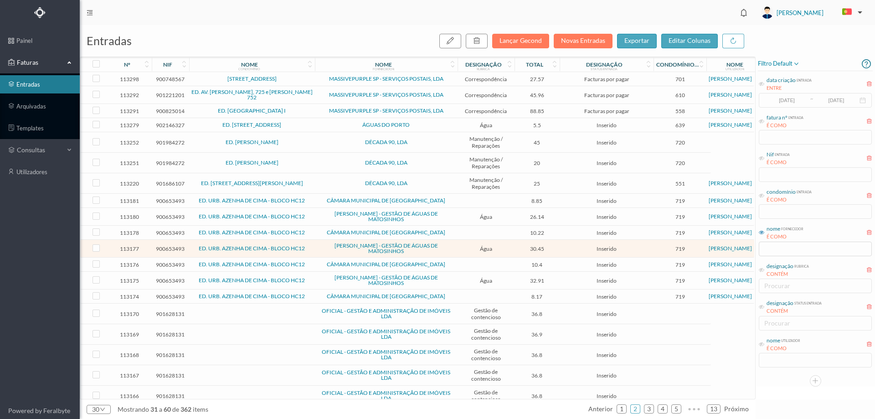
click at [318, 247] on span "[PERSON_NAME] - GESTÃO DE ÁGUAS DE MATOSINHOS" at bounding box center [386, 248] width 138 height 11
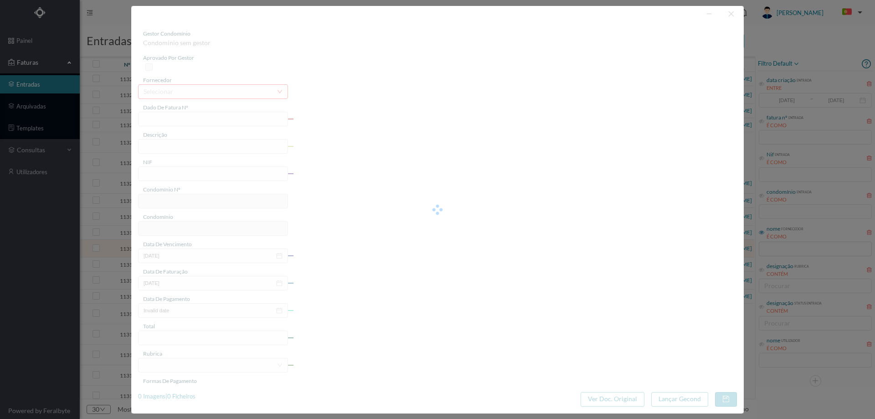
type input "FA K4025FA/10458529"
type input "Período de faturação: 06.06.2025 a 07.08.2025"
type input "900653493"
type input "[DATE]"
type input "12-08-2025"
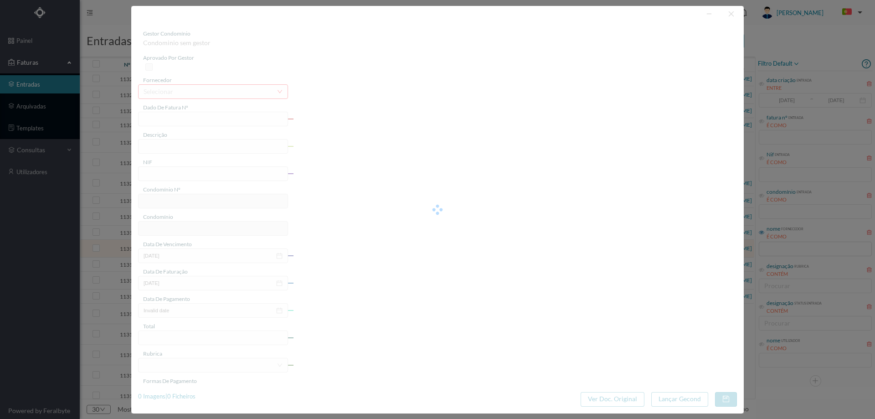
type input "[DATE]"
type input "30.45"
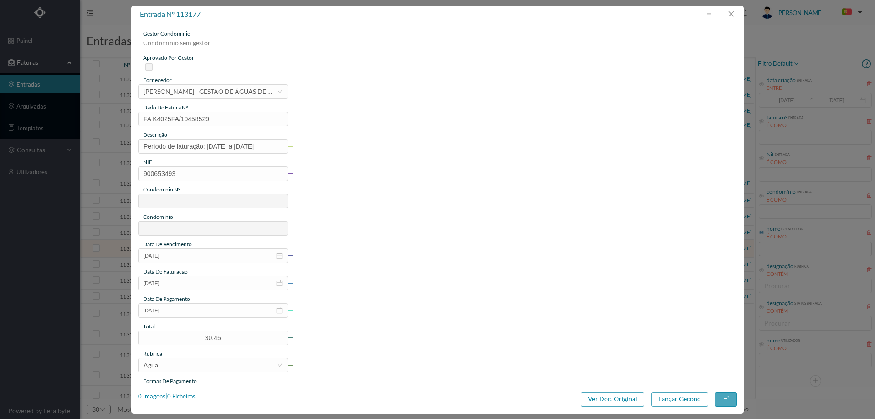
type input "719"
type input "ED. URB. AZENHA DE CIMA - BLOCO HC12"
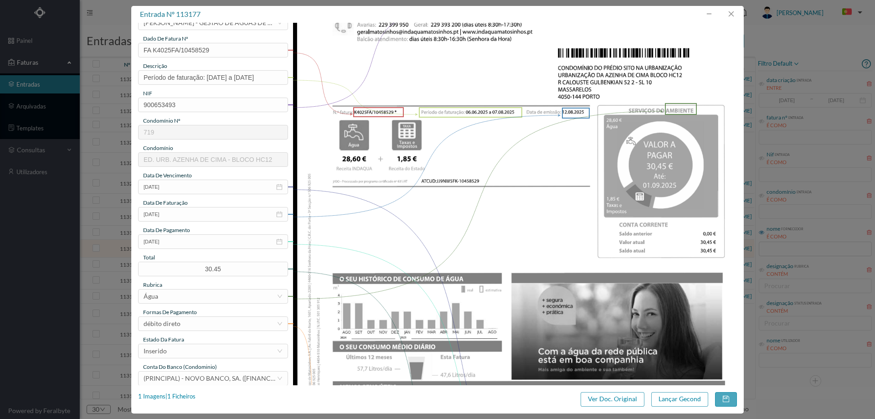
scroll to position [137, 0]
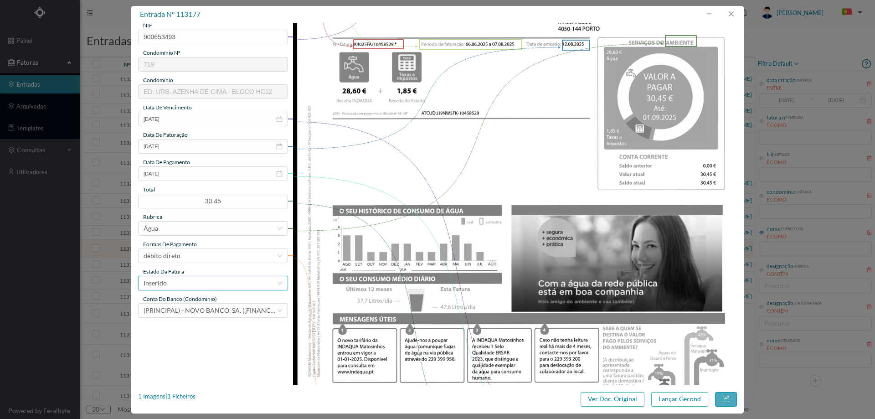
click at [214, 282] on div "Inserido" at bounding box center [210, 283] width 133 height 14
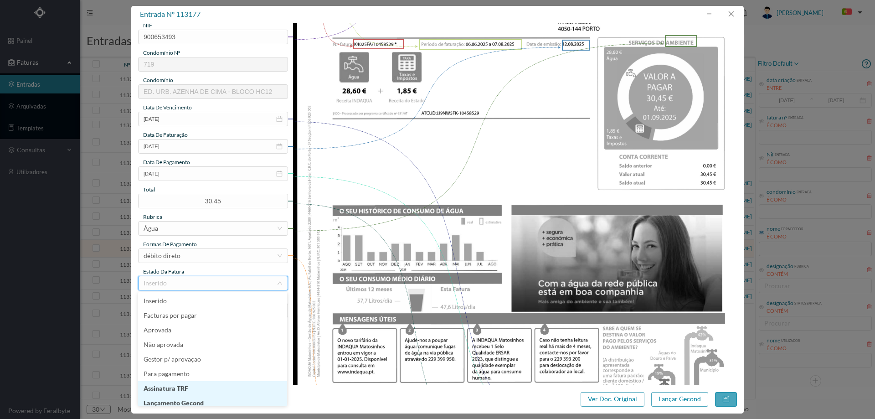
scroll to position [5, 0]
click at [181, 396] on li "Lançamento Gecond" at bounding box center [212, 398] width 149 height 15
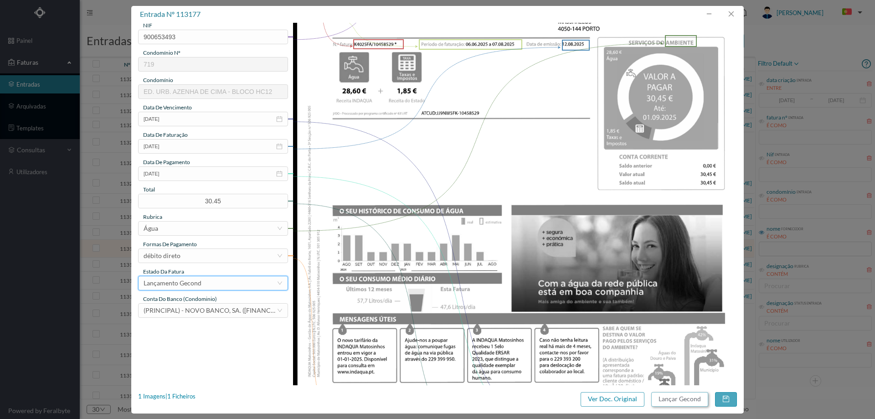
click at [688, 393] on button "Lançar Gecond" at bounding box center [679, 399] width 57 height 15
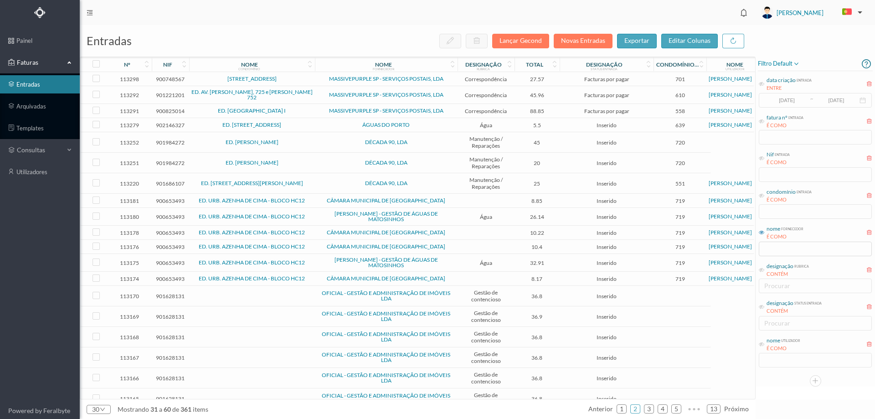
click at [309, 260] on span "ED. URB. AZENHA DE CIMA - BLOCO HC12" at bounding box center [251, 262] width 121 height 5
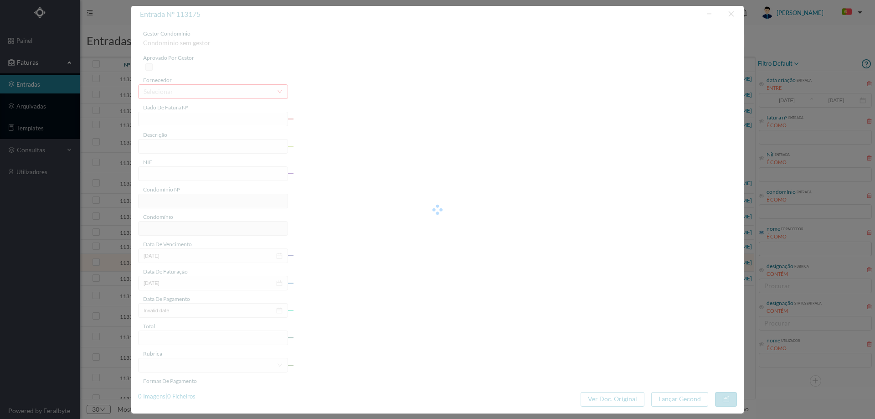
type input "FA K4025FA/10458527"
type input "Periodo de faturação: 06.06.2025 a 07.08.2025"
type input "900653493"
type input "[DATE]"
type input "12-08-2025"
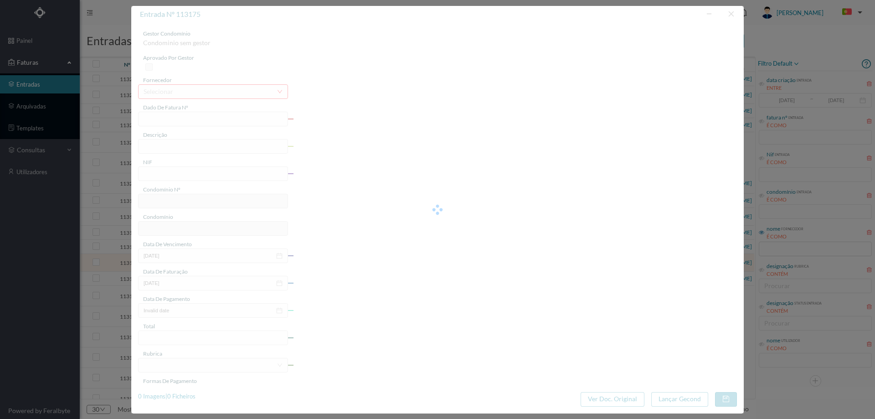
type input "[DATE]"
type input "32.91"
type input "719"
type input "ED. URB. AZENHA DE CIMA - BLOCO HC12"
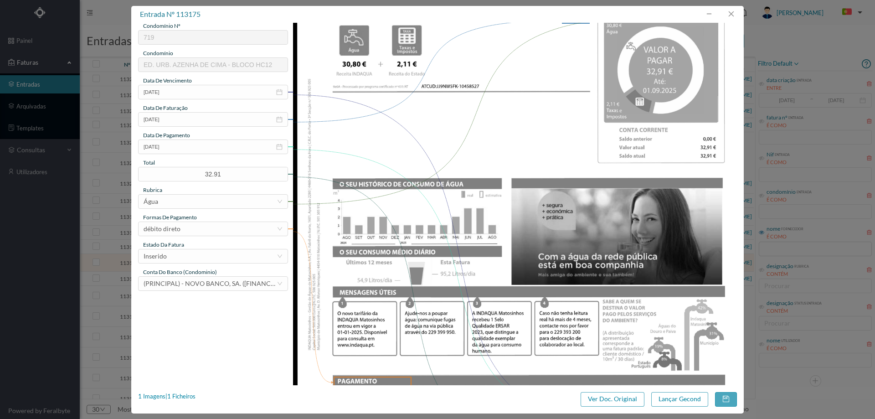
scroll to position [182, 0]
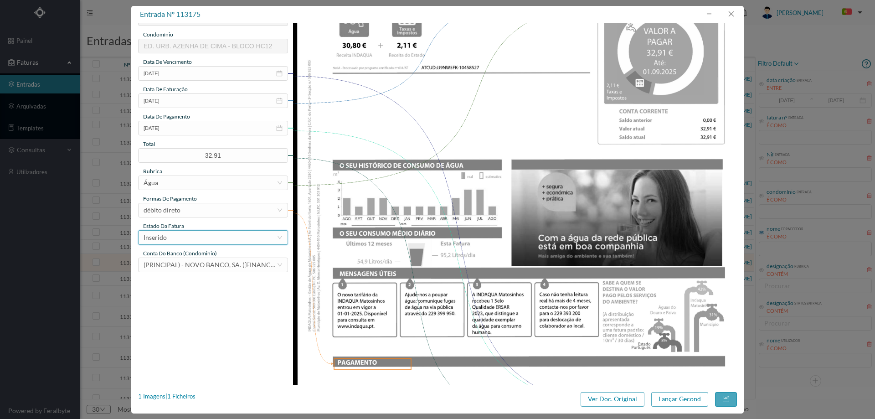
click at [248, 237] on div "Inserido" at bounding box center [210, 238] width 133 height 14
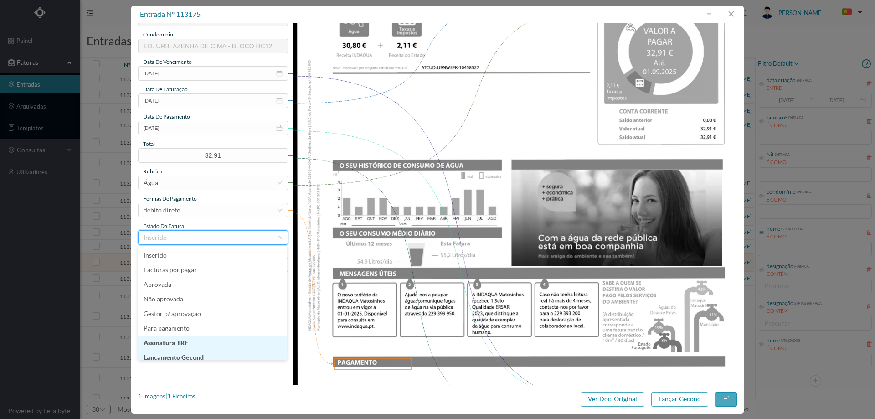
scroll to position [5, 0]
click at [205, 355] on li "Lançamento Gecond" at bounding box center [212, 352] width 149 height 15
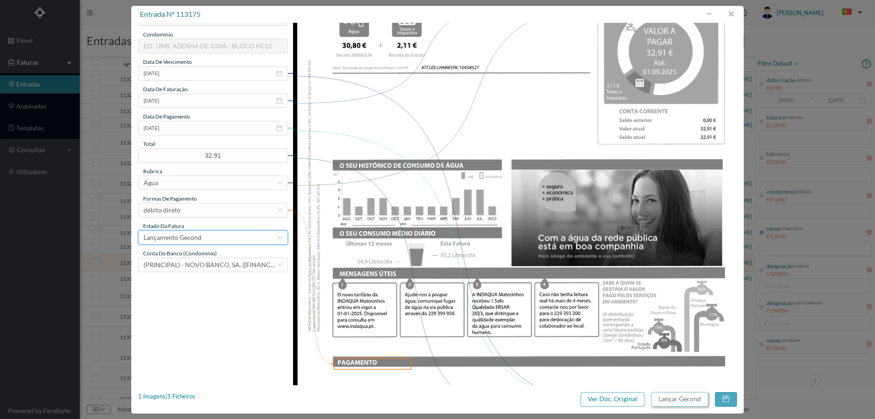
click at [666, 396] on button "Lançar Gecond" at bounding box center [679, 399] width 57 height 15
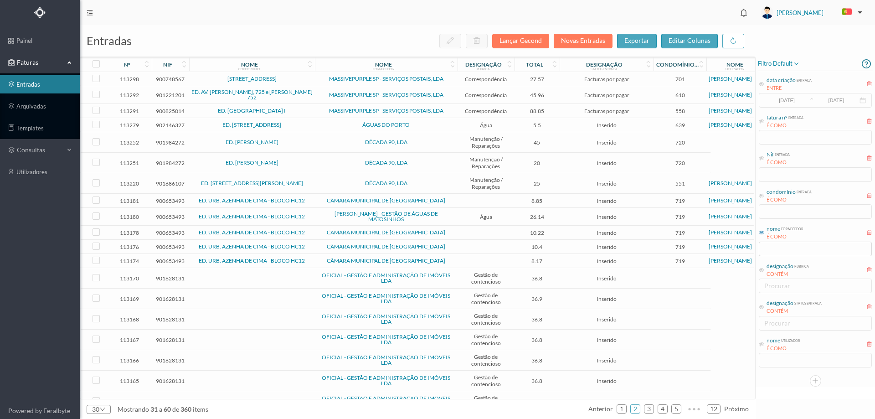
click at [473, 254] on td at bounding box center [486, 261] width 57 height 14
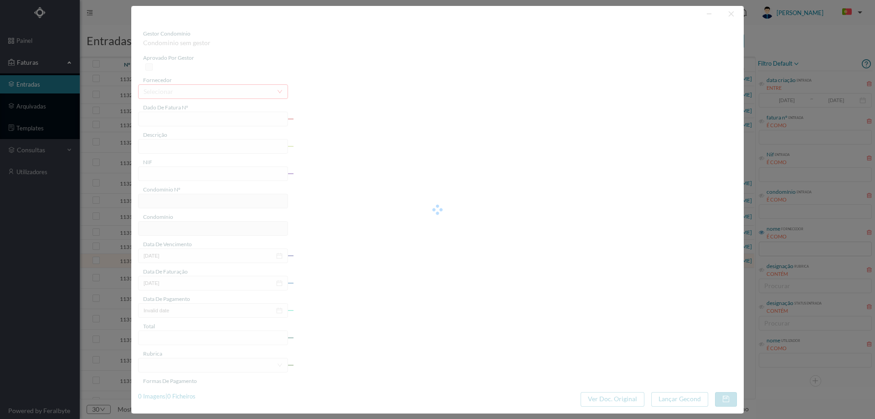
type input "FE E4025FE/10197115"
type input "900653493"
type input "Invalid date"
type input "09-04-2025"
type input "8.17"
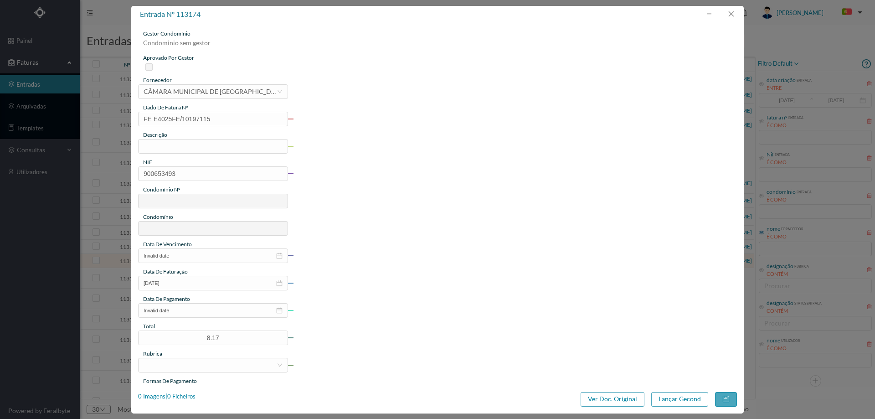
type input "719"
type input "ED. URB. AZENHA DE CIMA - BLOCO HC12"
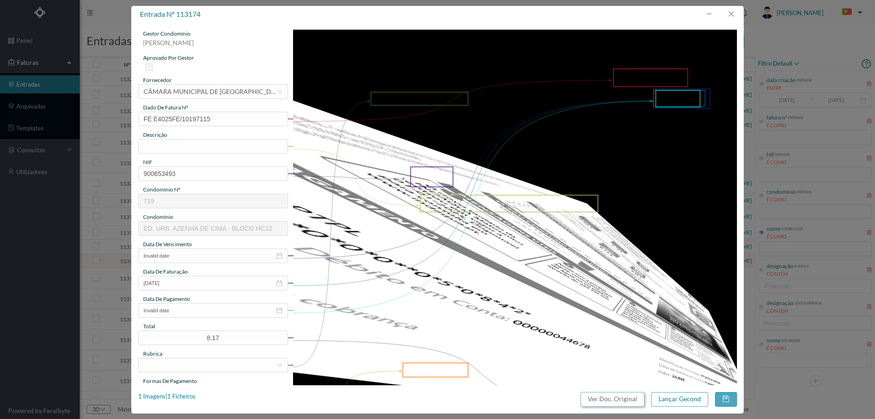
click at [610, 397] on button "Ver Doc. Original" at bounding box center [613, 399] width 64 height 15
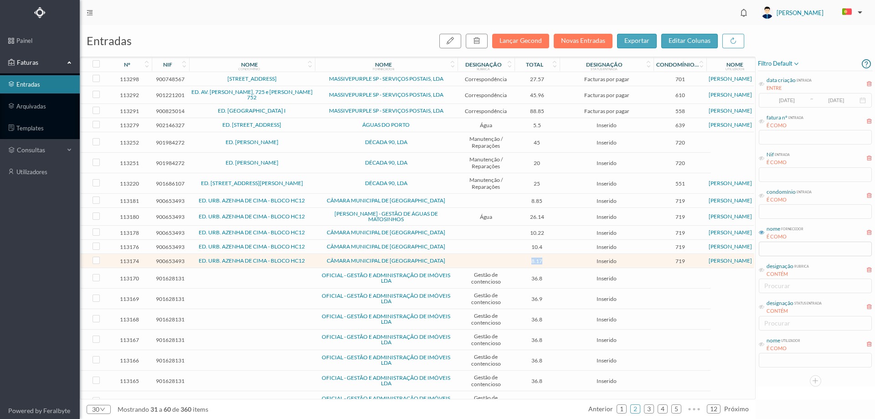
scroll to position [206, 0]
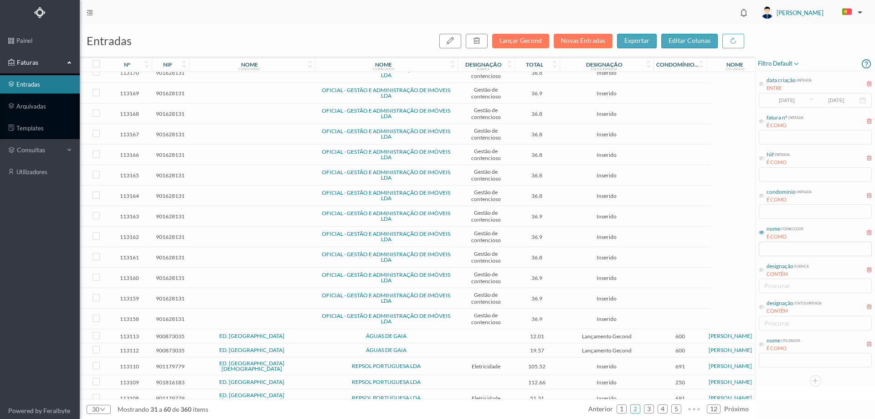
click at [301, 361] on span "ED. [GEOGRAPHIC_DATA][DEMOGRAPHIC_DATA]" at bounding box center [251, 365] width 121 height 11
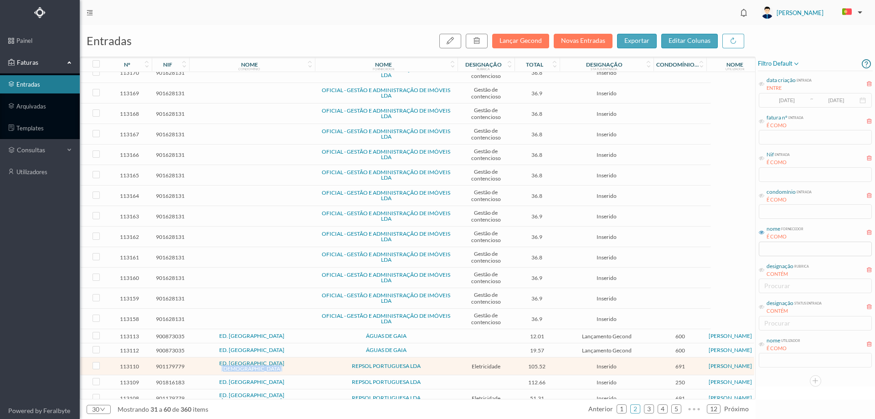
click at [301, 361] on span "ED. [GEOGRAPHIC_DATA][DEMOGRAPHIC_DATA]" at bounding box center [251, 365] width 121 height 11
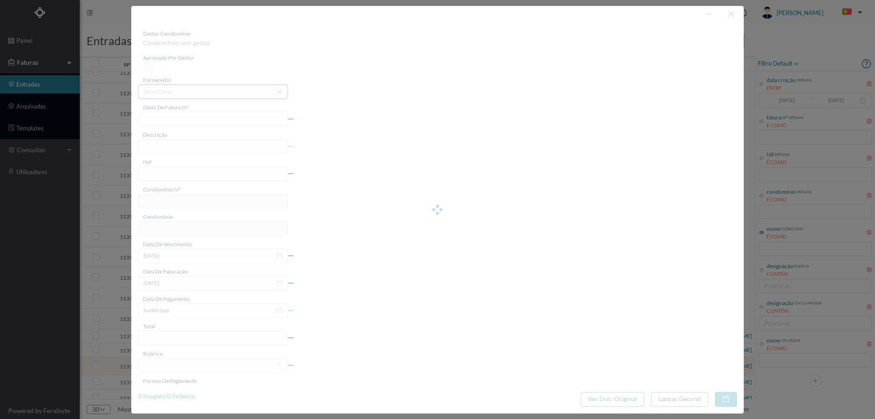
type input "FAC 0210762025/0049344938"
type input "[STREET_ADDRESS]"
type input "901179779"
type input "[DATE]"
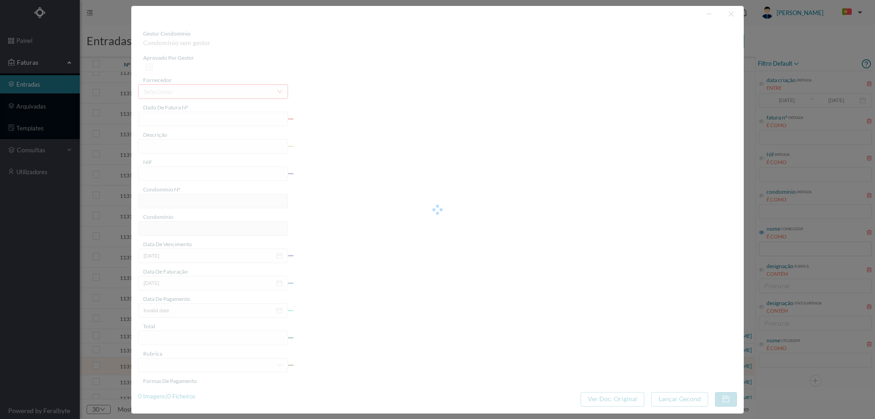
type input "[DATE]"
type input "105.52"
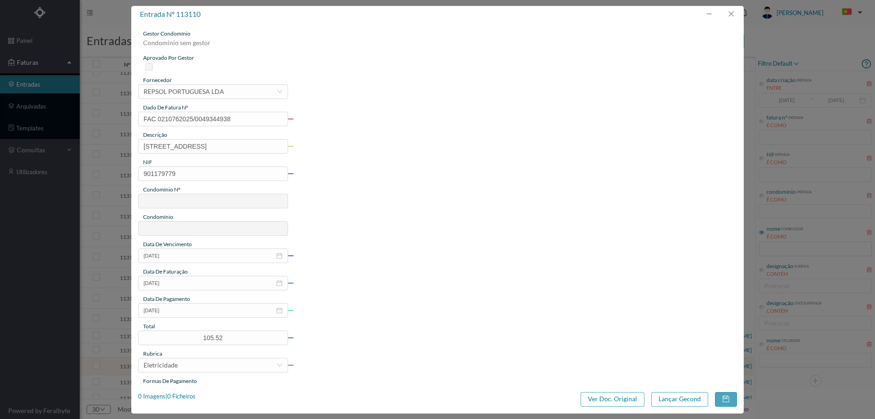
type input "691"
type input "ED. [GEOGRAPHIC_DATA][DEMOGRAPHIC_DATA]"
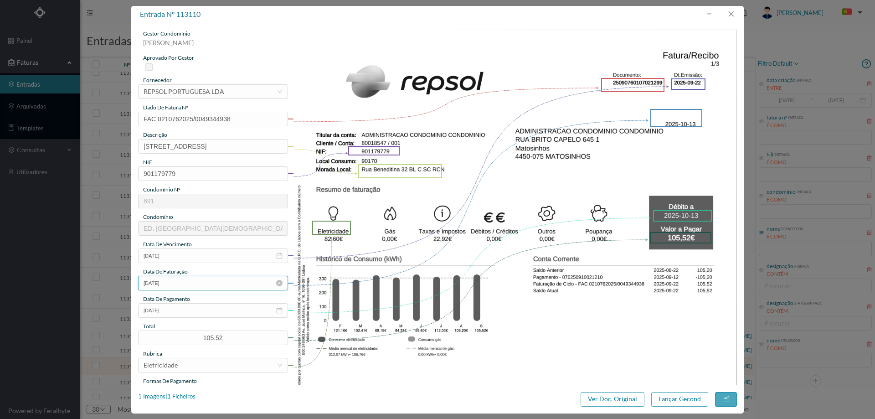
scroll to position [91, 0]
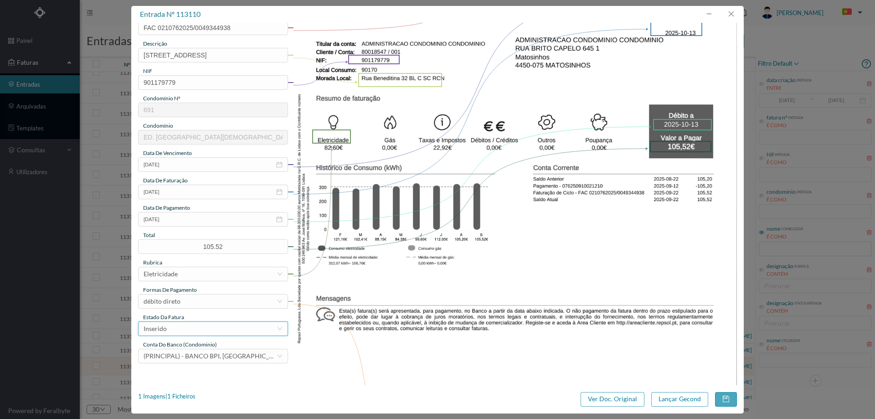
click at [200, 332] on div "Inserido" at bounding box center [210, 329] width 133 height 14
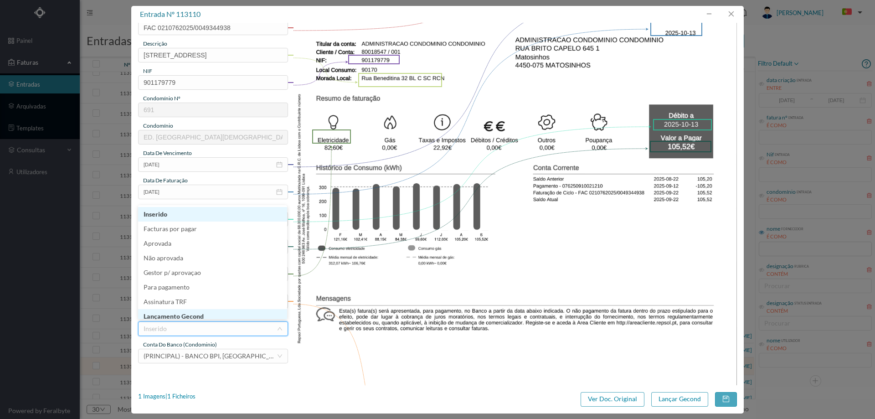
scroll to position [5, 0]
click at [203, 314] on li "Lançamento Gecond" at bounding box center [212, 311] width 149 height 15
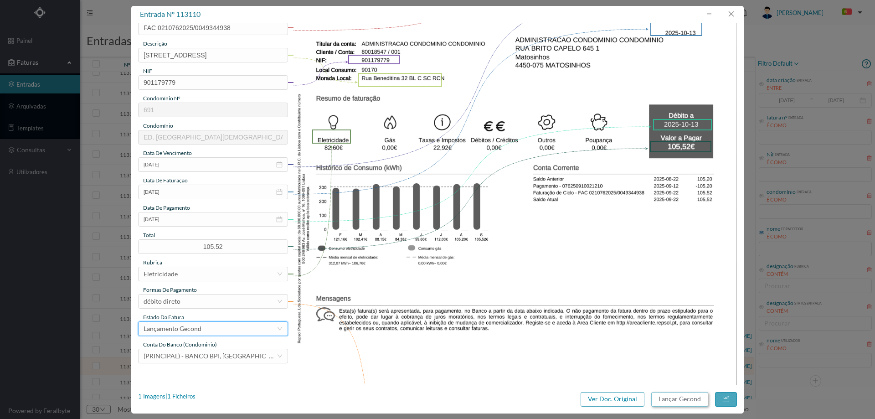
click at [678, 403] on button "Lançar Gecond" at bounding box center [679, 399] width 57 height 15
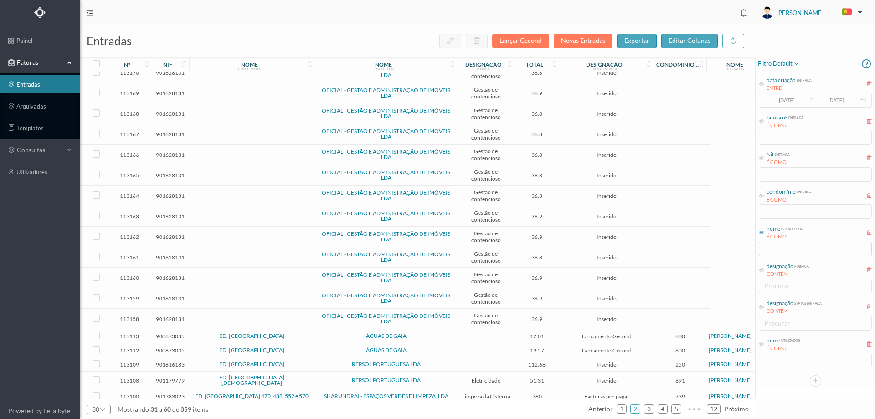
click at [304, 376] on span "ED. [GEOGRAPHIC_DATA][DEMOGRAPHIC_DATA]" at bounding box center [251, 380] width 121 height 11
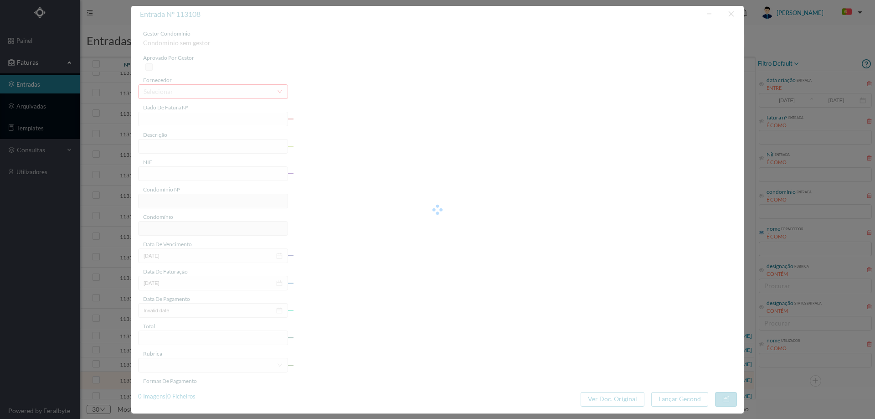
type input "FAC 0210762025/0049344939"
type input "[STREET_ADDRESS] RC:"
type input "901179779"
type input "[DATE]"
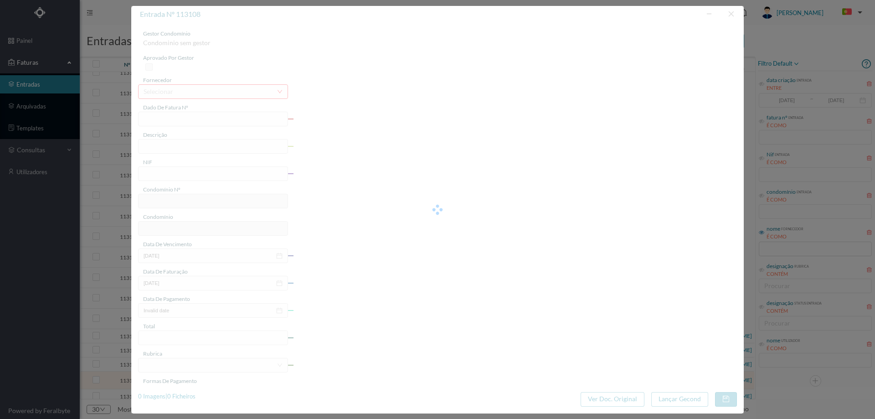
type input "[DATE]"
type input "51.31"
type input "691"
type input "ED. [GEOGRAPHIC_DATA][DEMOGRAPHIC_DATA]"
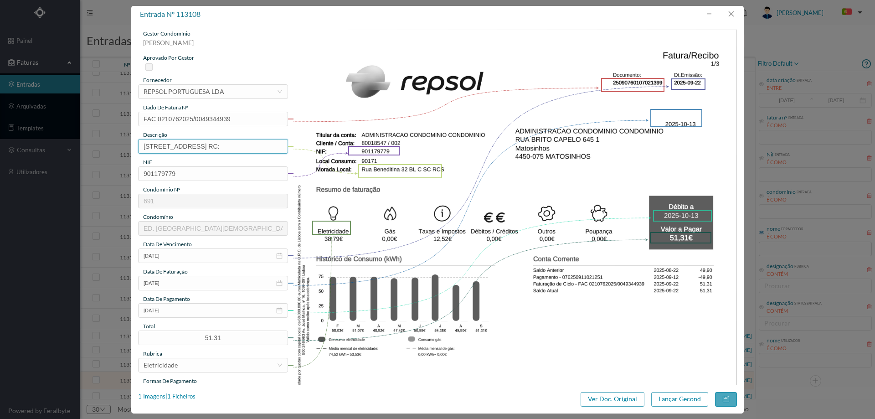
click at [246, 149] on input "[STREET_ADDRESS] RC:" at bounding box center [213, 146] width 150 height 15
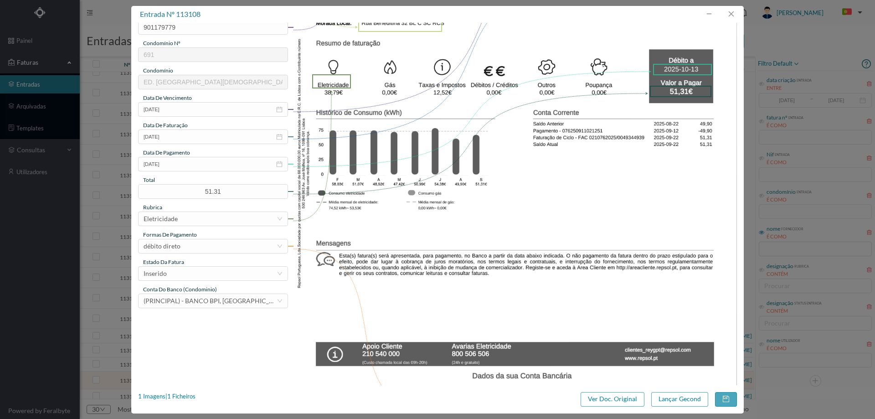
scroll to position [228, 0]
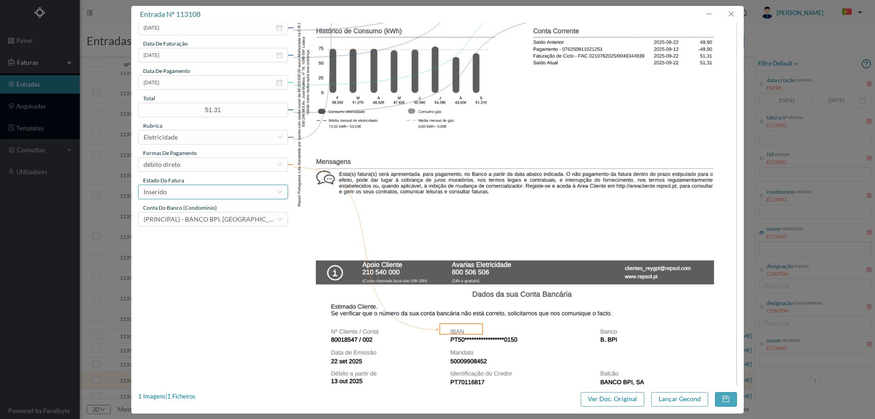
type input "[STREET_ADDRESS]"
click at [154, 190] on div "Inserido" at bounding box center [155, 192] width 23 height 14
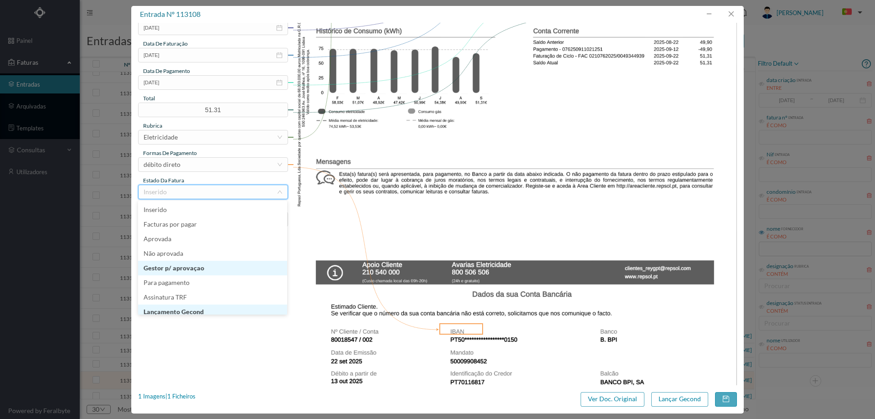
scroll to position [5, 0]
click at [196, 304] on li "Lançamento Gecond" at bounding box center [212, 307] width 149 height 15
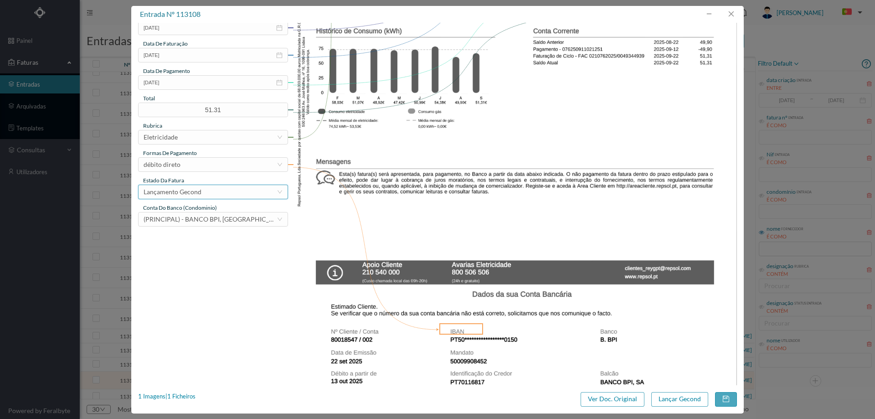
scroll to position [46, 0]
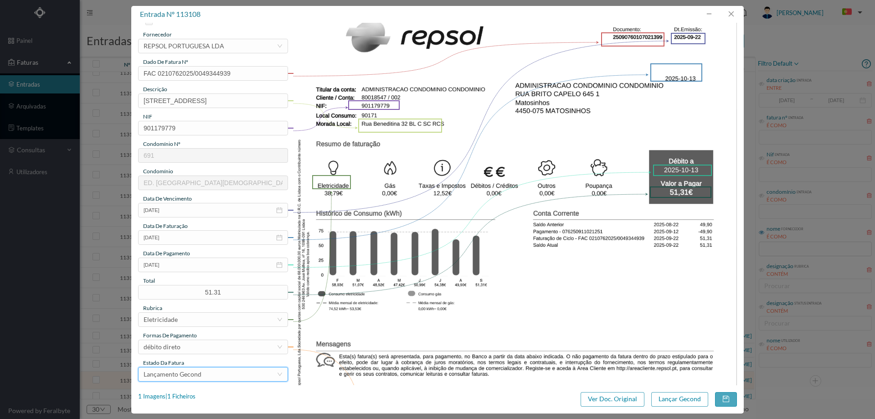
click at [684, 406] on div "entrada nº 113108 gestor condomínio [PERSON_NAME] aprovado por gestor fornecedo…" at bounding box center [437, 209] width 612 height 407
click at [676, 396] on button "Lançar Gecond" at bounding box center [679, 399] width 57 height 15
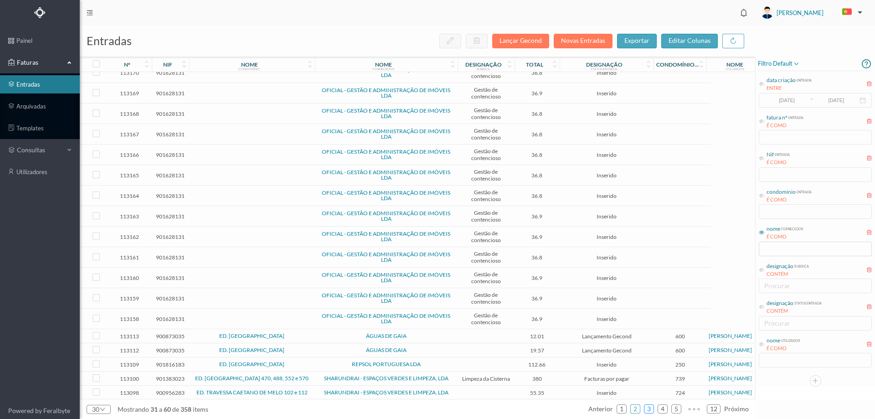
click at [649, 411] on link "3" at bounding box center [648, 409] width 9 height 14
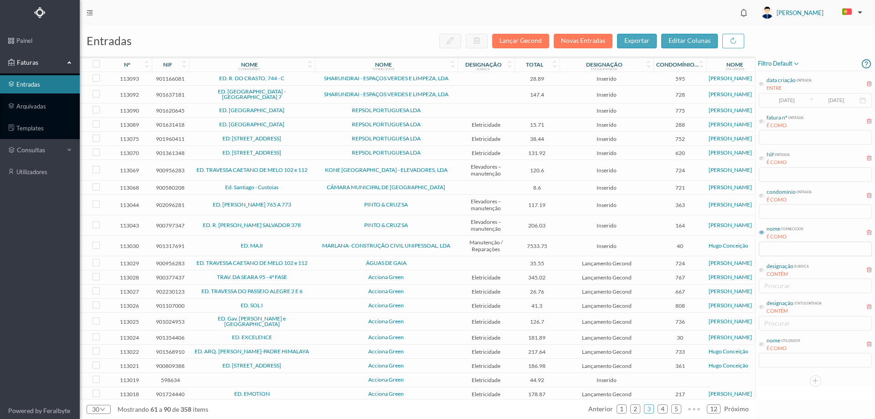
scroll to position [0, 0]
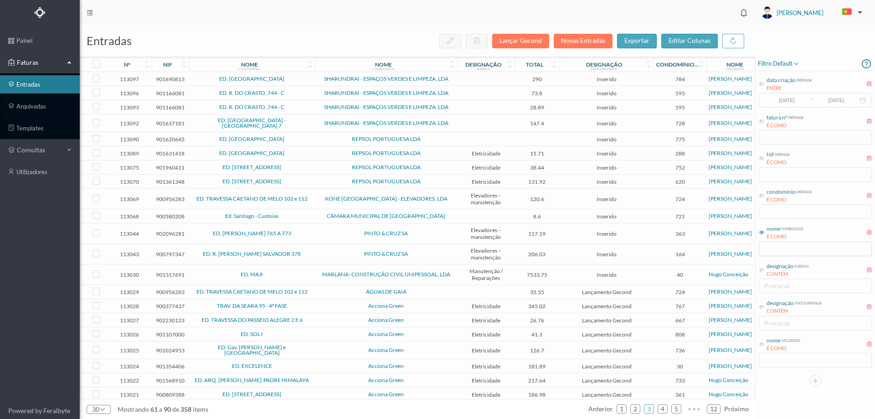
click at [313, 137] on td "ED. [GEOGRAPHIC_DATA]" at bounding box center [252, 139] width 126 height 14
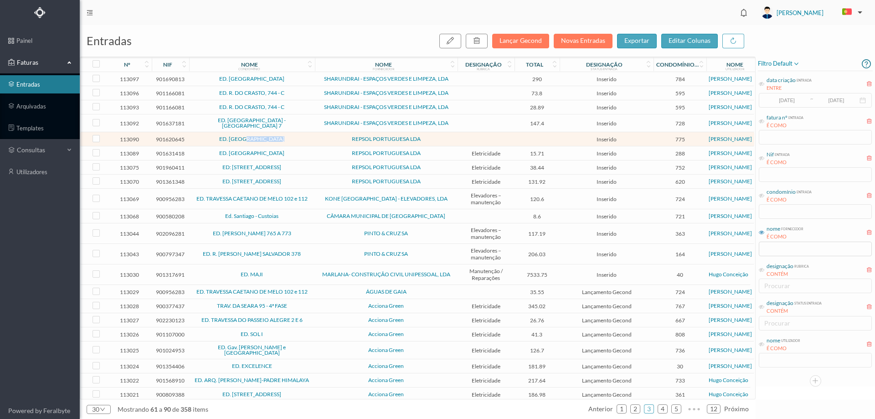
click at [313, 137] on td "ED. [GEOGRAPHIC_DATA]" at bounding box center [252, 139] width 126 height 14
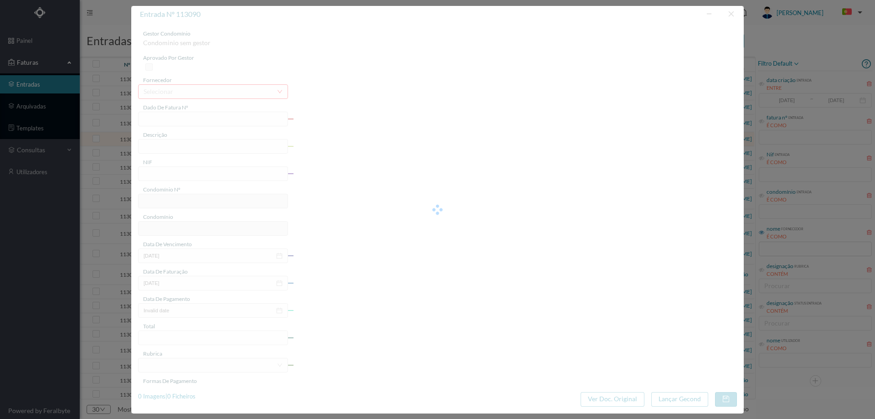
type input "25090310112159499"
type input "901620645"
type input "[DATE]"
type input "775"
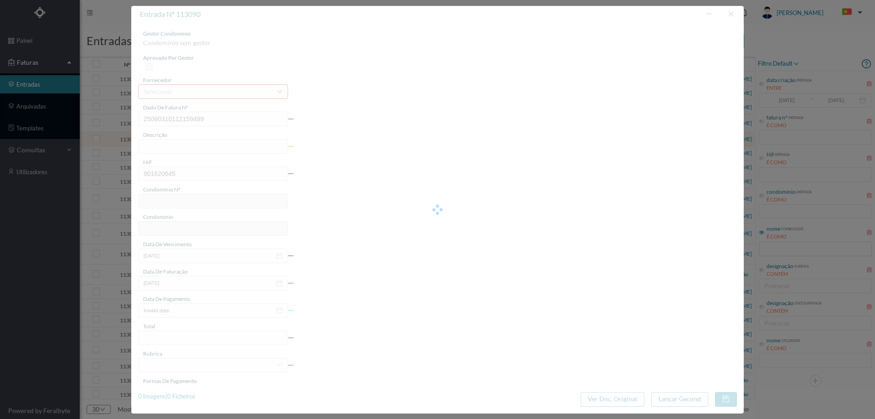
type input "ED. [GEOGRAPHIC_DATA]"
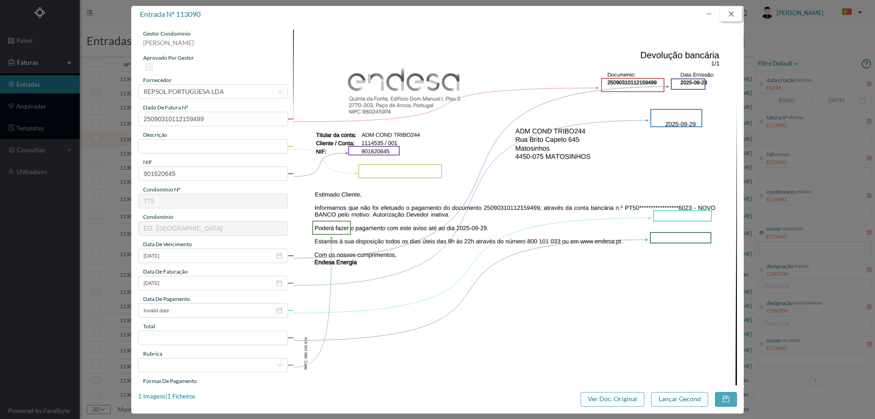
click at [722, 13] on button "button" at bounding box center [731, 14] width 22 height 15
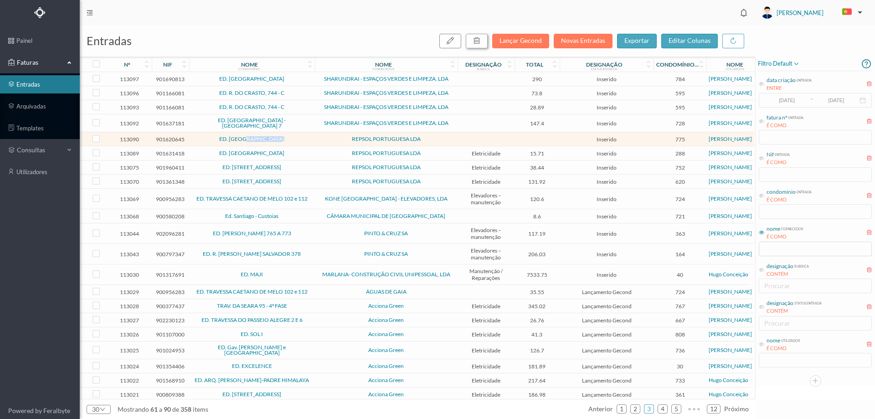
click at [484, 40] on button "button" at bounding box center [477, 41] width 22 height 15
click at [556, 82] on button "sim" at bounding box center [559, 82] width 18 height 11
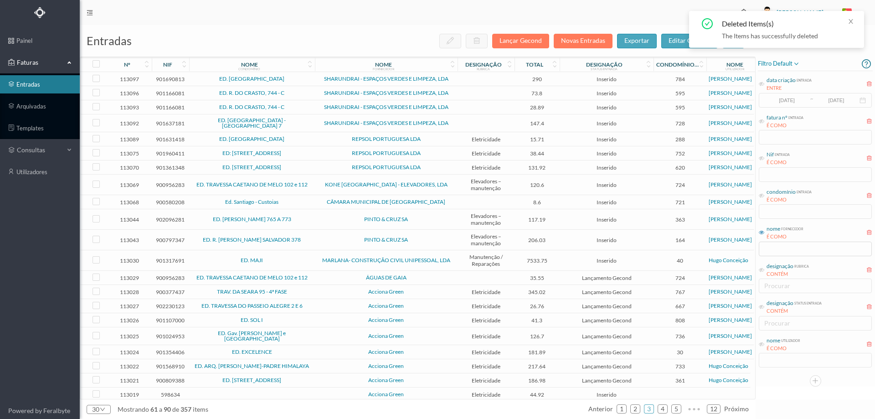
click at [312, 136] on span "ED. [GEOGRAPHIC_DATA]" at bounding box center [251, 138] width 121 height 5
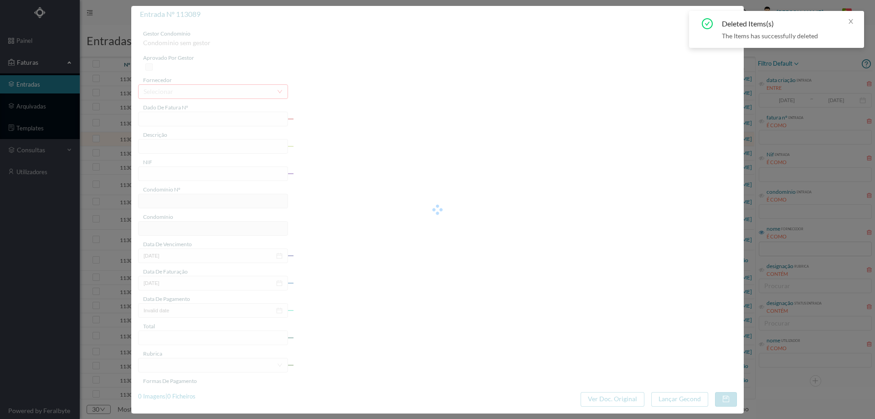
type input "FAC 0210762025/0049344936"
type input "[STREET_ADDRESS]"
type input "901631418"
type input "[DATE]"
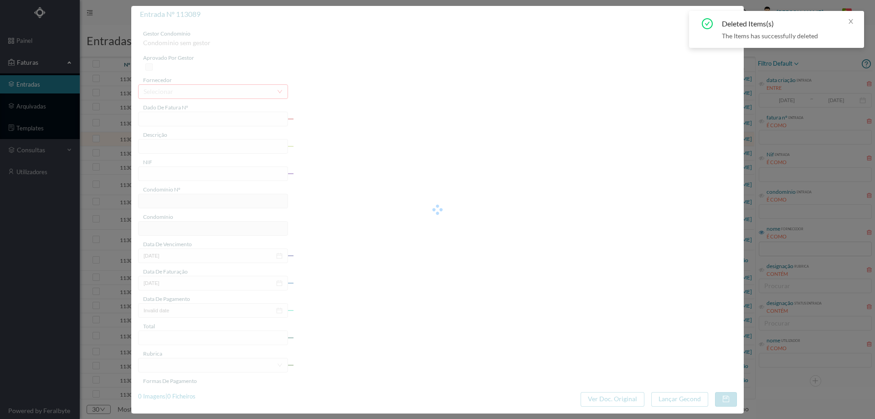
type input "[DATE]"
type input "15.71"
type input "288"
type input "ED. [GEOGRAPHIC_DATA]"
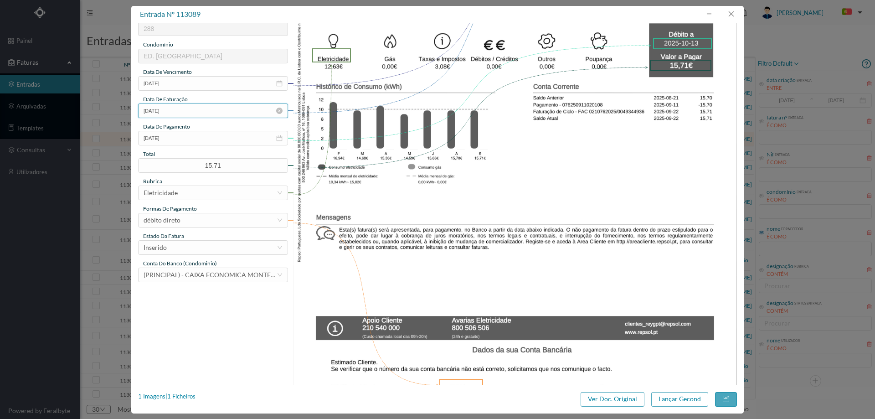
scroll to position [182, 0]
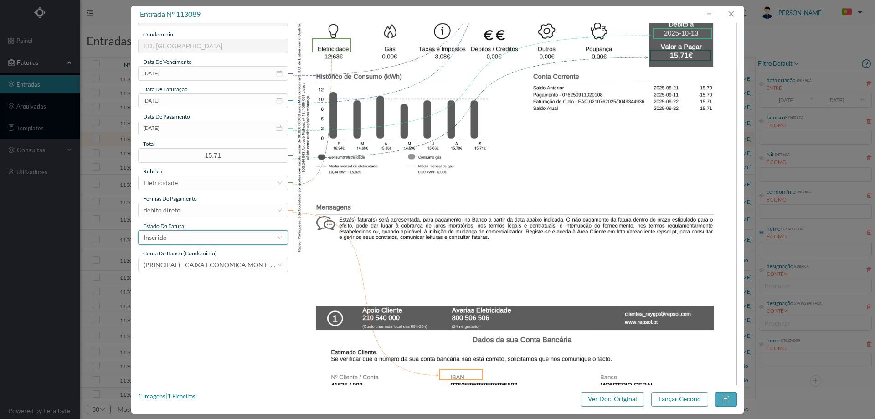
click at [183, 232] on div "Inserido" at bounding box center [210, 238] width 133 height 14
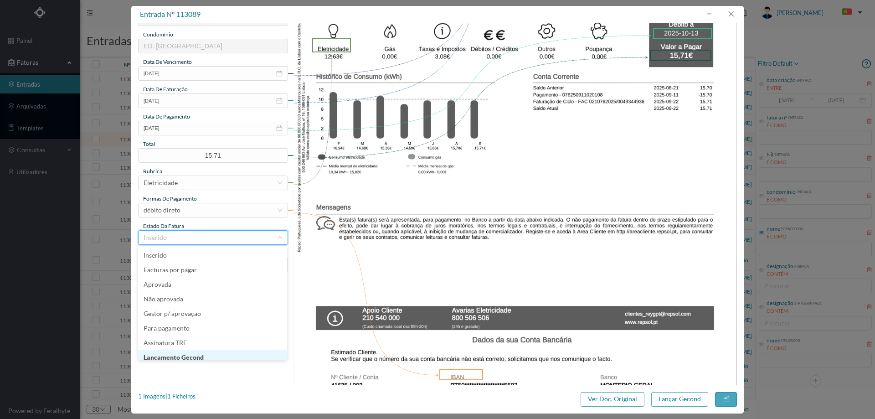
scroll to position [5, 0]
drag, startPoint x: 191, startPoint y: 352, endPoint x: 199, endPoint y: 351, distance: 7.4
click at [191, 351] on li "Lançamento Gecond" at bounding box center [212, 352] width 149 height 15
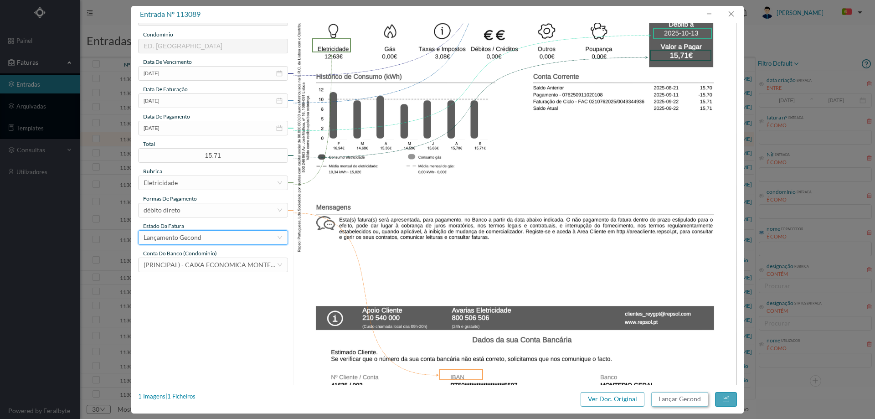
click at [681, 394] on button "Lançar Gecond" at bounding box center [679, 399] width 57 height 15
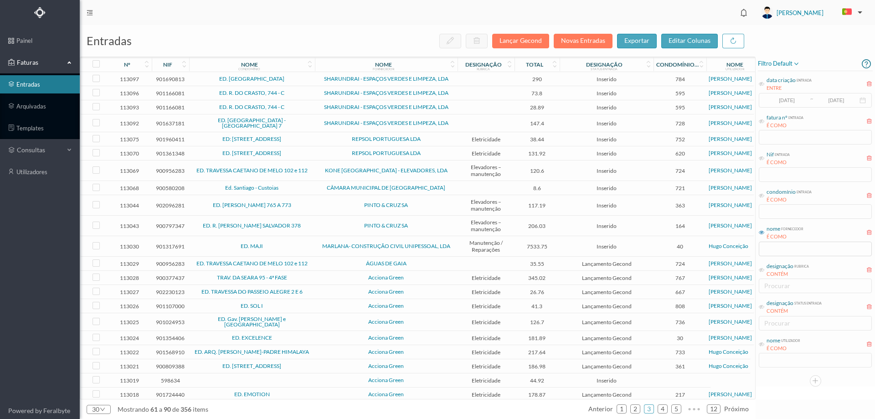
click at [319, 136] on span "REPSOL PORTUGUESA LDA" at bounding box center [386, 138] width 138 height 5
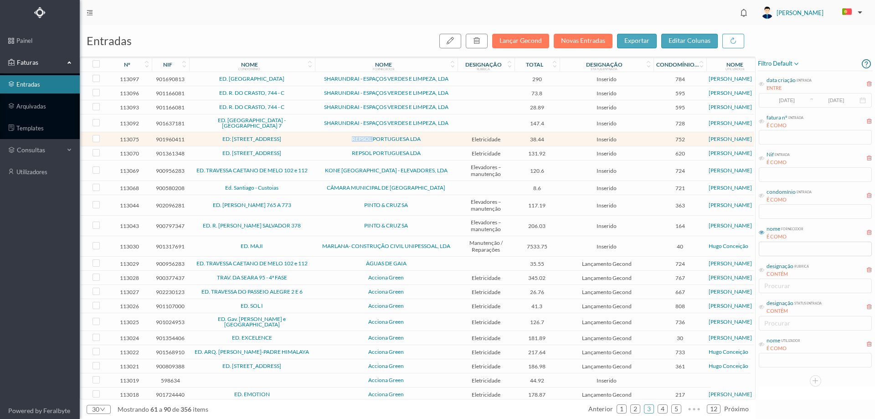
click at [319, 136] on span "REPSOL PORTUGUESA LDA" at bounding box center [386, 138] width 138 height 5
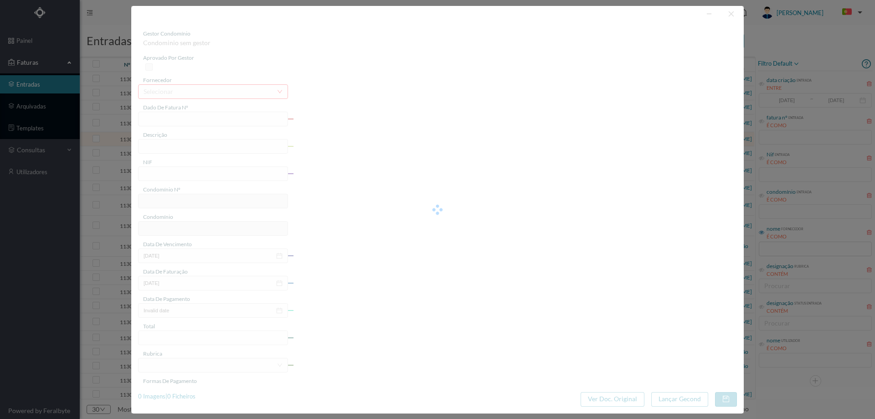
type input "FAC 0210762025/0049344890"
type input "[GEOGRAPHIC_DATA] 677 €"
type input "901960411"
type input "[DATE]"
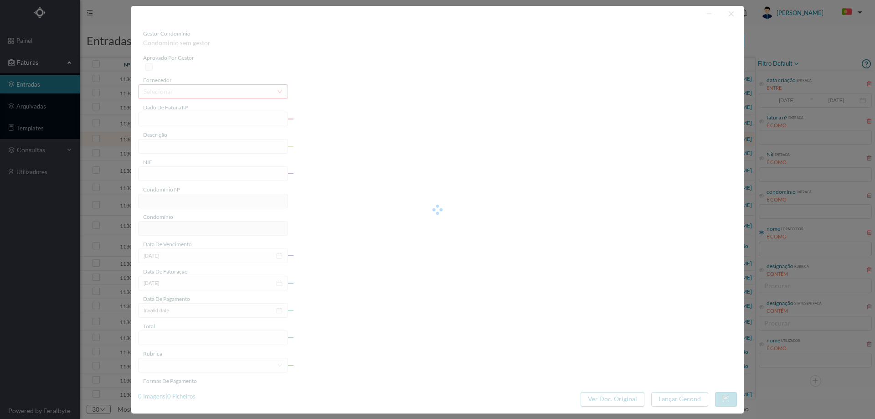
type input "[DATE]"
type input "38.44"
type input "752"
type input "ED: [STREET_ADDRESS]"
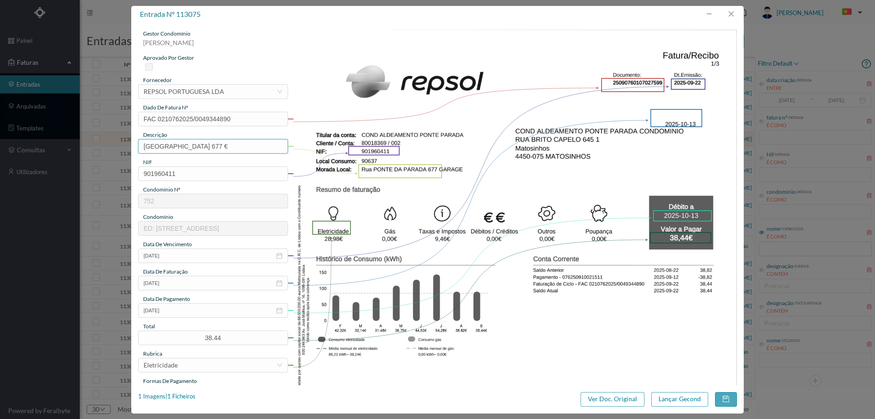
click at [248, 145] on input "[GEOGRAPHIC_DATA] 677 €" at bounding box center [213, 146] width 150 height 15
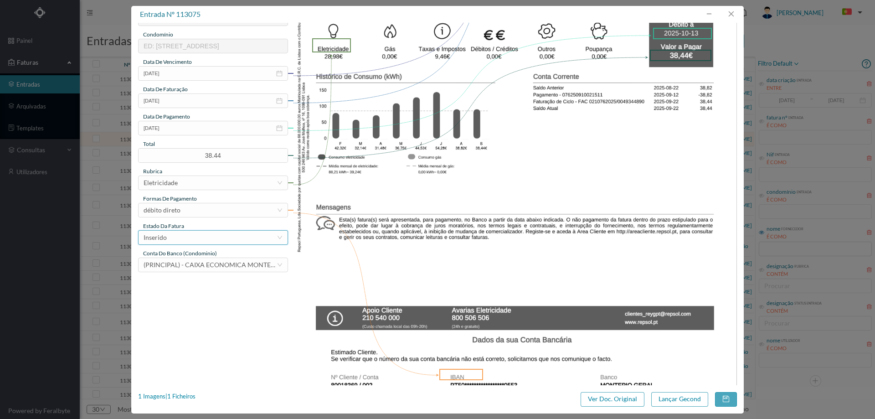
type input "[GEOGRAPHIC_DATA] 677 GARAGEM"
click at [165, 235] on div "Inserido" at bounding box center [155, 238] width 23 height 14
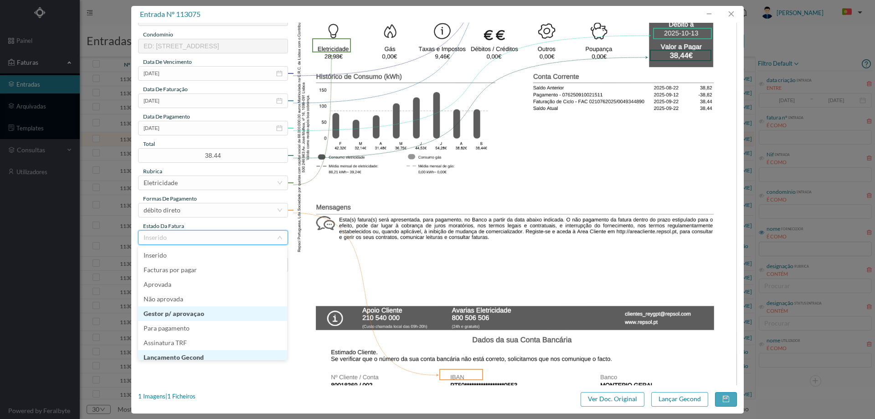
scroll to position [5, 0]
click at [186, 351] on li "Lançamento Gecond" at bounding box center [212, 352] width 149 height 15
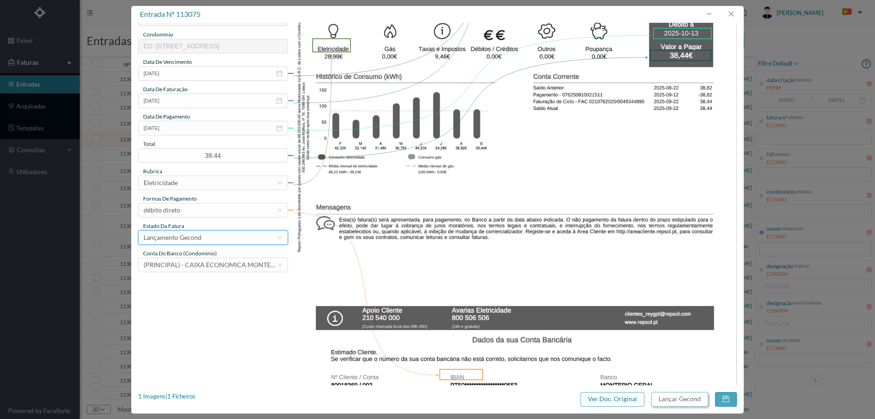
click at [668, 397] on button "Lançar Gecond" at bounding box center [679, 399] width 57 height 15
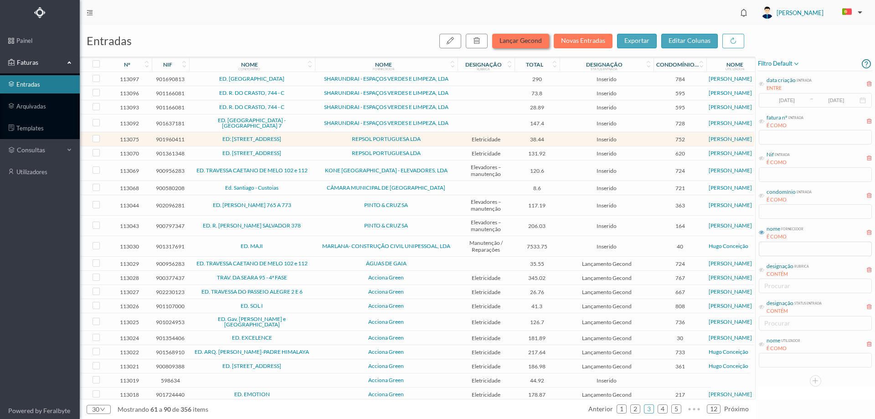
click at [517, 36] on button "Lançar Gecond" at bounding box center [520, 41] width 57 height 15
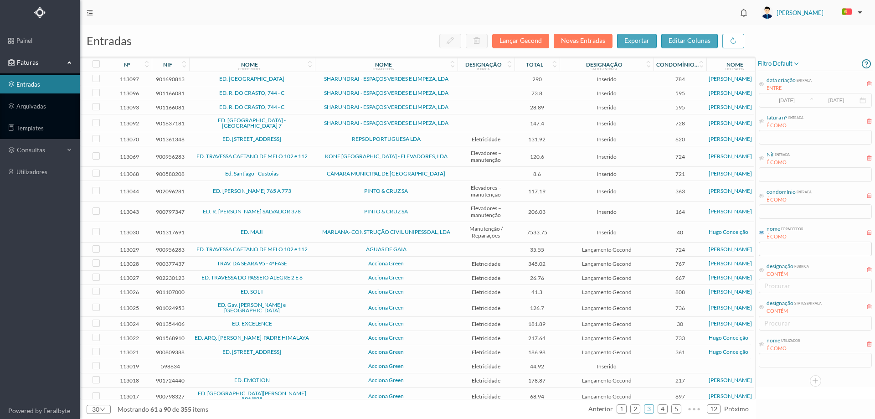
click at [322, 123] on span "SHARUNDRAI - ESPAÇOS VERDES E LIMPEZA, LDA" at bounding box center [386, 122] width 138 height 5
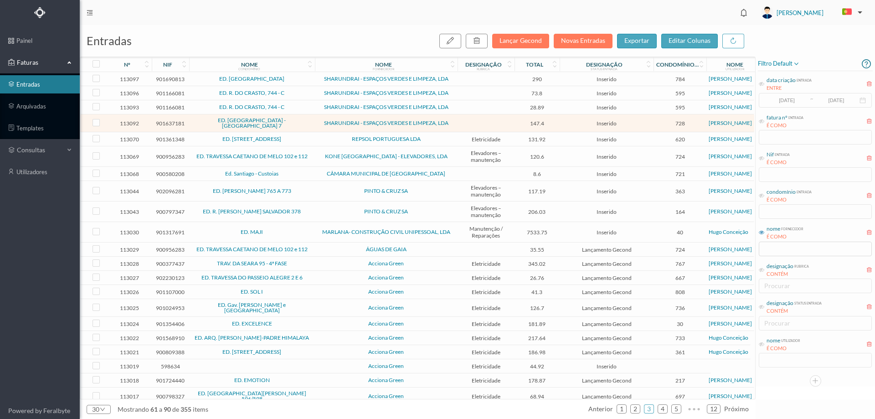
click at [323, 136] on span "REPSOL PORTUGUESA LDA" at bounding box center [386, 138] width 138 height 5
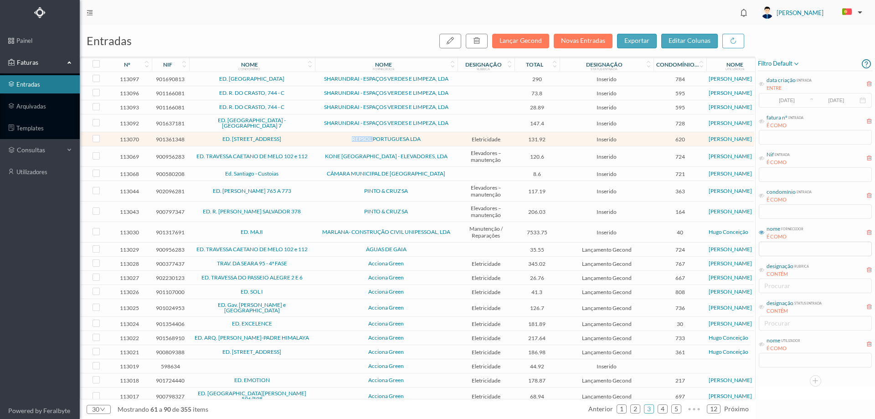
click at [323, 136] on span "REPSOL PORTUGUESA LDA" at bounding box center [386, 138] width 138 height 5
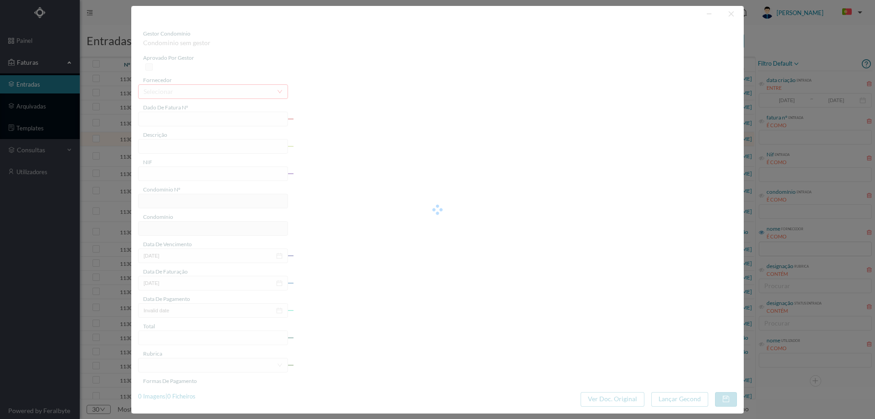
click at [323, 134] on div at bounding box center [437, 209] width 612 height 407
type input "FAC 0210762025/0049344937"
type input "[STREET_ADDRESS] COM"
type input "901361348"
type input "[DATE]"
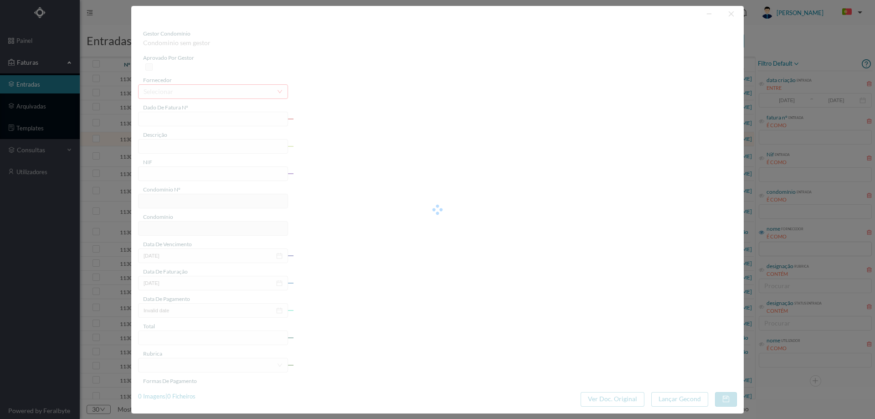
type input "[DATE]"
type input "131.92"
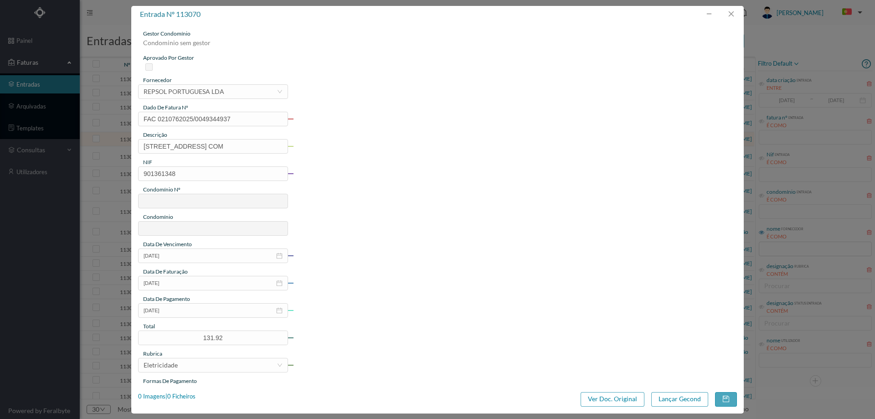
type input "620"
type input "ED. [STREET_ADDRESS]"
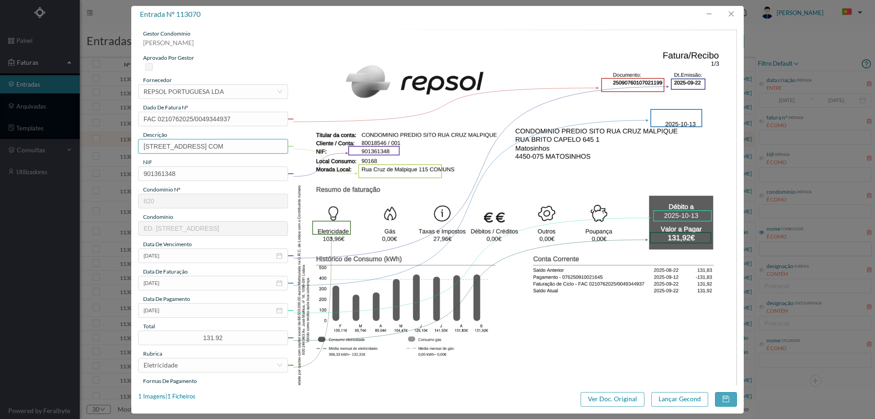
click at [243, 148] on input "[STREET_ADDRESS] COM" at bounding box center [213, 146] width 150 height 15
type input "[STREET_ADDRESS]"
click at [504, 227] on img at bounding box center [515, 344] width 444 height 628
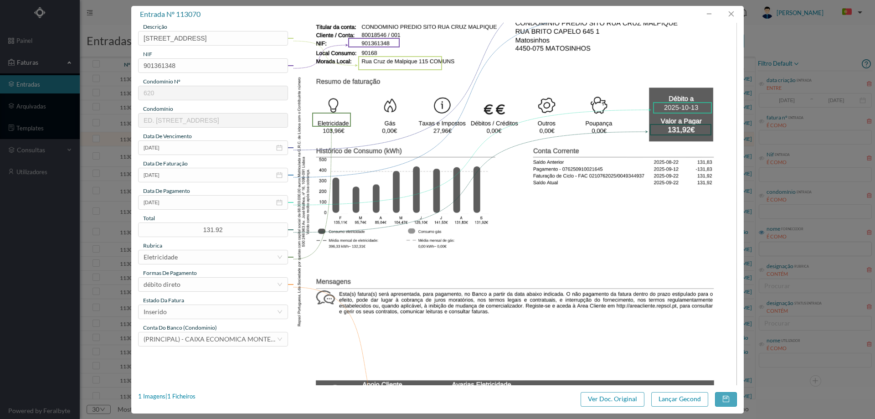
scroll to position [182, 0]
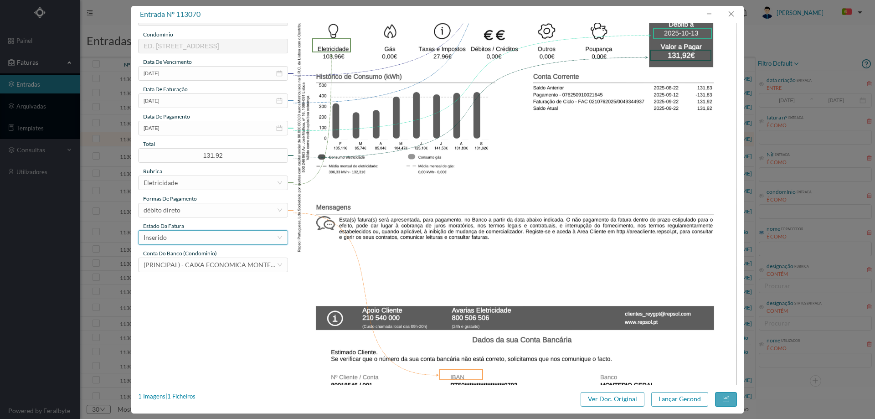
click at [214, 238] on div "Inserido" at bounding box center [210, 238] width 133 height 14
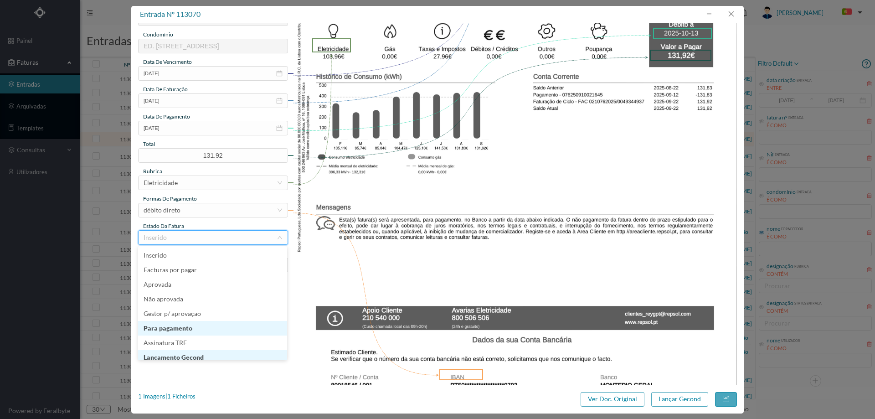
scroll to position [5, 0]
drag, startPoint x: 207, startPoint y: 350, endPoint x: 323, endPoint y: 357, distance: 116.4
click at [207, 350] on li "Lançamento Gecond" at bounding box center [212, 352] width 149 height 15
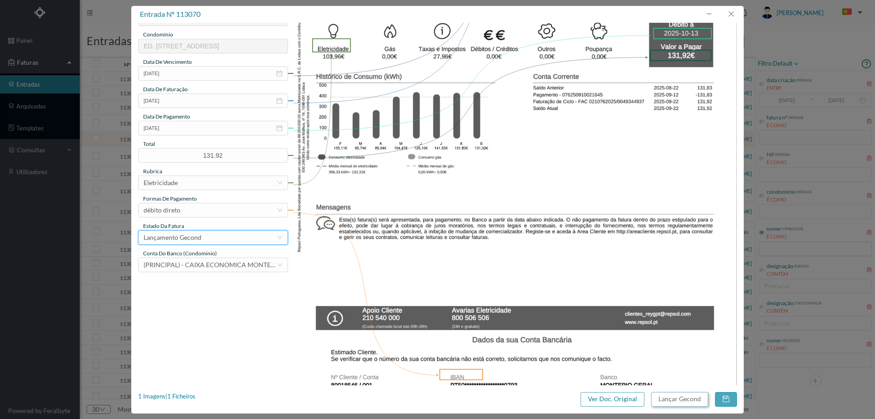
click at [674, 394] on button "Lançar Gecond" at bounding box center [679, 399] width 57 height 15
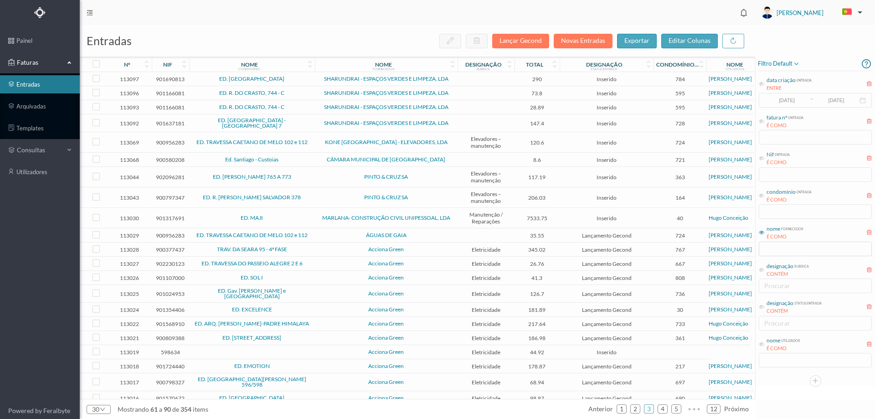
click at [324, 139] on span "KONE [GEOGRAPHIC_DATA] - ELEVADORES, LDA" at bounding box center [386, 141] width 138 height 5
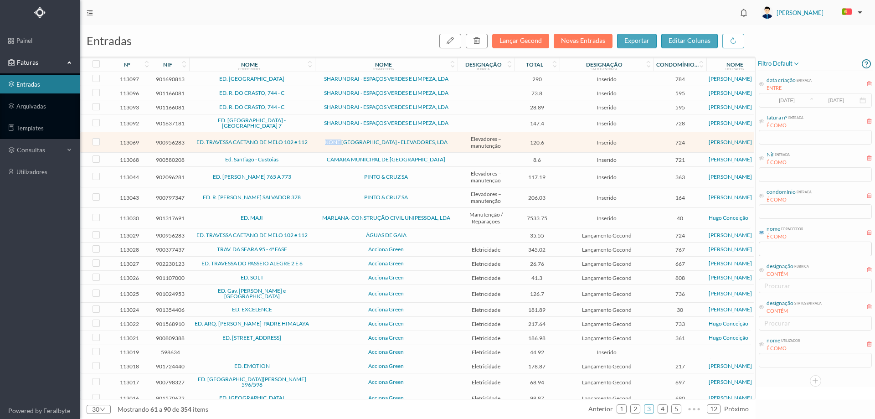
click at [324, 139] on span "KONE [GEOGRAPHIC_DATA] - ELEVADORES, LDA" at bounding box center [386, 141] width 138 height 5
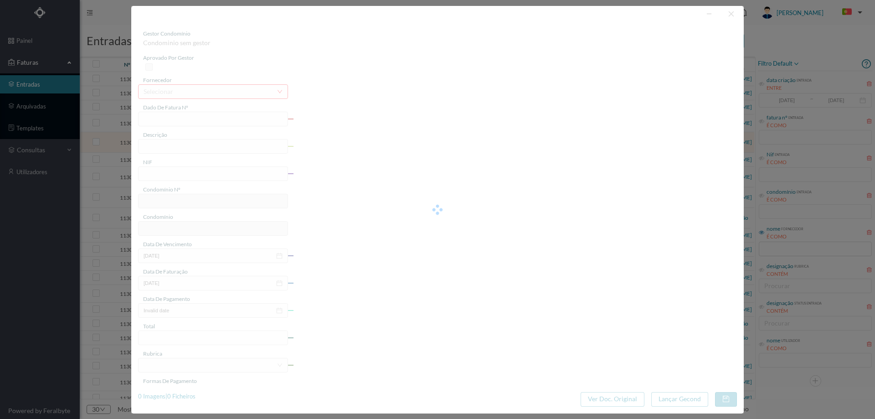
type input "0971812522"
type input "Periodo: [DATE]-[DATE]"
type input "900956283"
type input "Invalid date"
type input "[DATE]"
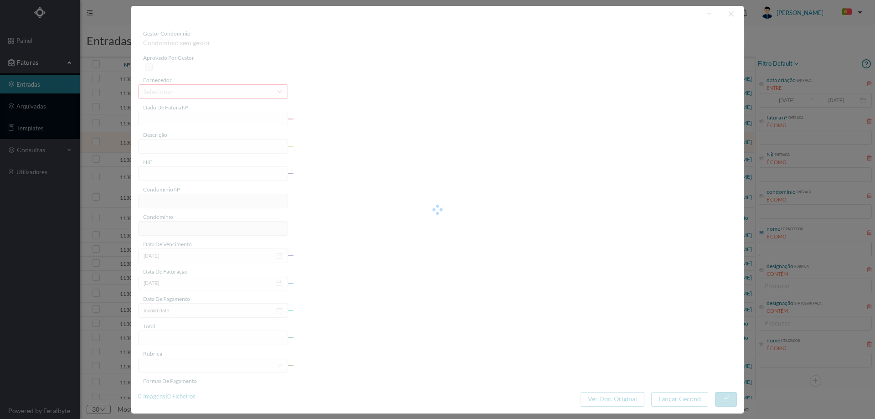
type input "120.60"
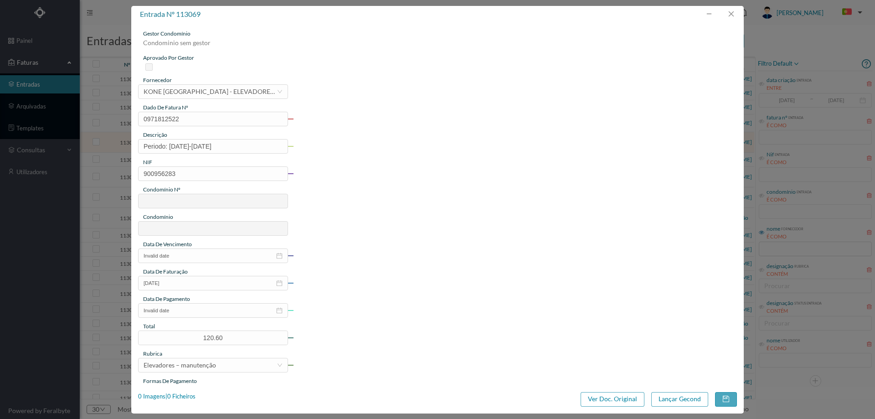
type input "724"
type input "ED. TRAVESSA CAETANO DE MELO 102 e 112"
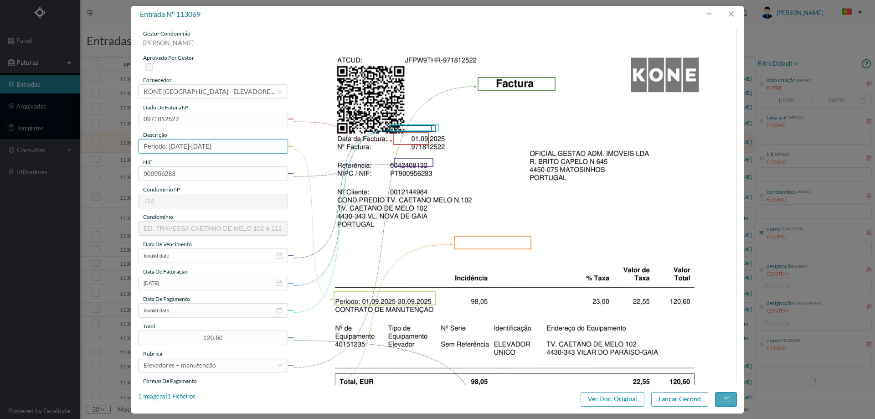
drag, startPoint x: 252, startPoint y: 146, endPoint x: 91, endPoint y: 151, distance: 161.8
click at [91, 151] on div "entrada nº 113069 gestor condomínio [PERSON_NAME] aprovado por gestor fornecedo…" at bounding box center [437, 209] width 875 height 419
type input "Manutenção elevadores [DATE]"
drag, startPoint x: 432, startPoint y: 266, endPoint x: 428, endPoint y: 268, distance: 4.9
click at [432, 266] on img at bounding box center [515, 344] width 444 height 628
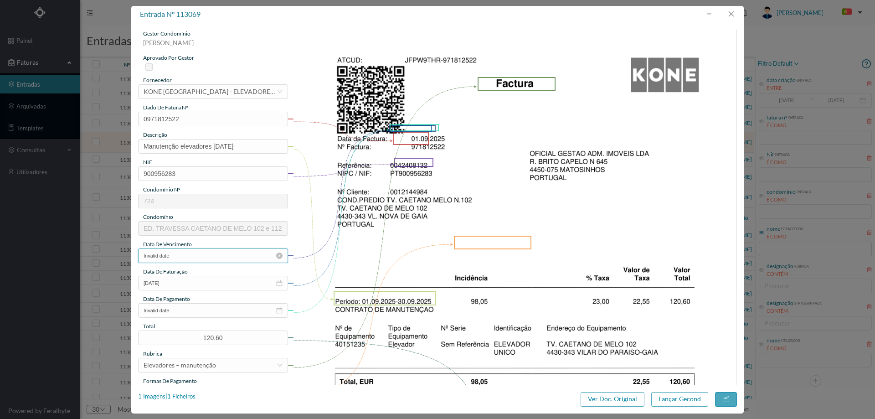
click at [201, 253] on input "Invalid date" at bounding box center [213, 255] width 150 height 15
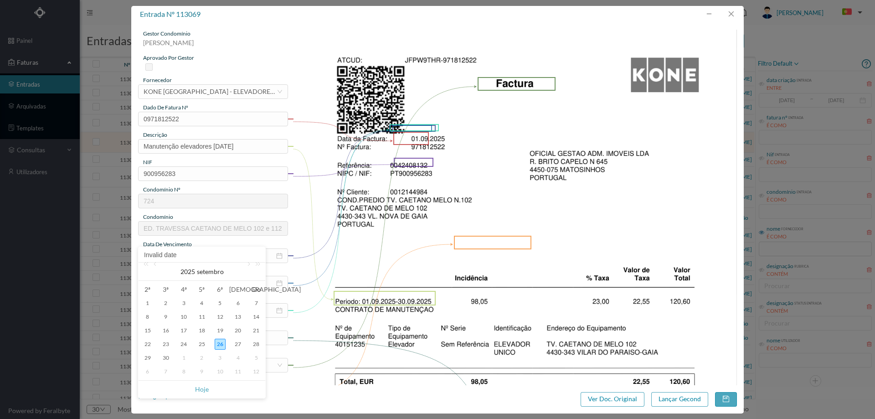
click at [182, 358] on div "1" at bounding box center [183, 357] width 11 height 11
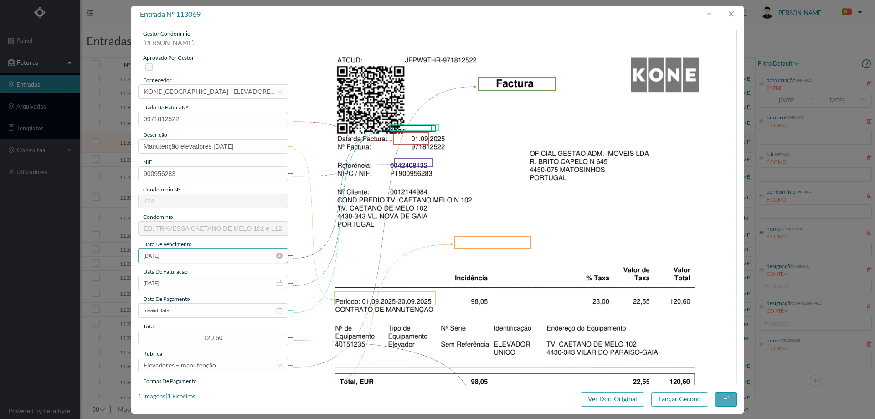
click at [188, 258] on input "[DATE]" at bounding box center [213, 255] width 150 height 15
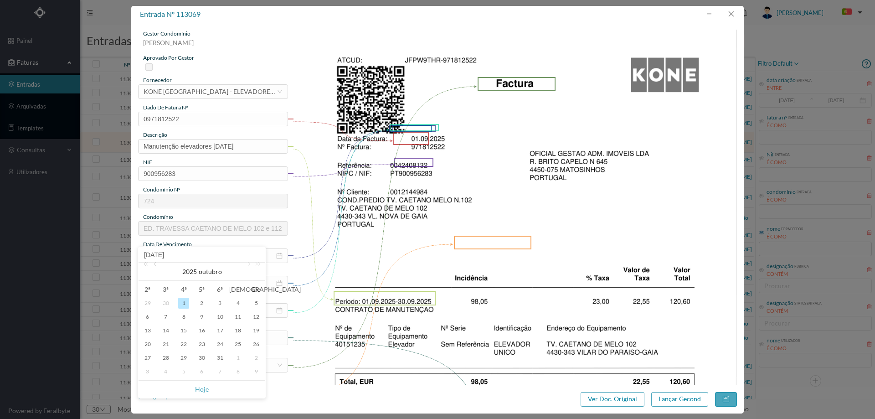
click at [165, 303] on div "30" at bounding box center [165, 303] width 11 height 11
type input "[DATE]"
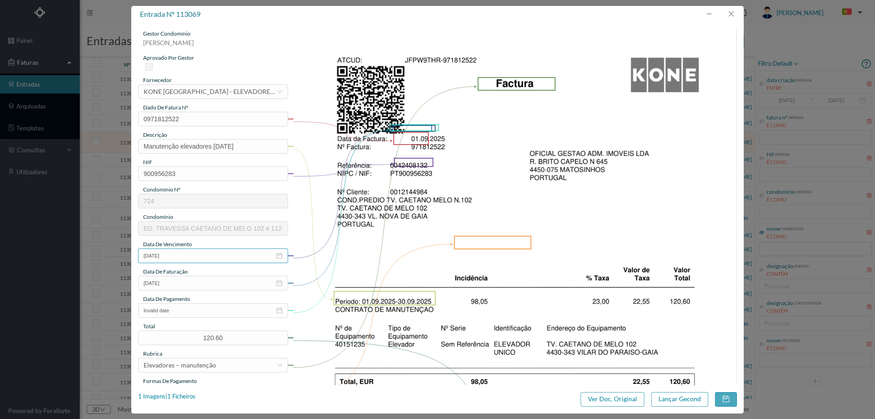
scroll to position [182, 0]
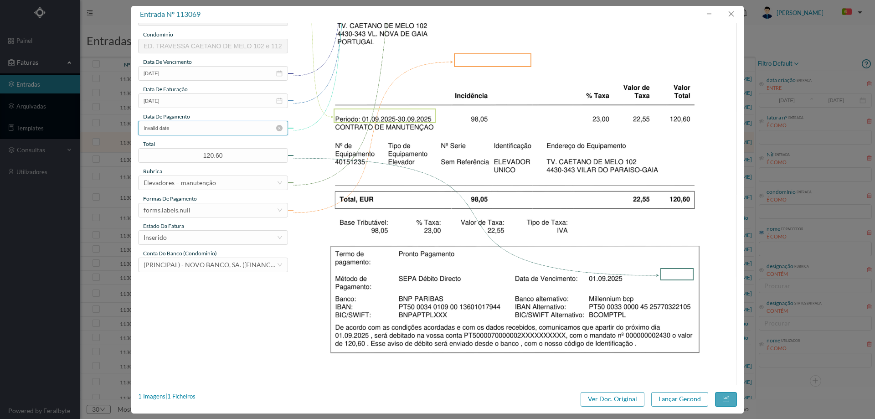
click at [241, 127] on input "Invalid date" at bounding box center [213, 128] width 150 height 15
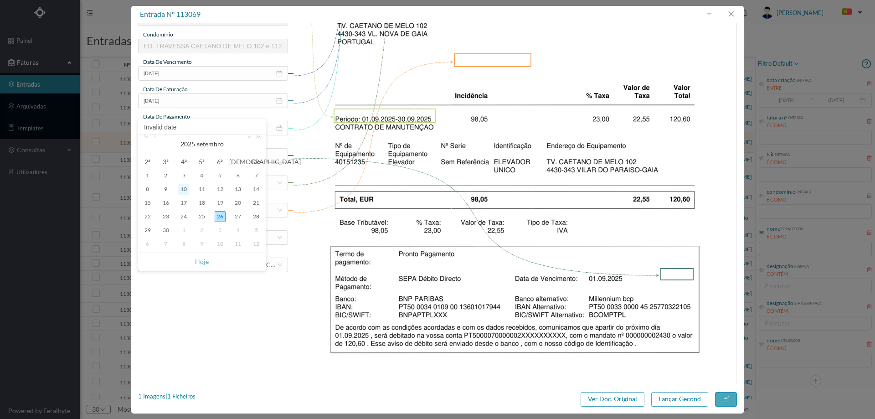
click at [183, 188] on div "10" at bounding box center [183, 189] width 11 height 11
type input "[DATE]"
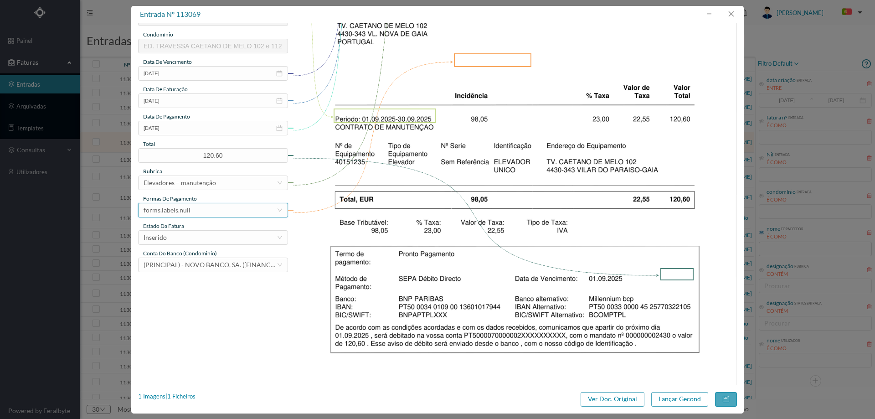
click at [203, 212] on div "forms.labels.null" at bounding box center [210, 210] width 133 height 14
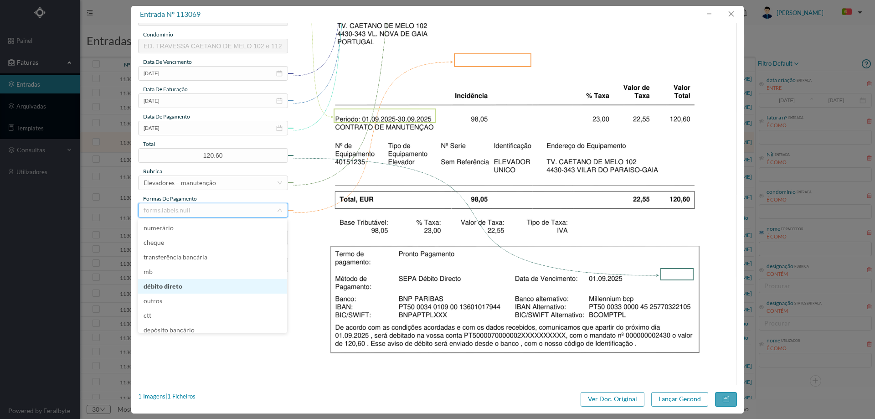
click at [188, 283] on li "débito direto" at bounding box center [212, 286] width 149 height 15
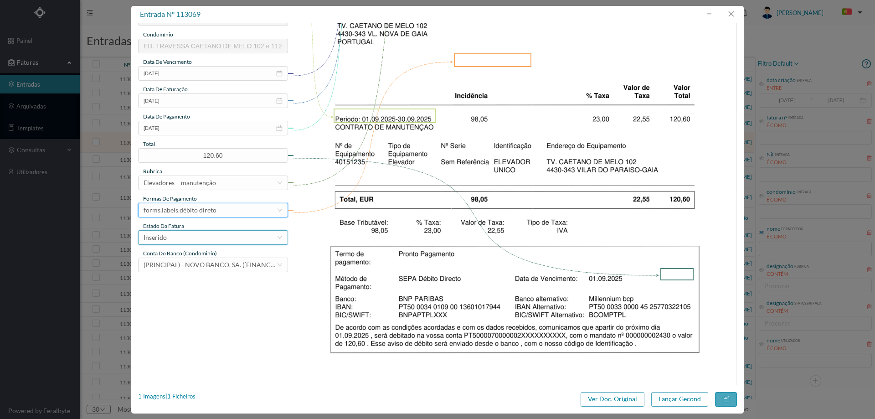
click at [197, 237] on div "Inserido" at bounding box center [210, 238] width 133 height 14
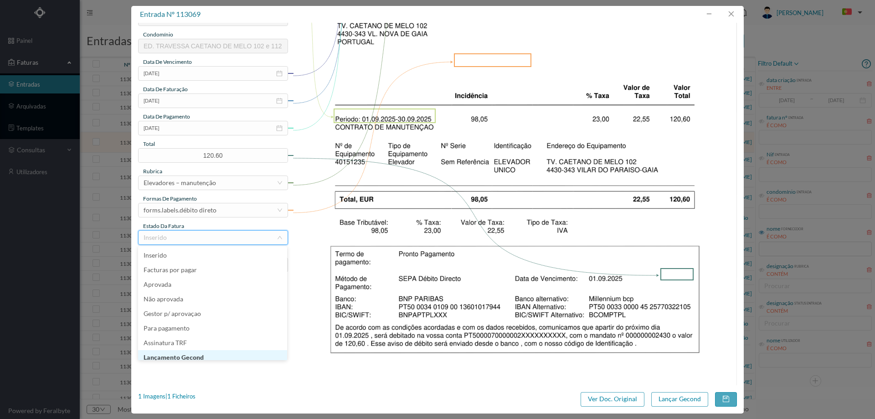
scroll to position [5, 0]
click at [202, 350] on li "Lançamento Gecond" at bounding box center [212, 352] width 149 height 15
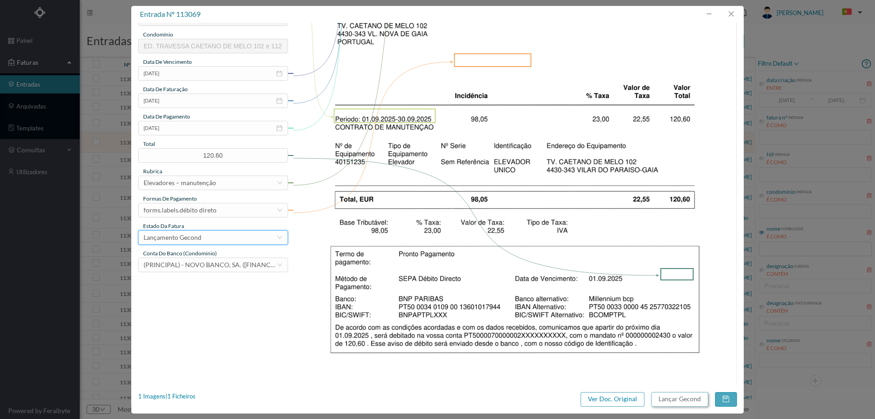
click at [670, 395] on button "Lançar Gecond" at bounding box center [679, 399] width 57 height 15
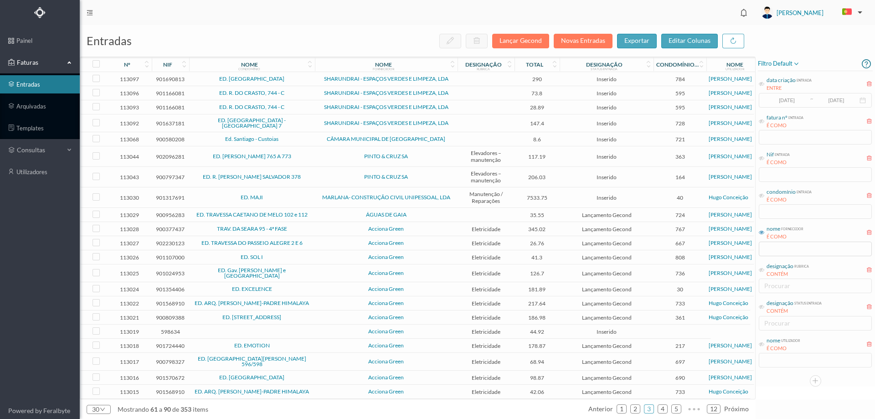
click at [315, 154] on td "PINTO & CRUZ SA" at bounding box center [386, 156] width 143 height 21
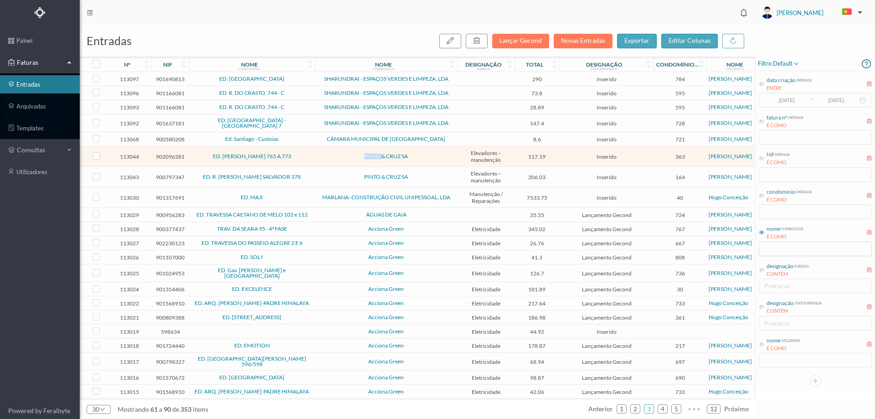
click at [315, 154] on td "PINTO & CRUZ SA" at bounding box center [386, 156] width 143 height 21
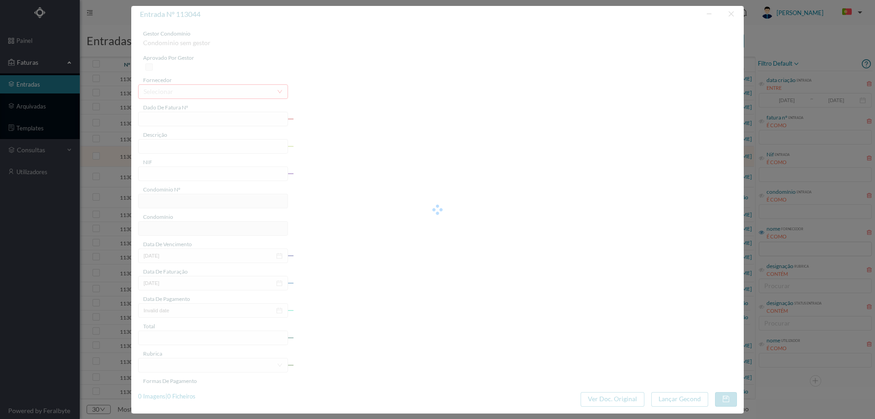
type input "FT FAM.A/267927"
type input "LEscrição o o e e"
type input "902096281"
type input "[DATE]"
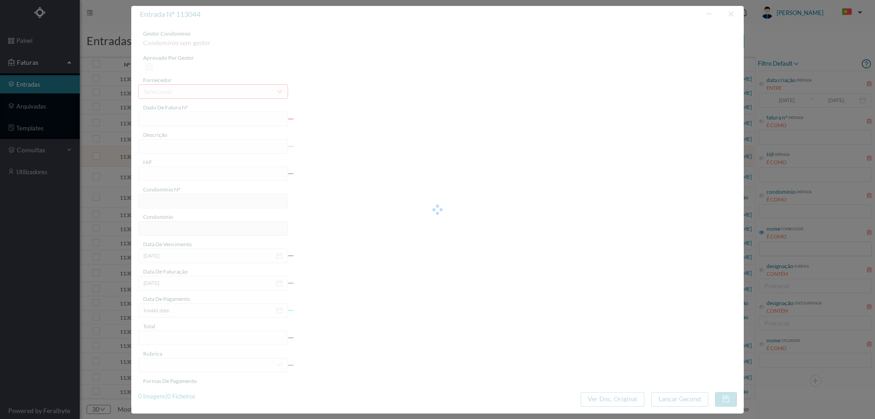
type input "117.19"
type input "363"
type input "ED. [PERSON_NAME] 765 A 773"
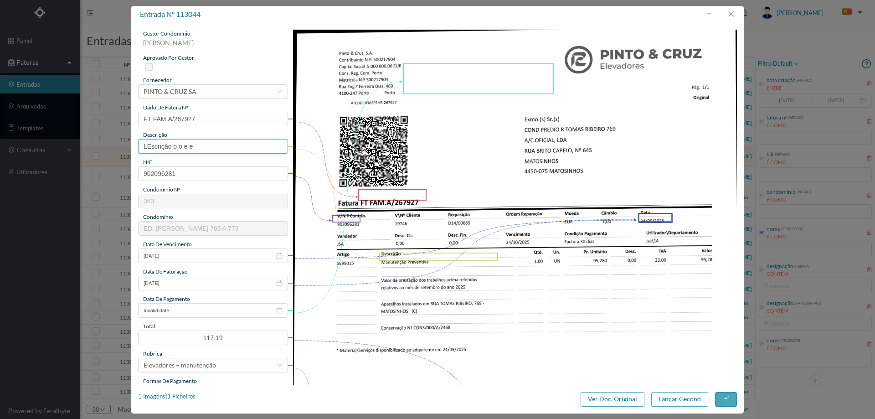
click at [206, 149] on input "LEscrição o o e e" at bounding box center [213, 146] width 150 height 15
type input "Manutenção eleadores [DATE]"
click at [208, 314] on input "Invalid date" at bounding box center [213, 310] width 150 height 15
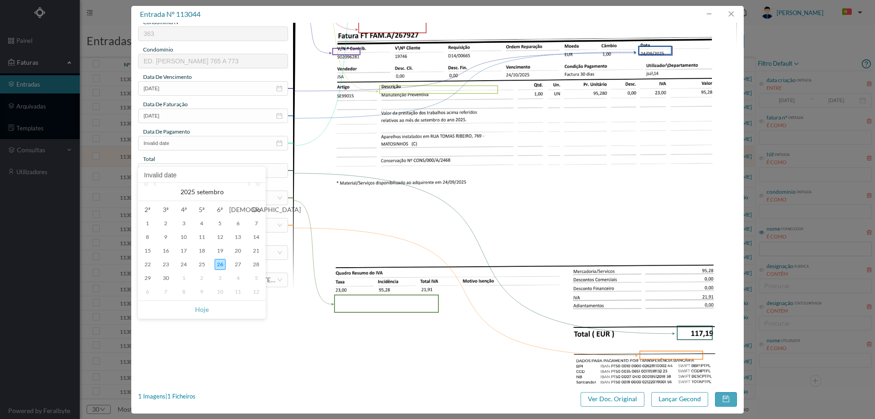
scroll to position [228, 0]
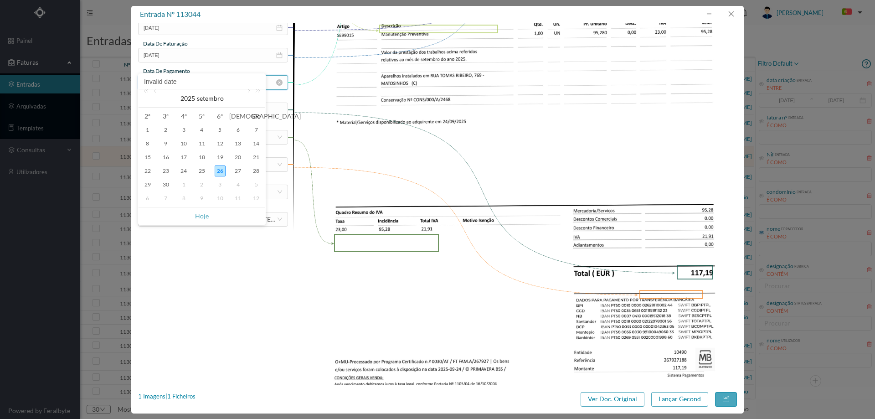
click at [278, 86] on input "Invalid date" at bounding box center [213, 82] width 150 height 15
click at [277, 82] on icon "icon: close-circle" at bounding box center [279, 82] width 6 height 6
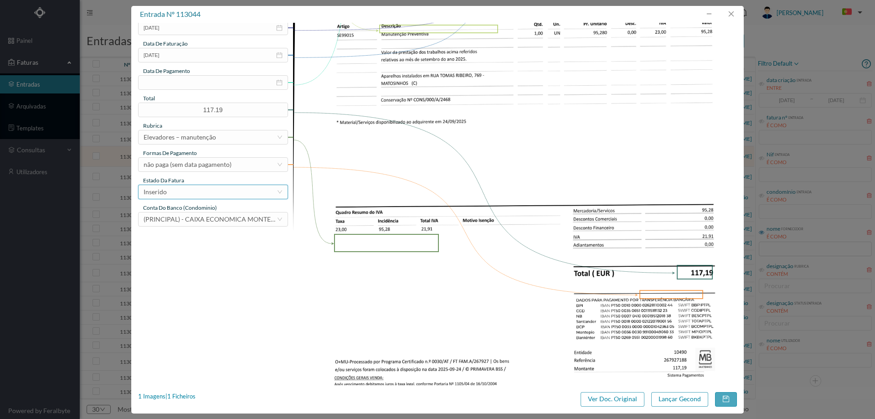
click at [189, 192] on div "Inserido" at bounding box center [210, 192] width 133 height 14
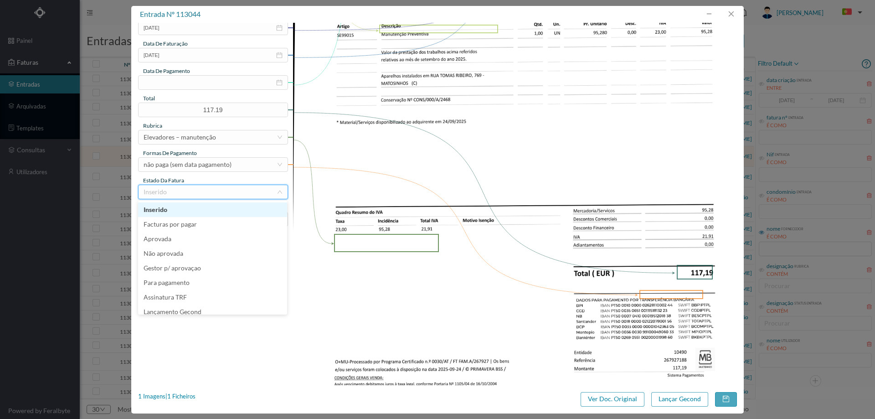
scroll to position [5, 0]
click at [197, 303] on li "Lançamento Gecond" at bounding box center [212, 307] width 149 height 15
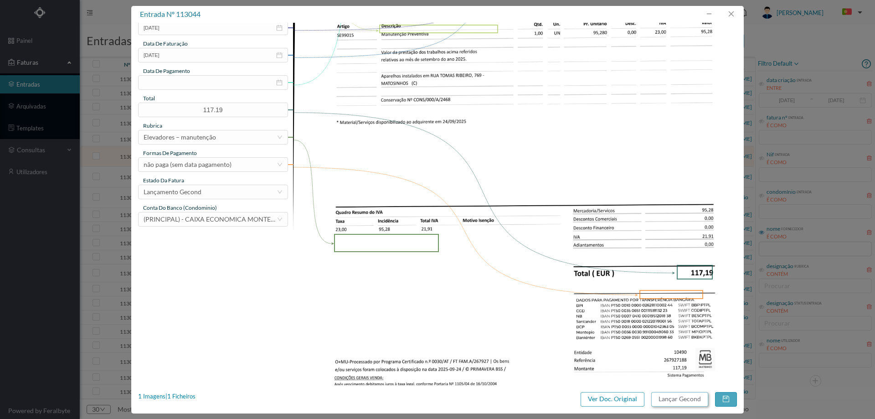
click at [675, 402] on button "Lançar Gecond" at bounding box center [679, 399] width 57 height 15
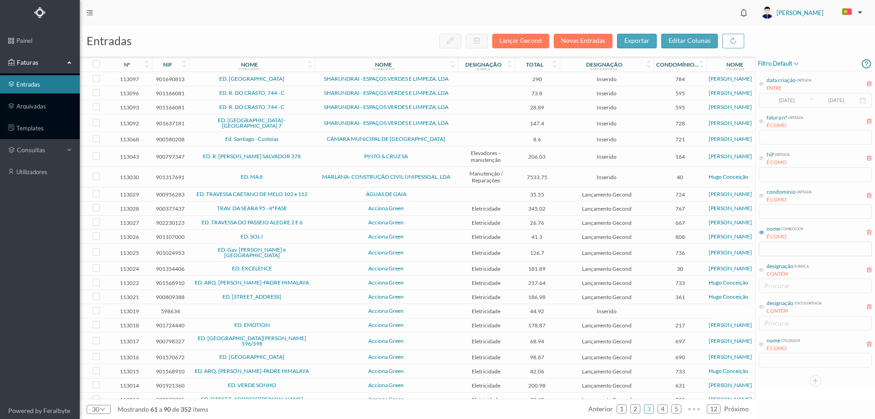
click at [323, 149] on td "PINTO & CRUZ SA" at bounding box center [386, 156] width 143 height 21
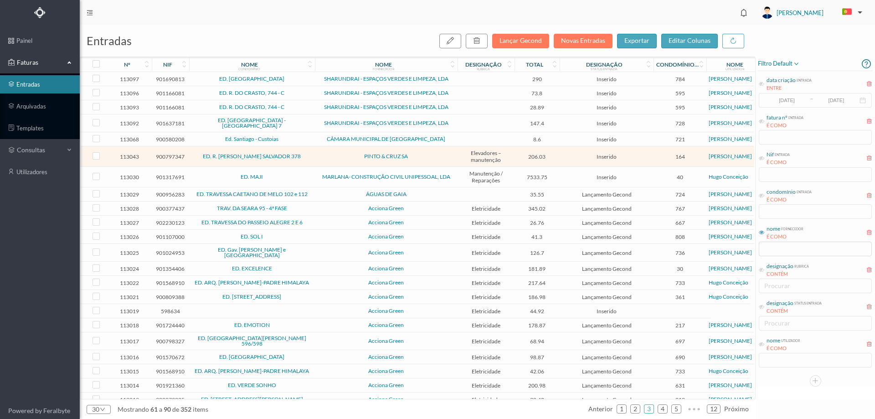
click at [323, 154] on span "PINTO & CRUZ SA" at bounding box center [386, 156] width 138 height 5
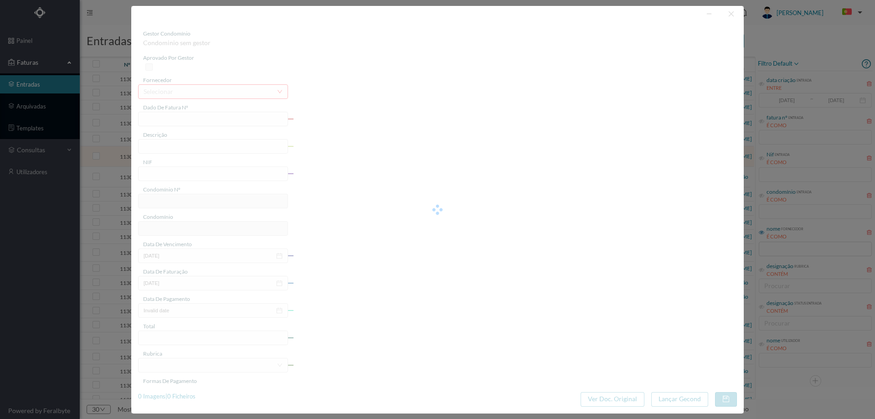
type input "FT FAM.A/267913"
type input "EN A Manititanrãa Dravantiva"
type input "900797347"
type input "Invalid date"
type input "[DATE]"
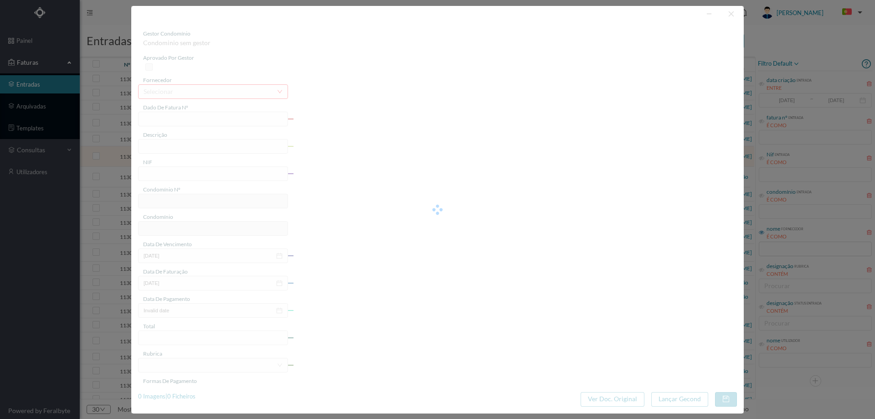
type input "206.03"
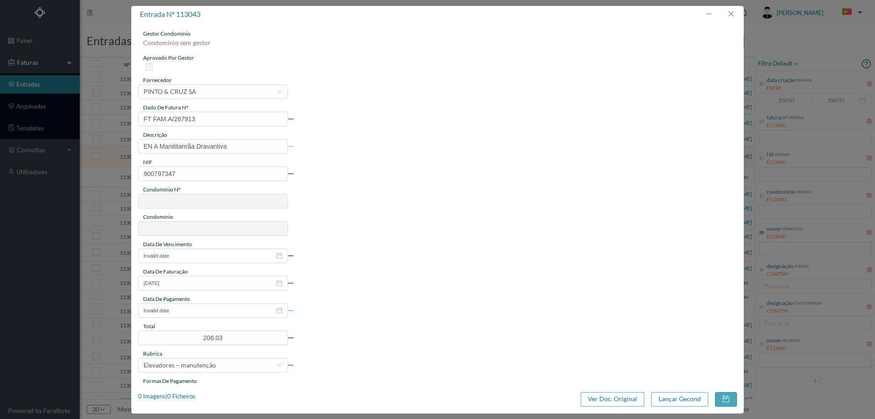
type input "164"
type input "ED. R. [PERSON_NAME] SALVADOR 378"
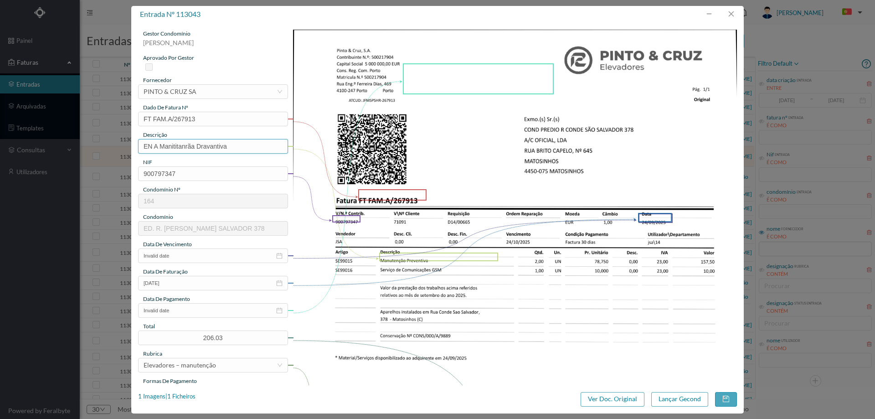
drag, startPoint x: 261, startPoint y: 143, endPoint x: 131, endPoint y: 148, distance: 130.0
click at [131, 148] on div "entrada nº 113043 gestor condomínio [PERSON_NAME] aprovado por gestor fornecedo…" at bounding box center [437, 209] width 875 height 419
type input "Manutenção elevadores [DATE]"
click at [488, 299] on img at bounding box center [515, 343] width 444 height 627
click at [200, 257] on input "Invalid date" at bounding box center [213, 255] width 150 height 15
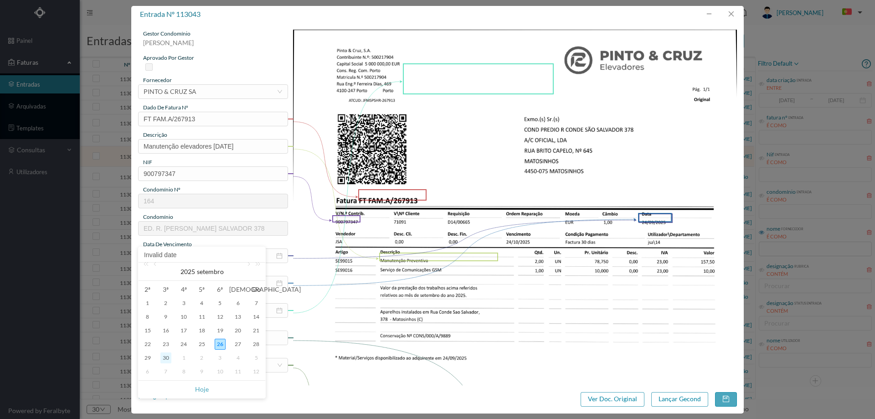
click at [166, 358] on div "30" at bounding box center [165, 357] width 11 height 11
type input "[DATE]"
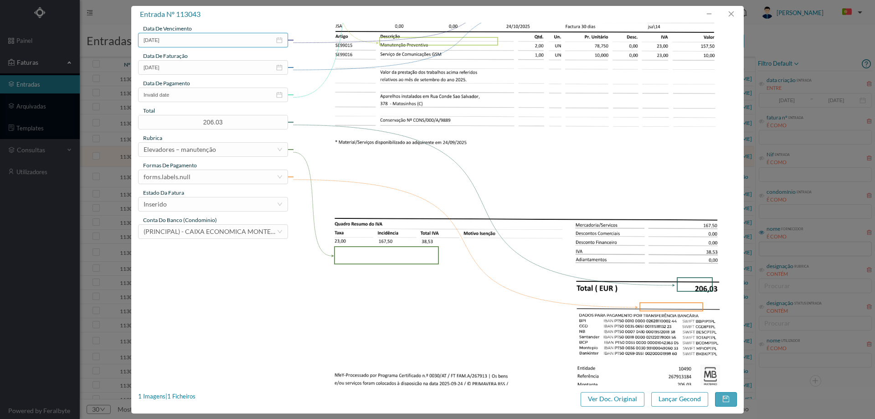
scroll to position [228, 0]
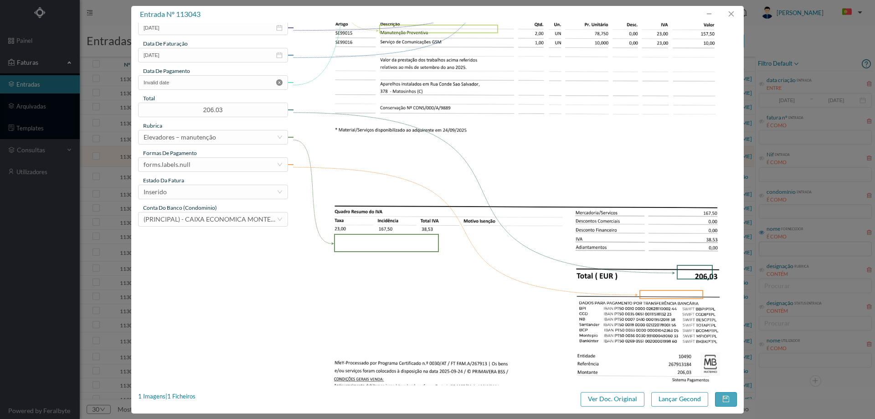
click at [279, 83] on icon "icon: close-circle" at bounding box center [279, 82] width 6 height 6
click at [202, 191] on div "Inserido" at bounding box center [210, 192] width 133 height 14
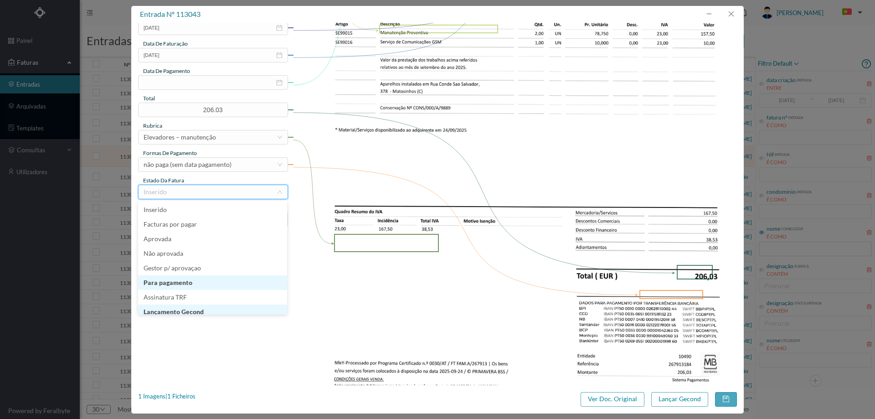
scroll to position [5, 0]
click at [204, 308] on li "Lançamento Gecond" at bounding box center [212, 307] width 149 height 15
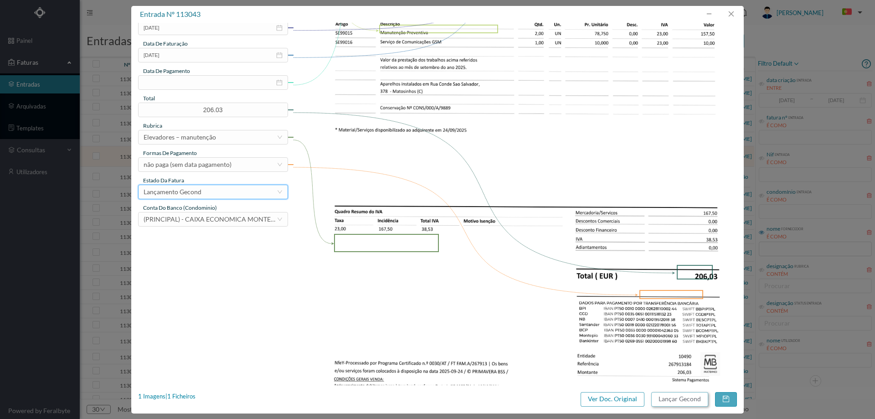
click at [692, 405] on button "Lançar Gecond" at bounding box center [679, 399] width 57 height 15
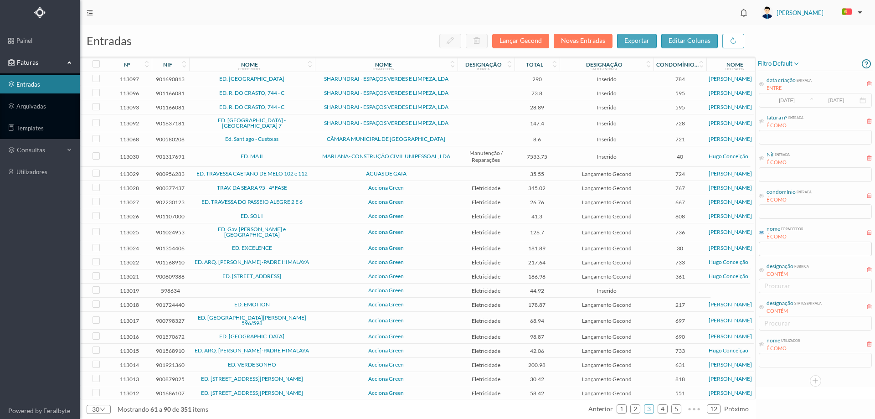
click at [333, 171] on span "ÁGUAS DE GAIA" at bounding box center [386, 173] width 138 height 5
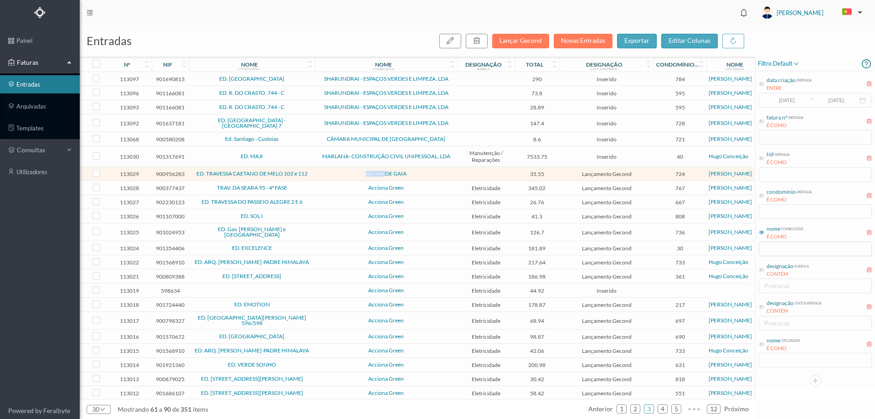
click at [333, 171] on span "ÁGUAS DE GAIA" at bounding box center [386, 173] width 138 height 5
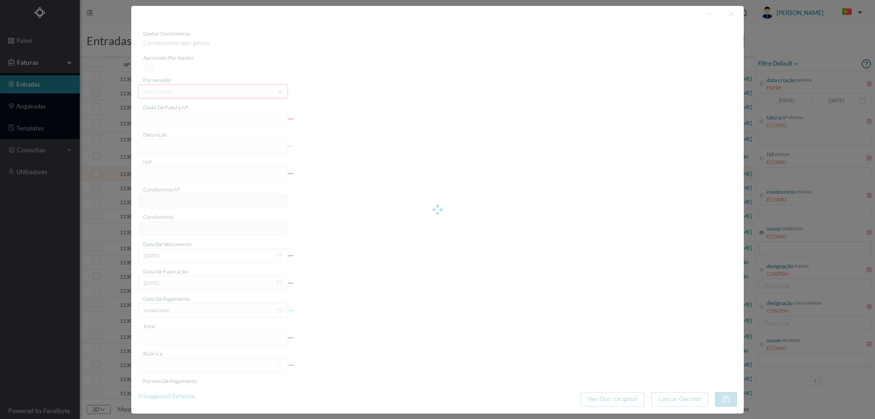
type input "FAC 0210362025/0049456901"
type input "AV CAETANO DE MELO 102 COMUNS, OLIVEIRA DOURO, 4430-343 OLIVEIRA DO DOURO"
type input "900956283"
type input "Invalid date"
type input "[DATE]"
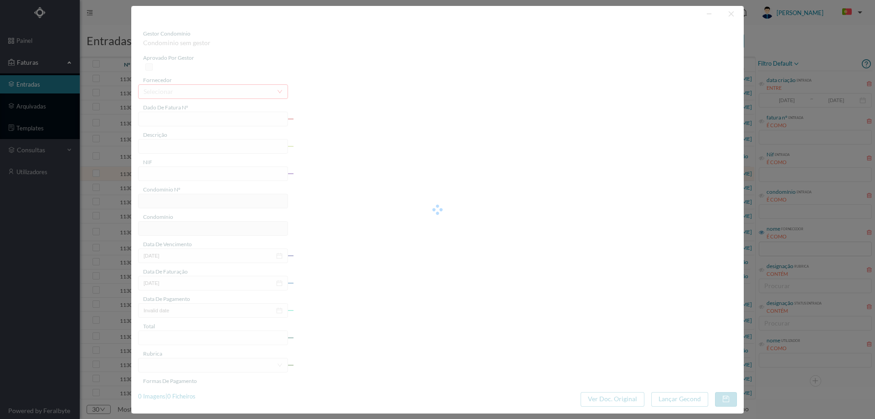
type input "35.55"
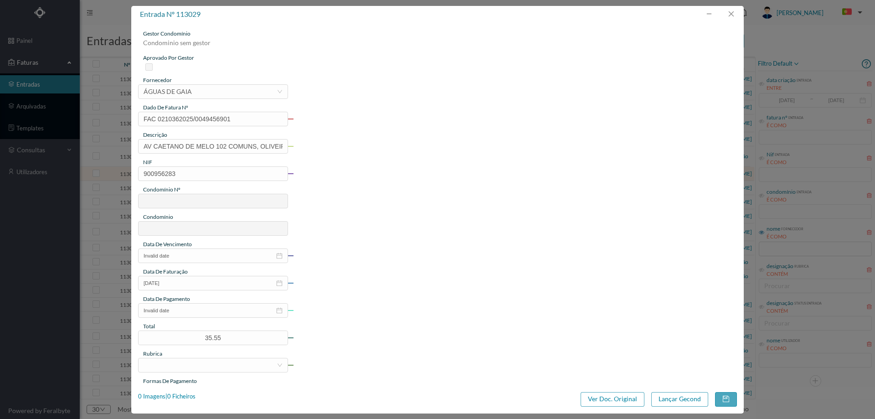
type input "724"
type input "ED. TRAVESSA CAETANO DE MELO 102 e 112"
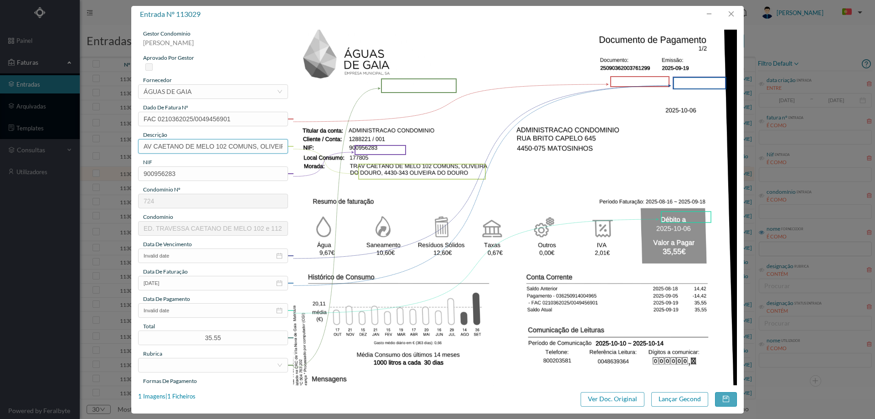
drag, startPoint x: 215, startPoint y: 145, endPoint x: 42, endPoint y: 149, distance: 172.8
click at [42, 149] on div "entrada nº 113029 gestor condomínio [PERSON_NAME] aprovado por gestor fornecedo…" at bounding box center [437, 209] width 875 height 419
drag, startPoint x: 183, startPoint y: 145, endPoint x: 402, endPoint y: 144, distance: 219.2
click at [402, 144] on div "gestor condomínio [PERSON_NAME] aprovado por gestor fornecedor selecionar ÁGUAS…" at bounding box center [437, 343] width 599 height 627
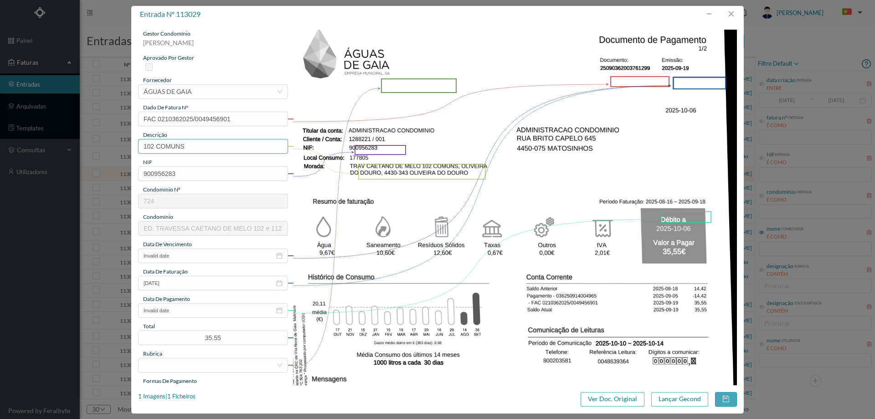
scroll to position [0, 0]
type input "102 COMUNS ([DATE] a [DATE])"
click at [192, 257] on input "Invalid date" at bounding box center [213, 255] width 150 height 15
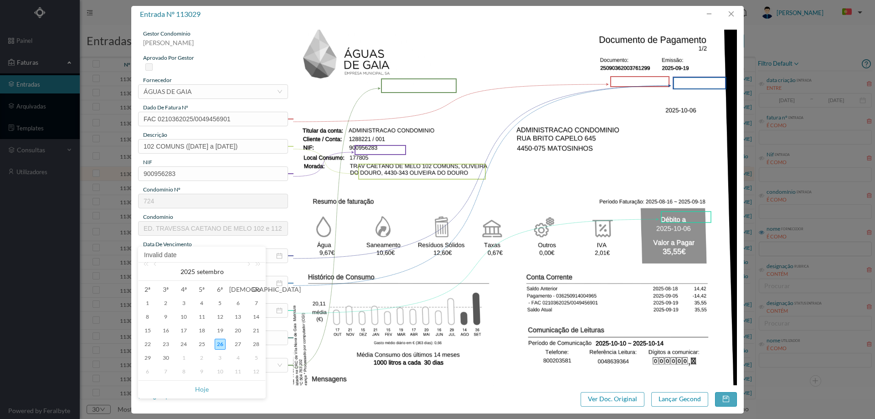
click at [148, 371] on div "6" at bounding box center [147, 371] width 11 height 11
type input "[DATE]"
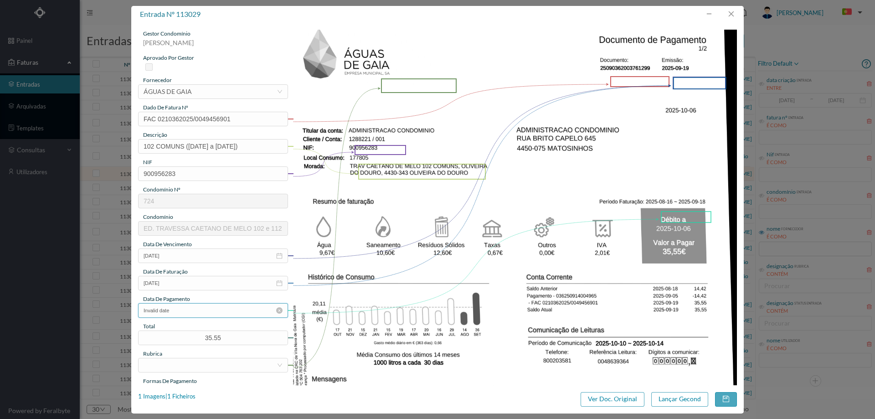
click at [199, 311] on input "Invalid date" at bounding box center [213, 310] width 150 height 15
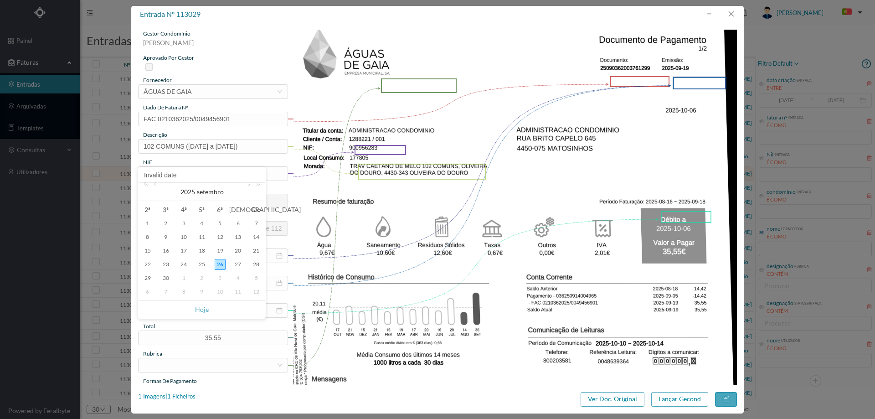
click at [148, 288] on div "6" at bounding box center [147, 291] width 11 height 11
type input "[DATE]"
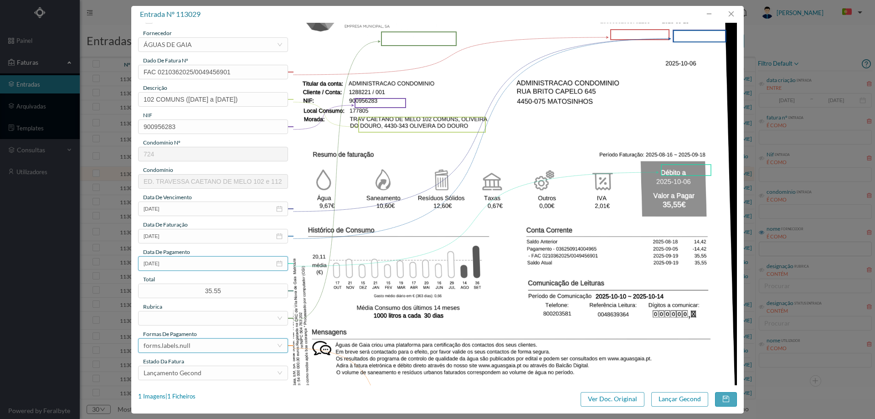
scroll to position [137, 0]
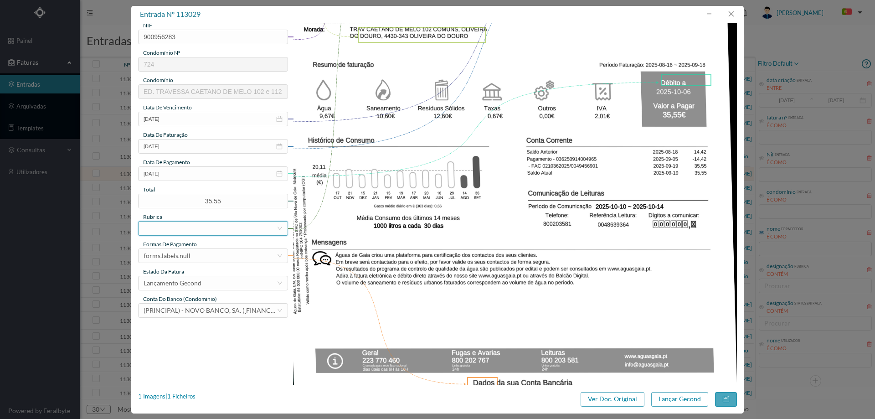
click at [201, 221] on div at bounding box center [210, 228] width 133 height 14
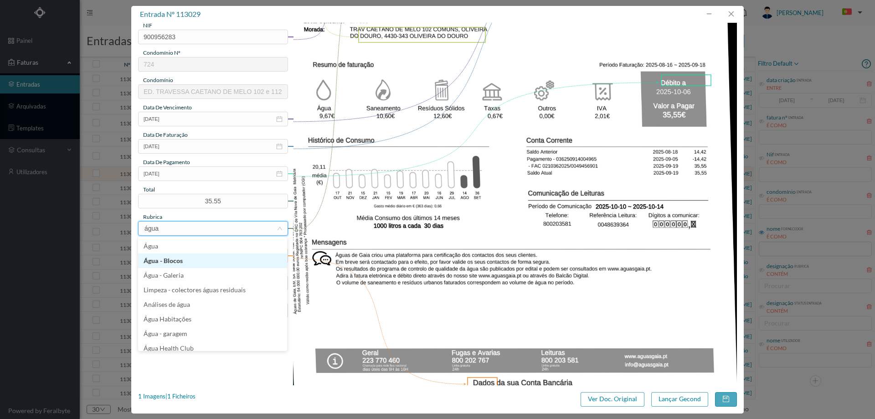
click at [159, 254] on li "Água - Blocos" at bounding box center [212, 260] width 149 height 15
type input "água"
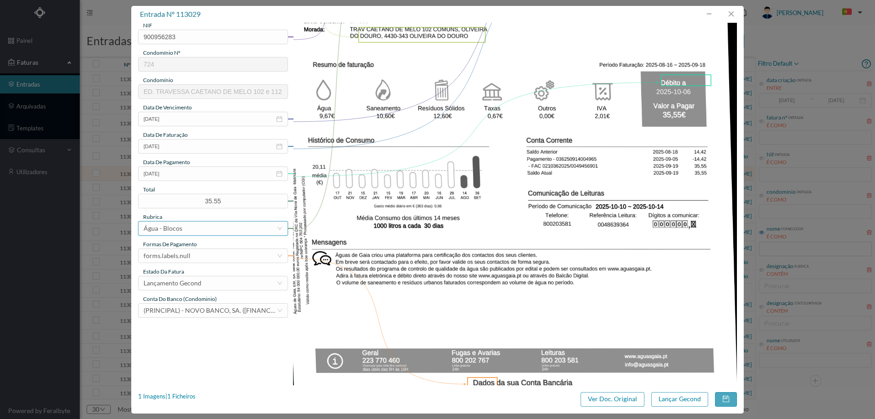
click at [192, 226] on div "Água - Blocos" at bounding box center [210, 228] width 133 height 14
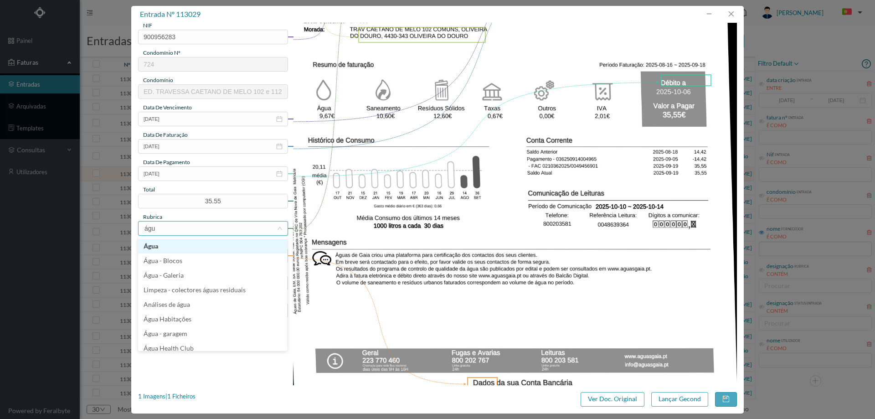
type input "água"
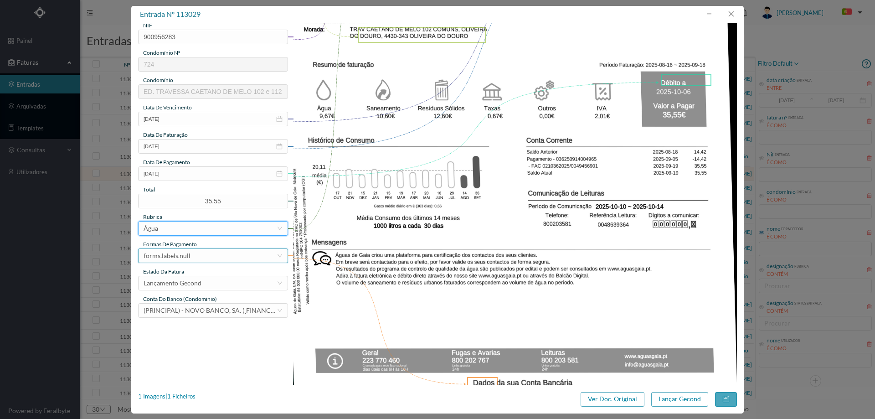
click at [170, 256] on div "forms.labels.null" at bounding box center [167, 256] width 47 height 14
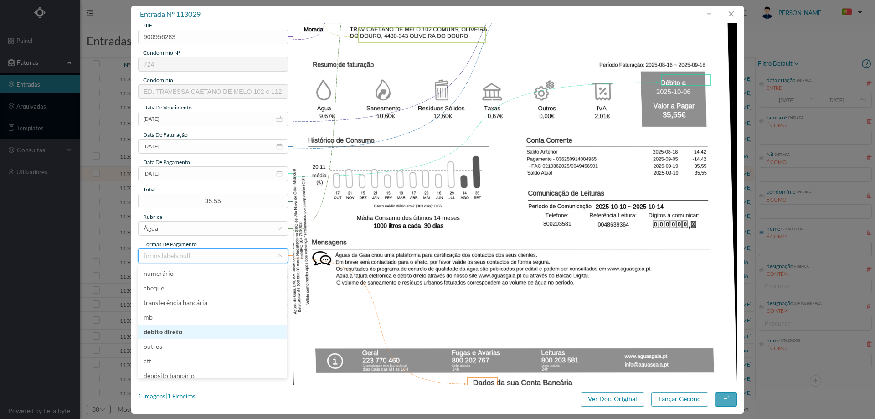
click at [181, 333] on li "débito direto" at bounding box center [212, 331] width 149 height 15
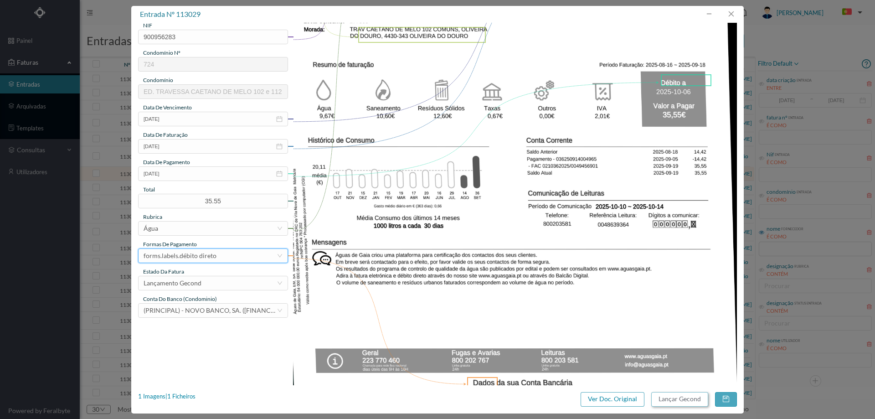
click at [683, 397] on button "Lançar Gecond" at bounding box center [679, 399] width 57 height 15
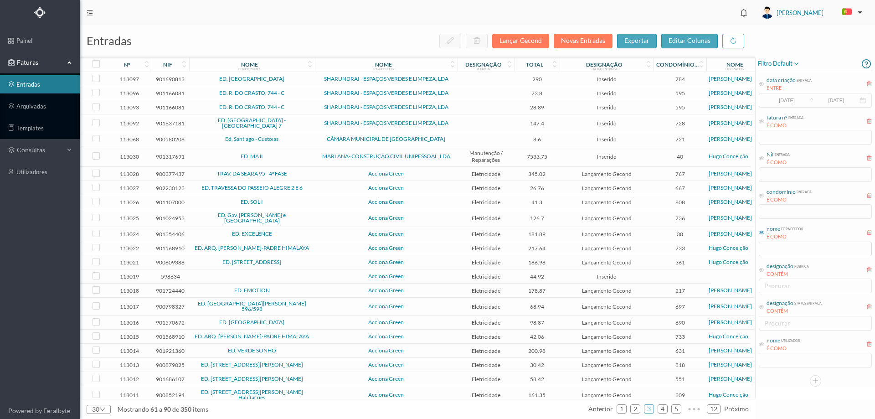
click at [333, 167] on td "Acciona Green" at bounding box center [386, 174] width 143 height 14
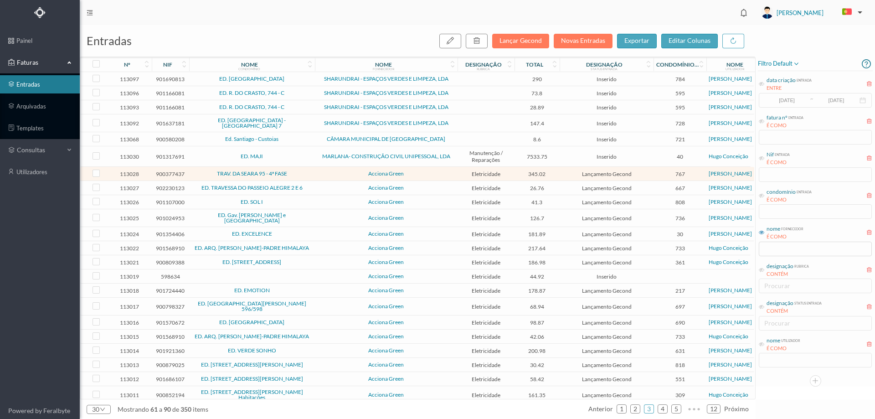
click at [328, 172] on span "Acciona Green" at bounding box center [386, 173] width 138 height 5
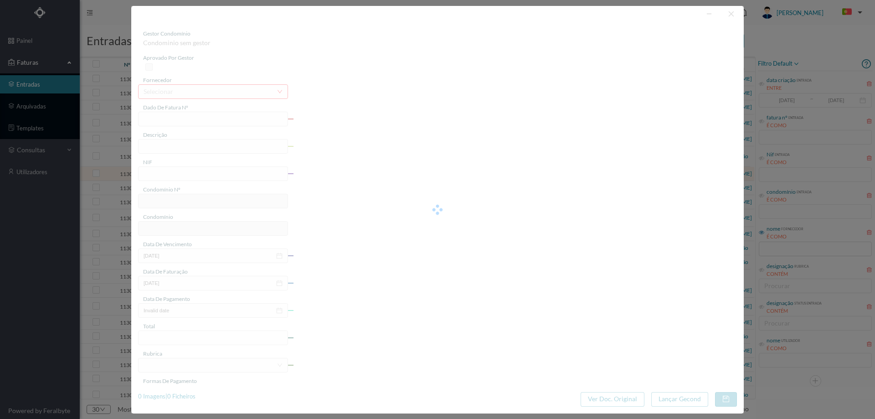
type input "FT P25/040948"
type input "[STREET_ADDRESS]"
type input "900377437"
type input "[DATE]"
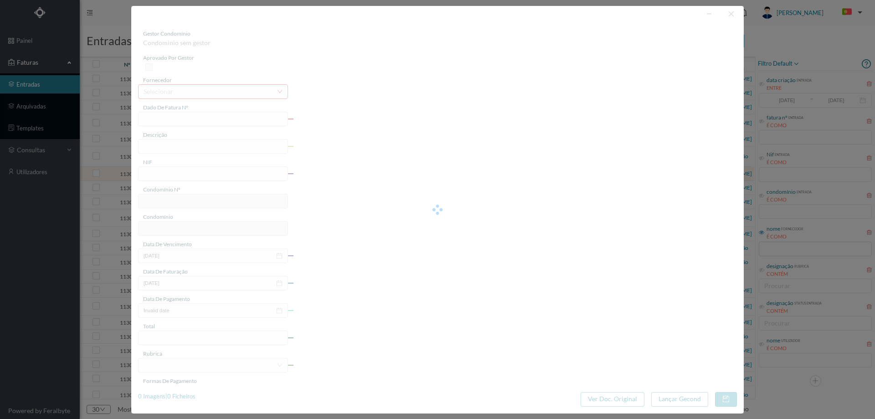
type input "[DATE]"
type input "345.02"
type input "767"
type input "TRAV. DA SEARA 95 - 4ª FASE"
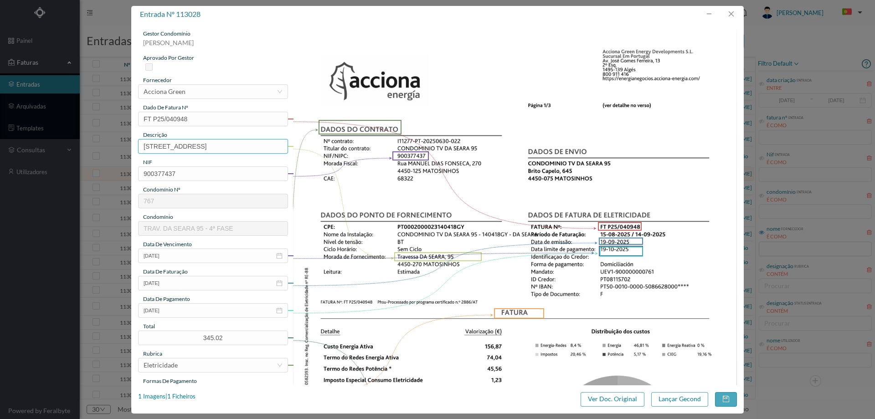
click at [204, 145] on input "[STREET_ADDRESS]" at bounding box center [213, 146] width 150 height 15
drag, startPoint x: 207, startPoint y: 147, endPoint x: 60, endPoint y: 142, distance: 146.8
click at [61, 142] on div "entrada nº 113028 gestor condomínio [PERSON_NAME] aprovado por gestor fornecedo…" at bounding box center [437, 209] width 875 height 419
click at [184, 149] on input "95" at bounding box center [213, 146] width 150 height 15
type input "95 ([DATE] a [DATE])"
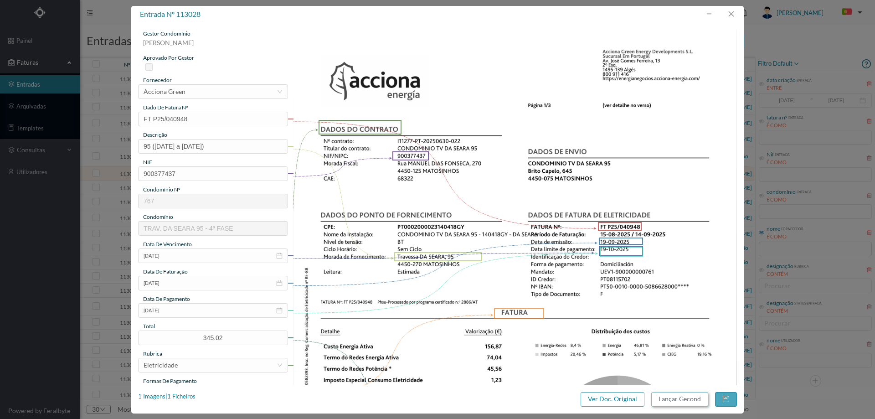
click at [676, 393] on button "Lançar Gecond" at bounding box center [679, 399] width 57 height 15
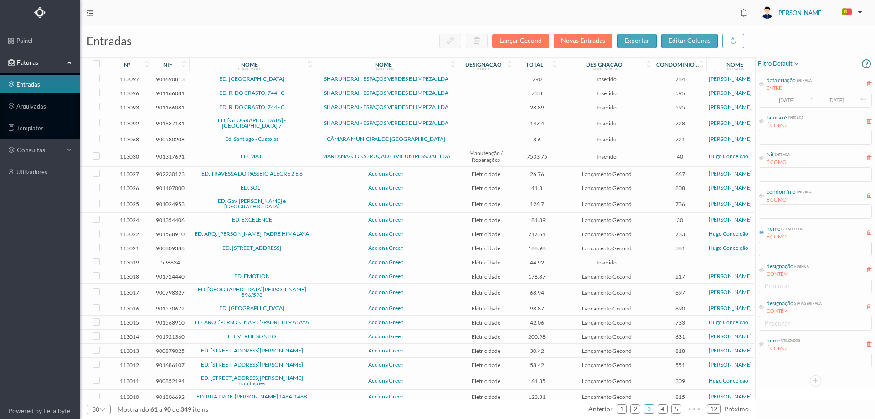
click at [296, 181] on td "ED. SOL I" at bounding box center [252, 188] width 126 height 14
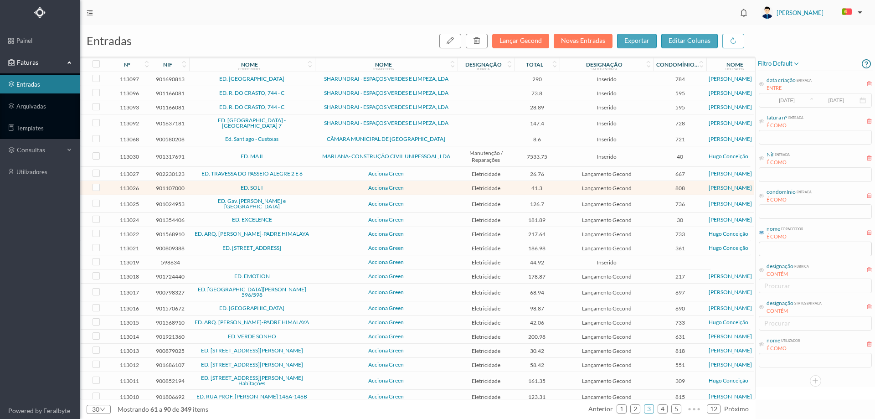
click at [296, 181] on td "ED. SOL I" at bounding box center [252, 188] width 126 height 14
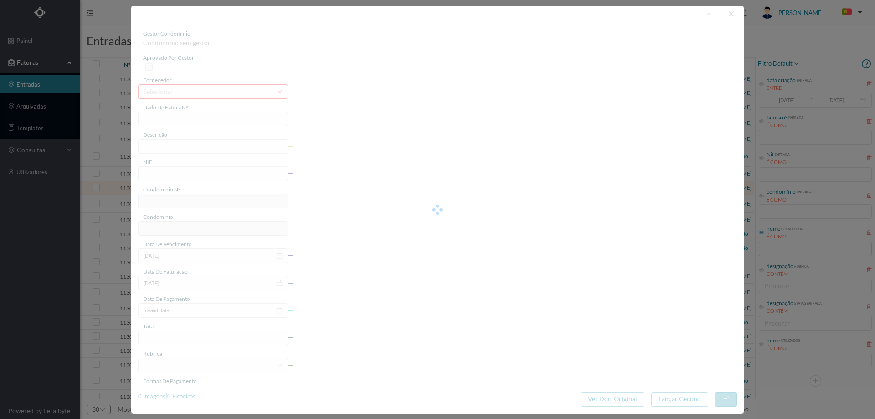
type input "FT P25/040961"
type input "[PERSON_NAME] 114"
type input "901107000"
type input "[DATE]"
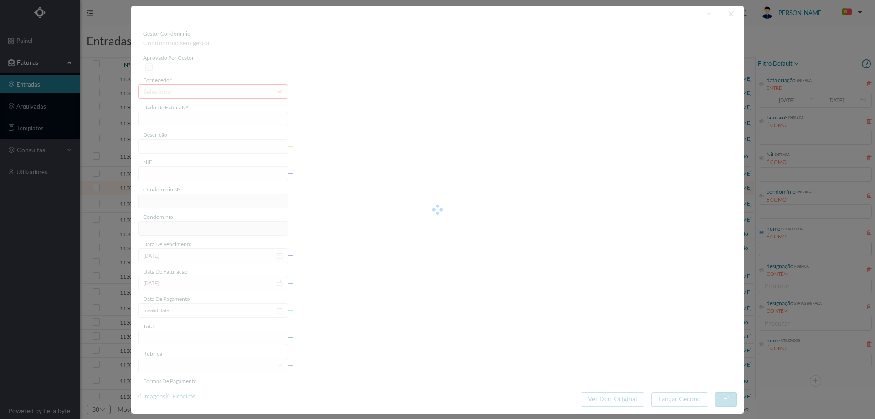
type input "[DATE]"
type input "41.30"
type input "808"
type input "ED. SOL I"
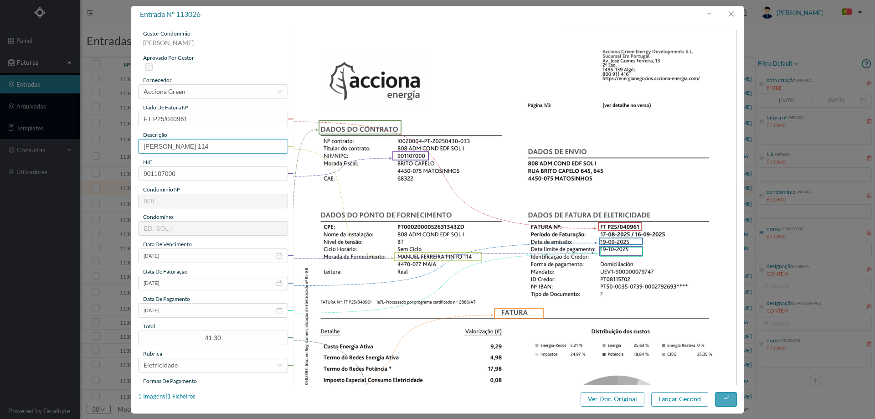
drag, startPoint x: 227, startPoint y: 146, endPoint x: 0, endPoint y: 155, distance: 227.1
click at [0, 155] on div "entrada nº 113026 gestor condomínio [PERSON_NAME] aprovado por gestor fornecedo…" at bounding box center [437, 209] width 875 height 419
click at [188, 145] on input "114" at bounding box center [213, 146] width 150 height 15
type input "114 ([DATE] a [DATE])"
click at [674, 394] on button "Lançar Gecond" at bounding box center [679, 399] width 57 height 15
